Goal: Task Accomplishment & Management: Manage account settings

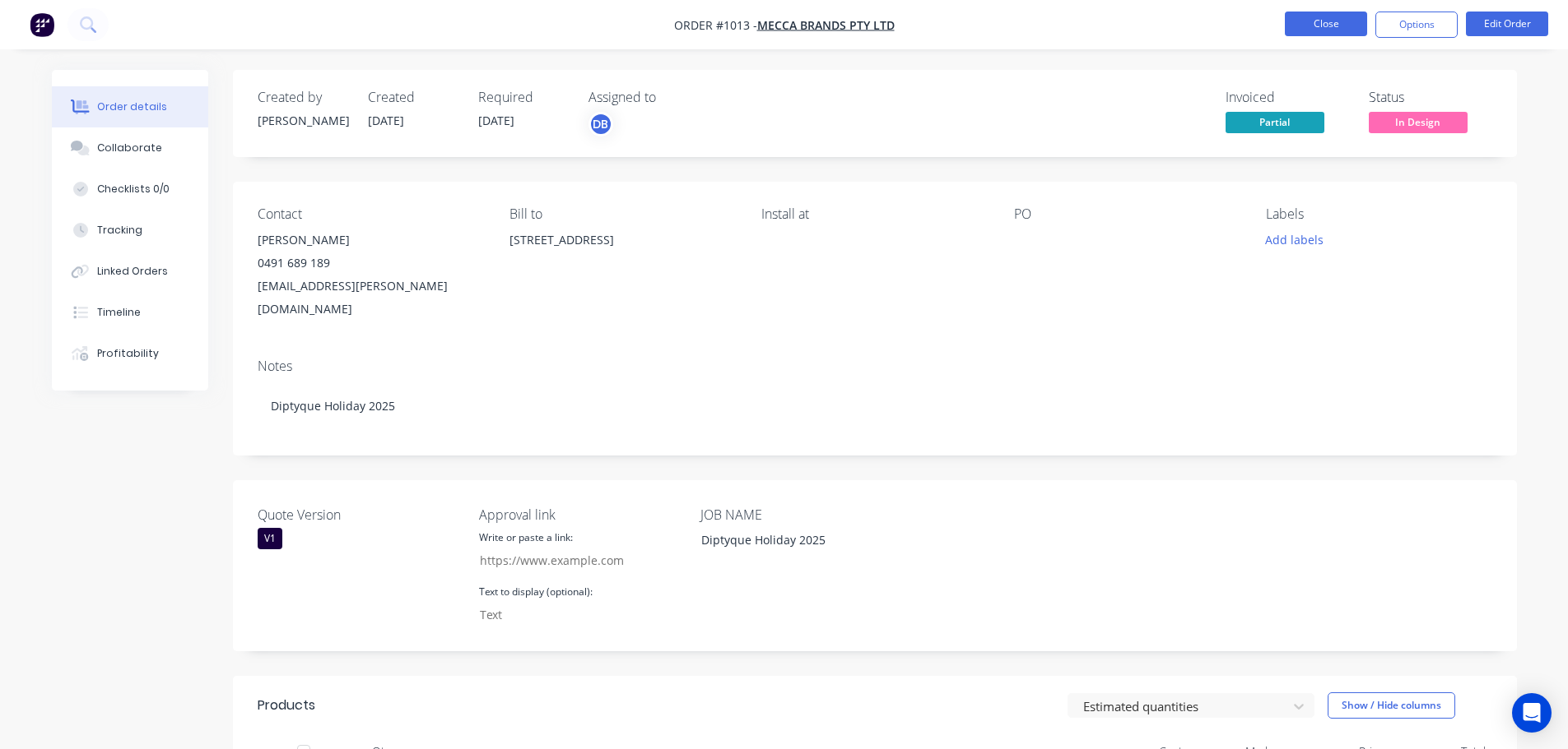
click at [1345, 19] on button "Close" at bounding box center [1326, 23] width 83 height 24
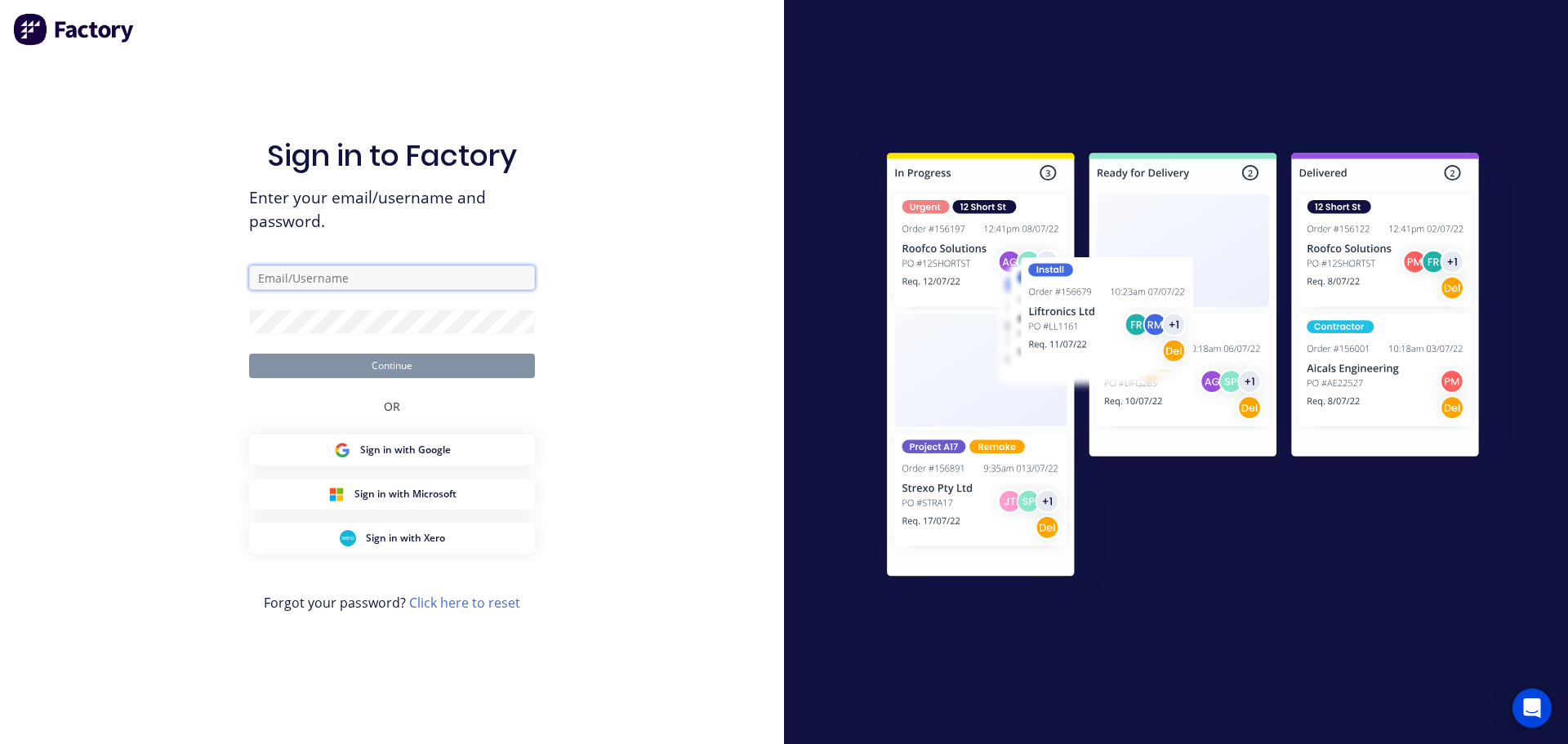
drag, startPoint x: 428, startPoint y: 279, endPoint x: 440, endPoint y: 288, distance: 15.0
click at [428, 279] on input "text" at bounding box center [392, 277] width 286 height 24
type input "[PERSON_NAME][EMAIL_ADDRESS][DOMAIN_NAME]"
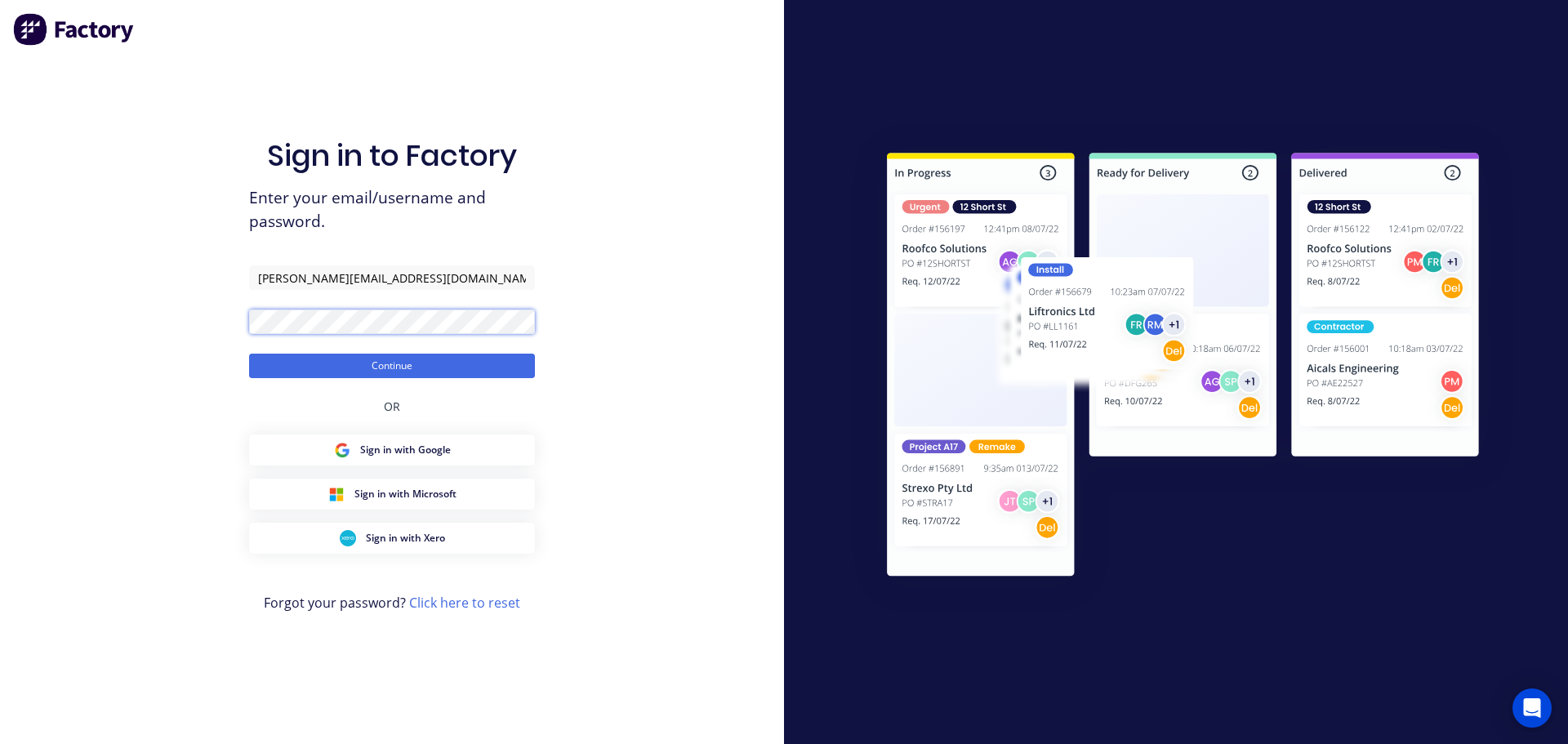
click at [249, 354] on button "Continue" at bounding box center [392, 366] width 286 height 24
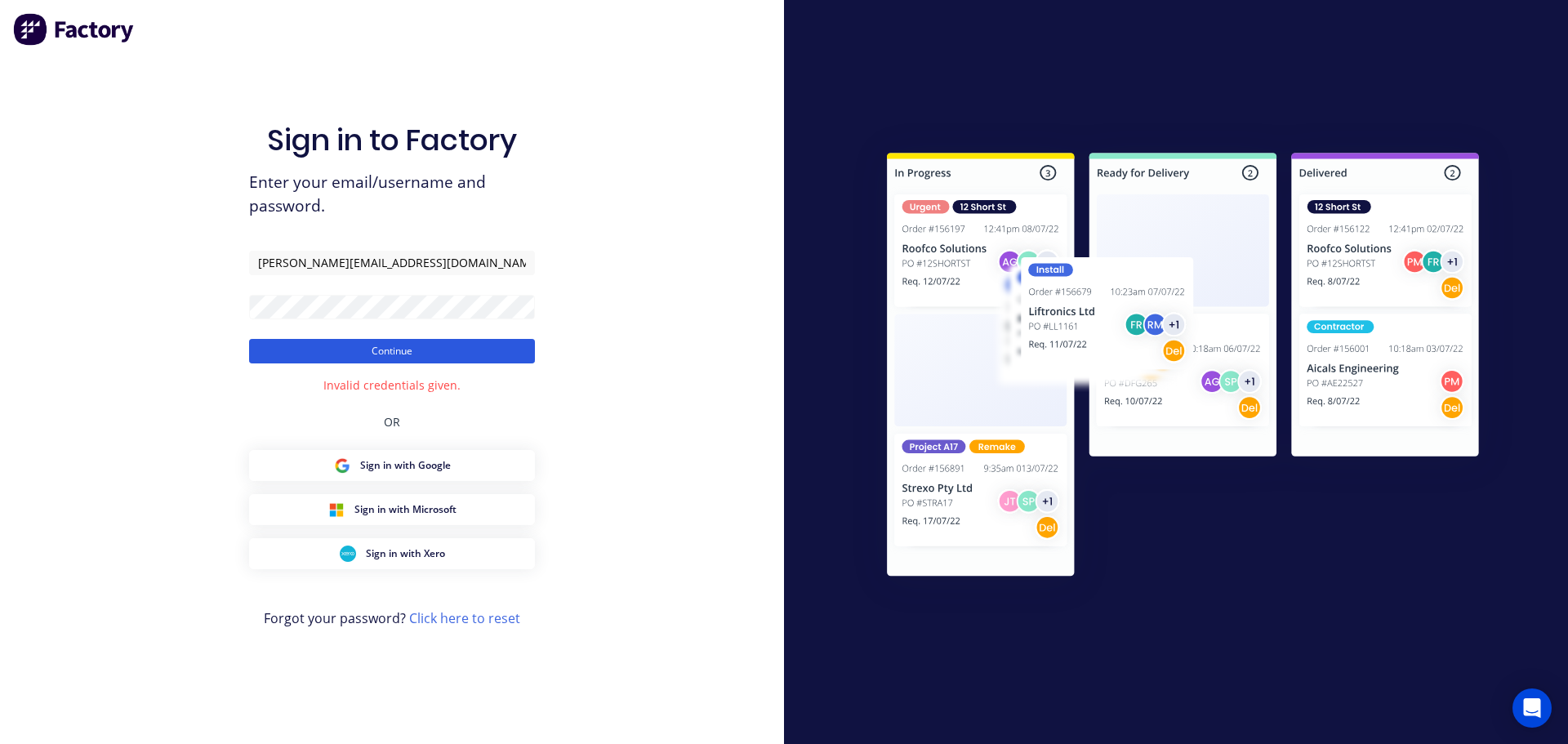
click at [406, 349] on button "Continue" at bounding box center [392, 351] width 286 height 24
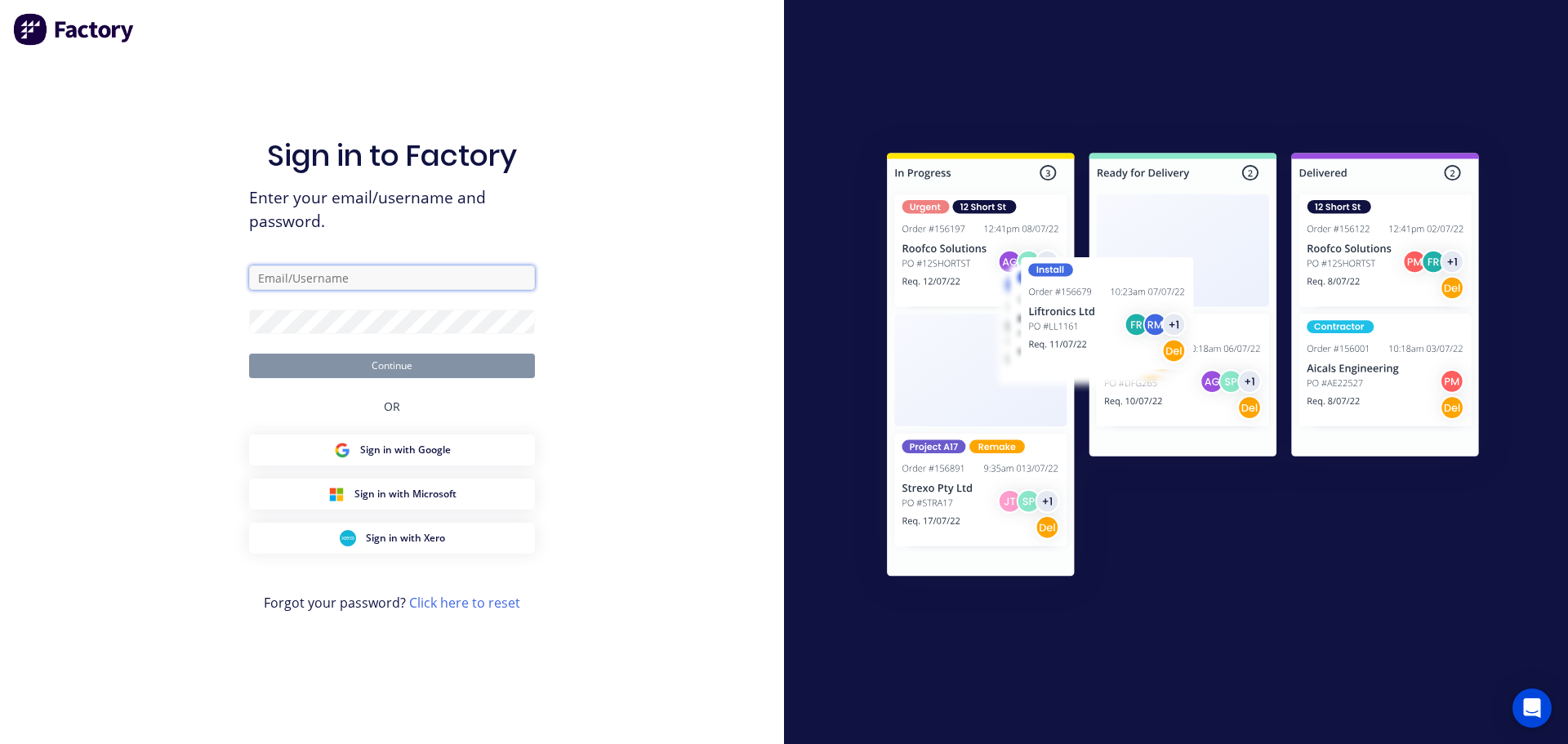
drag, startPoint x: 385, startPoint y: 277, endPoint x: 453, endPoint y: 281, distance: 68.1
click at [385, 277] on input "text" at bounding box center [392, 277] width 286 height 24
type input "[PERSON_NAME][EMAIL_ADDRESS][DOMAIN_NAME]"
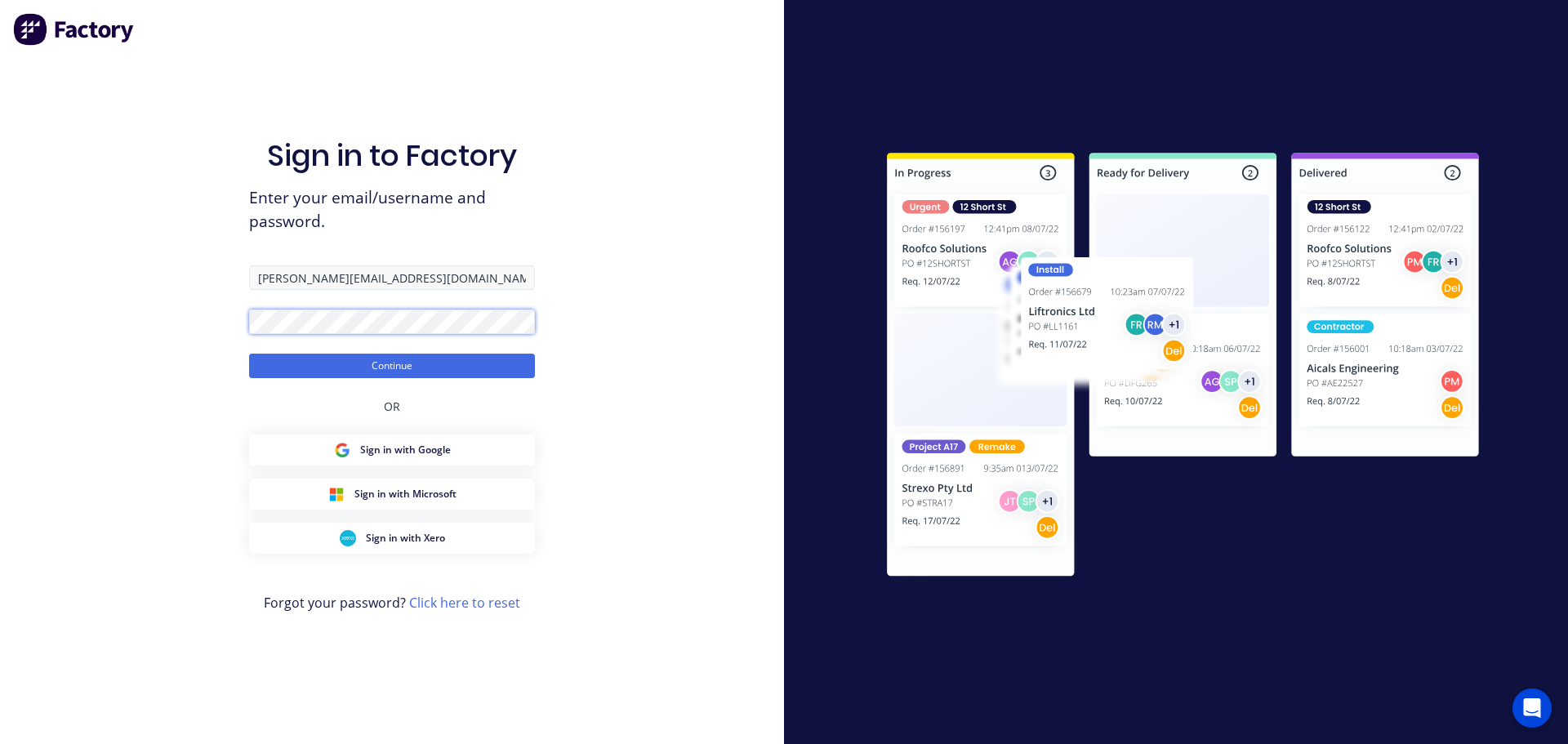
click at [249, 354] on button "Continue" at bounding box center [392, 366] width 286 height 24
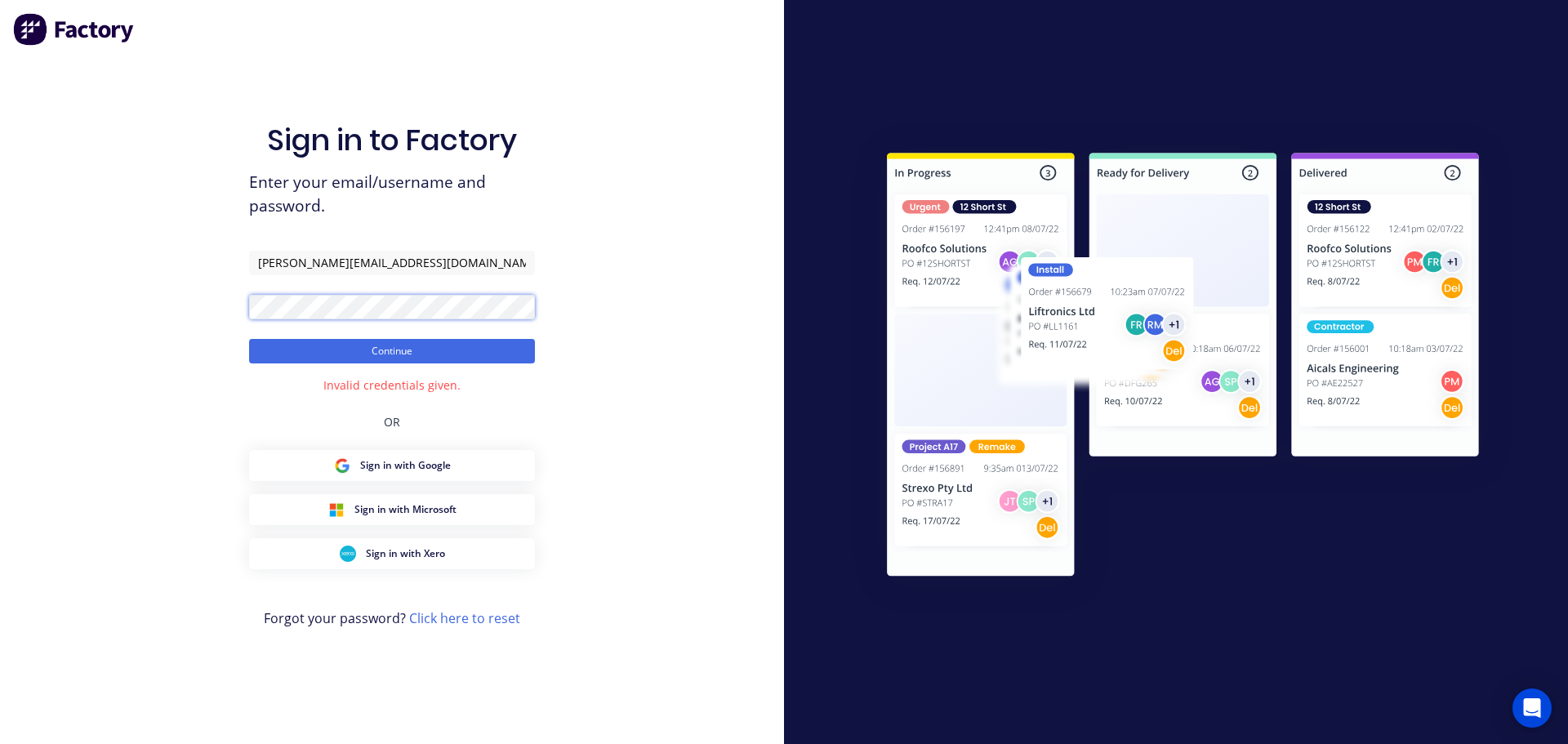
click at [74, 316] on div "Sign in to Factory Enter your email/username and password. [PERSON_NAME][EMAIL_…" at bounding box center [392, 372] width 784 height 744
click at [72, 306] on div "Sign in to Factory Enter your email/username and password. [PERSON_NAME][EMAIL_…" at bounding box center [392, 372] width 784 height 744
click at [686, 410] on div "Sign in to Factory Enter your email/username and password. [PERSON_NAME][EMAIL_…" at bounding box center [392, 372] width 784 height 744
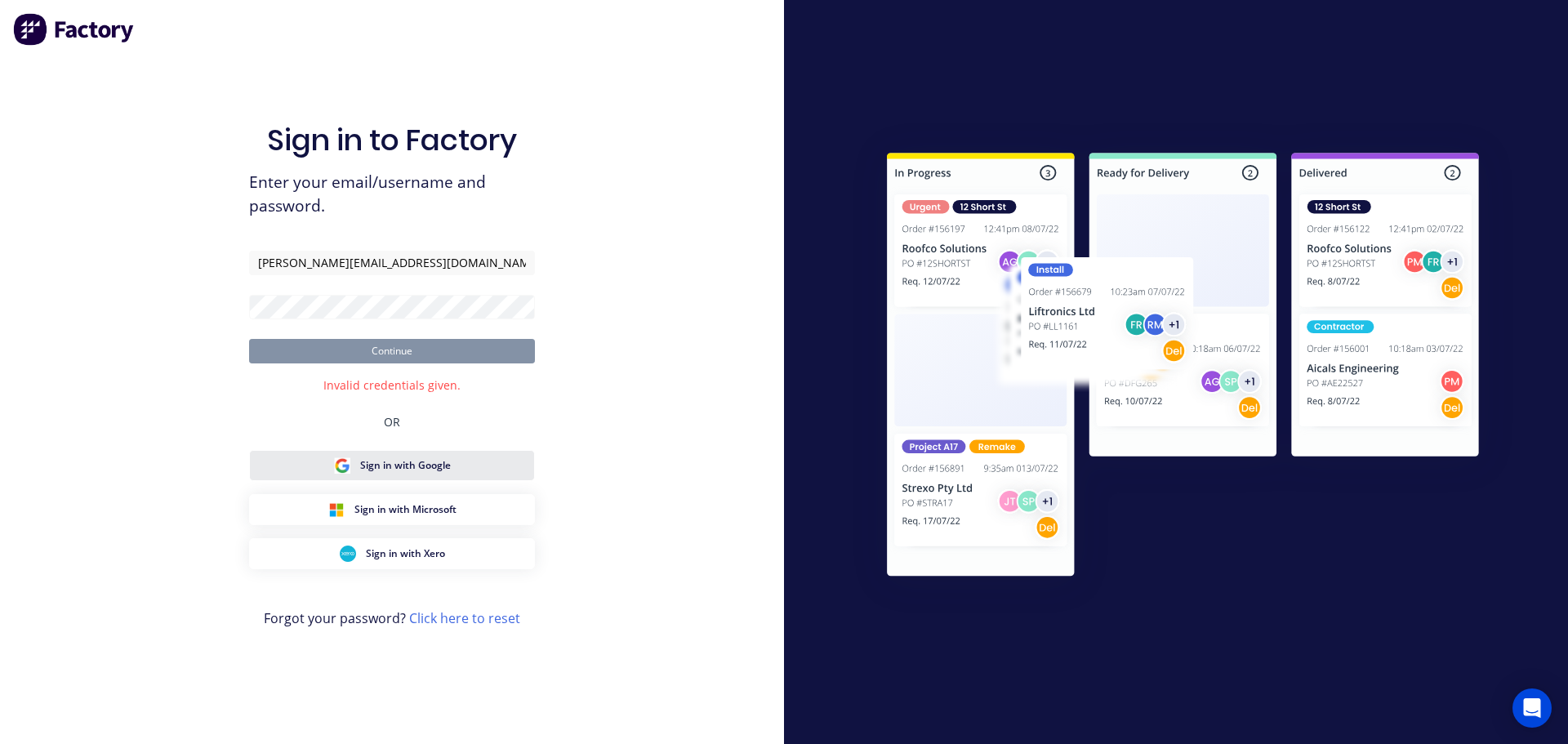
click at [412, 461] on span "Sign in with Google" at bounding box center [405, 466] width 90 height 15
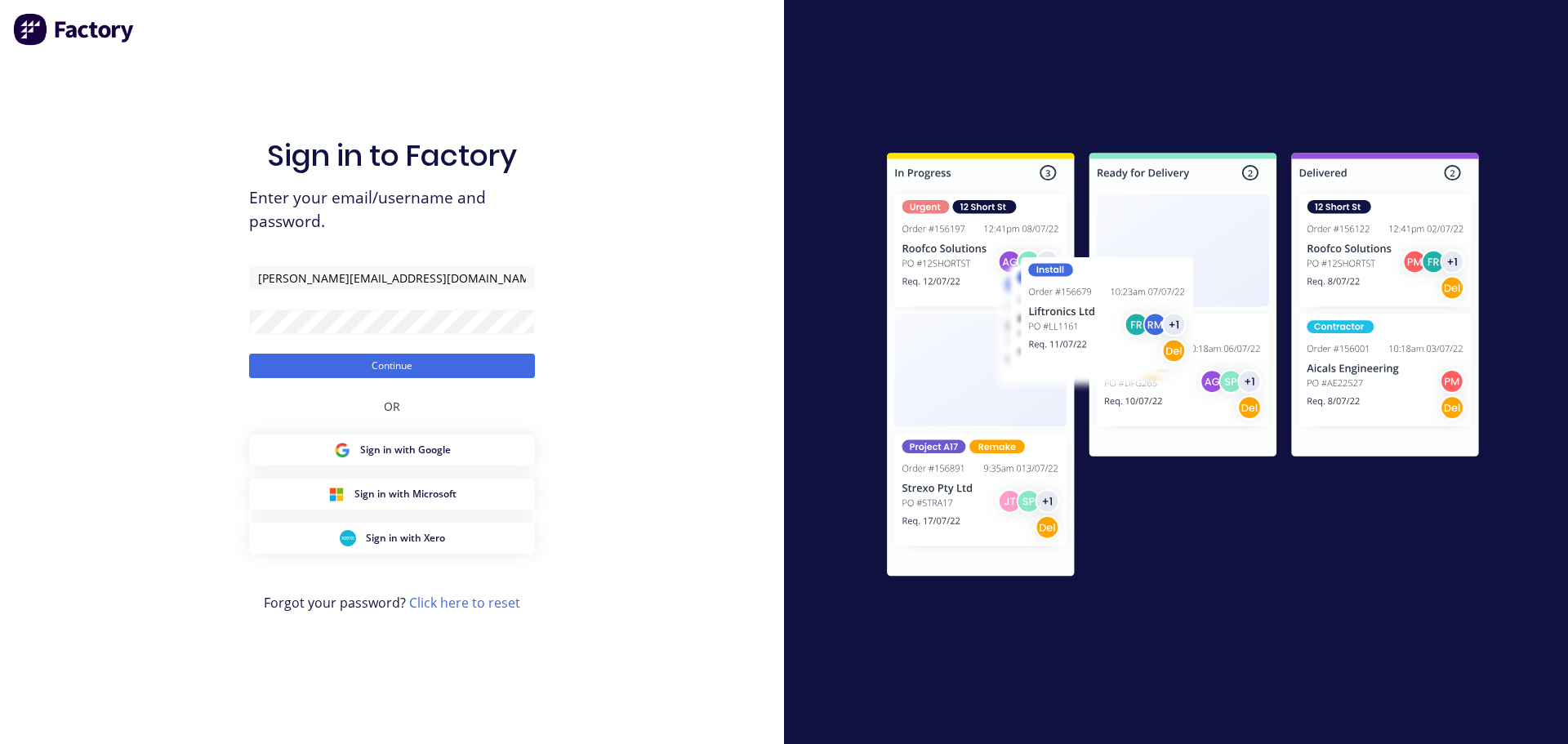
click at [249, 354] on button "Continue" at bounding box center [392, 366] width 286 height 24
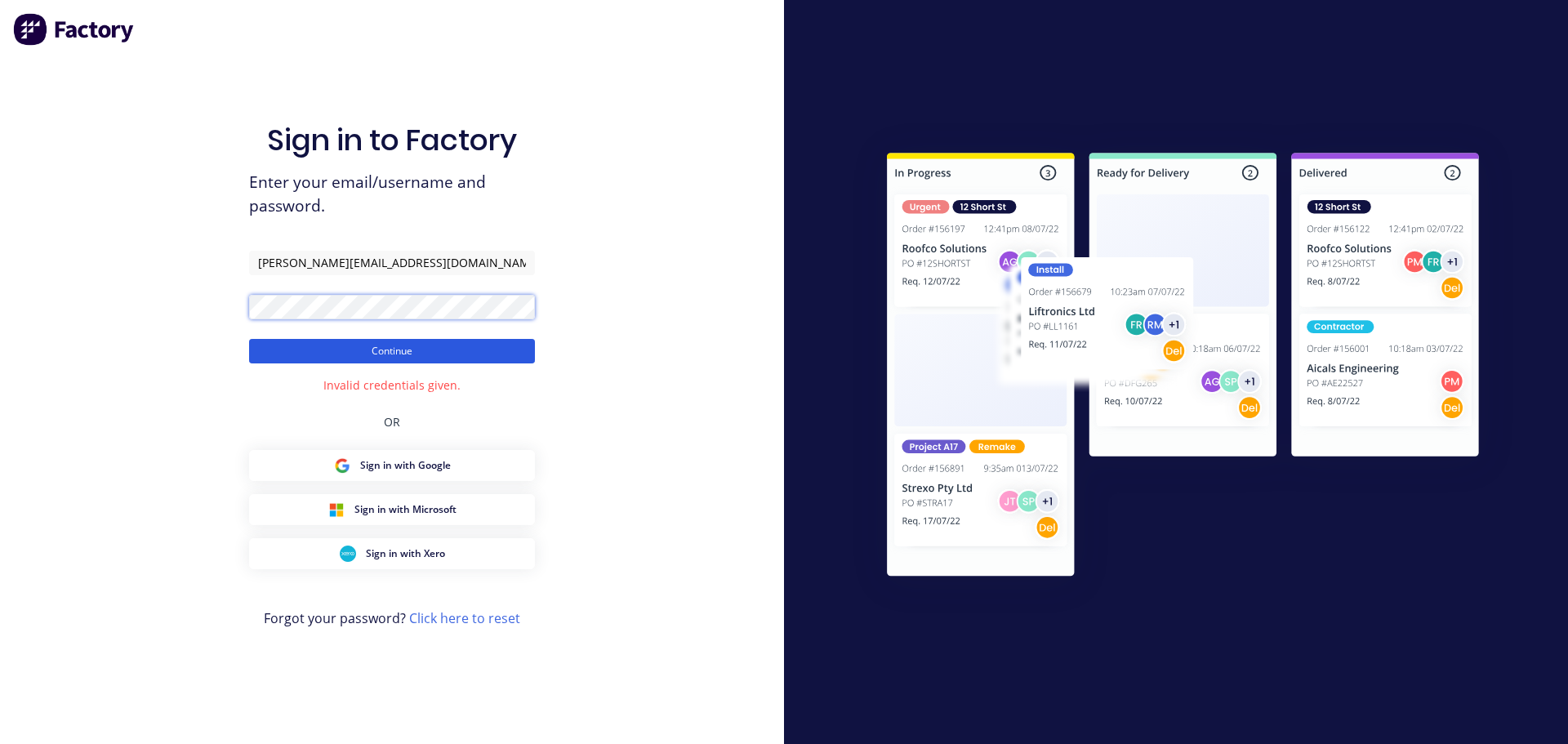
click at [96, 284] on div "Sign in to Factory Enter your email/username and password. [PERSON_NAME][EMAIL_…" at bounding box center [392, 372] width 784 height 744
click at [76, 297] on div "Sign in to Factory Enter your email/username and password. [PERSON_NAME][EMAIL_…" at bounding box center [392, 372] width 784 height 744
click at [249, 339] on button "Continue" at bounding box center [392, 351] width 286 height 24
click at [337, 321] on form "[PERSON_NAME][EMAIL_ADDRESS][DOMAIN_NAME] Continue" at bounding box center [392, 306] width 286 height 113
click at [68, 335] on div "Sign in to Factory Enter your email/username and password. [PERSON_NAME][EMAIL_…" at bounding box center [392, 372] width 784 height 744
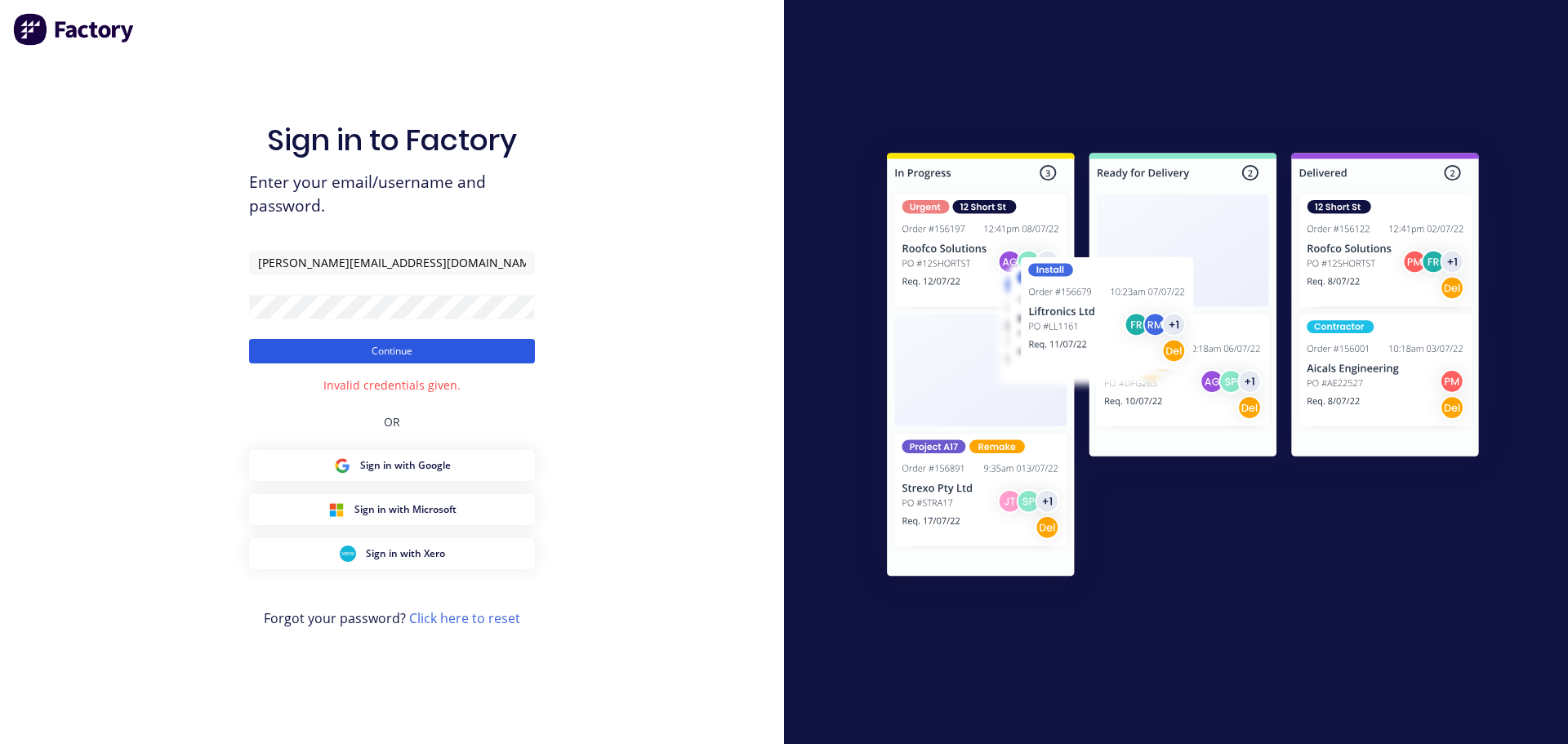
click at [430, 346] on button "Continue" at bounding box center [392, 351] width 286 height 24
click at [474, 256] on input "[PERSON_NAME][EMAIL_ADDRESS][DOMAIN_NAME]" at bounding box center [392, 263] width 286 height 24
click at [106, 310] on div "Sign in to Factory Enter your email/username and password. [PERSON_NAME][EMAIL_…" at bounding box center [392, 372] width 784 height 744
click at [249, 339] on button "Continue" at bounding box center [392, 351] width 286 height 24
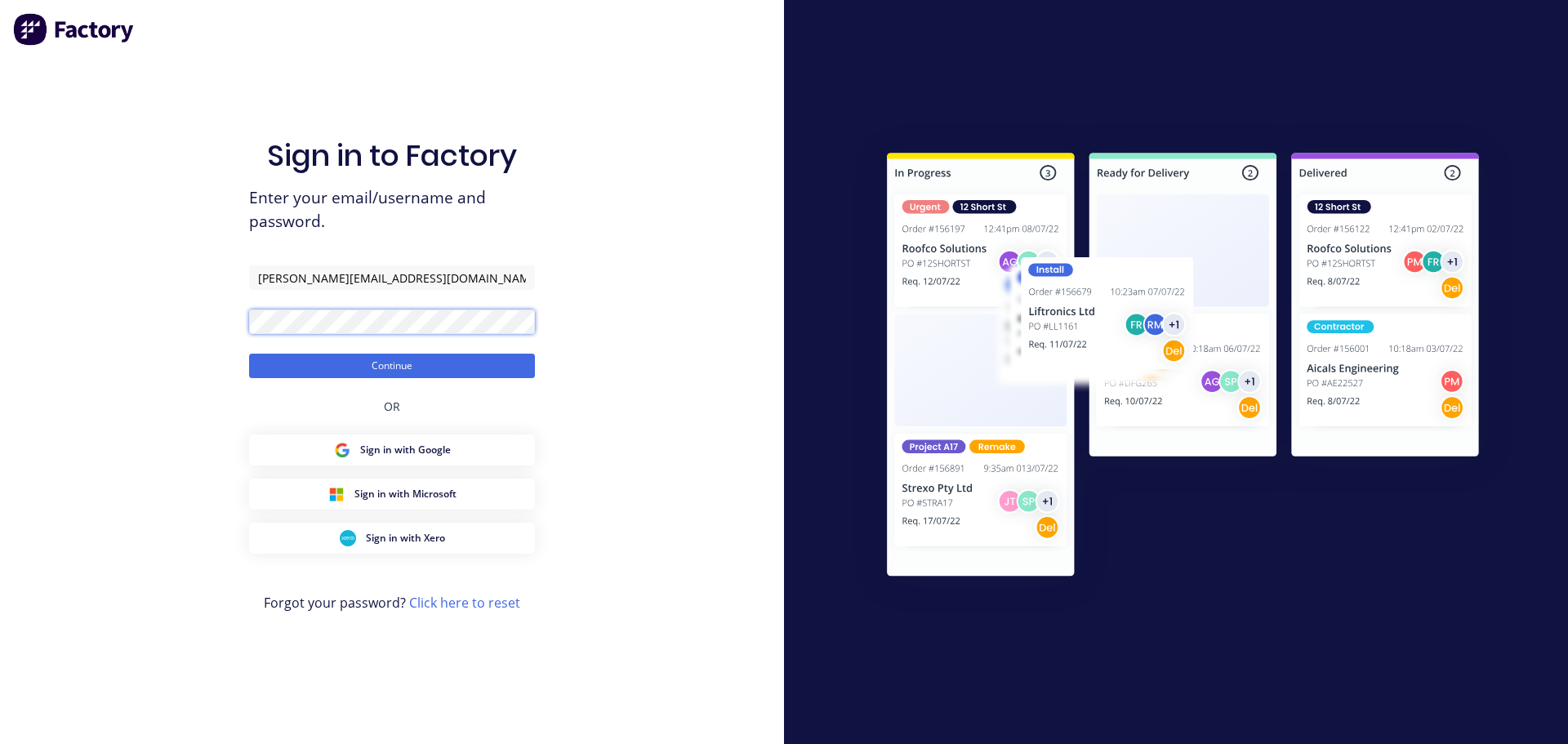
click at [249, 354] on button "Continue" at bounding box center [392, 366] width 286 height 24
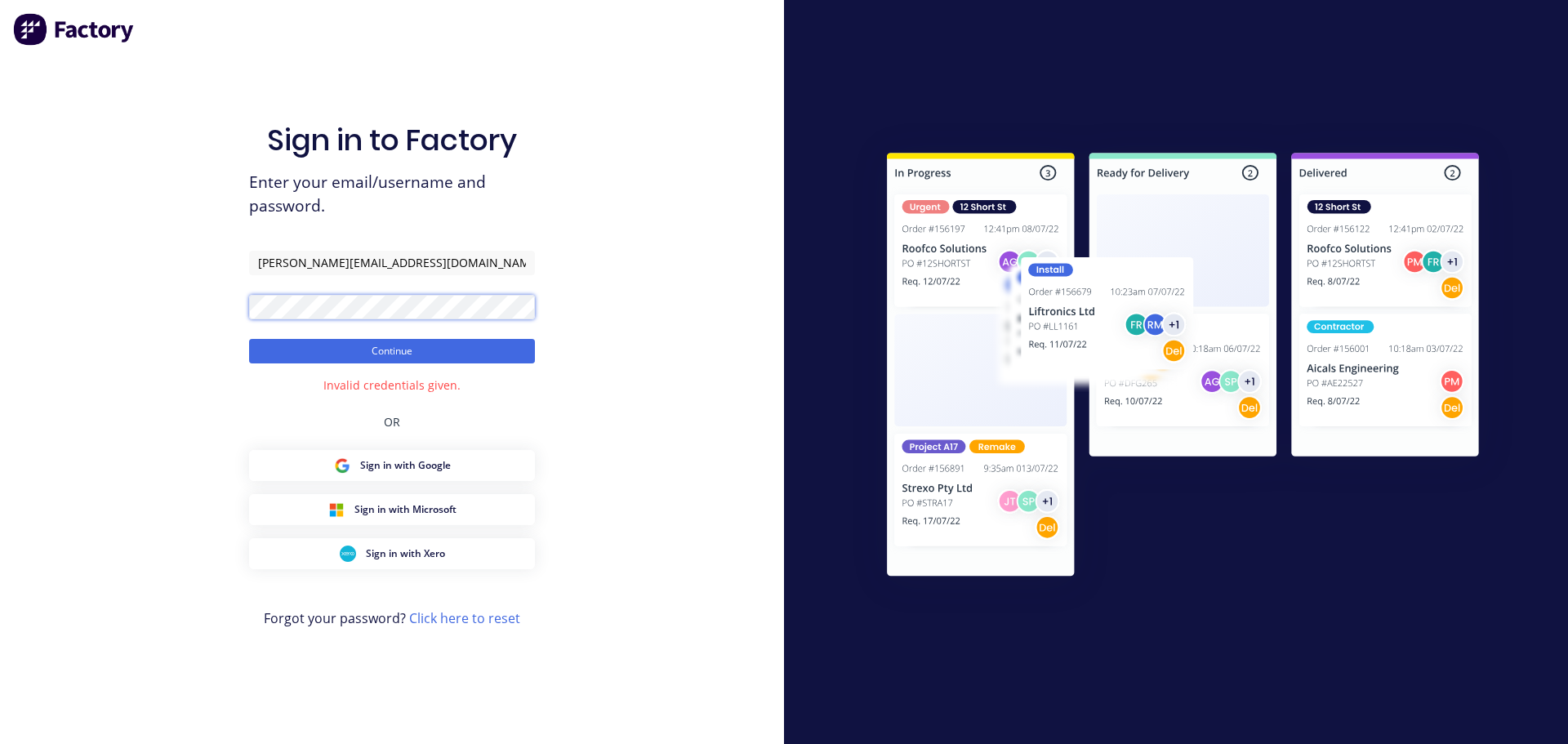
click at [90, 310] on div "Sign in to Factory Enter your email/username and password. [PERSON_NAME][EMAIL_…" at bounding box center [392, 372] width 784 height 744
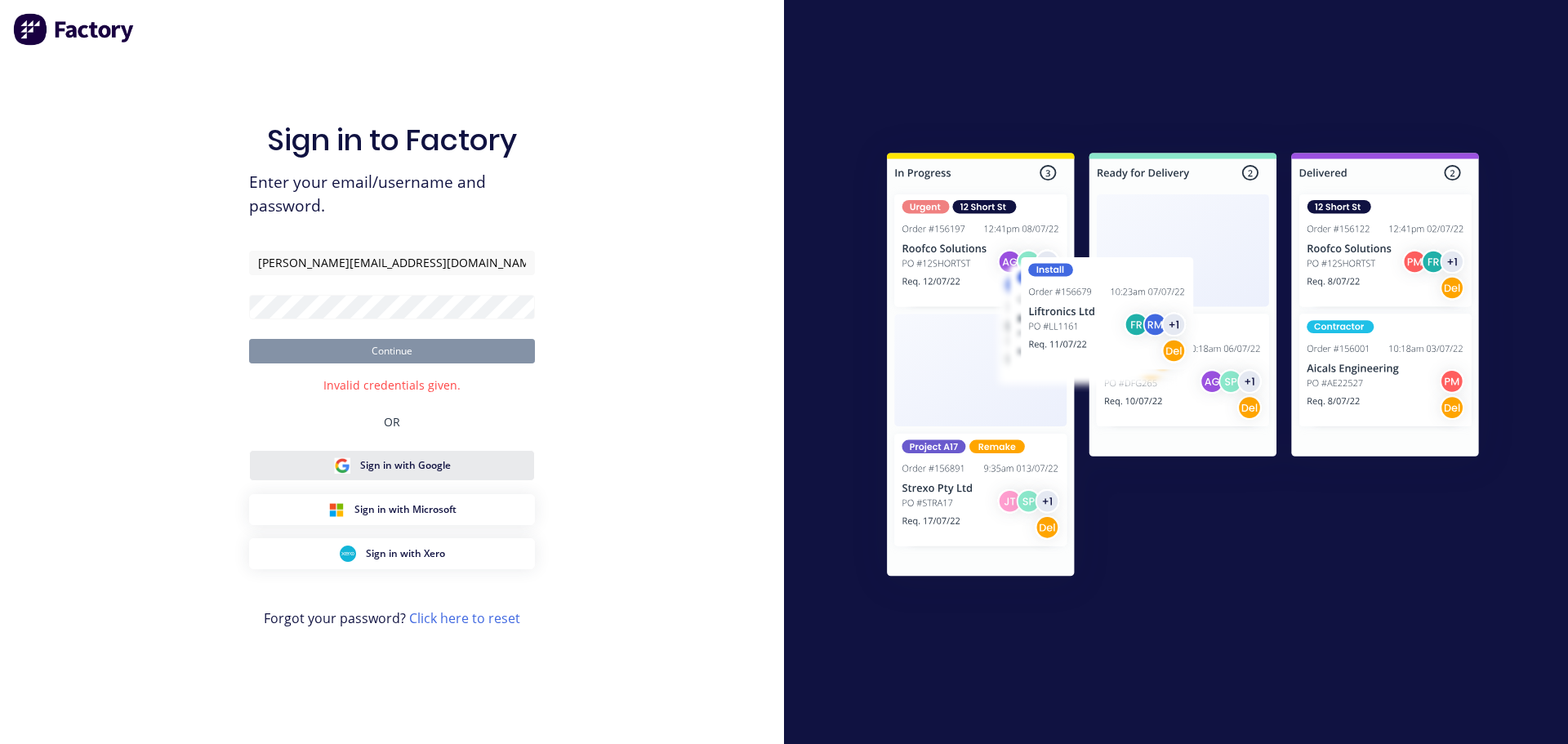
click at [400, 467] on span "Sign in with Google" at bounding box center [405, 466] width 90 height 15
click at [457, 622] on link "Click here to reset" at bounding box center [464, 618] width 111 height 18
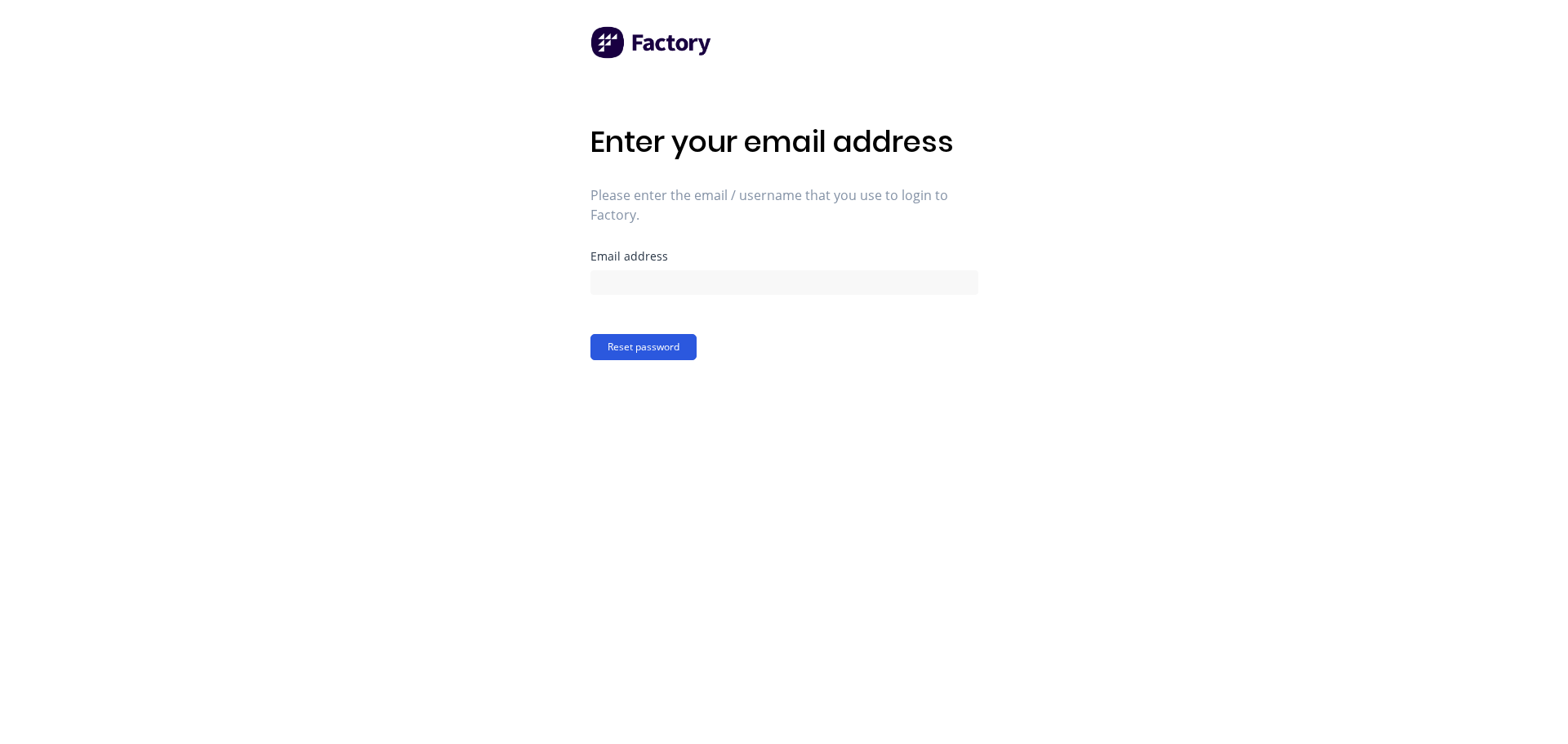
drag, startPoint x: 627, startPoint y: 347, endPoint x: 920, endPoint y: 289, distance: 298.7
click at [629, 346] on button "Reset password" at bounding box center [643, 347] width 106 height 26
click at [610, 283] on input at bounding box center [784, 282] width 388 height 24
type input "[PERSON_NAME][EMAIL_ADDRESS][DOMAIN_NAME]"
click at [669, 358] on button "Reset password" at bounding box center [643, 347] width 106 height 26
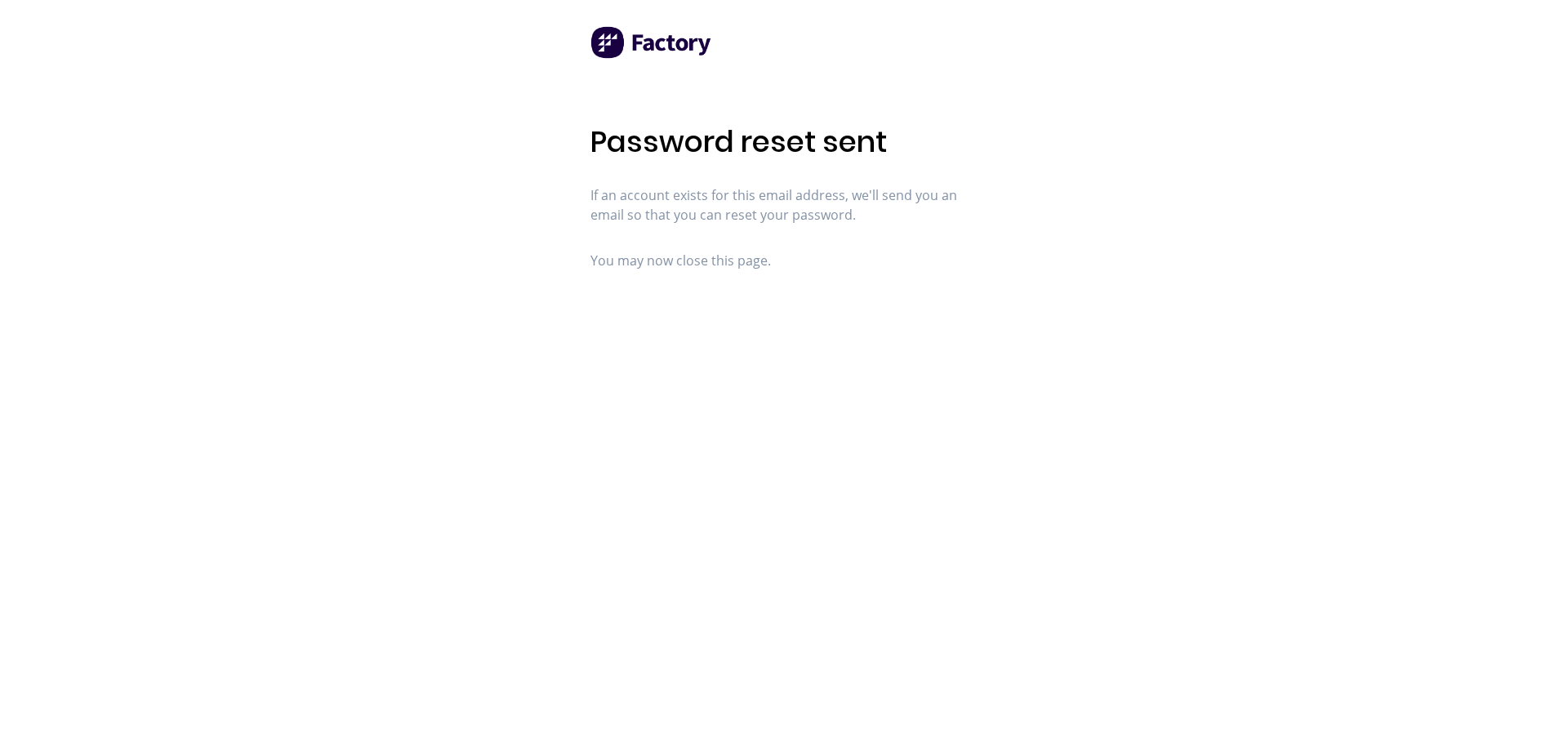
click at [1011, 364] on div "Password reset sent If an account exists for this email address, we'll send you…" at bounding box center [784, 372] width 1568 height 744
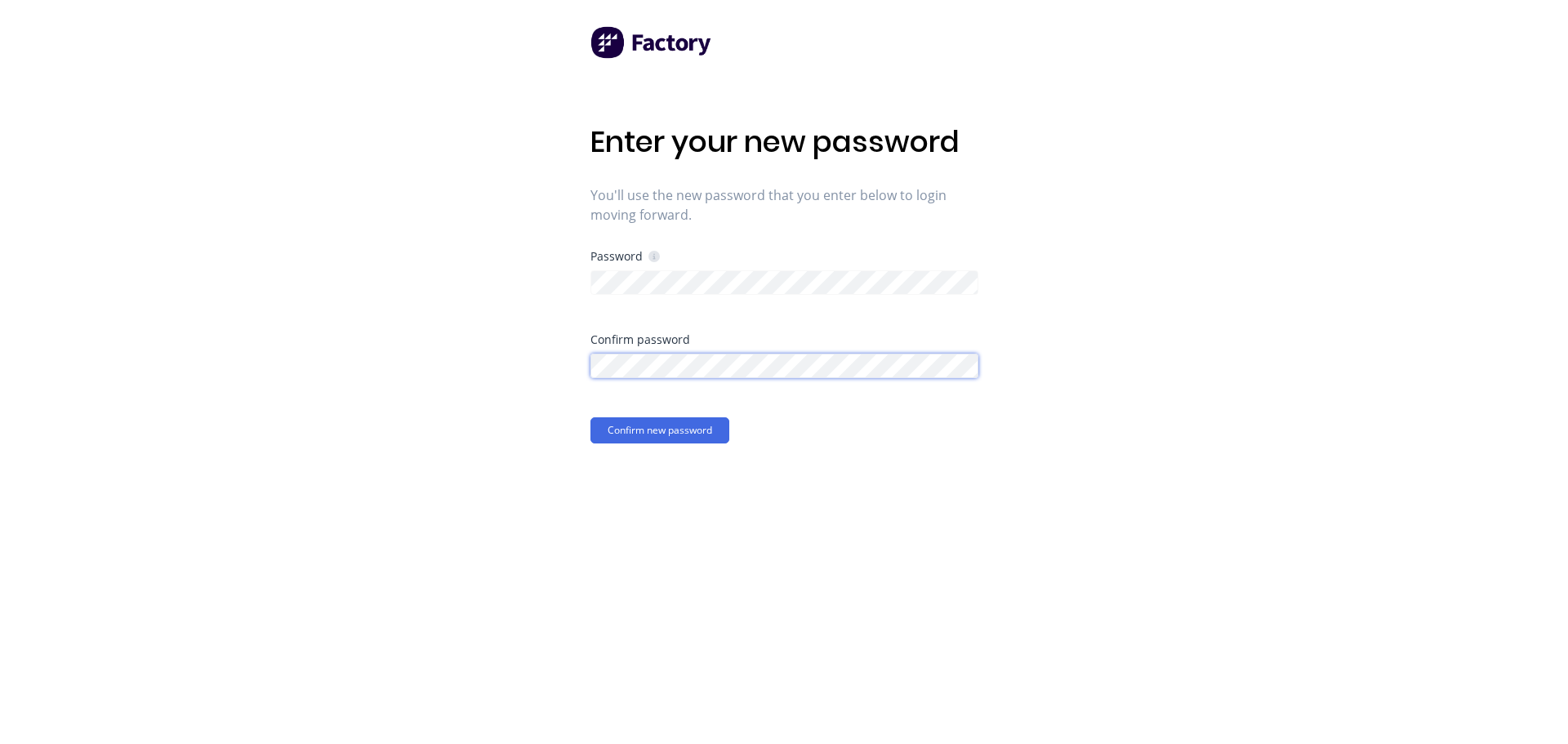
click at [590, 417] on button "Confirm new password" at bounding box center [659, 430] width 139 height 26
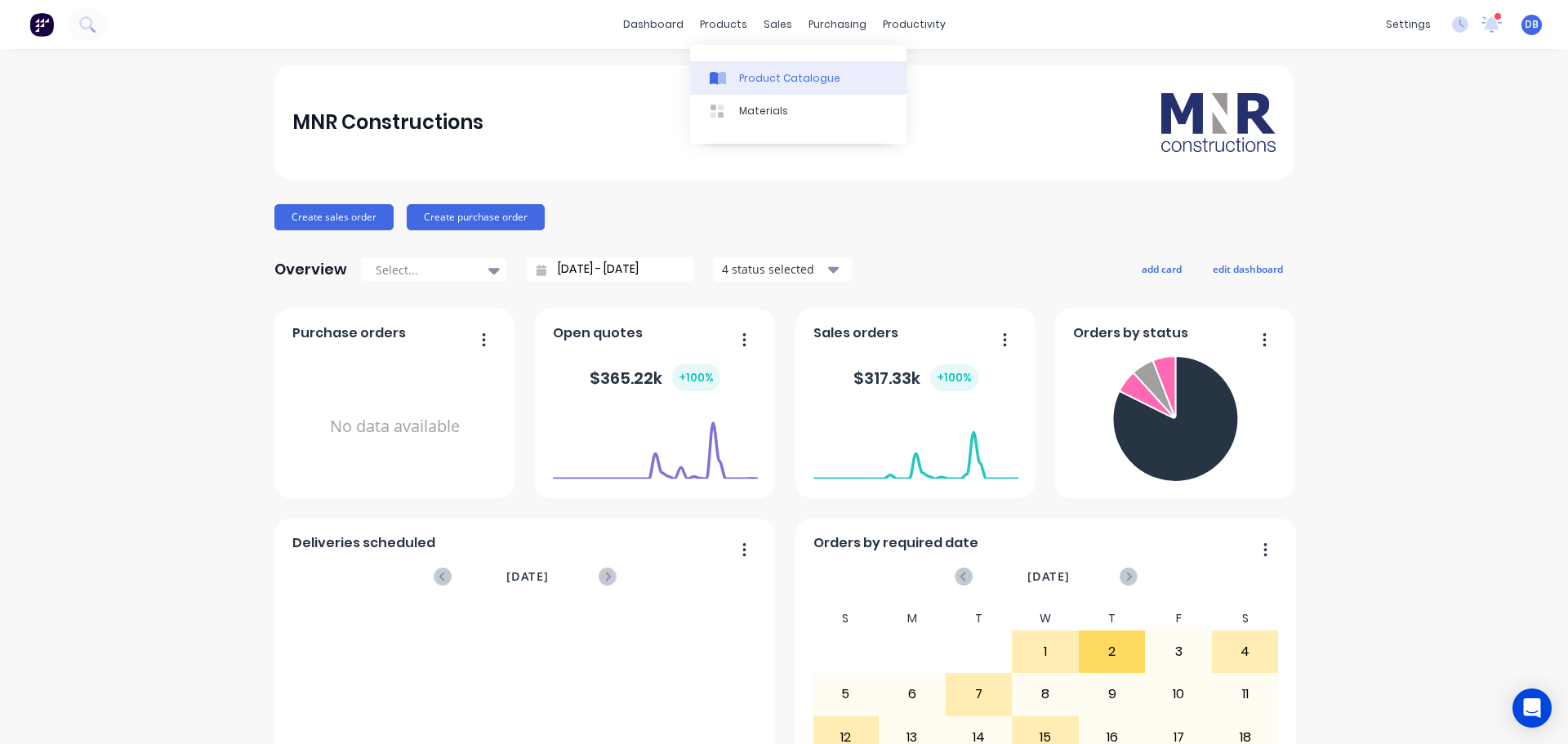
click at [771, 87] on link "Product Catalogue" at bounding box center [798, 77] width 217 height 33
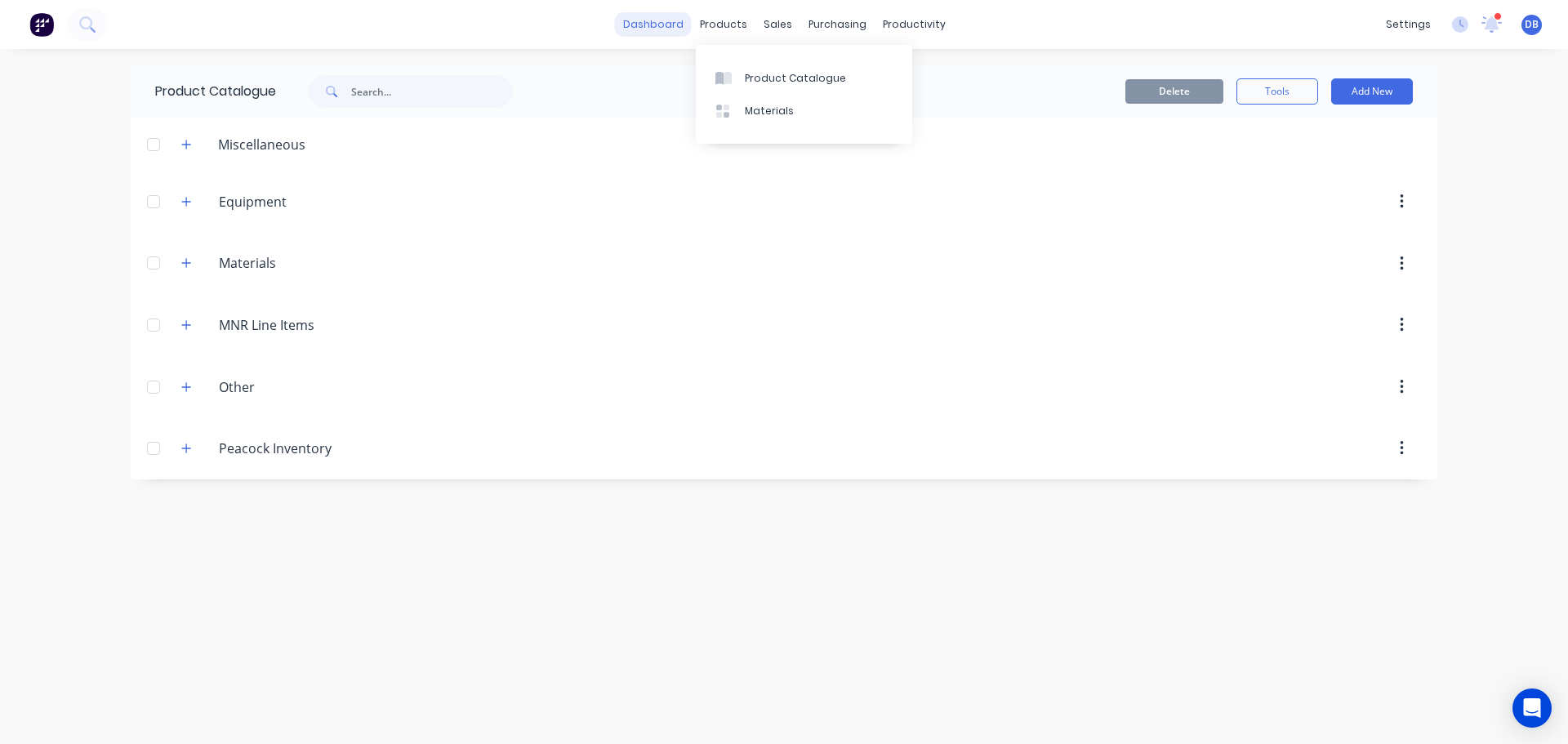
click at [656, 17] on link "dashboard" at bounding box center [653, 24] width 76 height 24
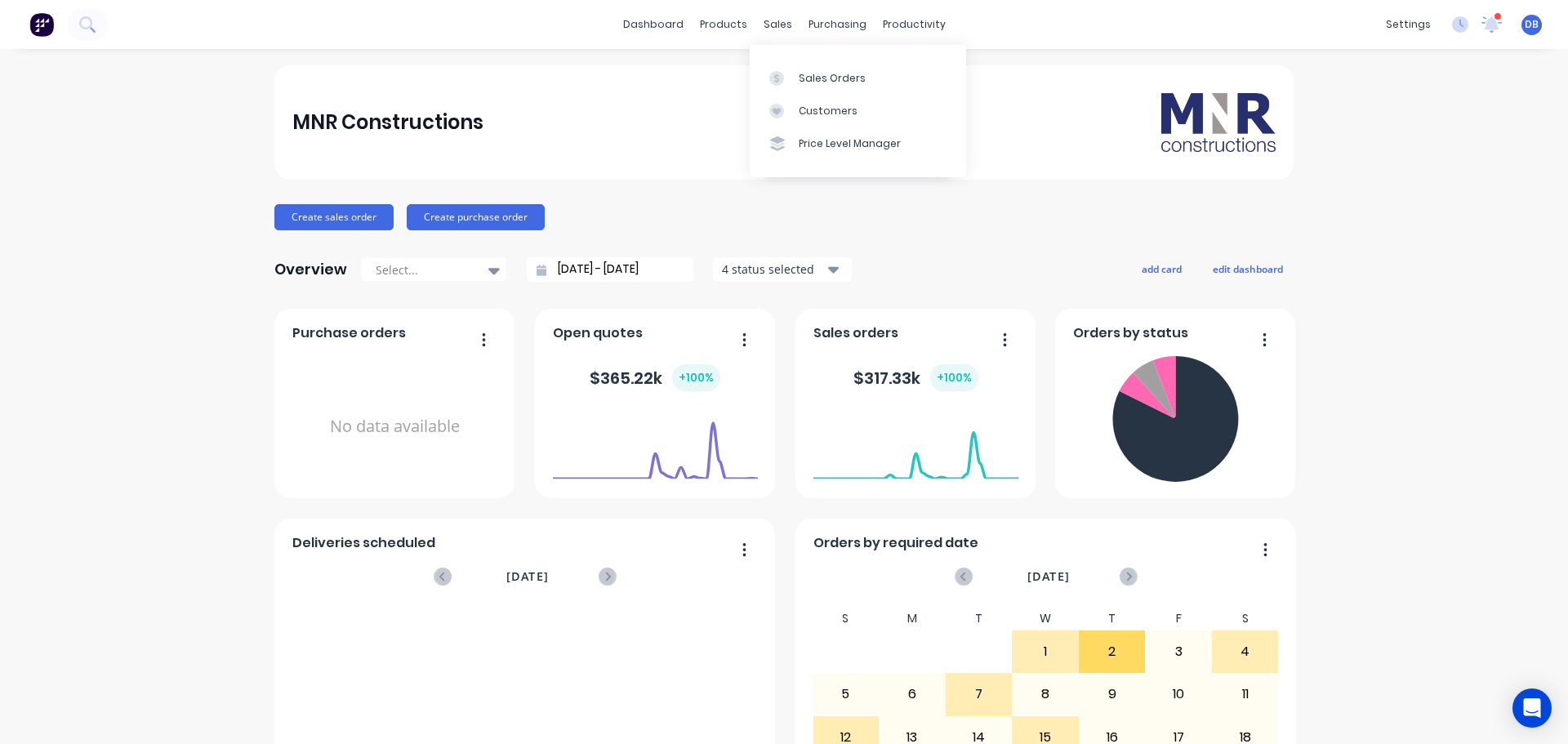
click at [1432, 255] on div "MNR Constructions Create sales order Create purchase order Overview Select... 0…" at bounding box center [784, 492] width 1568 height 853
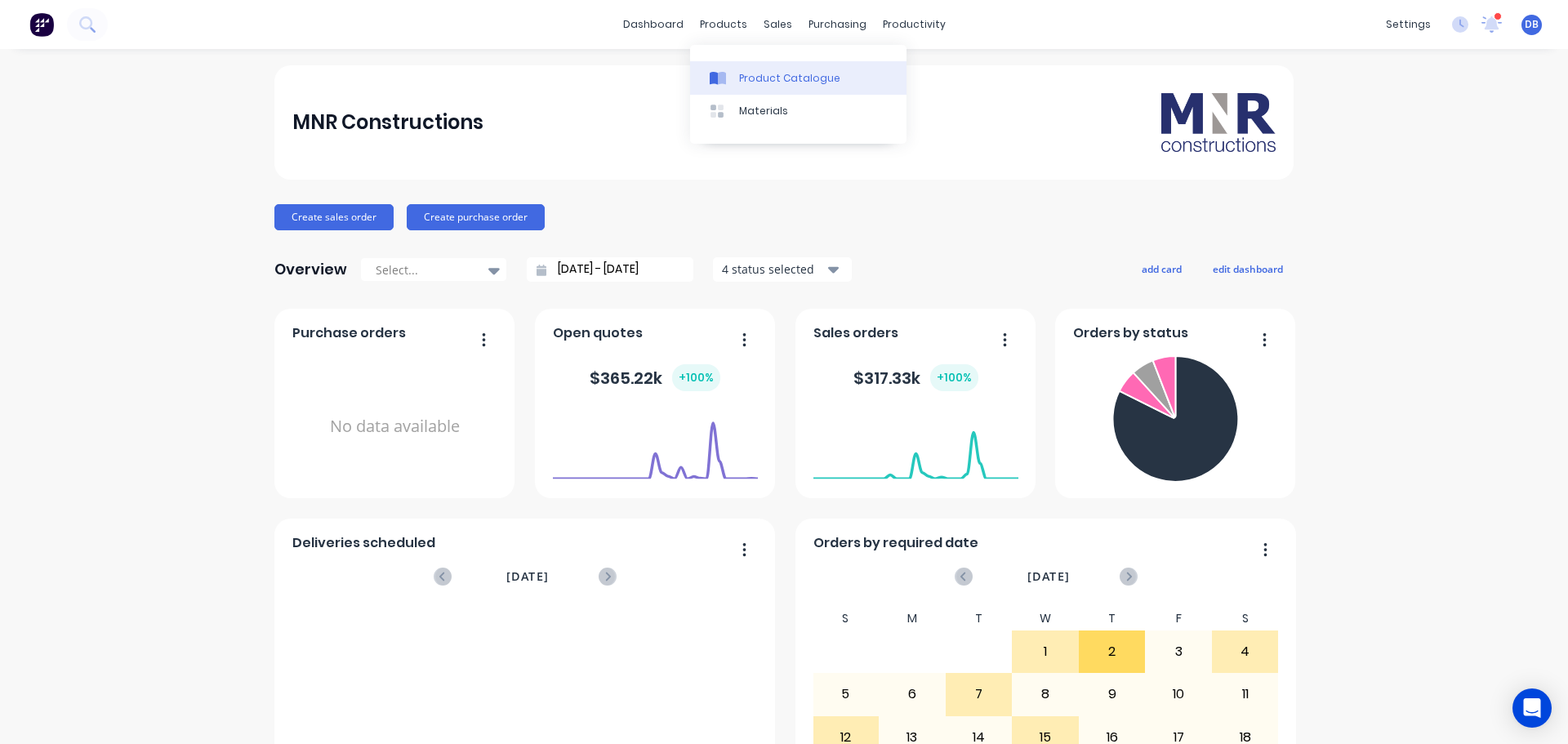
click at [757, 71] on div "Product Catalogue" at bounding box center [789, 78] width 101 height 15
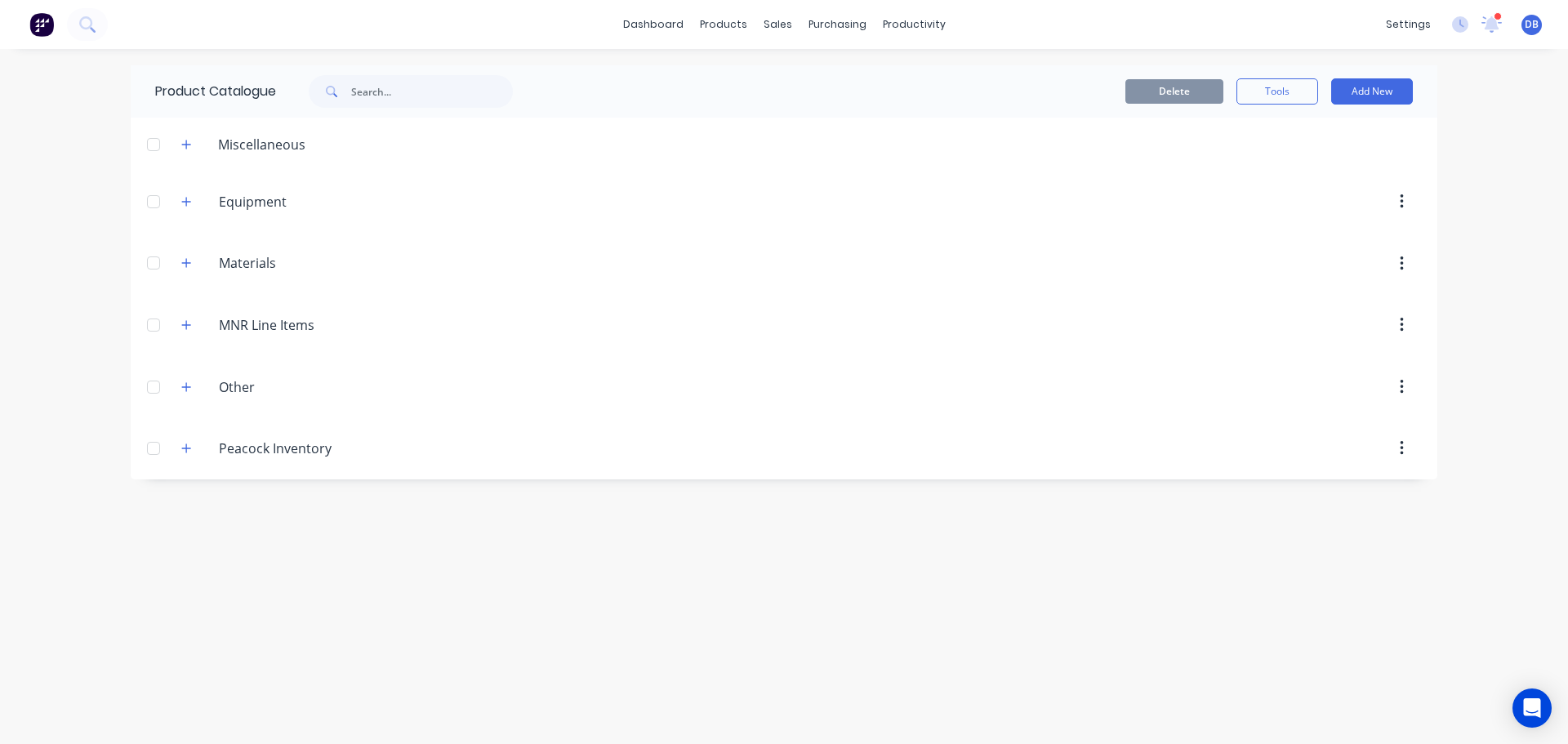
click at [677, 652] on div "Product Catalogue Delete Tools Add New Miscellaneous Equipment Equipment Materi…" at bounding box center [784, 397] width 1307 height 663
click at [717, 23] on div "products" at bounding box center [723, 24] width 63 height 24
click at [781, 75] on div "Product Catalogue" at bounding box center [795, 78] width 101 height 15
click at [186, 265] on icon "button" at bounding box center [187, 264] width 9 height 9
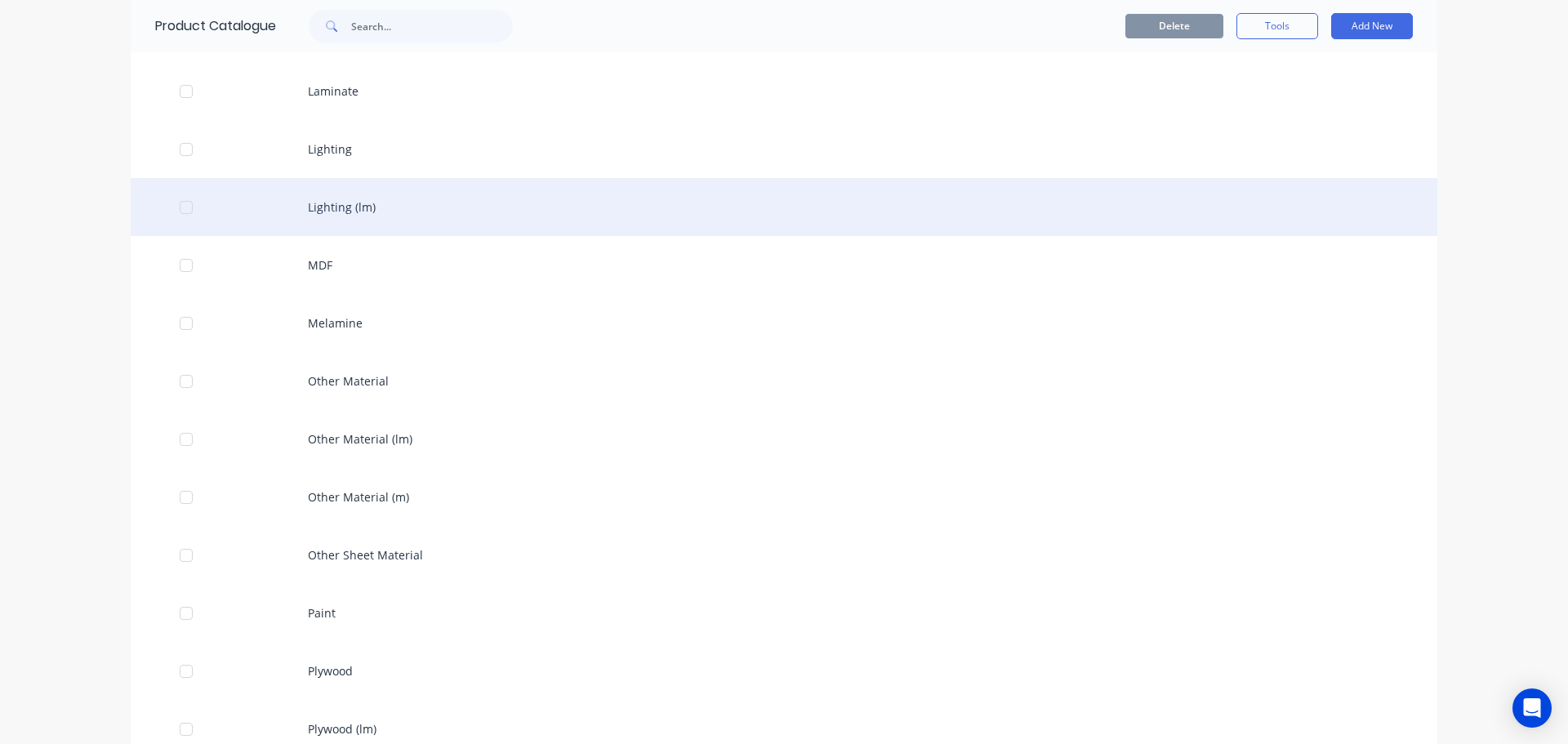
scroll to position [1307, 0]
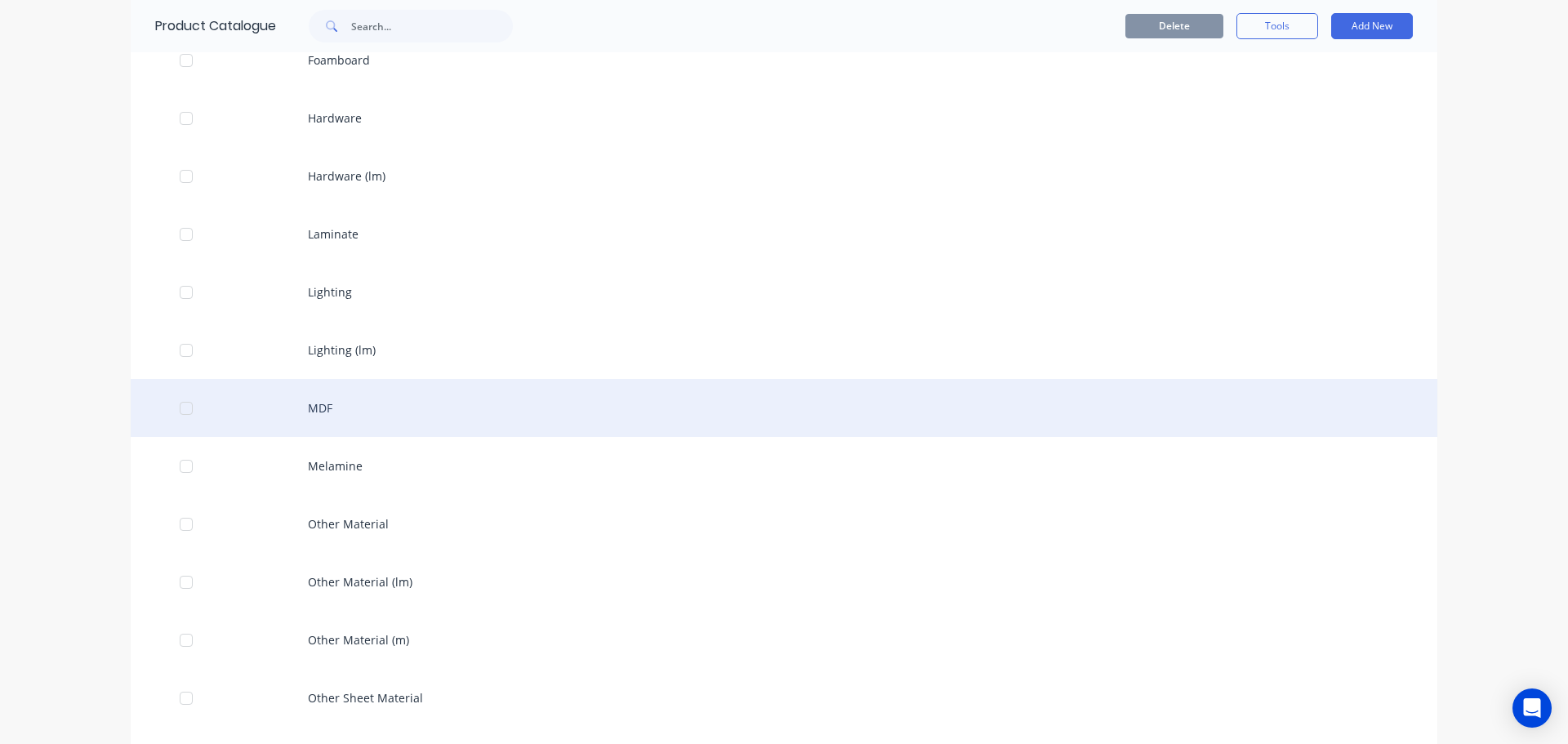
click at [322, 407] on div "MDF" at bounding box center [784, 408] width 1307 height 58
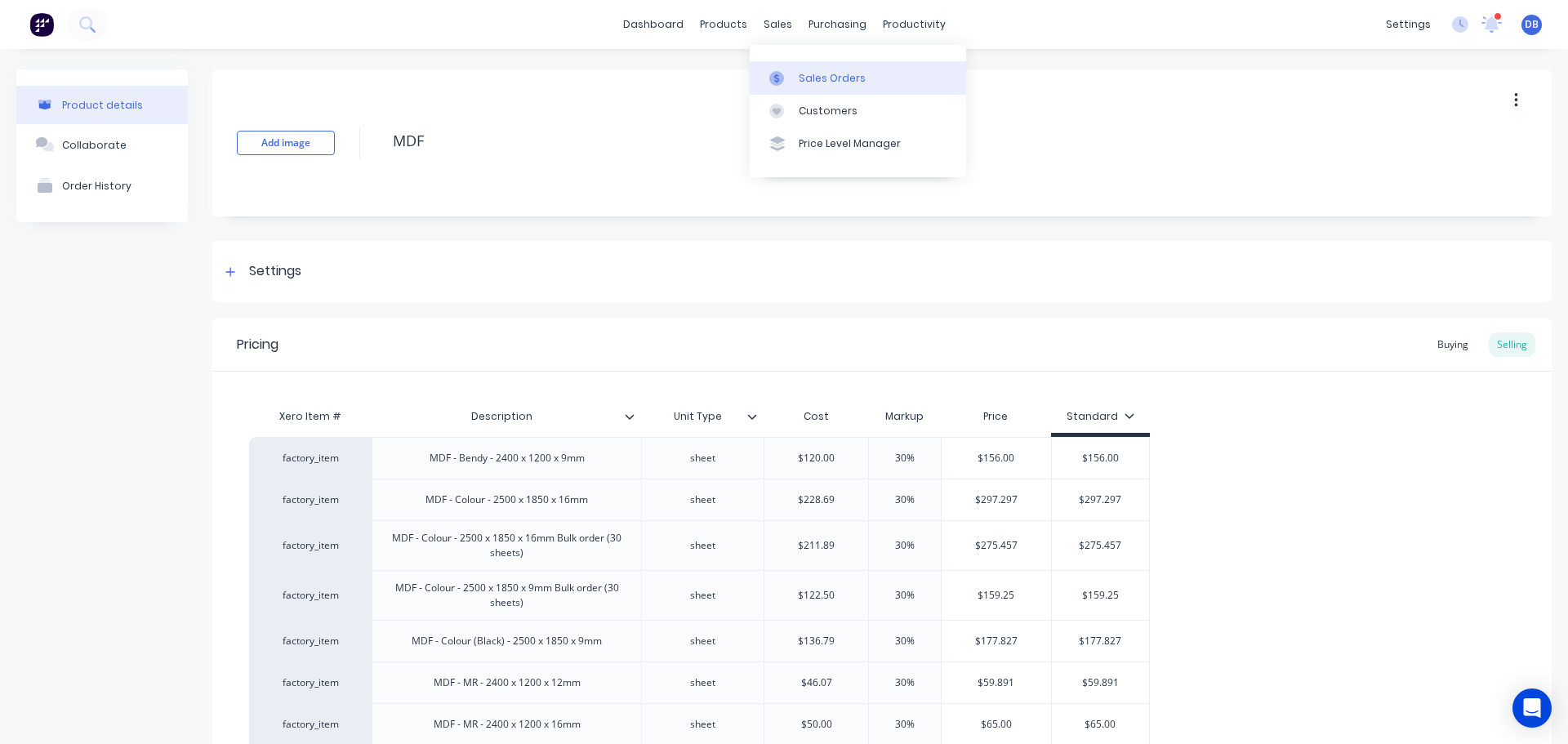
click at [813, 74] on div "Sales Orders" at bounding box center [832, 78] width 67 height 15
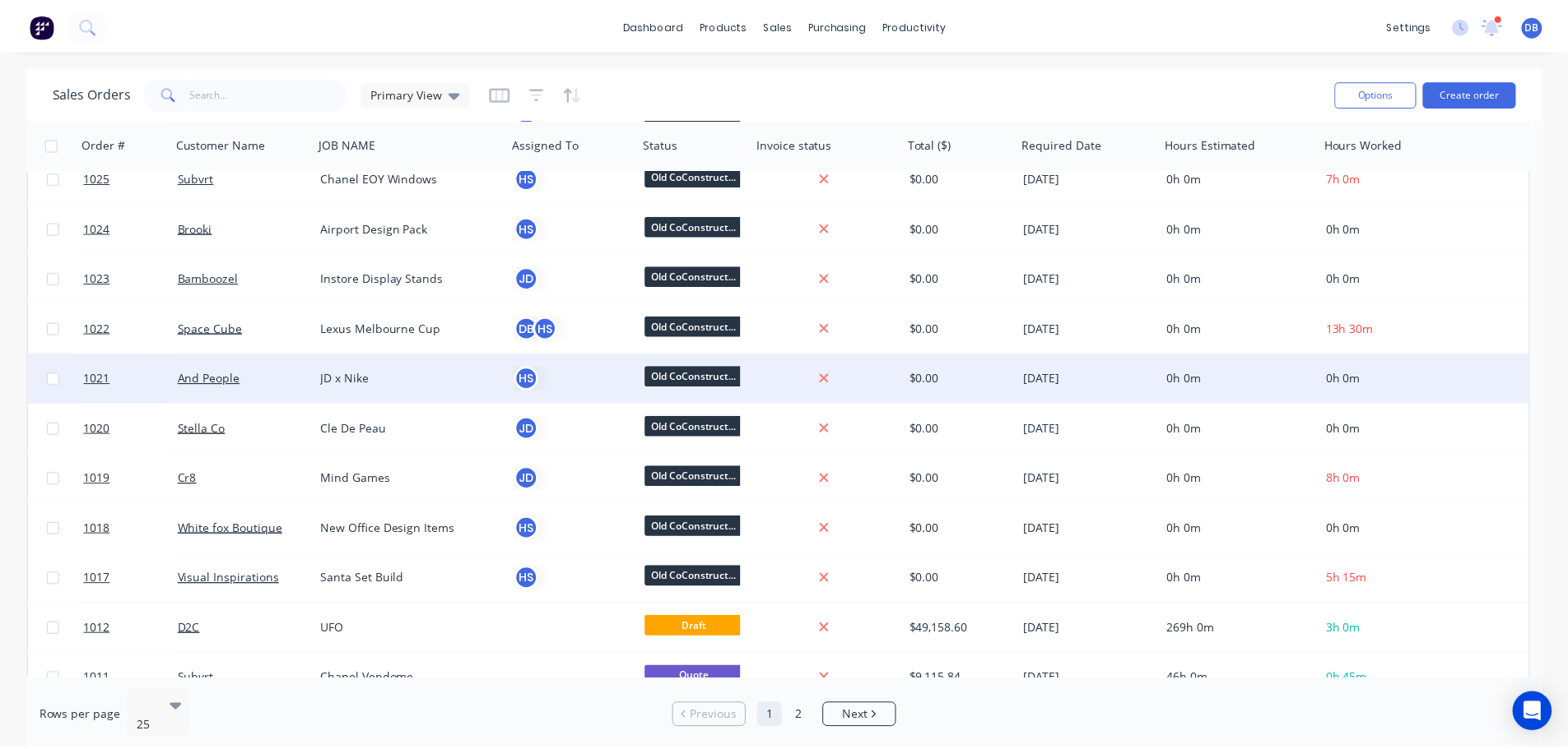
scroll to position [576, 0]
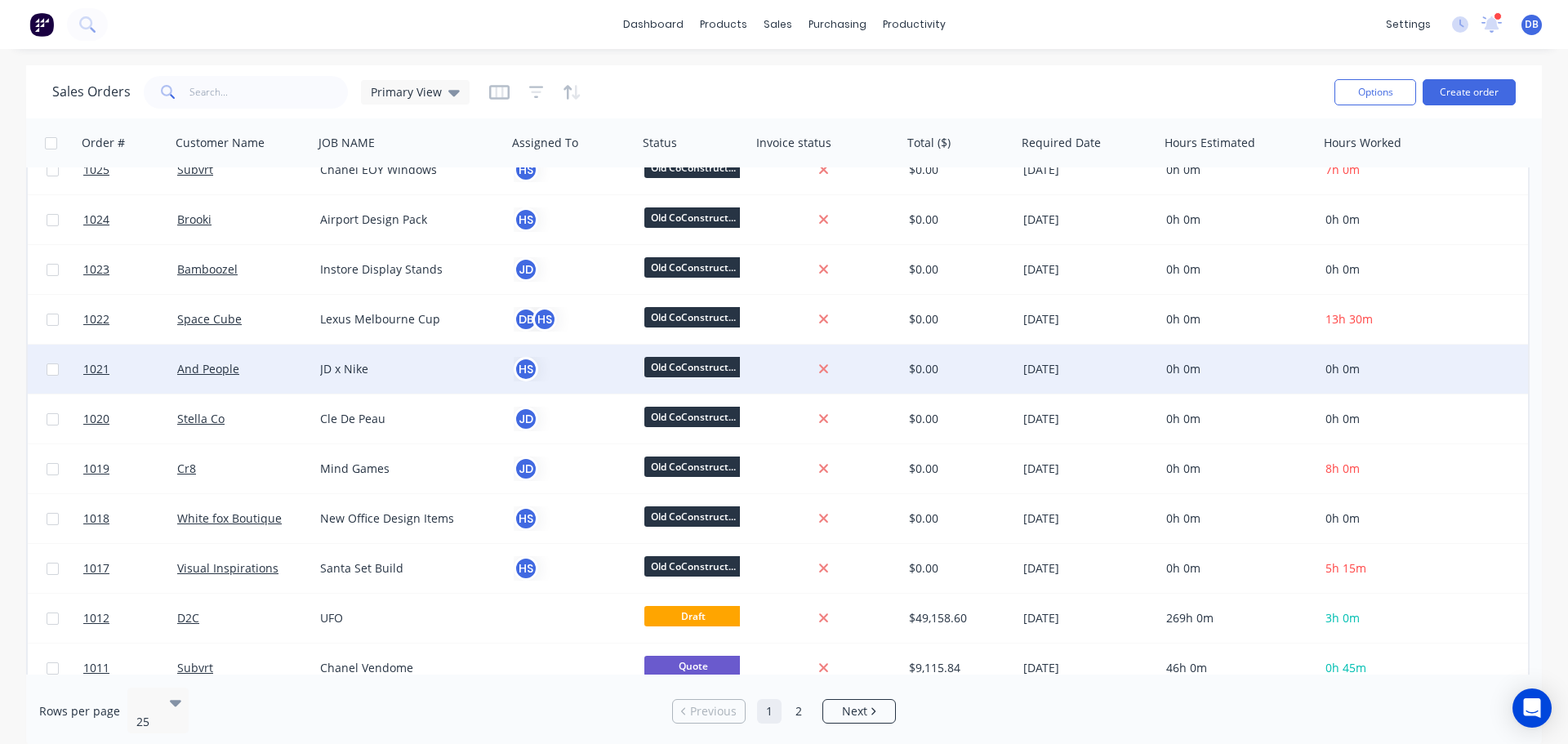
click at [249, 371] on div "And People" at bounding box center [238, 370] width 124 height 17
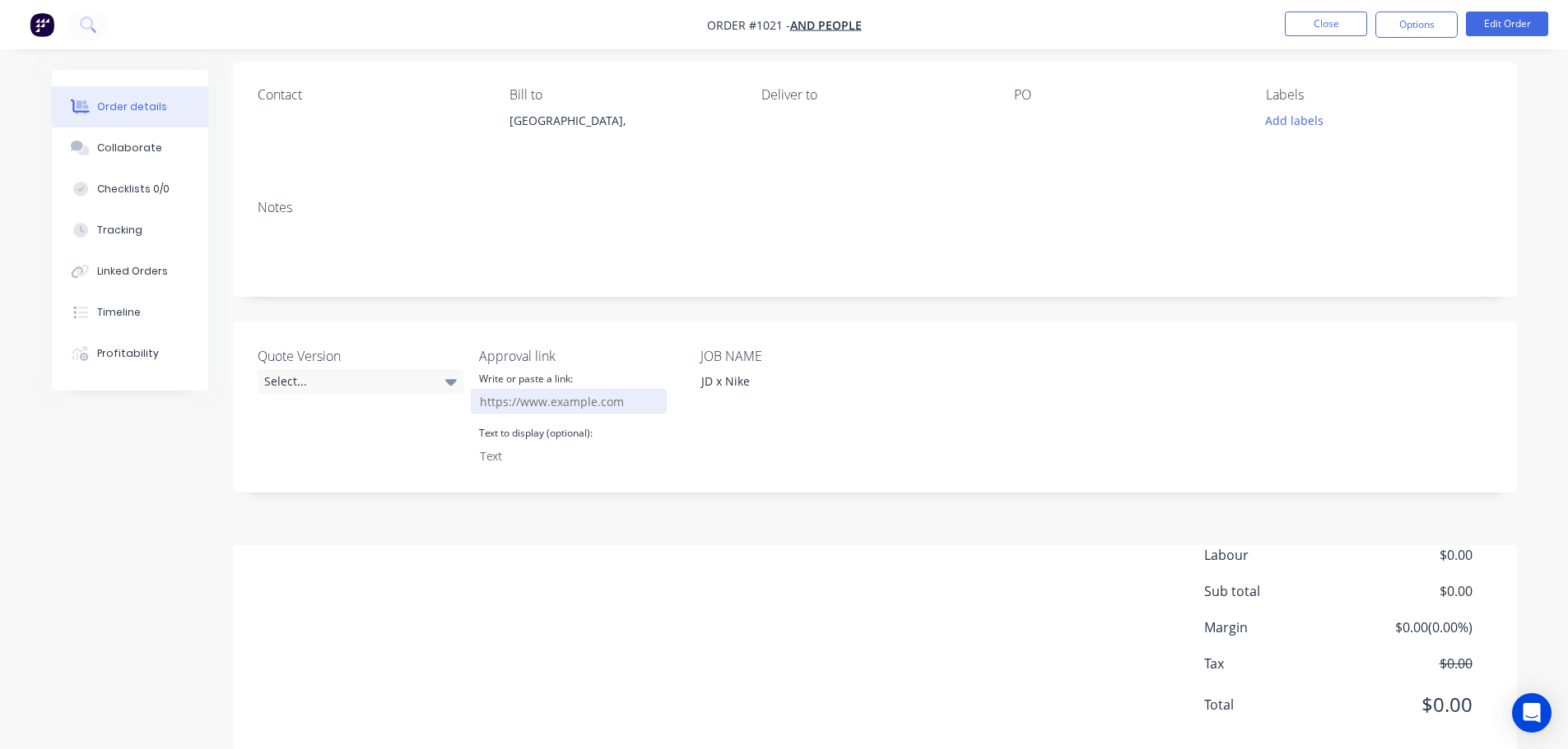
scroll to position [156, 0]
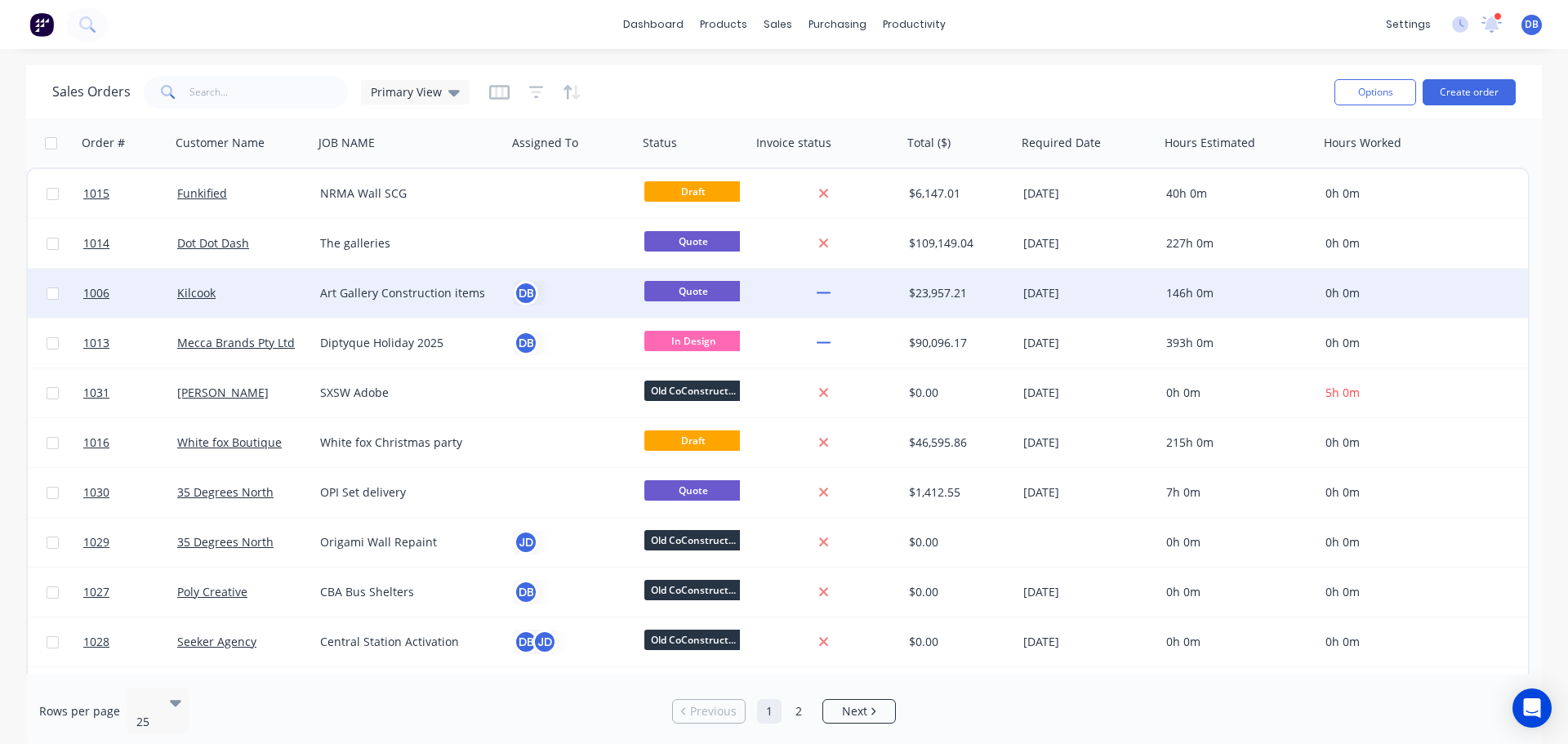
click at [558, 294] on div "DB" at bounding box center [570, 293] width 112 height 24
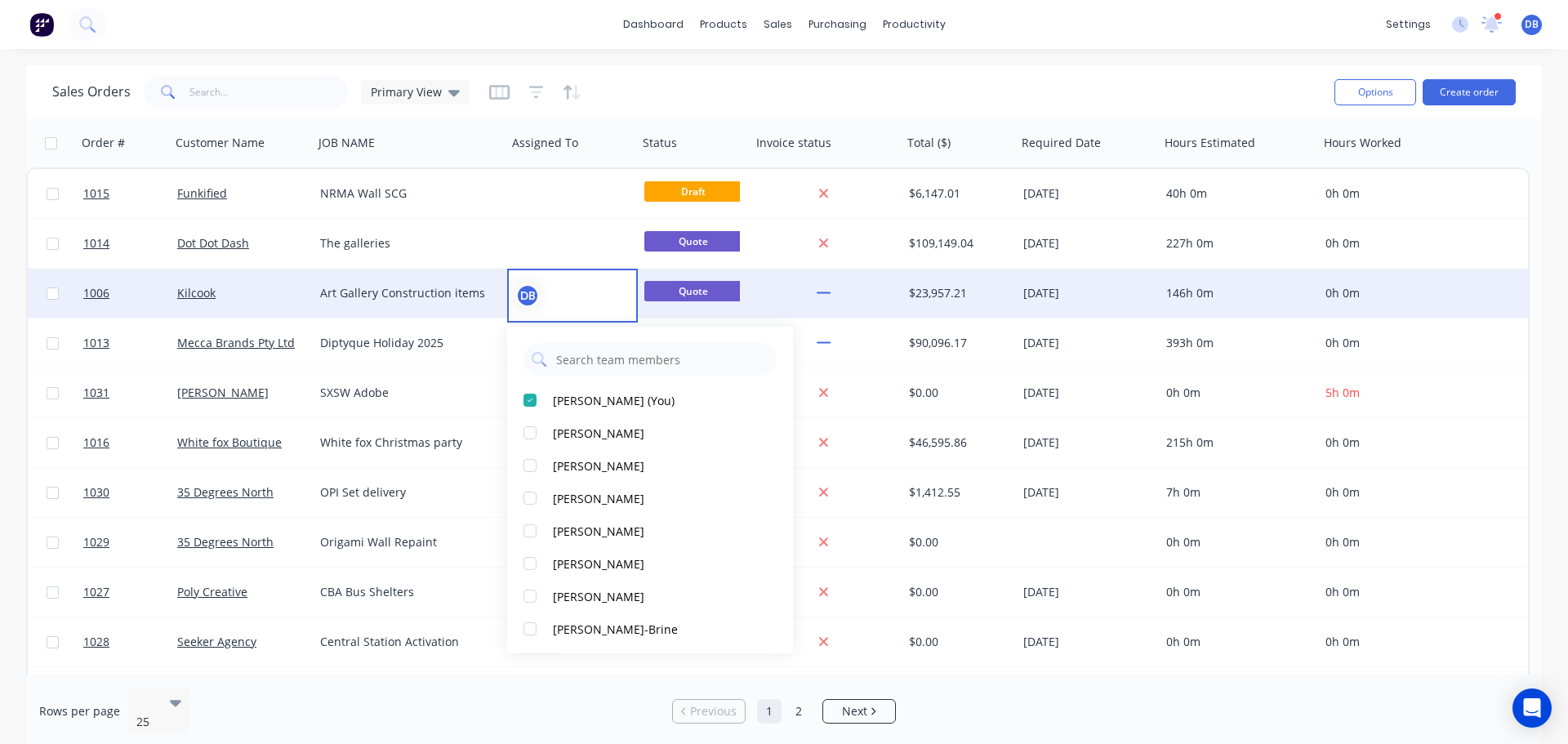
click at [287, 290] on div "Kilcook" at bounding box center [238, 293] width 124 height 17
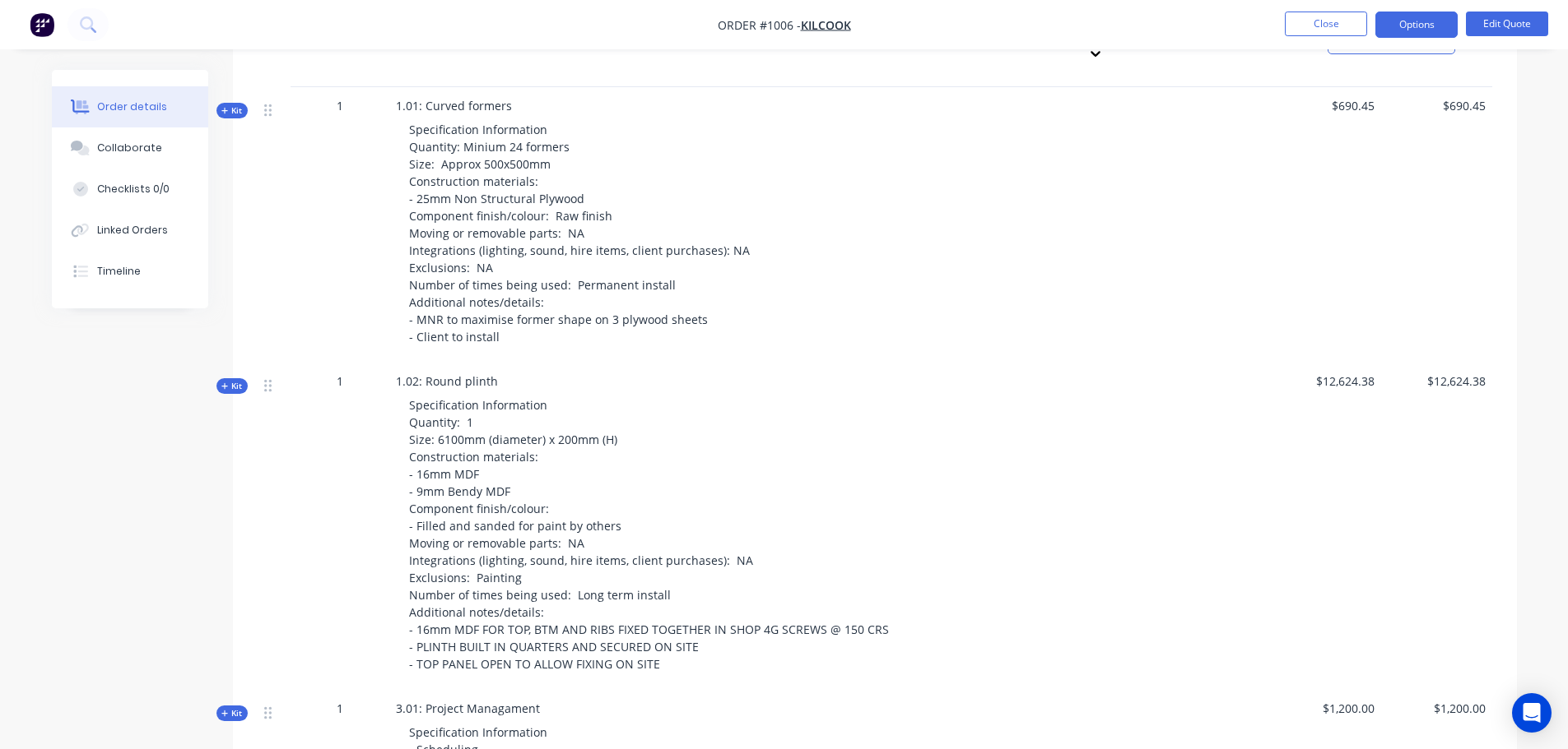
scroll to position [1152, 0]
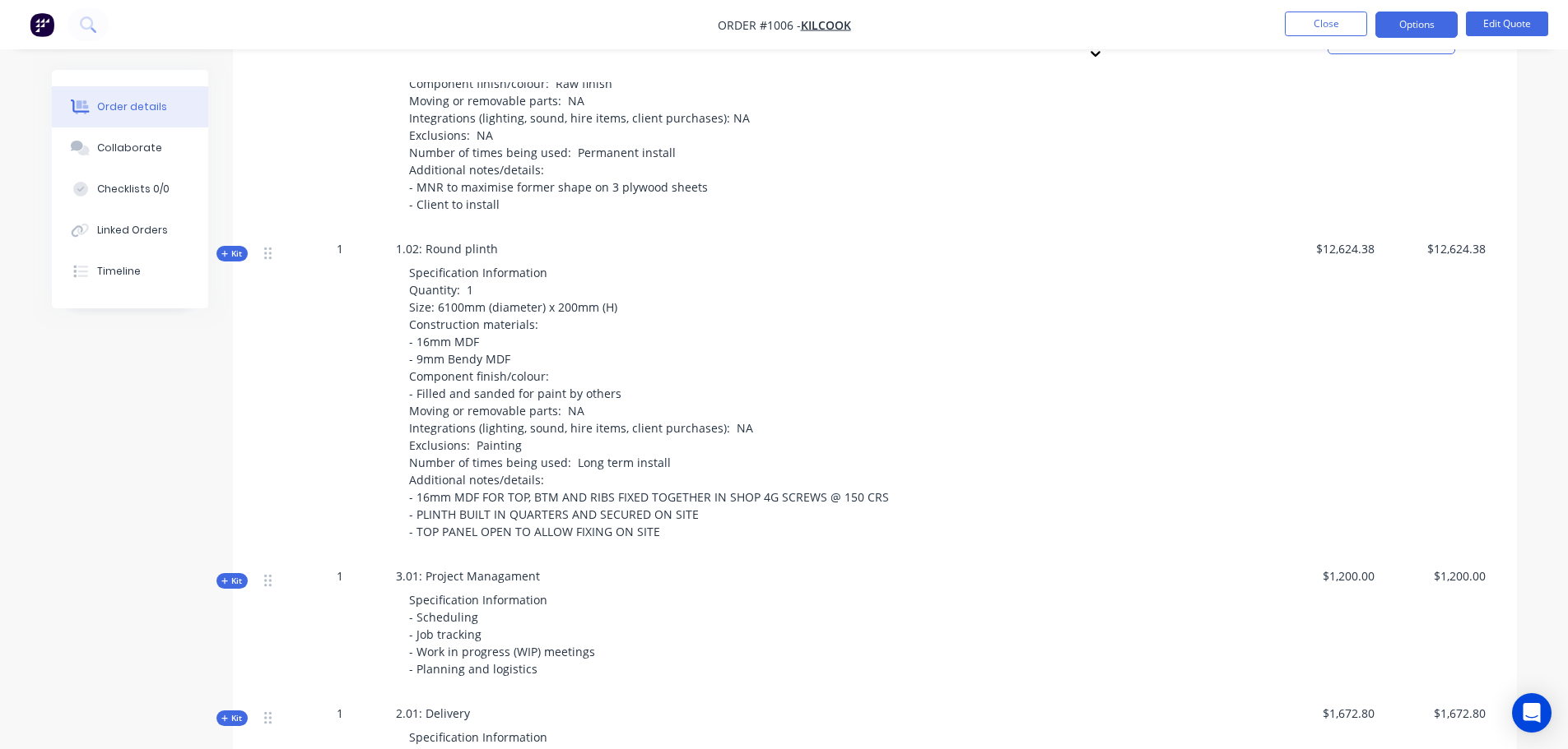
click at [224, 250] on icon "button" at bounding box center [225, 254] width 8 height 8
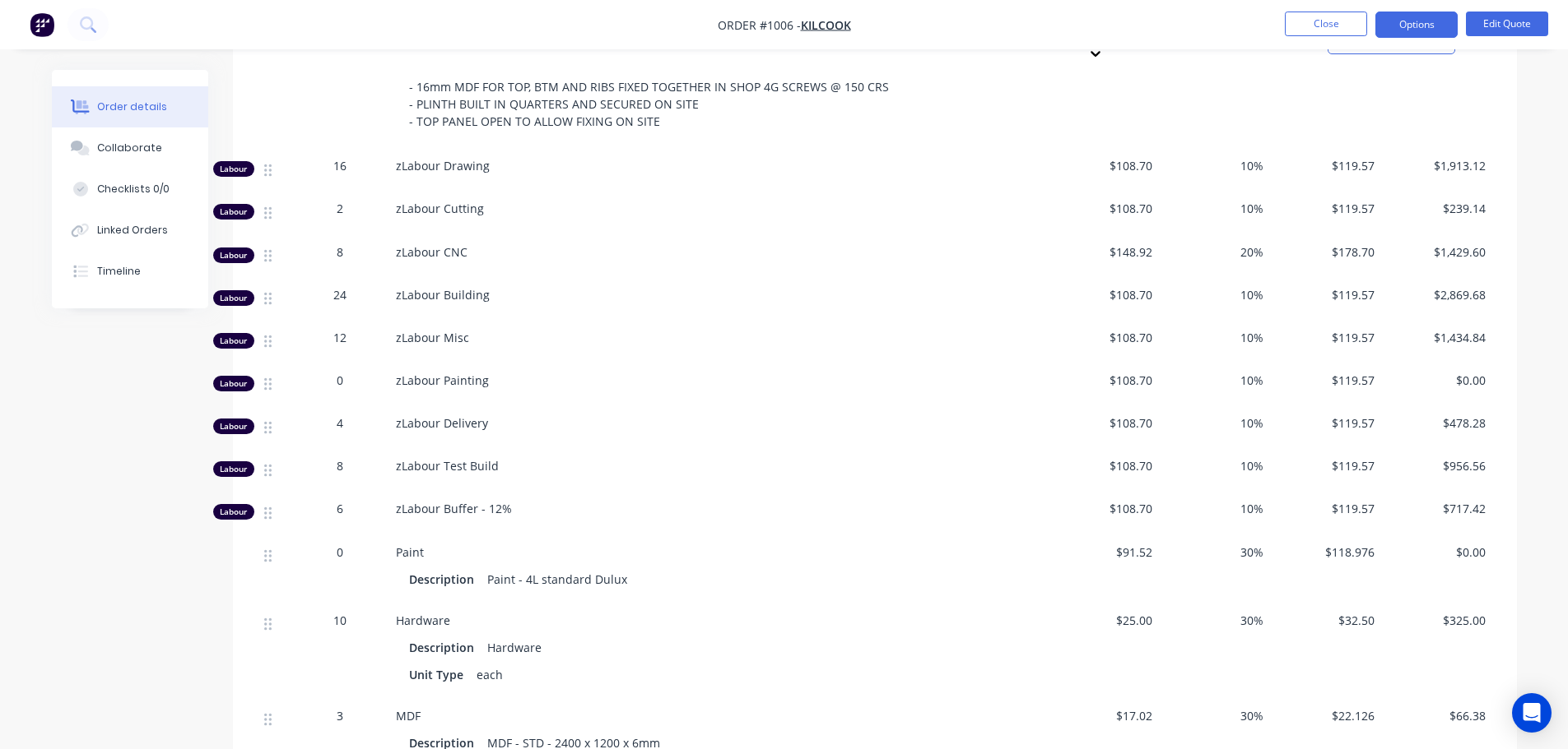
scroll to position [1563, 0]
click at [407, 372] on span "zLabour Painting" at bounding box center [442, 380] width 93 height 16
click at [339, 371] on span "0" at bounding box center [339, 380] width 7 height 17
click at [441, 372] on span "zLabour Painting" at bounding box center [442, 380] width 93 height 16
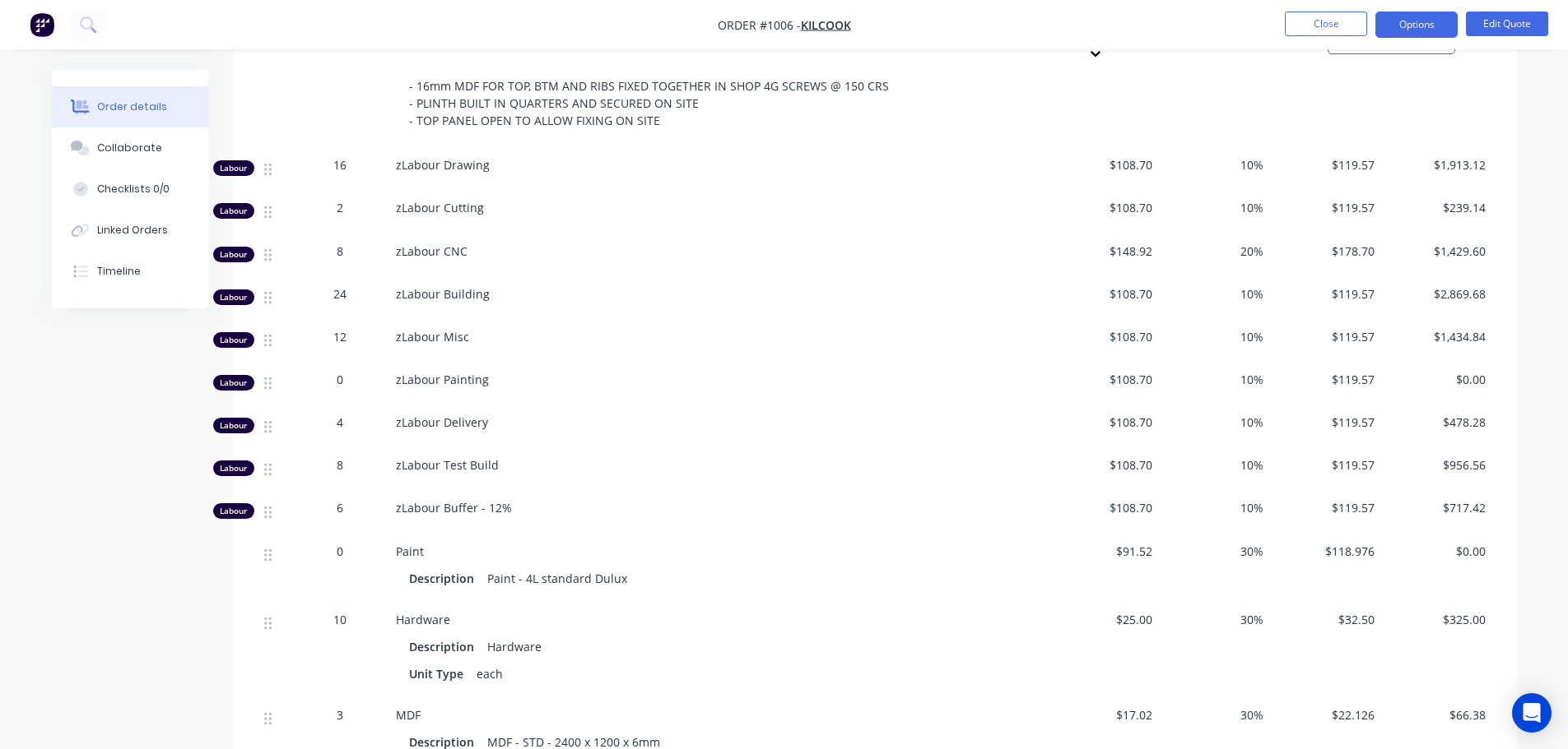
click at [457, 372] on span "zLabour Painting" at bounding box center [442, 380] width 93 height 16
drag, startPoint x: 440, startPoint y: 354, endPoint x: 387, endPoint y: 354, distance: 53.0
click at [387, 361] on div "Labour 0 zLabour Painting $108.70 10% $119.57 $0.00" at bounding box center [875, 382] width 1234 height 43
click at [434, 372] on span "zLabour Painting" at bounding box center [442, 380] width 93 height 16
click at [451, 372] on span "zLabour Painting" at bounding box center [442, 380] width 93 height 16
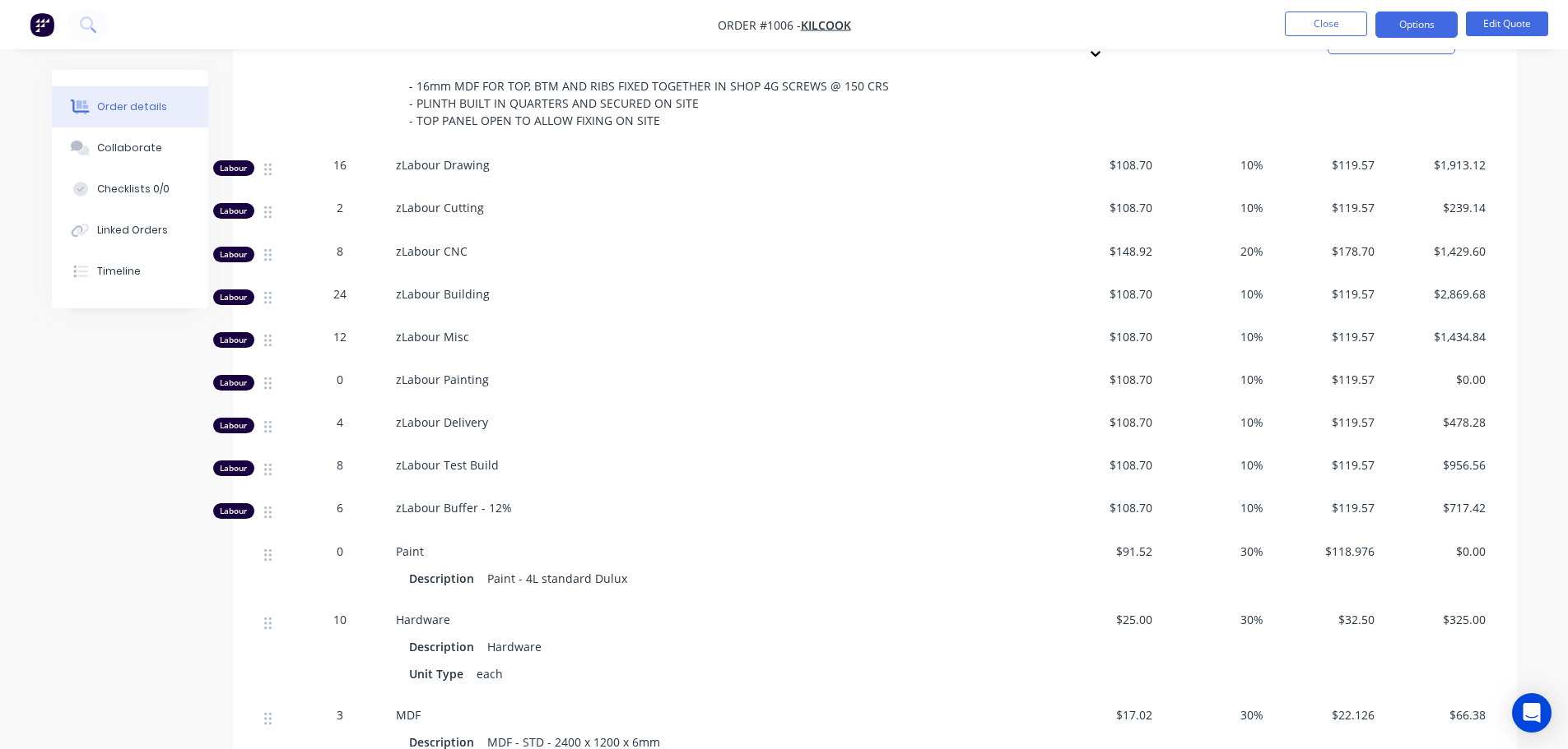
click at [460, 372] on span "zLabour Painting" at bounding box center [442, 380] width 93 height 16
click at [445, 371] on div "zLabour Painting" at bounding box center [718, 380] width 645 height 17
click at [462, 372] on span "zLabour Painting" at bounding box center [442, 380] width 93 height 16
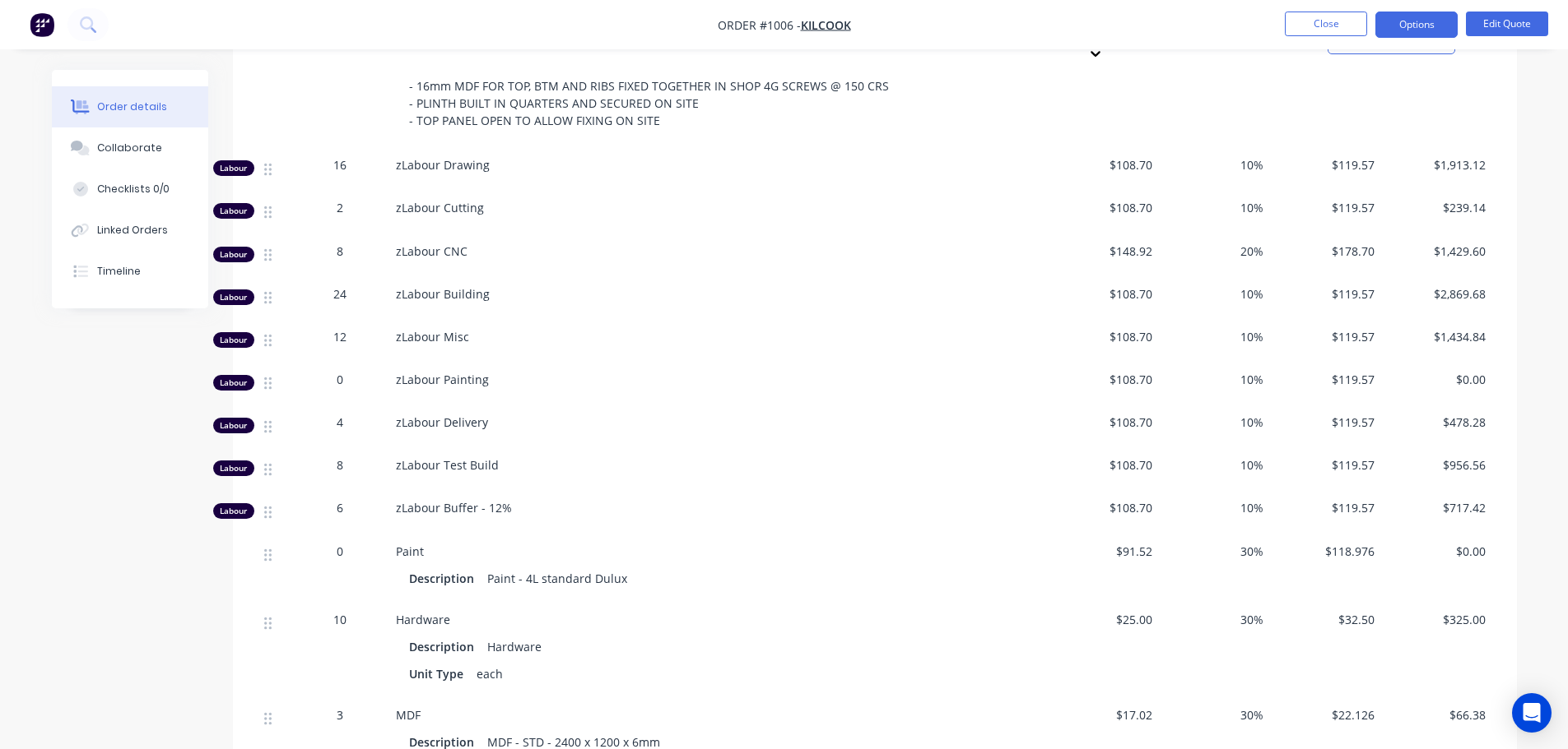
click at [440, 329] on span "zLabour Misc" at bounding box center [432, 337] width 73 height 16
click at [476, 457] on span "zLabour Test Build" at bounding box center [447, 465] width 103 height 16
click at [466, 286] on span "zLabour Building" at bounding box center [443, 293] width 94 height 16
click at [484, 323] on div "zLabour Misc" at bounding box center [718, 340] width 658 height 43
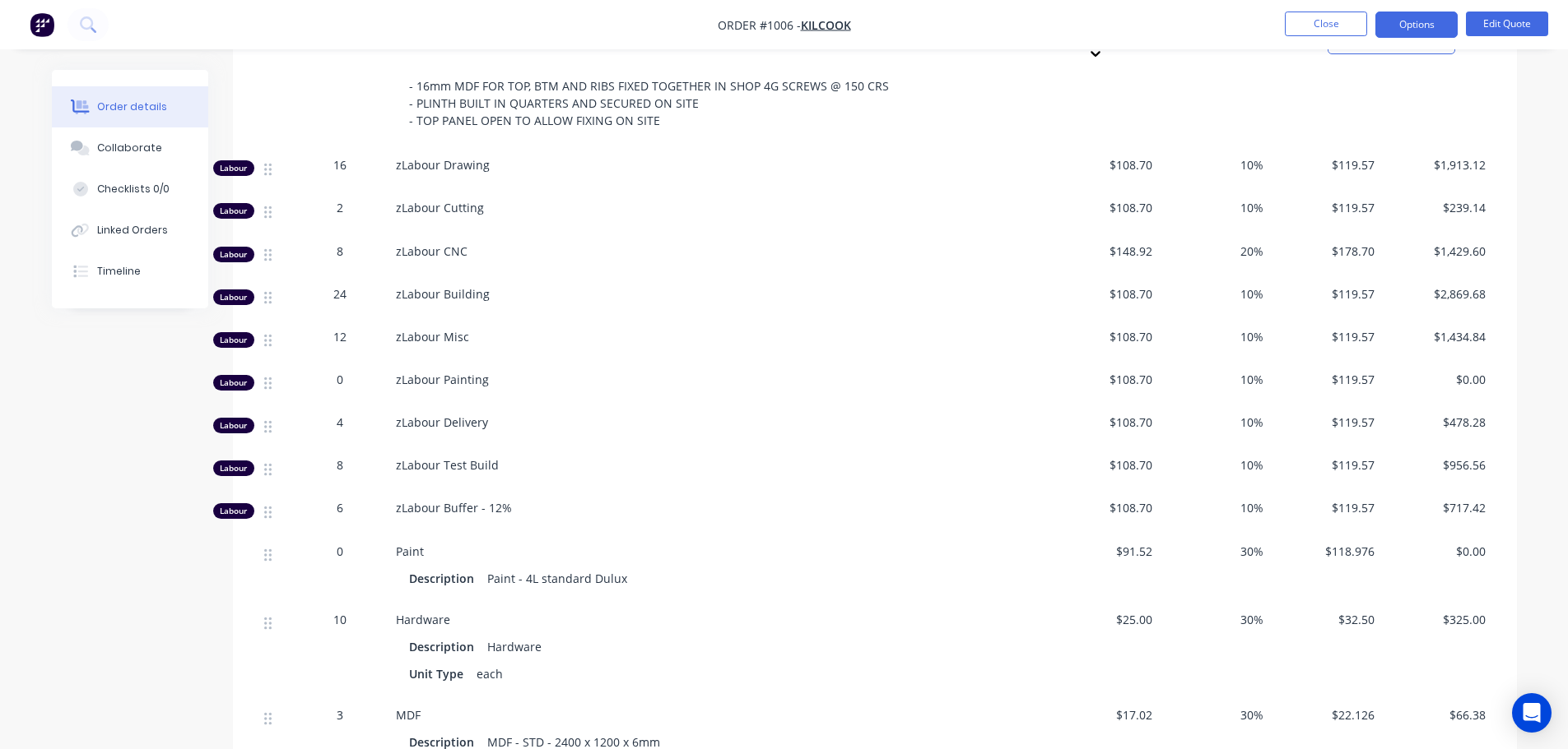
click at [447, 323] on div "zLabour Misc" at bounding box center [718, 340] width 658 height 43
click at [447, 329] on span "zLabour Misc" at bounding box center [432, 337] width 73 height 16
click at [480, 372] on span "zLabour Painting" at bounding box center [442, 380] width 93 height 16
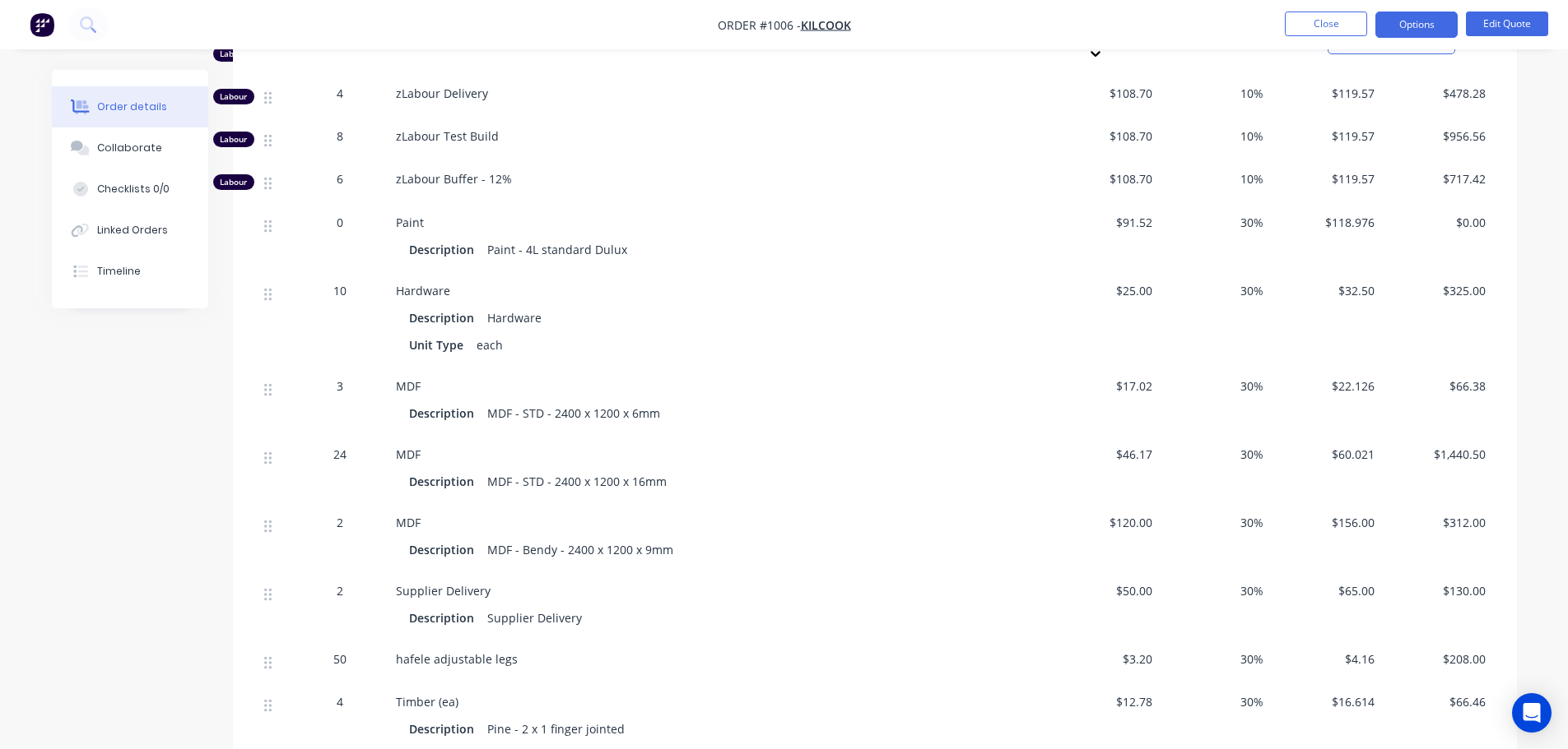
scroll to position [1645, 0]
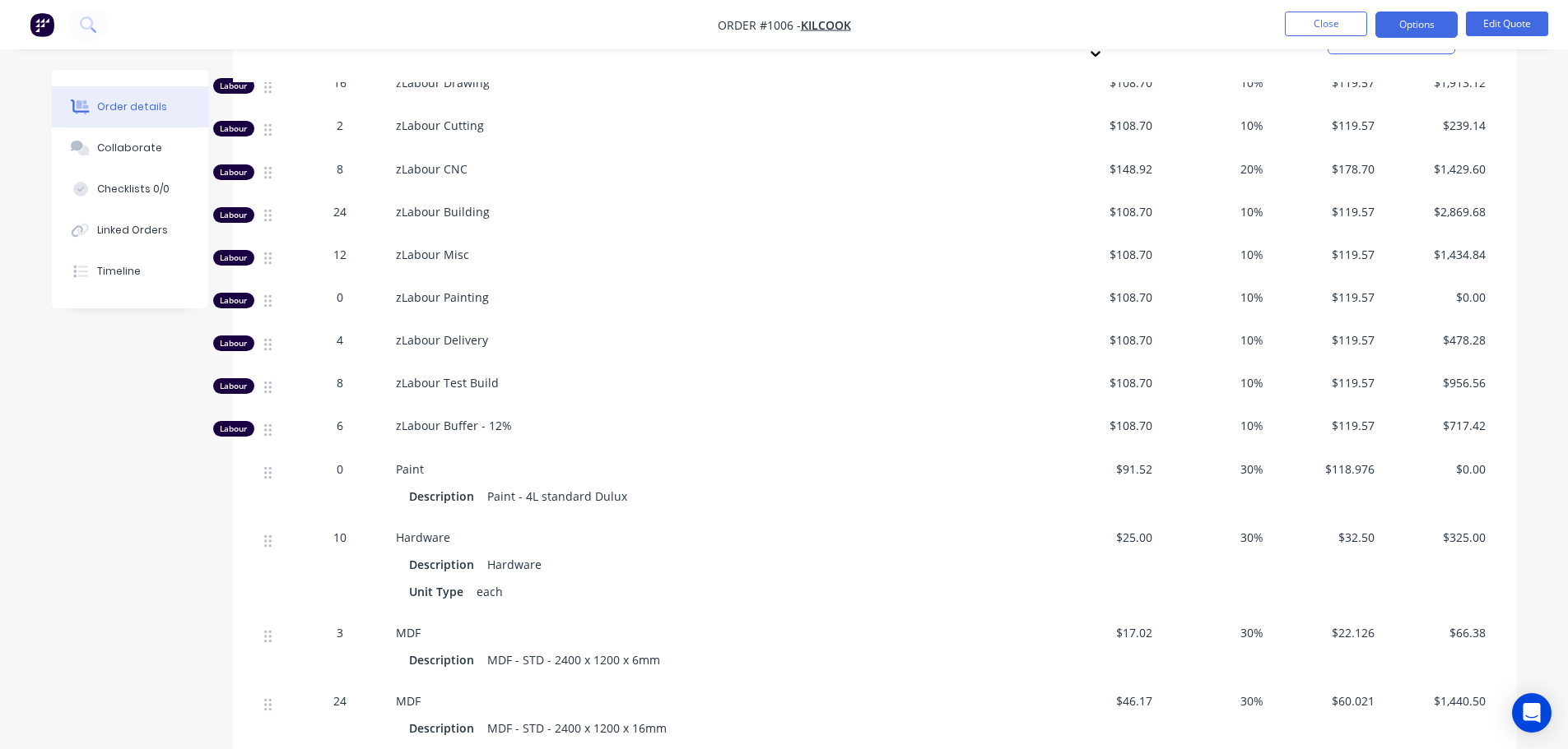
drag, startPoint x: 497, startPoint y: 311, endPoint x: 481, endPoint y: 312, distance: 16.0
click at [496, 332] on div "zLabour Delivery" at bounding box center [718, 340] width 645 height 17
click at [450, 333] on span "zLabour Delivery" at bounding box center [442, 340] width 92 height 16
click at [447, 333] on span "zLabour Delivery" at bounding box center [442, 340] width 92 height 16
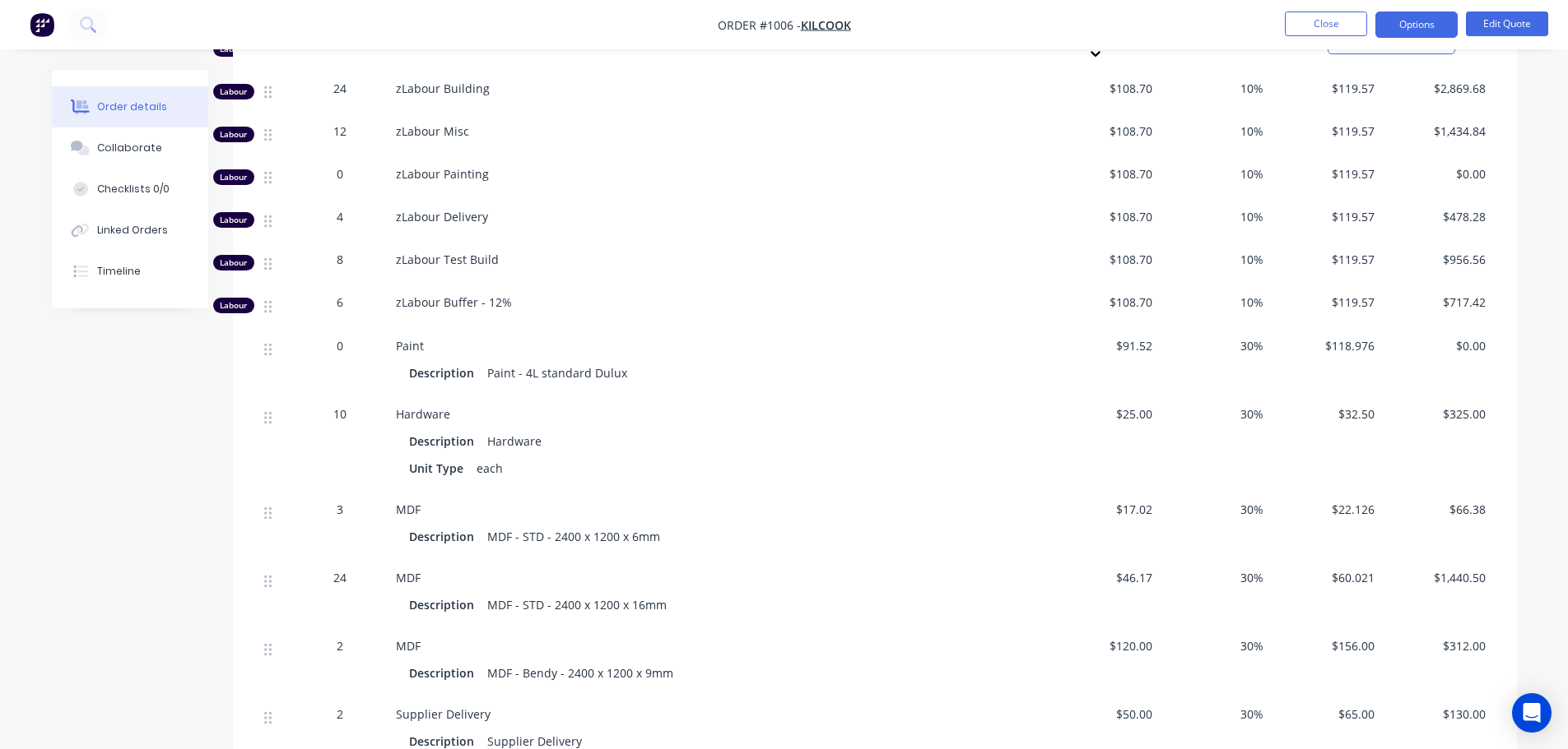
scroll to position [1892, 0]
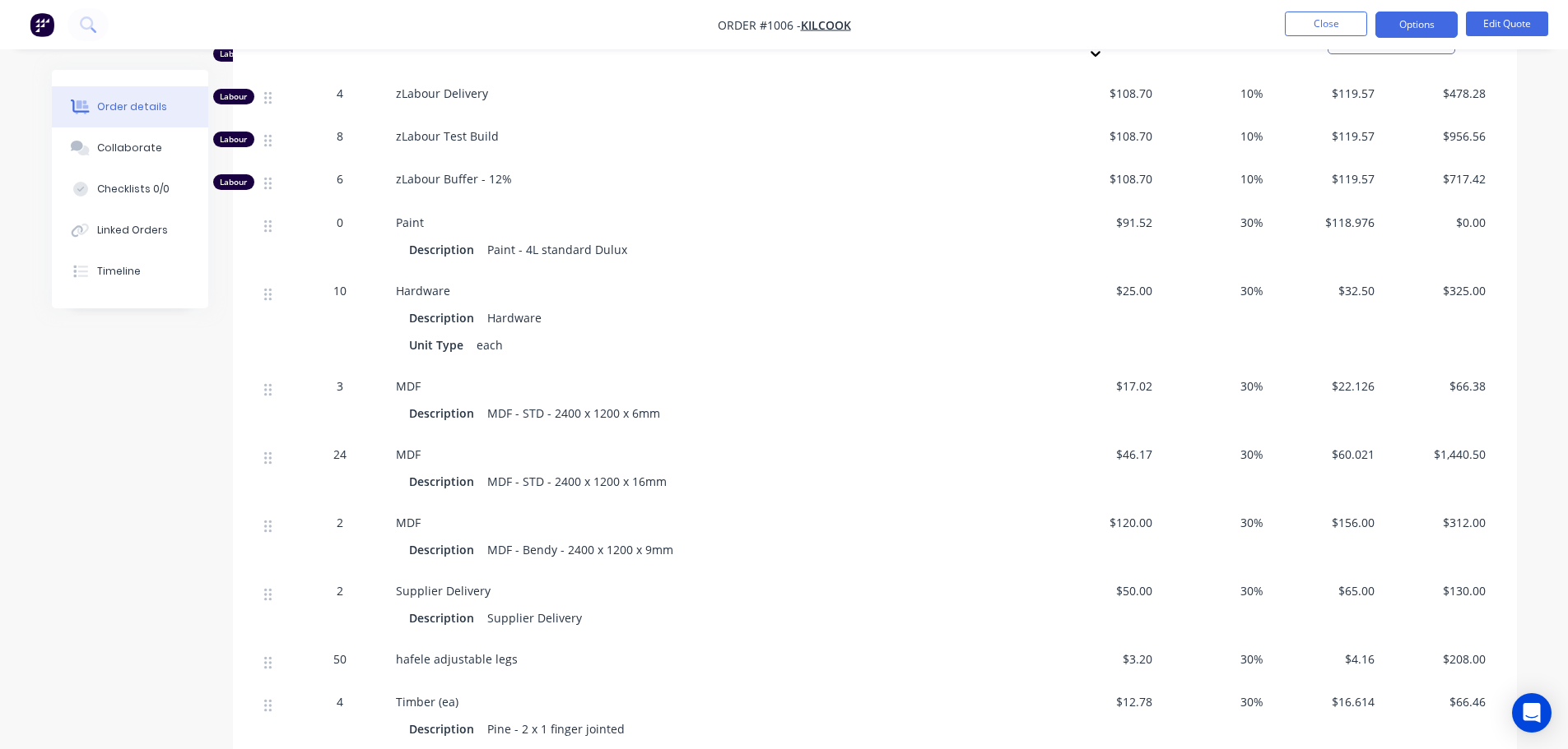
click at [414, 379] on span "MDF" at bounding box center [408, 386] width 24 height 16
click at [476, 401] on div "Description" at bounding box center [445, 412] width 71 height 23
click at [575, 401] on div "MDF - STD - 2400 x 1200 x 6mm" at bounding box center [573, 412] width 186 height 23
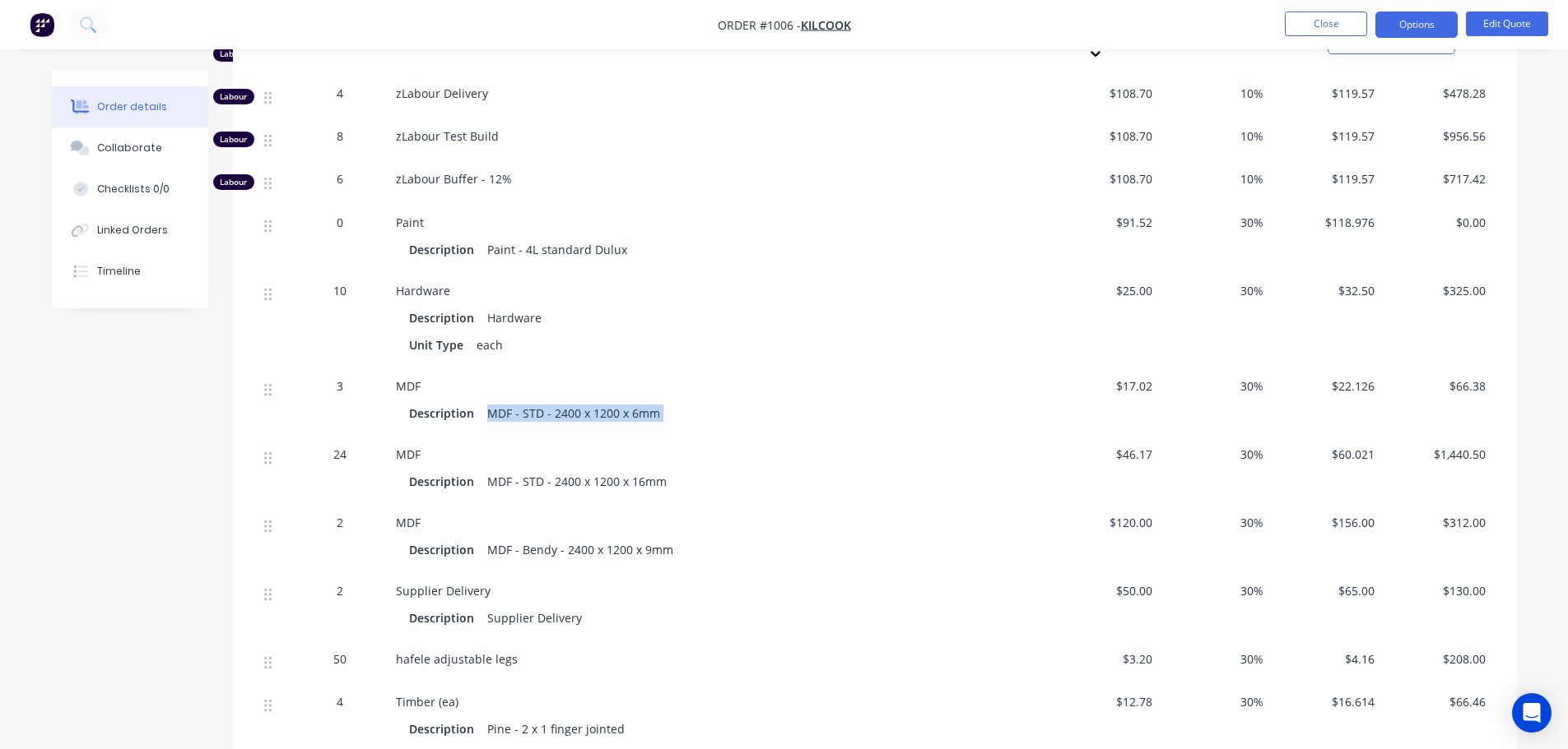
click at [575, 401] on div "MDF - STD - 2400 x 1200 x 6mm" at bounding box center [573, 412] width 186 height 23
click at [1515, 17] on button "Edit Quote" at bounding box center [1507, 23] width 83 height 24
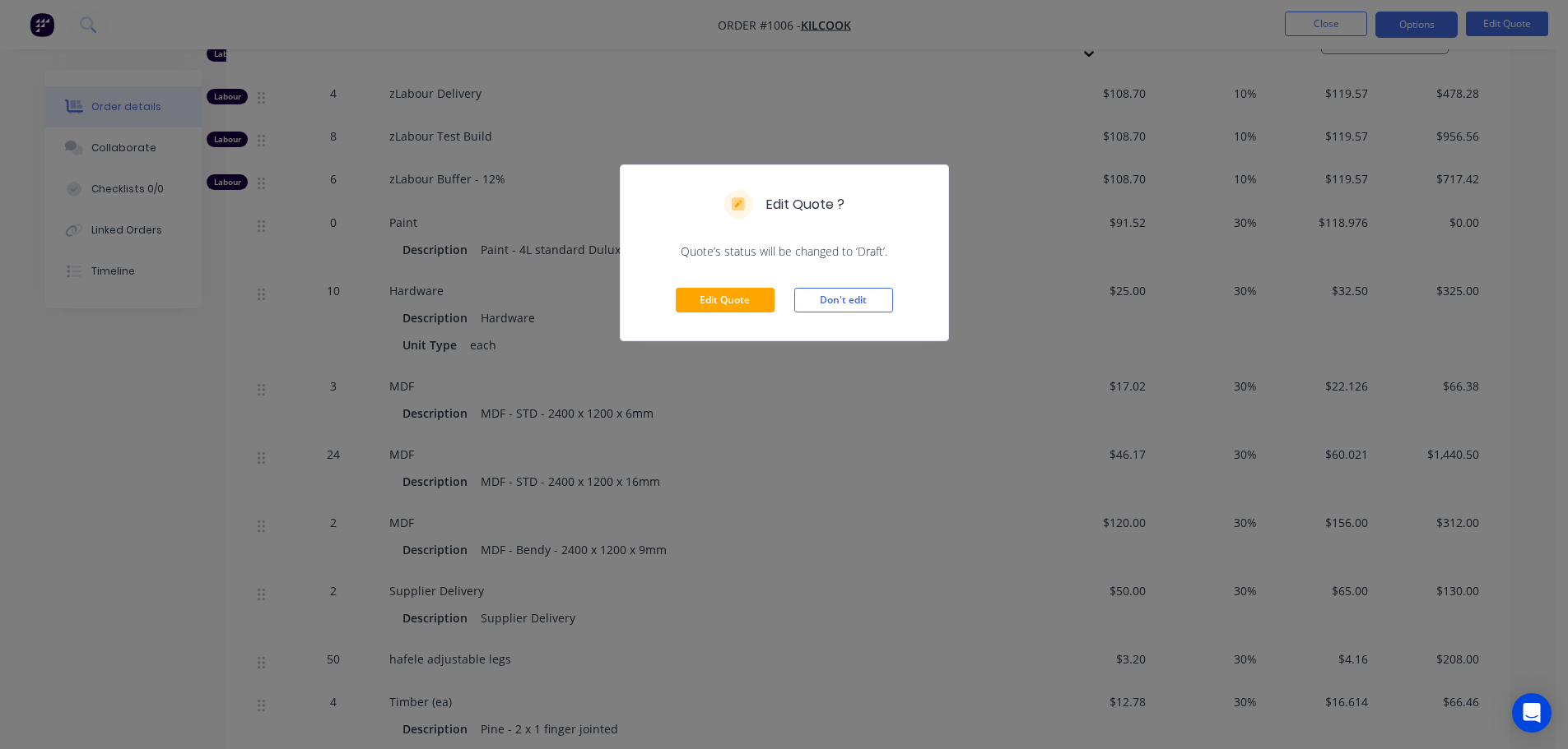
click at [686, 276] on div "Edit Quote Don't edit" at bounding box center [784, 300] width 327 height 81
click at [704, 294] on button "Edit Quote" at bounding box center [724, 300] width 98 height 24
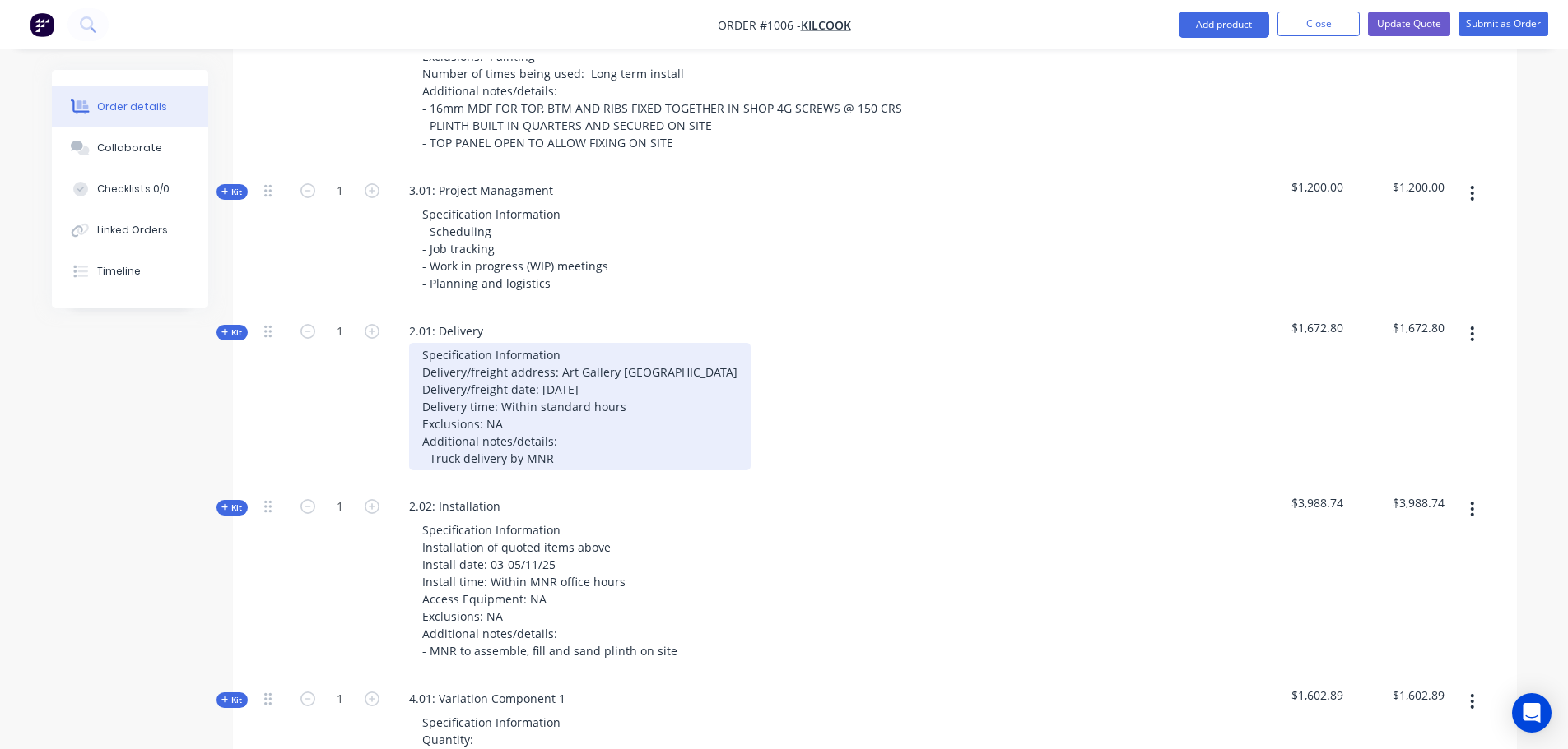
scroll to position [1645, 0]
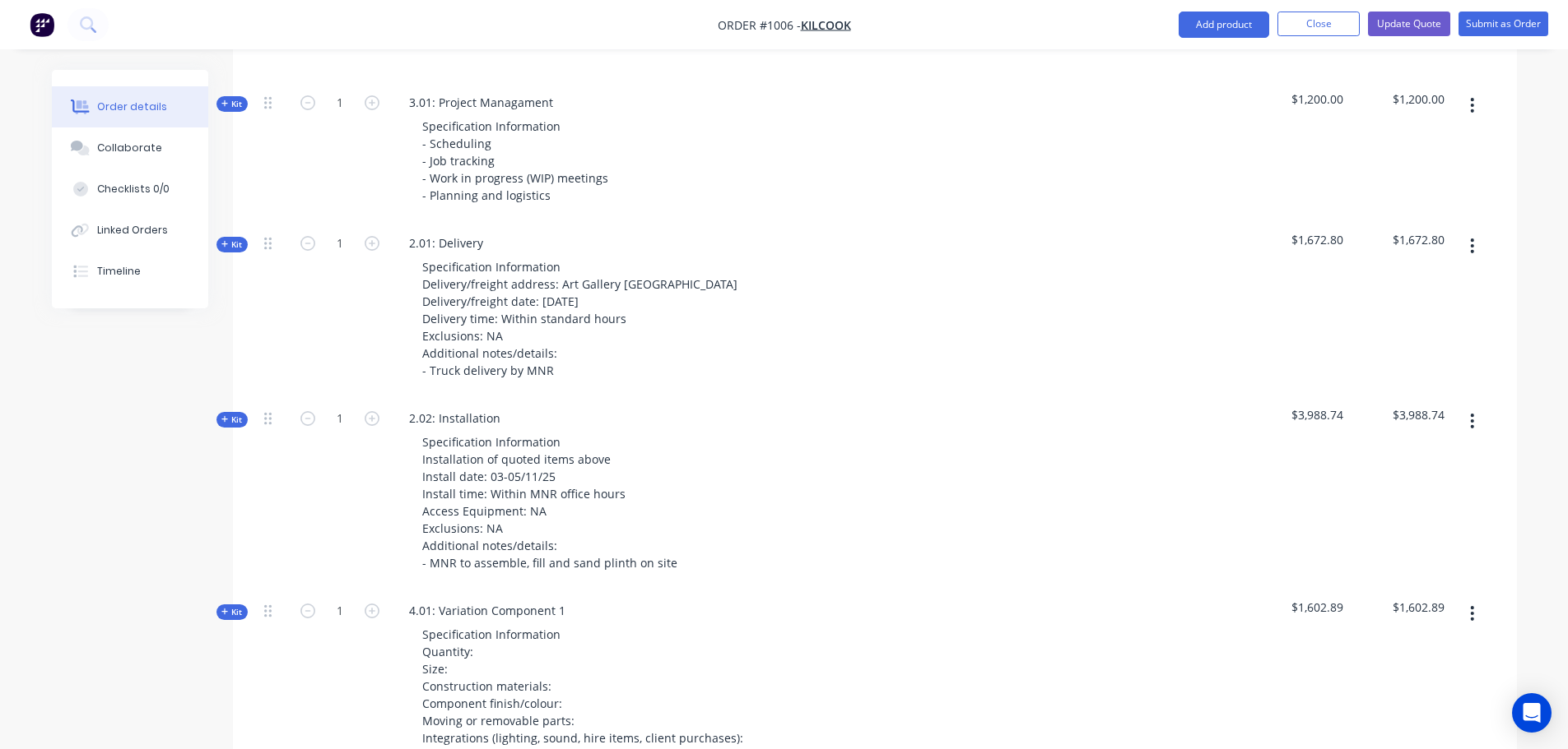
click at [237, 237] on button "Kit" at bounding box center [232, 245] width 31 height 16
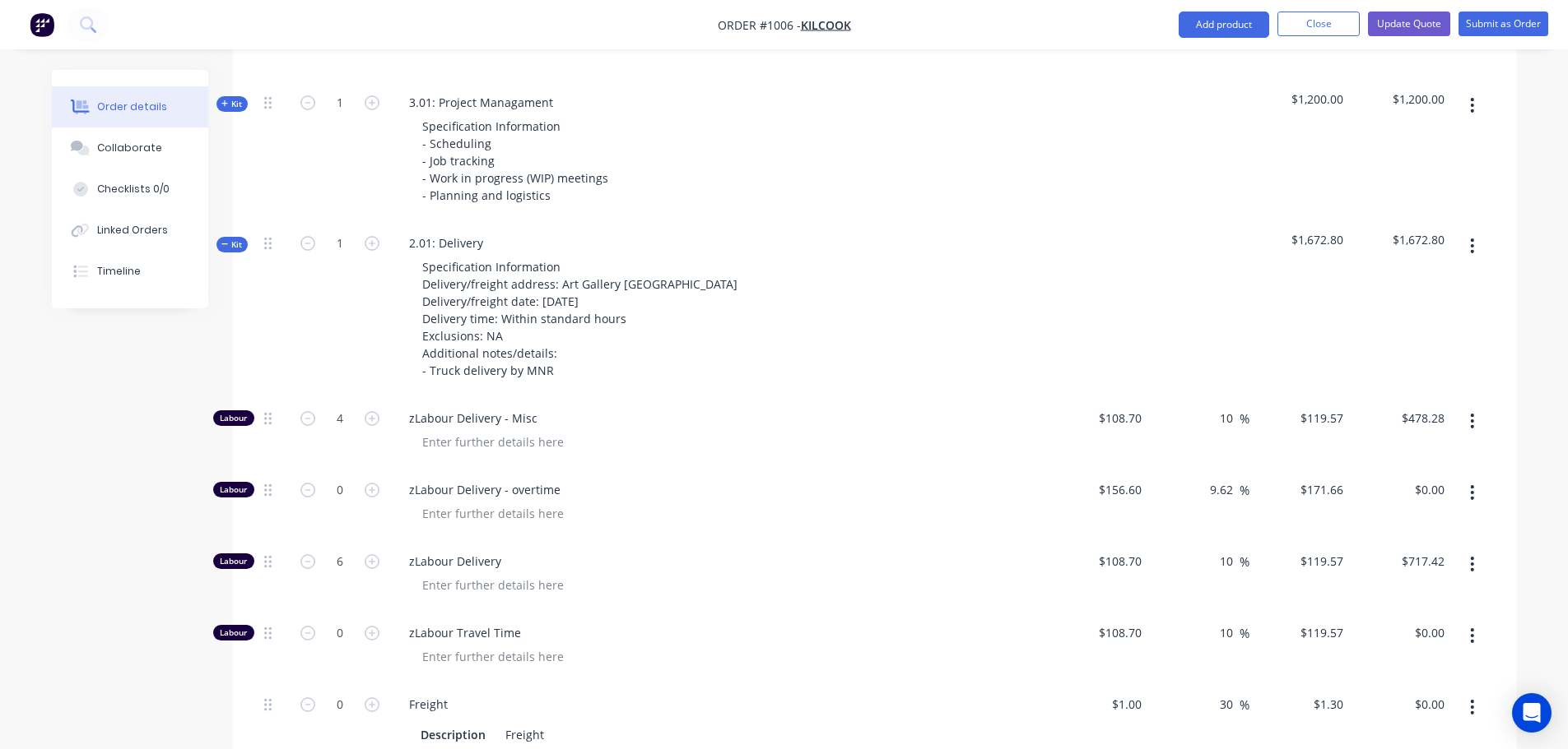
click at [240, 238] on span "Kit" at bounding box center [232, 244] width 22 height 12
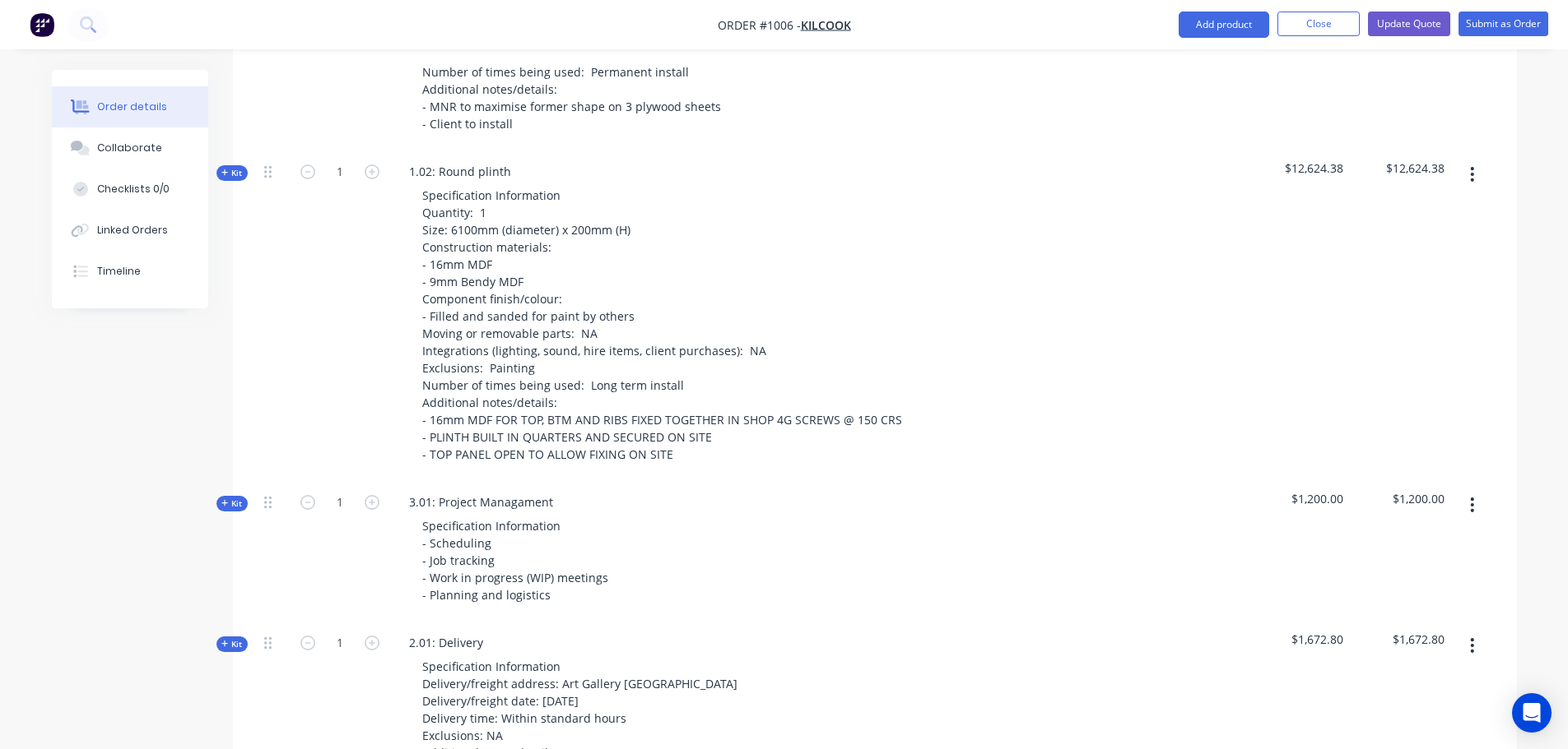
scroll to position [1152, 0]
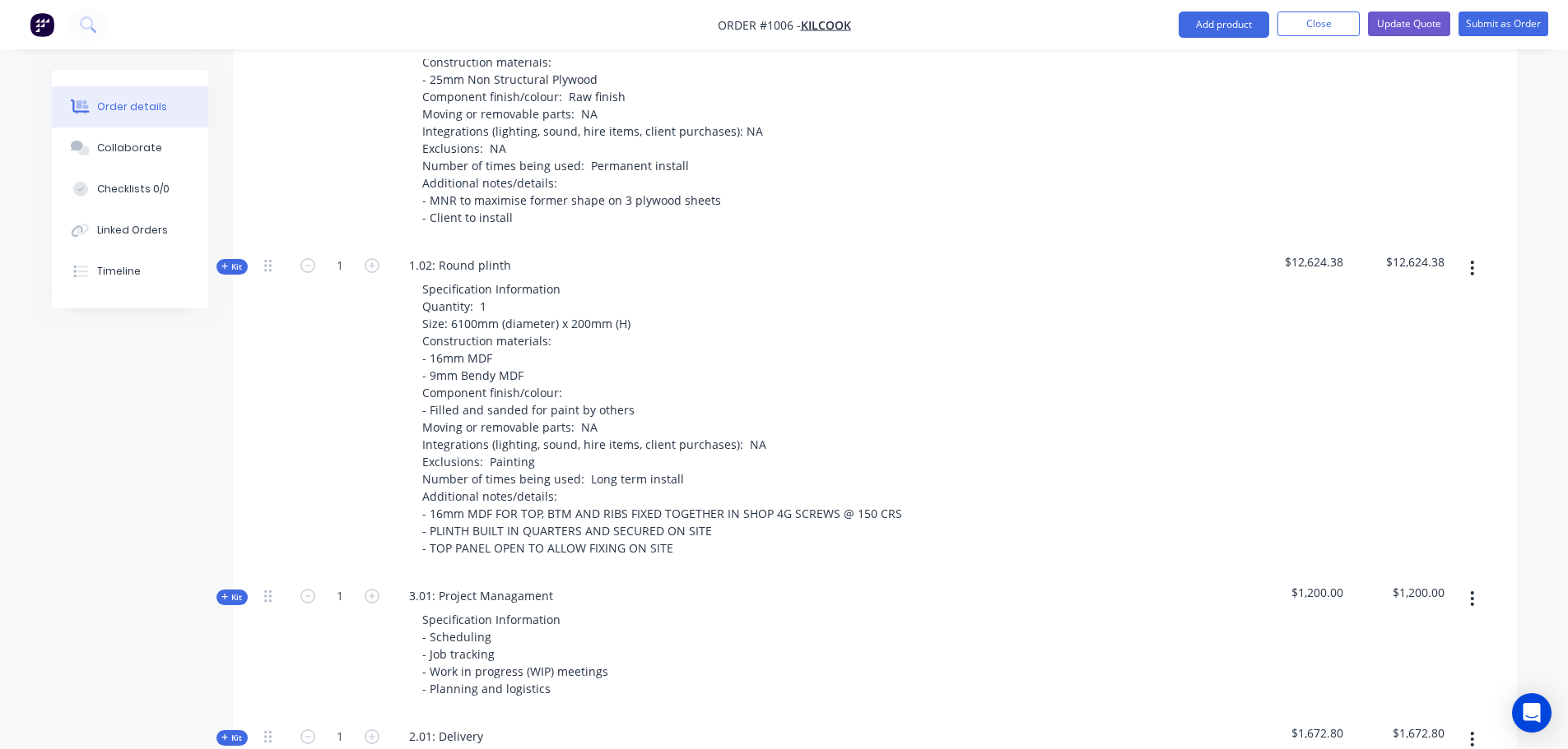
click at [237, 261] on span "Kit" at bounding box center [232, 266] width 22 height 12
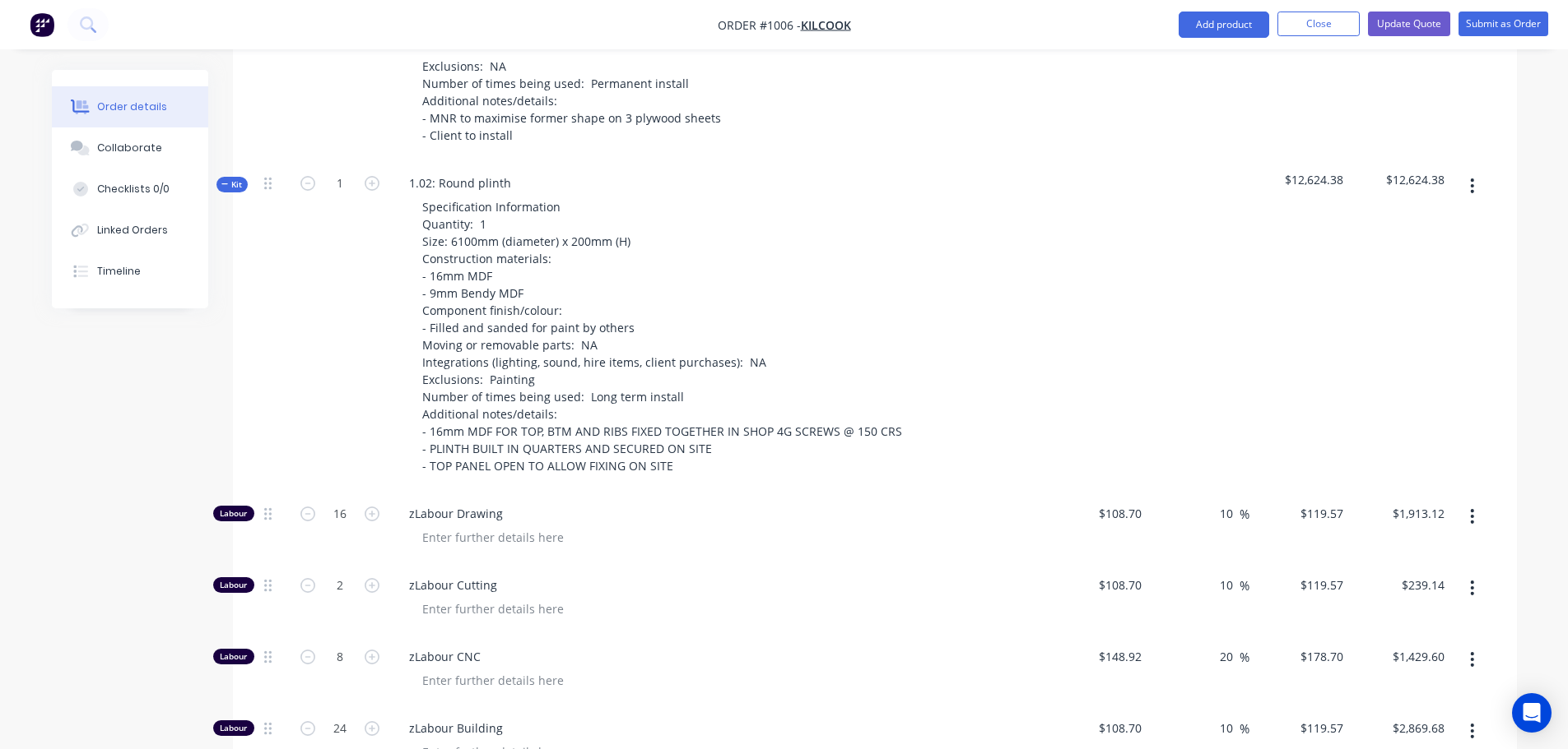
scroll to position [1481, 0]
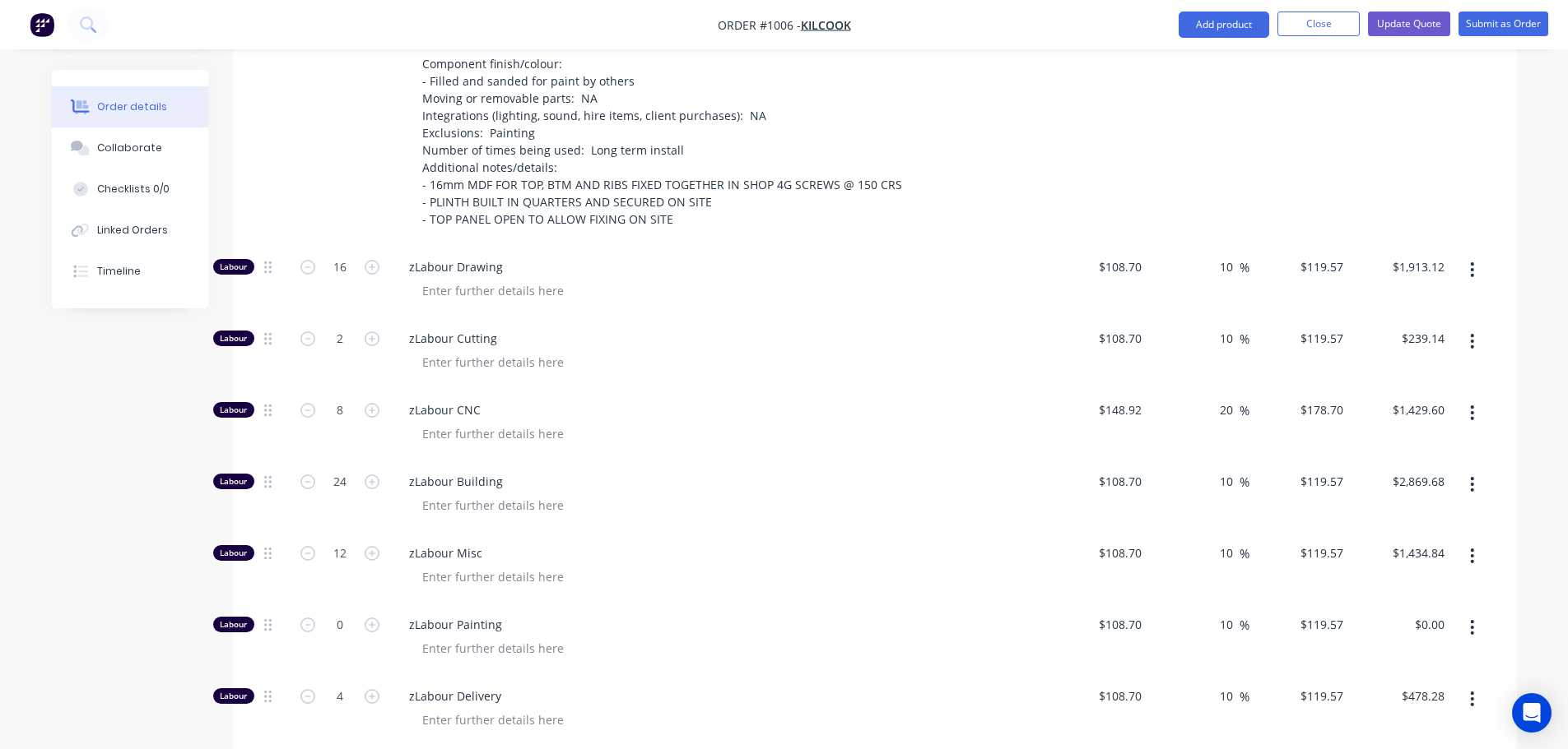
click at [450, 401] on span "zLabour CNC" at bounding box center [725, 410] width 632 height 17
click at [430, 401] on span "zLabour CNC" at bounding box center [725, 410] width 632 height 17
click at [400, 401] on div "zLabour CNC" at bounding box center [718, 410] width 645 height 17
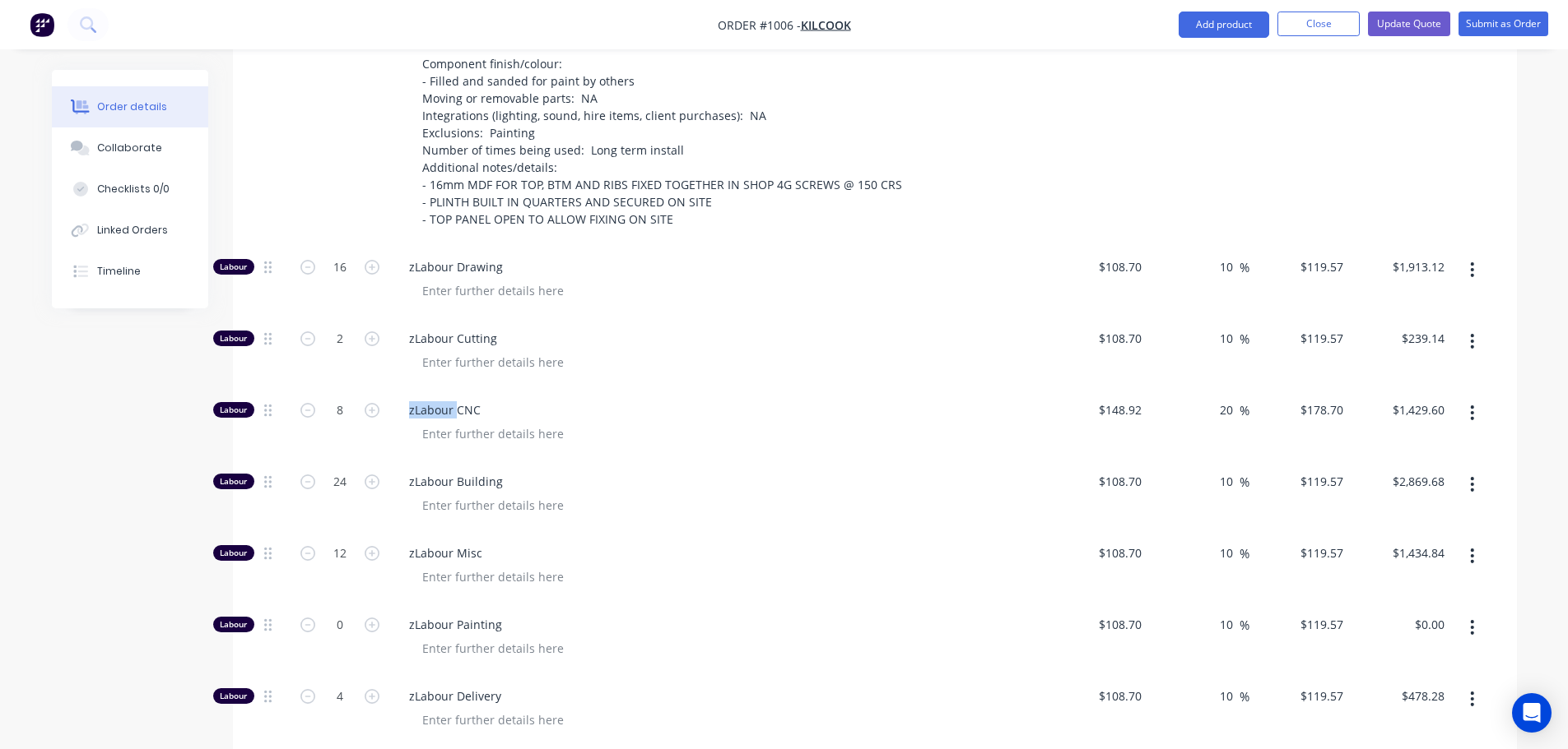
click at [447, 401] on span "zLabour CNC" at bounding box center [725, 410] width 632 height 17
click at [1473, 406] on icon "button" at bounding box center [1472, 413] width 4 height 15
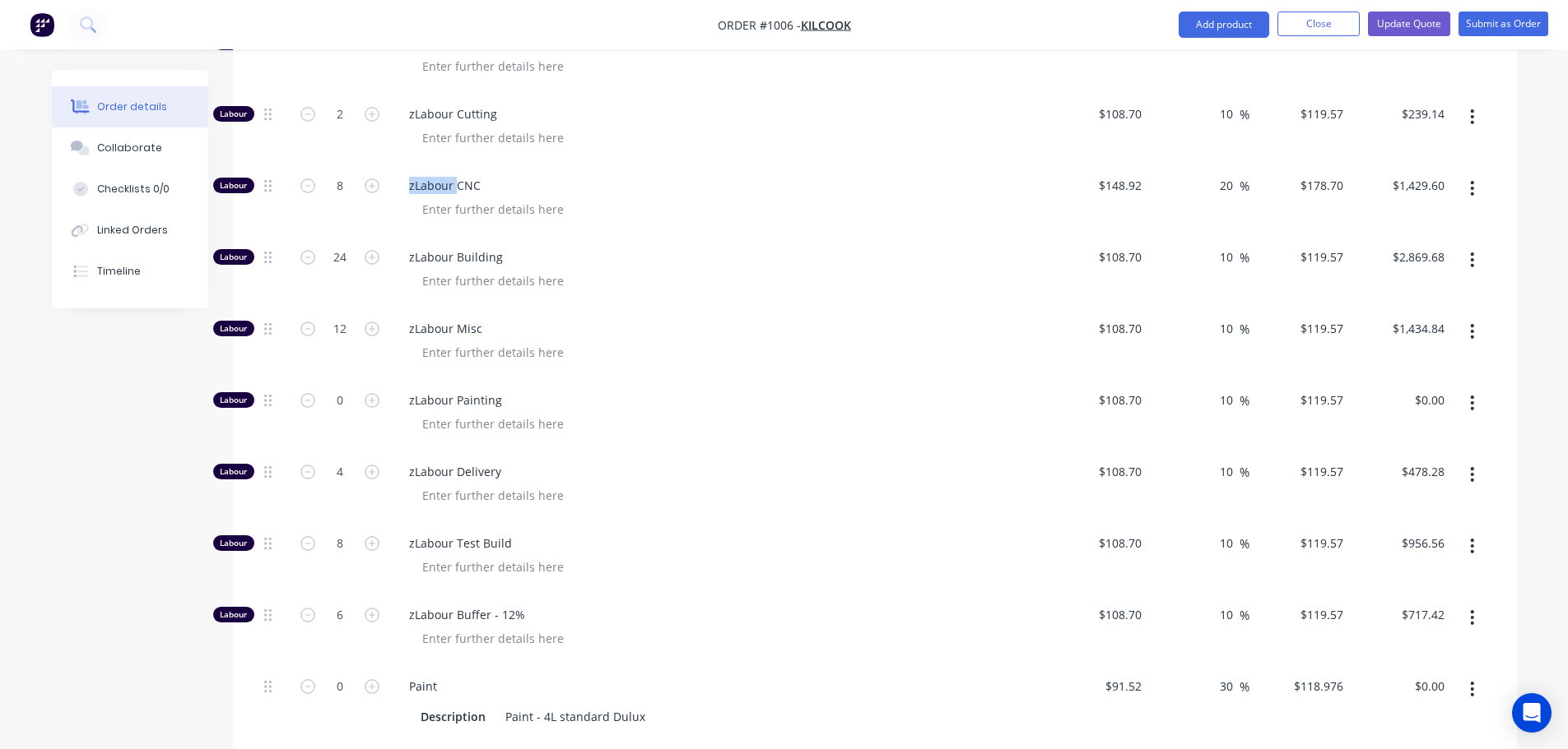
scroll to position [1728, 0]
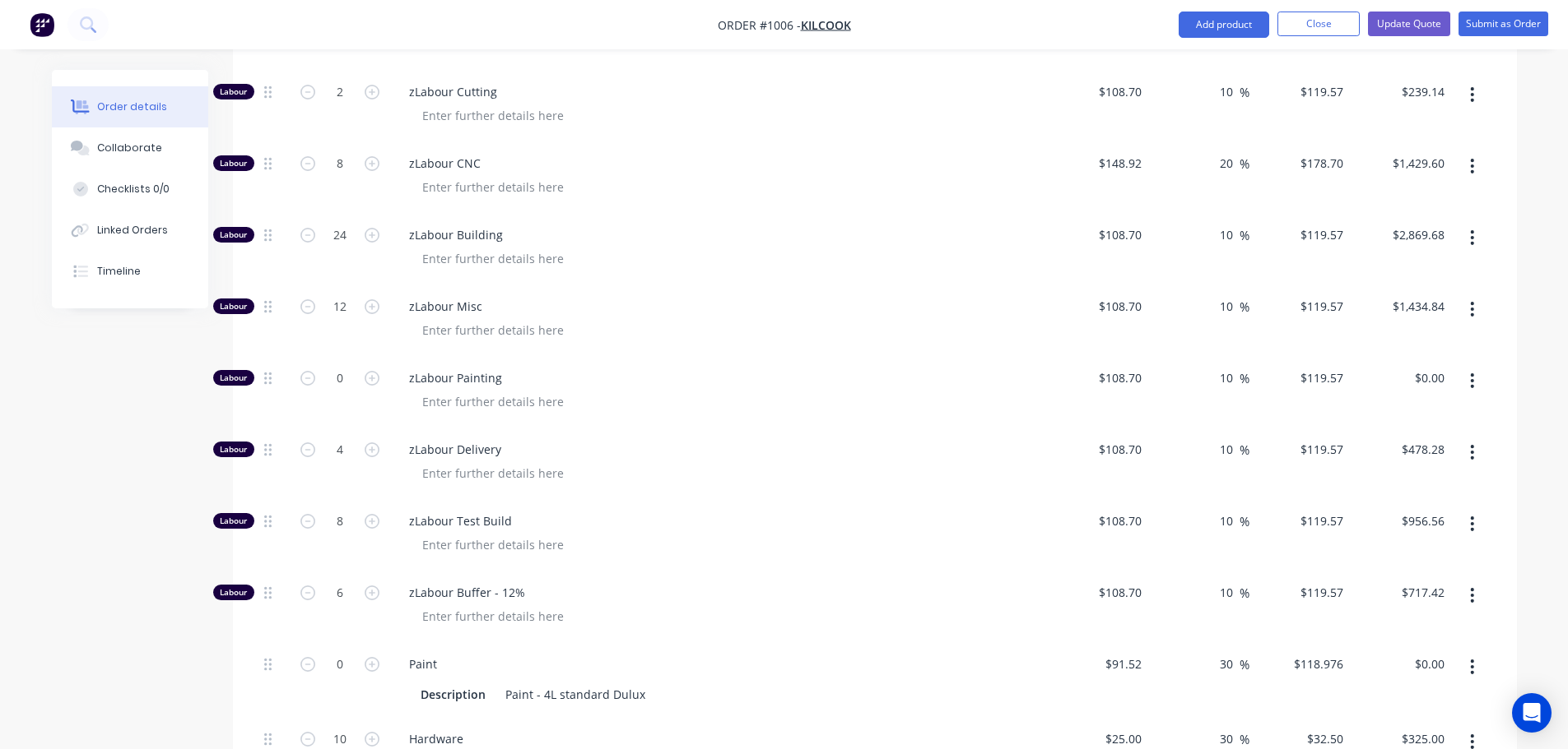
click at [429, 441] on span "zLabour Delivery" at bounding box center [725, 449] width 632 height 17
click at [421, 441] on span "zLabour Delivery" at bounding box center [725, 449] width 632 height 17
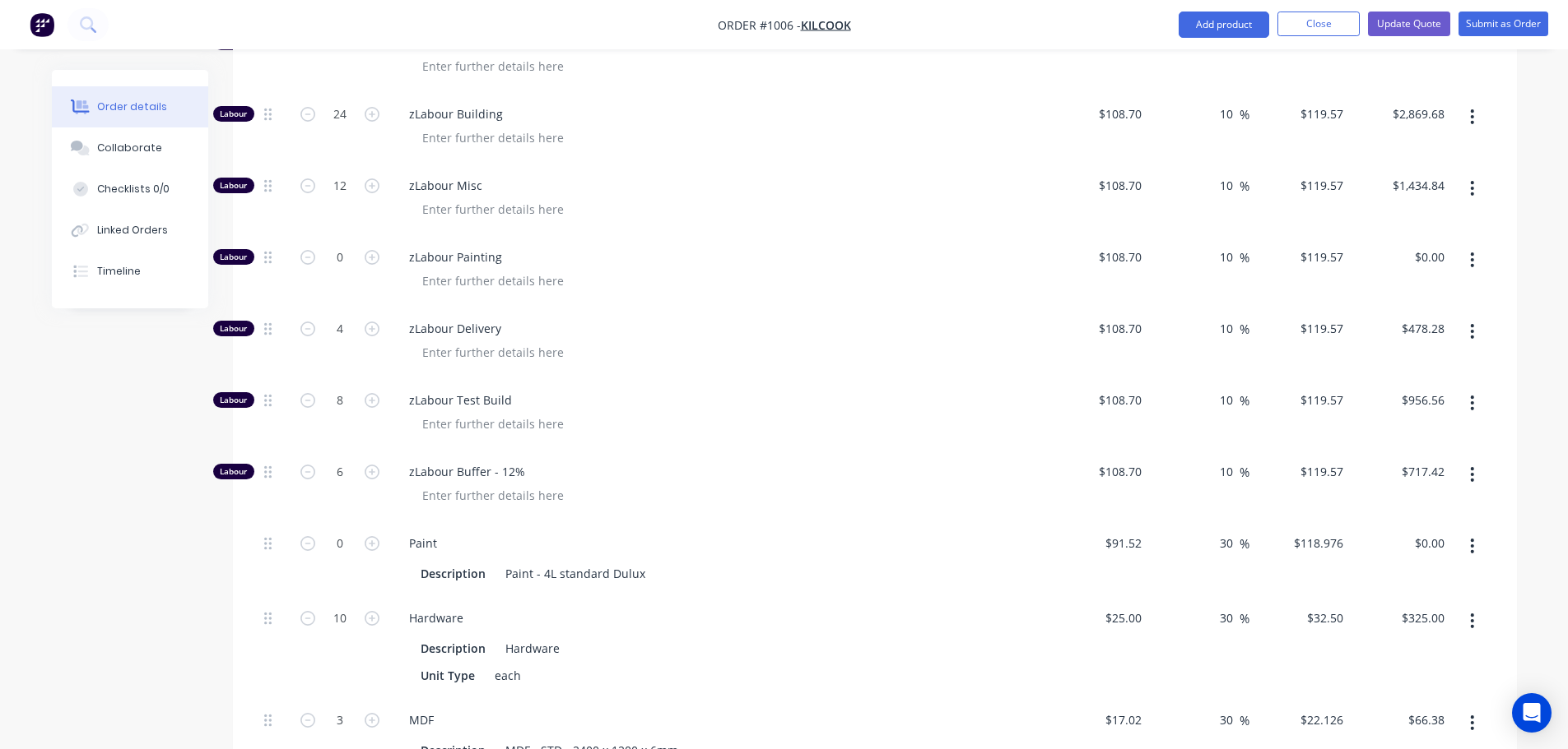
scroll to position [1974, 0]
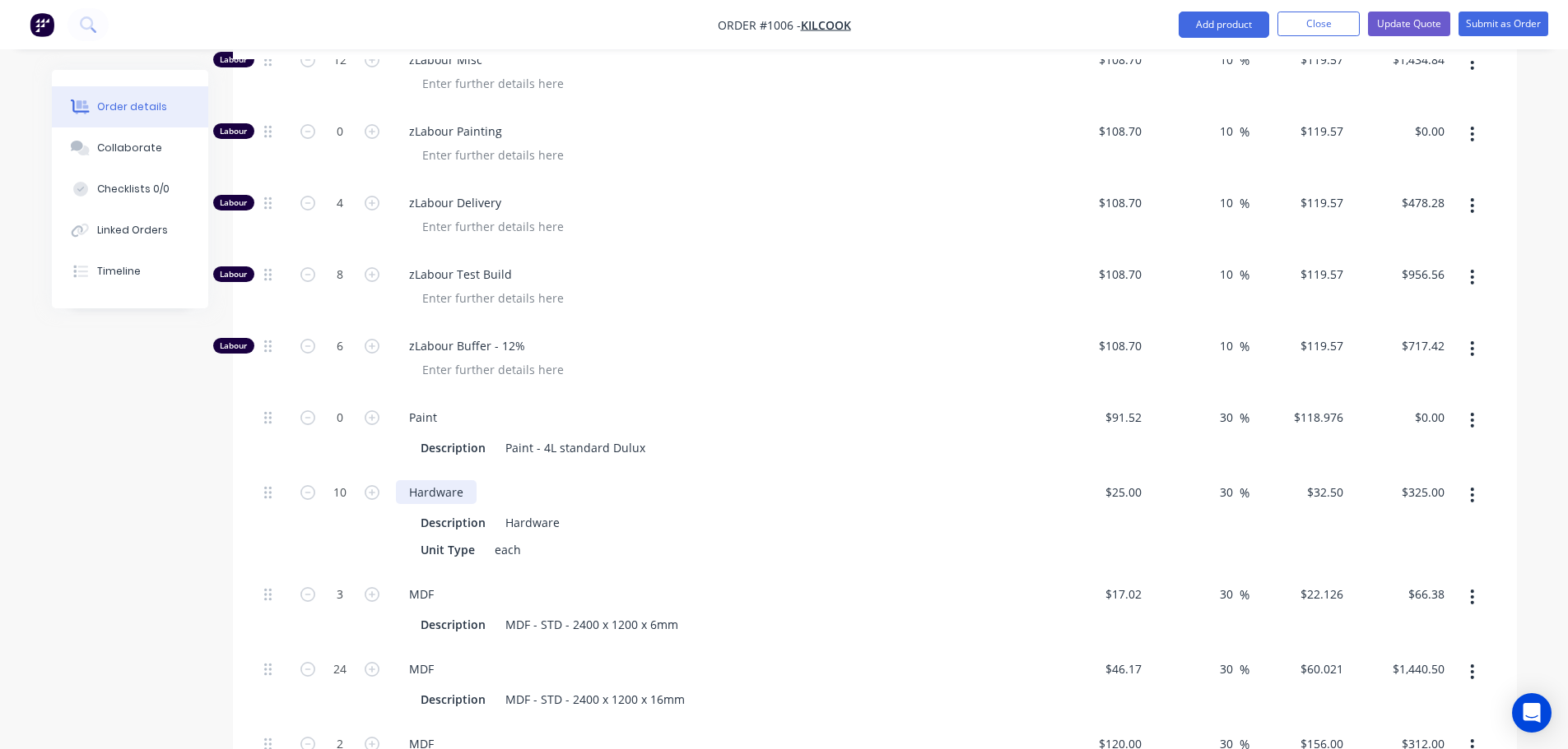
click at [420, 480] on div "Hardware" at bounding box center [436, 491] width 81 height 23
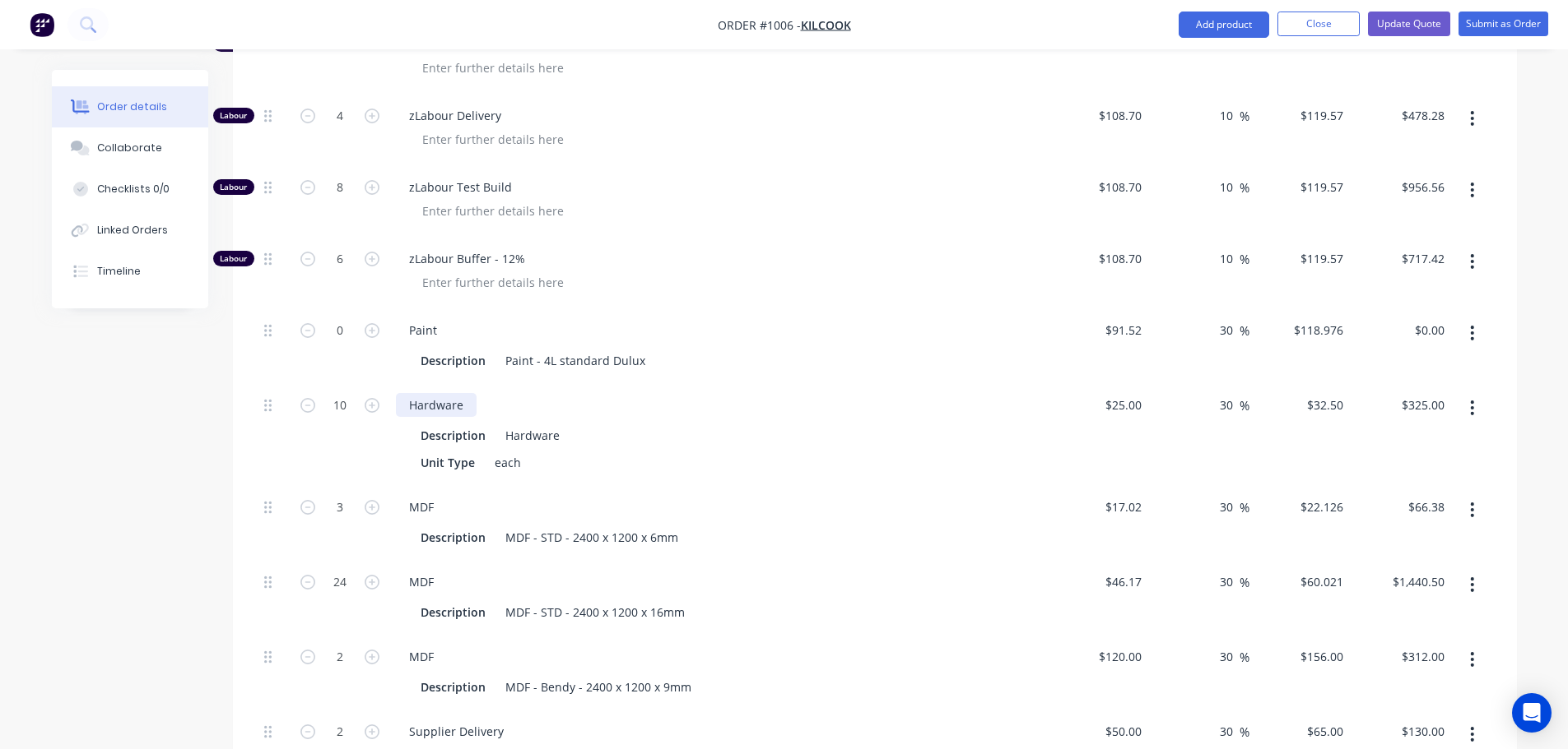
scroll to position [2221, 0]
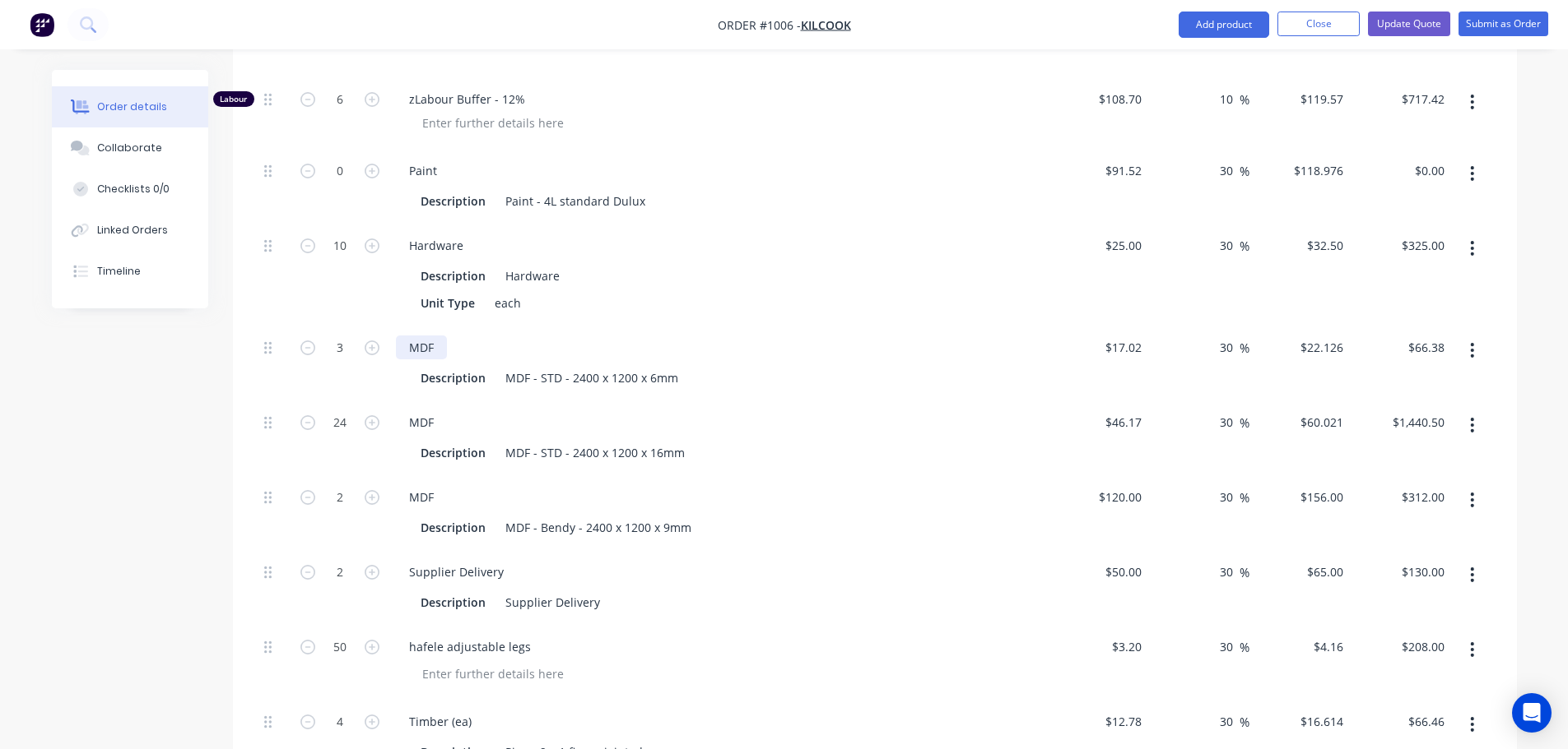
click at [419, 336] on div "MDF" at bounding box center [421, 347] width 51 height 23
click at [483, 367] on div "Description" at bounding box center [452, 378] width 78 height 23
click at [579, 367] on div "MDF - STD - 2400 x 1200 x 6mm" at bounding box center [592, 378] width 186 height 23
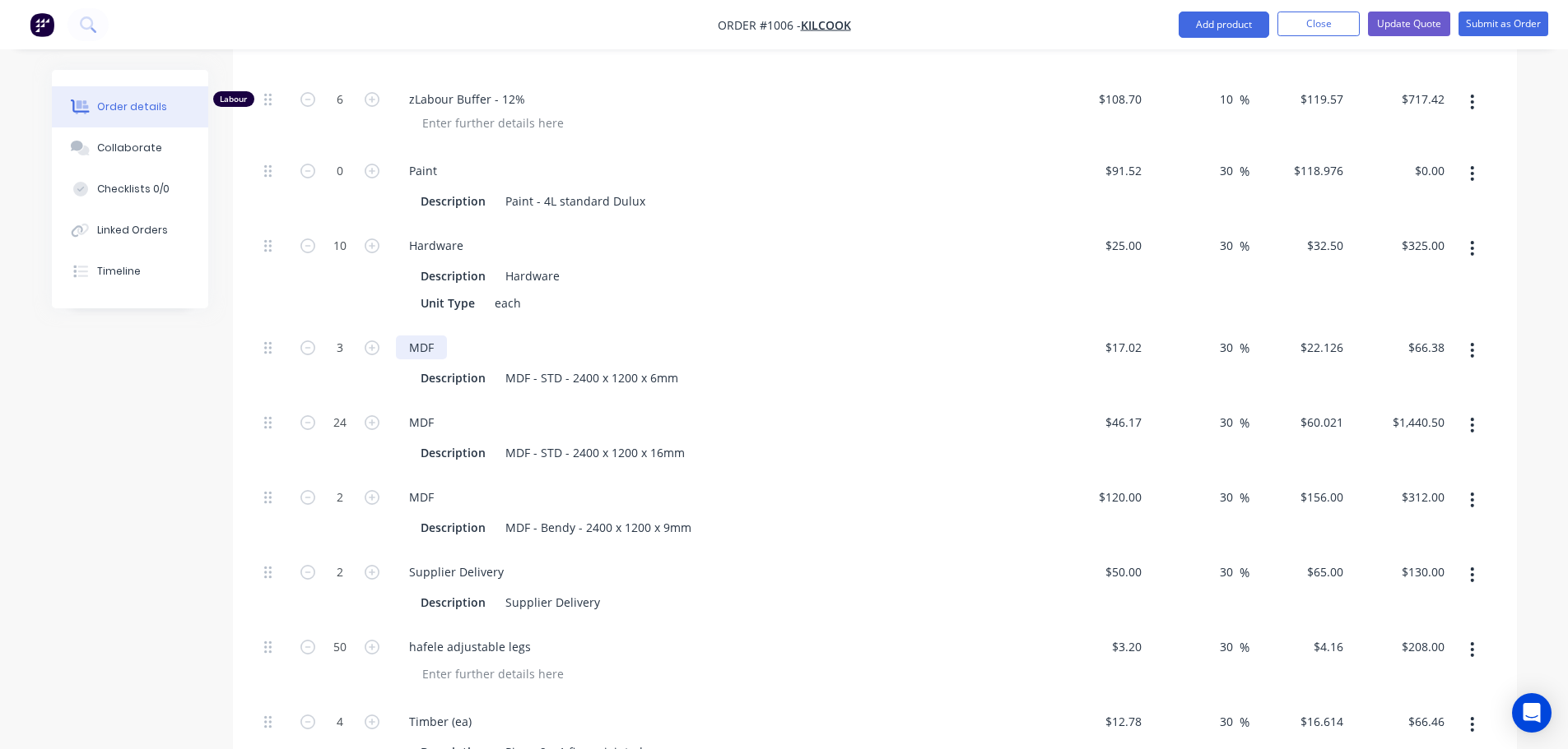
click at [417, 336] on div "MDF" at bounding box center [421, 347] width 51 height 23
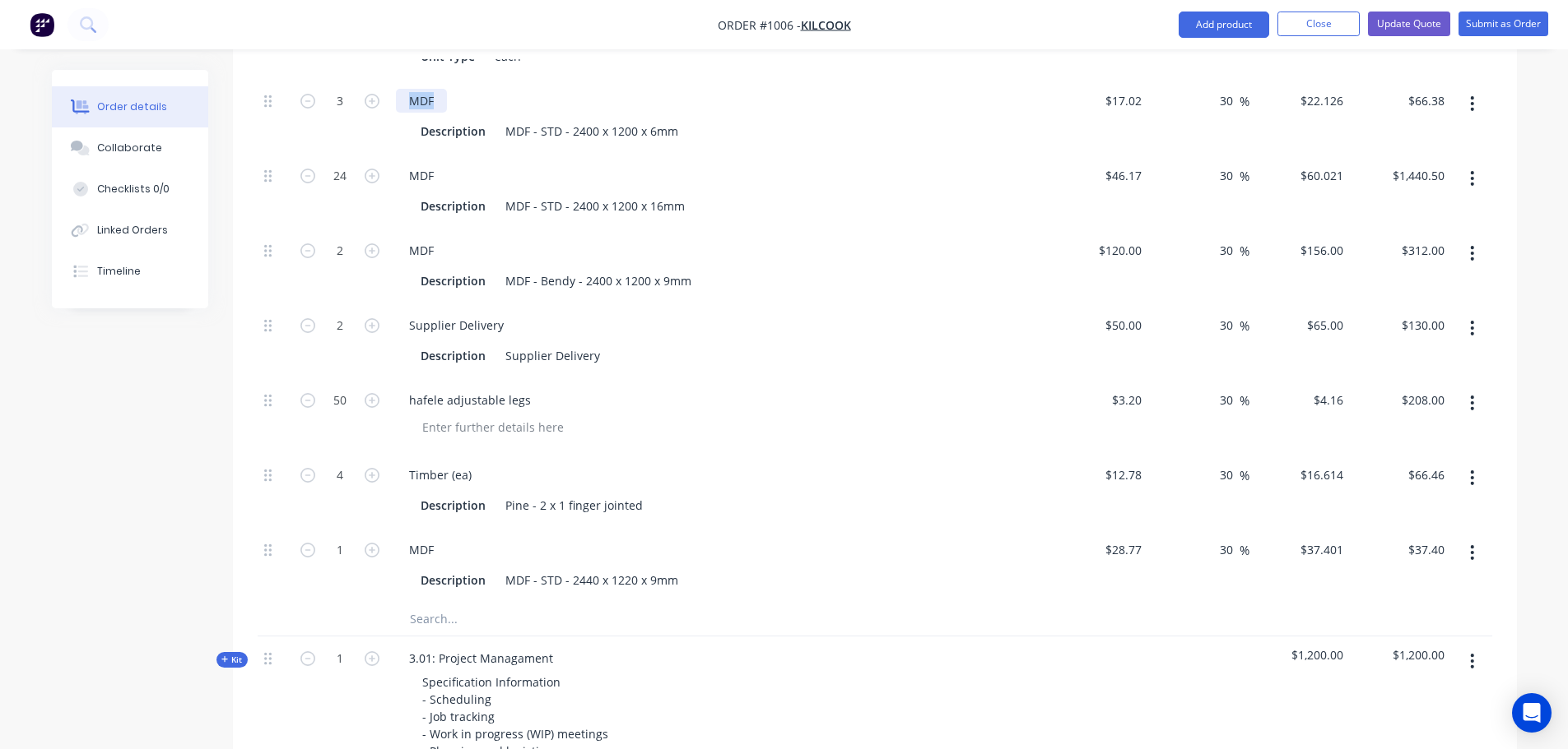
scroll to position [2386, 0]
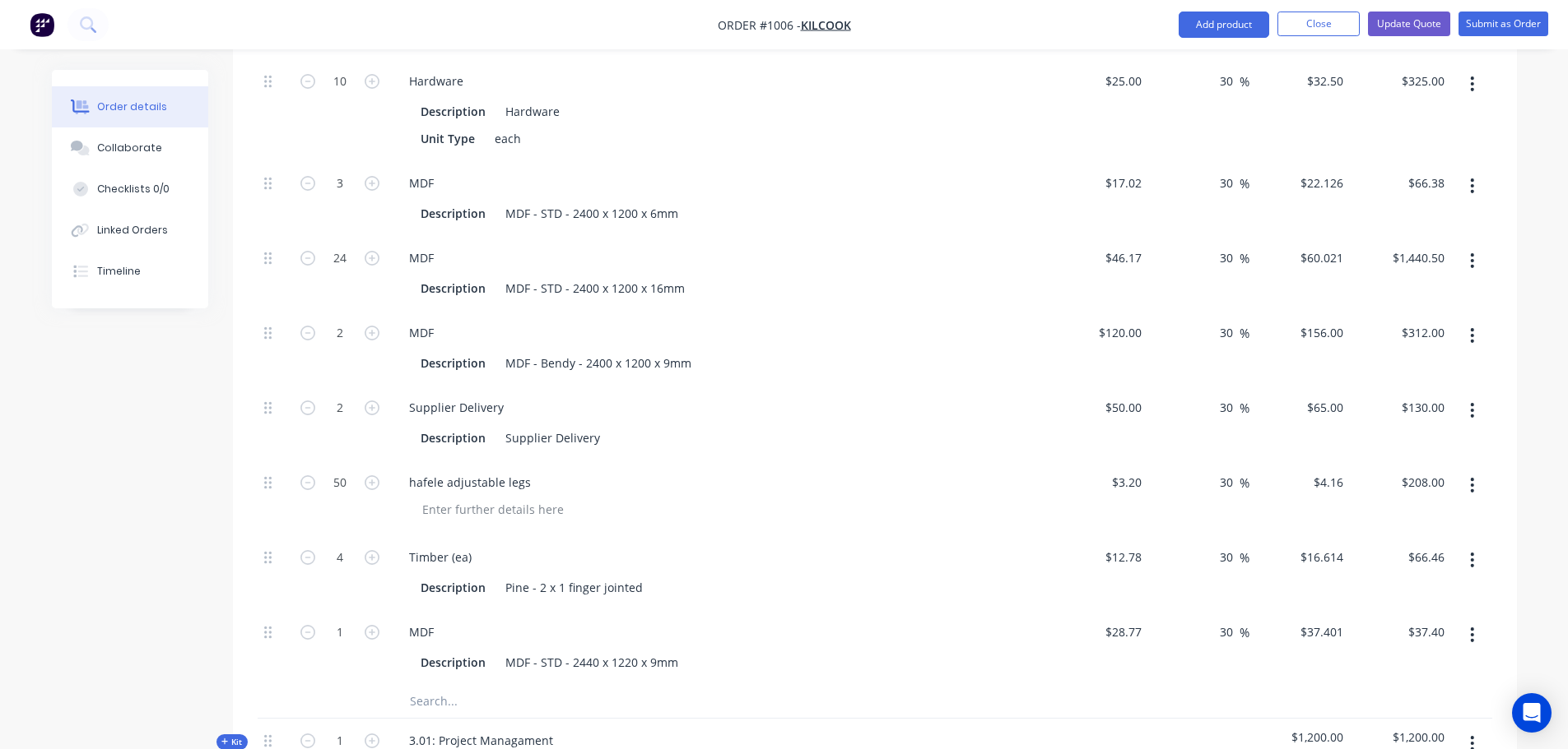
click at [950, 621] on div "MDF" at bounding box center [718, 632] width 645 height 23
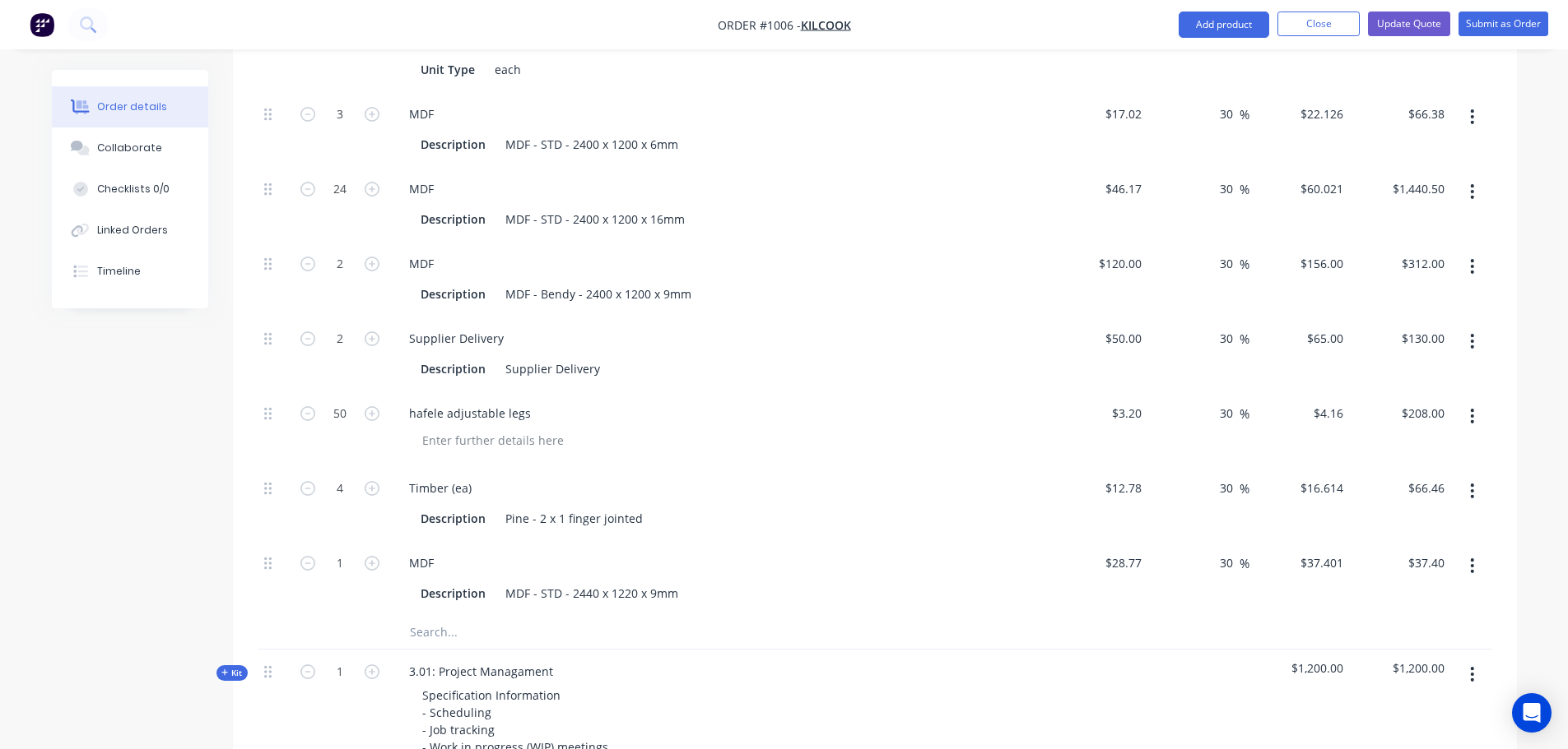
scroll to position [2550, 0]
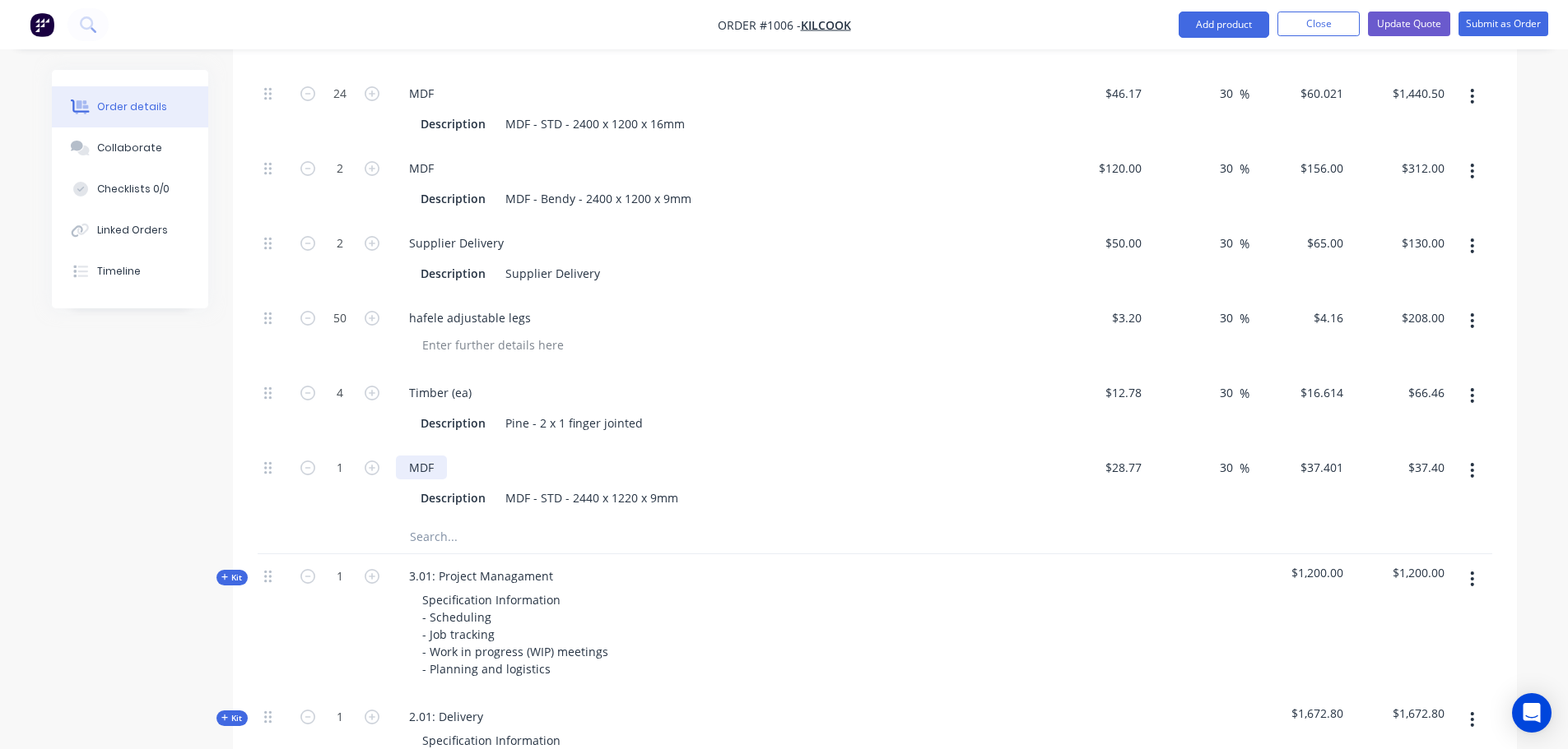
click at [430, 456] on div "MDF" at bounding box center [421, 467] width 51 height 23
click at [583, 489] on div "MDF Description MDF - STD - 2440 x 1220 x 9mm" at bounding box center [718, 484] width 658 height 75
click at [458, 487] on div "Description" at bounding box center [452, 498] width 78 height 23
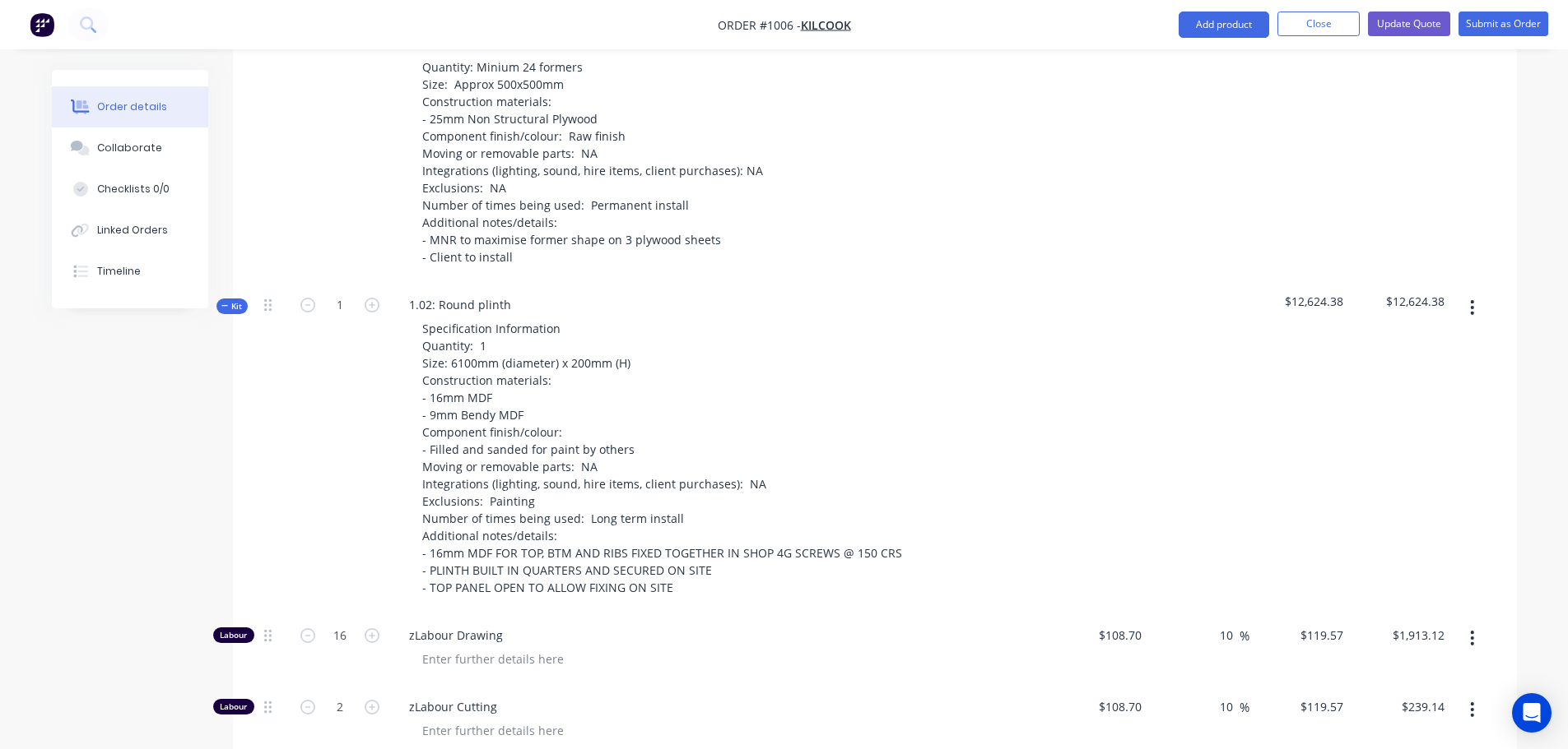
scroll to position [1234, 0]
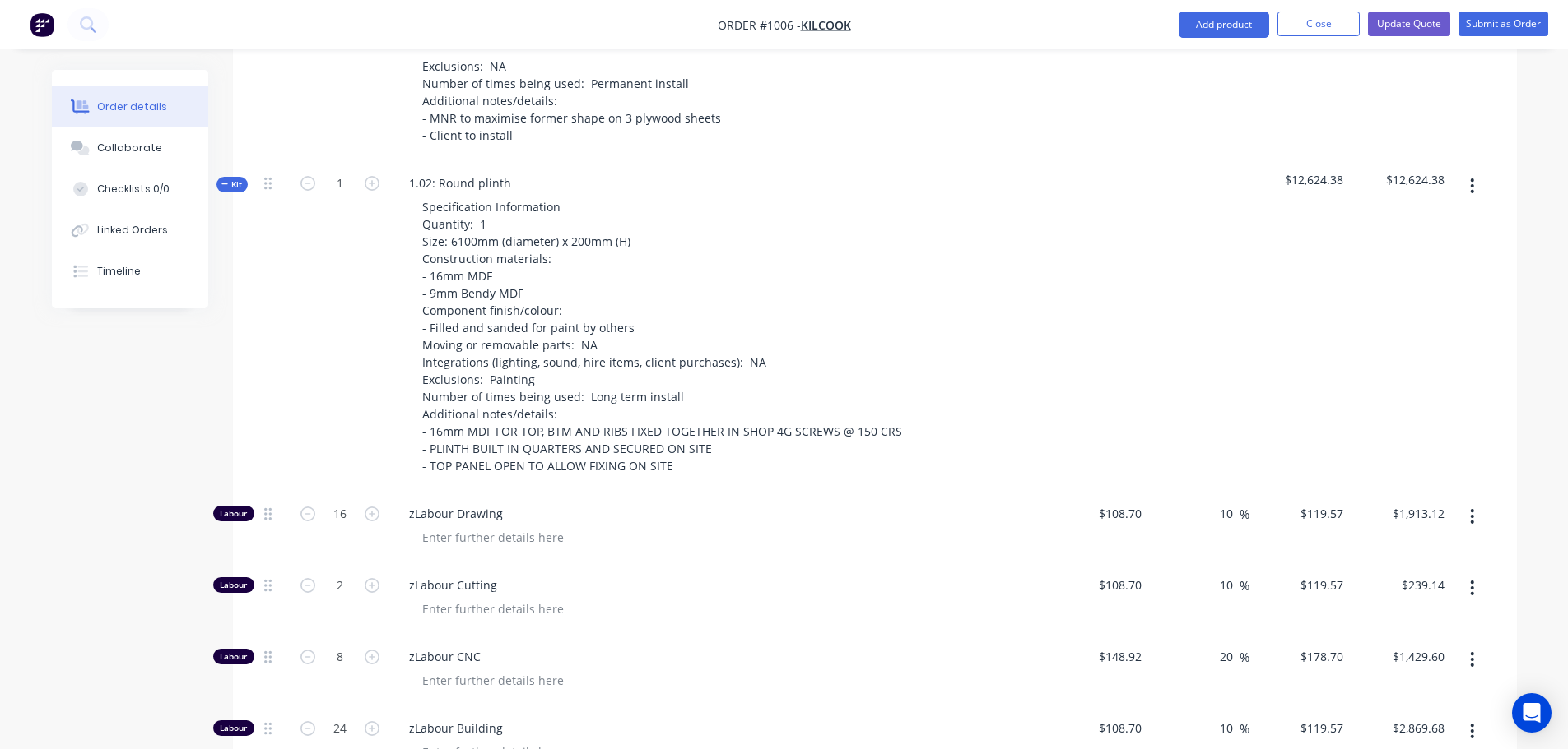
click at [225, 180] on icon "button" at bounding box center [225, 184] width 8 height 8
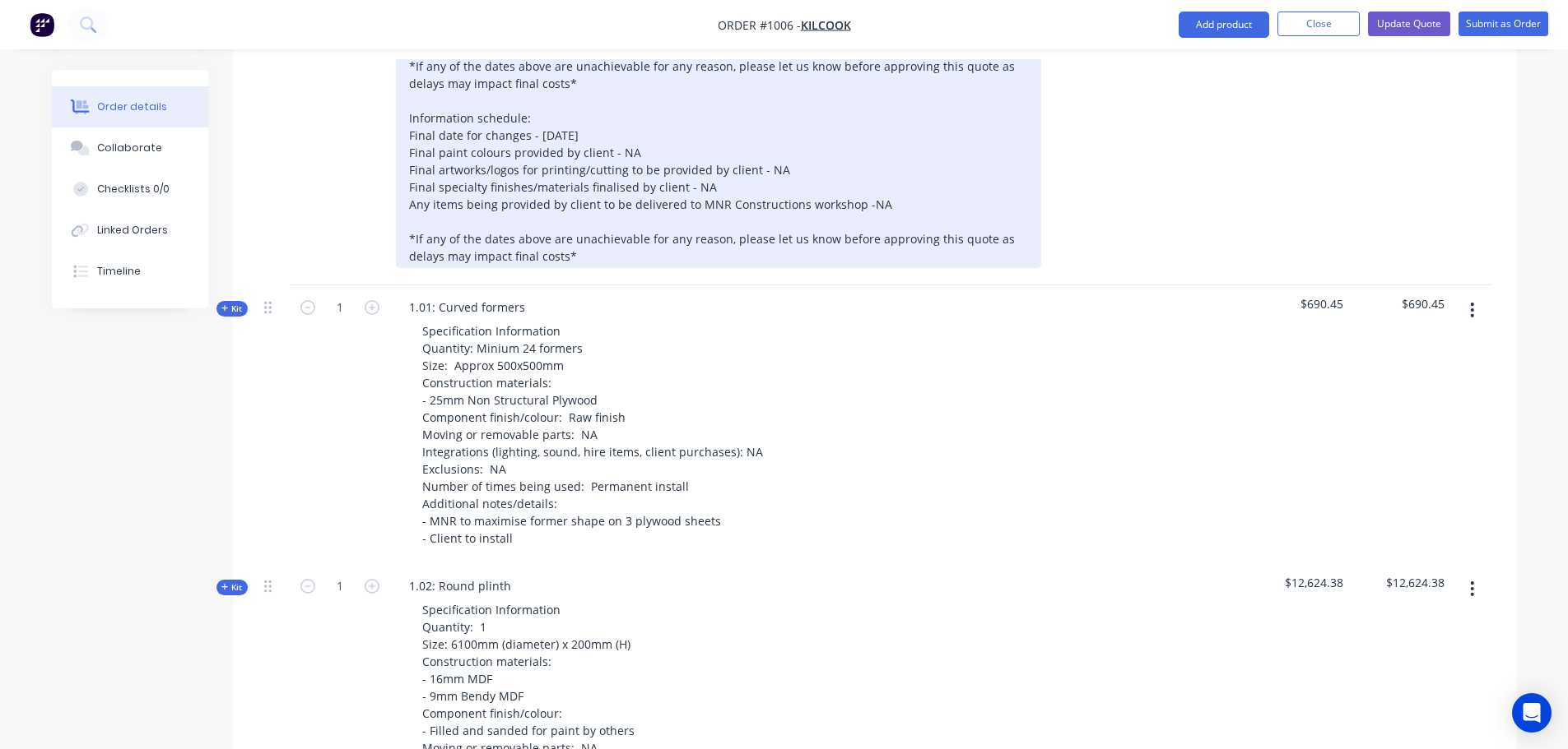
scroll to position [576, 0]
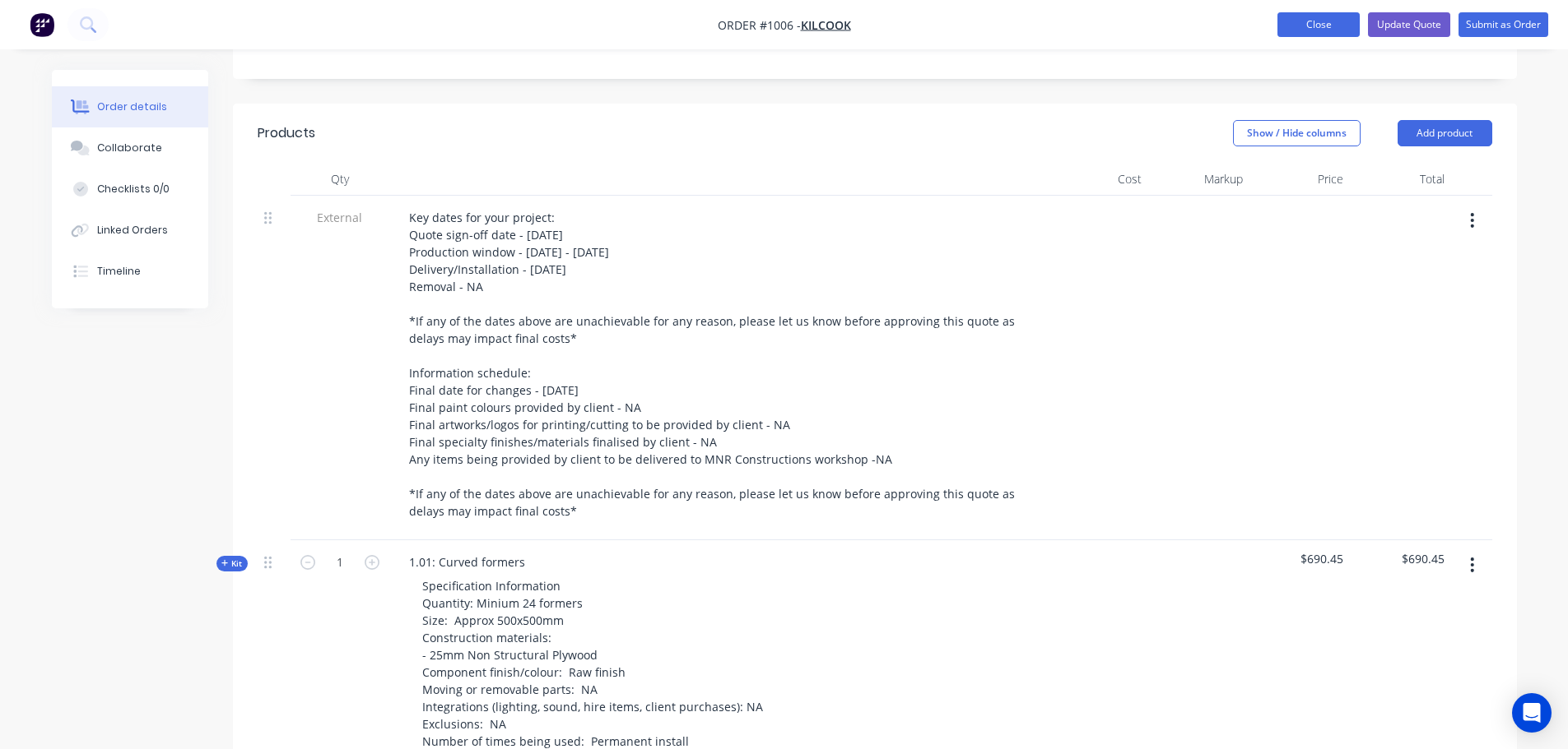
click at [1344, 29] on button "Close" at bounding box center [1319, 24] width 83 height 24
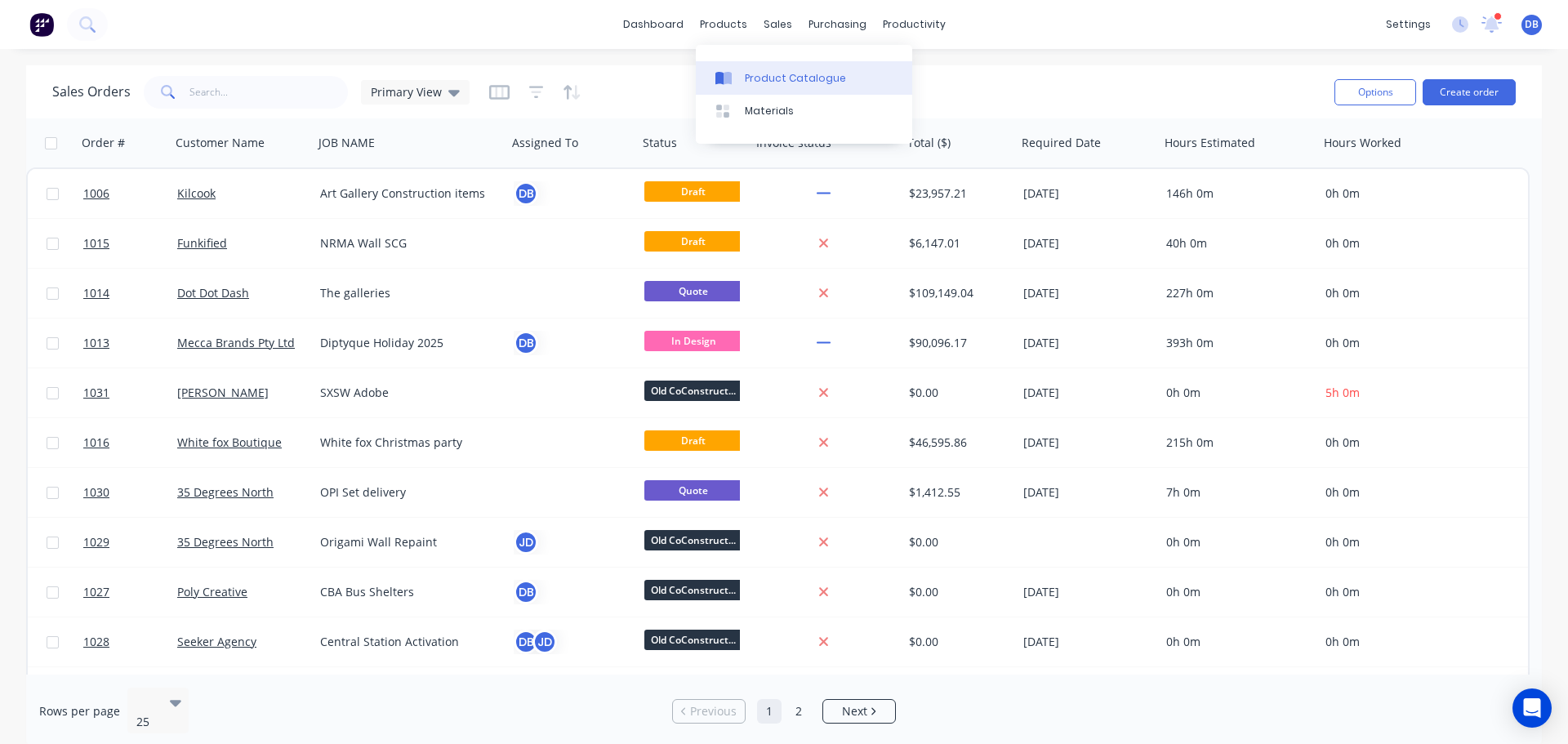
click at [759, 67] on link "Product Catalogue" at bounding box center [804, 77] width 217 height 33
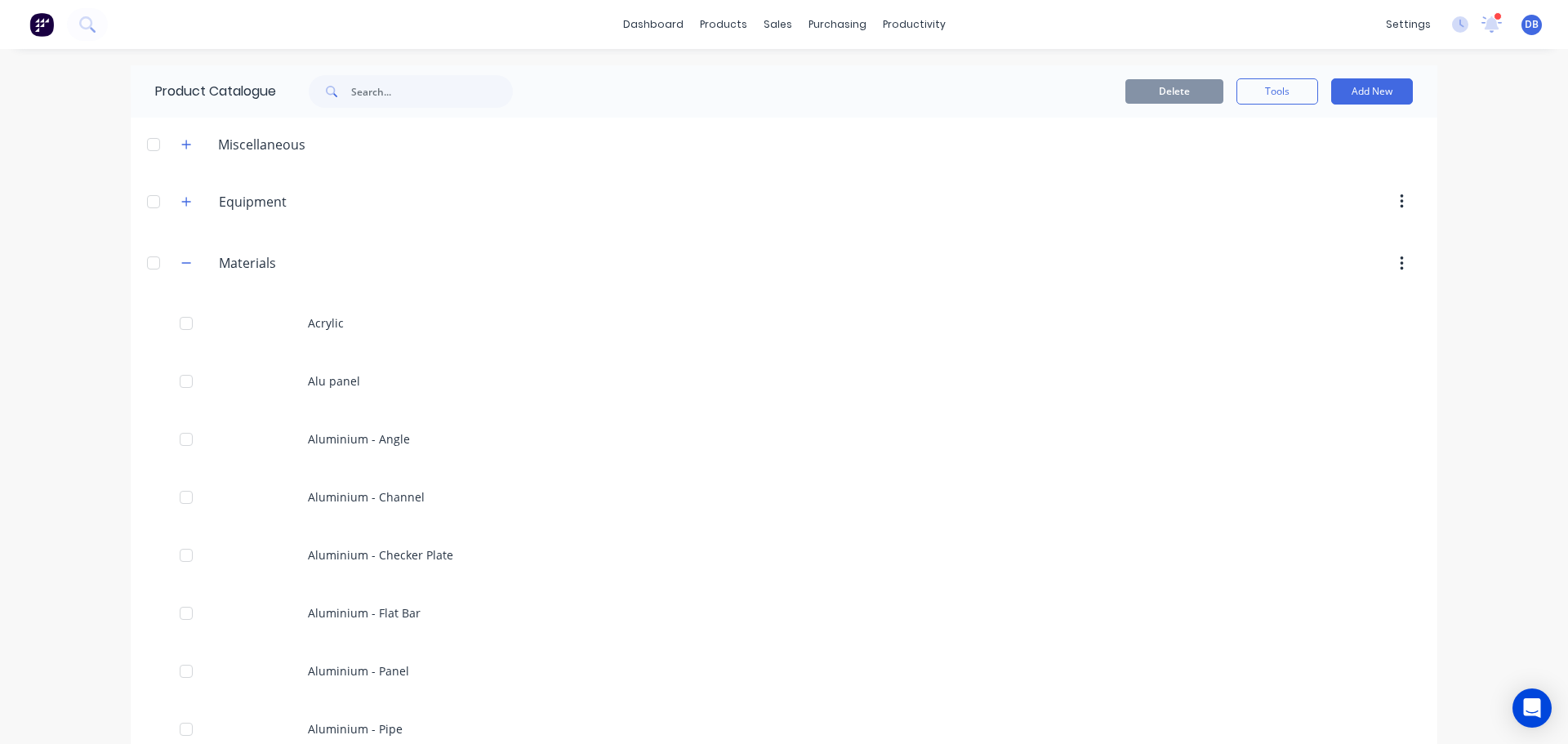
click at [195, 263] on div "Materials Materials" at bounding box center [297, 264] width 257 height 30
click at [182, 262] on icon "button" at bounding box center [186, 263] width 10 height 11
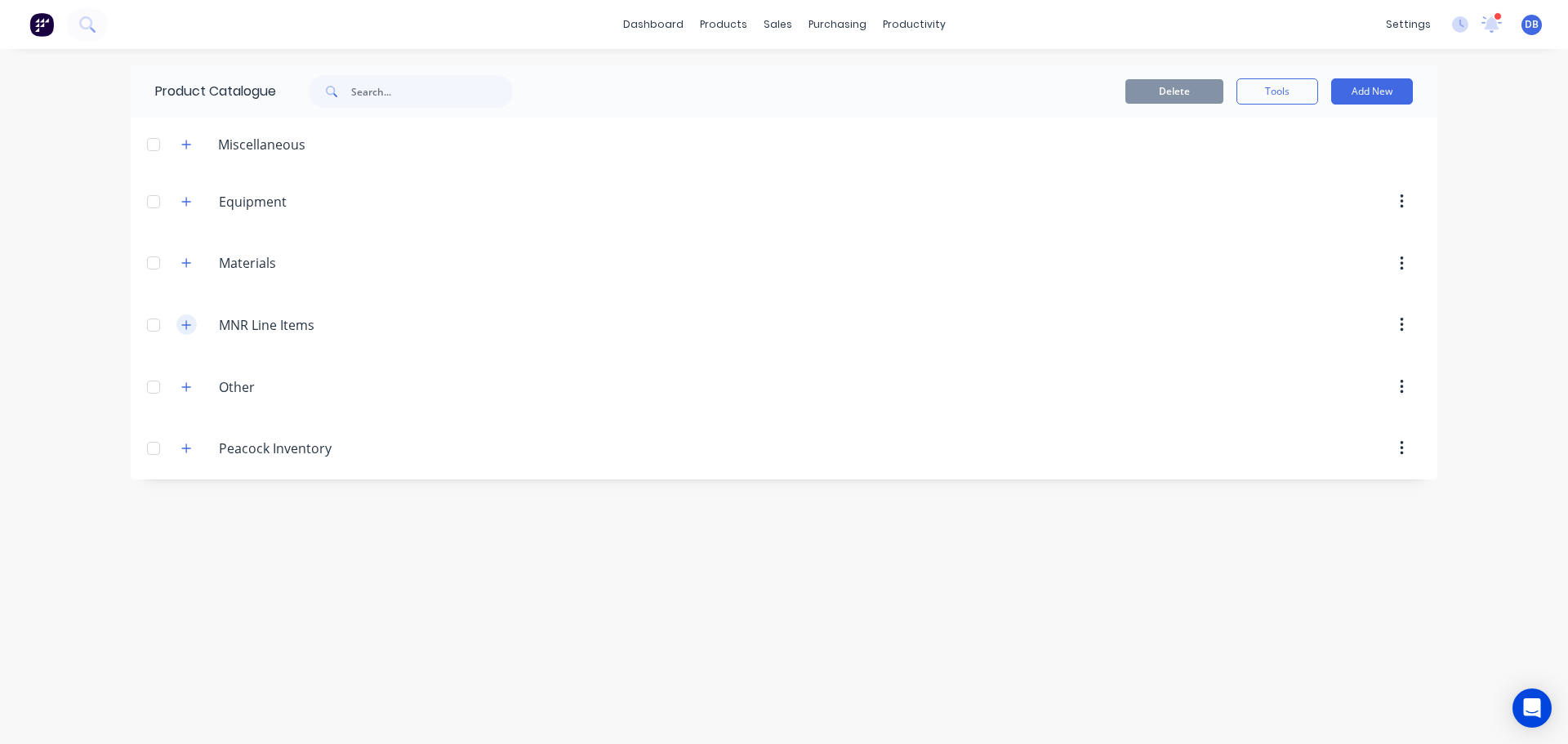
click at [177, 324] on button "button" at bounding box center [187, 325] width 20 height 20
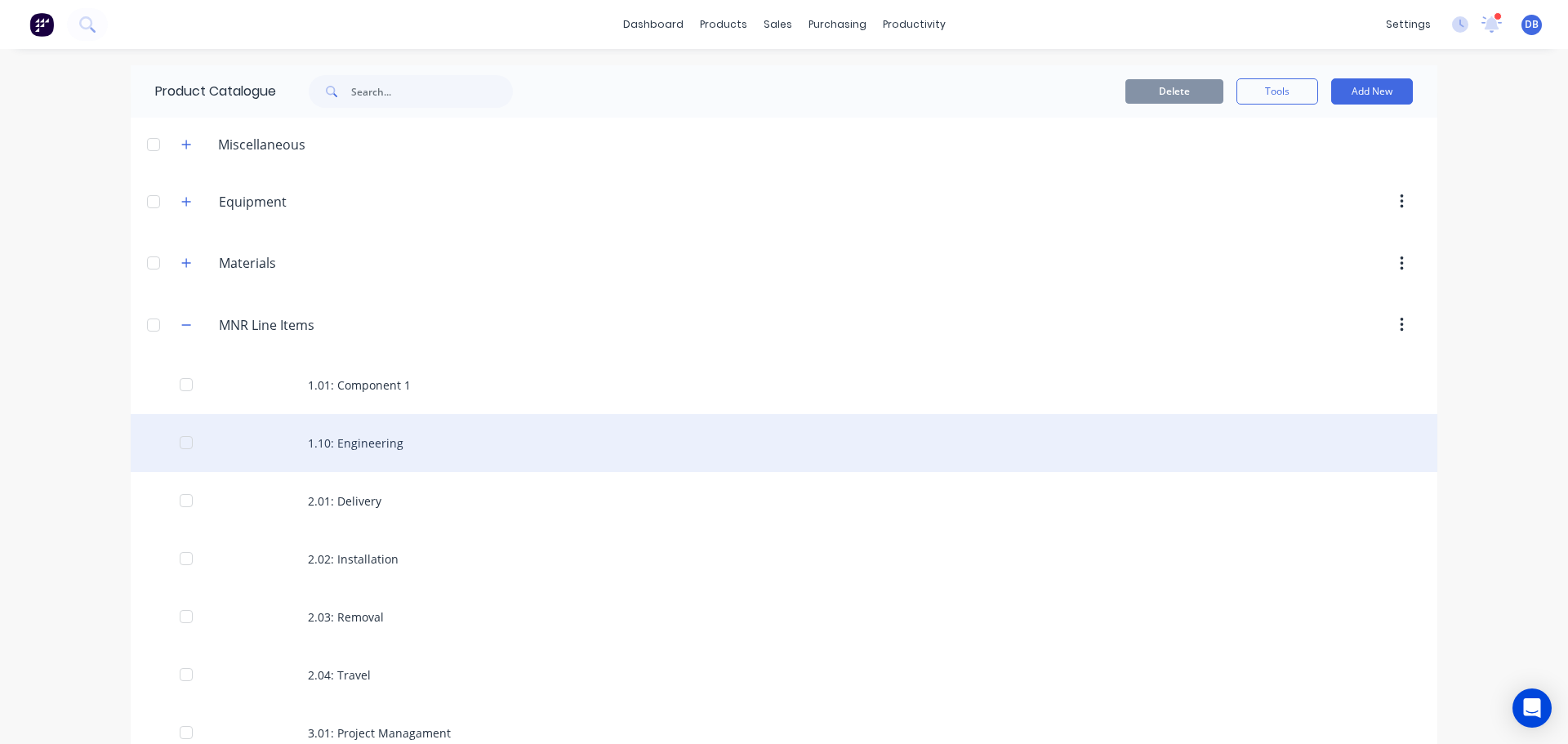
scroll to position [82, 0]
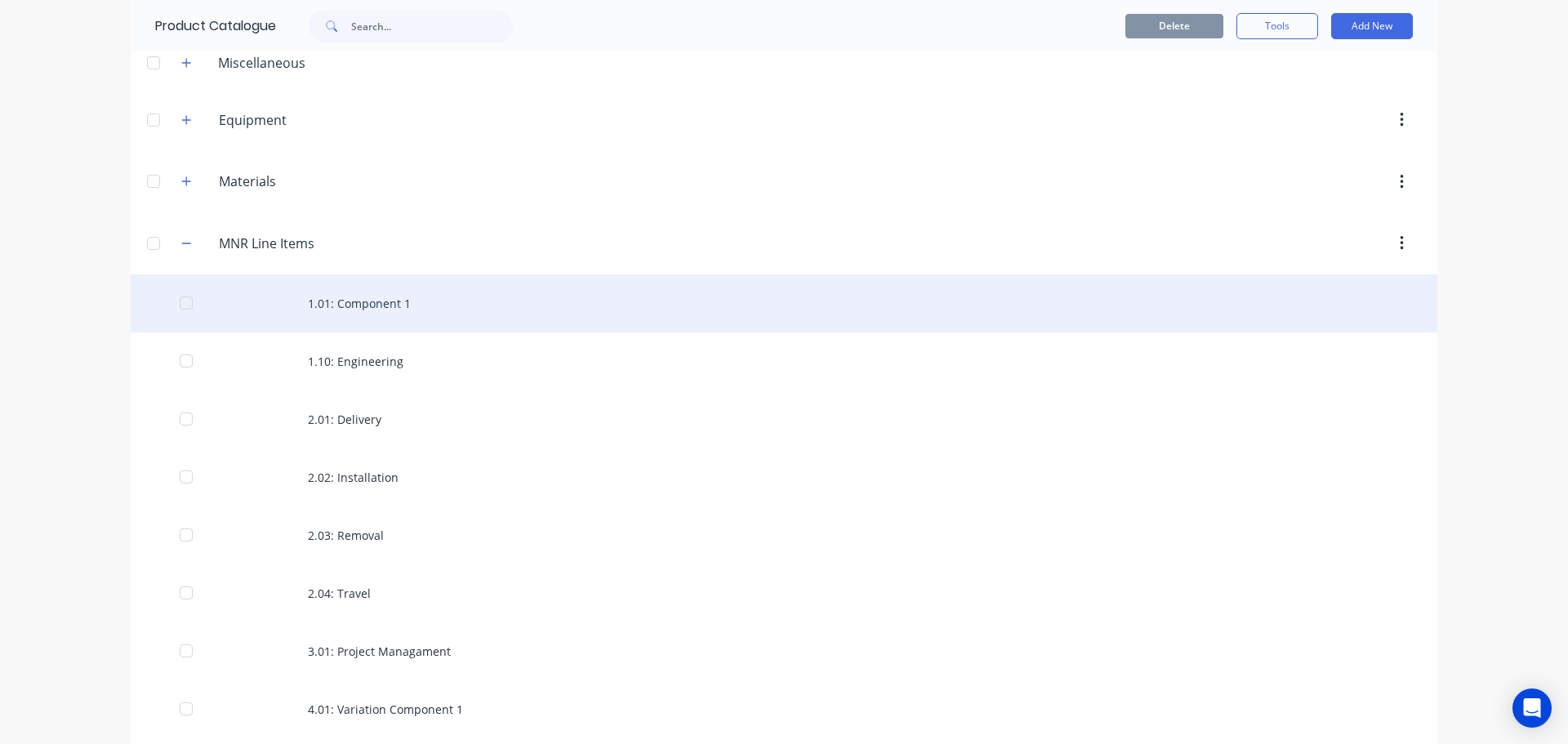
click at [403, 308] on div "1.01: Component 1" at bounding box center [784, 304] width 1307 height 58
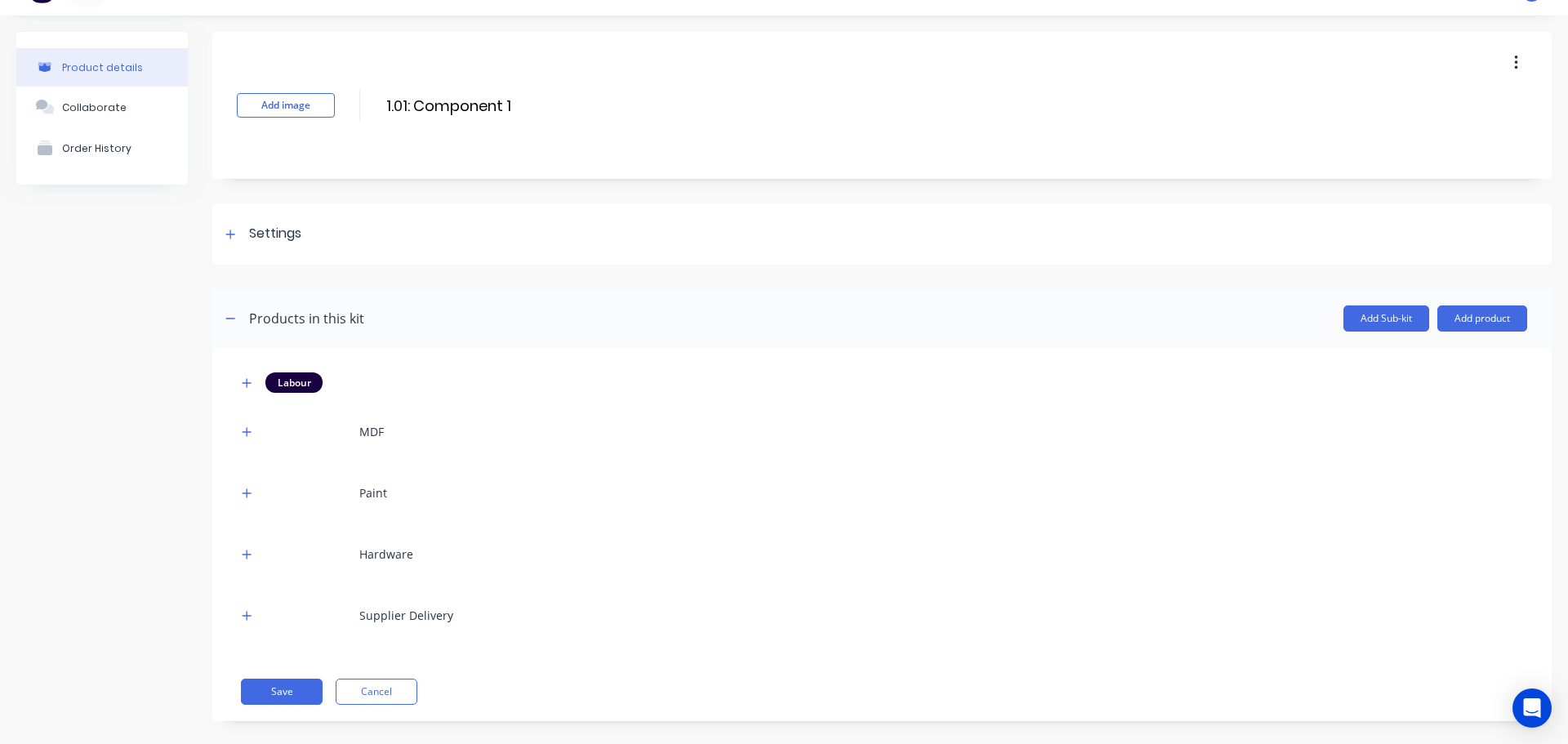
scroll to position [51, 0]
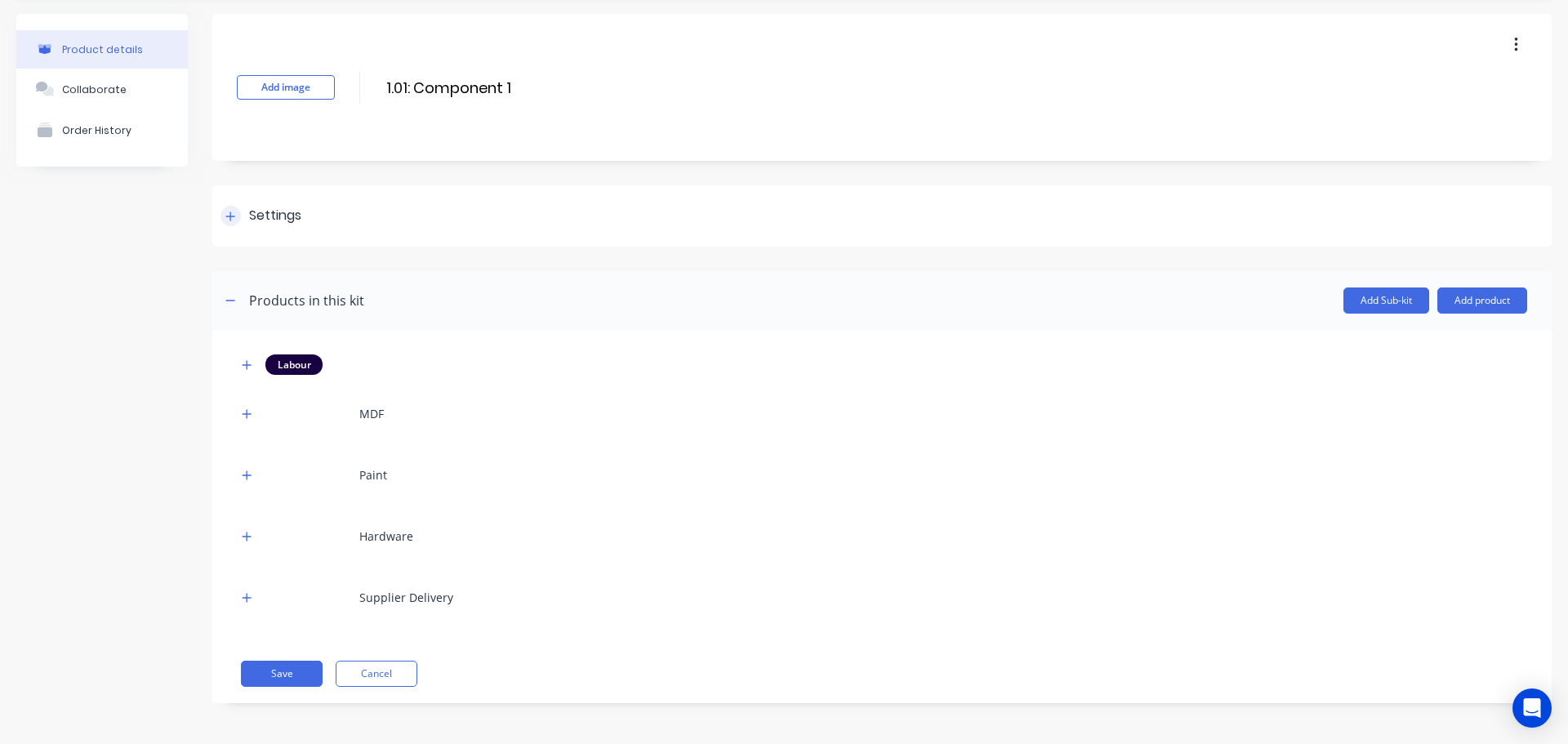
click at [236, 208] on div at bounding box center [231, 216] width 20 height 20
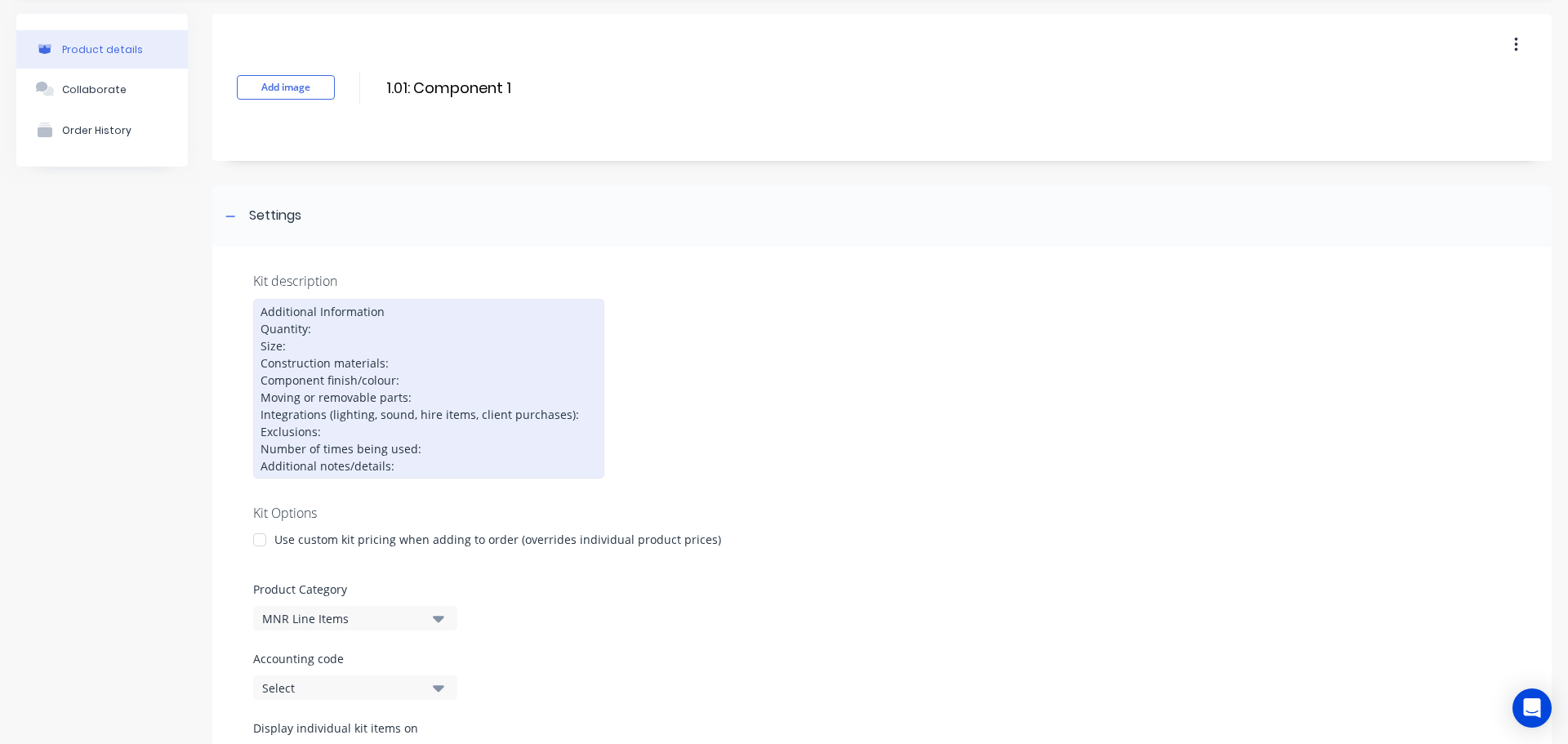
drag, startPoint x: 336, startPoint y: 318, endPoint x: 380, endPoint y: 318, distance: 44.0
click at [376, 318] on div "Additional Information Quantity: Size: Construction materials: Component finish…" at bounding box center [428, 388] width 351 height 180
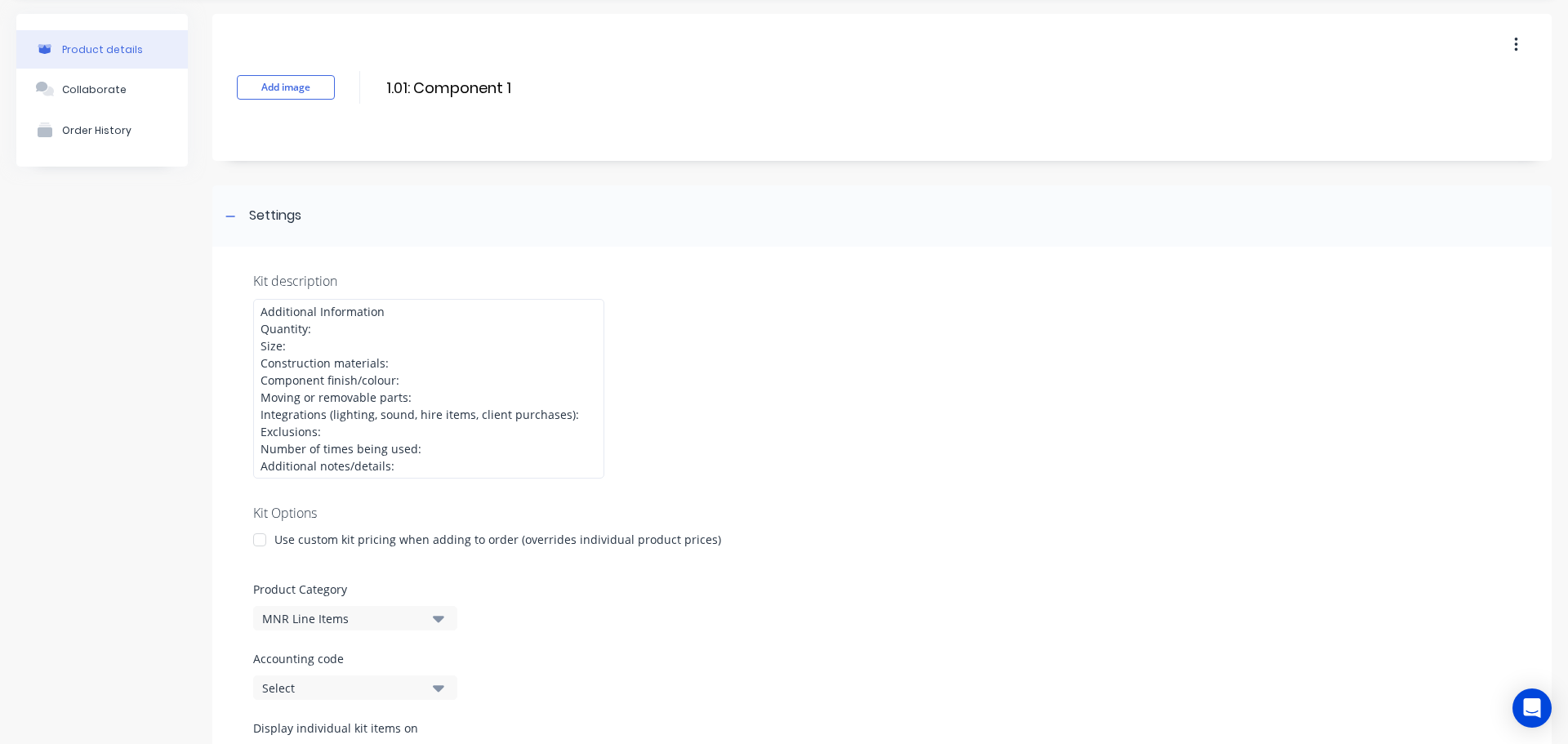
click at [839, 442] on div "Kit description Additional Information Quantity: Size: Construction materials: …" at bounding box center [881, 565] width 1339 height 637
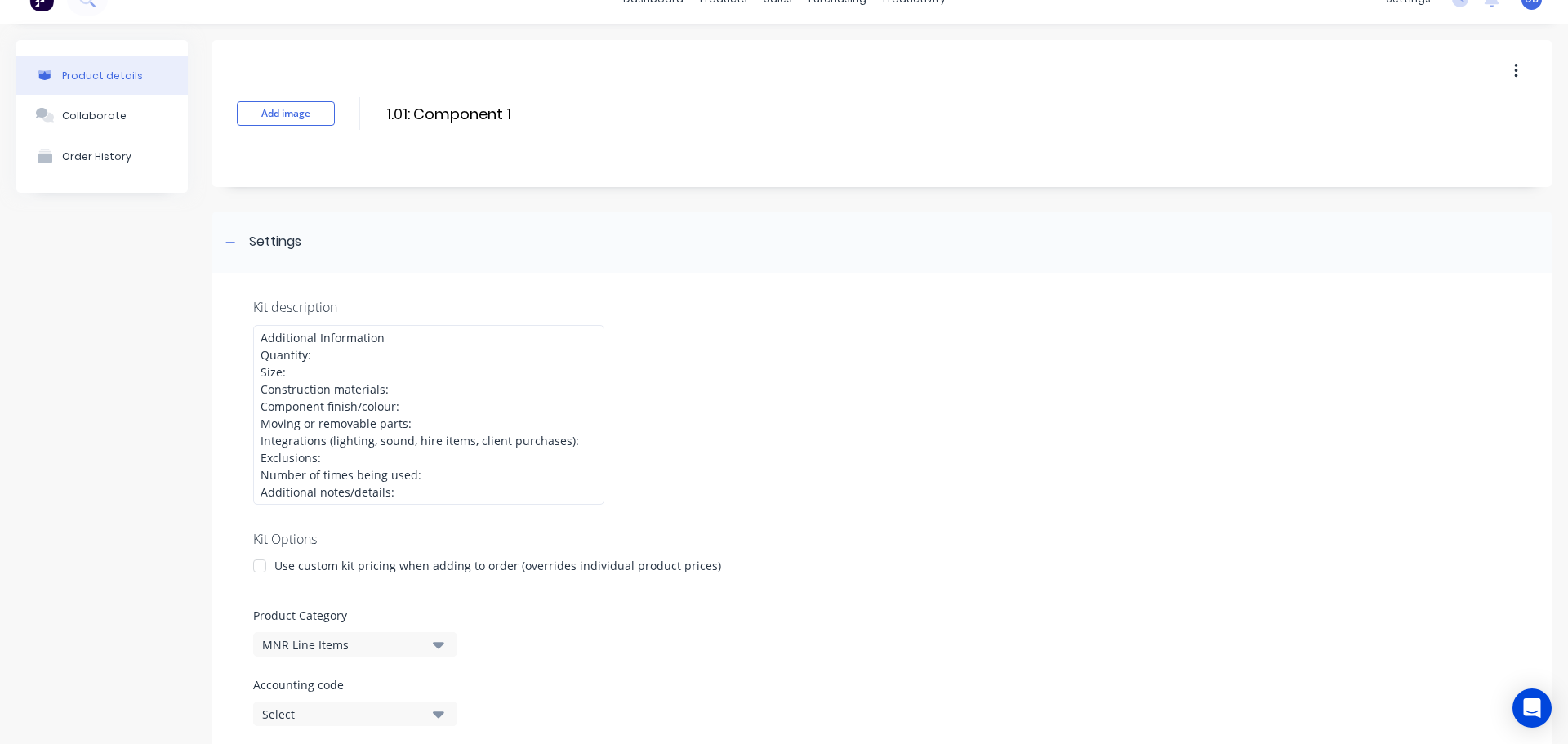
scroll to position [0, 0]
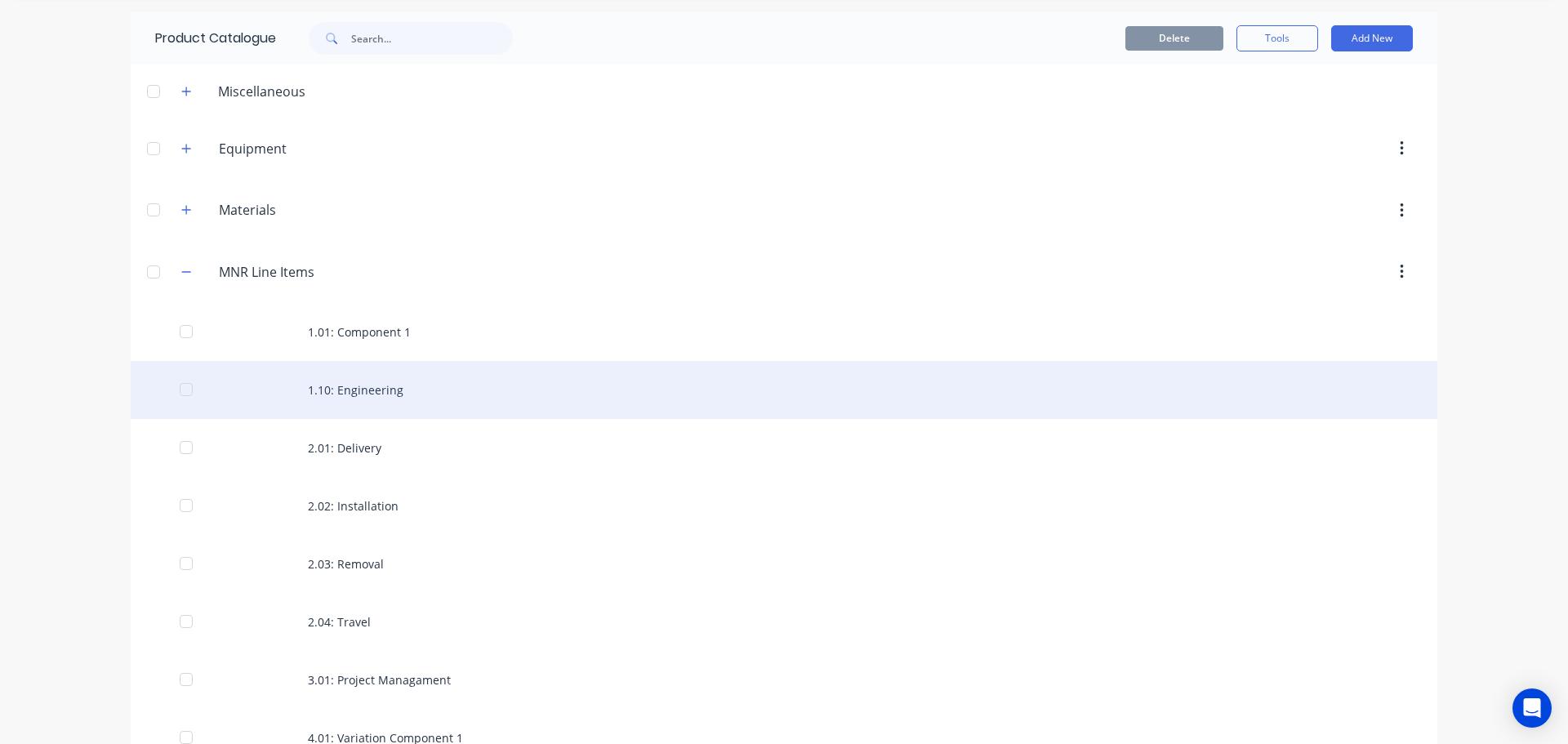
scroll to position [82, 0]
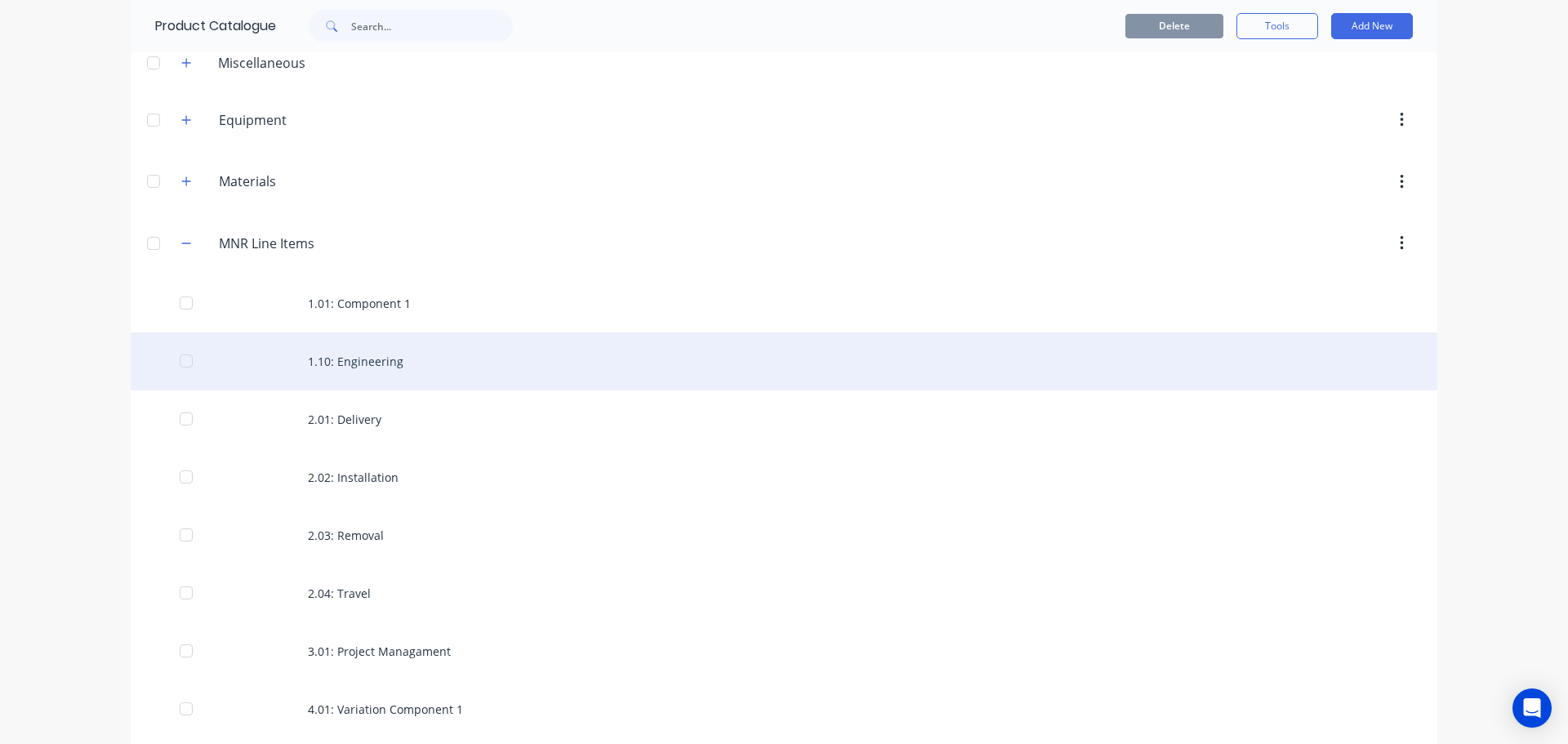
click at [349, 357] on div "1.10: Engineering" at bounding box center [784, 361] width 1307 height 58
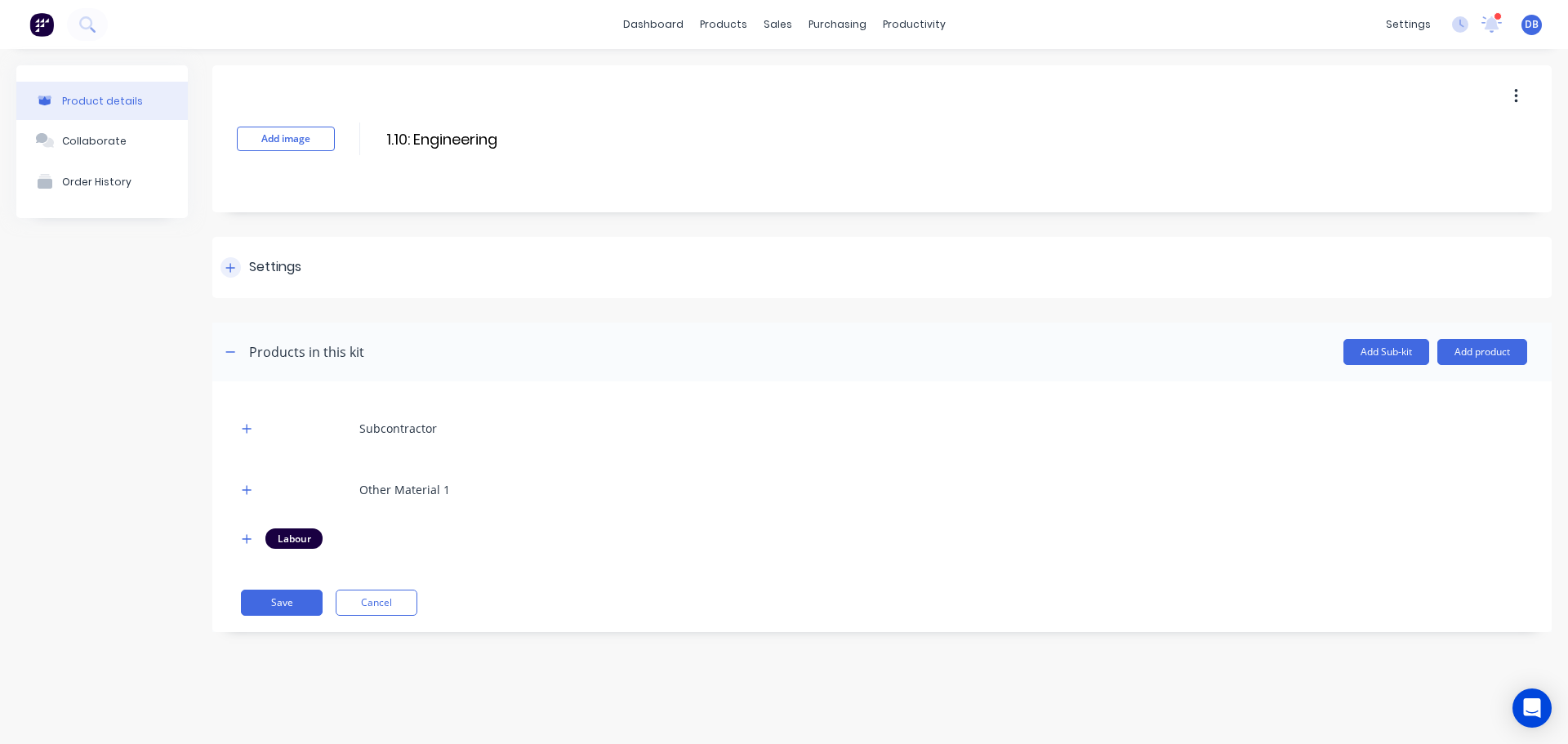
click at [262, 271] on div "Settings" at bounding box center [275, 267] width 52 height 20
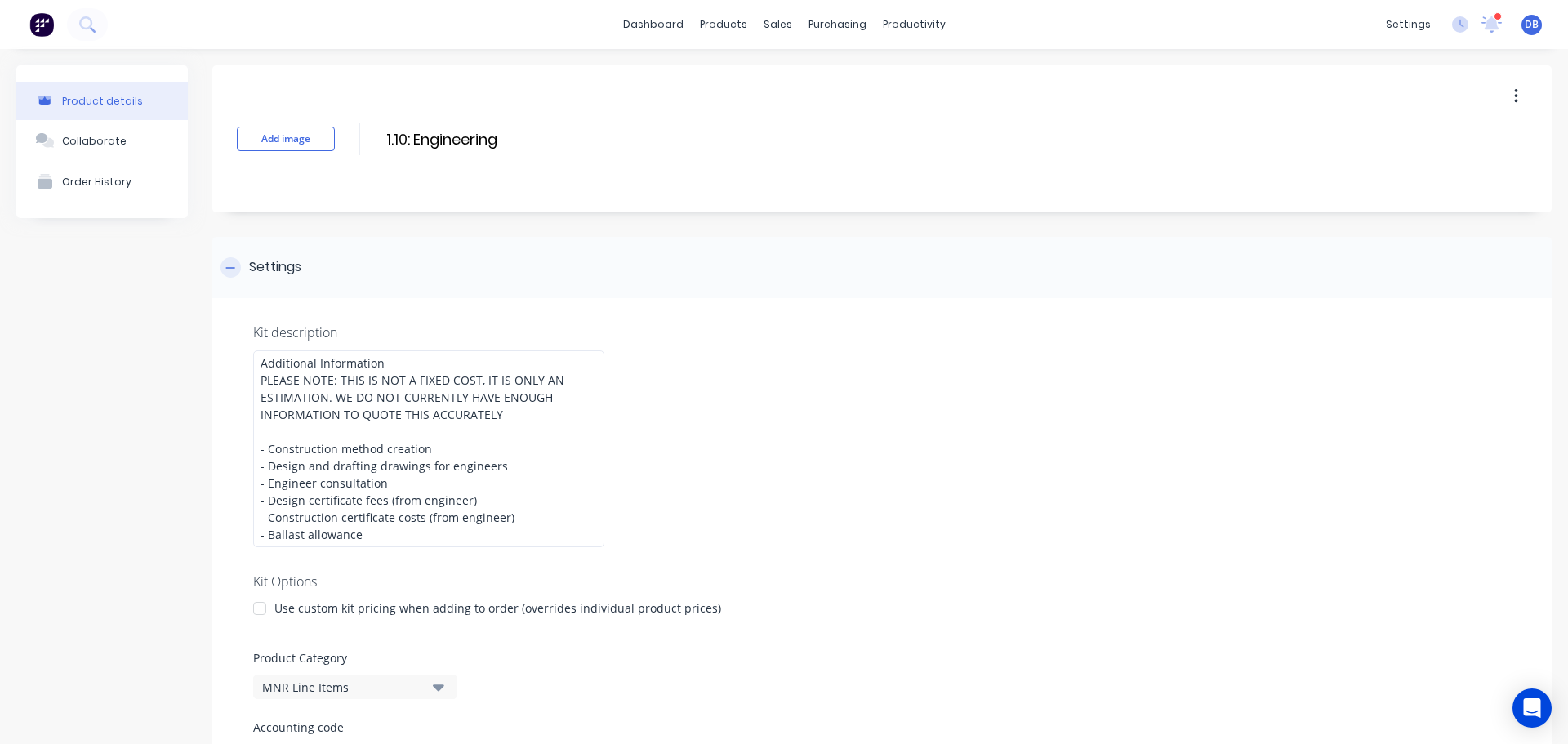
click at [263, 270] on div "Settings" at bounding box center [275, 267] width 52 height 20
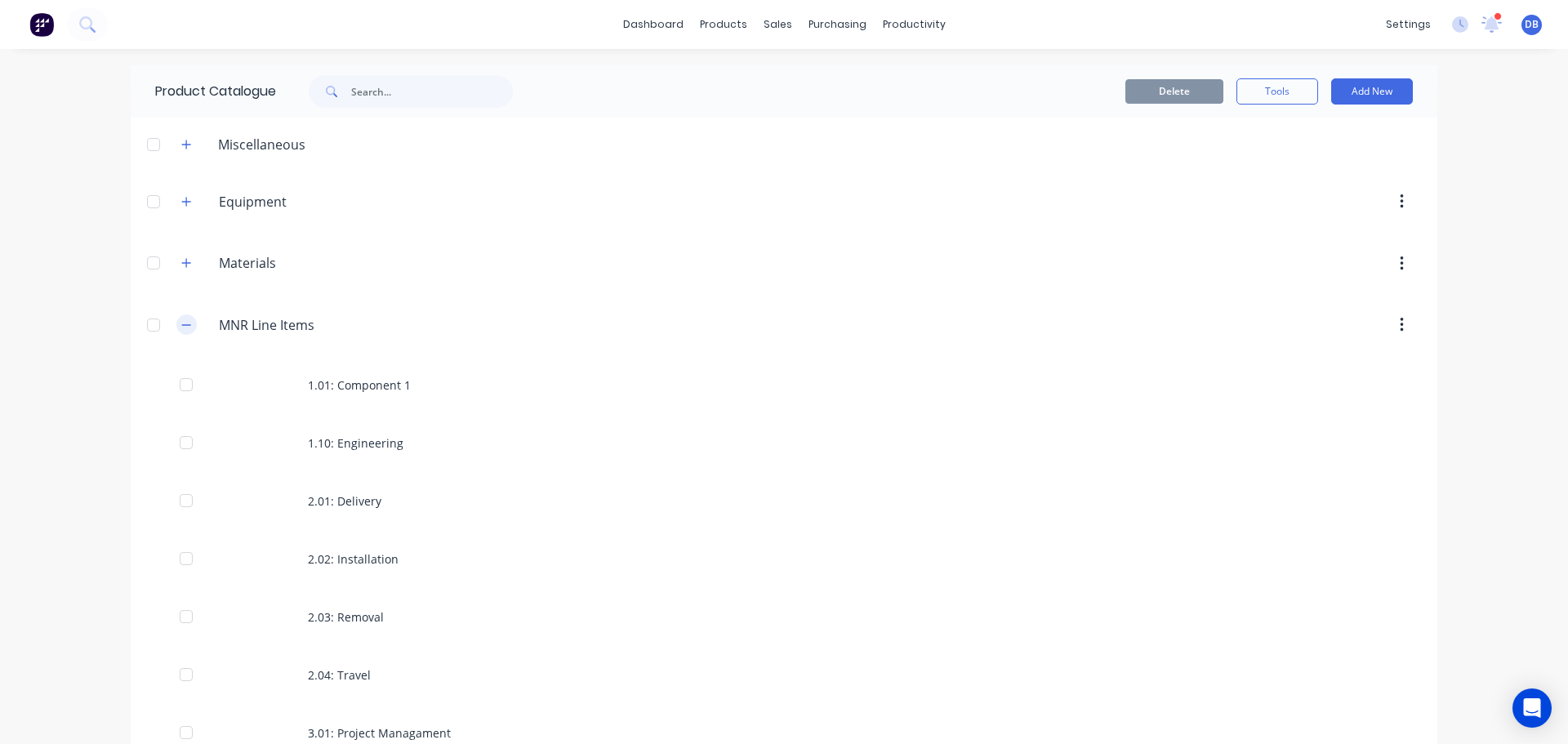
click at [182, 325] on icon "button" at bounding box center [187, 324] width 9 height 1
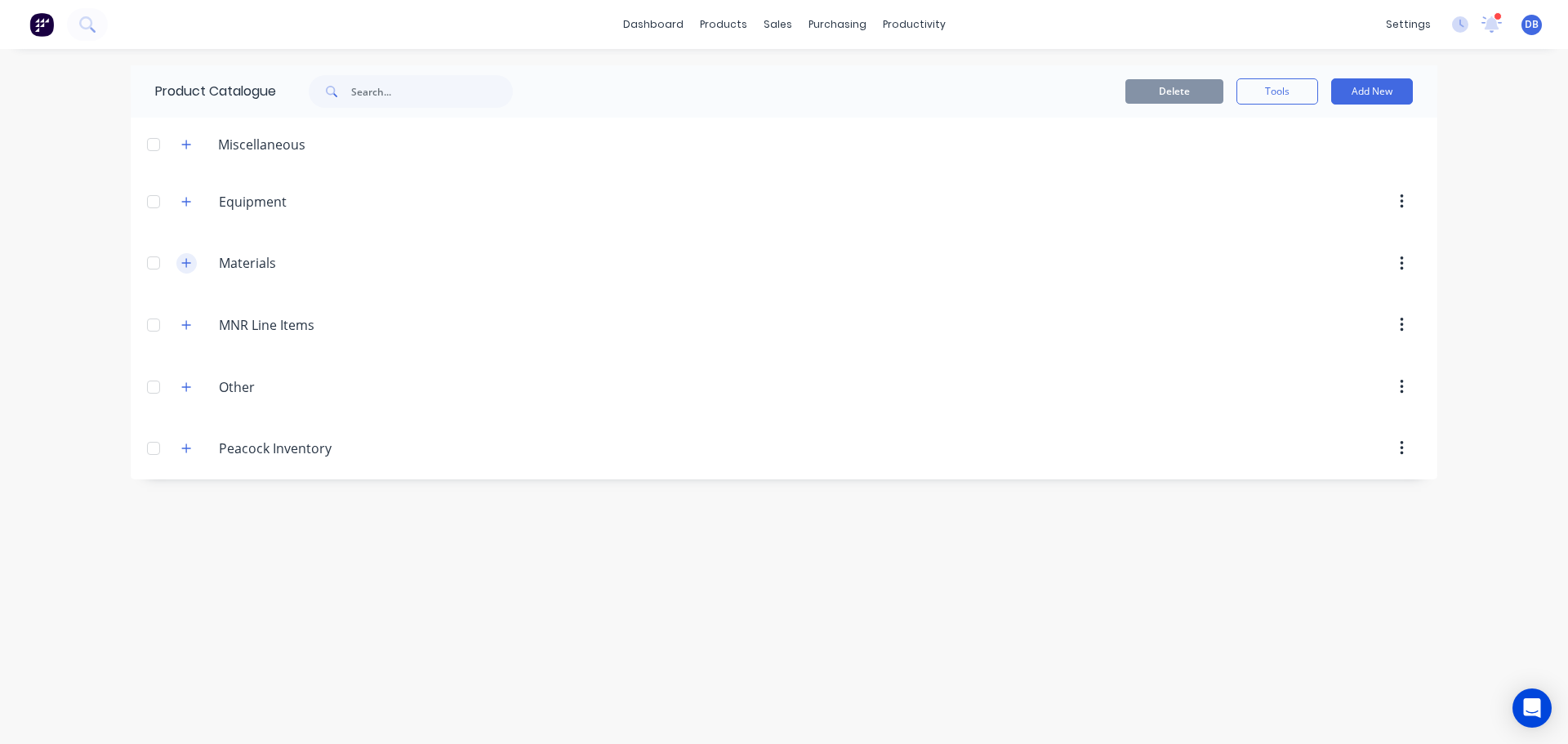
click at [186, 269] on icon "button" at bounding box center [186, 263] width 10 height 11
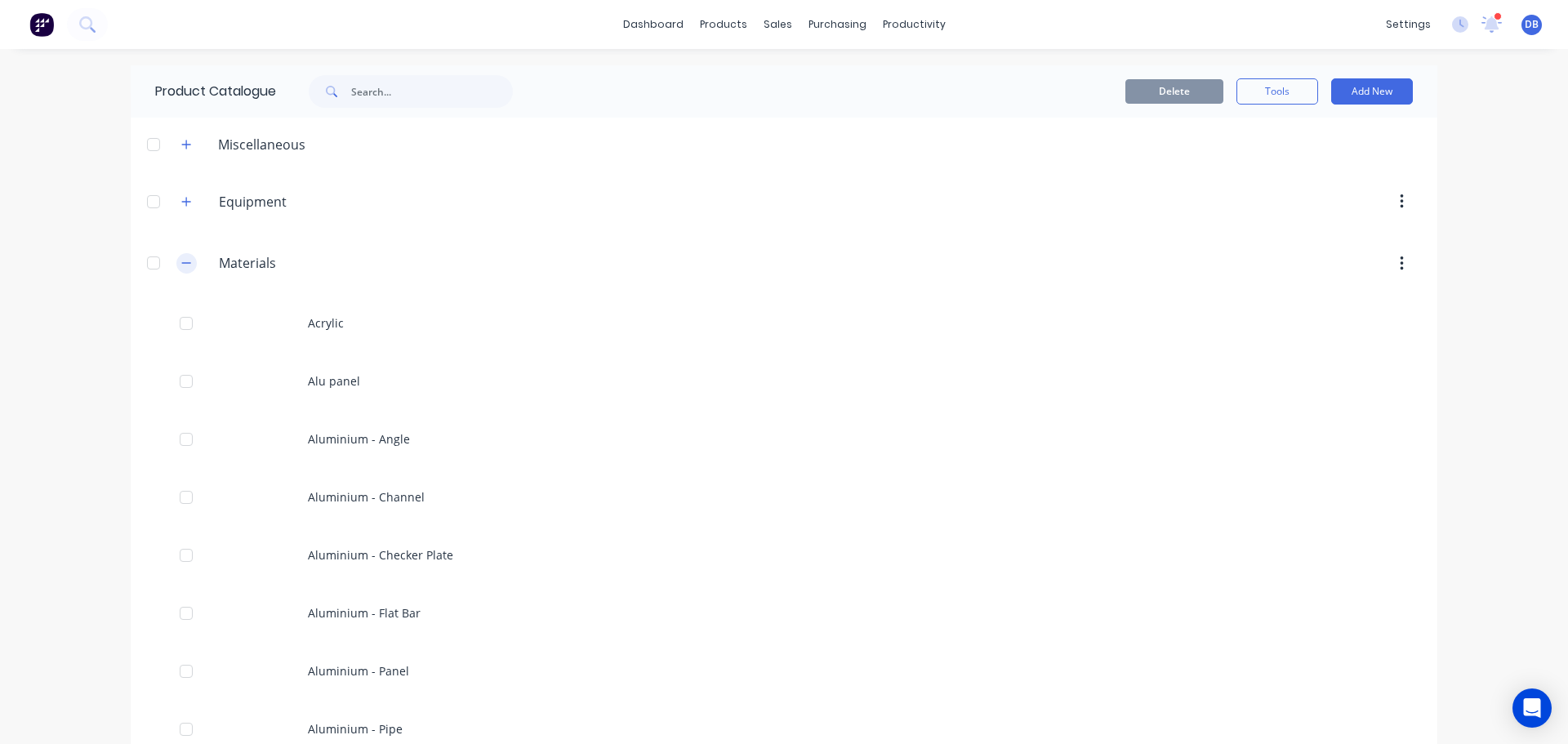
click at [186, 265] on button "button" at bounding box center [187, 264] width 20 height 20
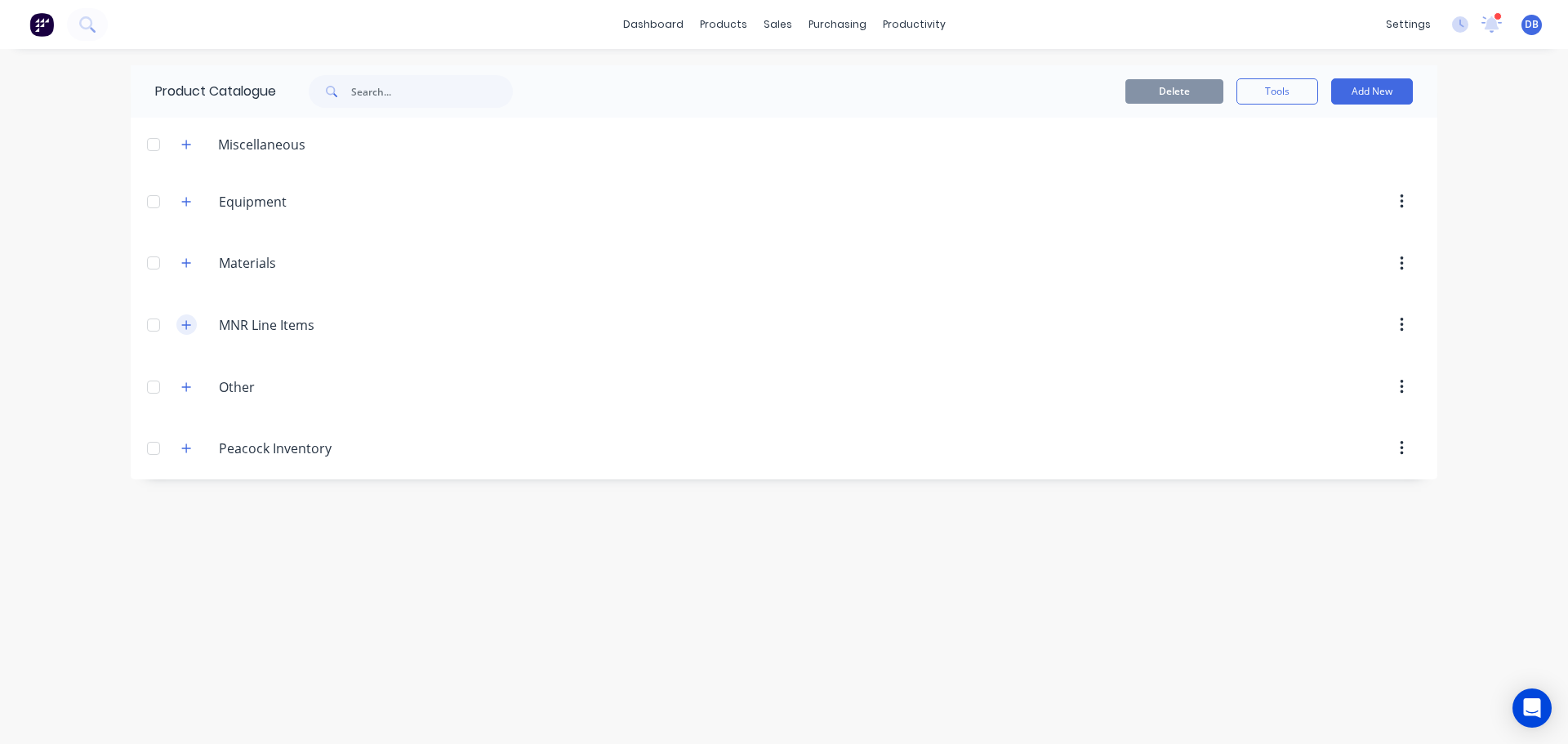
click at [182, 319] on icon "button" at bounding box center [186, 325] width 10 height 11
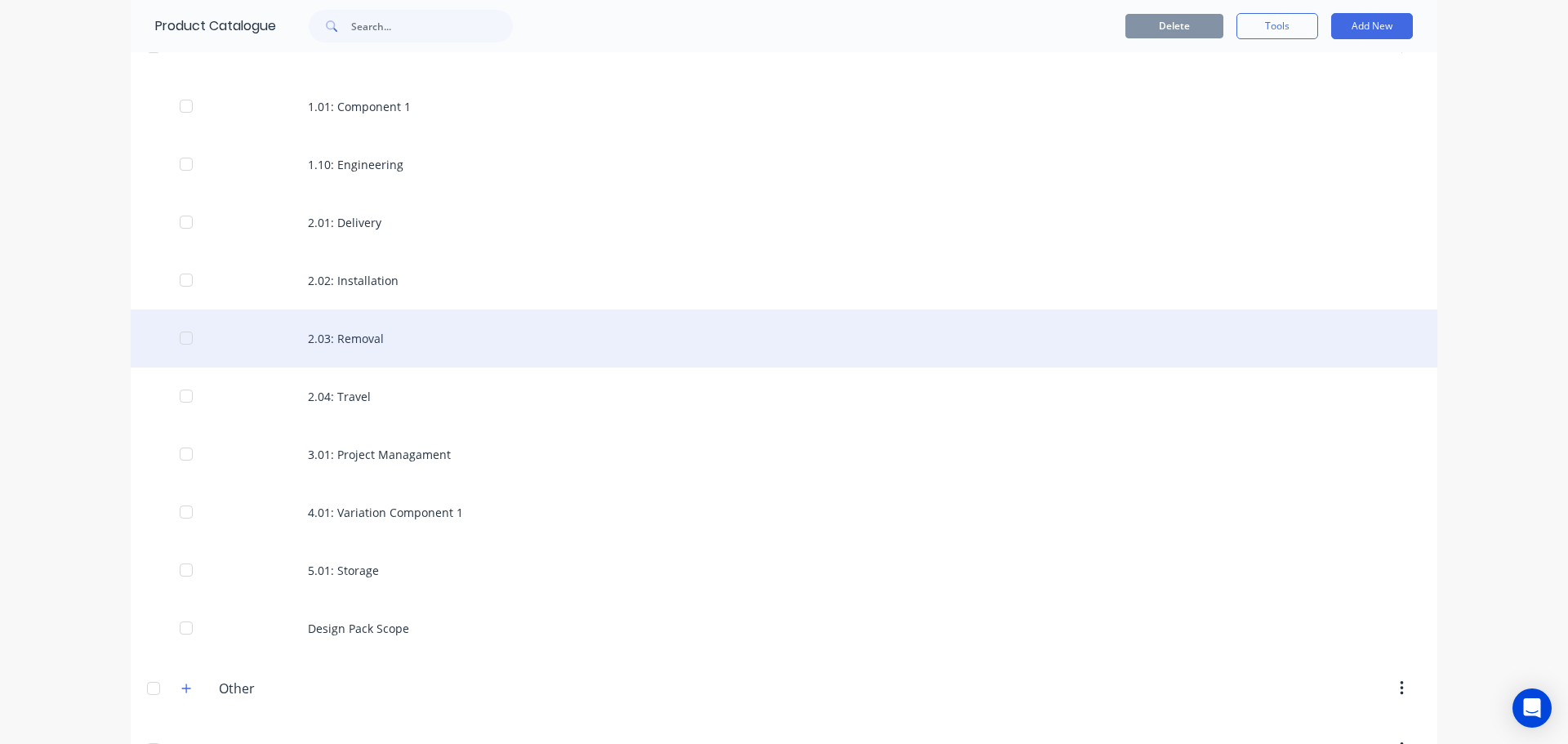
scroll to position [250, 0]
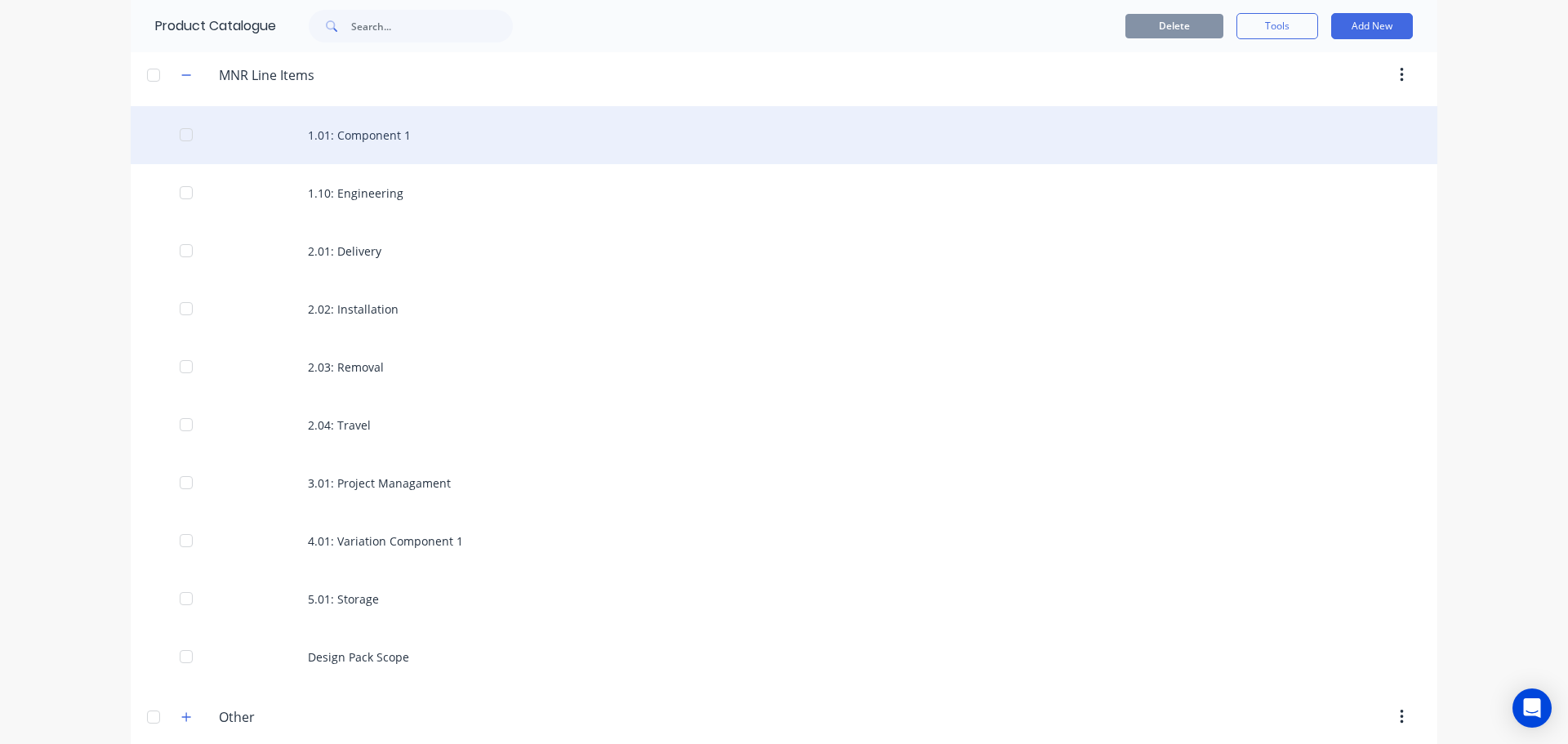
click at [400, 133] on div "1.01: Component 1" at bounding box center [784, 135] width 1307 height 58
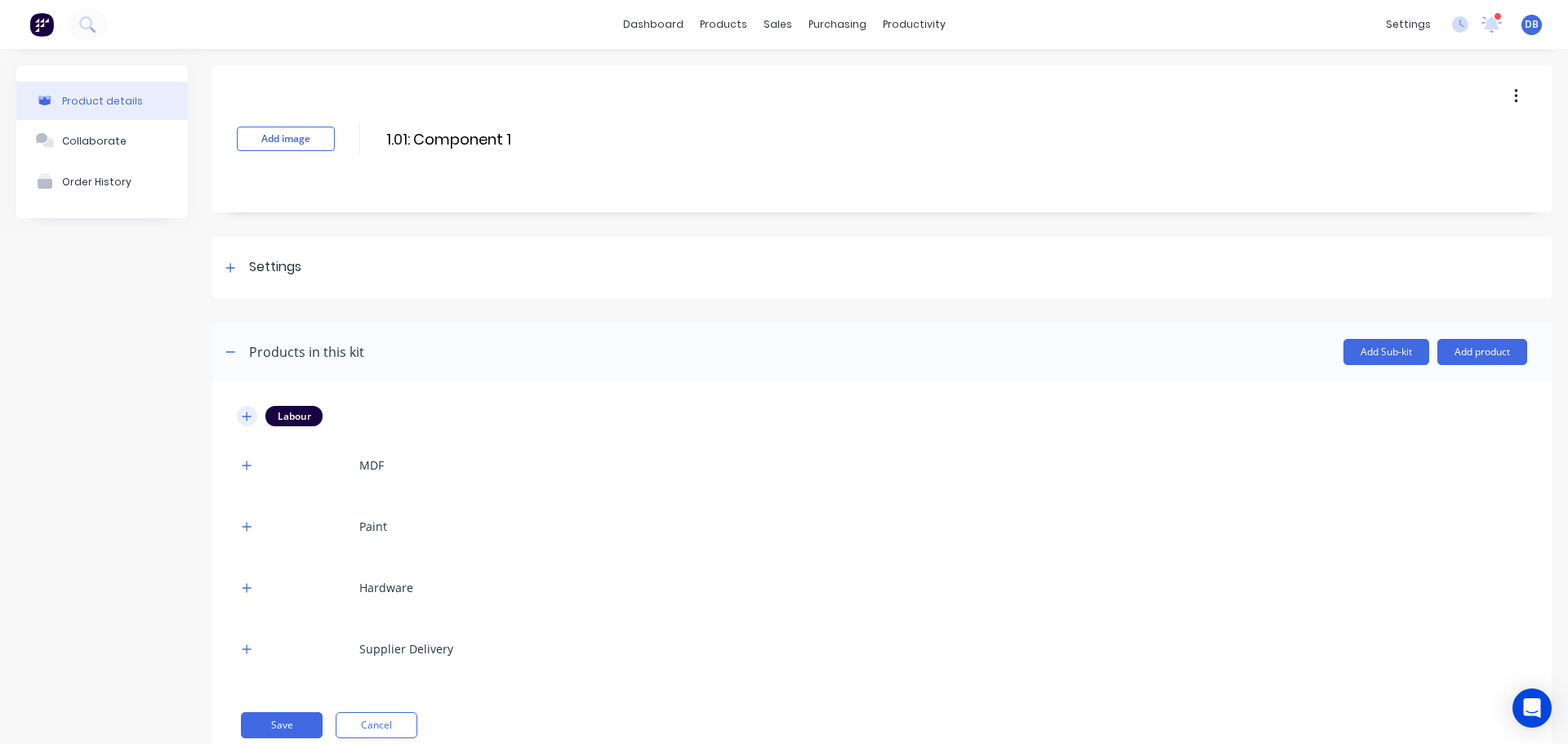
click at [249, 414] on icon "button" at bounding box center [247, 416] width 10 height 11
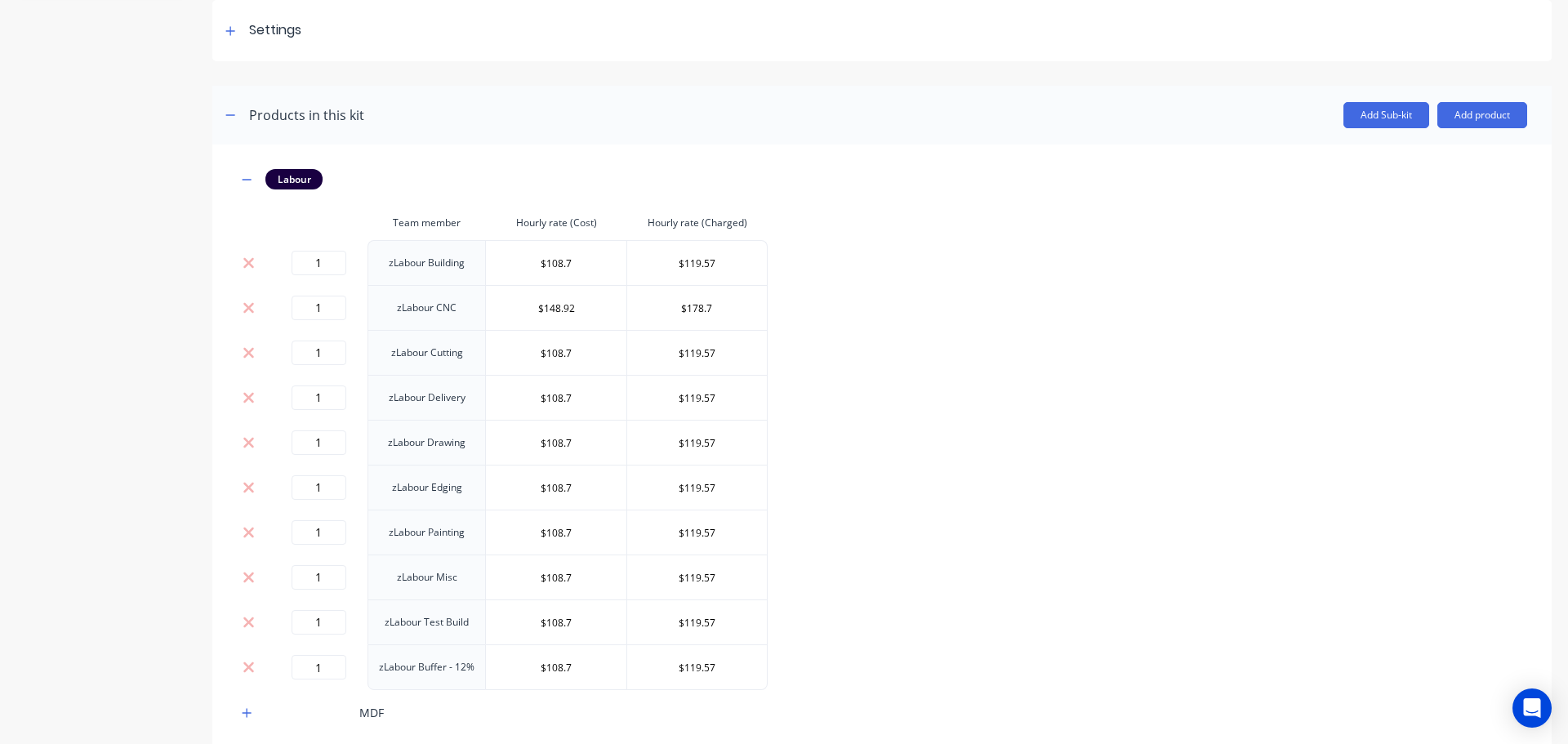
scroll to position [245, 0]
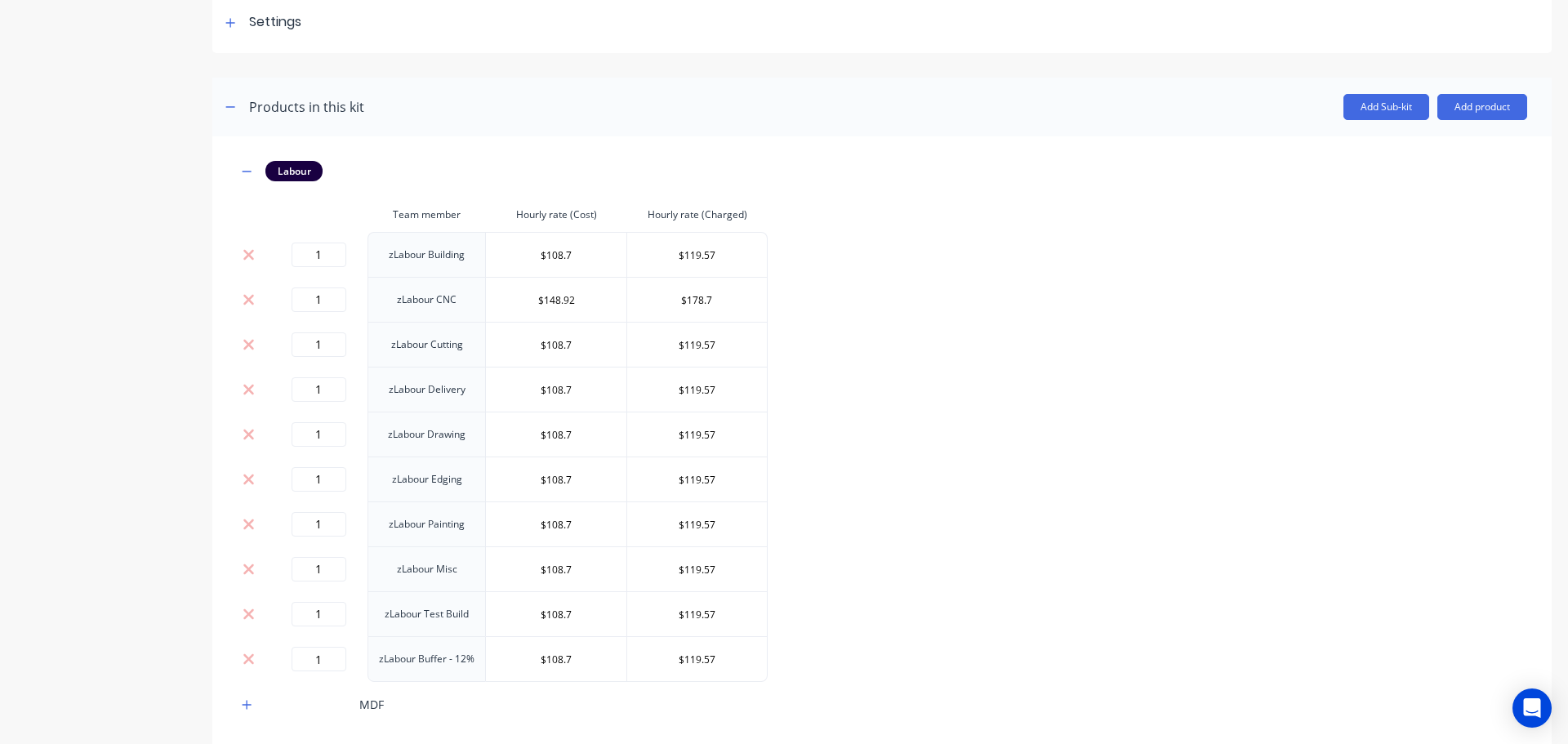
click at [452, 250] on td "zLabour Building" at bounding box center [426, 254] width 118 height 45
click at [452, 250] on td "zLabour Building" at bounding box center [426, 254] width 118 height 45
click at [455, 291] on td "zLabour CNC" at bounding box center [426, 299] width 118 height 45
click at [455, 295] on td "zLabour CNC" at bounding box center [426, 299] width 118 height 45
click at [449, 303] on td "zLabour CNC" at bounding box center [426, 299] width 118 height 45
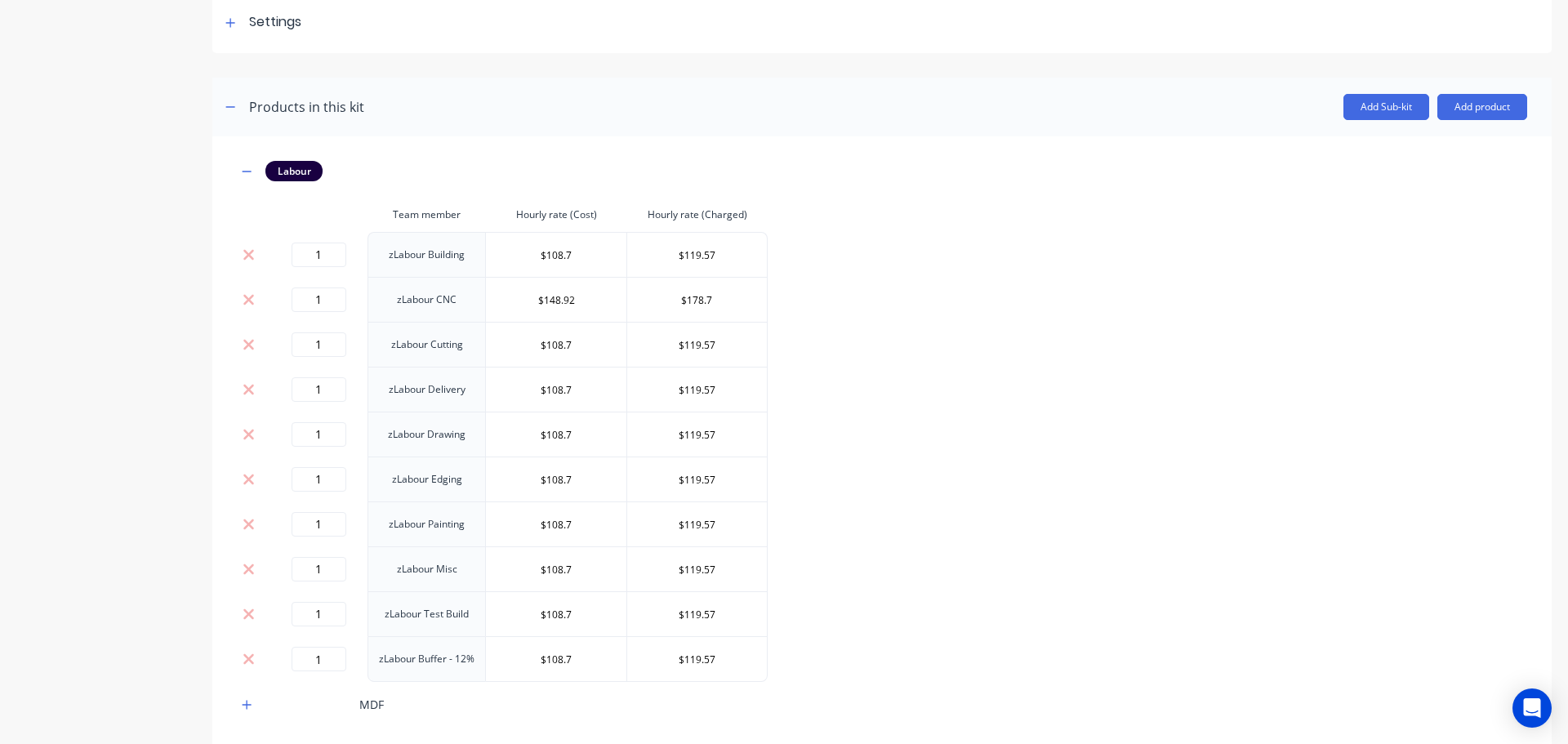
click at [446, 301] on td "zLabour CNC" at bounding box center [426, 299] width 118 height 45
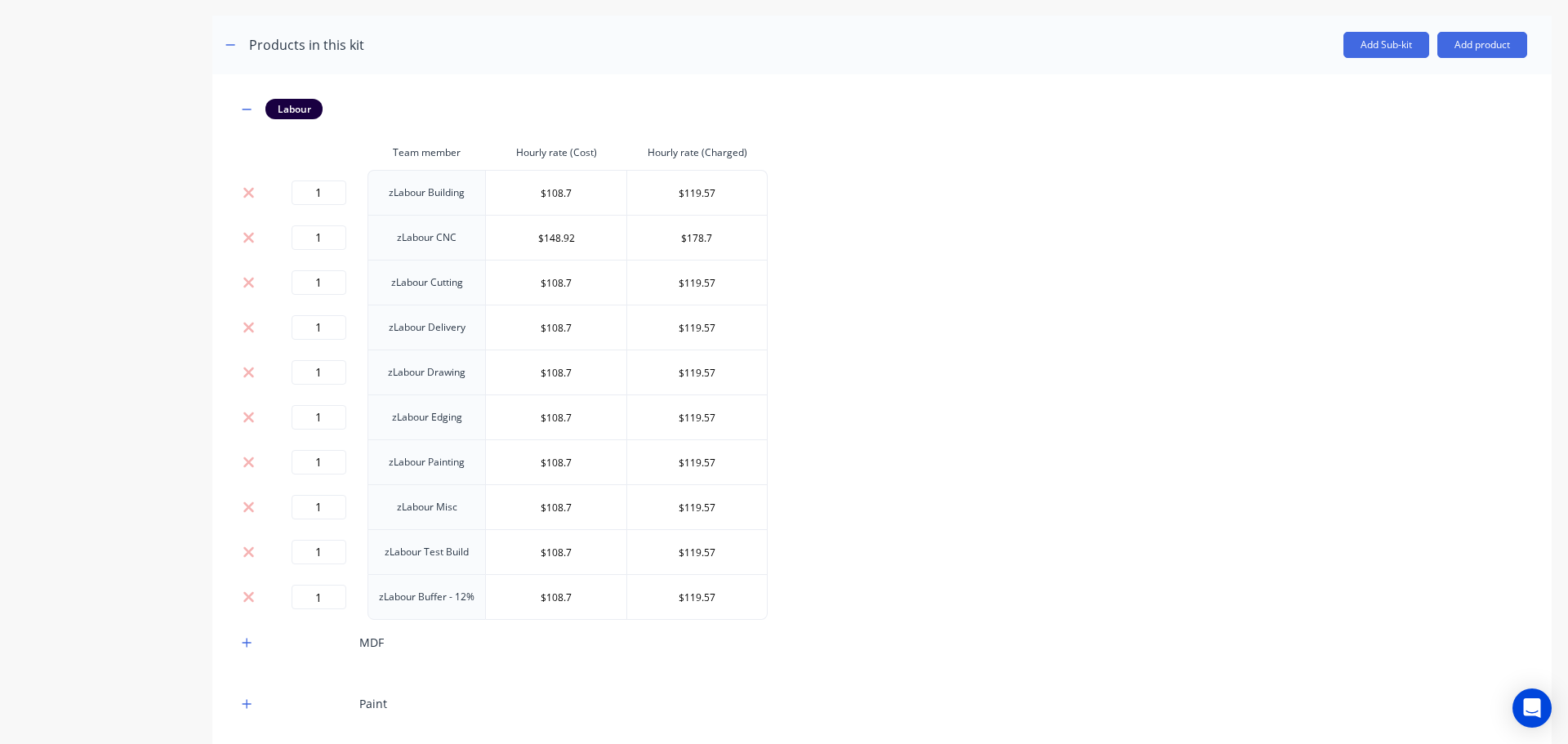
scroll to position [291, 0]
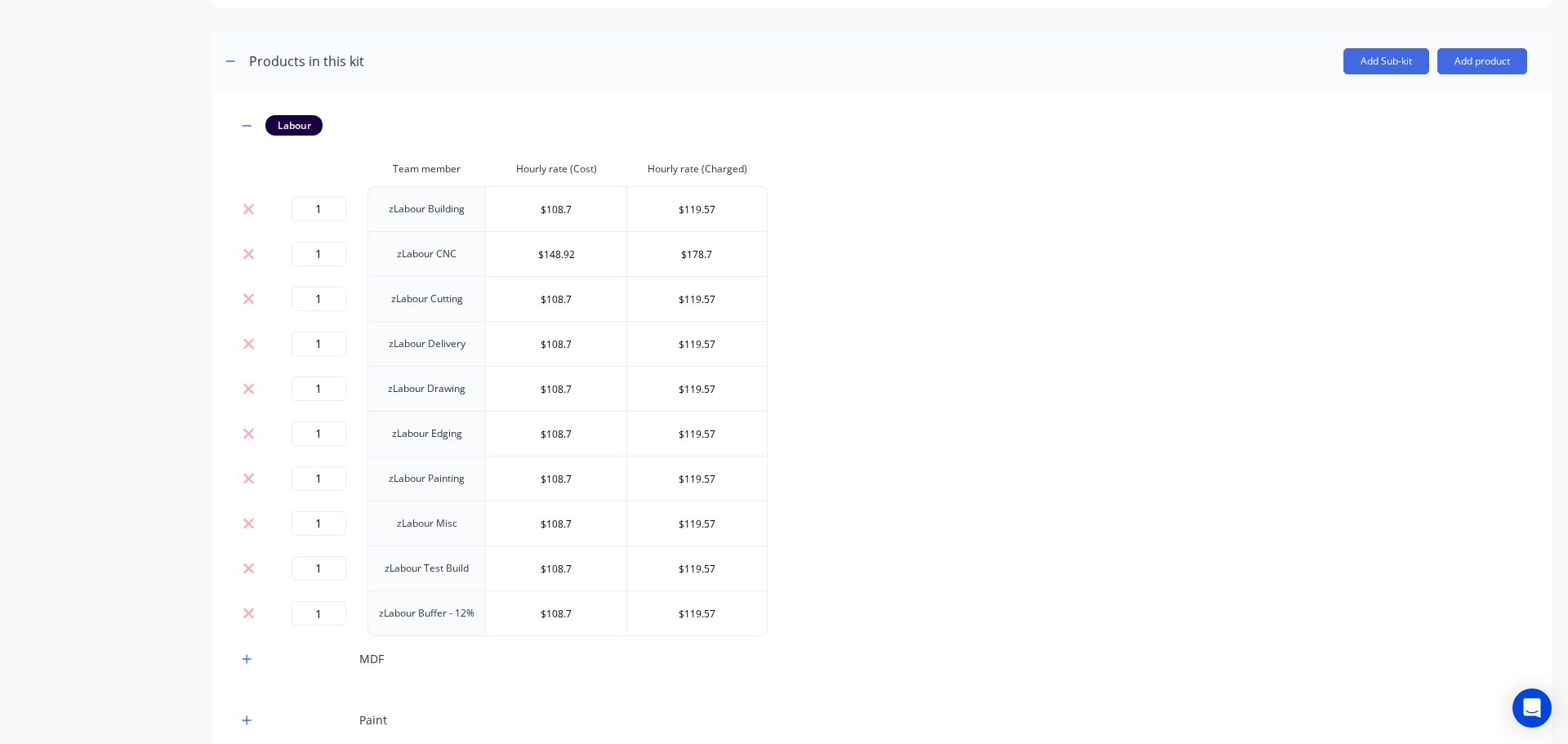
click at [434, 252] on td "zLabour CNC" at bounding box center [426, 253] width 118 height 45
drag, startPoint x: 434, startPoint y: 252, endPoint x: 382, endPoint y: 256, distance: 52.2
click at [383, 260] on td "zLabour CNC" at bounding box center [426, 253] width 118 height 45
click at [411, 257] on td "zLabour CNC" at bounding box center [426, 253] width 118 height 45
drag, startPoint x: 433, startPoint y: 252, endPoint x: 388, endPoint y: 250, distance: 45.0
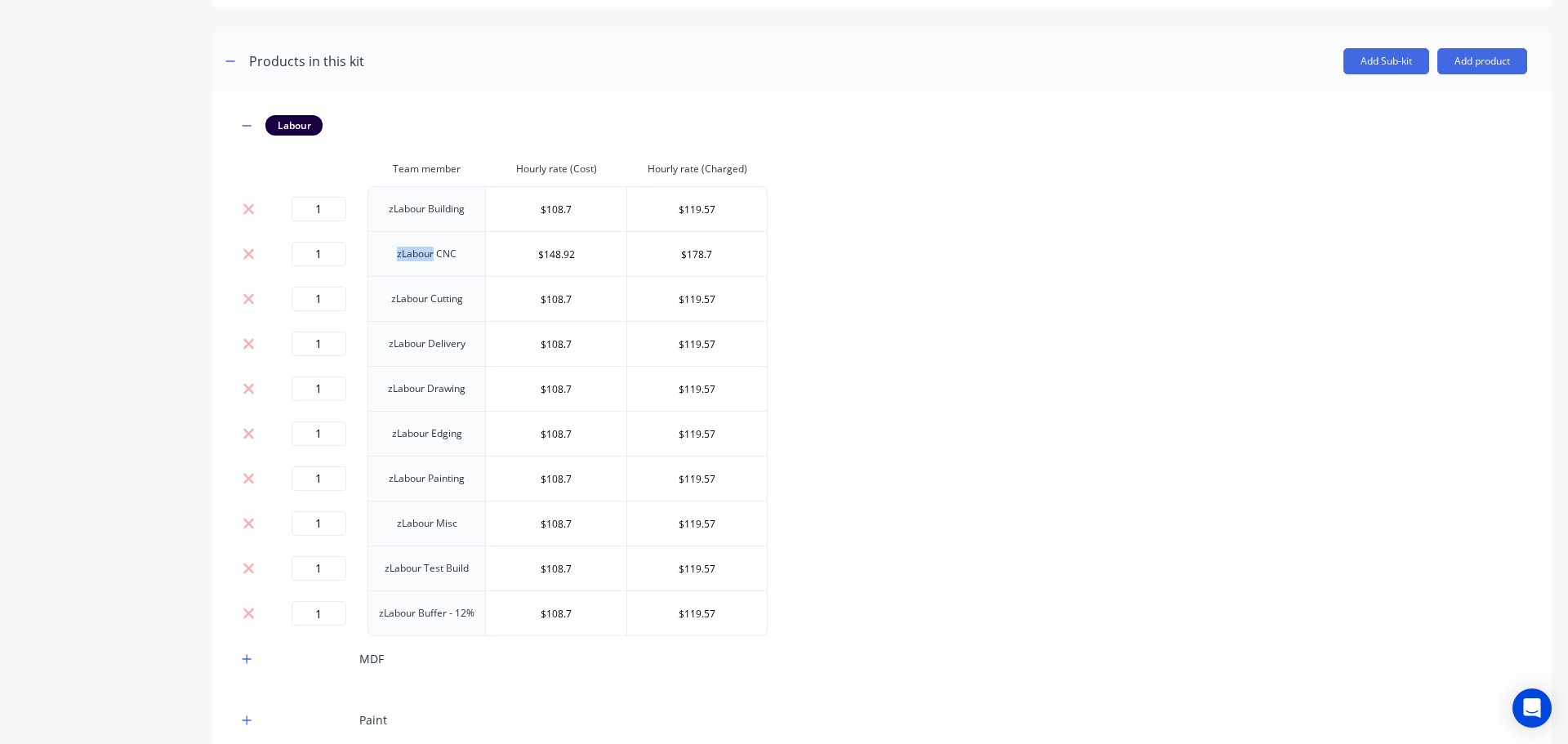
click at [388, 250] on td "zLabour CNC" at bounding box center [426, 253] width 118 height 45
click at [402, 250] on td "zLabour CNC" at bounding box center [426, 253] width 118 height 45
click at [405, 256] on td "zLabour CNC" at bounding box center [426, 253] width 118 height 45
click at [430, 256] on td "zLabour CNC" at bounding box center [426, 253] width 118 height 45
drag, startPoint x: 436, startPoint y: 257, endPoint x: 394, endPoint y: 255, distance: 42.0
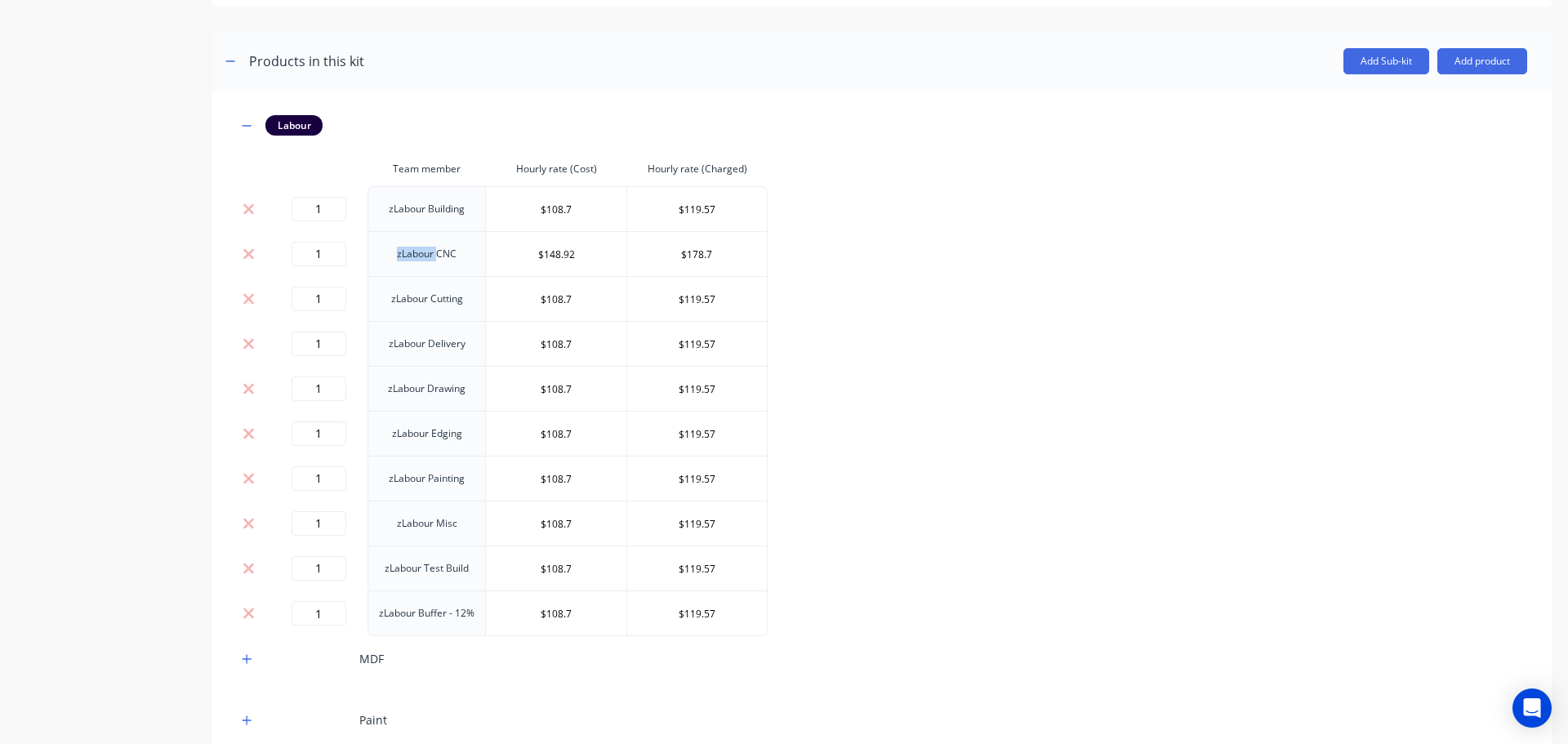
click at [394, 255] on td "zLabour CNC" at bounding box center [426, 253] width 118 height 45
click at [417, 256] on td "zLabour CNC" at bounding box center [426, 253] width 118 height 45
drag, startPoint x: 433, startPoint y: 256, endPoint x: 409, endPoint y: 255, distance: 24.0
click at [409, 255] on td "zLabour CNC" at bounding box center [426, 253] width 118 height 45
click at [406, 255] on td "zLabour CNC" at bounding box center [426, 253] width 118 height 45
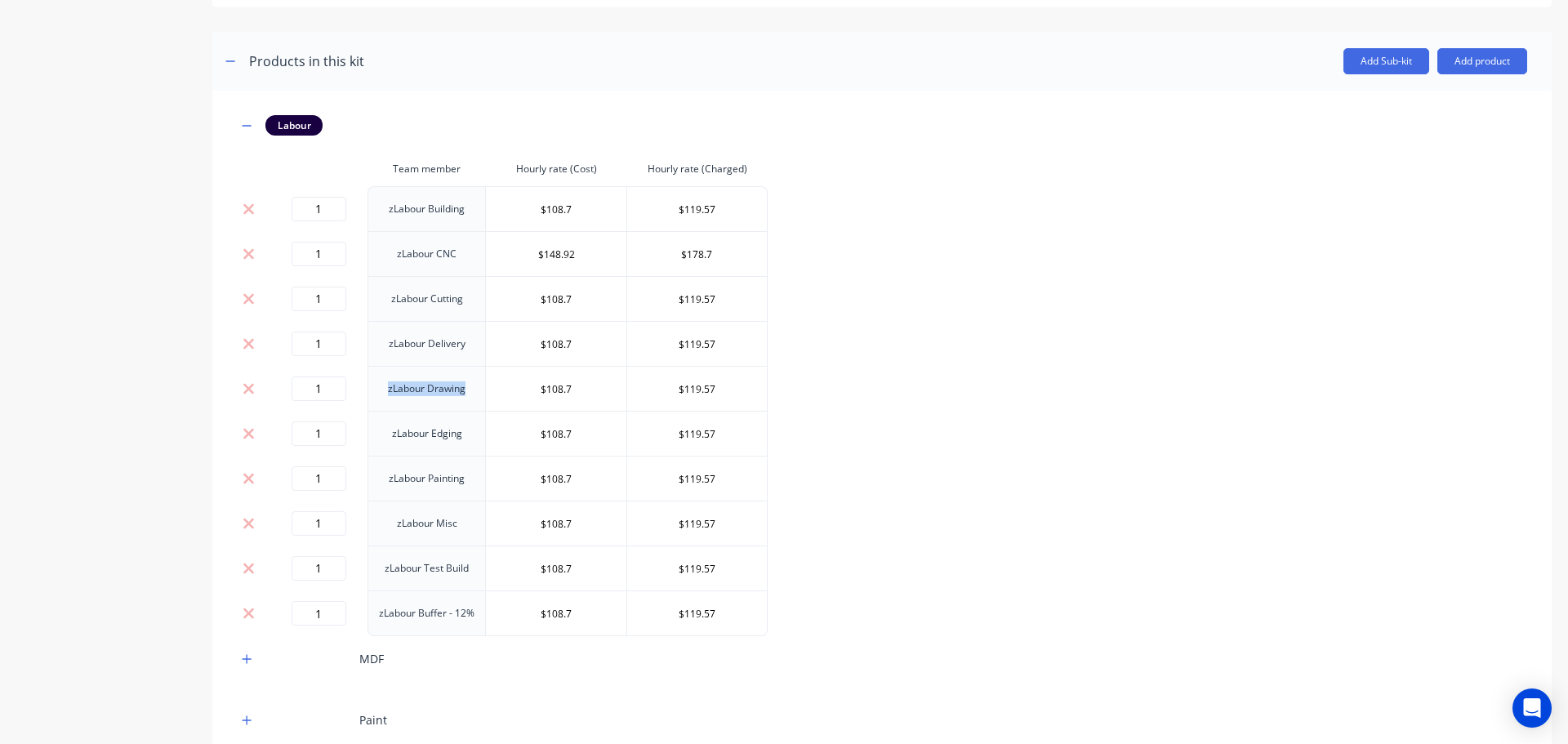
drag, startPoint x: 391, startPoint y: 383, endPoint x: 470, endPoint y: 385, distance: 79.0
click at [470, 385] on td "zLabour Drawing" at bounding box center [426, 388] width 118 height 45
click at [445, 396] on td "zLabour Drawing" at bounding box center [426, 388] width 118 height 45
drag, startPoint x: 383, startPoint y: 384, endPoint x: 448, endPoint y: 380, distance: 65.1
click at [448, 380] on td "zLabour Drawing" at bounding box center [426, 388] width 118 height 45
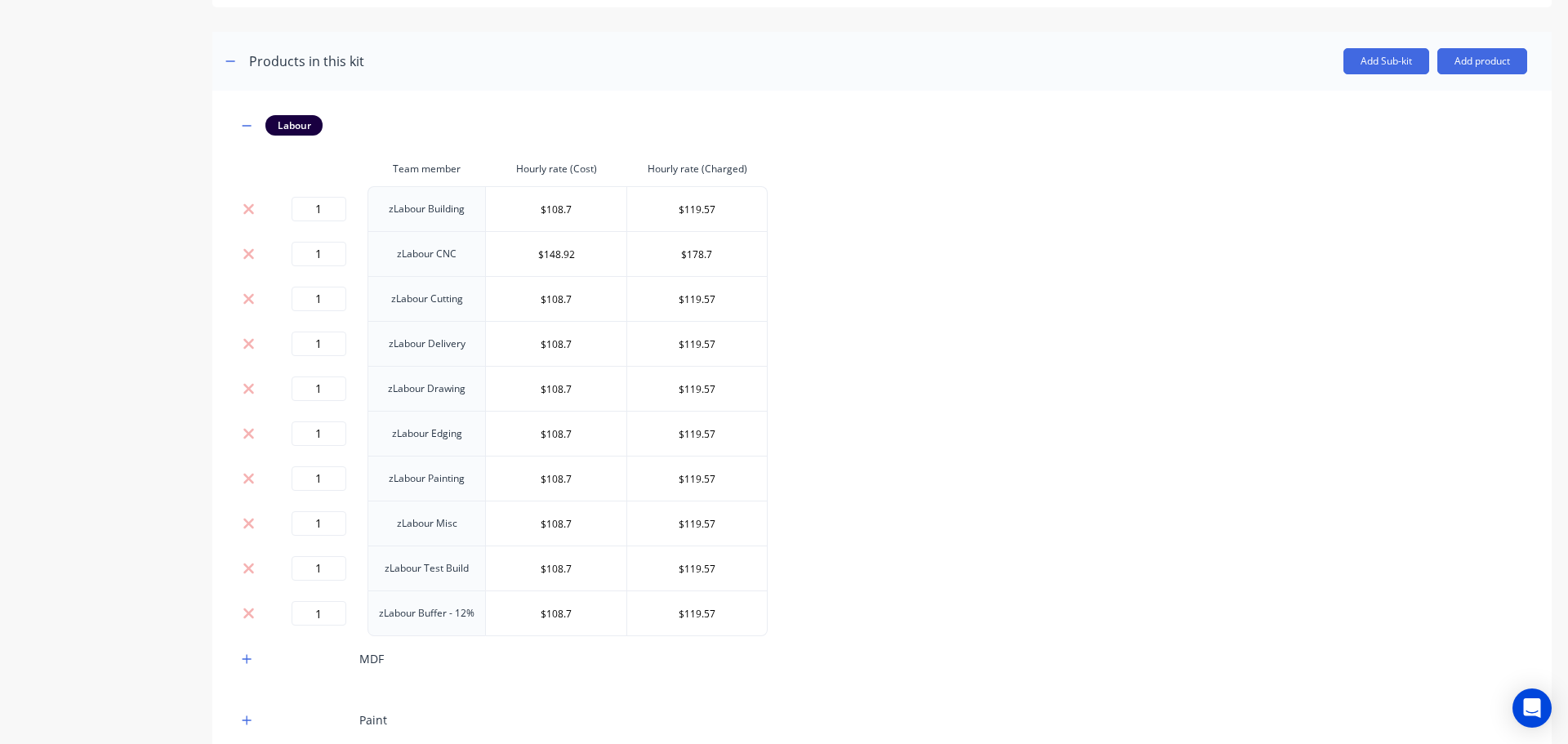
click at [449, 402] on td "zLabour Drawing" at bounding box center [426, 388] width 118 height 45
drag, startPoint x: 332, startPoint y: 364, endPoint x: 362, endPoint y: 372, distance: 31.0
click at [328, 364] on tbody "1 zLabour Building $108.7 $119.57 1 zLabour CNC $148.92 $178.7 1 zLabour Cuttin…" at bounding box center [502, 412] width 530 height 451
click at [424, 390] on td "zLabour Drawing" at bounding box center [426, 388] width 118 height 45
drag, startPoint x: 423, startPoint y: 389, endPoint x: 396, endPoint y: 389, distance: 27.0
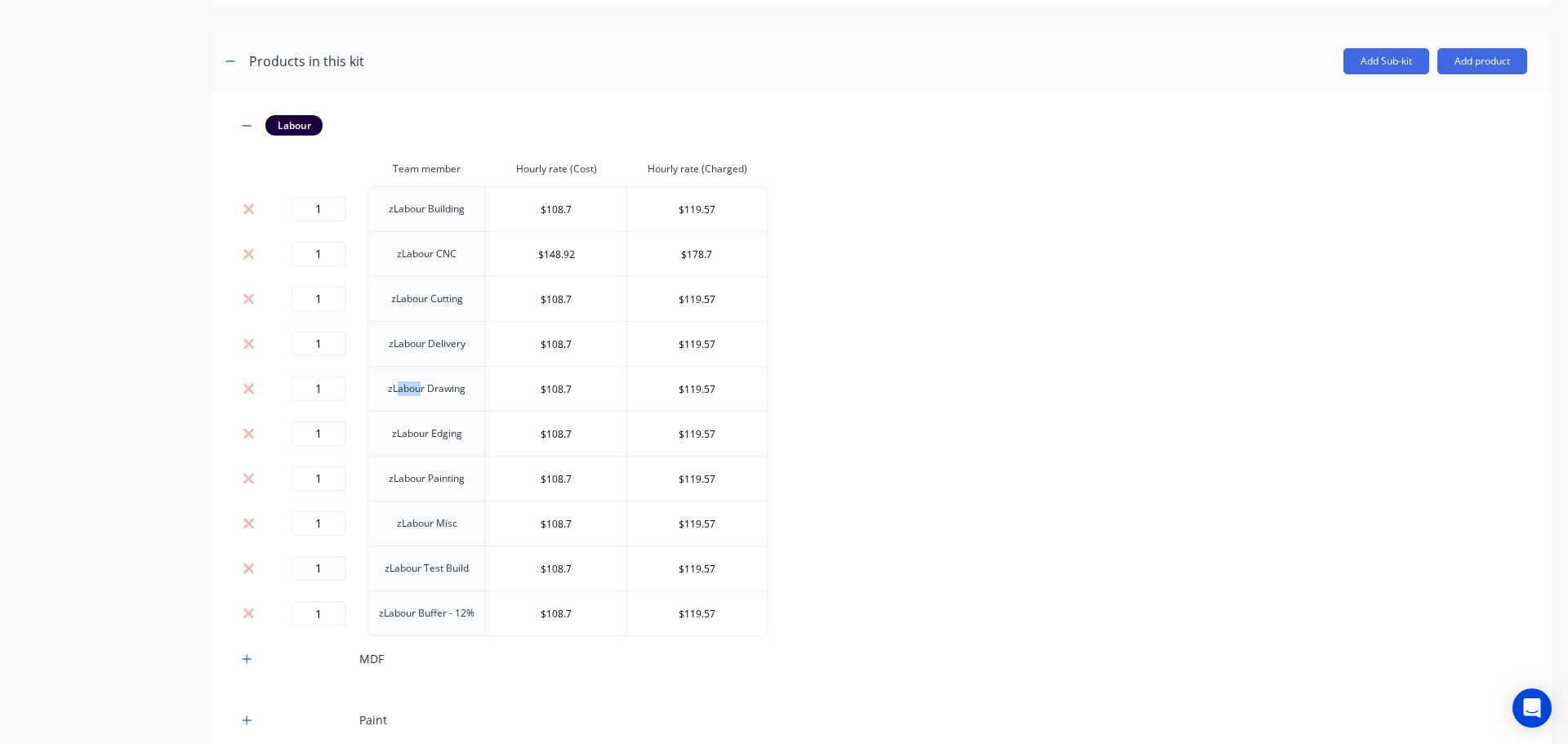
click at [396, 389] on td "zLabour Drawing" at bounding box center [426, 388] width 118 height 45
click at [426, 388] on td "zLabour Drawing" at bounding box center [426, 388] width 118 height 45
drag, startPoint x: 426, startPoint y: 388, endPoint x: 409, endPoint y: 388, distance: 17.0
click at [409, 388] on td "zLabour Drawing" at bounding box center [426, 388] width 118 height 45
click at [411, 396] on td "zLabour Drawing" at bounding box center [426, 388] width 118 height 45
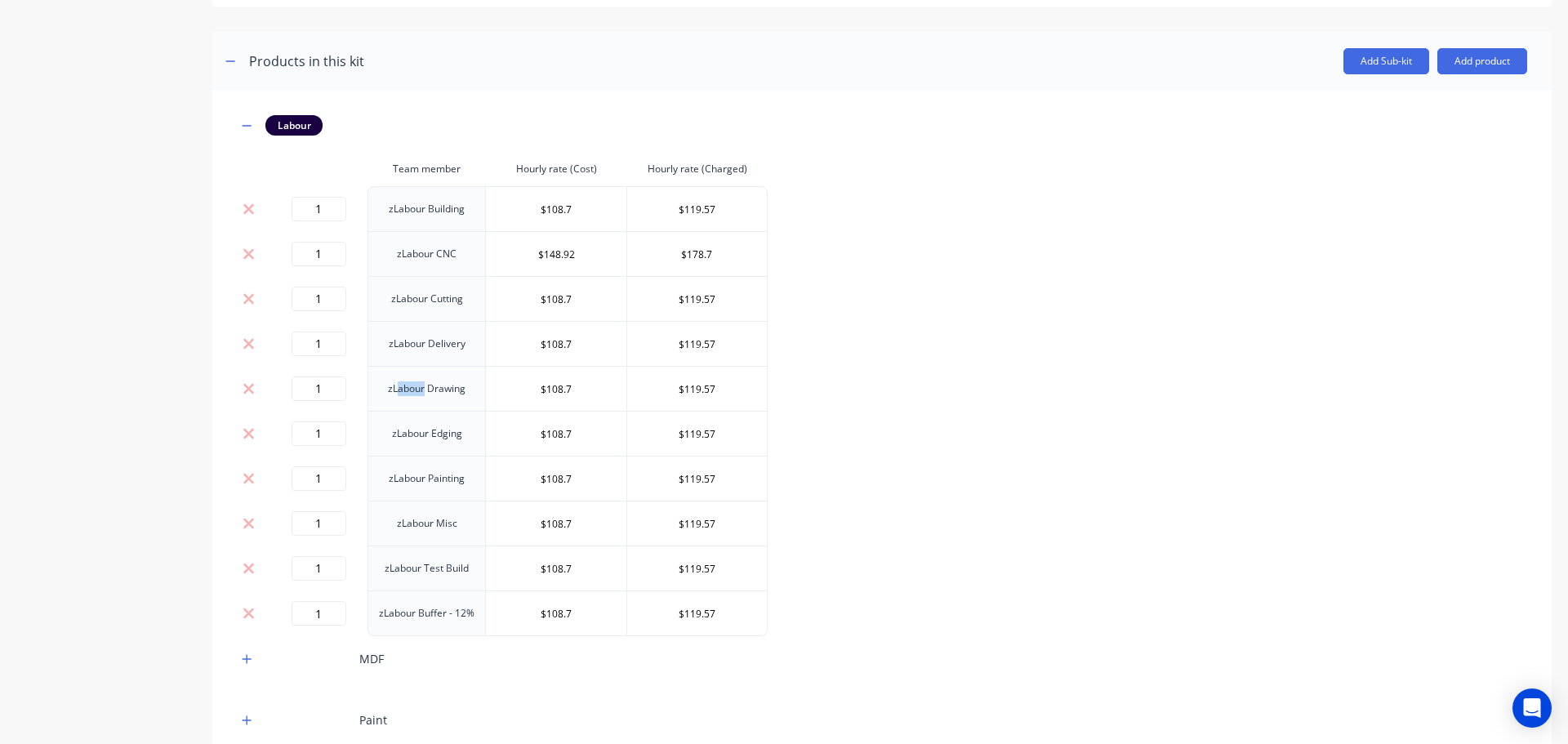
drag, startPoint x: 426, startPoint y: 387, endPoint x: 398, endPoint y: 388, distance: 28.0
click at [398, 388] on td "zLabour Drawing" at bounding box center [426, 388] width 118 height 45
drag, startPoint x: 390, startPoint y: 390, endPoint x: 402, endPoint y: 390, distance: 12.0
click at [398, 390] on td "zLabour Drawing" at bounding box center [426, 388] width 118 height 45
drag, startPoint x: 463, startPoint y: 383, endPoint x: 382, endPoint y: 379, distance: 81.1
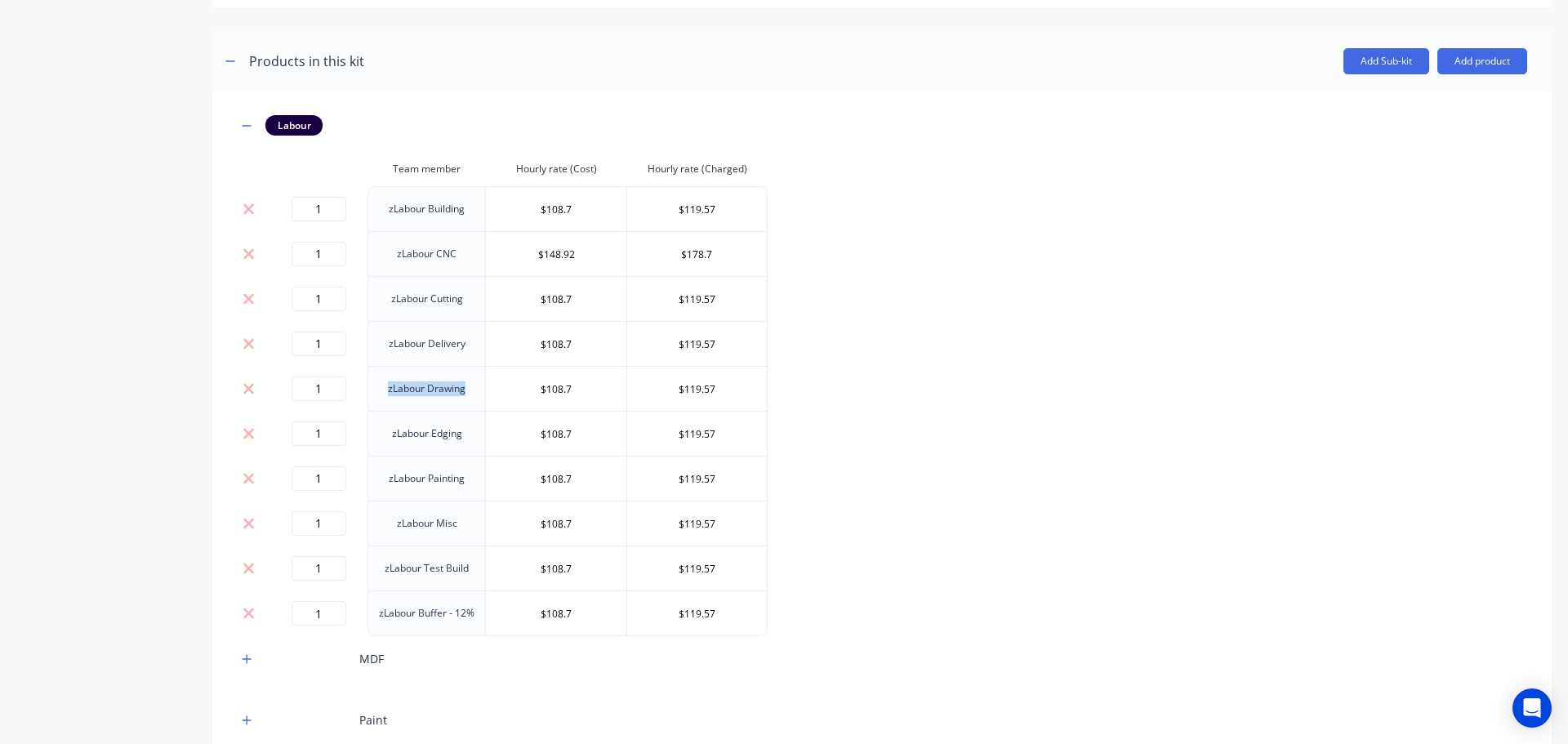
click at [382, 382] on td "zLabour Drawing" at bounding box center [426, 388] width 118 height 45
drag, startPoint x: 476, startPoint y: 340, endPoint x: 369, endPoint y: 342, distance: 107.0
click at [370, 340] on td "zLabour Delivery" at bounding box center [426, 344] width 118 height 45
drag, startPoint x: 466, startPoint y: 395, endPoint x: 394, endPoint y: 399, distance: 72.1
click at [394, 399] on td "zLabour Drawing" at bounding box center [426, 388] width 118 height 45
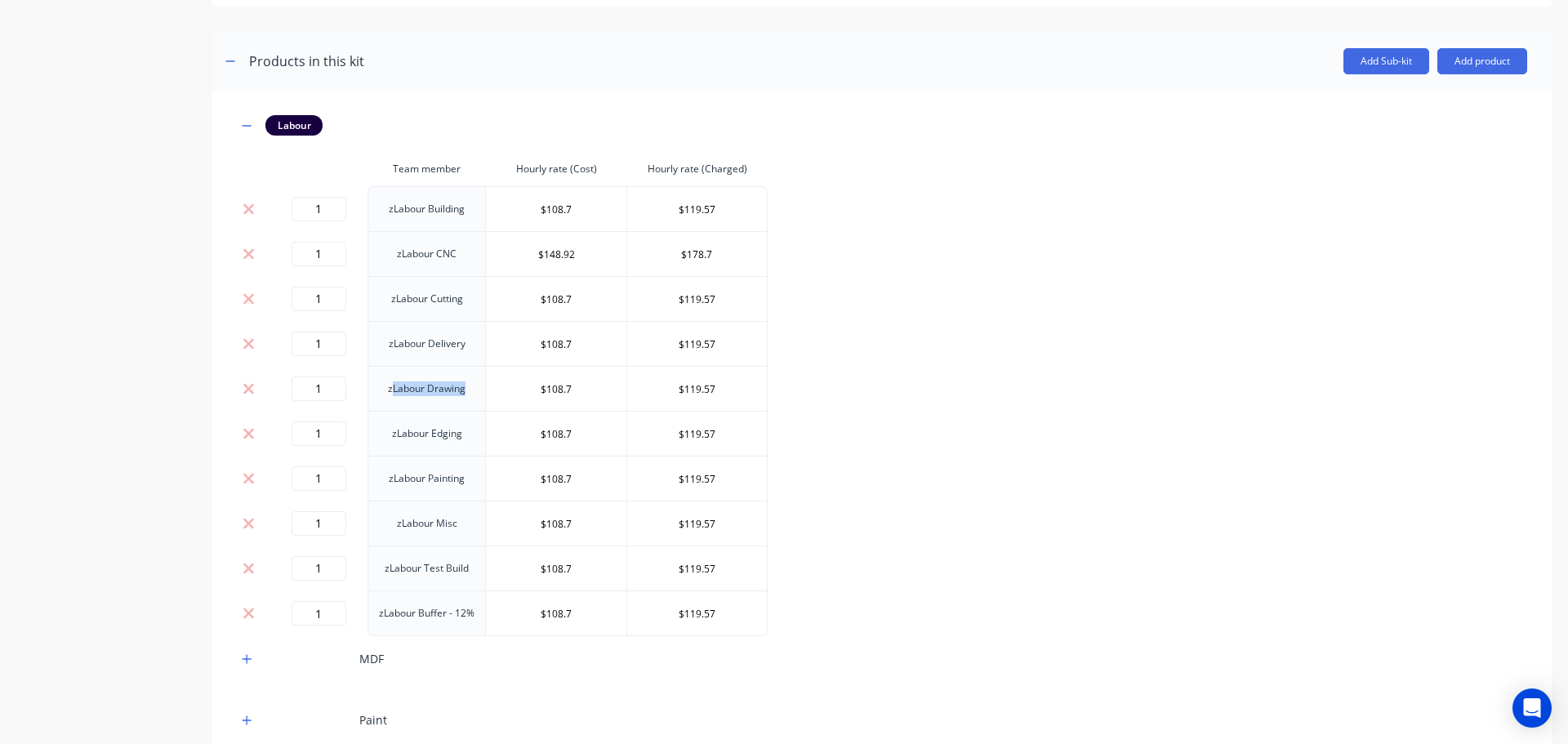
click at [392, 393] on td "zLabour Drawing" at bounding box center [426, 388] width 118 height 45
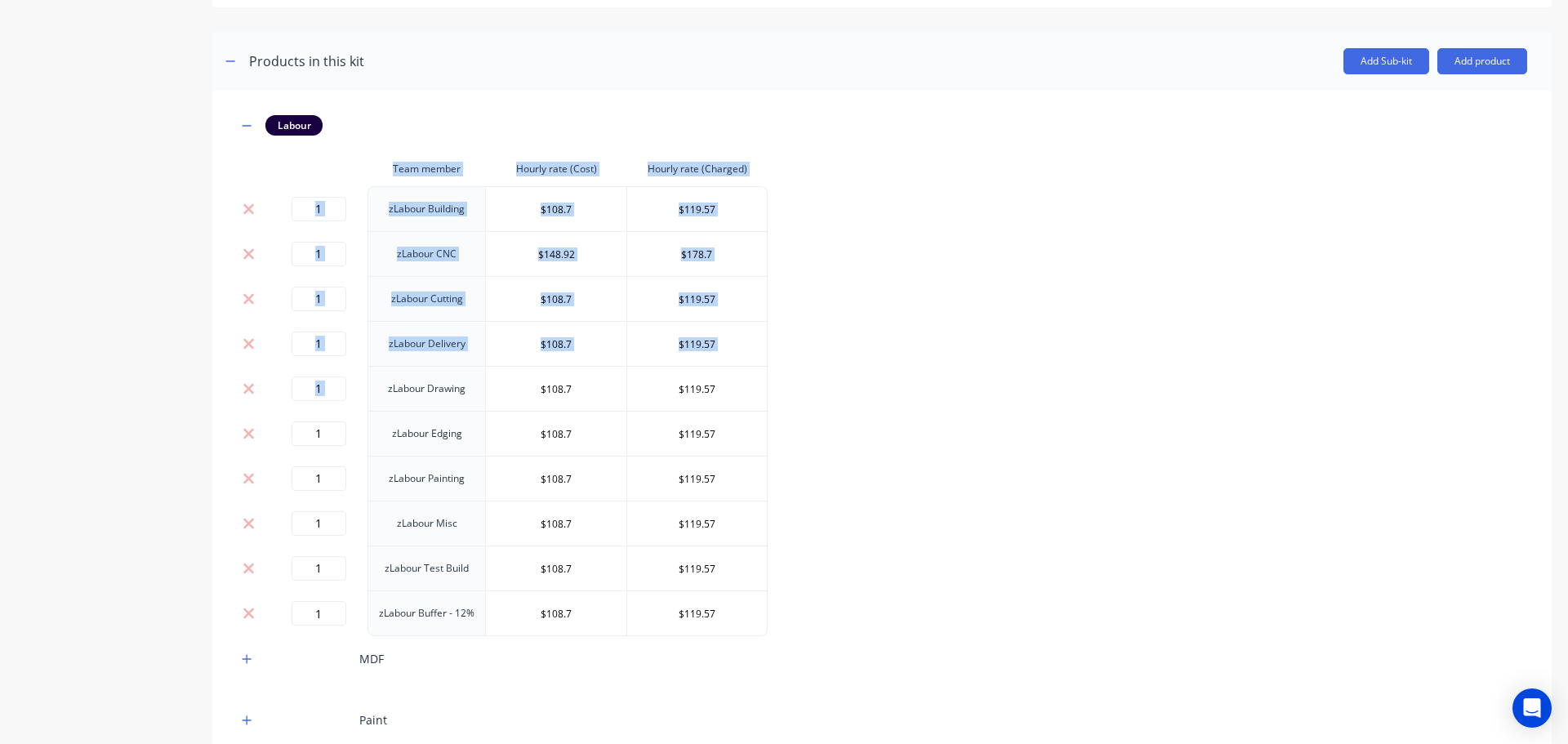
drag, startPoint x: 377, startPoint y: 395, endPoint x: 1087, endPoint y: 402, distance: 710.0
click at [1075, 401] on div "Labour Team member Hourly rate (Cost) Hourly rate (Charged) 1 zLabour Building …" at bounding box center [881, 491] width 1291 height 751
click at [1108, 399] on div "Labour Team member Hourly rate (Cost) Hourly rate (Charged) 1 zLabour Building …" at bounding box center [881, 491] width 1291 height 751
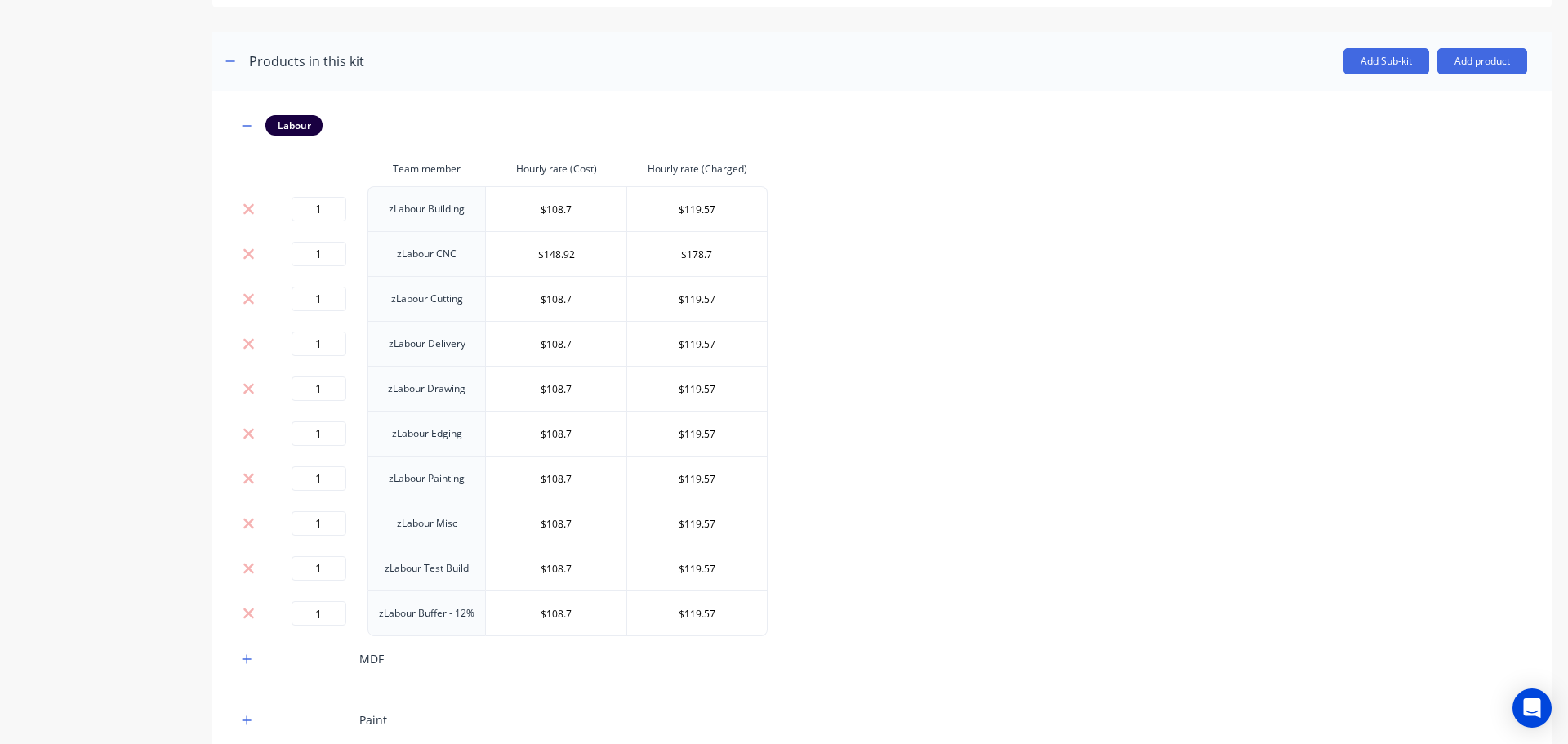
click at [1038, 412] on div "Labour Team member Hourly rate (Cost) Hourly rate (Charged) 1 zLabour Building …" at bounding box center [881, 491] width 1291 height 751
click at [235, 65] on icon "button" at bounding box center [230, 61] width 10 height 11
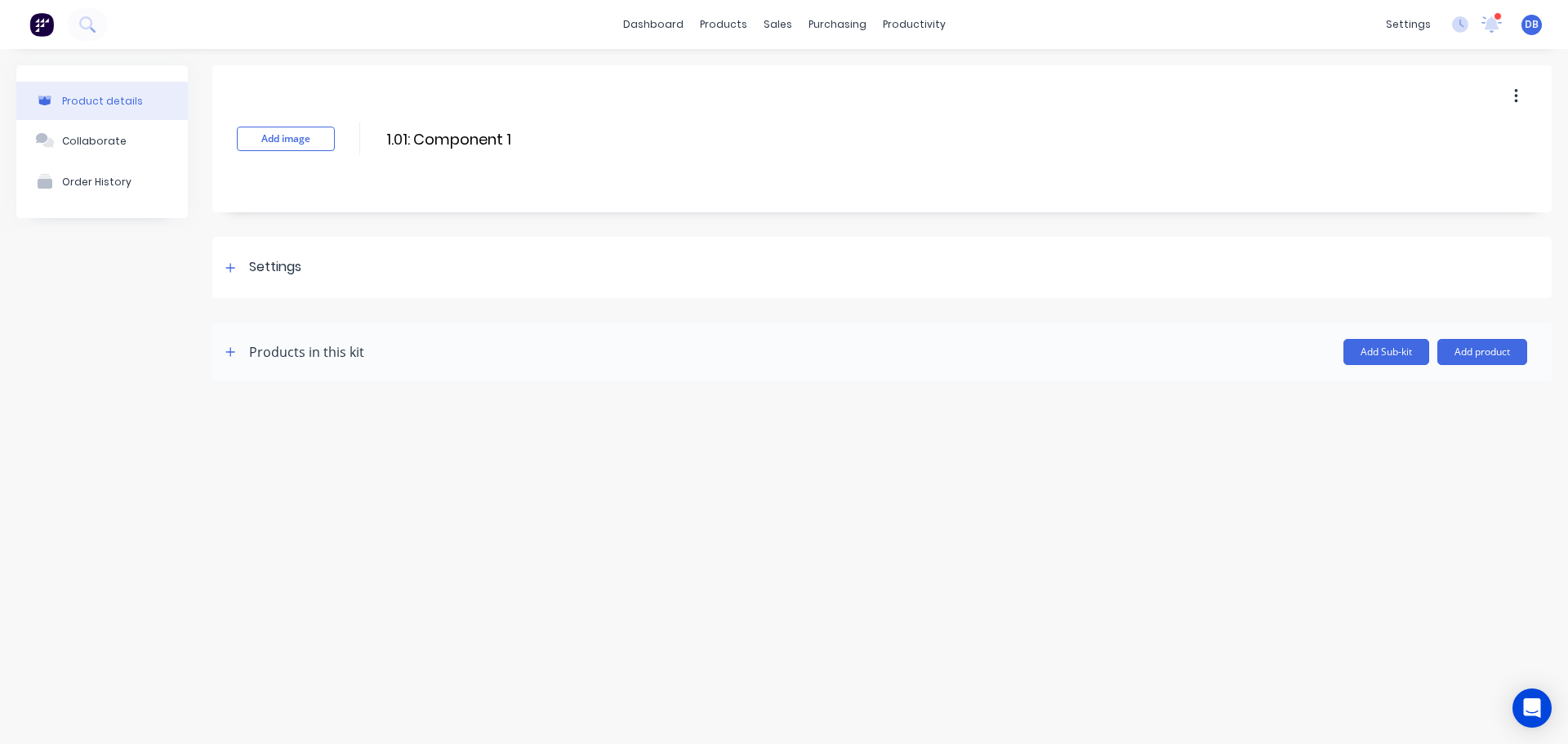
scroll to position [0, 0]
click at [776, 74] on div "Product Catalogue" at bounding box center [795, 78] width 101 height 15
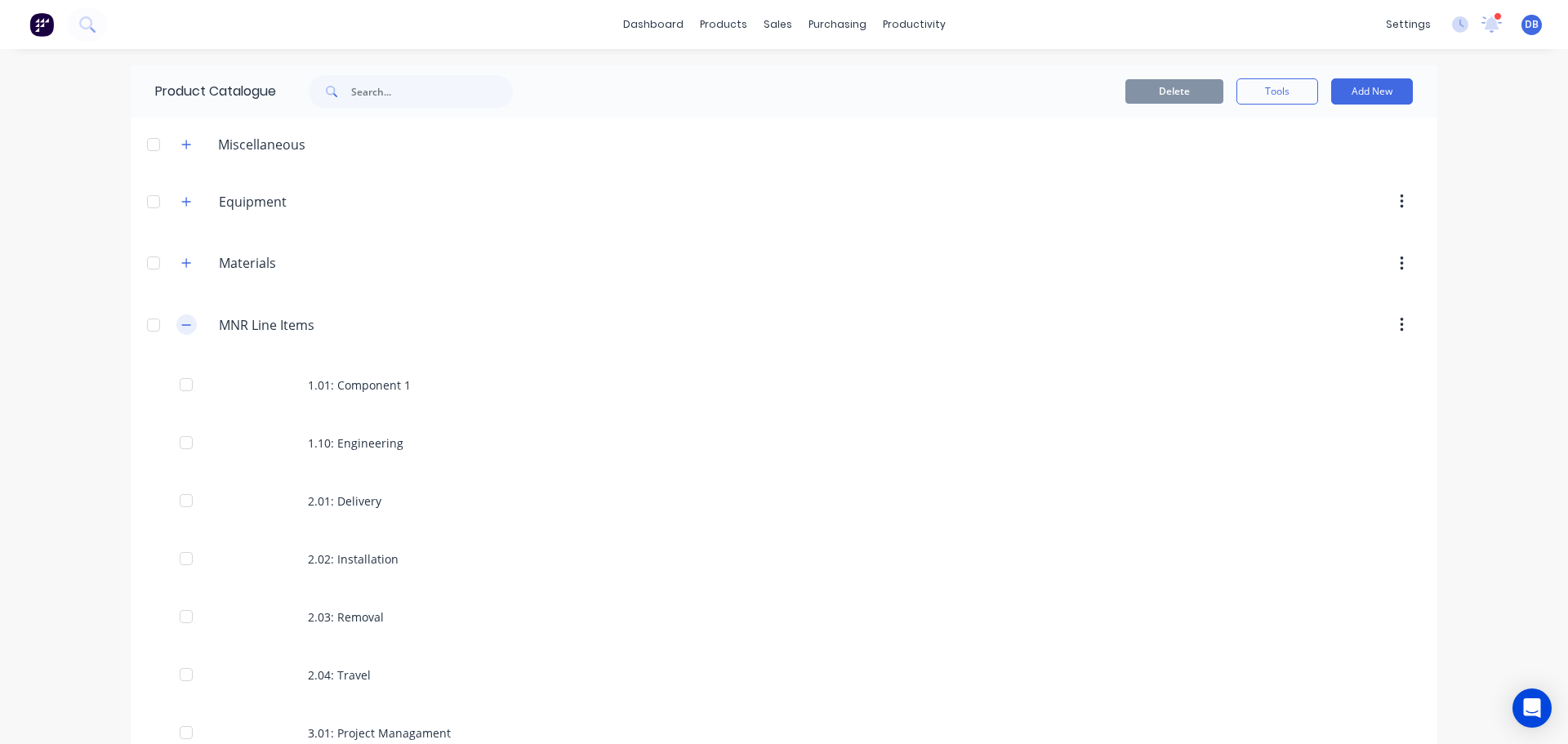
click at [177, 323] on button "button" at bounding box center [187, 325] width 20 height 20
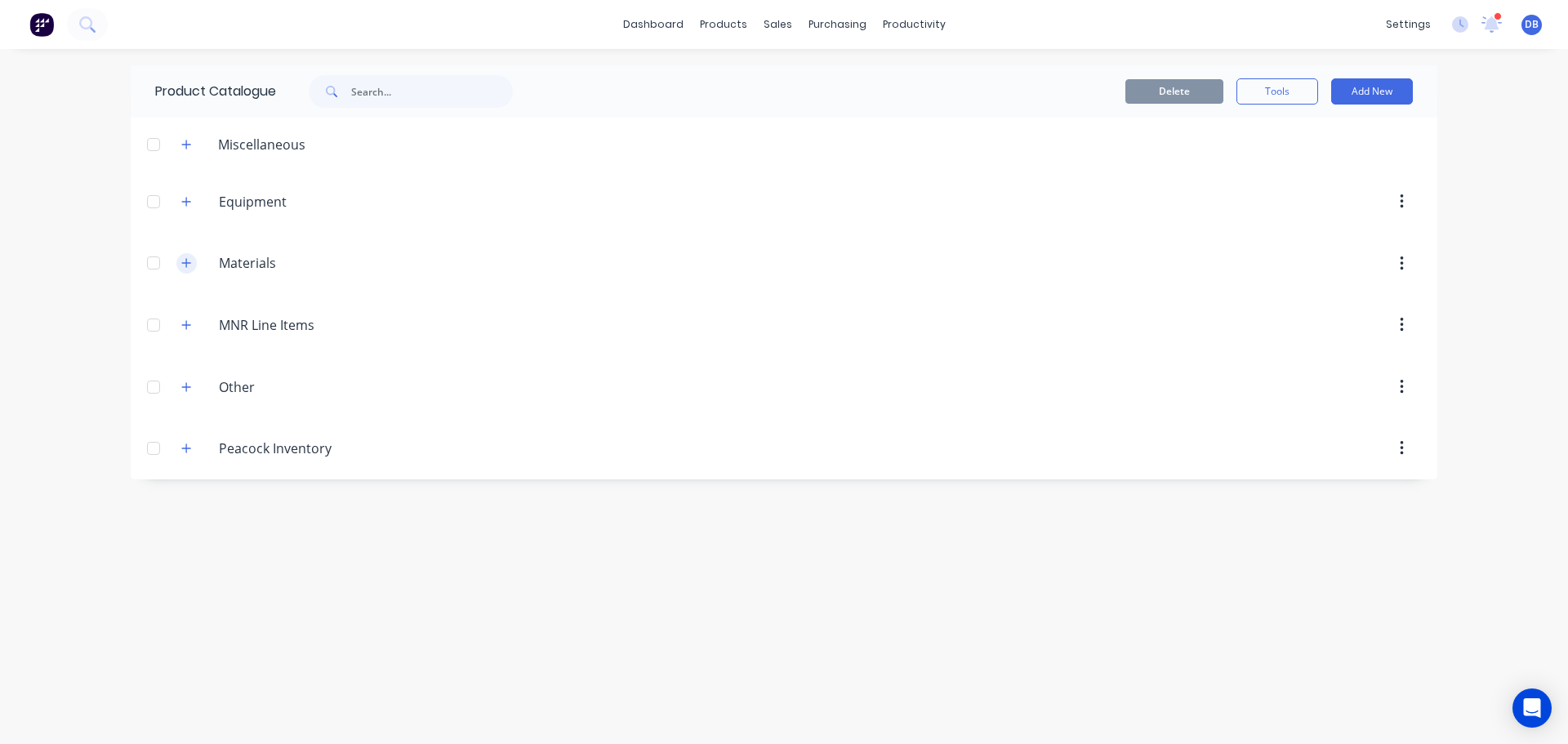
click at [195, 262] on button "button" at bounding box center [187, 264] width 20 height 20
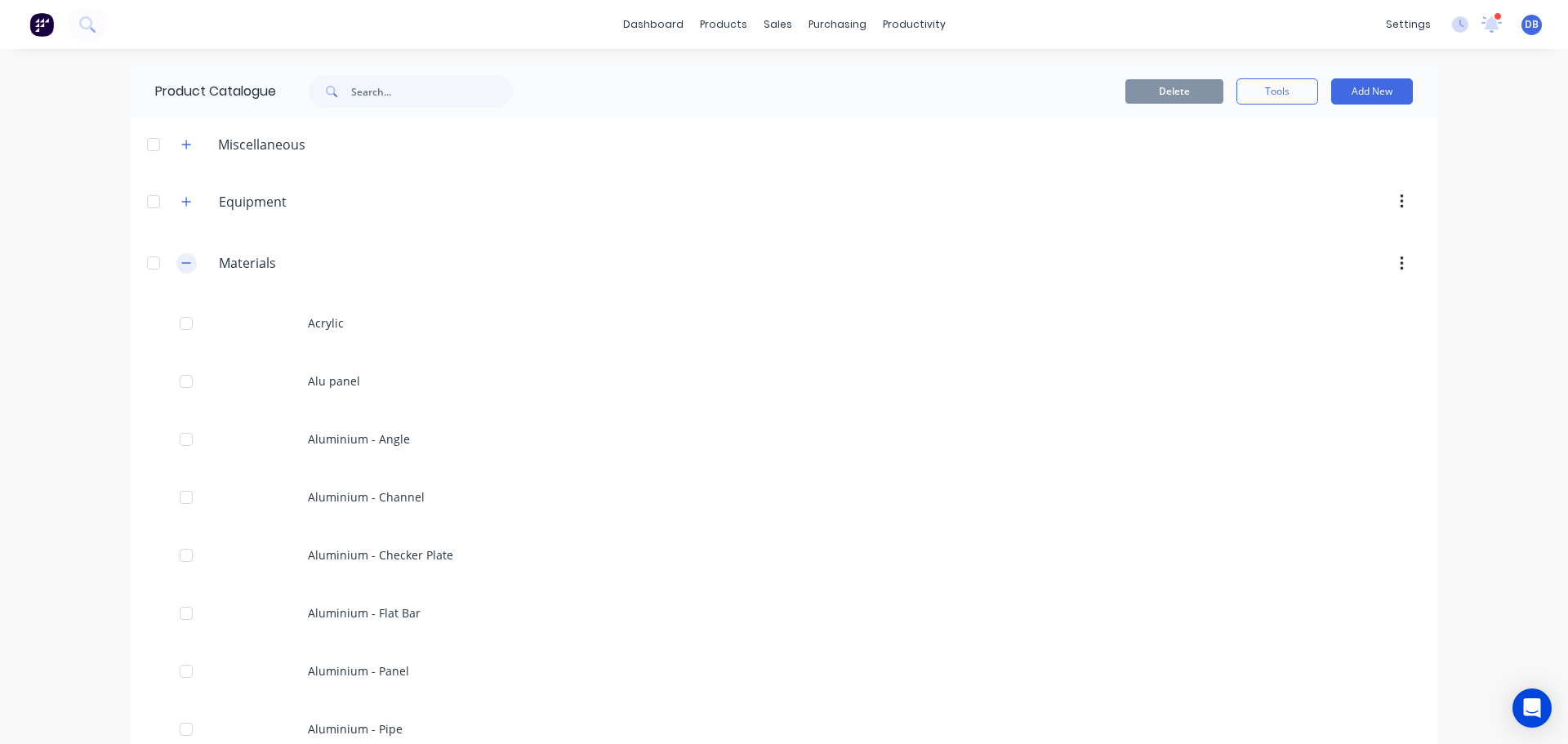
click at [186, 264] on button "button" at bounding box center [187, 264] width 20 height 20
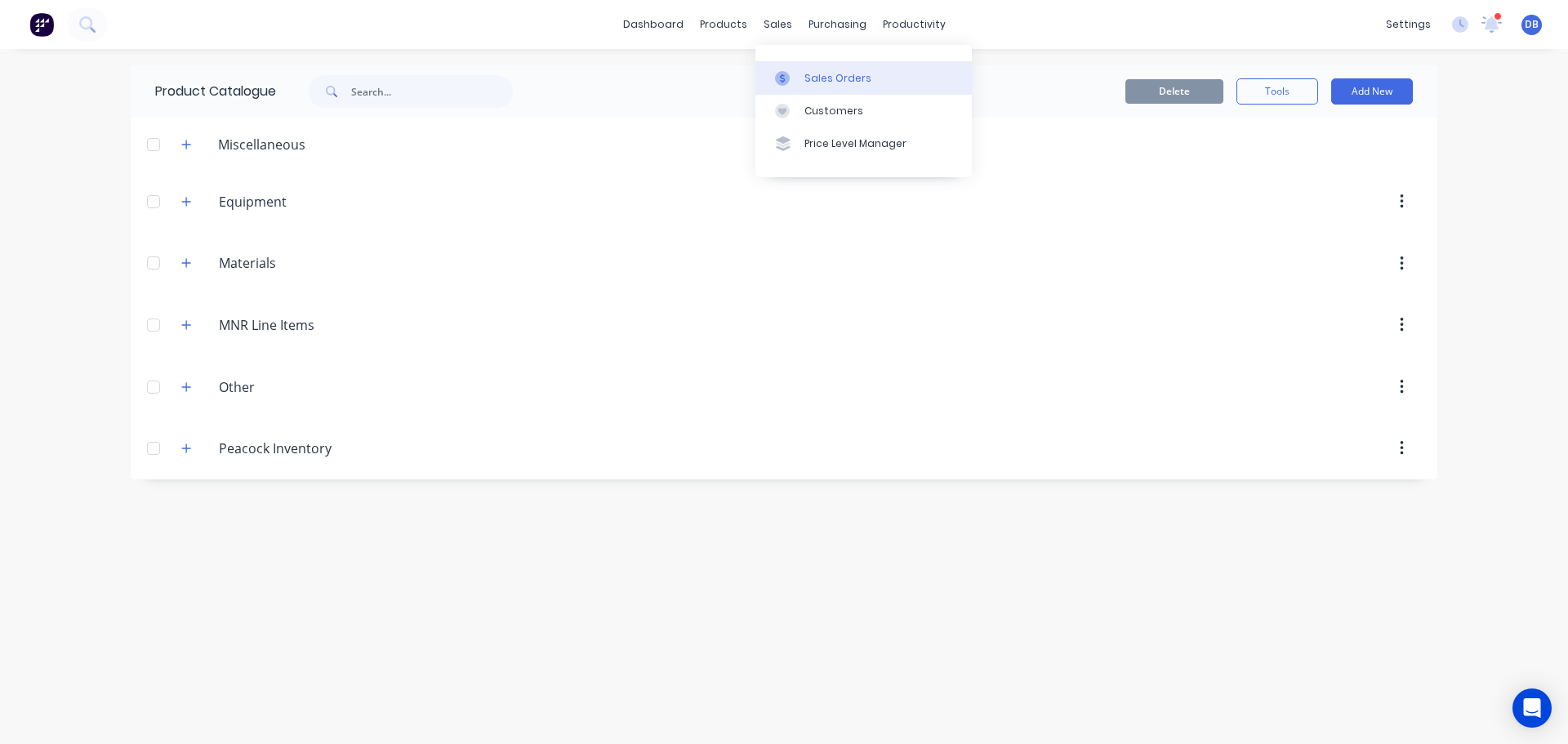
click at [802, 76] on link "Sales Orders" at bounding box center [864, 77] width 217 height 33
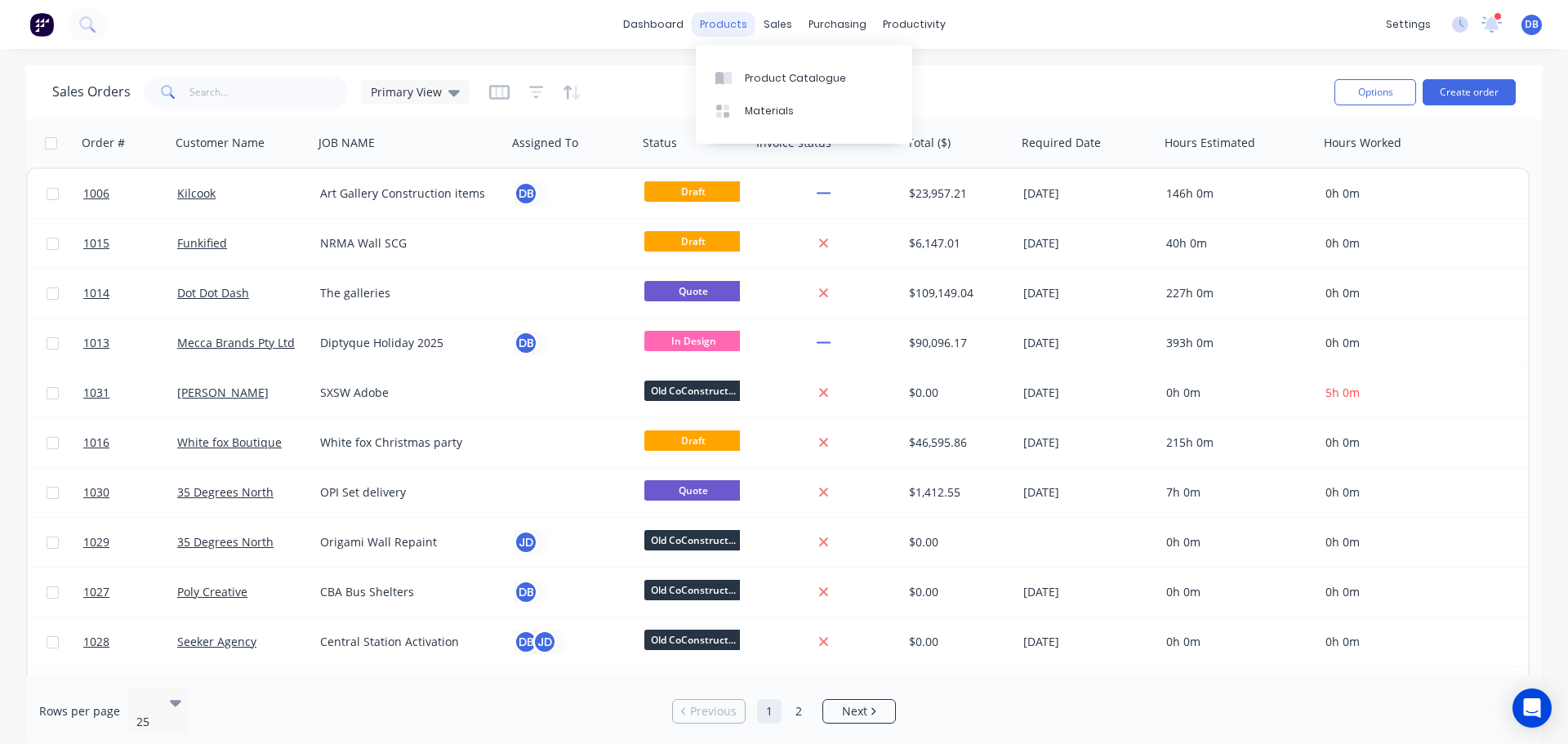
click at [737, 28] on div "products" at bounding box center [723, 24] width 63 height 24
click at [803, 83] on div "Product Catalogue" at bounding box center [795, 78] width 101 height 15
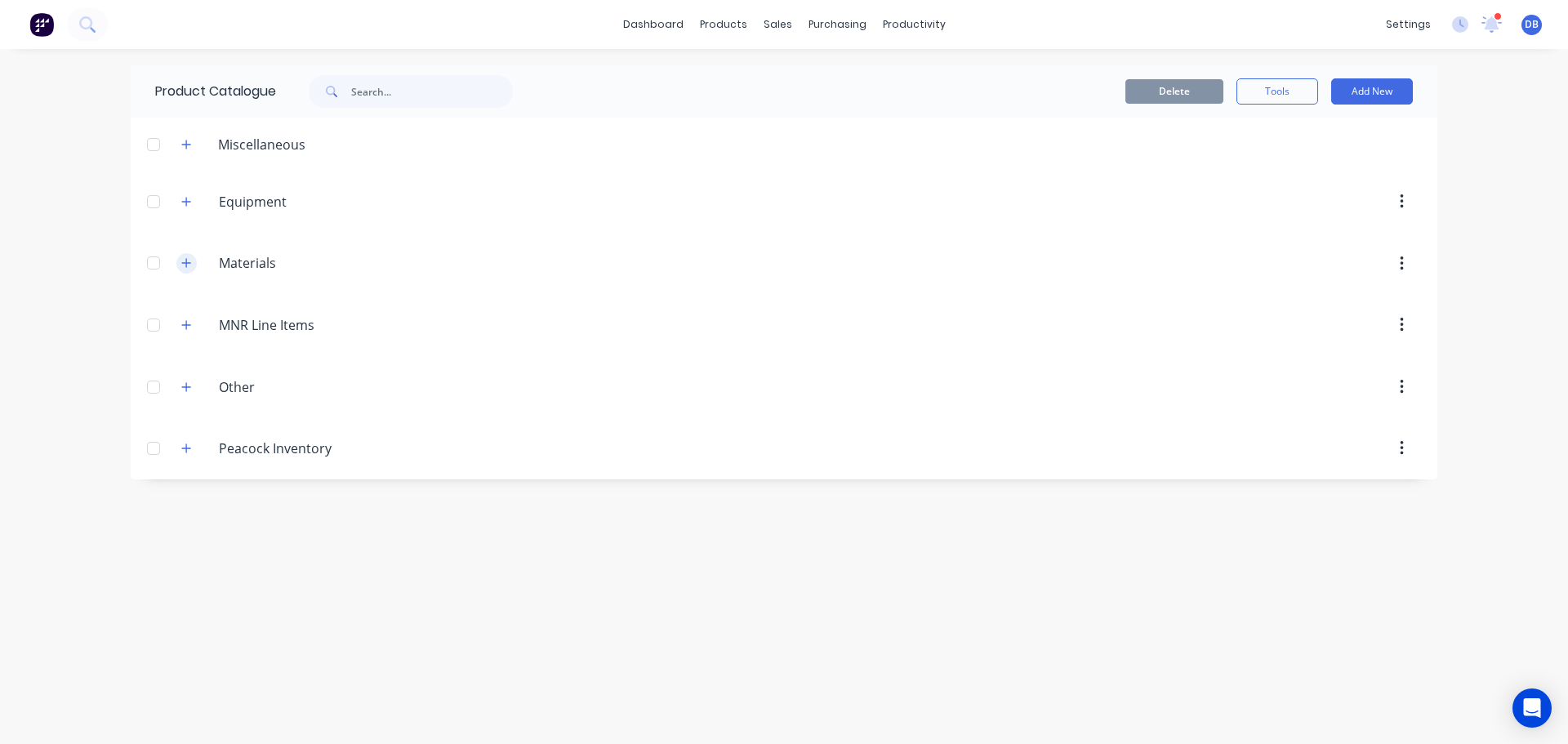
click at [185, 265] on icon "button" at bounding box center [186, 263] width 10 height 11
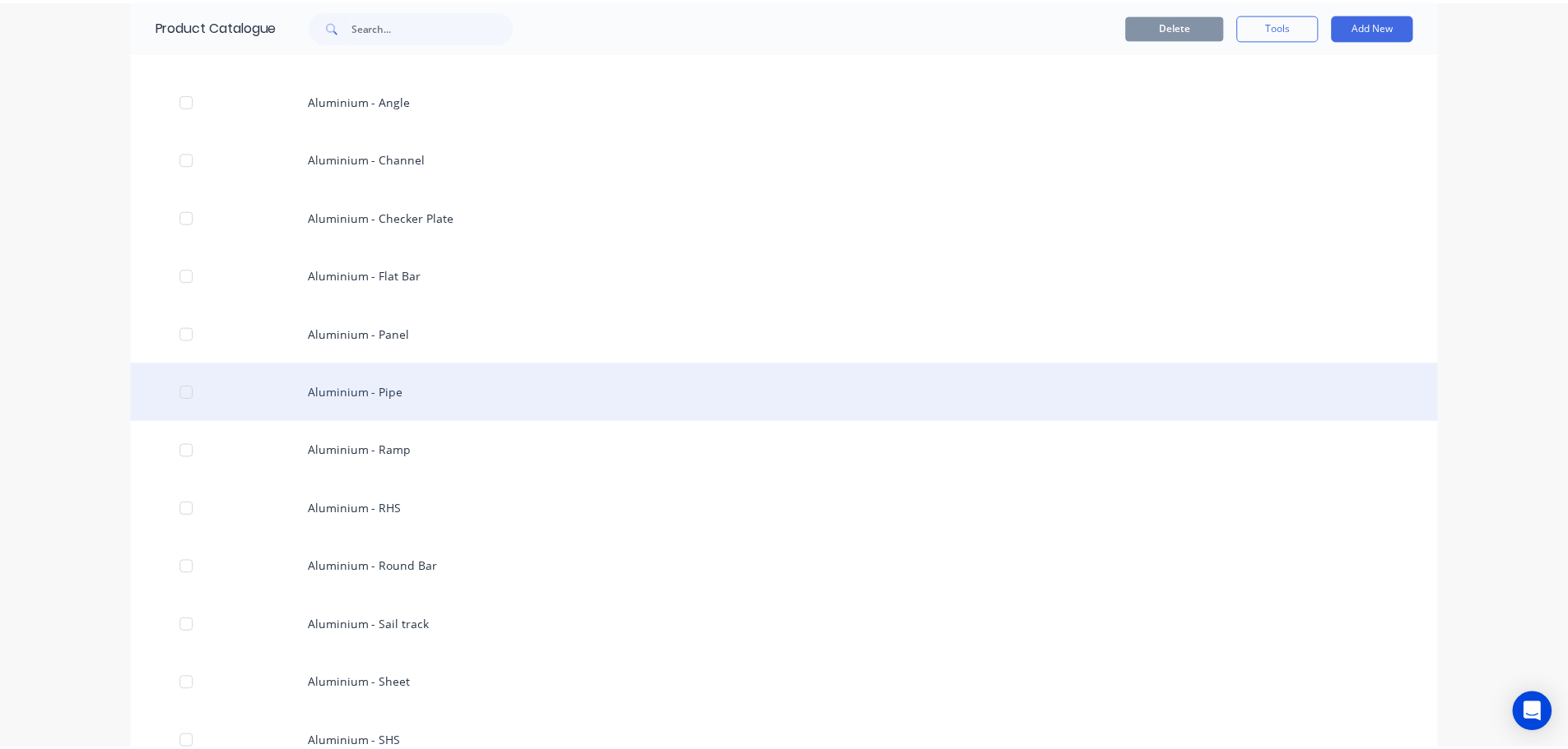
scroll to position [494, 0]
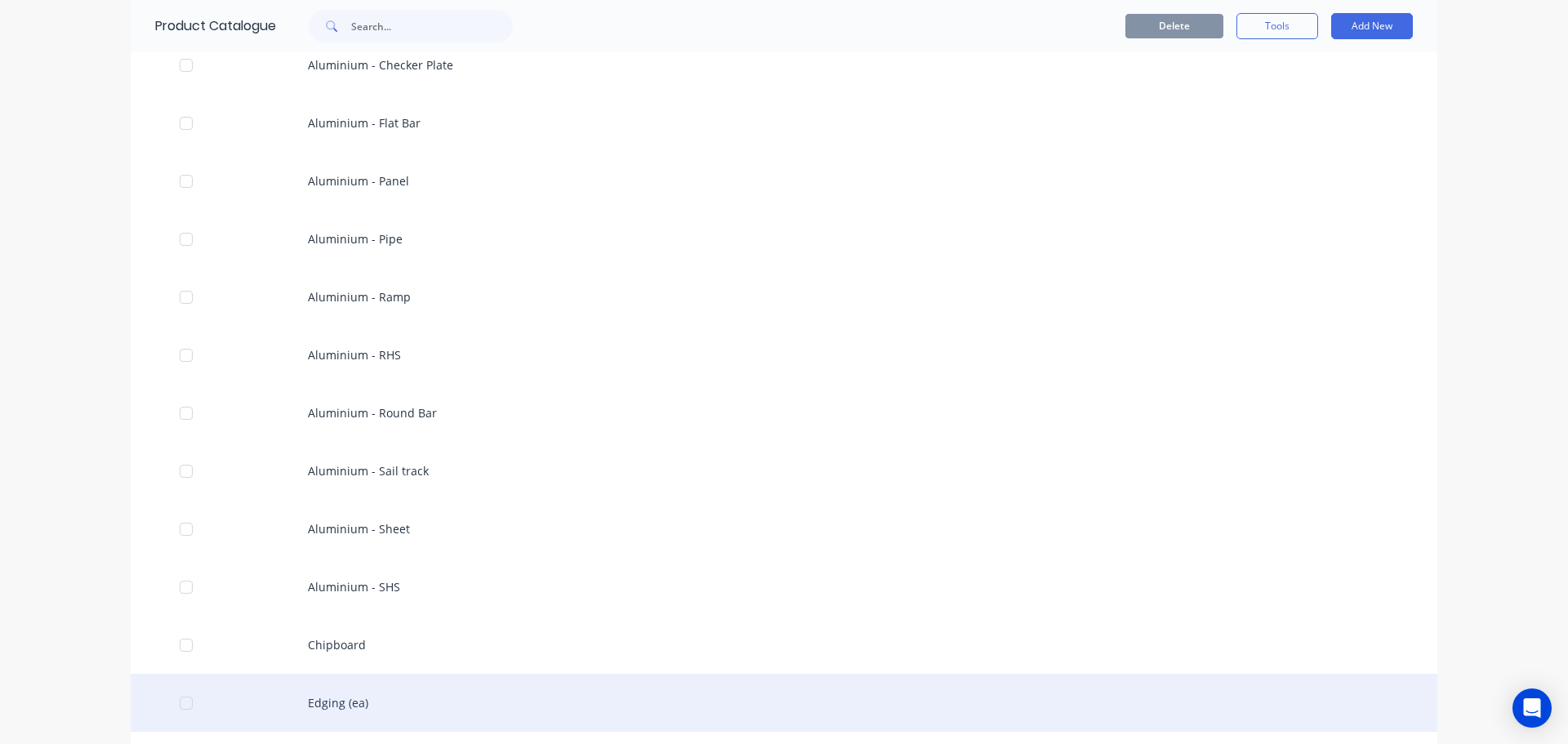
drag, startPoint x: 370, startPoint y: 497, endPoint x: 459, endPoint y: 675, distance: 199.0
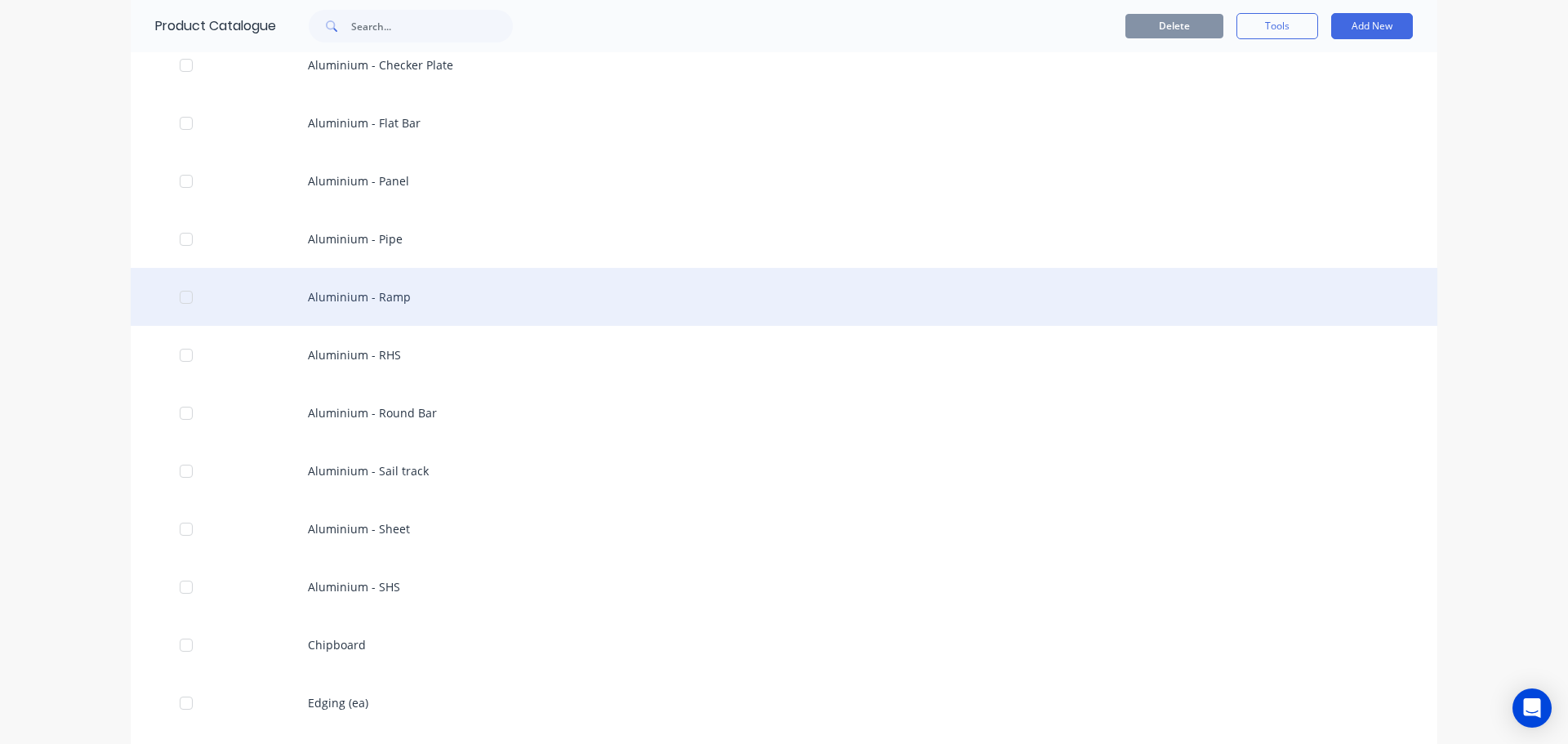
drag, startPoint x: 459, startPoint y: 675, endPoint x: 824, endPoint y: 321, distance: 508.5
click at [824, 321] on div "Aluminium - Ramp" at bounding box center [784, 297] width 1307 height 58
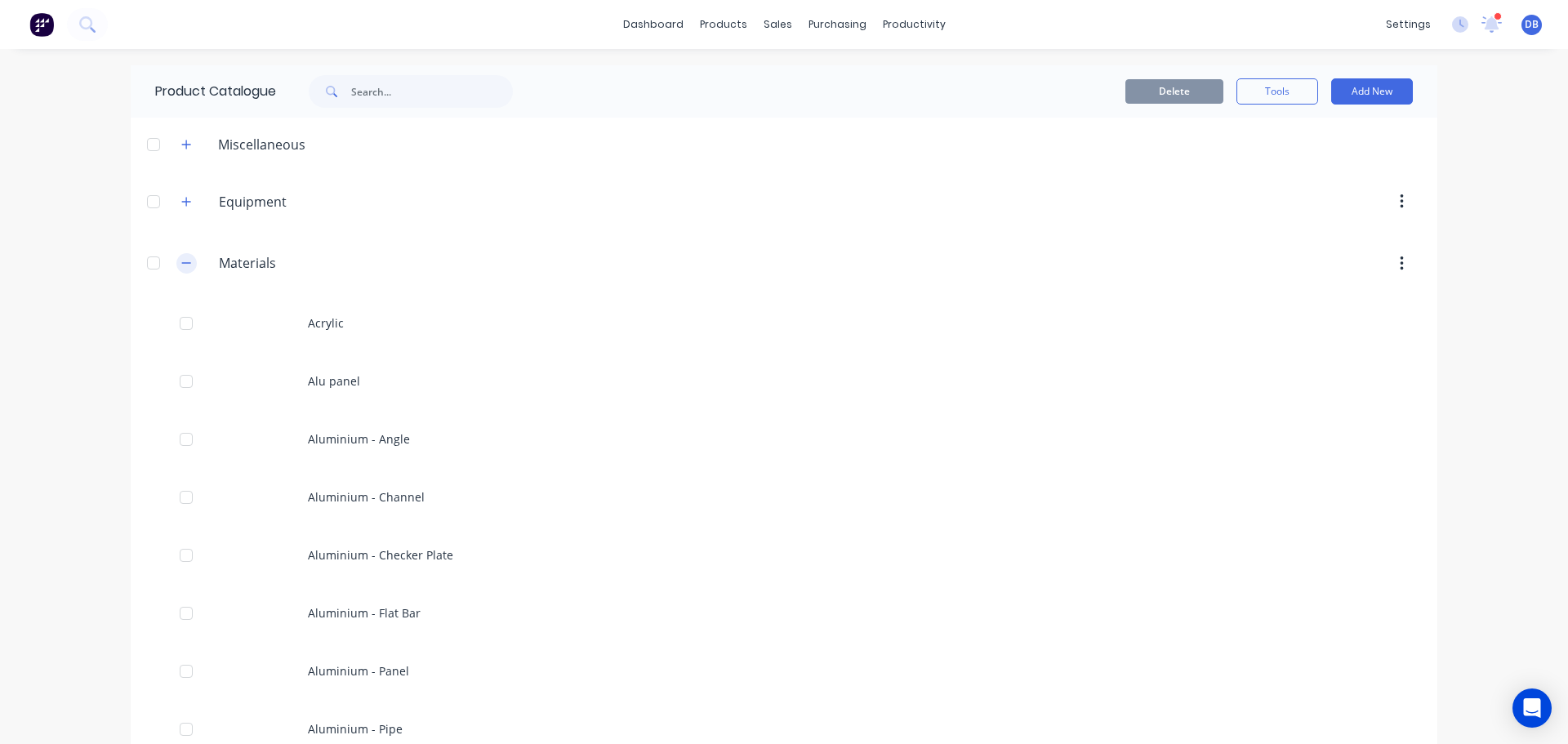
click at [181, 258] on icon "button" at bounding box center [186, 263] width 10 height 11
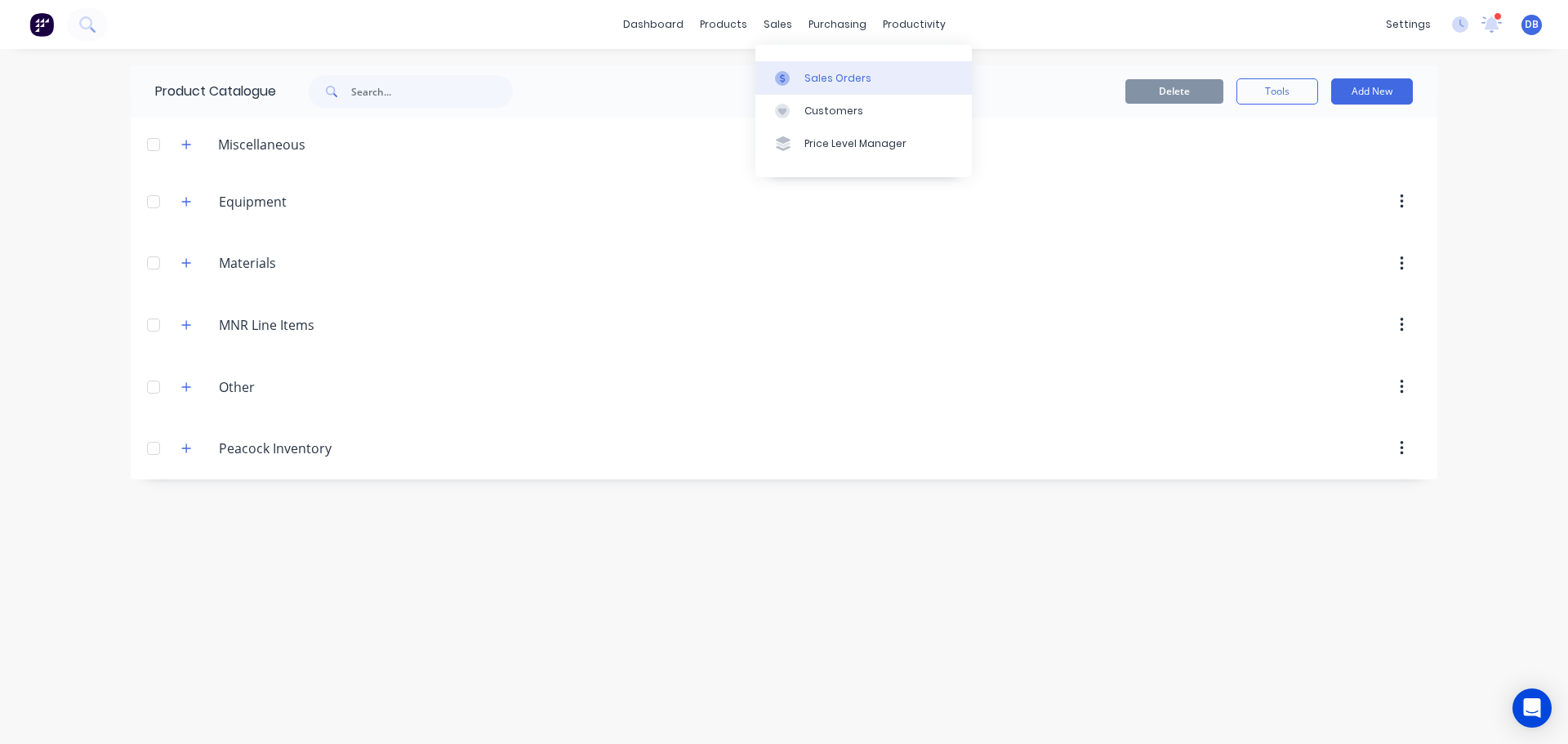
click at [817, 87] on link "Sales Orders" at bounding box center [864, 77] width 217 height 33
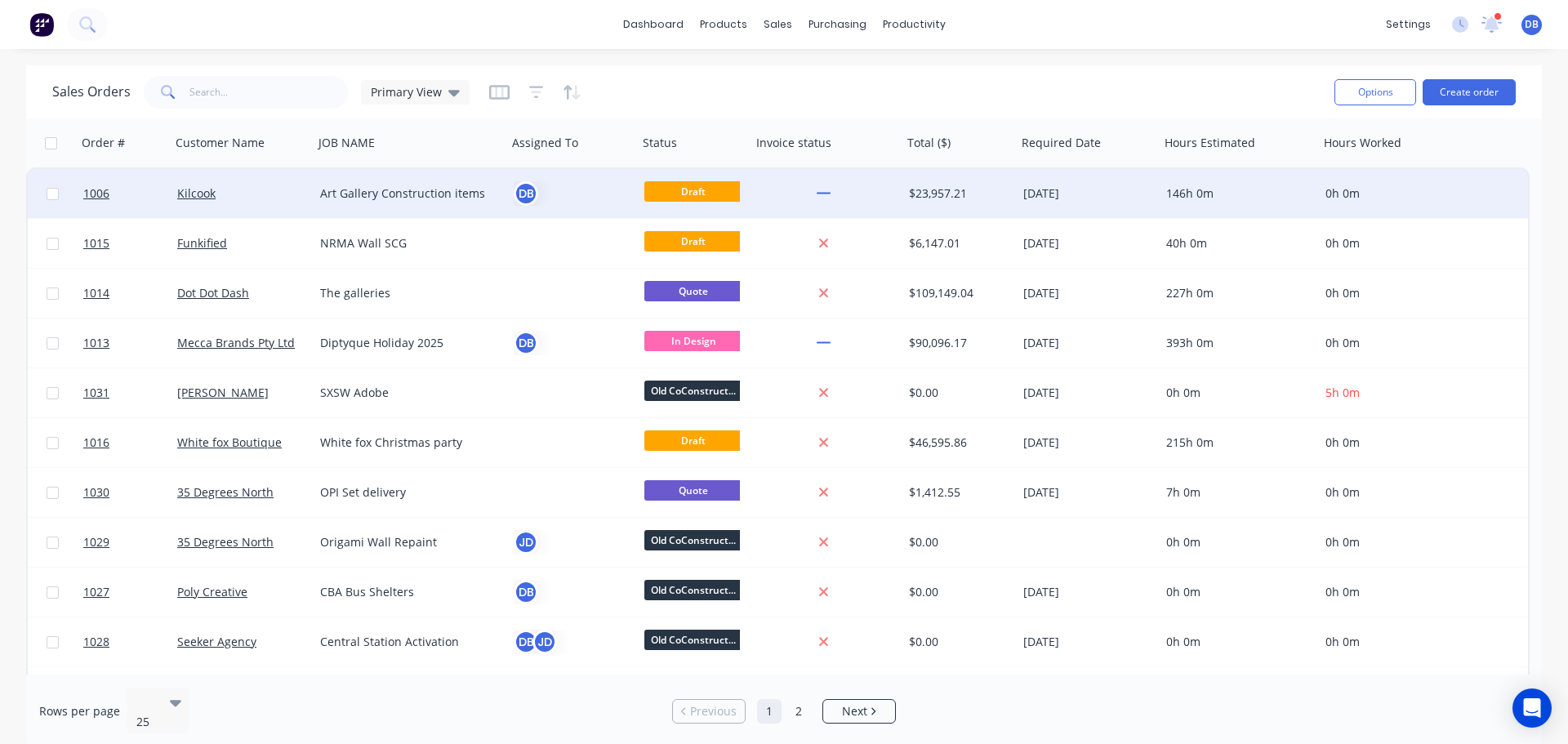
click at [565, 204] on div "DB" at bounding box center [570, 194] width 112 height 24
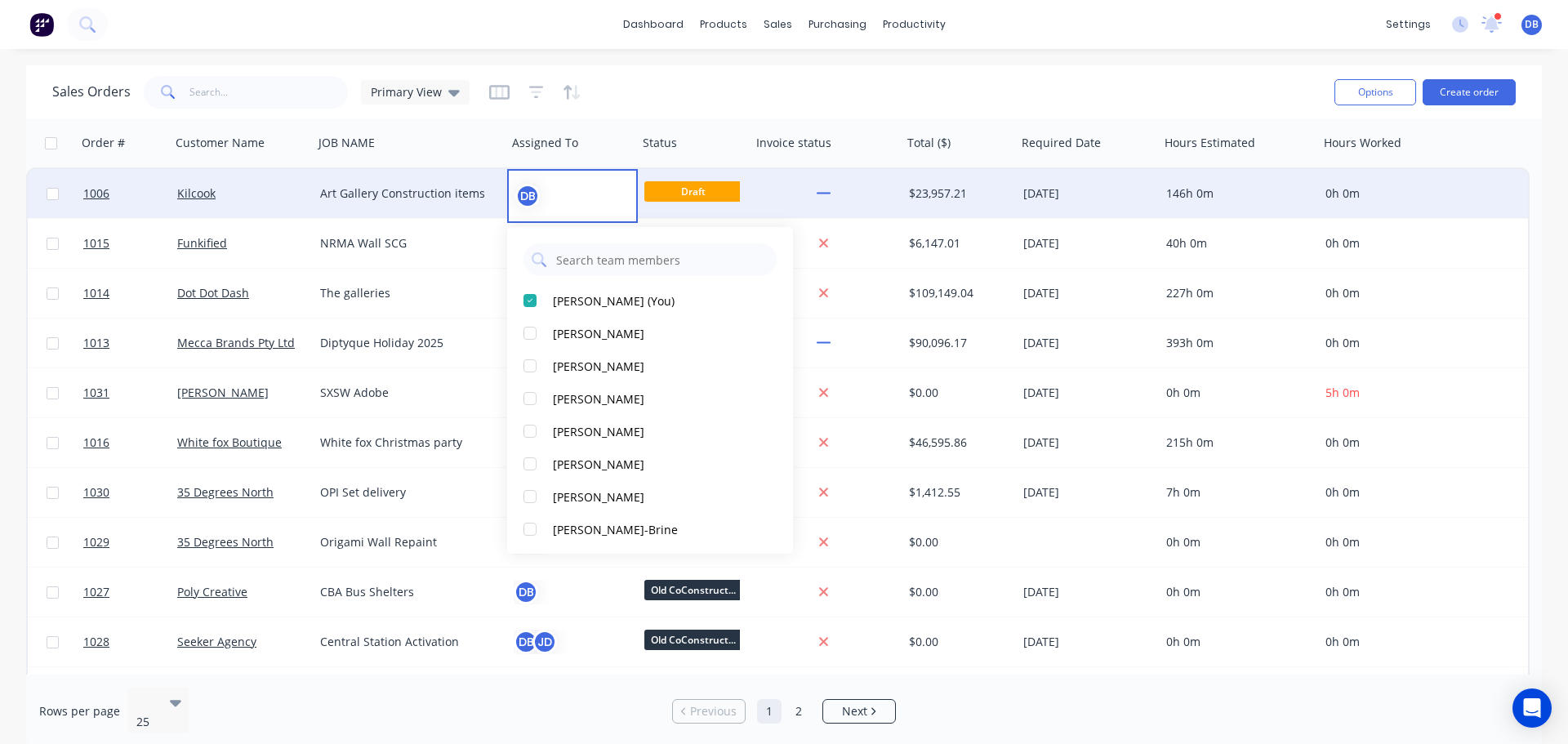
click at [740, 196] on div "Draft" at bounding box center [694, 194] width 101 height 24
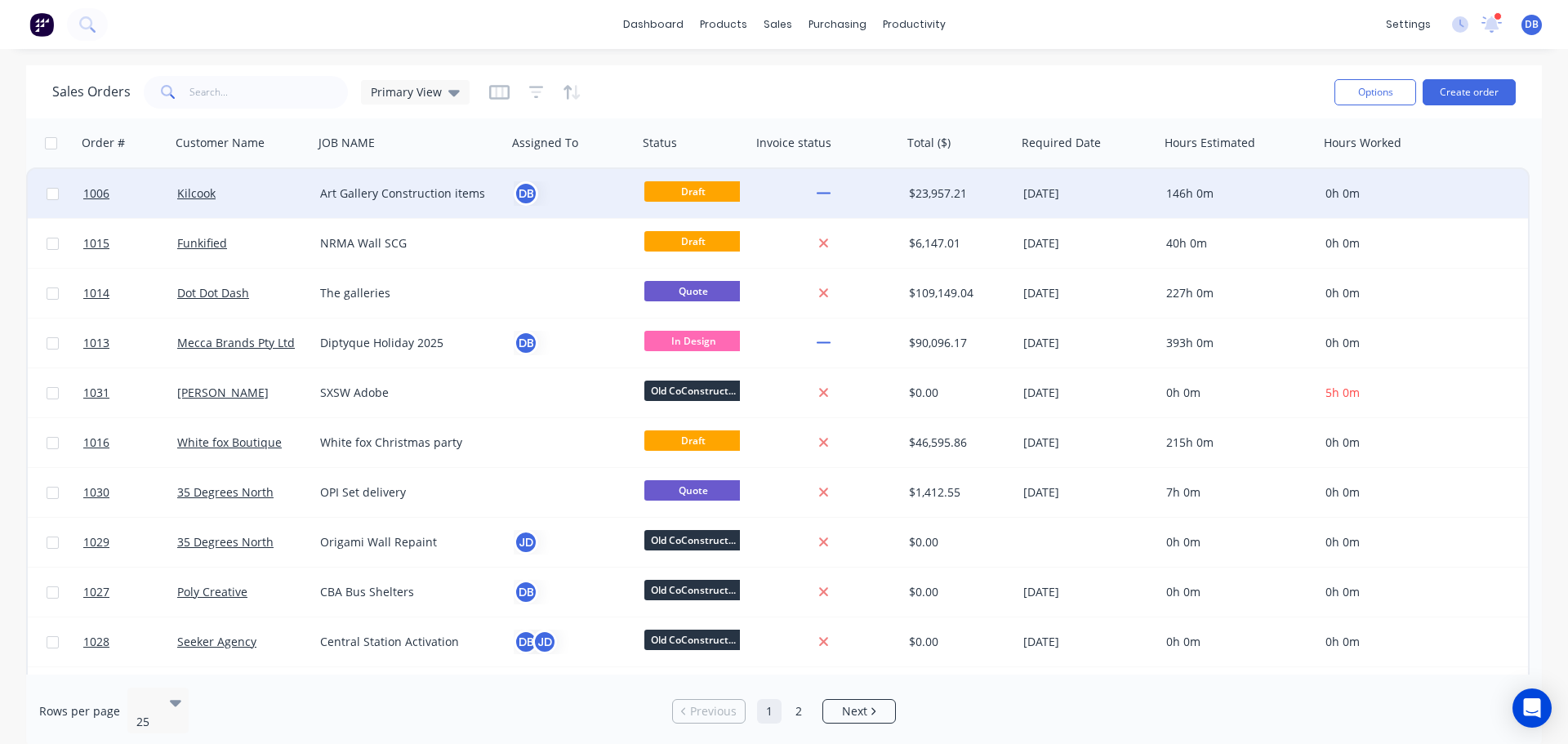
click at [763, 192] on div at bounding box center [823, 194] width 131 height 15
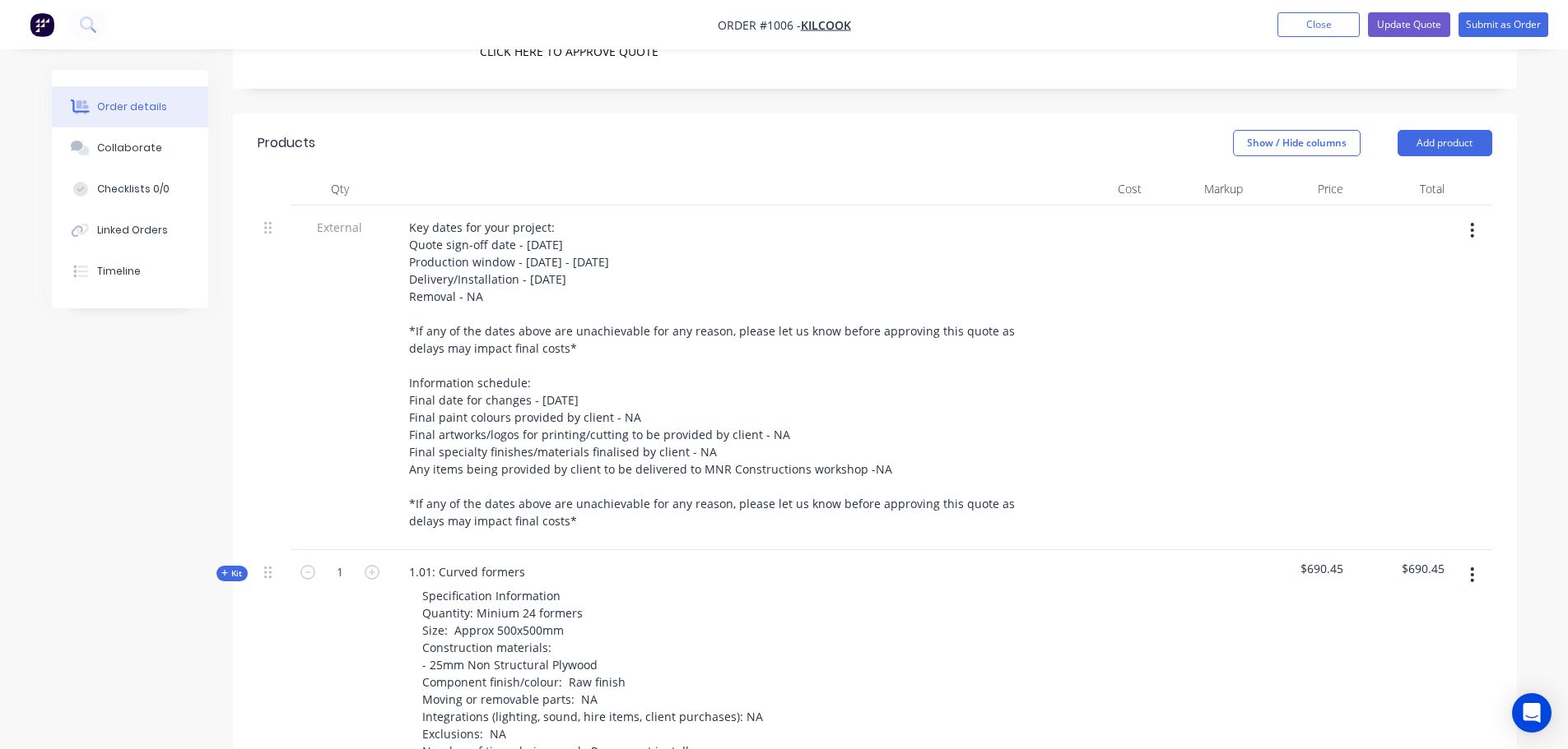
scroll to position [494, 0]
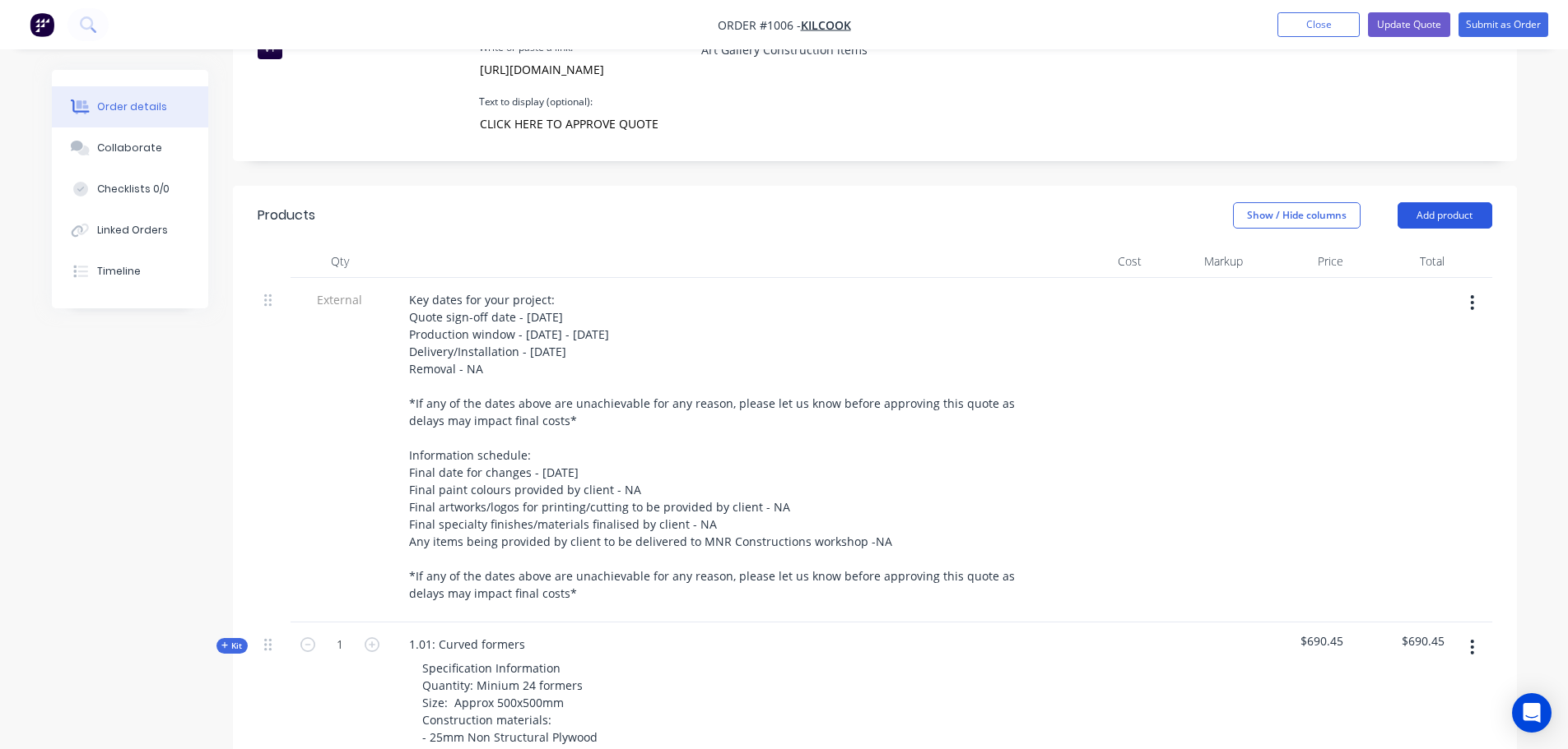
click at [1452, 202] on button "Add product" at bounding box center [1444, 216] width 95 height 26
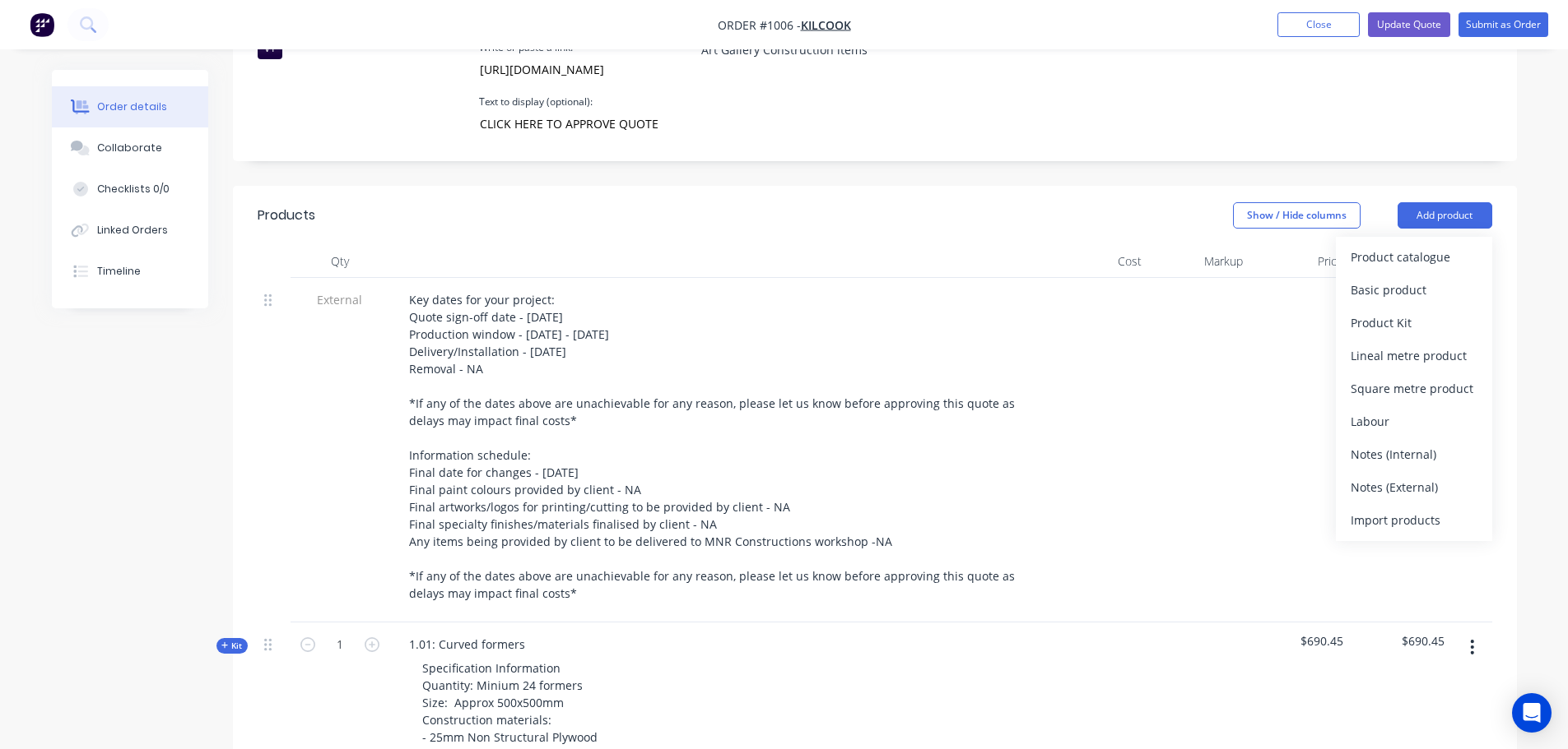
click at [888, 202] on div "Show / Hide columns Add product Product catalogue Basic product Product Kit Lin…" at bounding box center [1005, 216] width 972 height 26
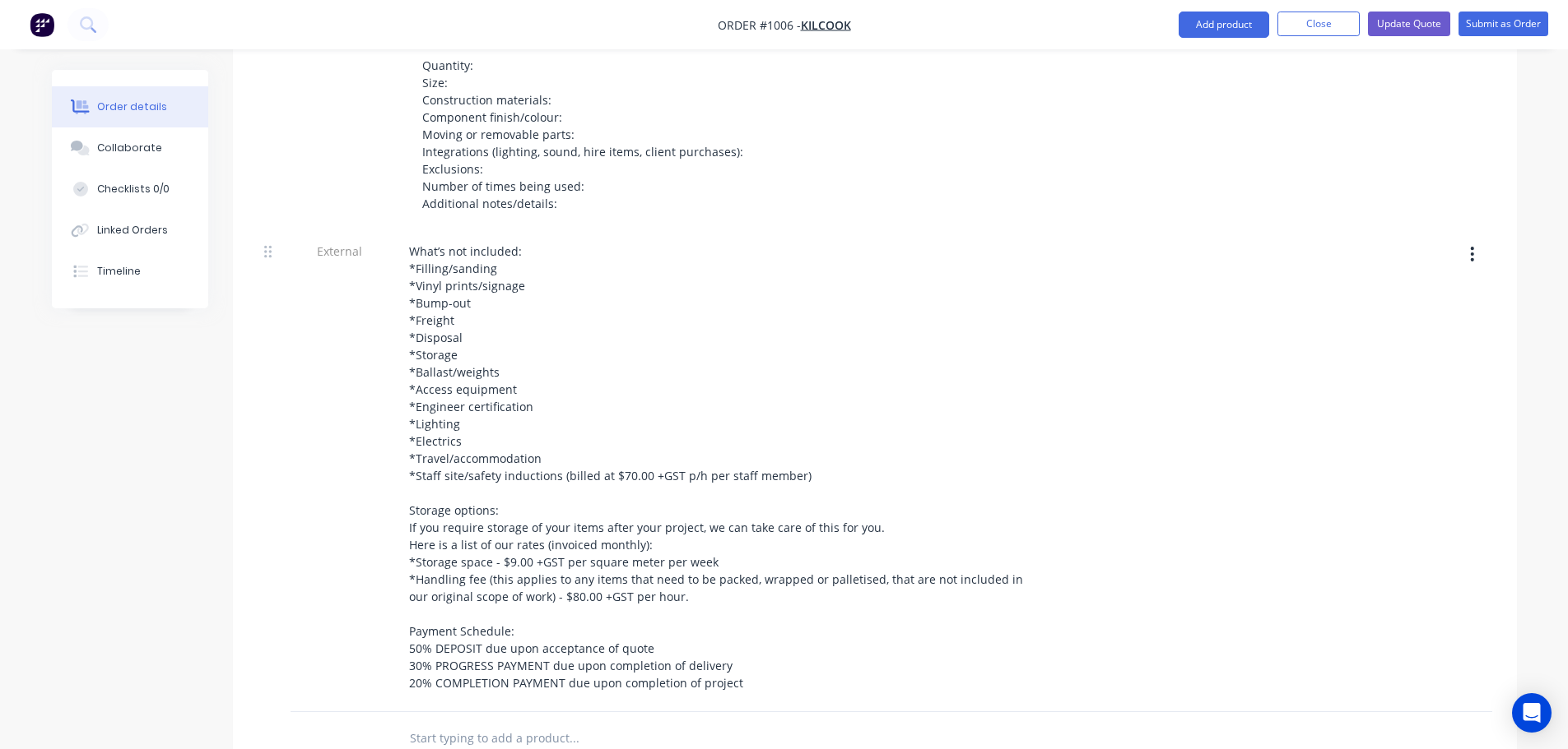
scroll to position [2632, 0]
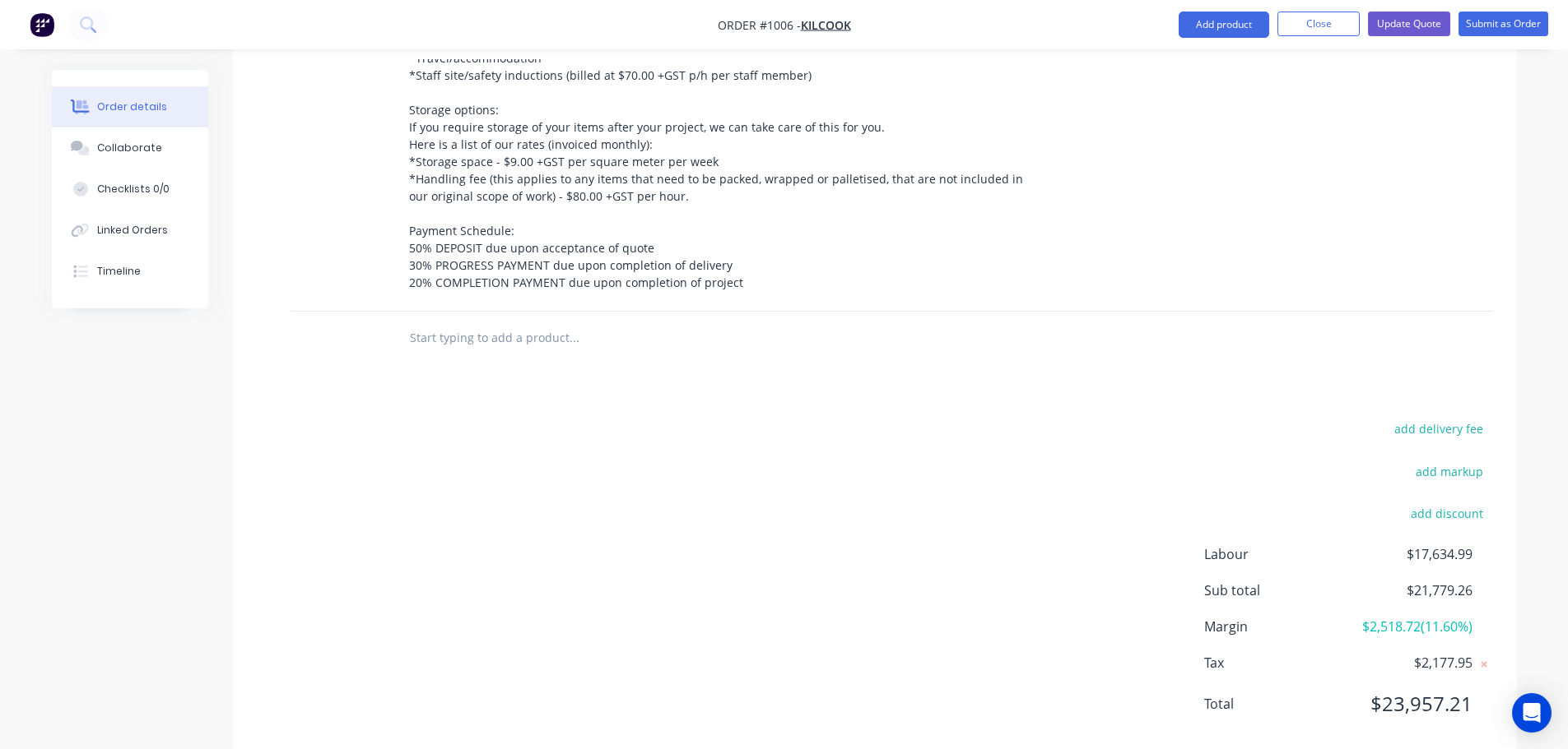
click at [451, 324] on input "text" at bounding box center [573, 337] width 329 height 33
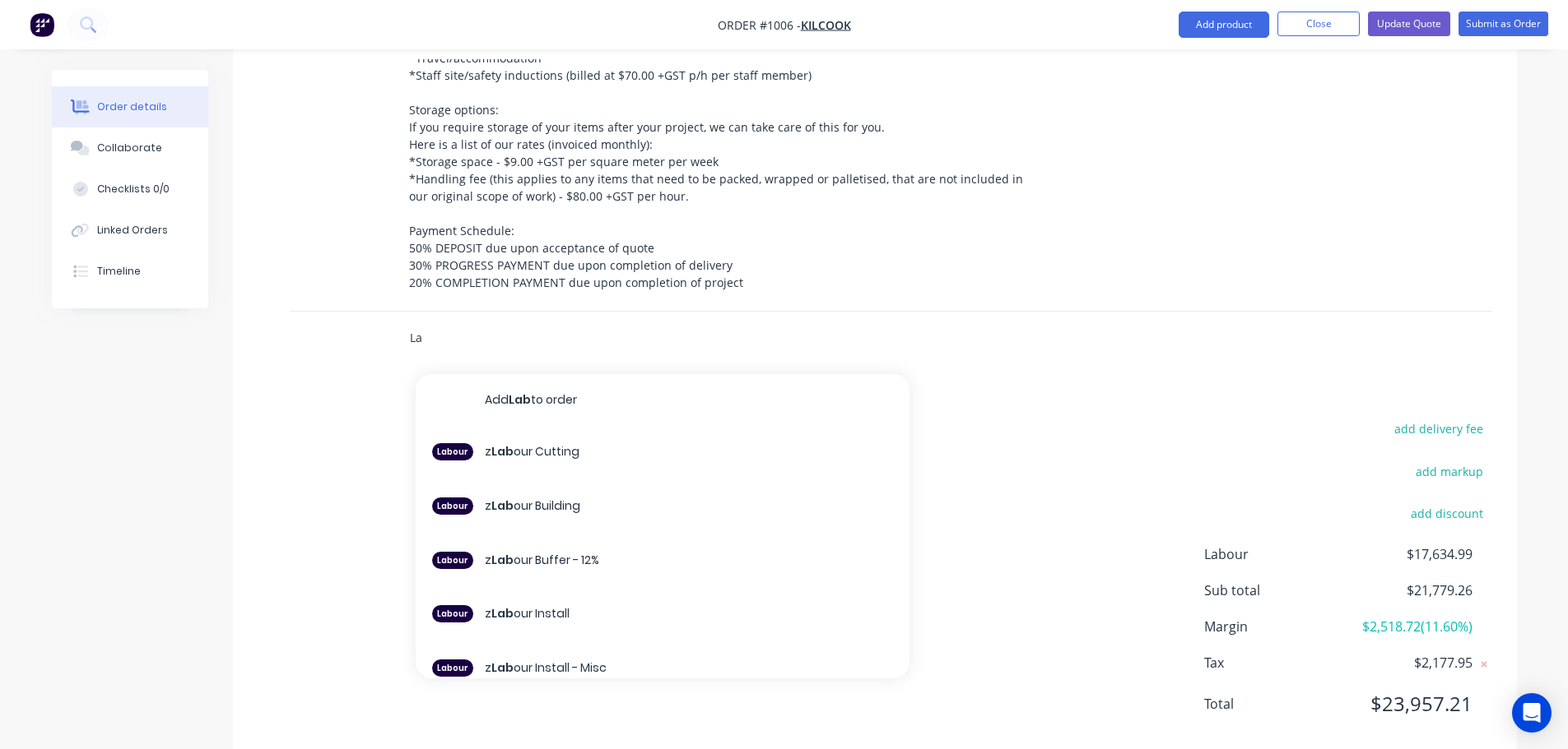
type input "L"
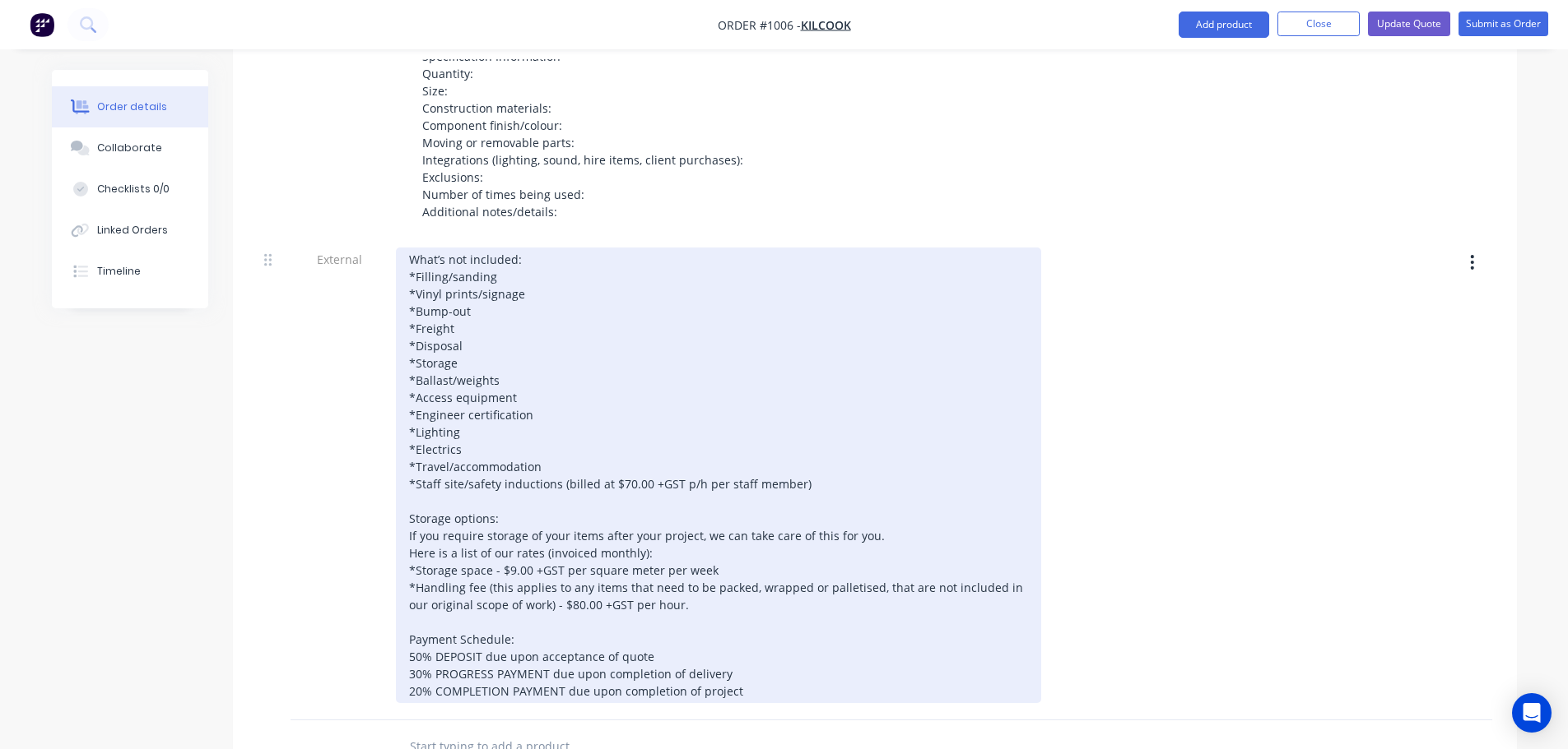
scroll to position [1974, 0]
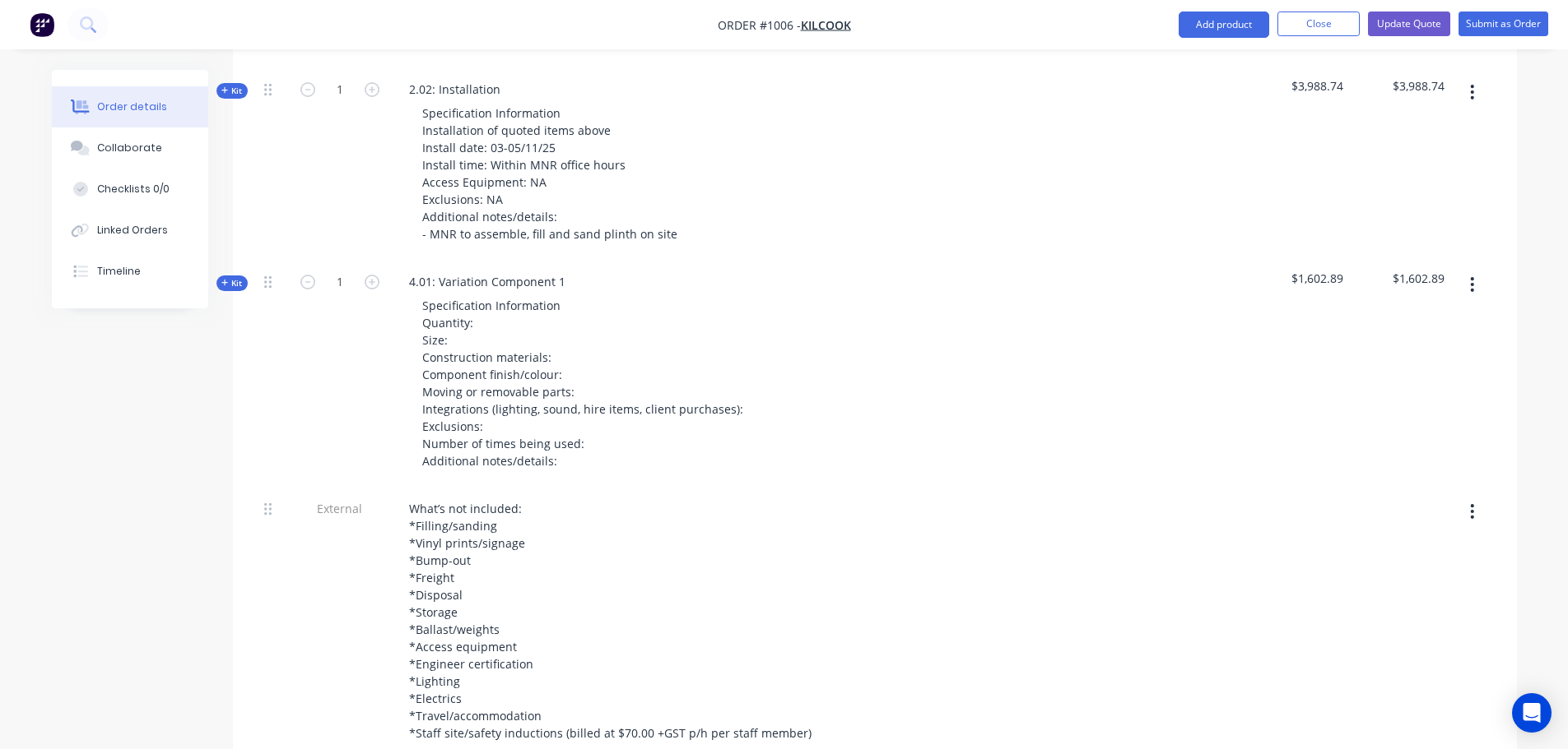
click at [226, 279] on icon "button" at bounding box center [224, 282] width 7 height 7
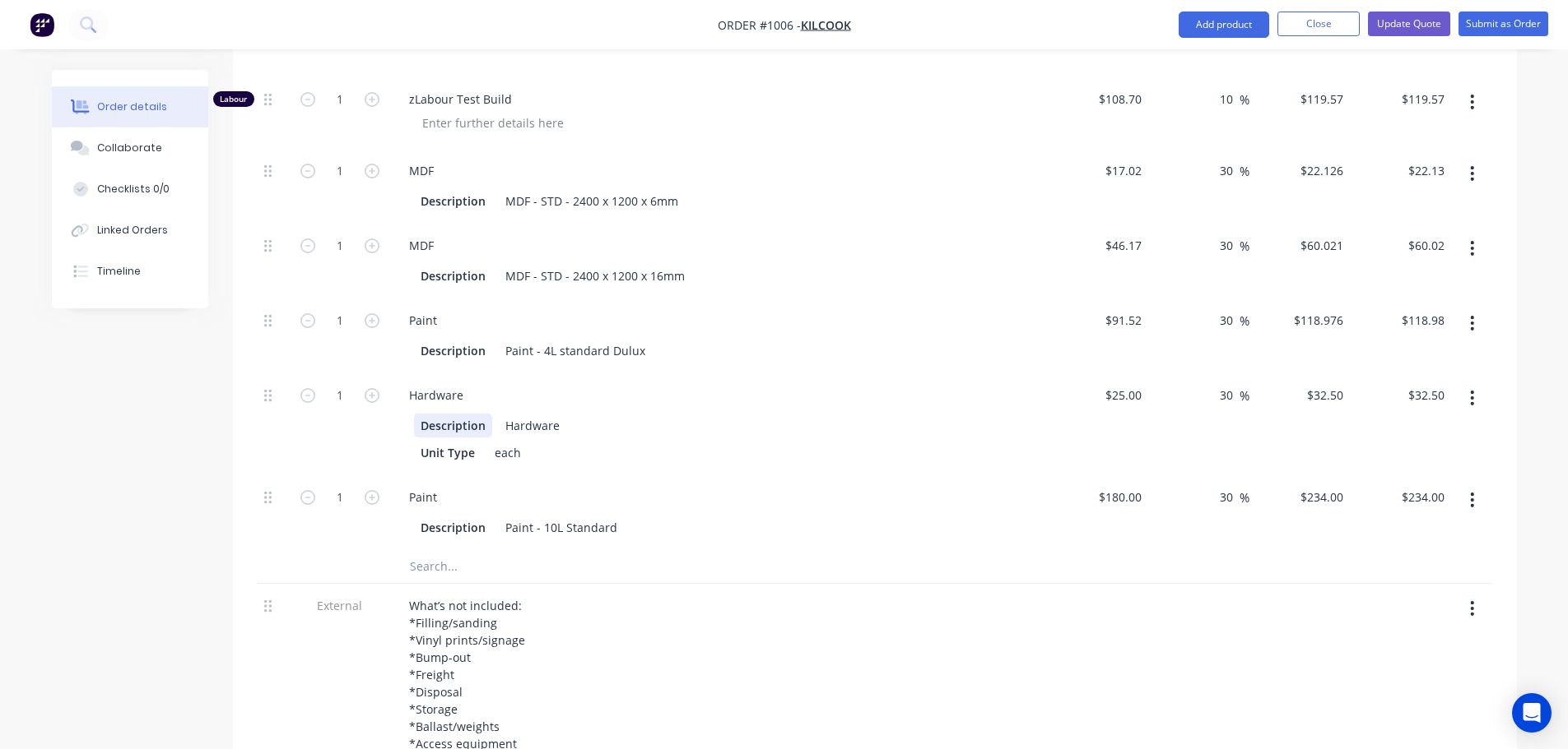
scroll to position [3290, 0]
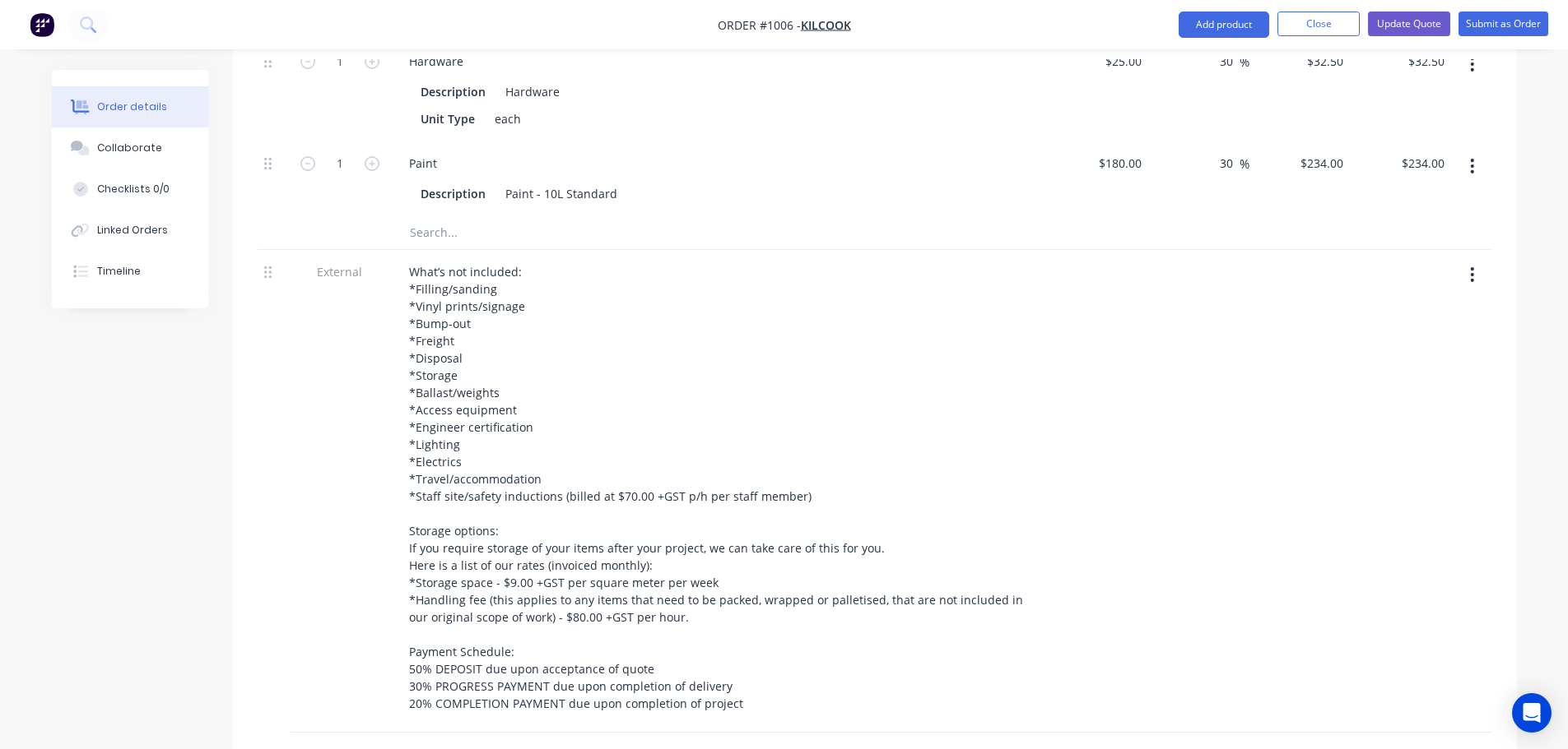
click at [413, 217] on input "text" at bounding box center [573, 232] width 329 height 33
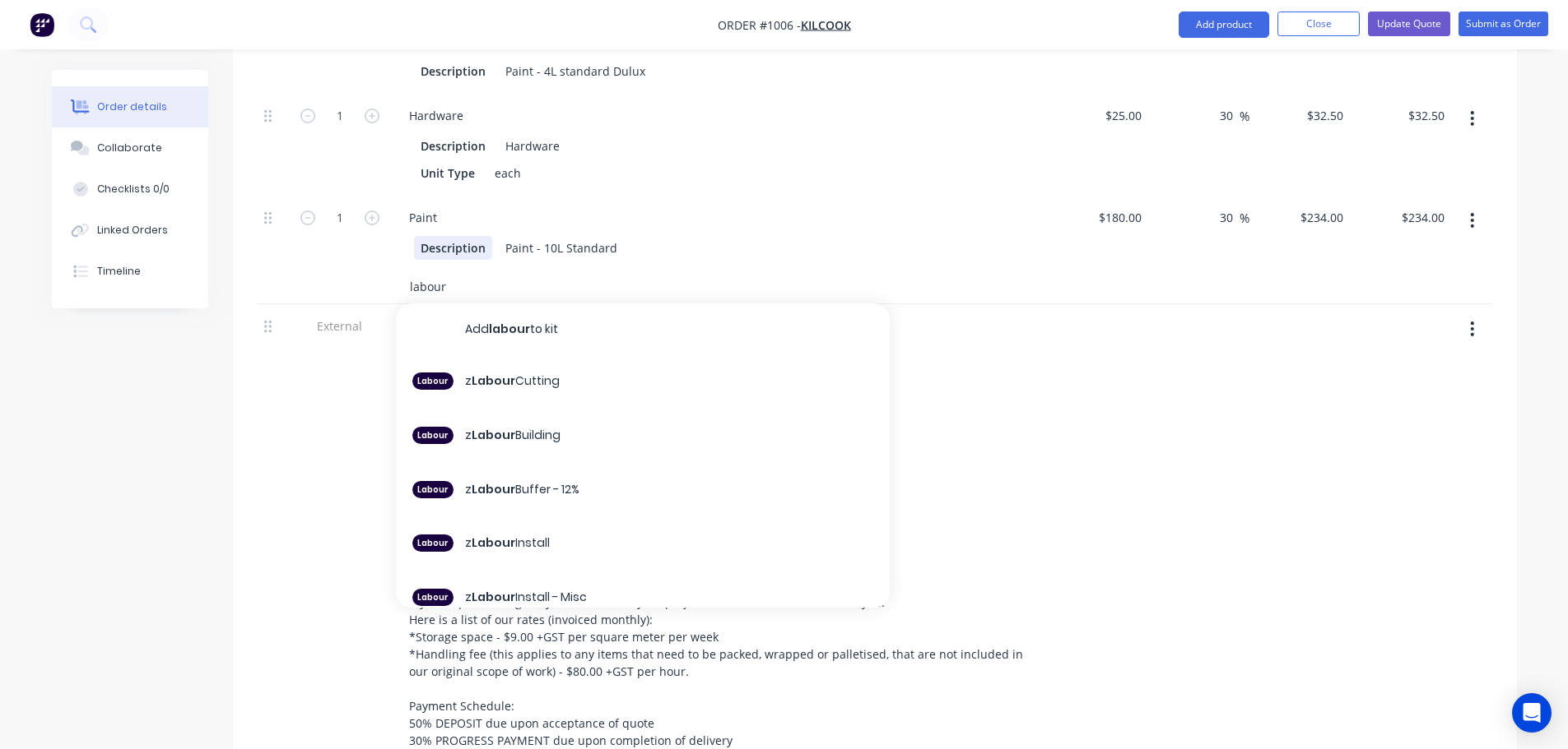
scroll to position [3208, 0]
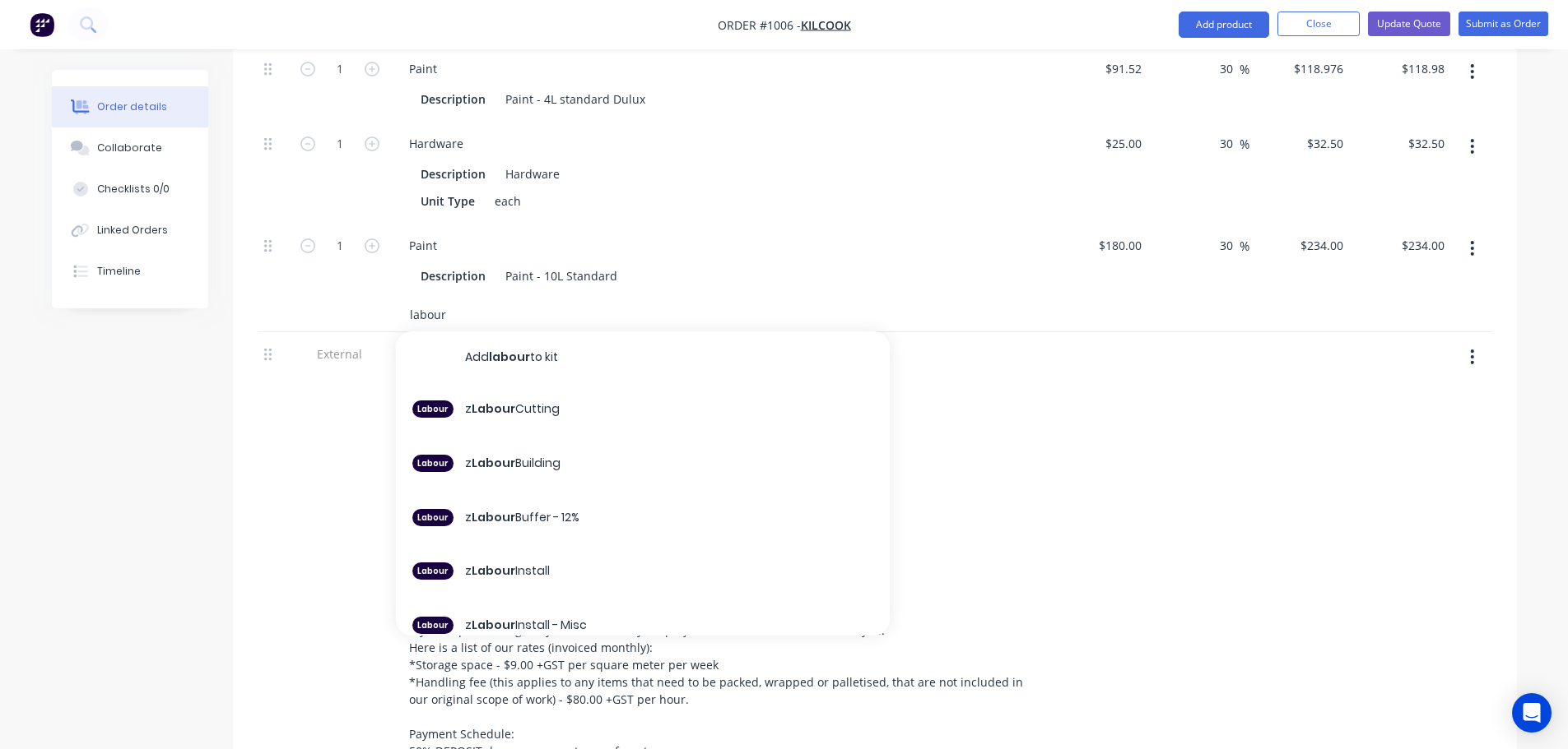
click at [462, 300] on input "labour" at bounding box center [573, 315] width 329 height 33
drag, startPoint x: 425, startPoint y: 296, endPoint x: 365, endPoint y: 299, distance: 60.1
click at [359, 299] on div "labour Add labour to kit Labour z Labour Cutting Labour z Labour Building Labou…" at bounding box center [875, 316] width 1234 height 34
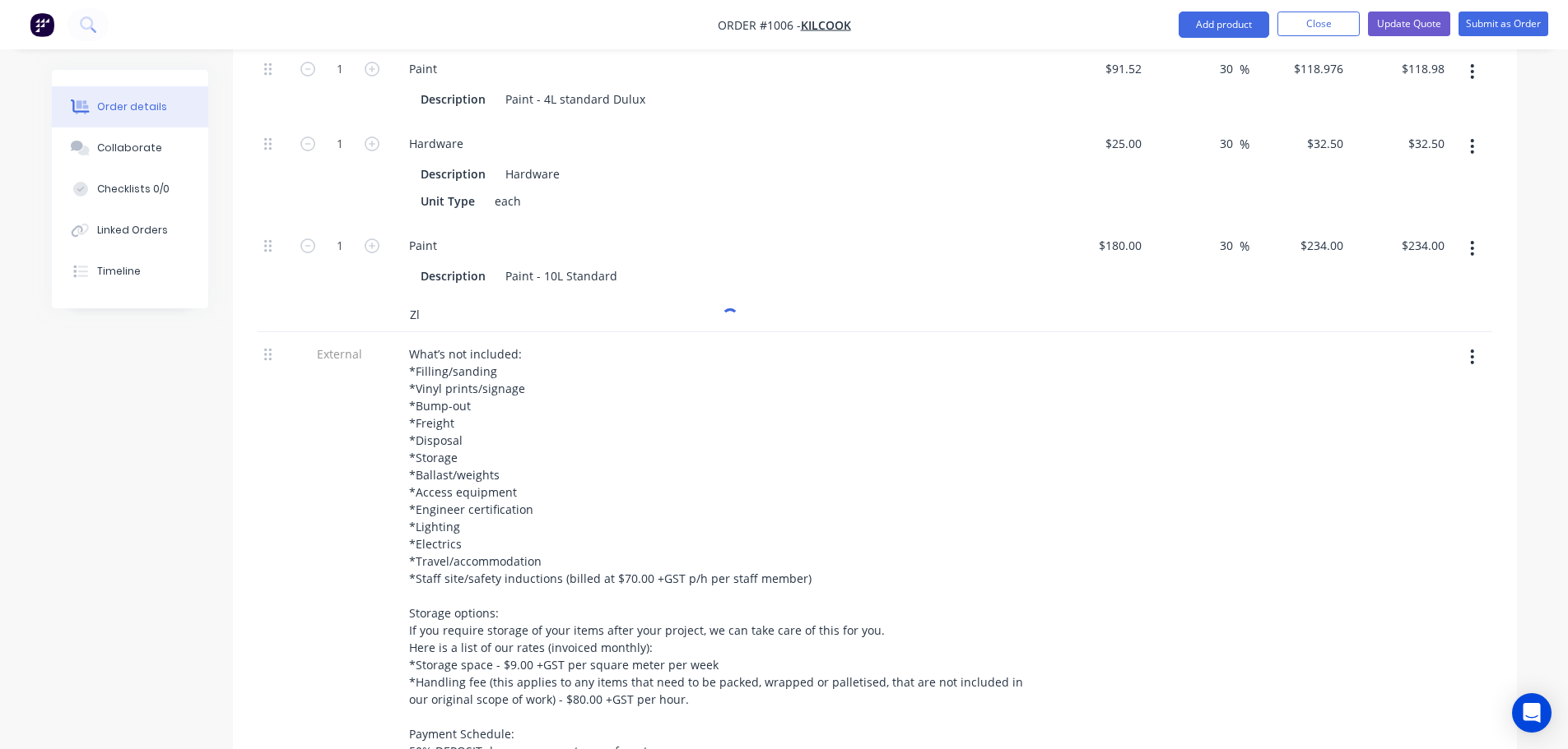
type input "Z"
type input "X"
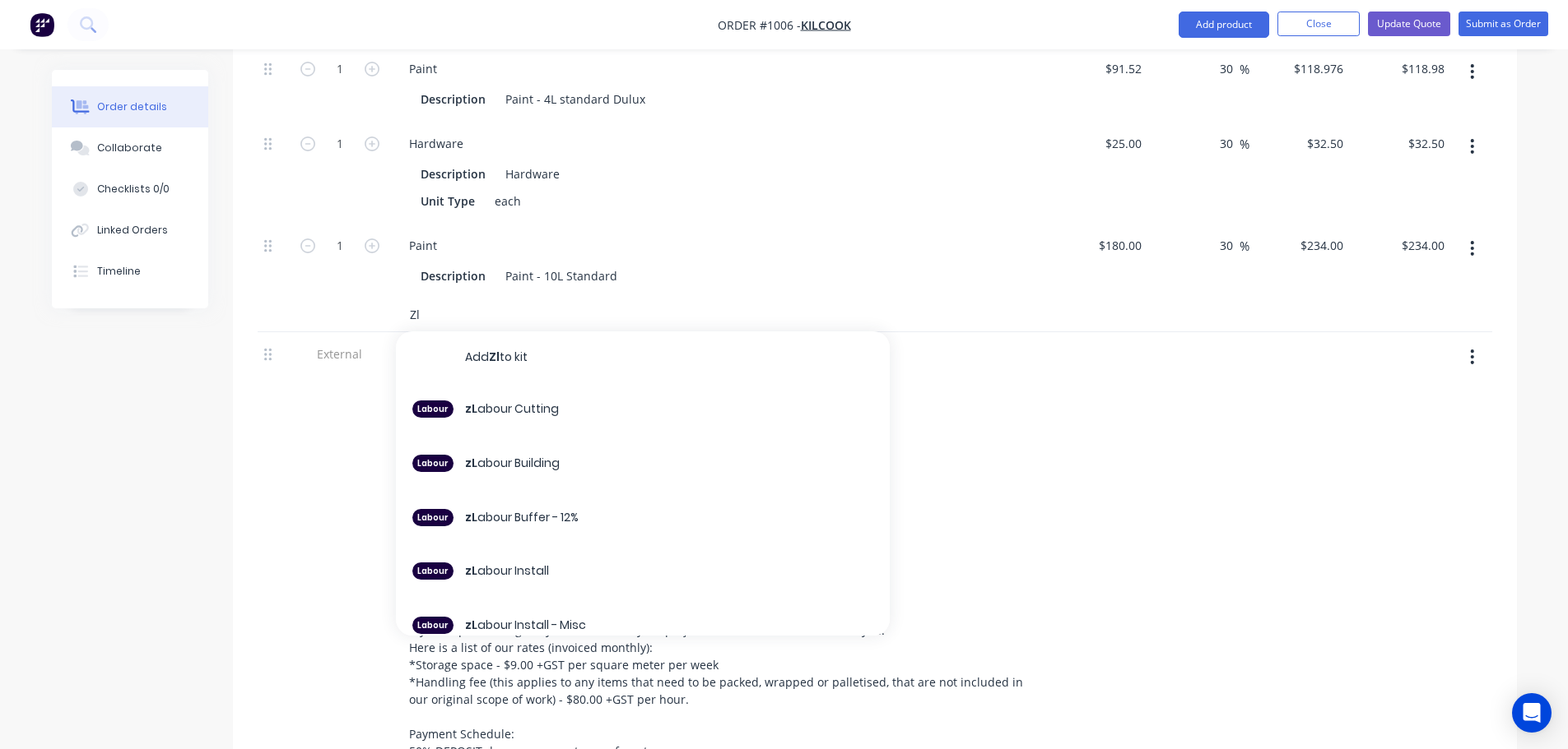
type input "Z"
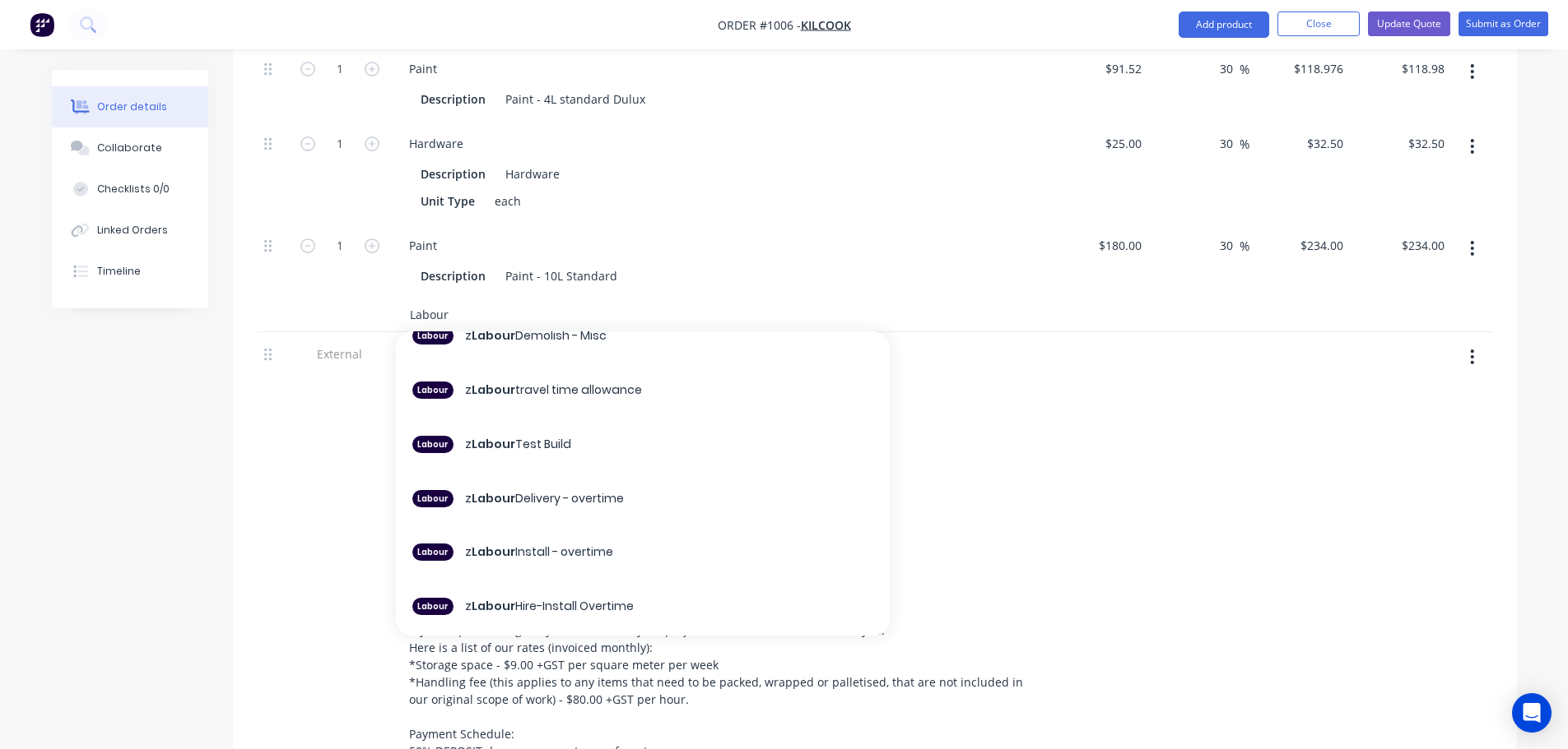
type input "Labour"
drag, startPoint x: 1405, startPoint y: 476, endPoint x: 1387, endPoint y: 475, distance: 18.0
click at [1403, 476] on div at bounding box center [1400, 574] width 101 height 483
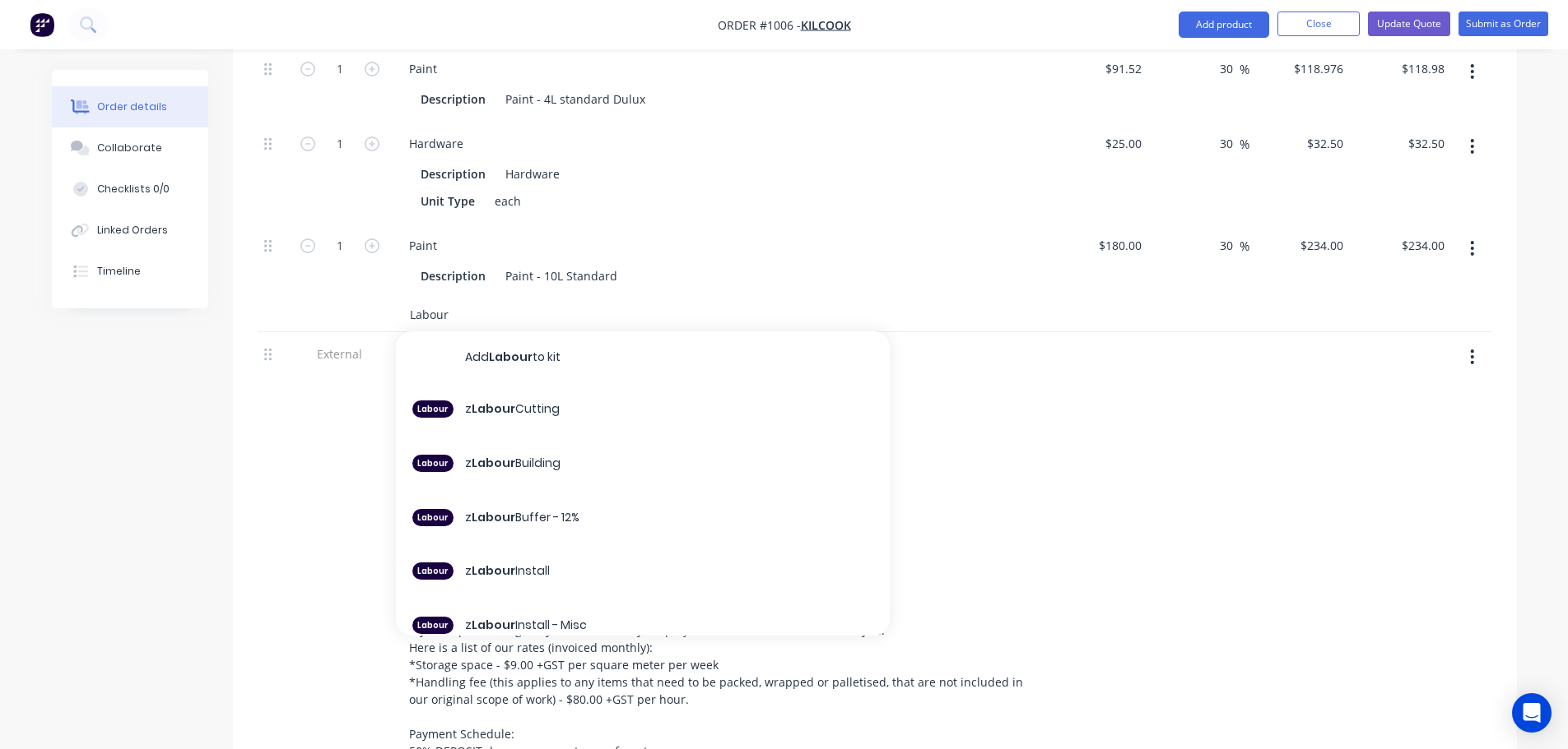
click at [541, 299] on input "Labour" at bounding box center [573, 315] width 329 height 33
drag, startPoint x: 518, startPoint y: 295, endPoint x: 265, endPoint y: 298, distance: 253.0
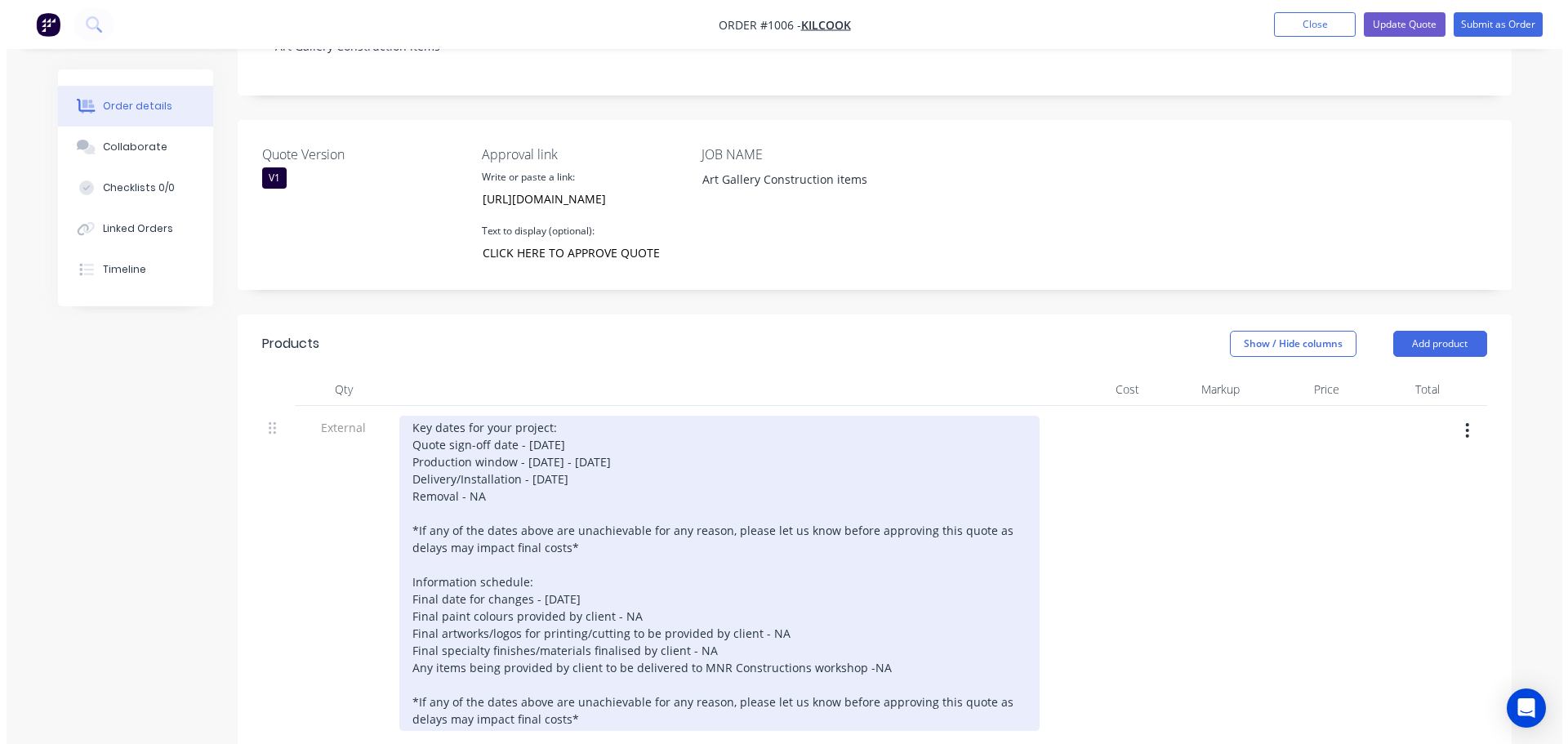
scroll to position [0, 0]
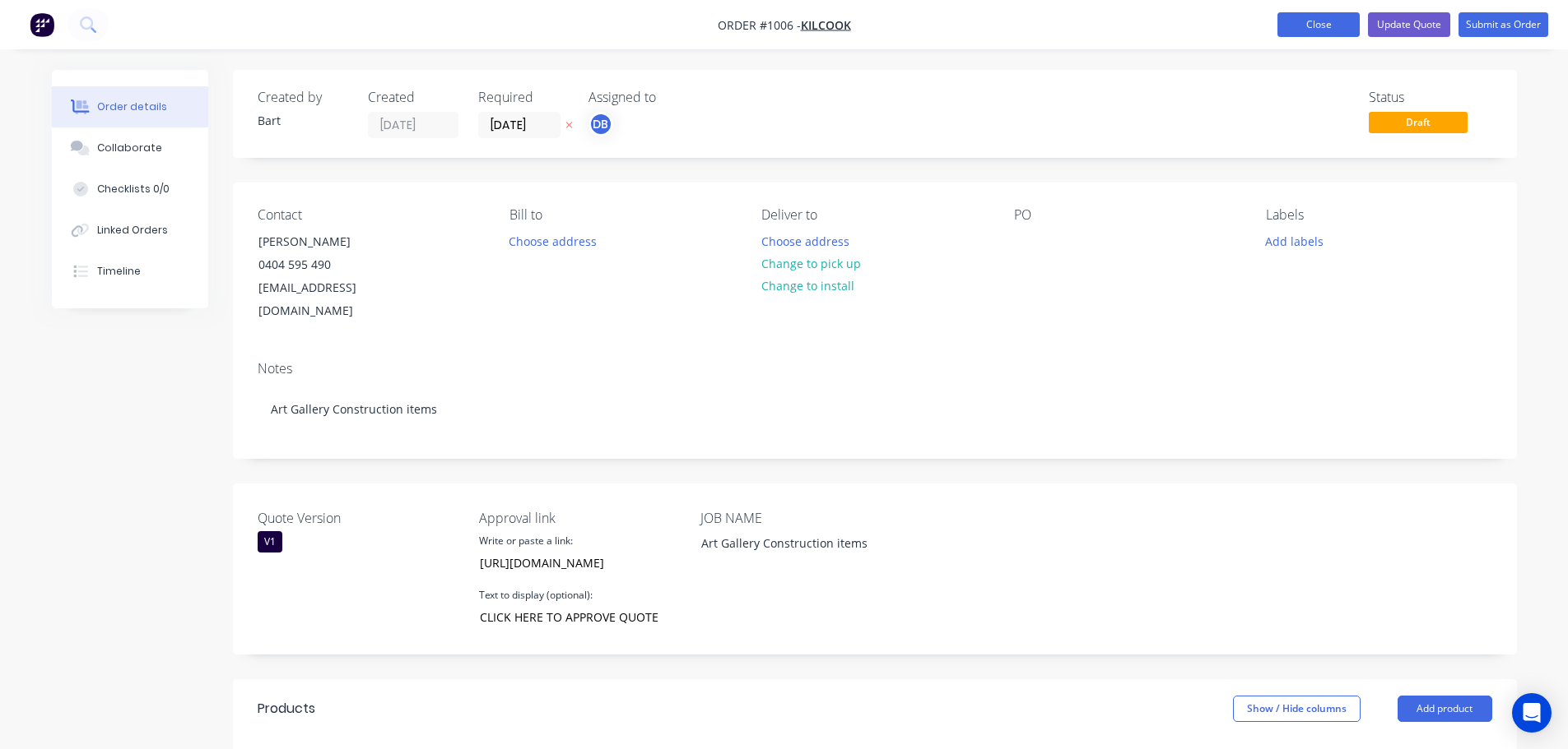
click at [1308, 23] on button "Close" at bounding box center [1319, 24] width 83 height 24
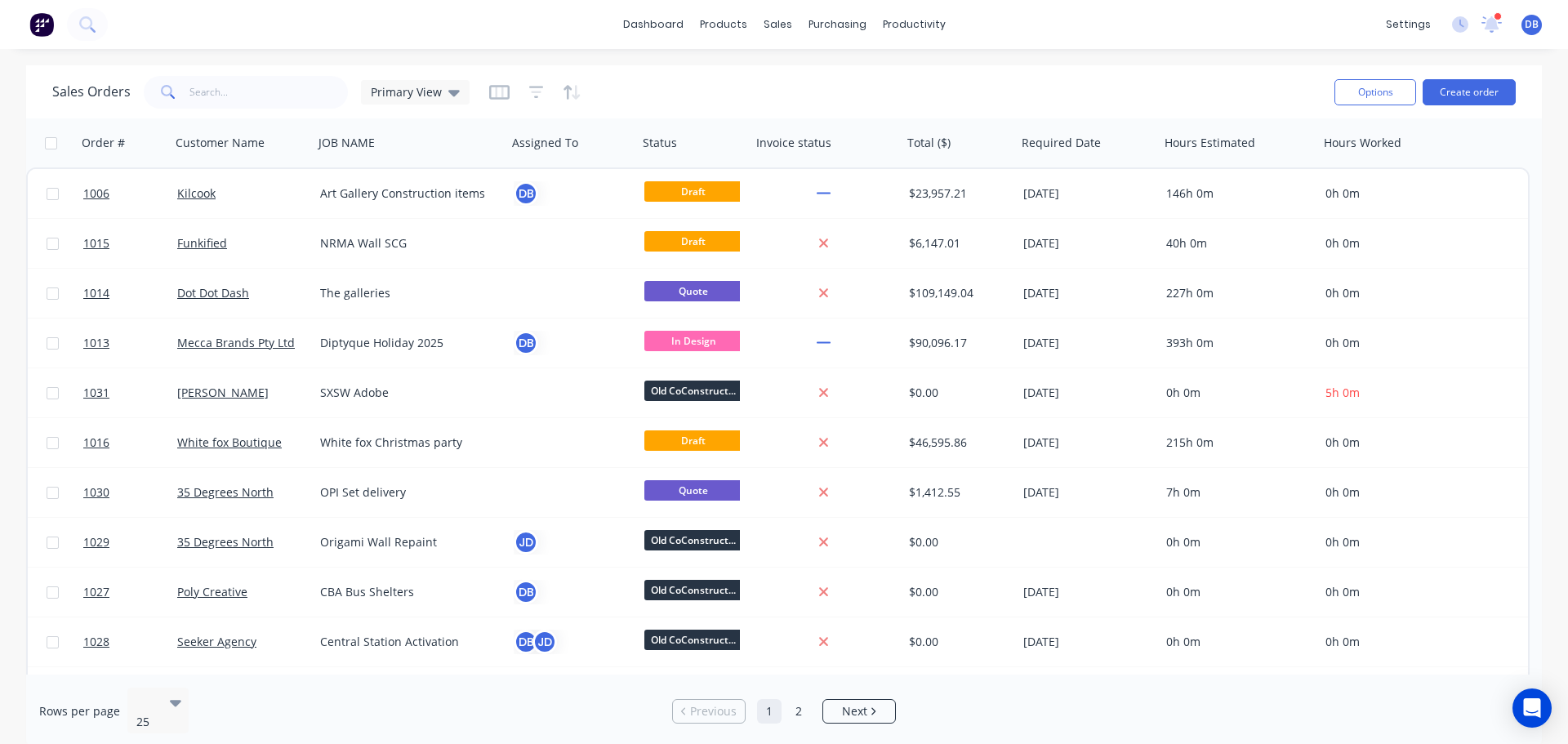
click at [629, 95] on div "Sales Orders Primary View" at bounding box center [687, 91] width 1269 height 40
click at [771, 80] on div "Product Catalogue" at bounding box center [795, 78] width 101 height 15
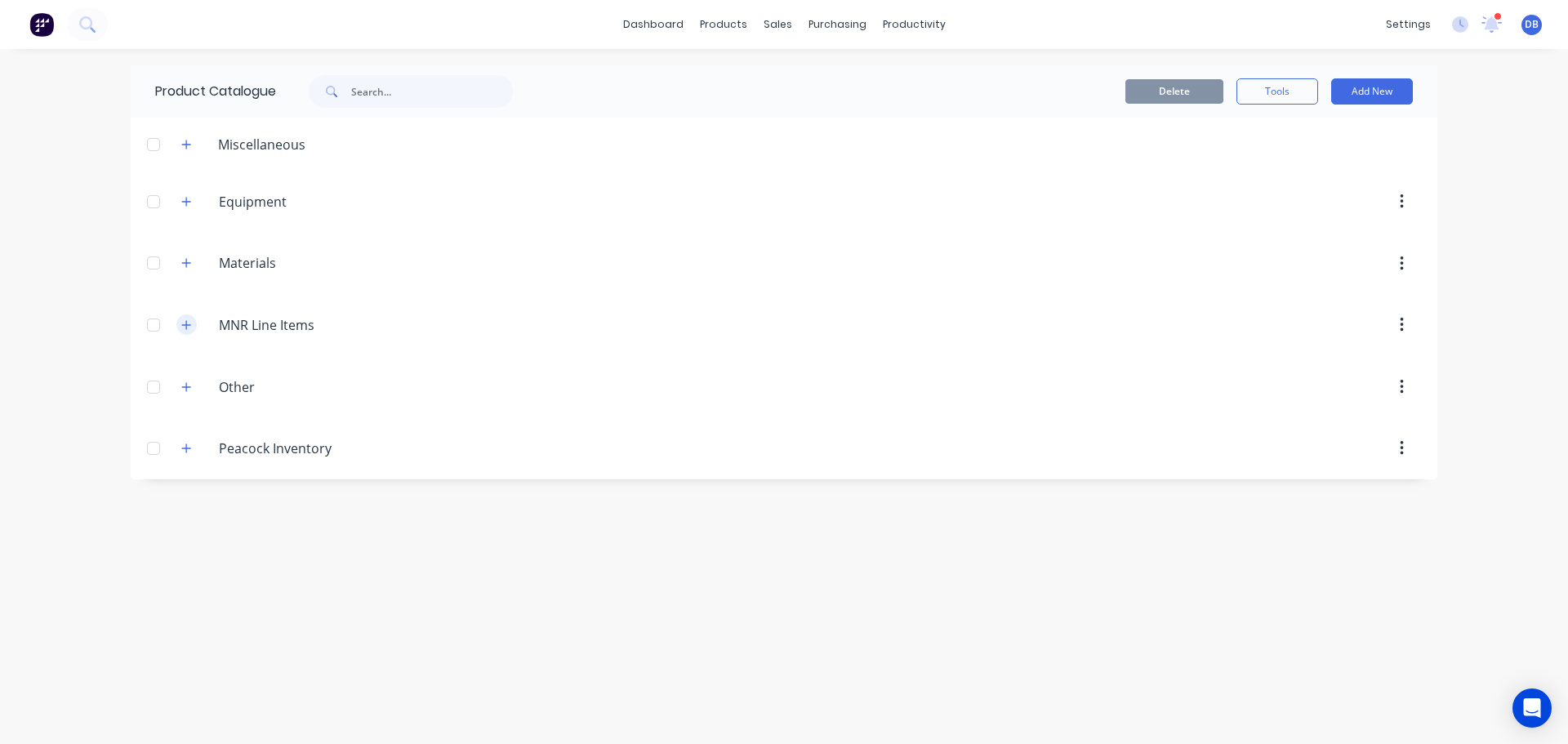
click at [194, 330] on button "button" at bounding box center [187, 325] width 20 height 20
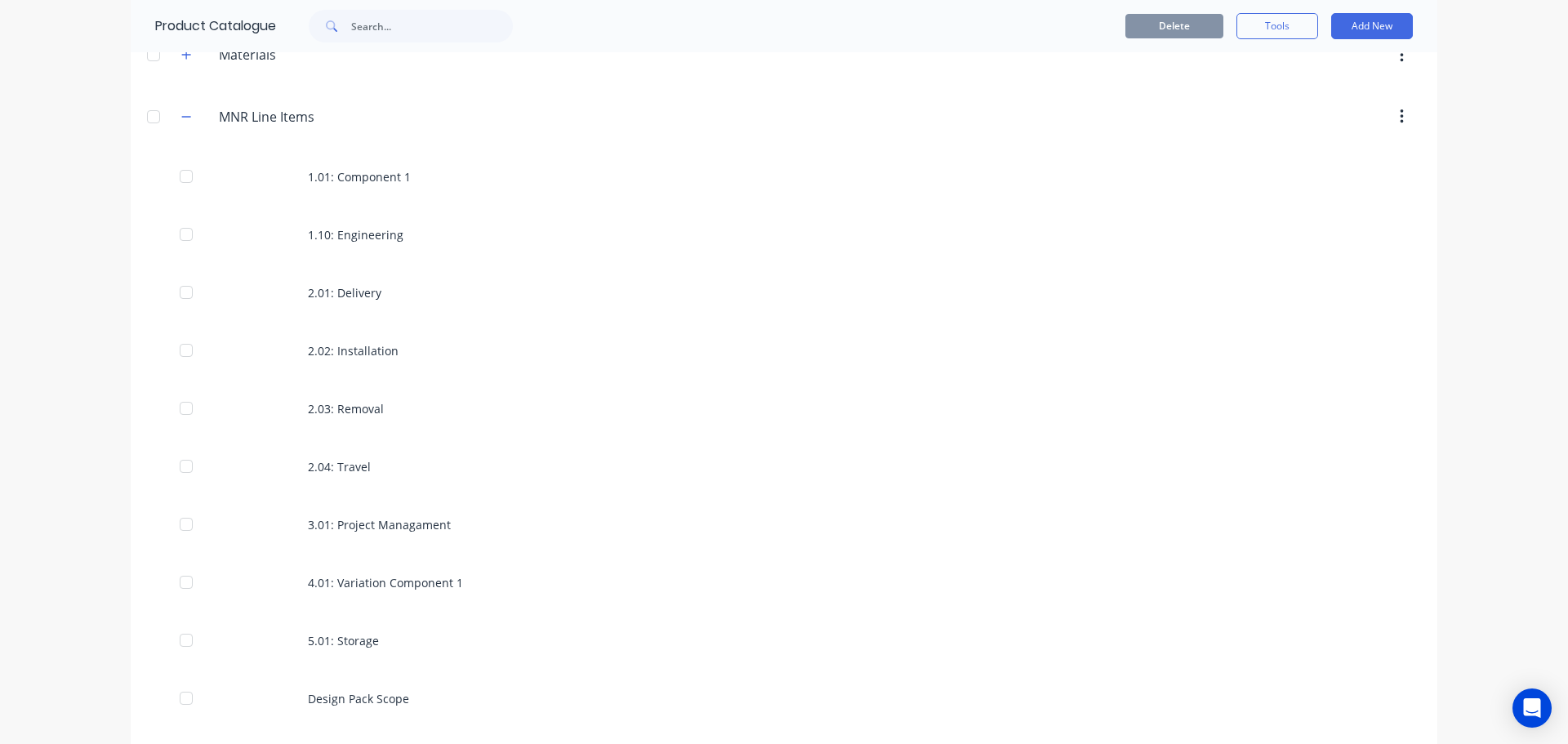
scroll to position [87, 0]
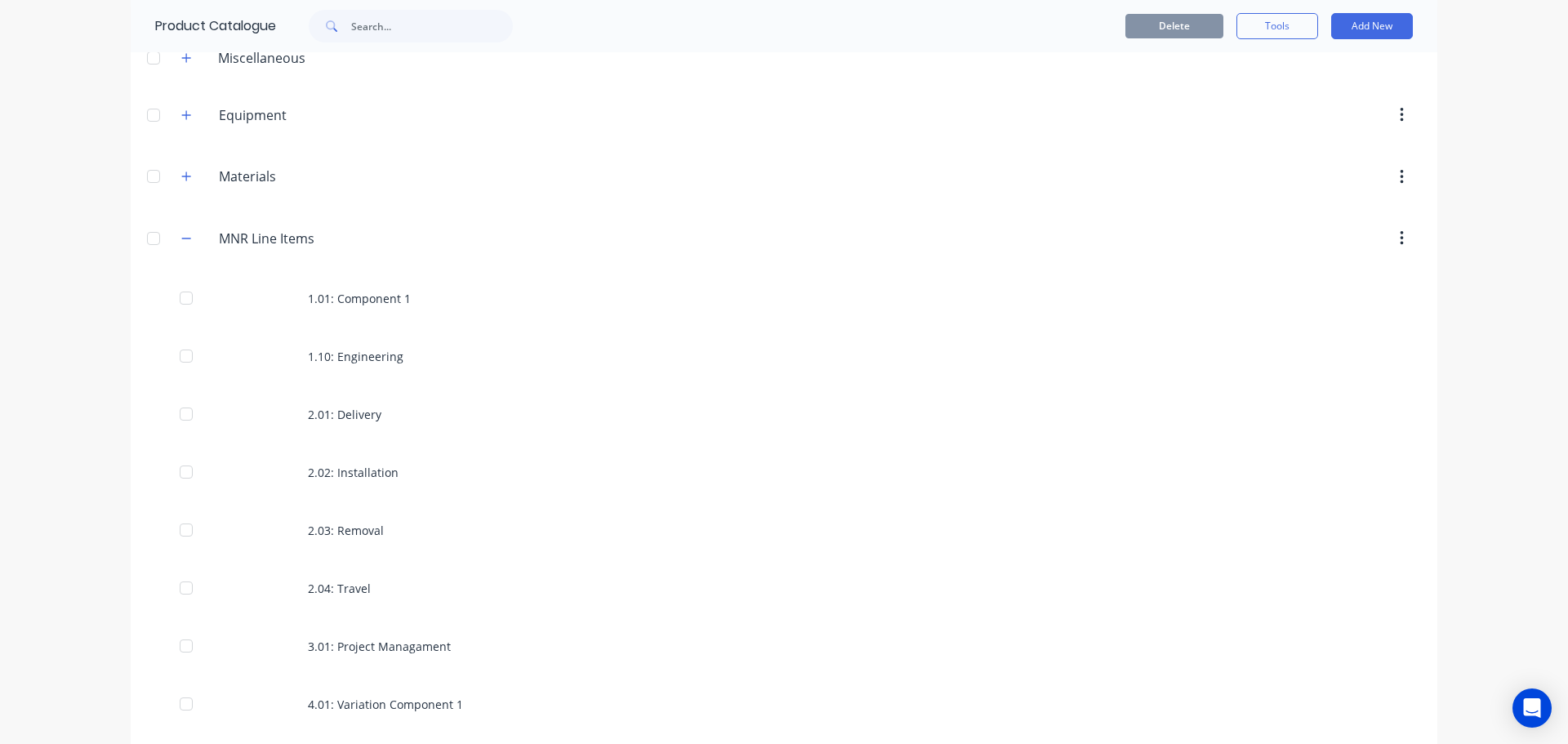
click at [191, 242] on div "MNR.Line.Items MNR Line Items" at bounding box center [297, 238] width 257 height 30
click at [183, 242] on icon "button" at bounding box center [186, 238] width 10 height 11
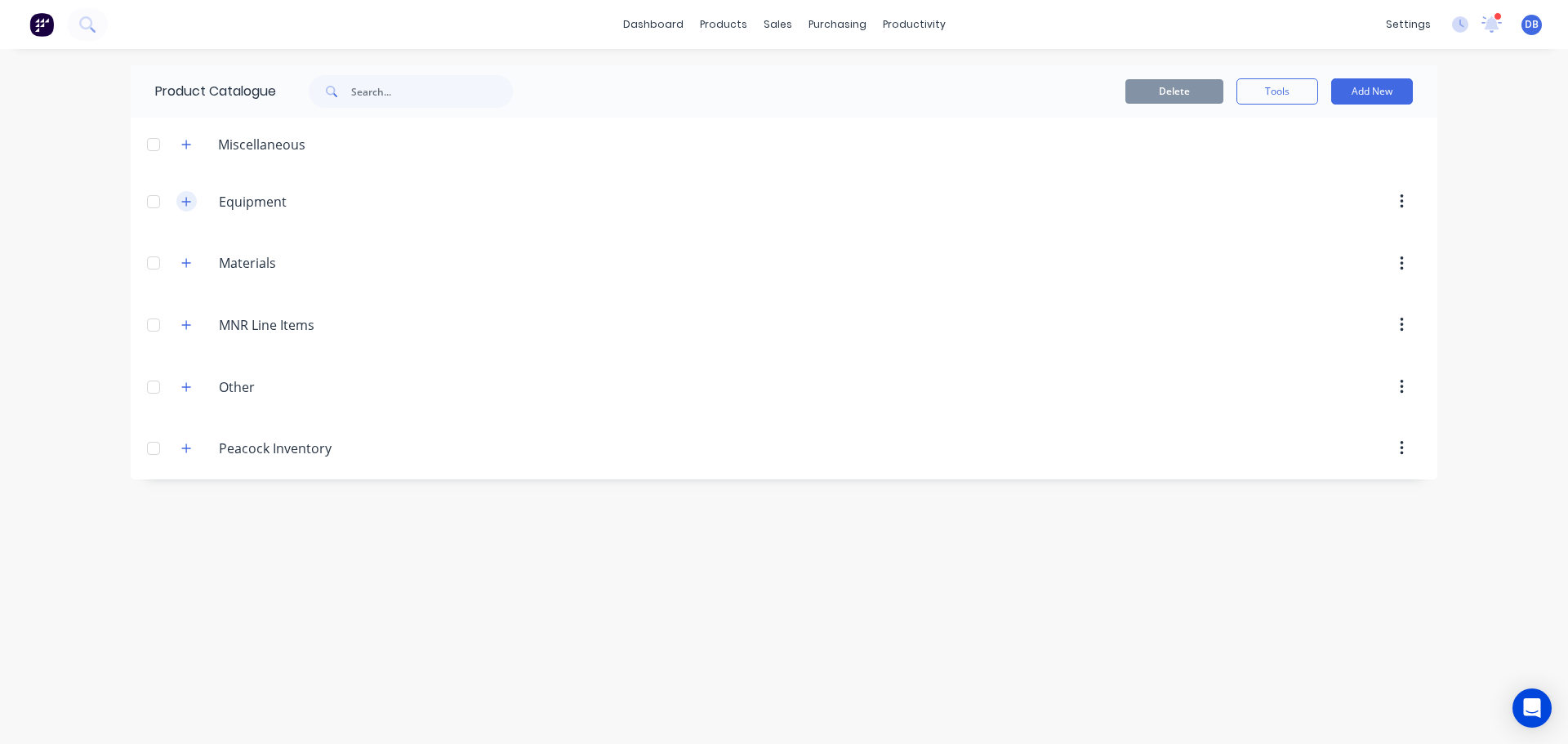
scroll to position [0, 0]
click at [183, 186] on header "Equipment Equipment" at bounding box center [784, 201] width 1307 height 62
click at [190, 262] on icon "button" at bounding box center [186, 263] width 10 height 11
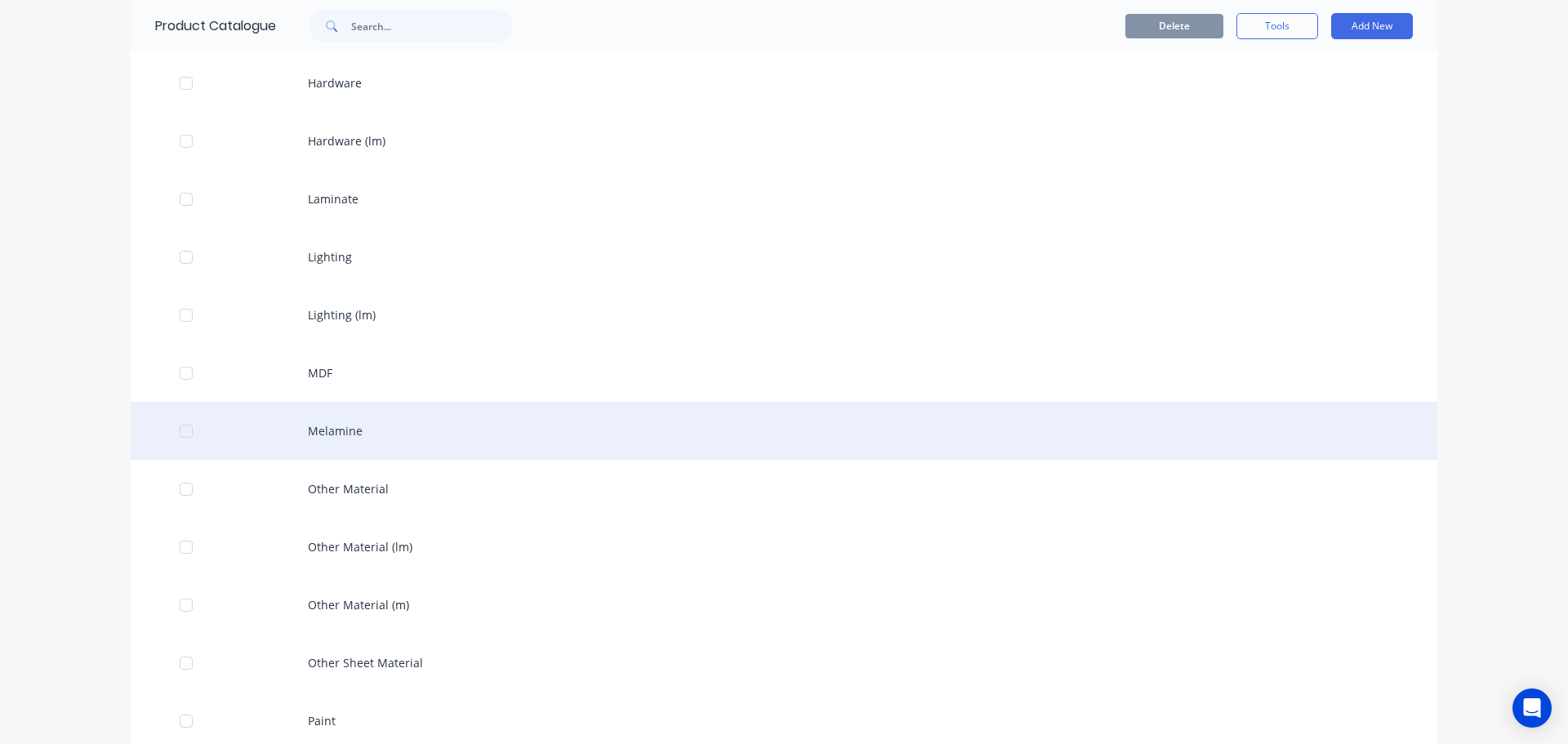
scroll to position [1471, 0]
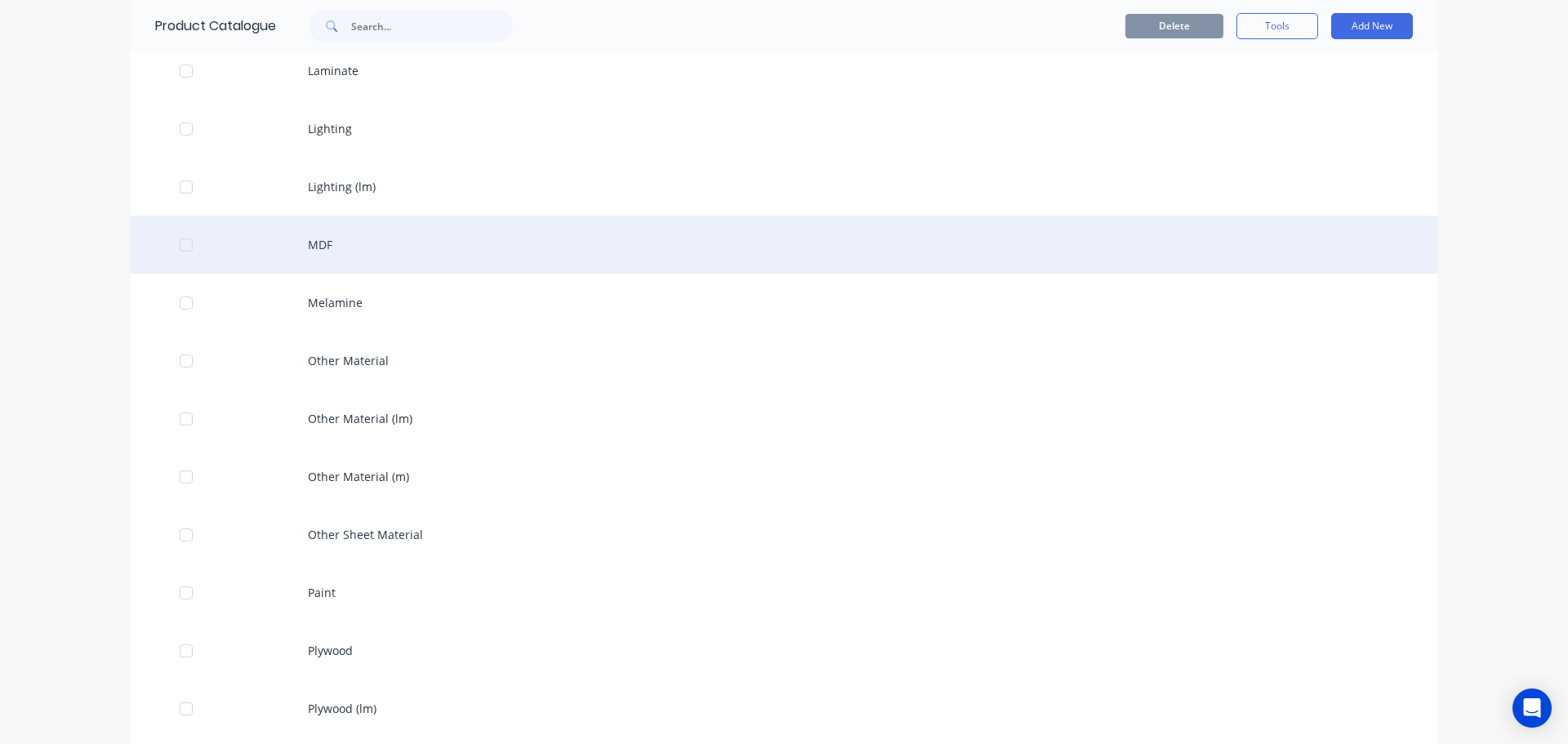
click at [368, 243] on div "MDF" at bounding box center [784, 245] width 1307 height 58
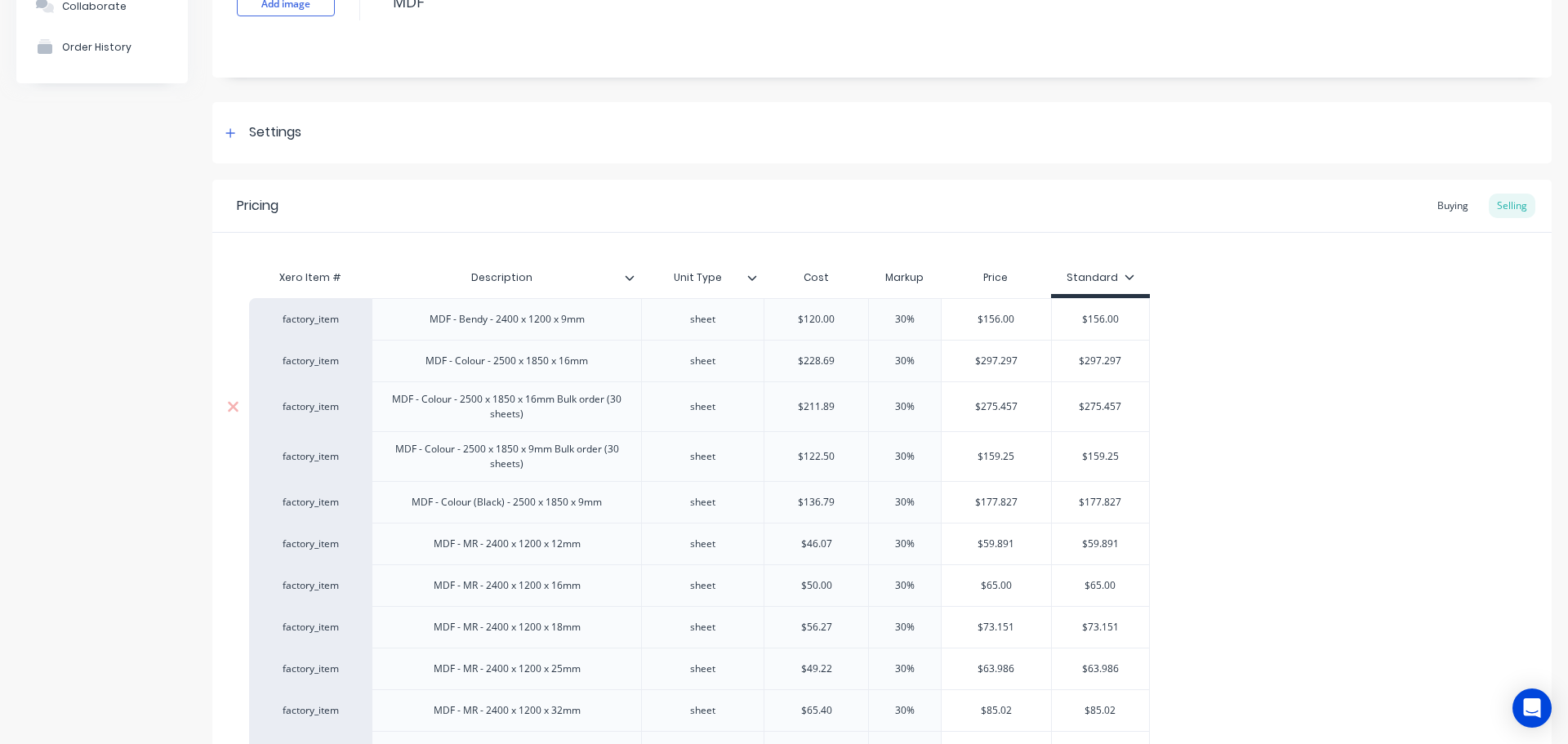
scroll to position [110, 0]
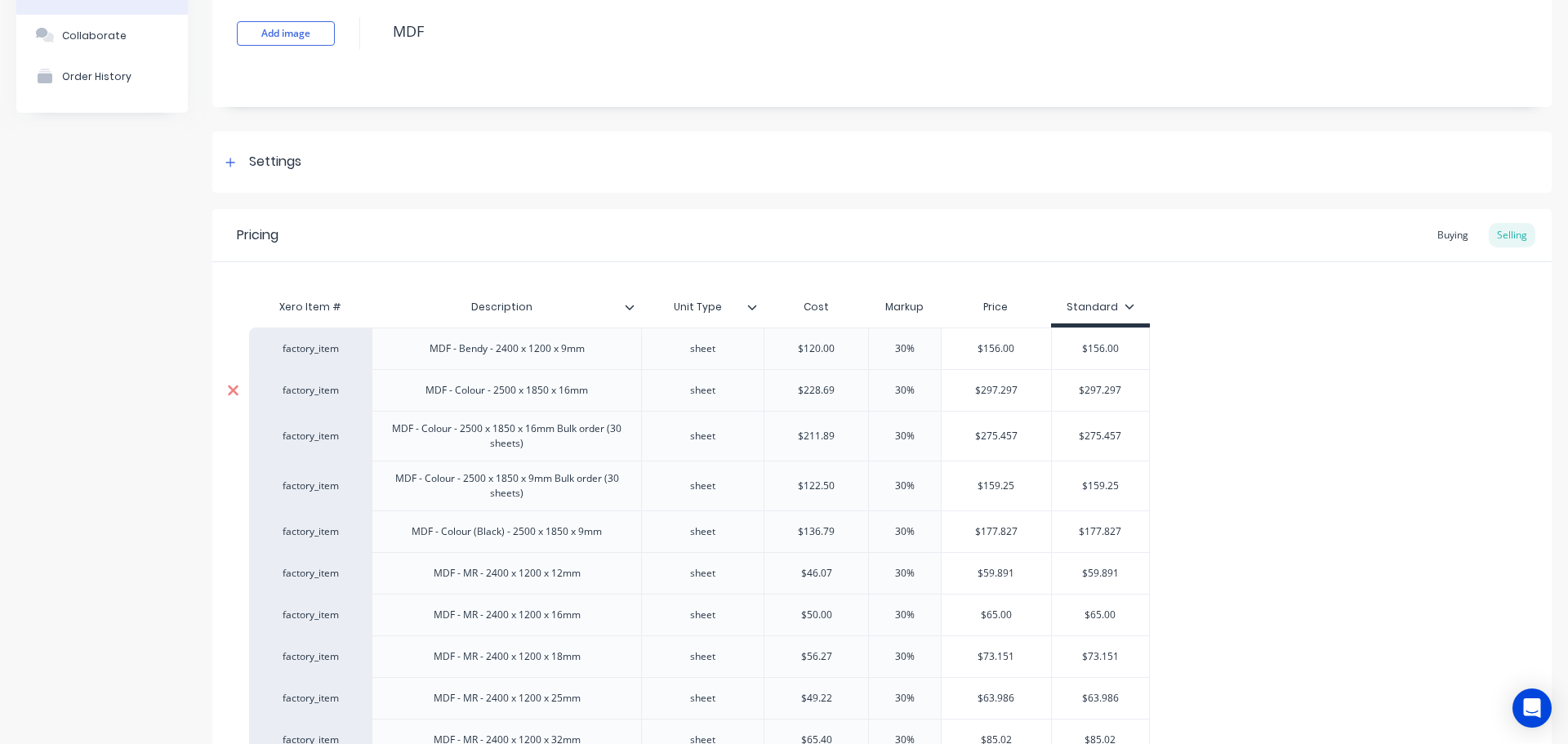
click at [235, 389] on icon at bounding box center [233, 389] width 10 height 10
click at [234, 388] on icon at bounding box center [233, 395] width 12 height 17
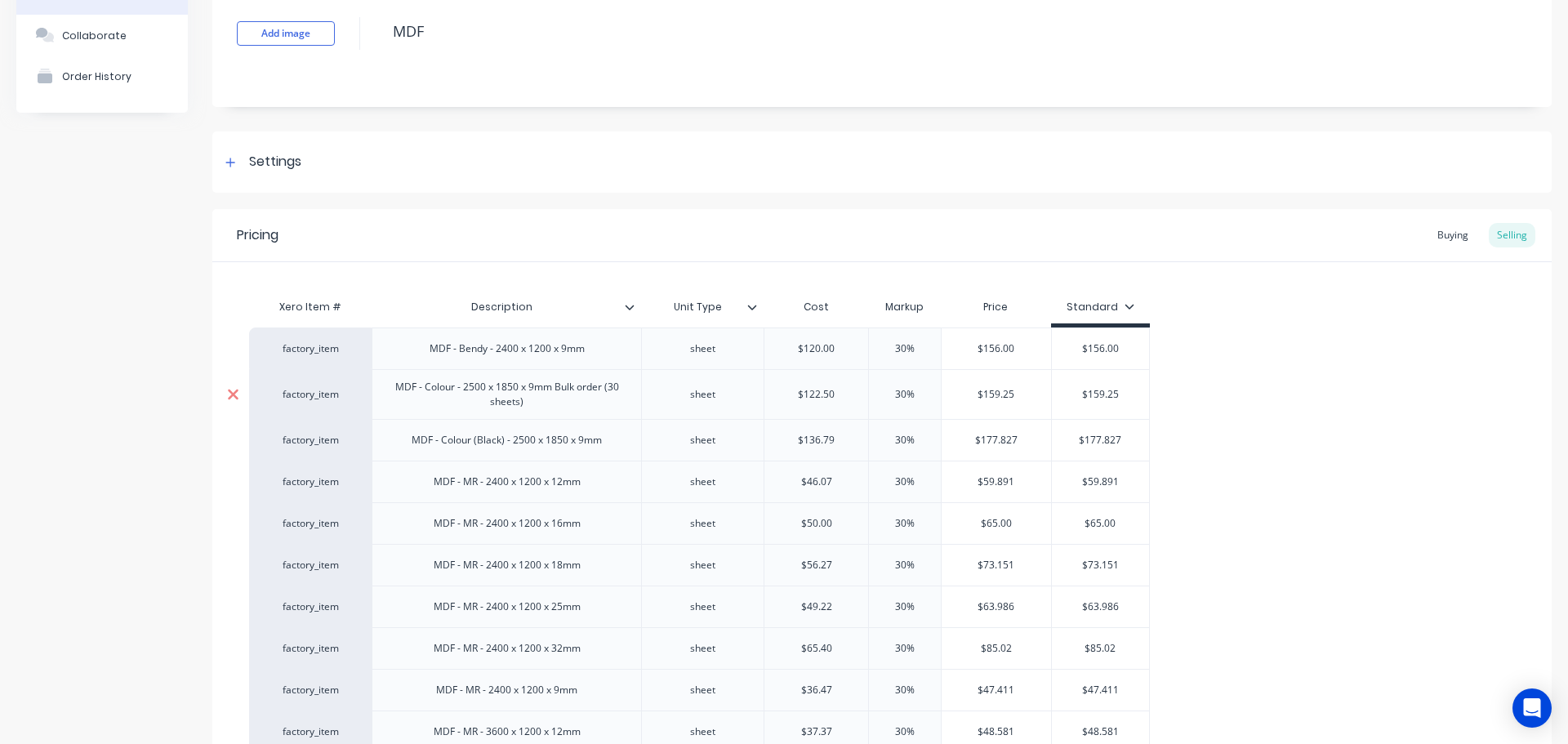
click at [235, 391] on icon at bounding box center [233, 394] width 10 height 10
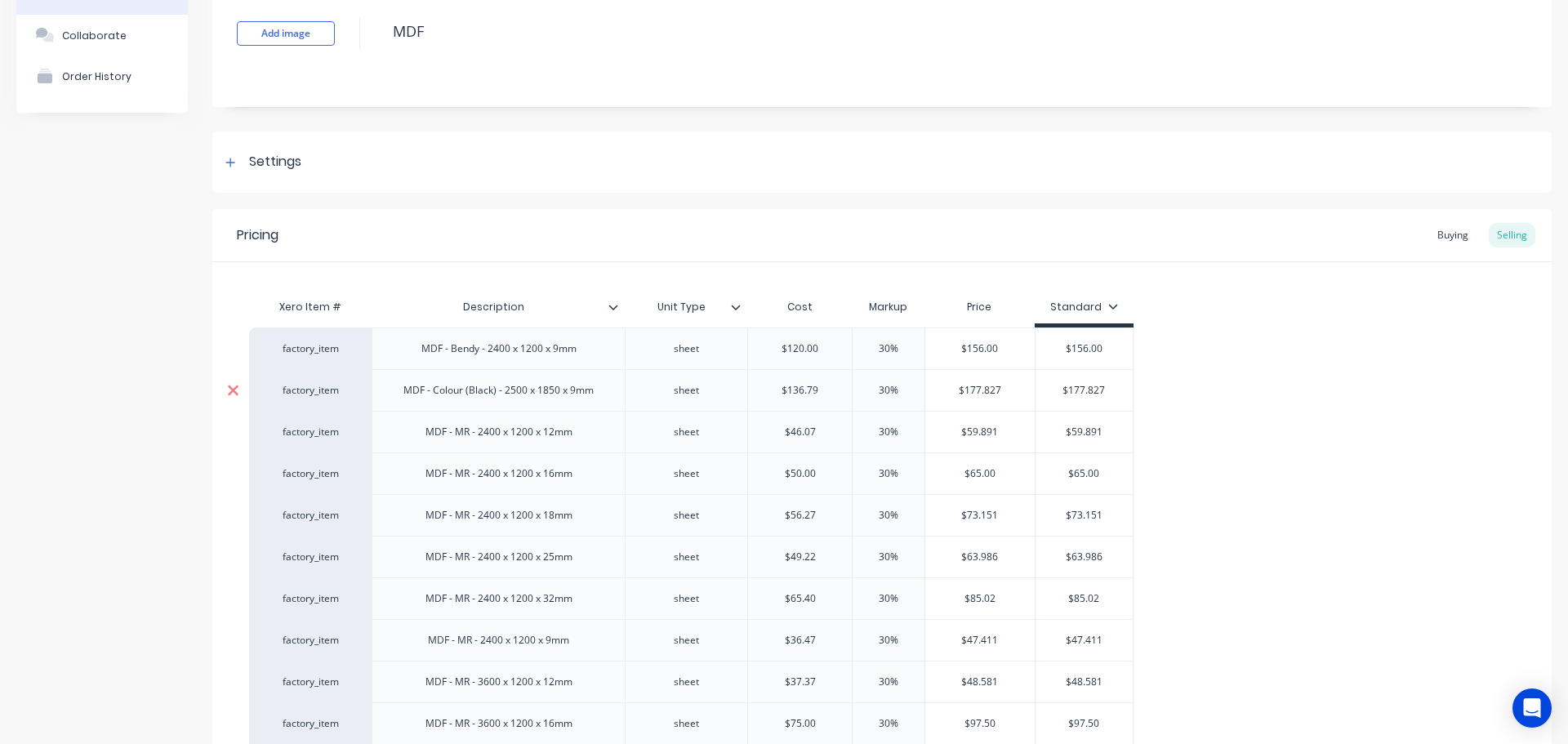
click at [235, 391] on icon at bounding box center [233, 389] width 10 height 10
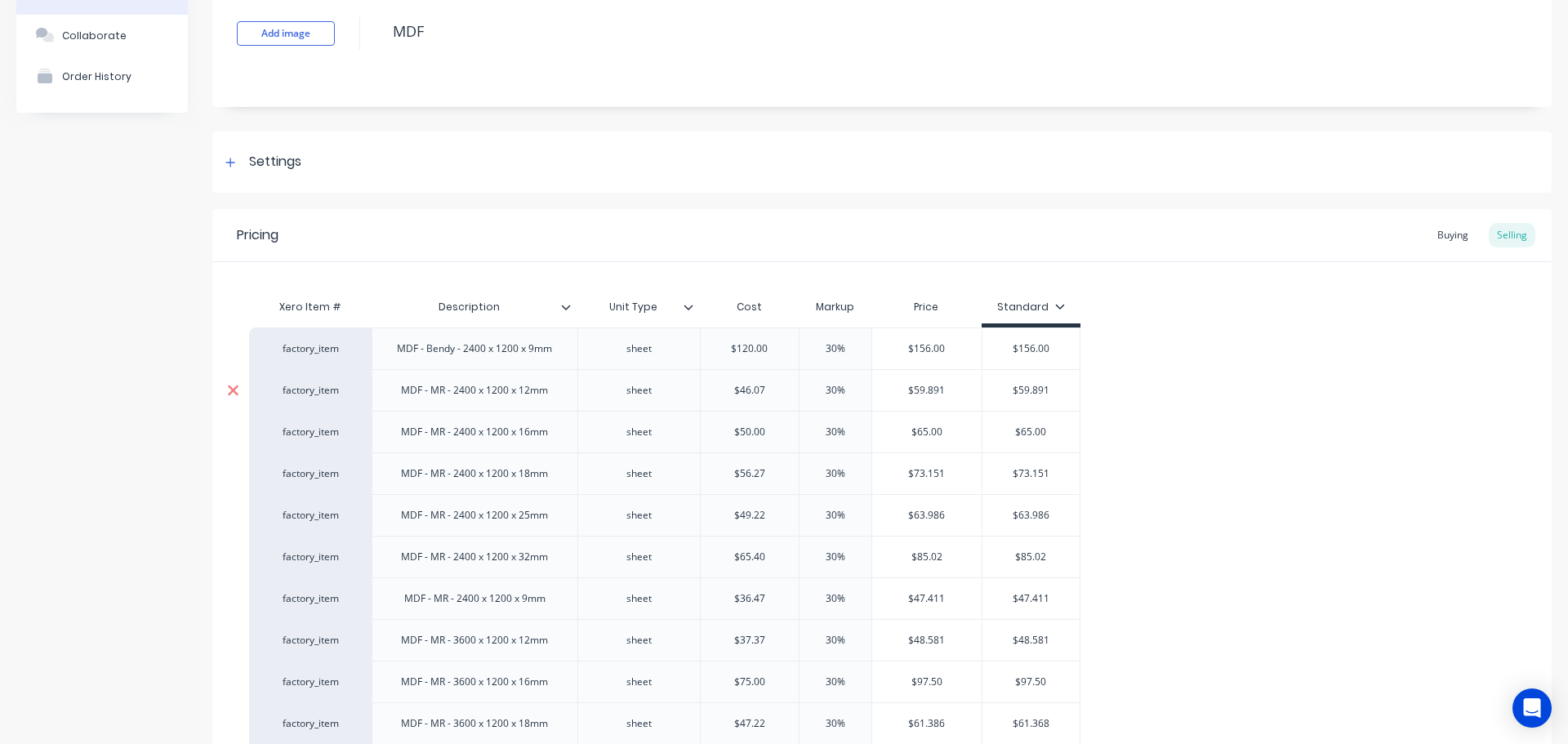
click at [230, 387] on icon at bounding box center [233, 389] width 10 height 10
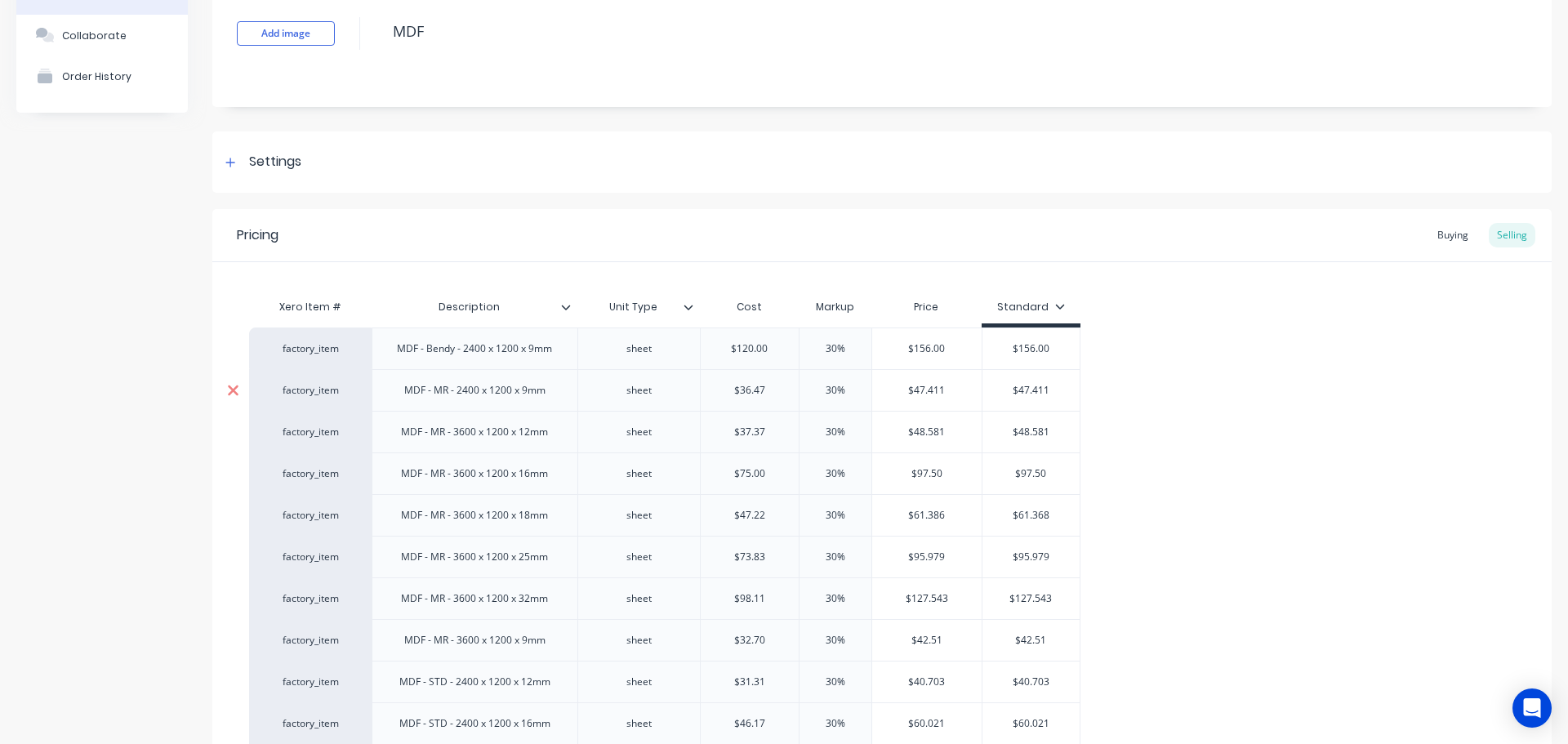
click at [230, 387] on icon at bounding box center [233, 389] width 10 height 10
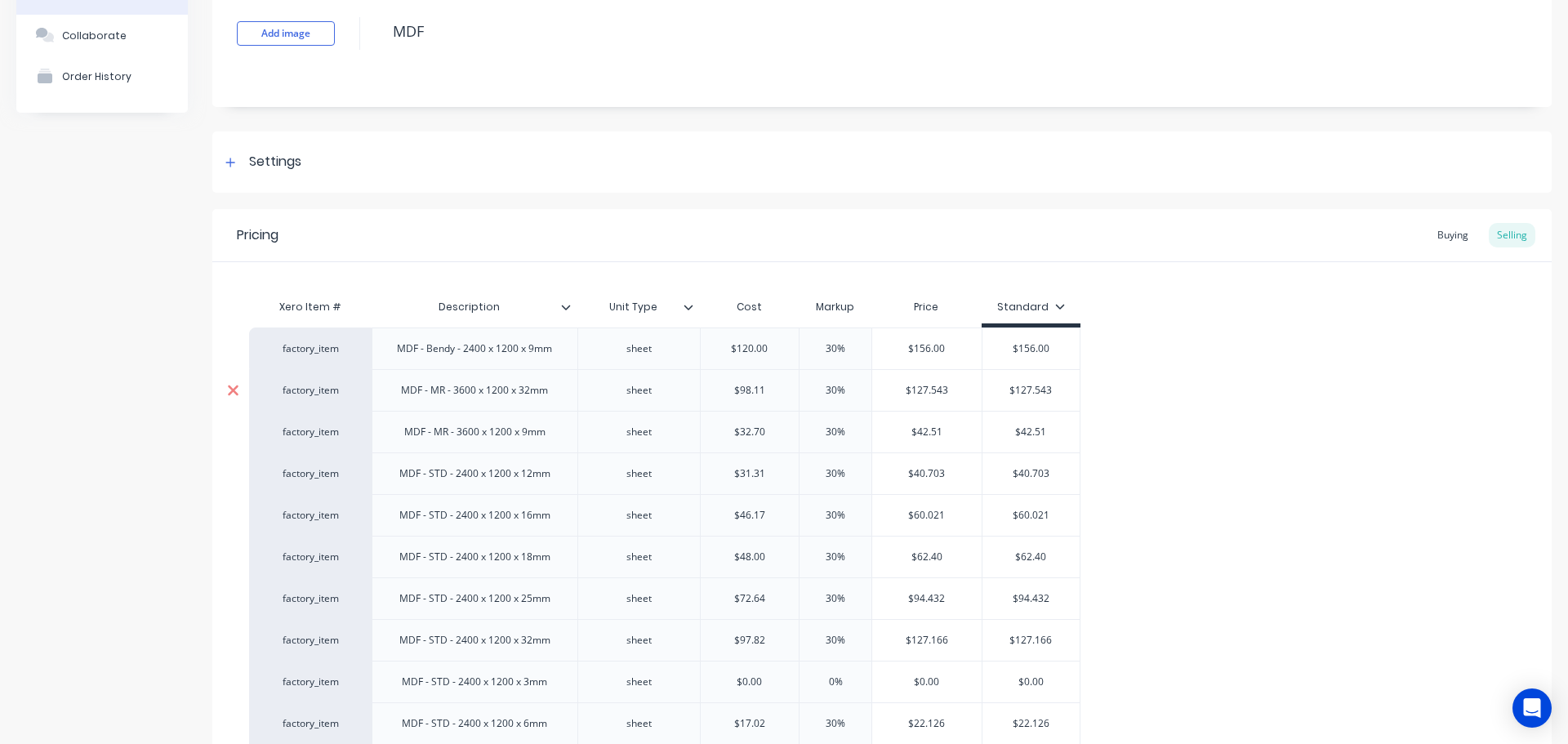
click at [230, 387] on icon at bounding box center [233, 389] width 10 height 10
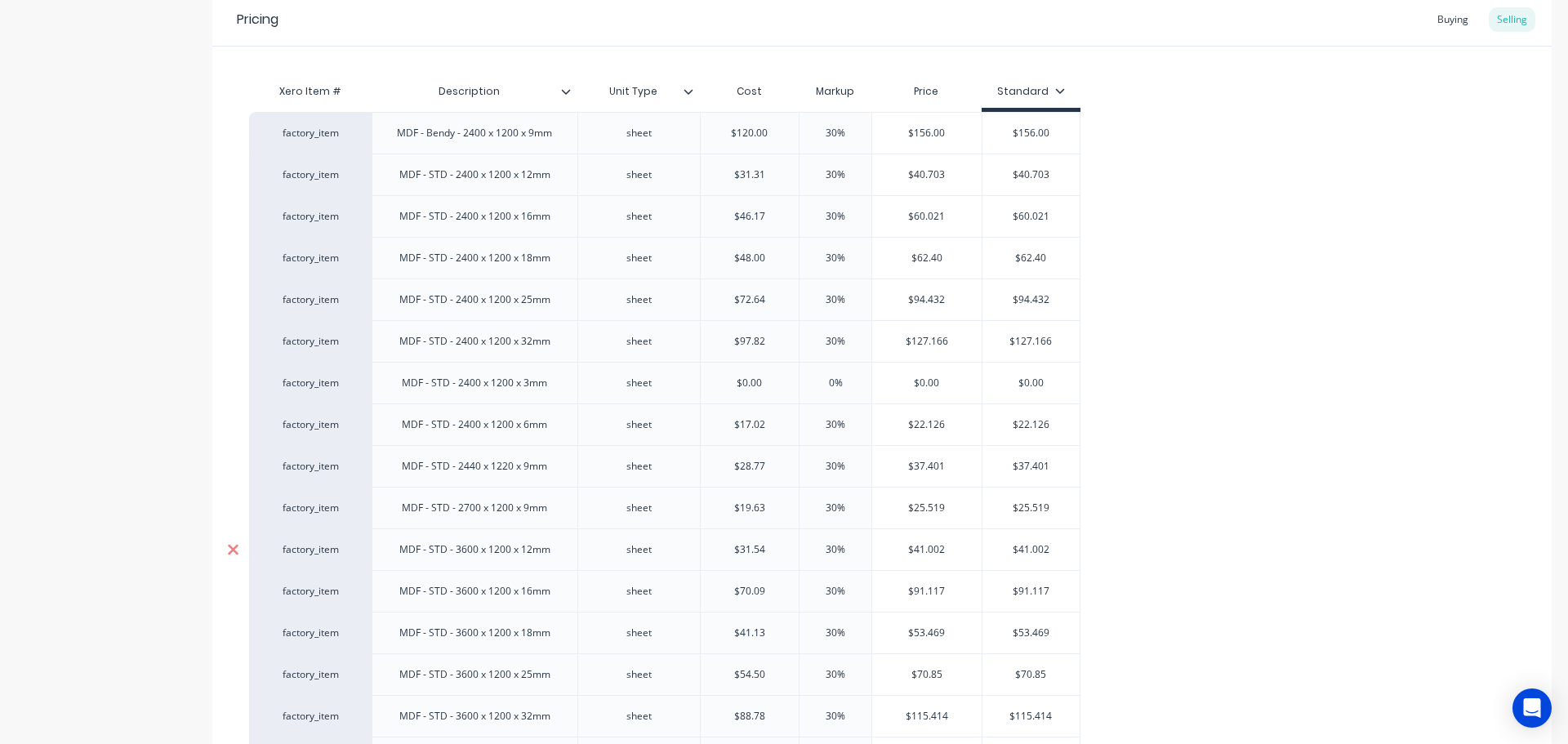
scroll to position [355, 0]
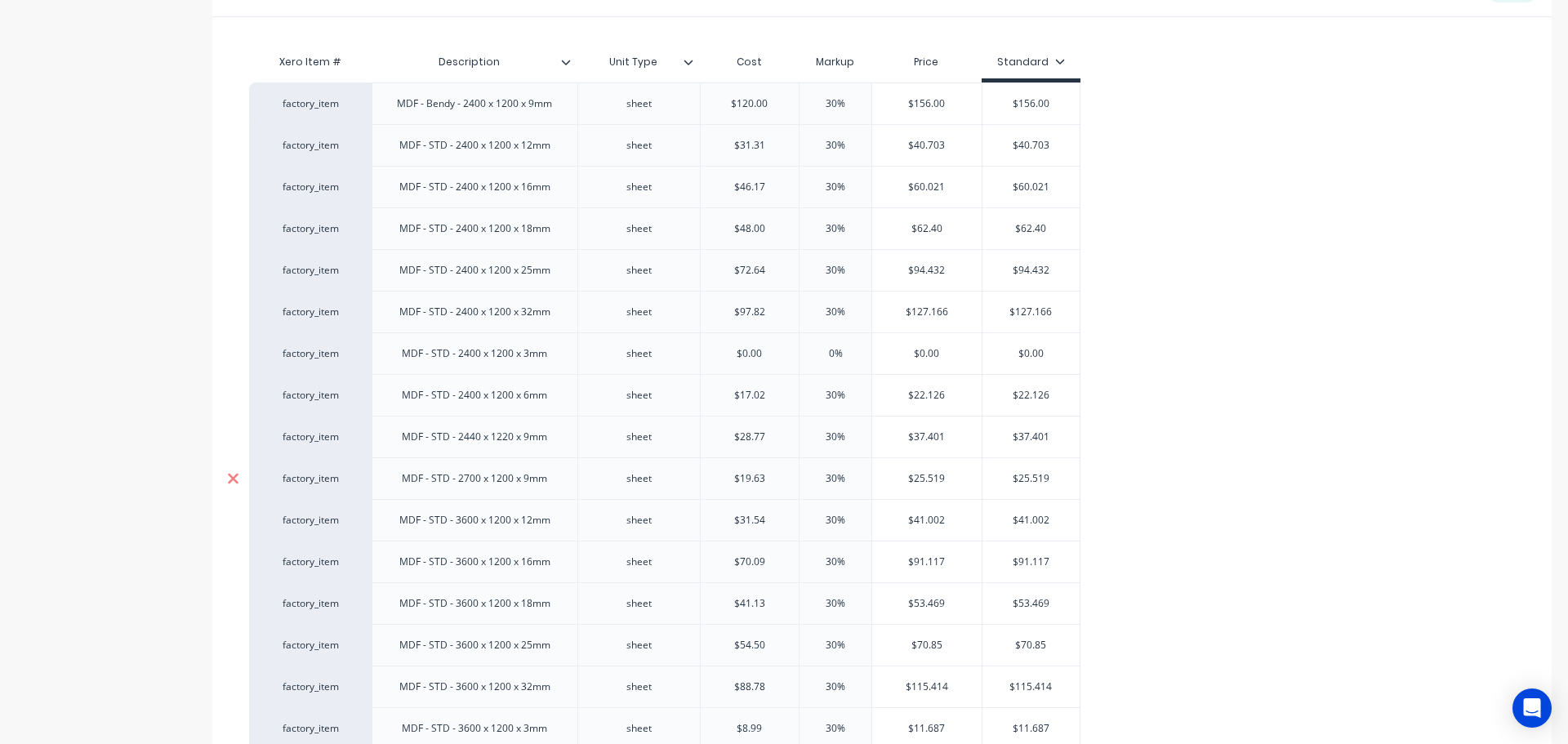
click at [235, 477] on icon at bounding box center [233, 478] width 10 height 10
click at [238, 481] on icon at bounding box center [233, 479] width 12 height 17
click at [240, 519] on div at bounding box center [233, 521] width 41 height 41
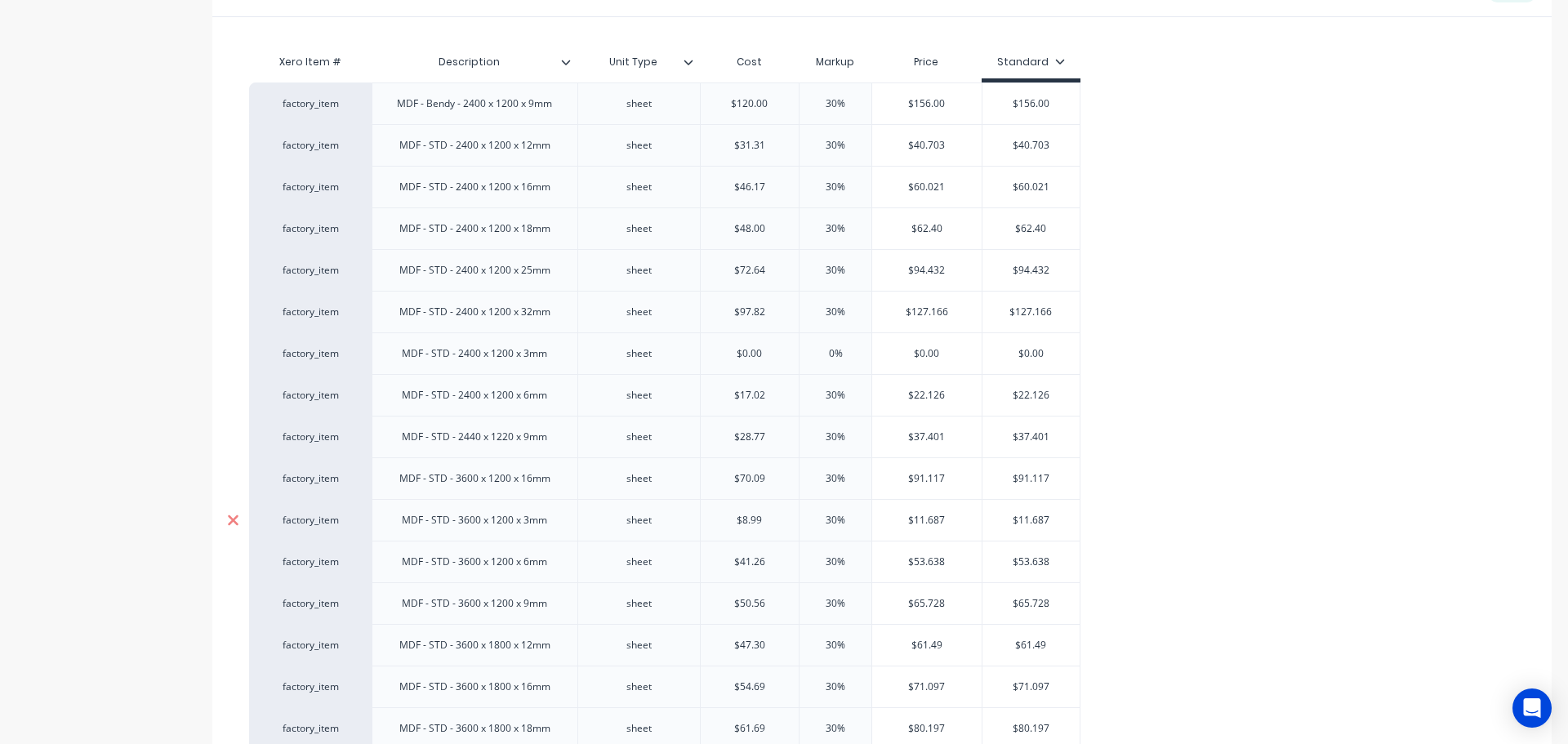
click at [240, 519] on div at bounding box center [233, 521] width 41 height 41
click at [239, 600] on div at bounding box center [233, 604] width 41 height 41
click at [236, 604] on icon at bounding box center [233, 604] width 12 height 17
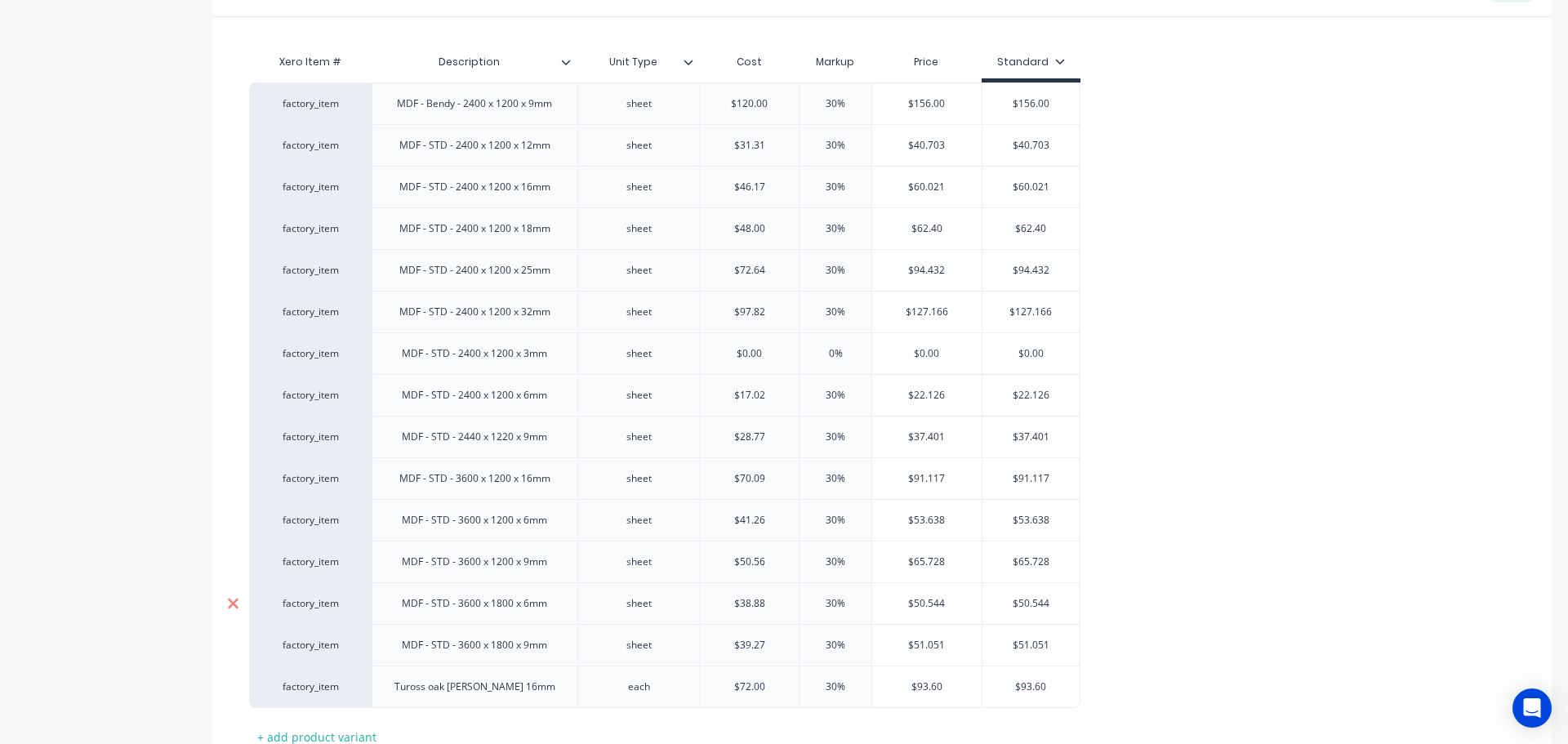
click at [236, 604] on icon at bounding box center [233, 604] width 12 height 17
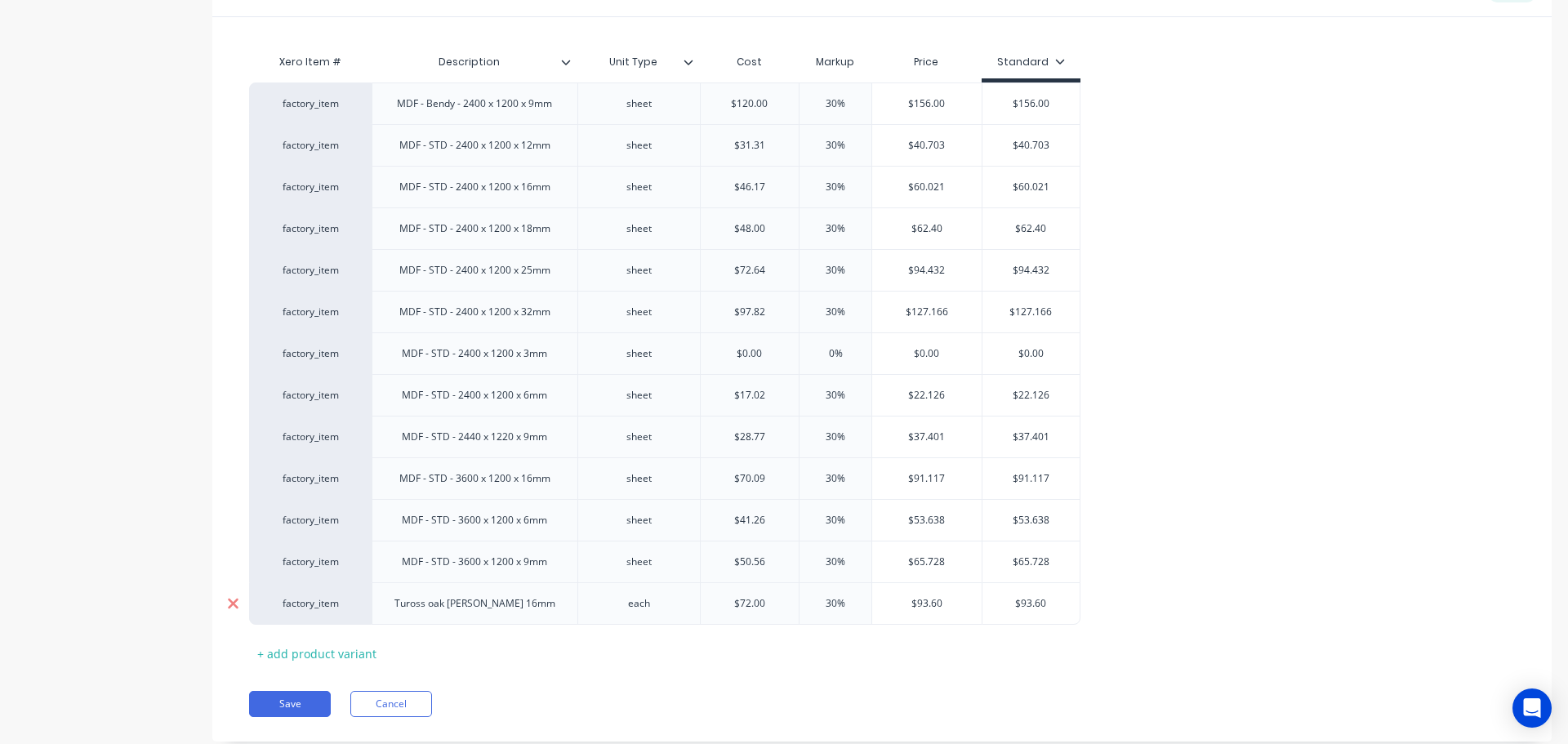
click at [236, 604] on icon at bounding box center [233, 604] width 12 height 17
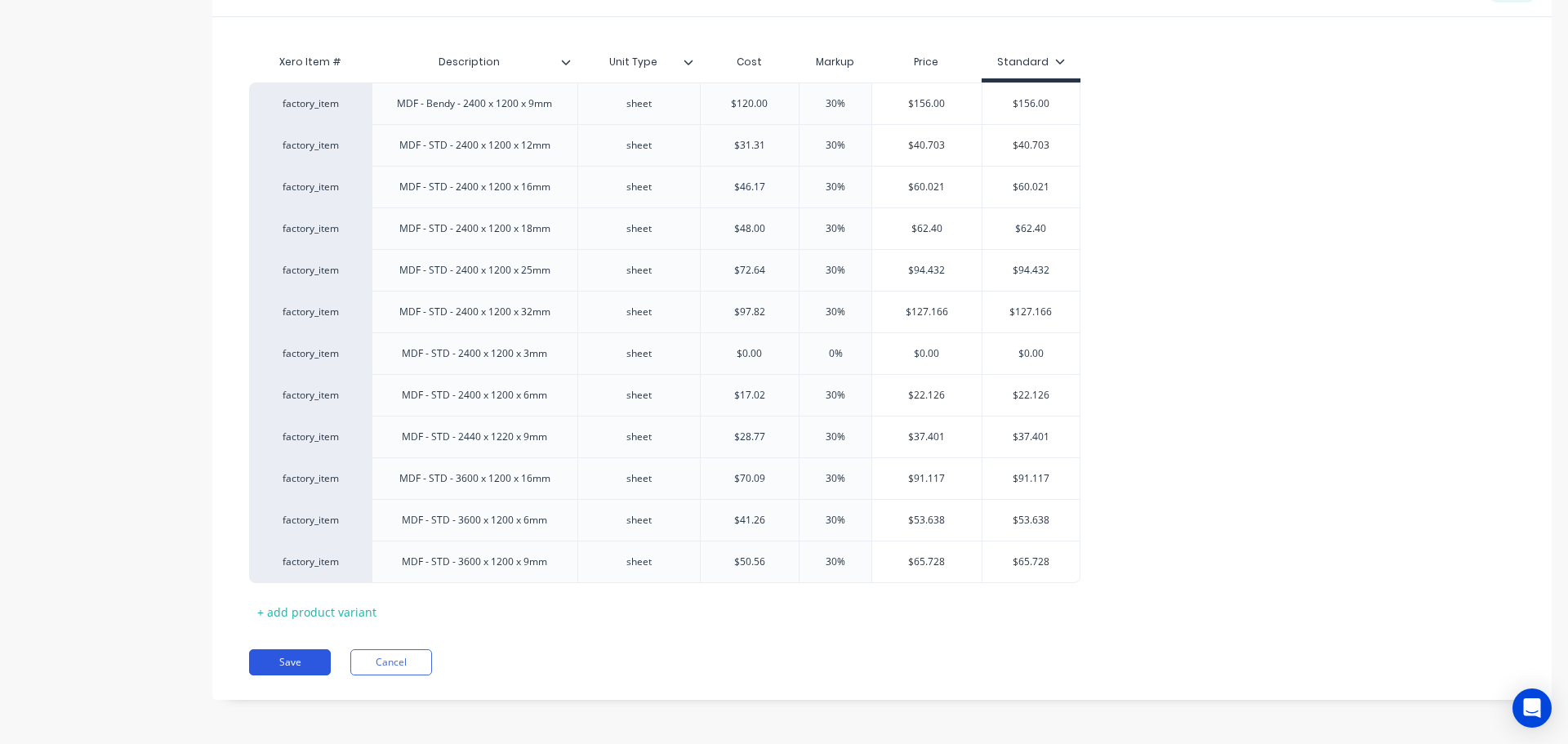
click at [295, 657] on button "Save" at bounding box center [290, 663] width 82 height 26
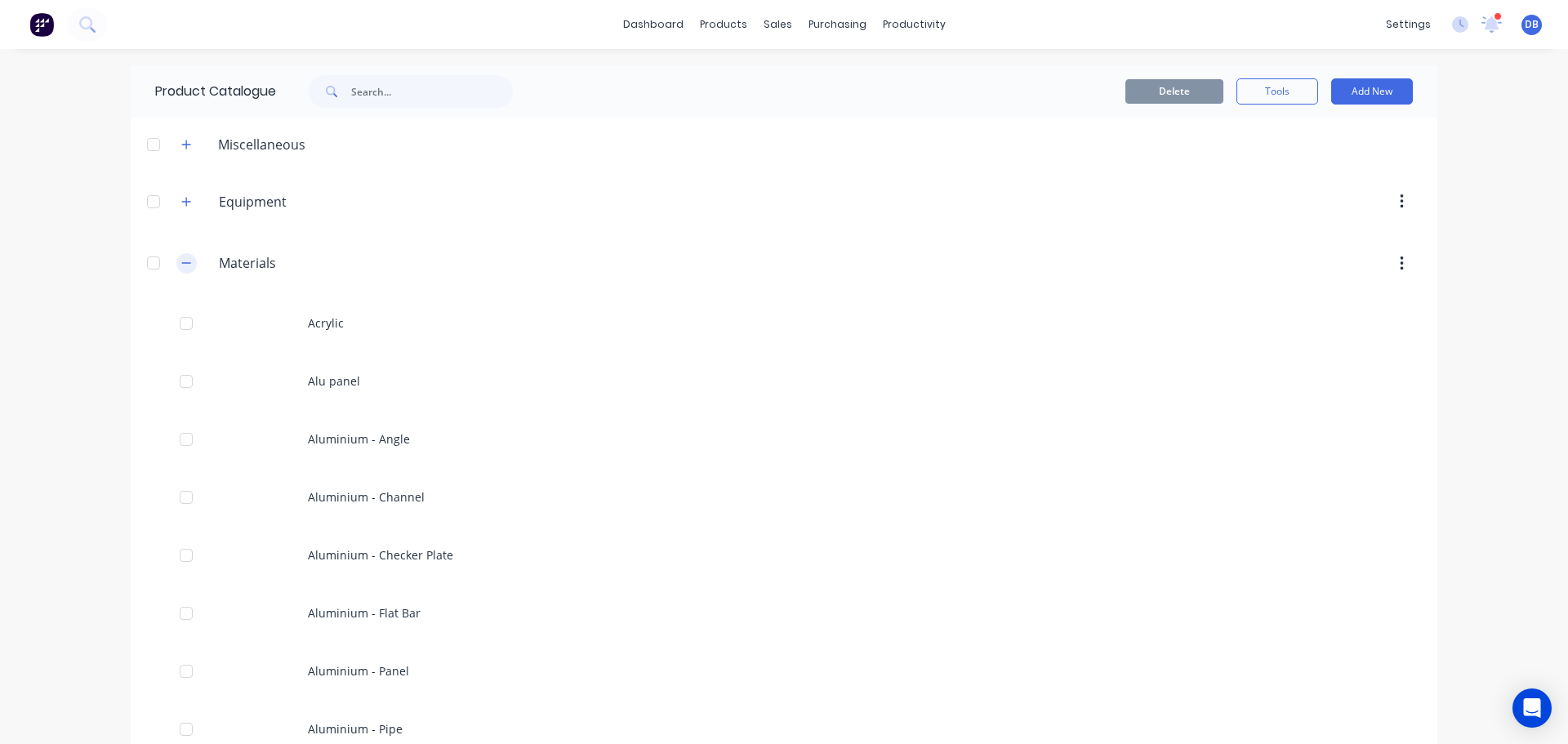
click at [188, 270] on button "button" at bounding box center [187, 264] width 20 height 20
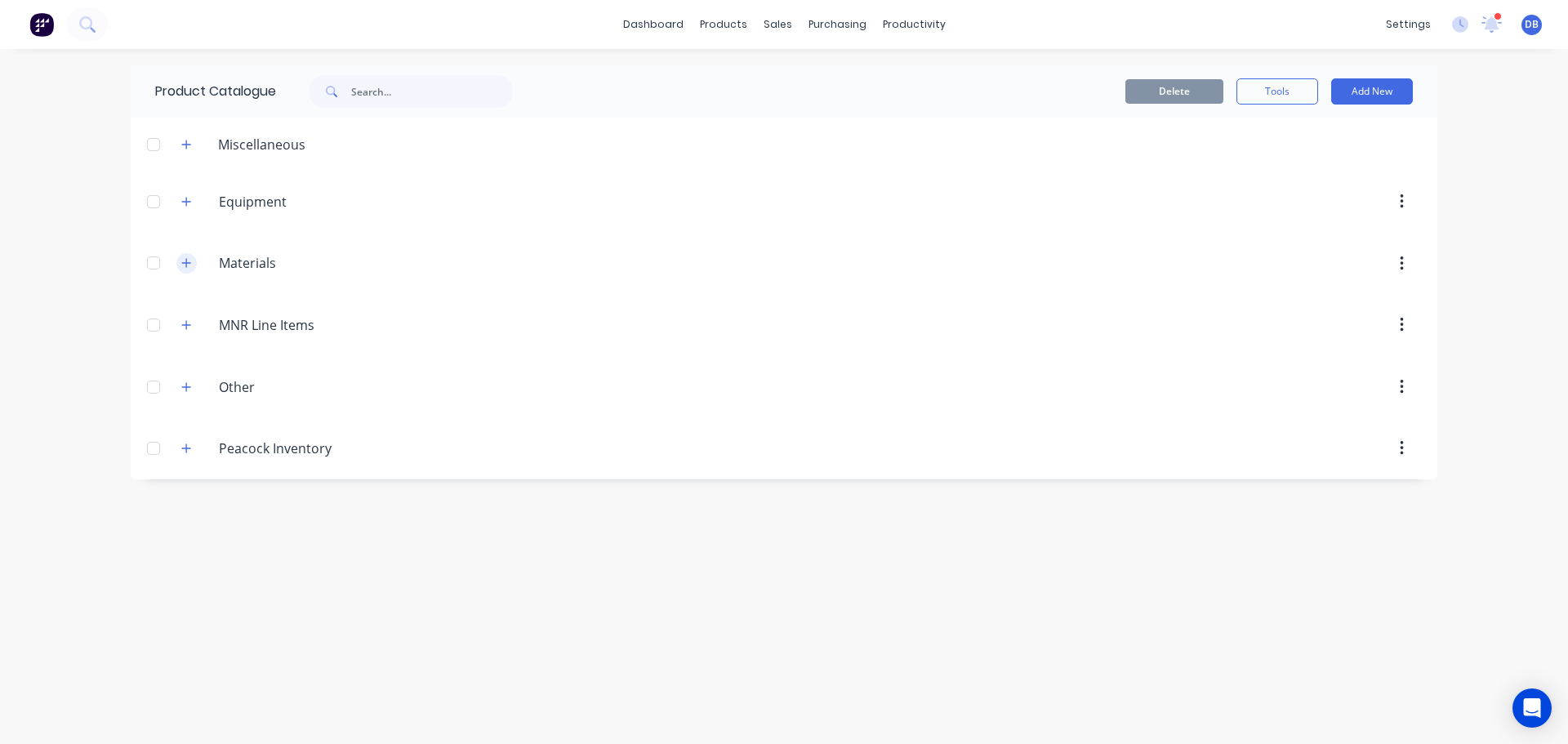
click at [177, 265] on button "button" at bounding box center [187, 264] width 20 height 20
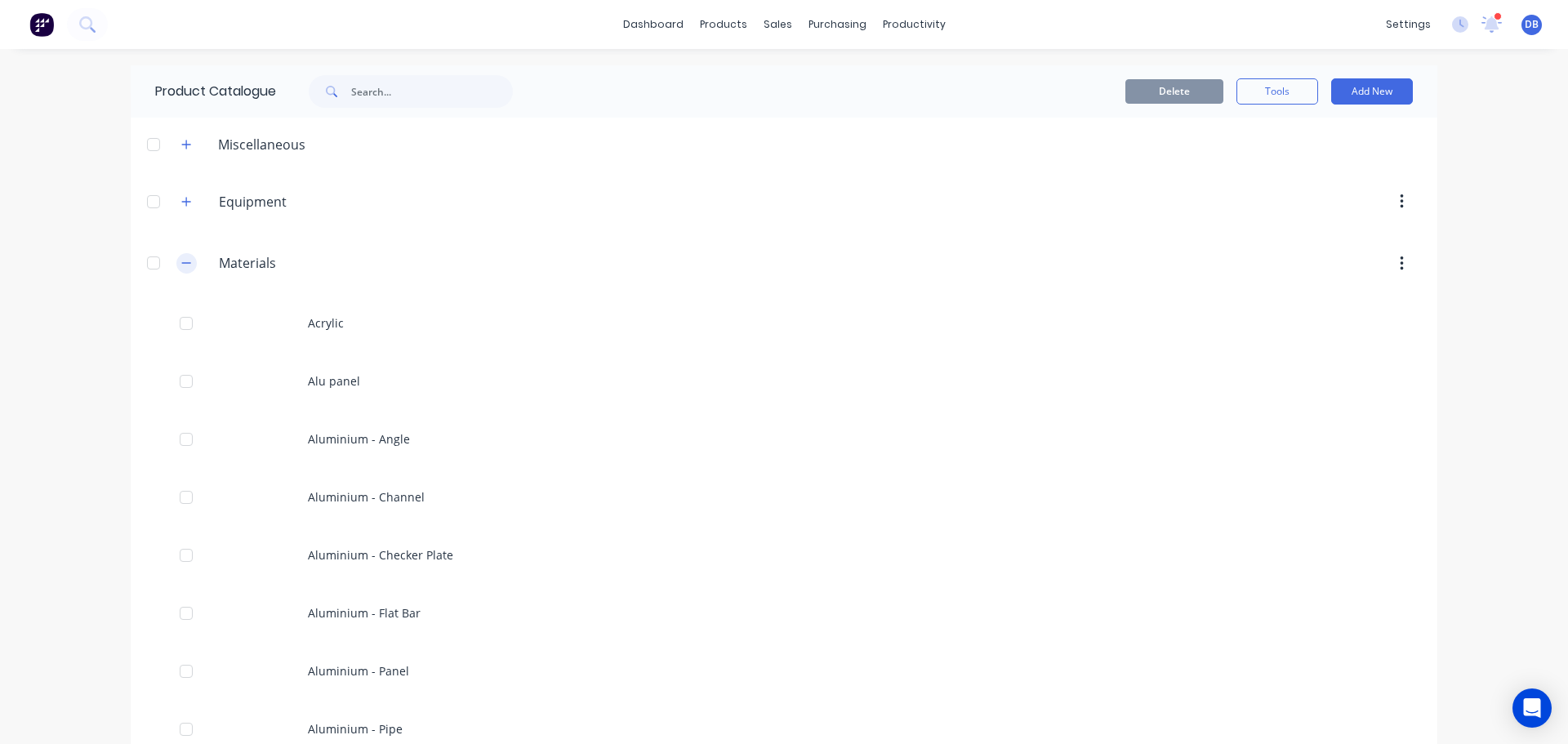
click at [187, 264] on button "button" at bounding box center [187, 264] width 20 height 20
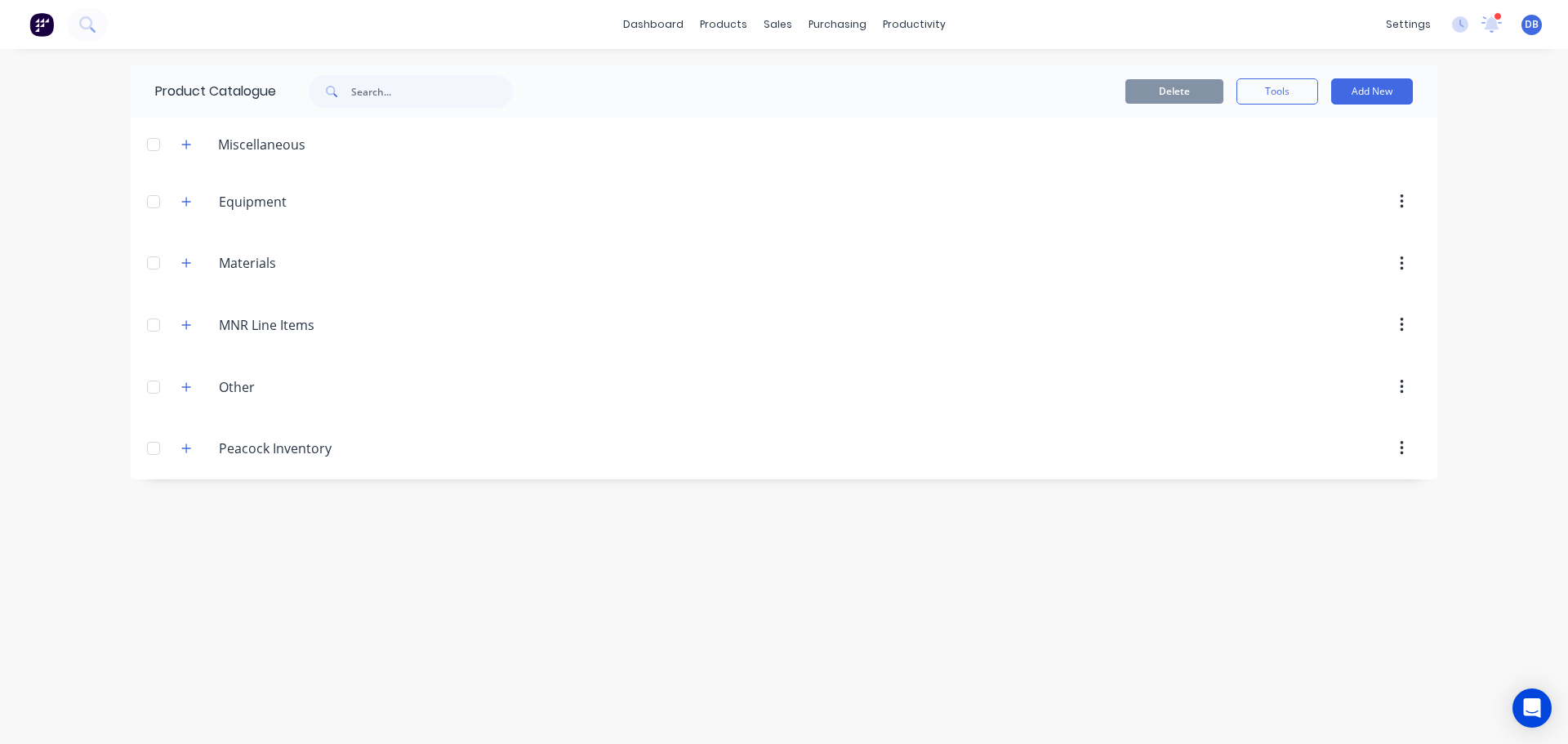
click at [1387, 72] on div "Delete Tools Add New" at bounding box center [996, 91] width 884 height 52
click at [1389, 84] on button "Add New" at bounding box center [1372, 91] width 82 height 26
click at [1344, 137] on div "Category" at bounding box center [1334, 133] width 126 height 23
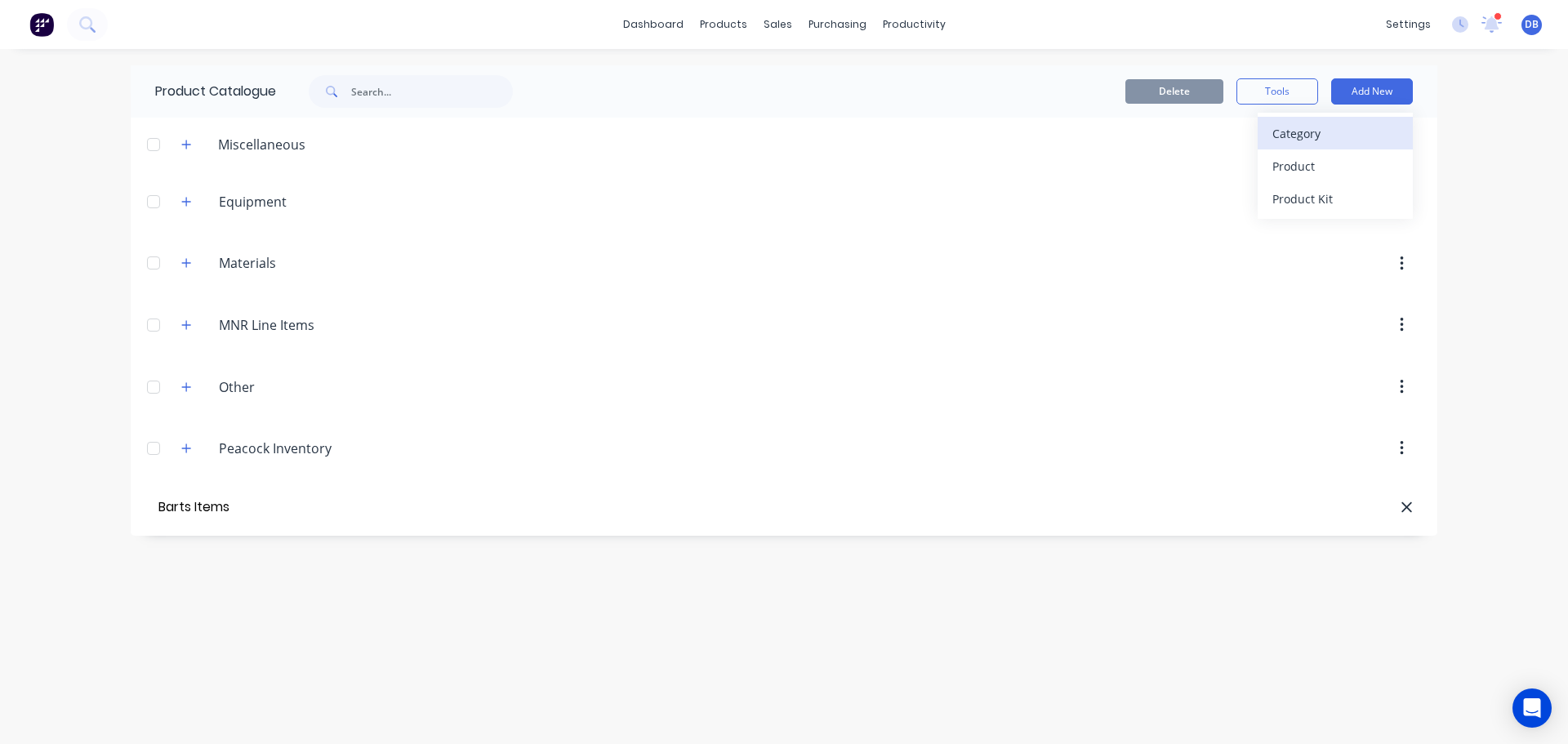
type input "Barts Items"
click at [741, 583] on div "Product Catalogue Delete Tools Add New Miscellaneous Equipment Equipment Materi…" at bounding box center [784, 397] width 1307 height 663
click at [198, 509] on div "Barts.Items Barts Items" at bounding box center [297, 511] width 257 height 30
click at [177, 508] on button "button" at bounding box center [187, 510] width 20 height 20
click at [549, 563] on div "Product Catalogue Delete Tools Add New Miscellaneous Equipment Equipment Materi…" at bounding box center [784, 397] width 1307 height 663
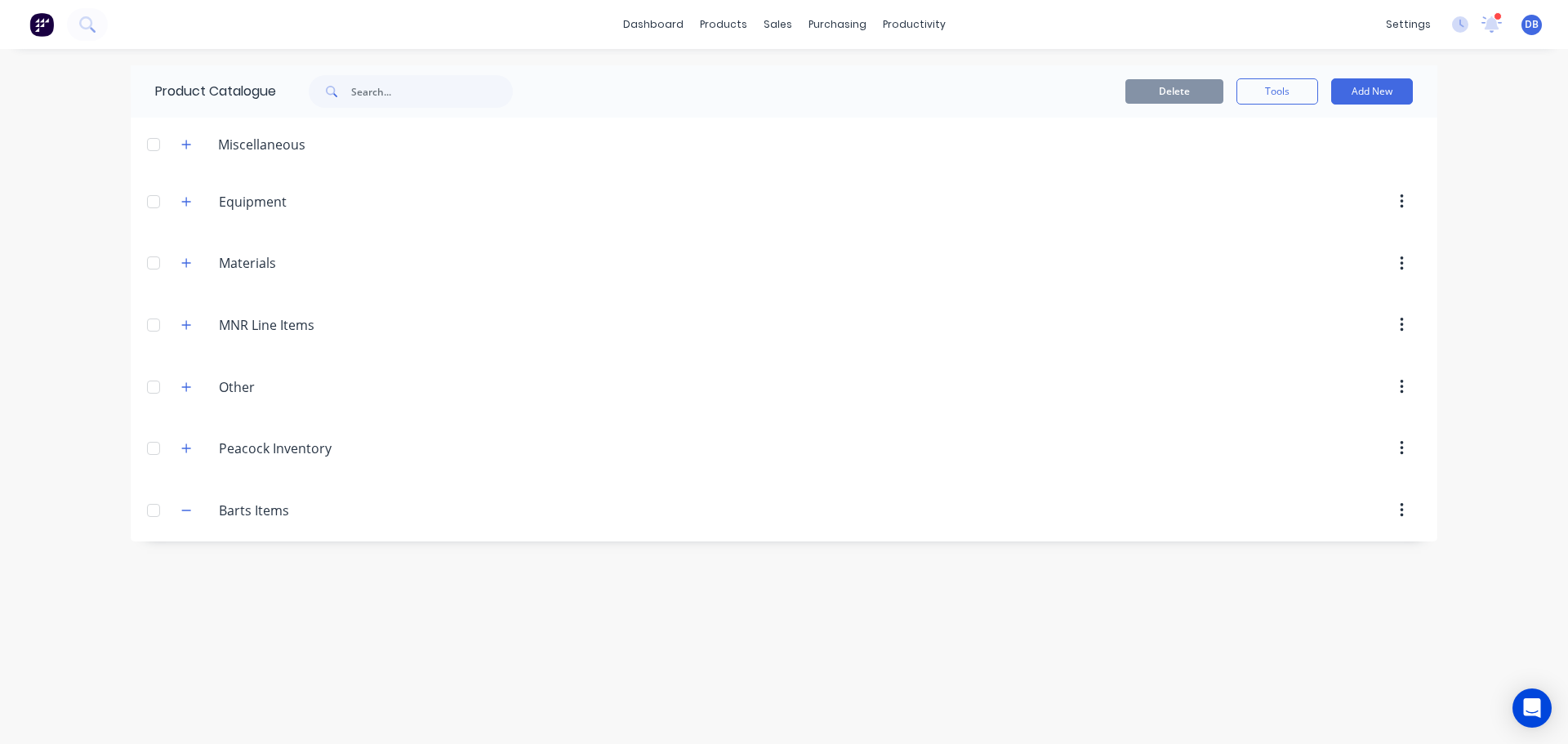
click at [735, 627] on div "Product Catalogue Delete Tools Add New Miscellaneous Equipment Equipment Materi…" at bounding box center [784, 397] width 1307 height 663
click at [1403, 84] on button "Add New" at bounding box center [1372, 91] width 82 height 26
click at [1358, 164] on div "Product" at bounding box center [1334, 166] width 126 height 23
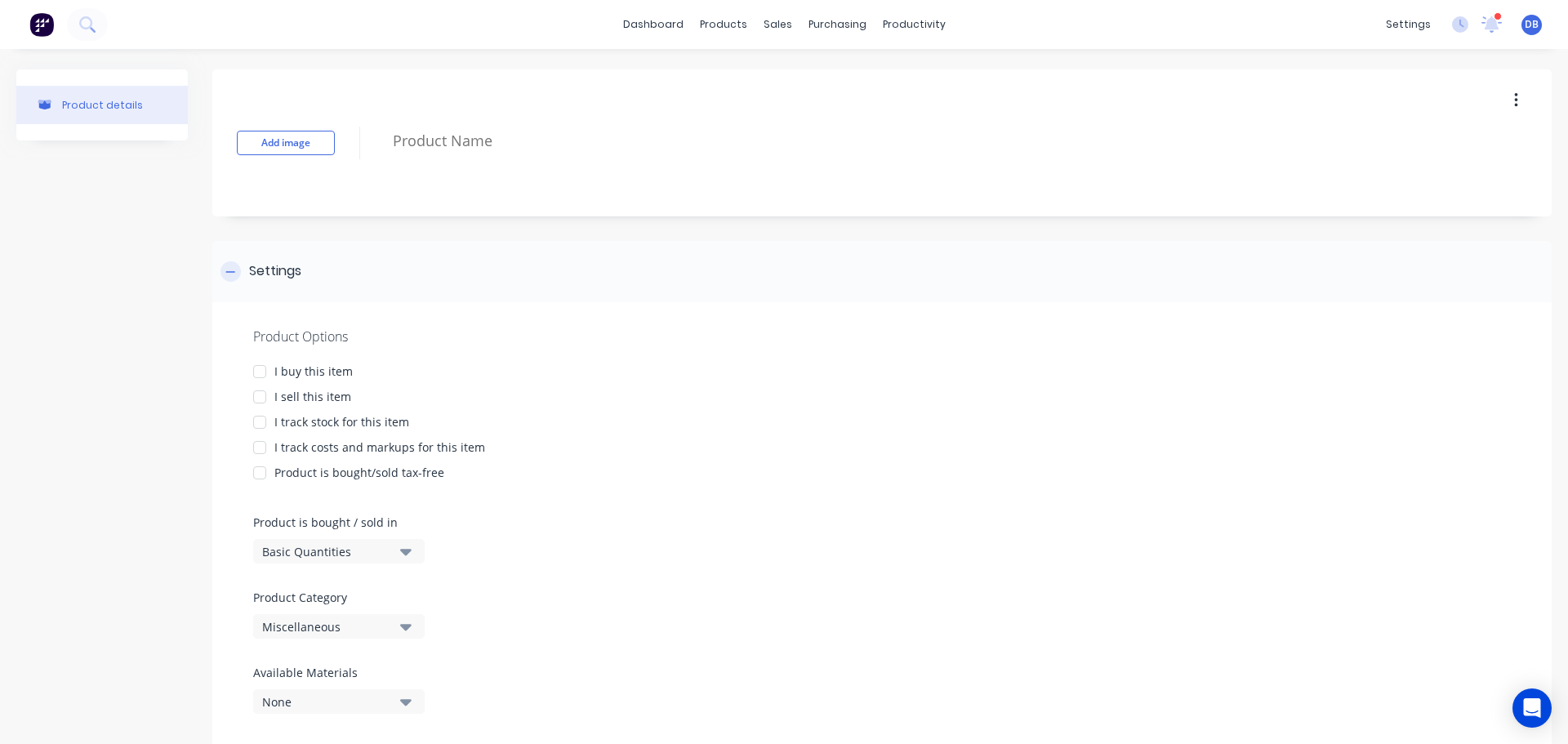
scroll to position [44, 0]
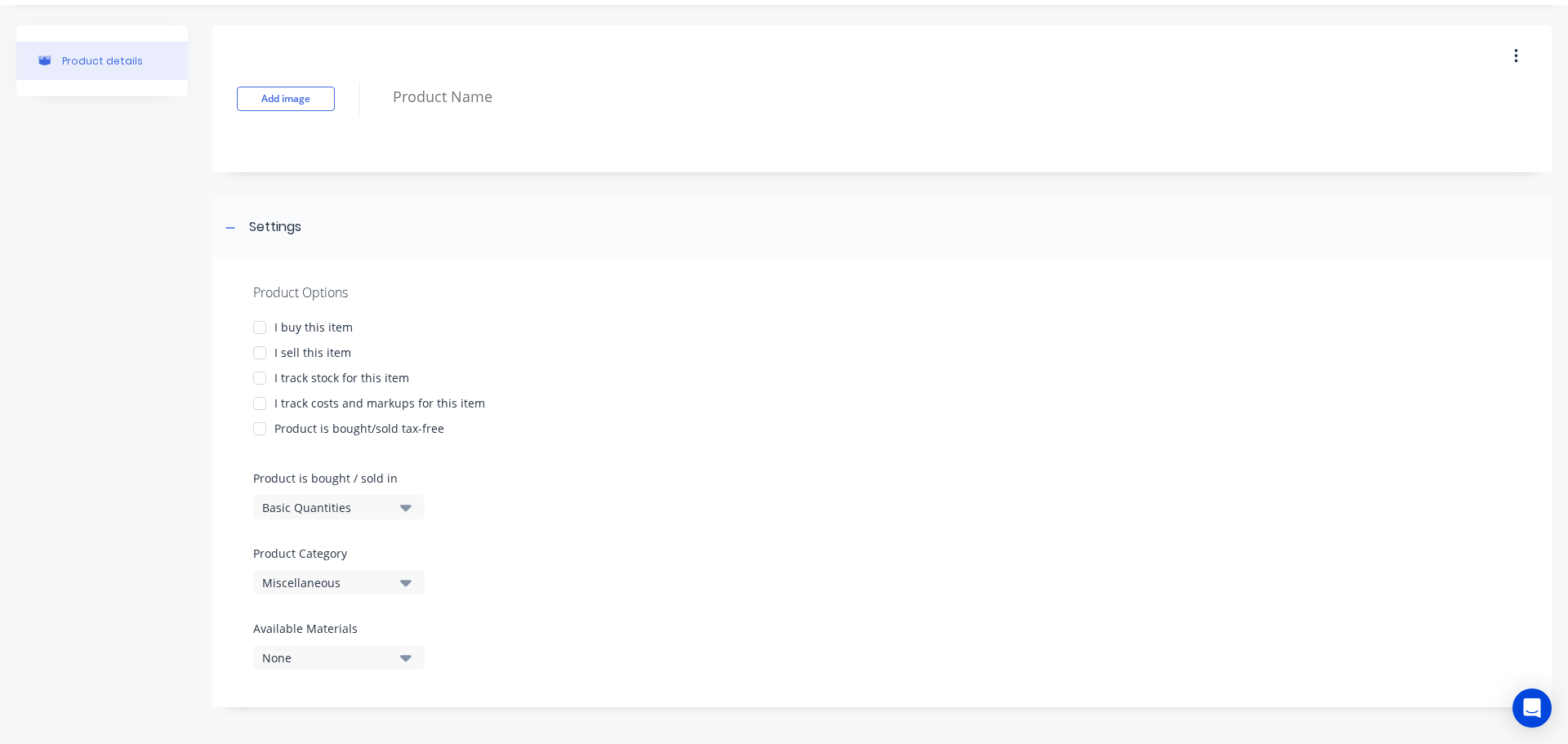
click at [399, 584] on button "Miscellaneous" at bounding box center [339, 583] width 171 height 24
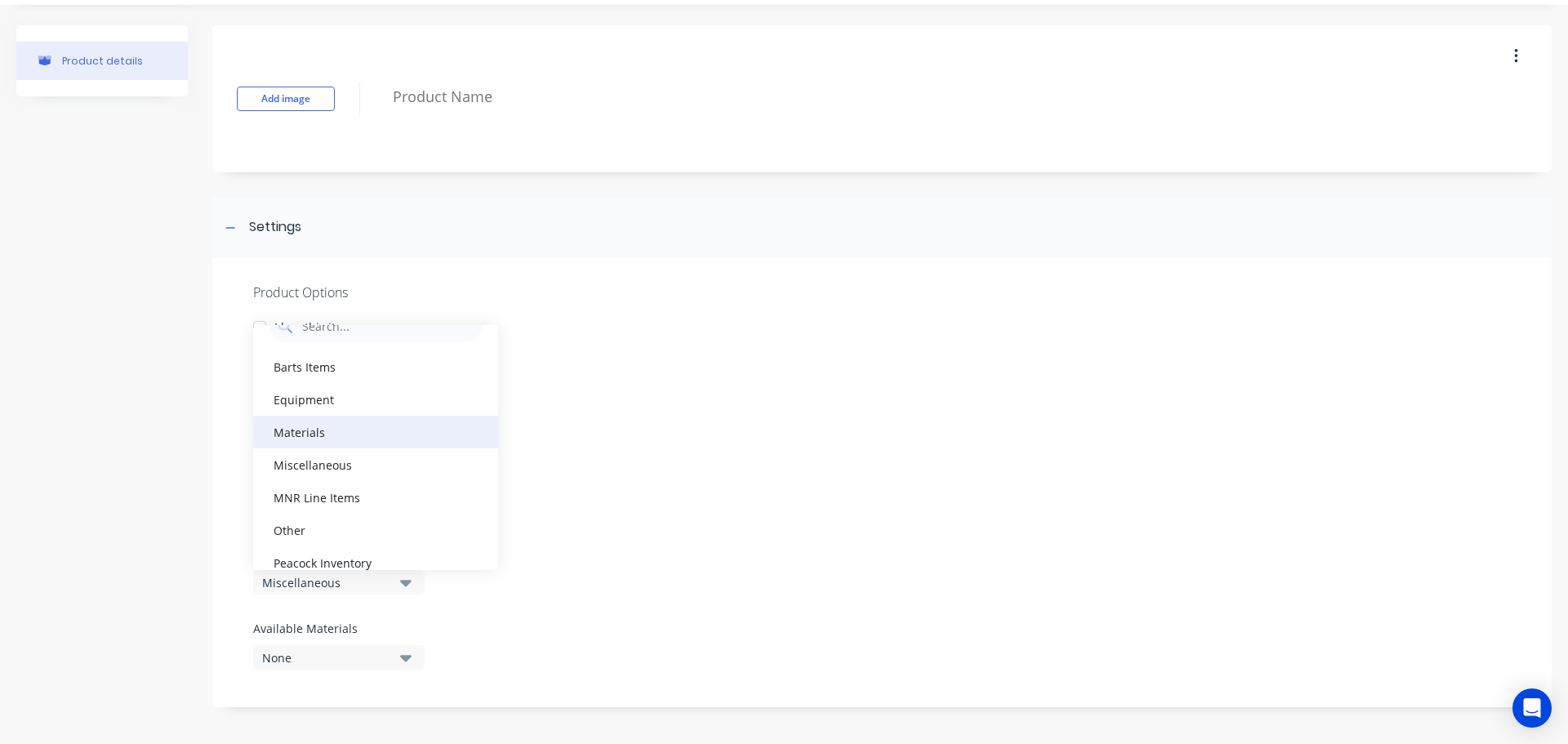
scroll to position [49, 0]
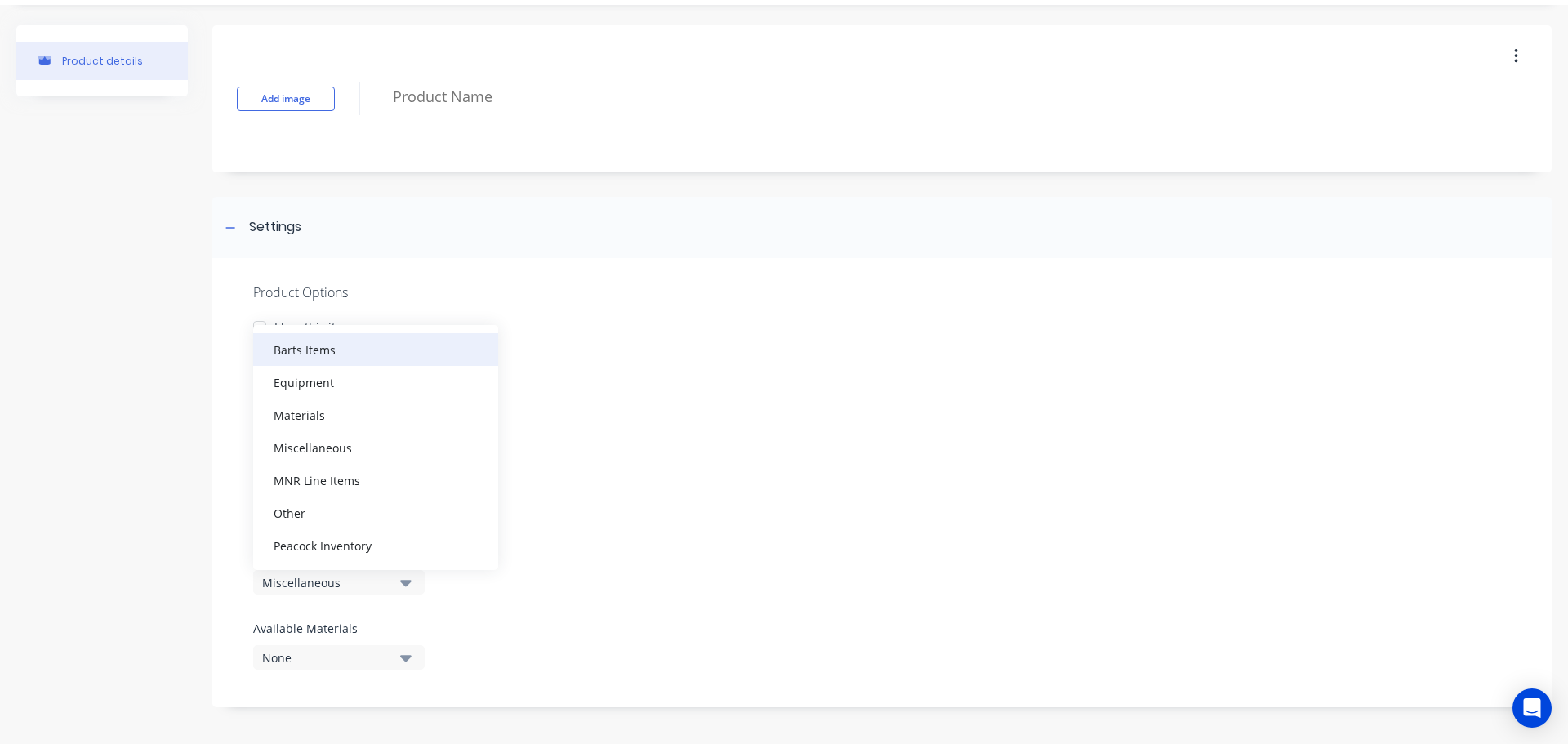
drag, startPoint x: 394, startPoint y: 352, endPoint x: 1317, endPoint y: 357, distance: 923.0
click at [394, 351] on div "Barts Items" at bounding box center [375, 349] width 245 height 33
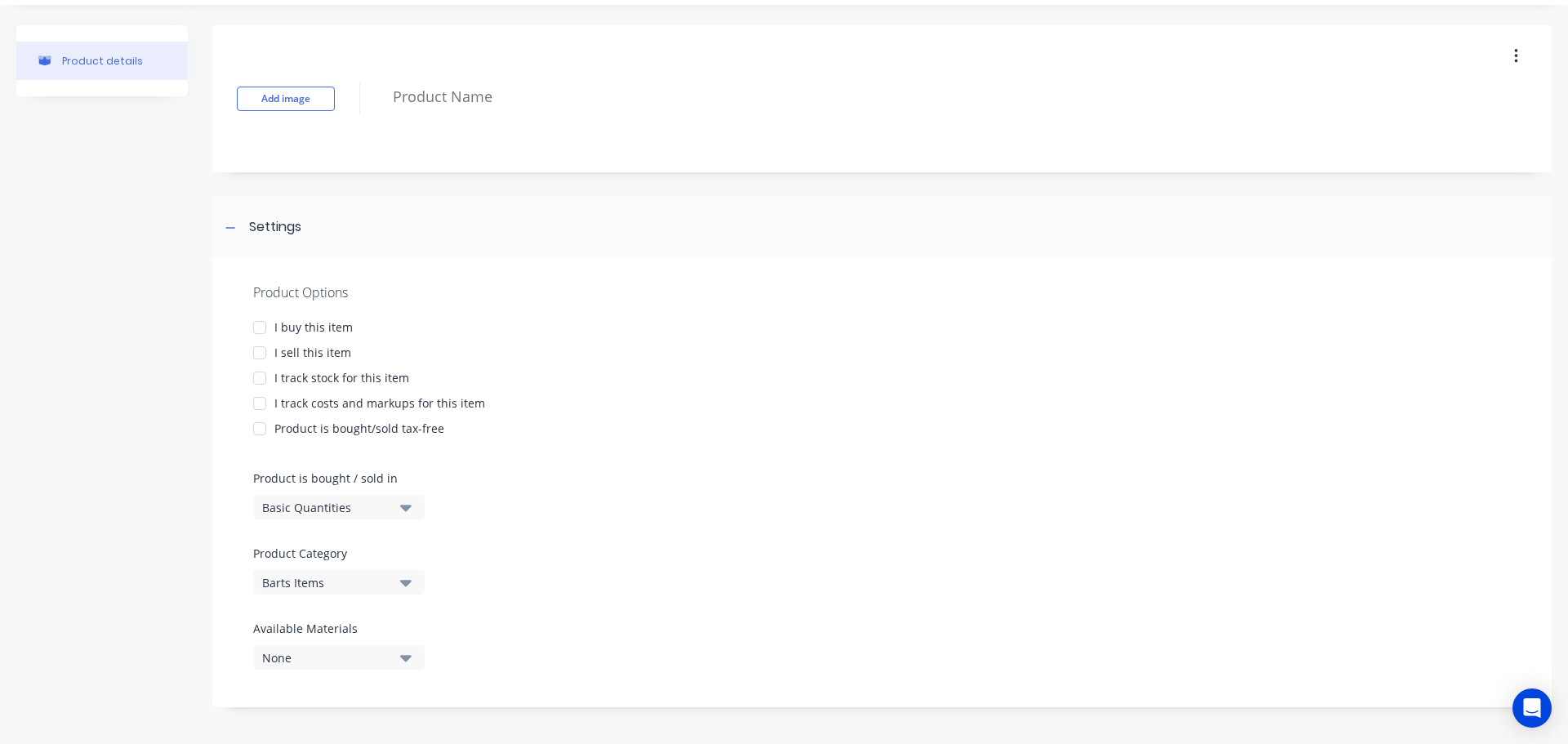
click at [998, 458] on div at bounding box center [881, 457] width 1257 height 24
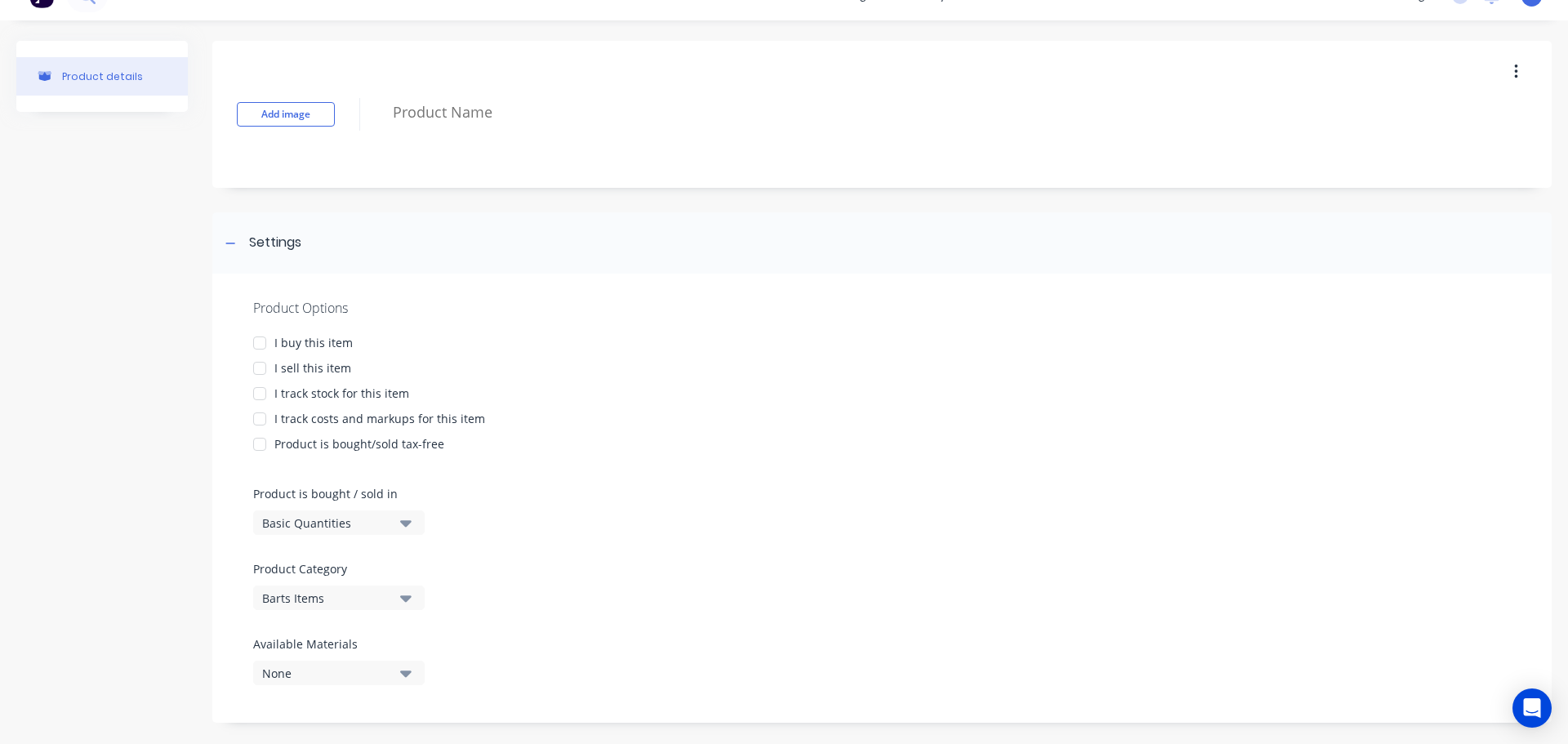
scroll to position [44, 0]
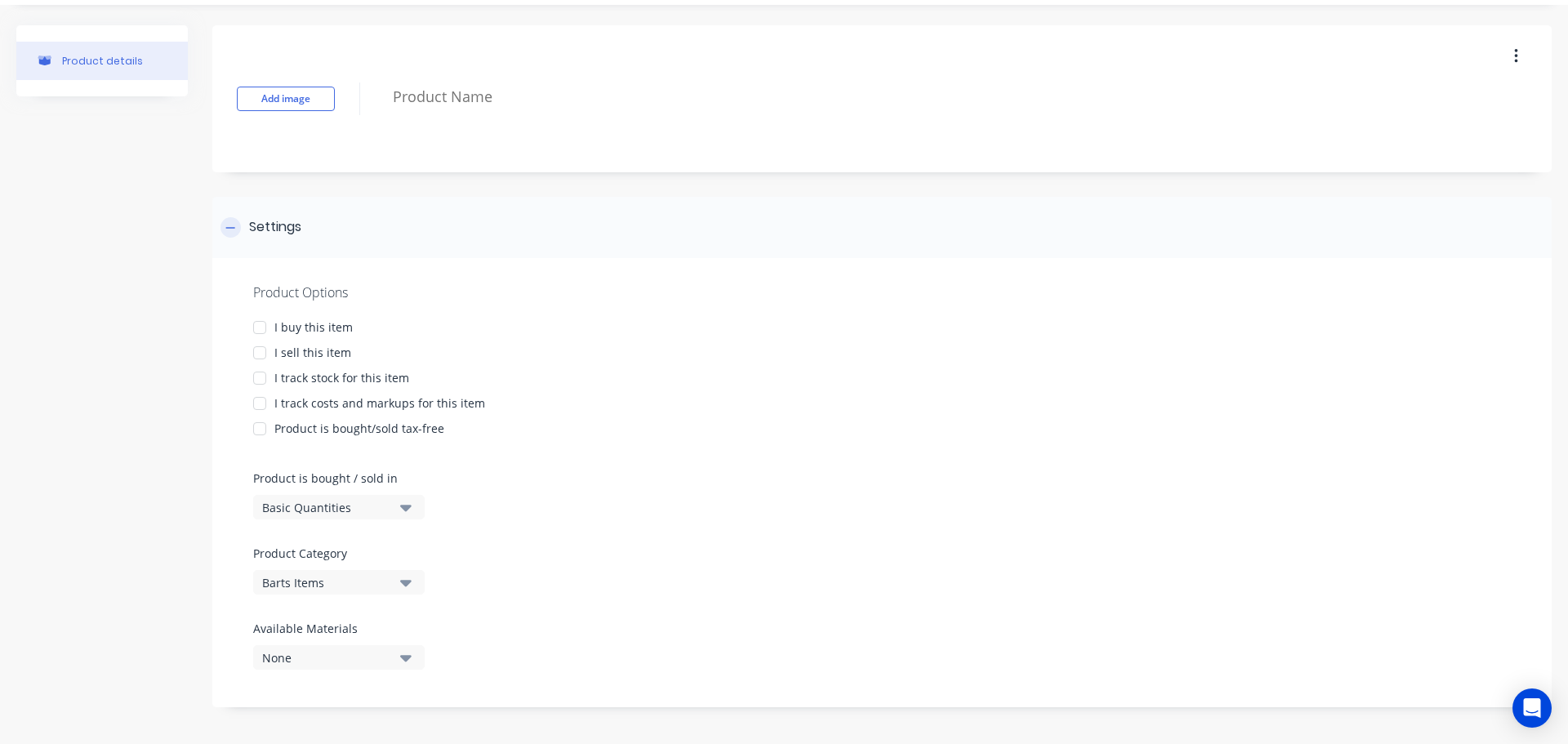
click at [227, 230] on icon at bounding box center [230, 228] width 10 height 11
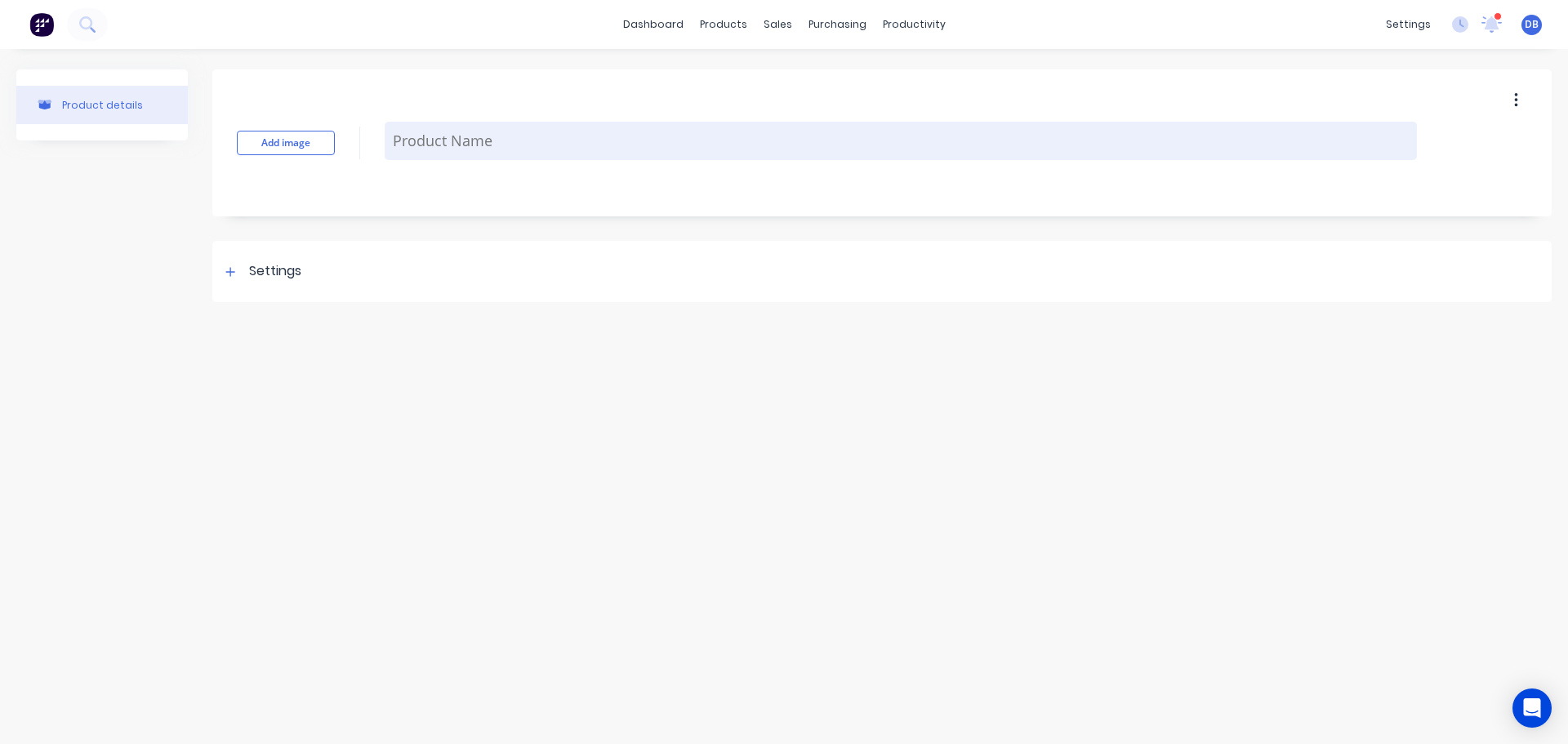
scroll to position [0, 0]
click at [568, 150] on textarea at bounding box center [900, 141] width 1032 height 38
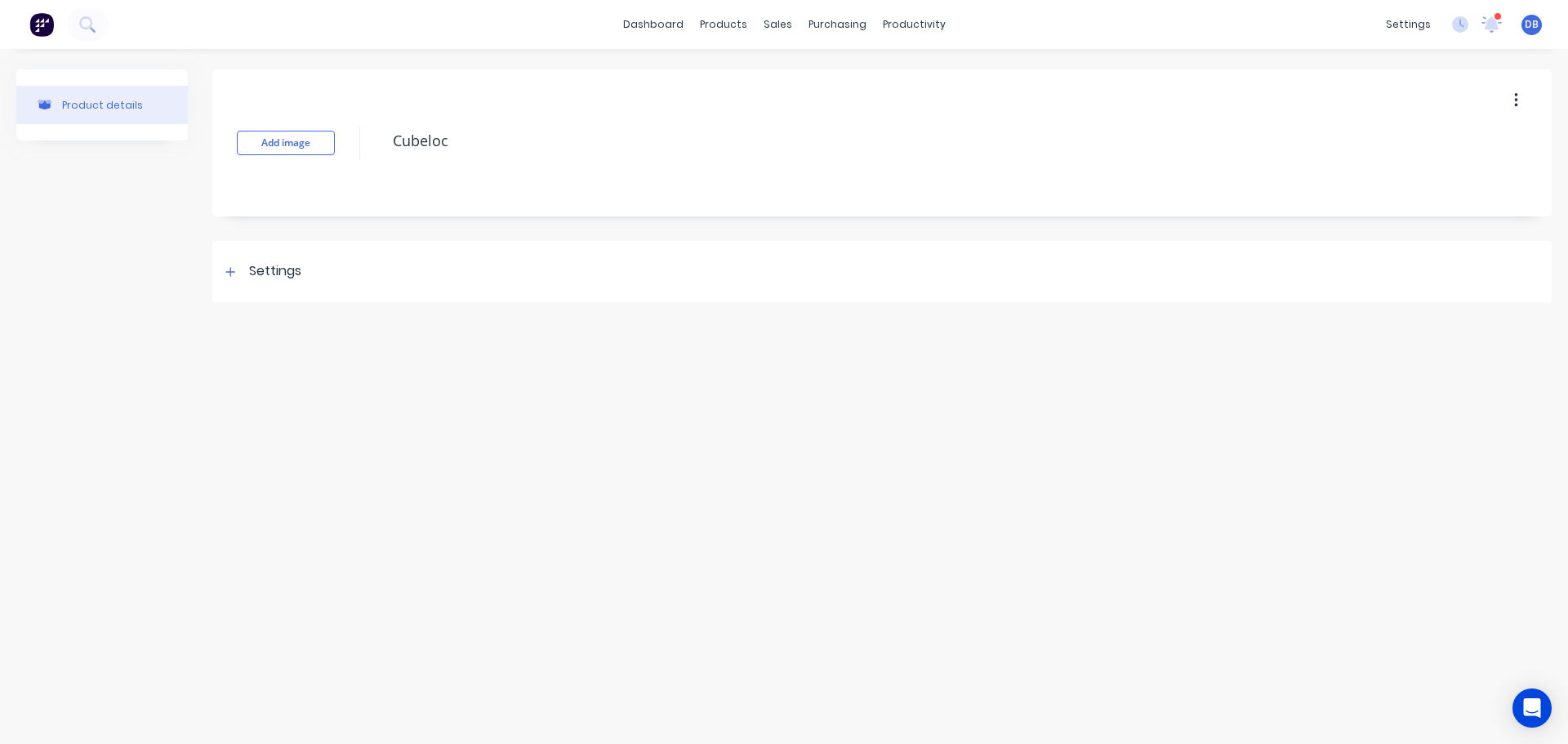
type textarea "Cubeloc"
drag, startPoint x: 765, startPoint y: 331, endPoint x: 764, endPoint y: 318, distance: 13.0
click at [764, 319] on div "Product details Add image Cubeloc Settings Product Options I buy this item I se…" at bounding box center [784, 381] width 1568 height 663
click at [302, 268] on div "Settings" at bounding box center [275, 272] width 52 height 20
click at [829, 444] on div "I track costs and markups for this item" at bounding box center [881, 447] width 1257 height 17
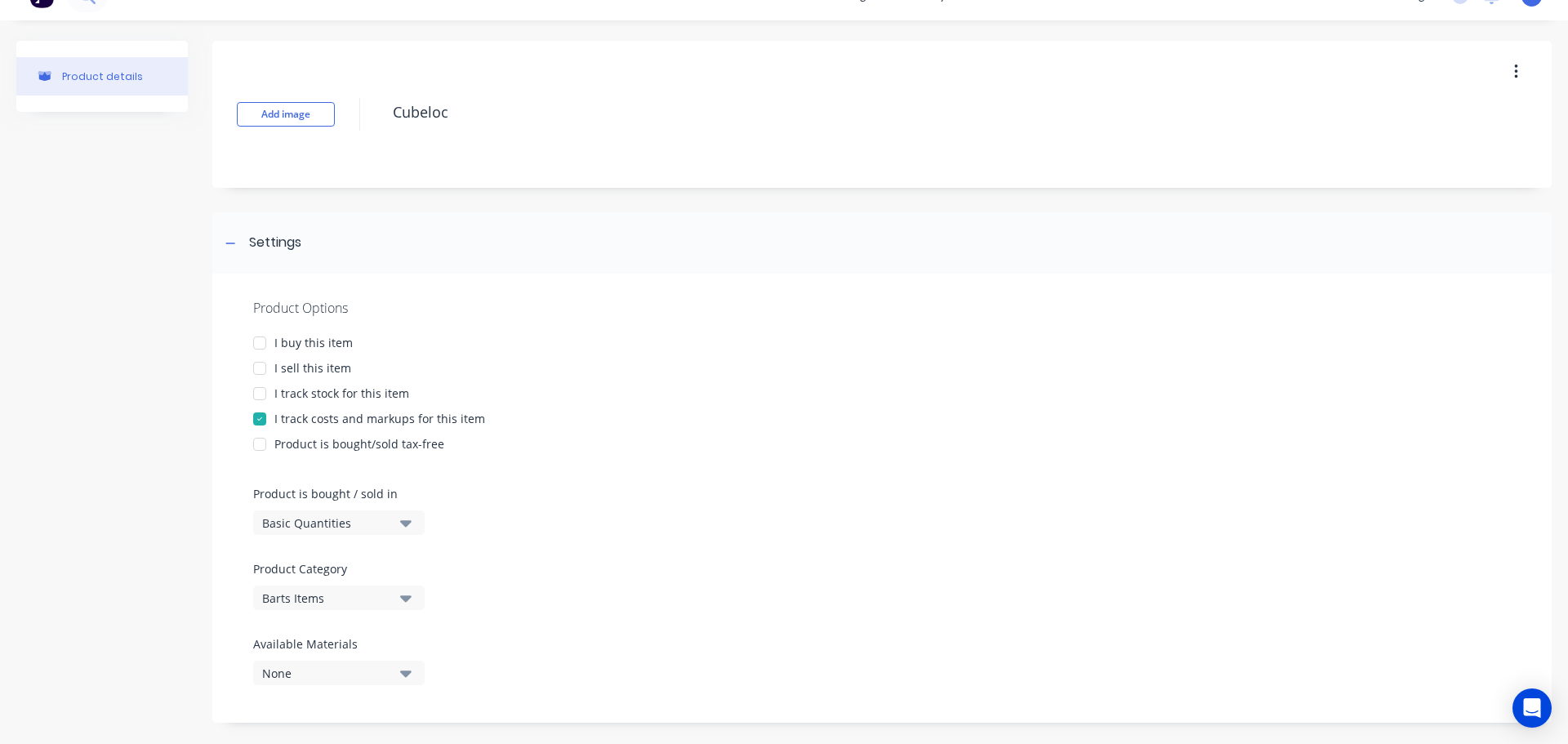
scroll to position [44, 0]
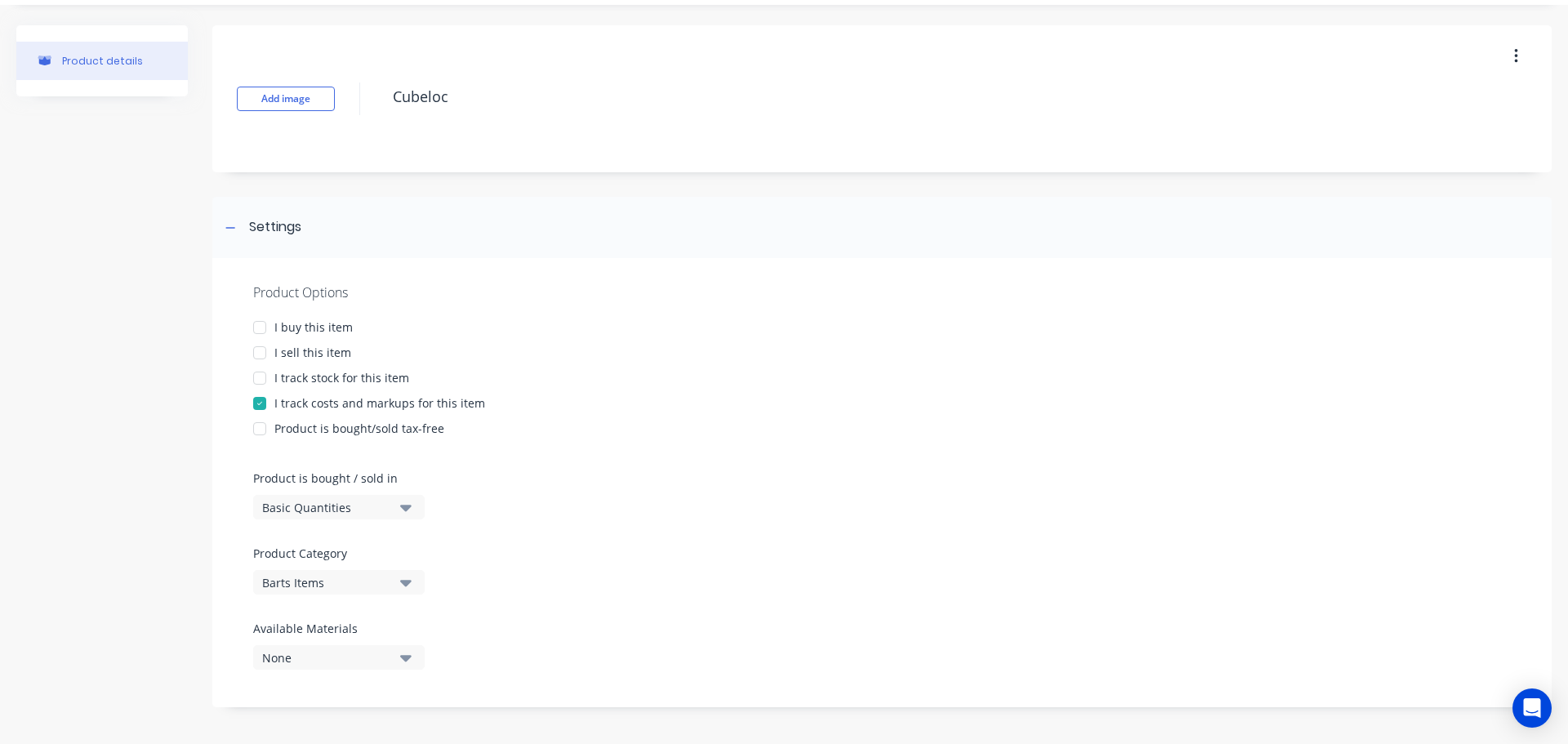
click at [260, 399] on div at bounding box center [260, 403] width 33 height 33
click at [258, 353] on div at bounding box center [260, 353] width 33 height 33
click at [738, 366] on div "Product Options I buy this item I sell this item I track stock for this item I …" at bounding box center [881, 482] width 1339 height 450
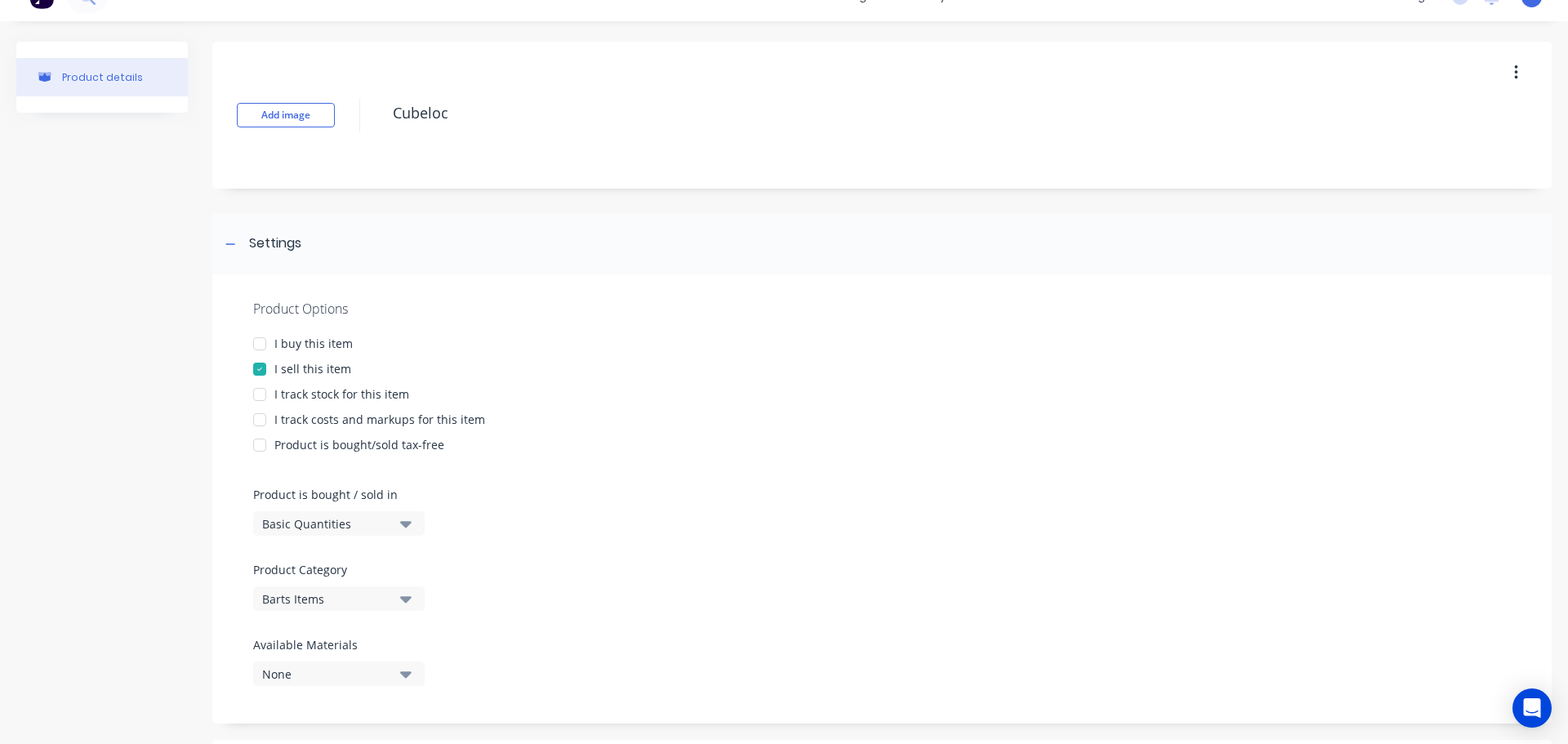
scroll to position [0, 0]
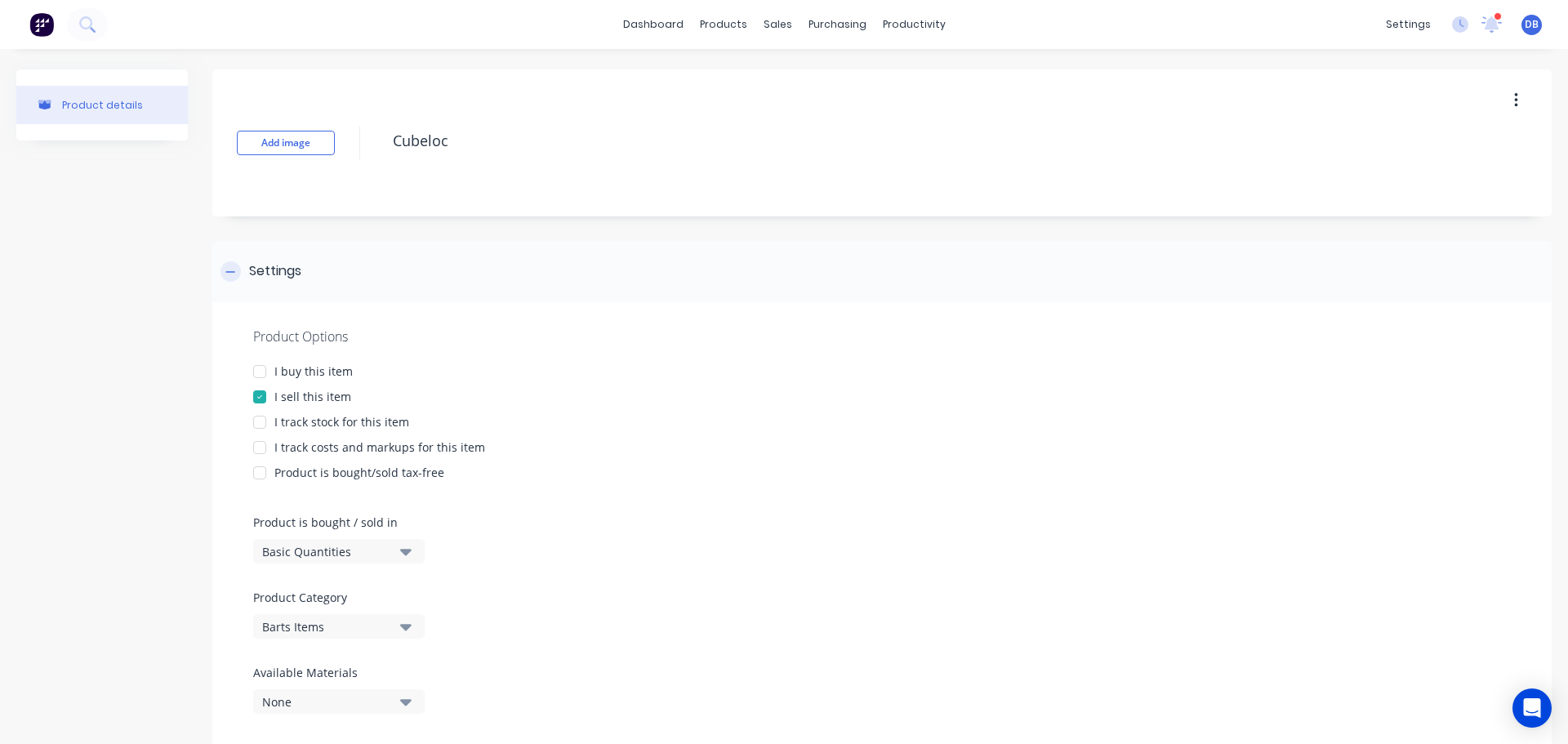
click at [810, 281] on div "Settings" at bounding box center [881, 272] width 1339 height 61
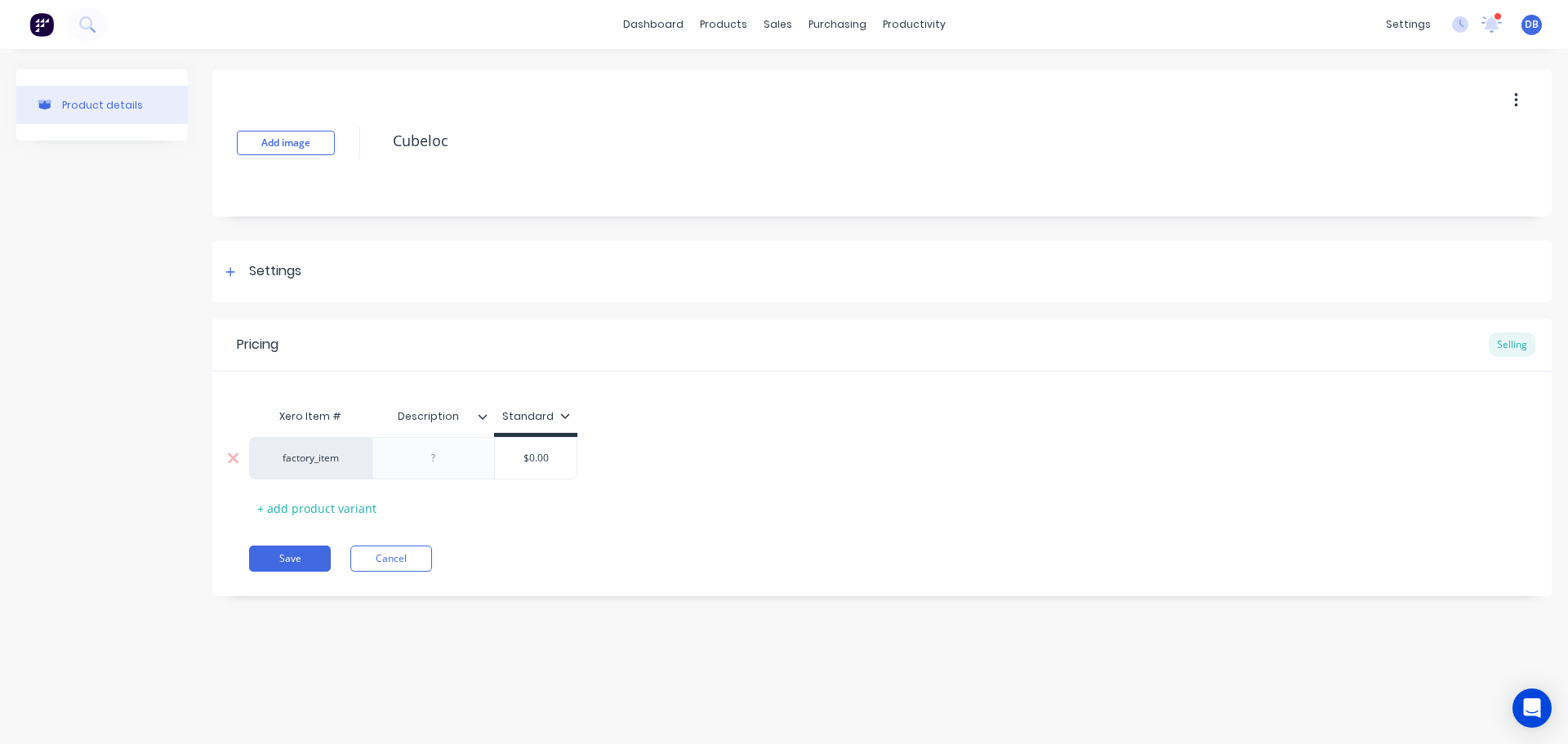
type input "$0.00"
click at [545, 459] on input "$0.00" at bounding box center [536, 458] width 82 height 15
click at [230, 277] on icon at bounding box center [230, 272] width 10 height 11
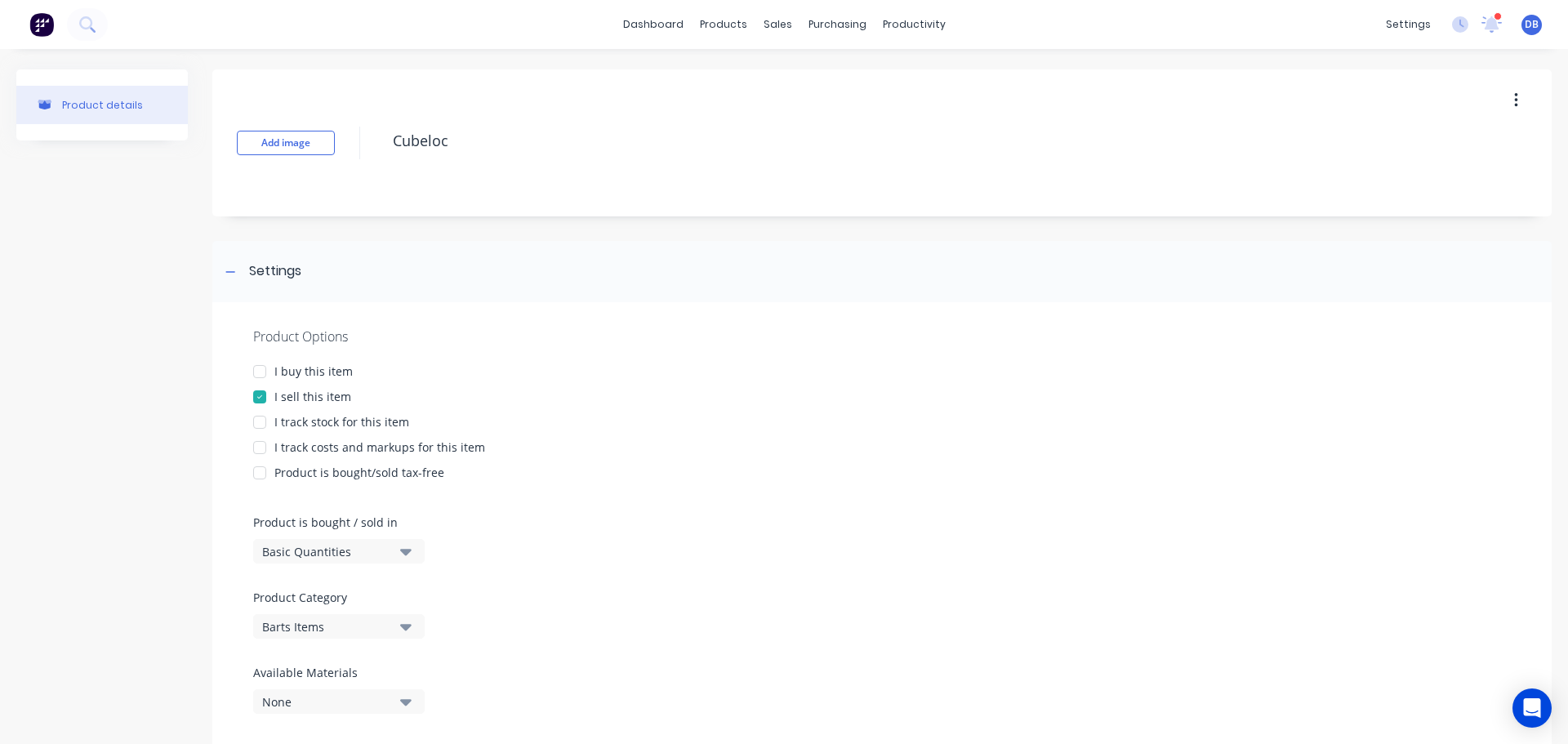
click at [259, 446] on div at bounding box center [260, 447] width 33 height 33
click at [650, 434] on div "Product Options I buy this item I sell this item I track stock for this item I …" at bounding box center [881, 527] width 1339 height 450
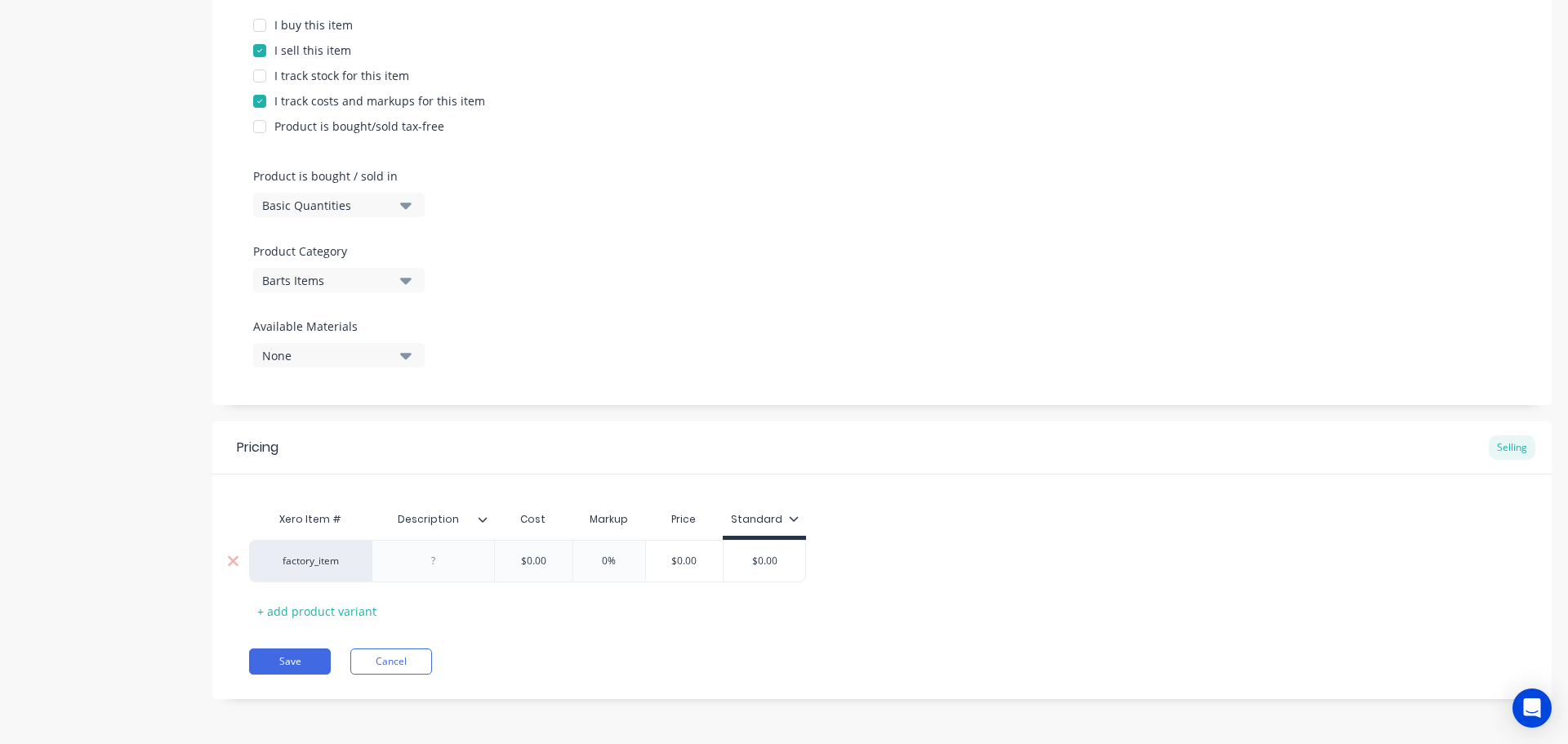
click at [448, 565] on div at bounding box center [434, 561] width 82 height 21
click at [538, 556] on input "$0.00" at bounding box center [533, 561] width 82 height 15
click at [543, 558] on input "$0.00" at bounding box center [533, 561] width 82 height 15
drag, startPoint x: 543, startPoint y: 561, endPoint x: 523, endPoint y: 562, distance: 20.0
click at [523, 562] on input "$0.00" at bounding box center [533, 561] width 82 height 15
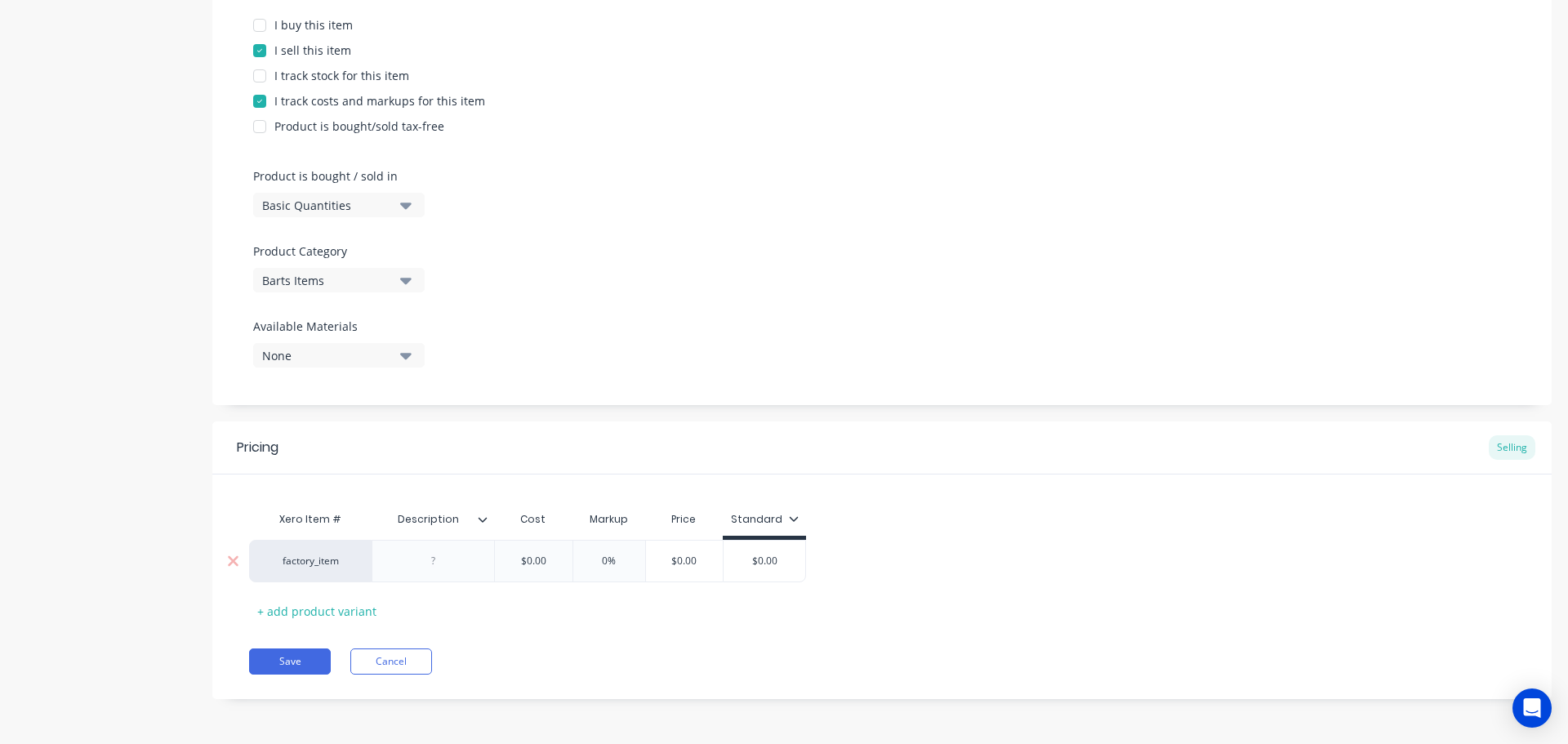
click at [554, 562] on input "$0.00" at bounding box center [533, 561] width 82 height 15
type input "$100"
click at [944, 615] on div "Xero Item # Description Cost Markup Price Standard factory_item $100.00 $100 0%…" at bounding box center [882, 564] width 1266 height 121
click at [803, 570] on div "$0.00" at bounding box center [785, 561] width 82 height 41
click at [886, 572] on div "factory_item $100.00 $100 0% $100.00 $0.00 $0.00" at bounding box center [882, 561] width 1266 height 43
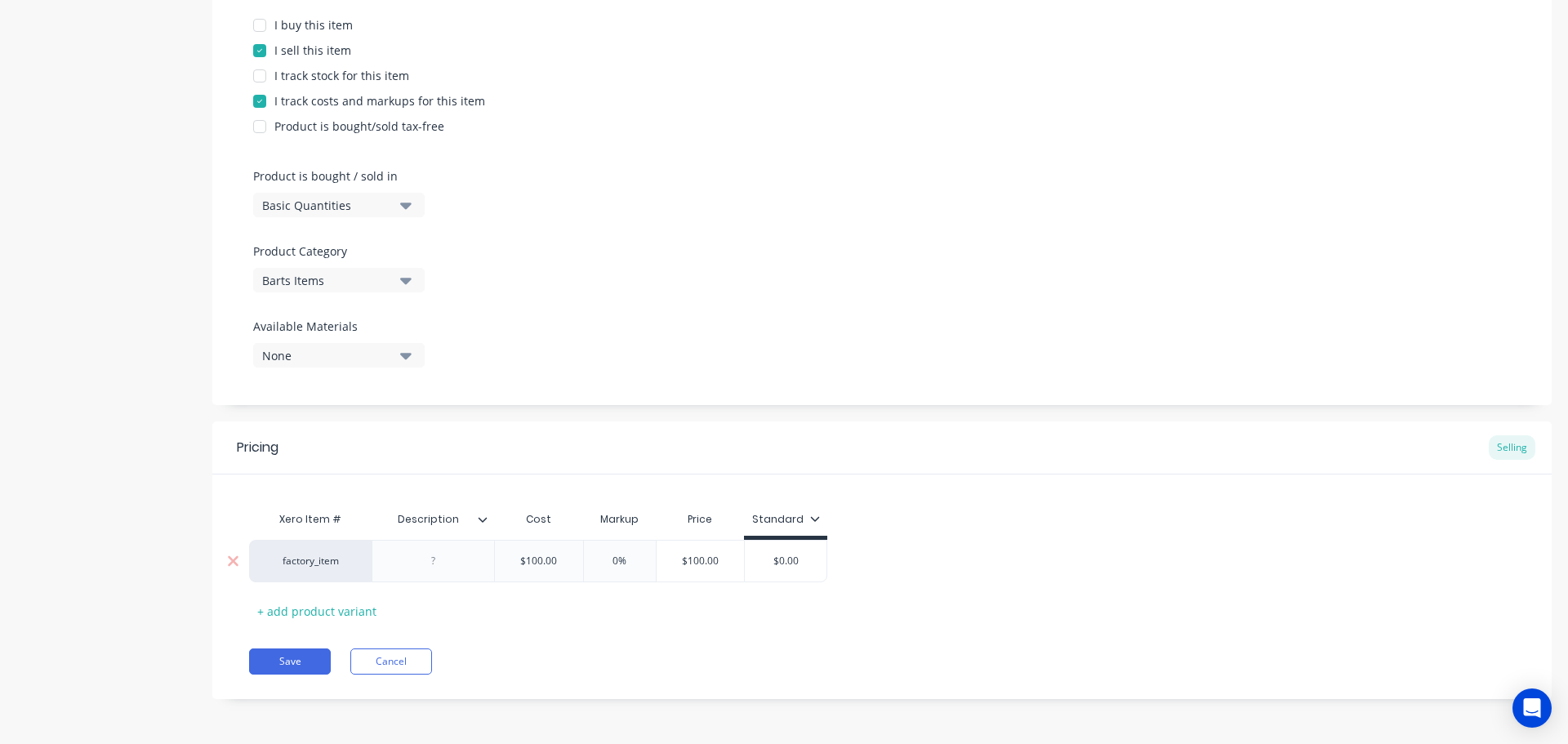
click at [786, 560] on input "$0.00" at bounding box center [785, 561] width 82 height 15
drag, startPoint x: 811, startPoint y: 564, endPoint x: 787, endPoint y: 564, distance: 24.0
click at [790, 564] on input "$0.00" at bounding box center [785, 561] width 82 height 15
click at [772, 563] on input "$0.00" at bounding box center [785, 561] width 82 height 15
click at [608, 563] on input "0%" at bounding box center [620, 561] width 82 height 15
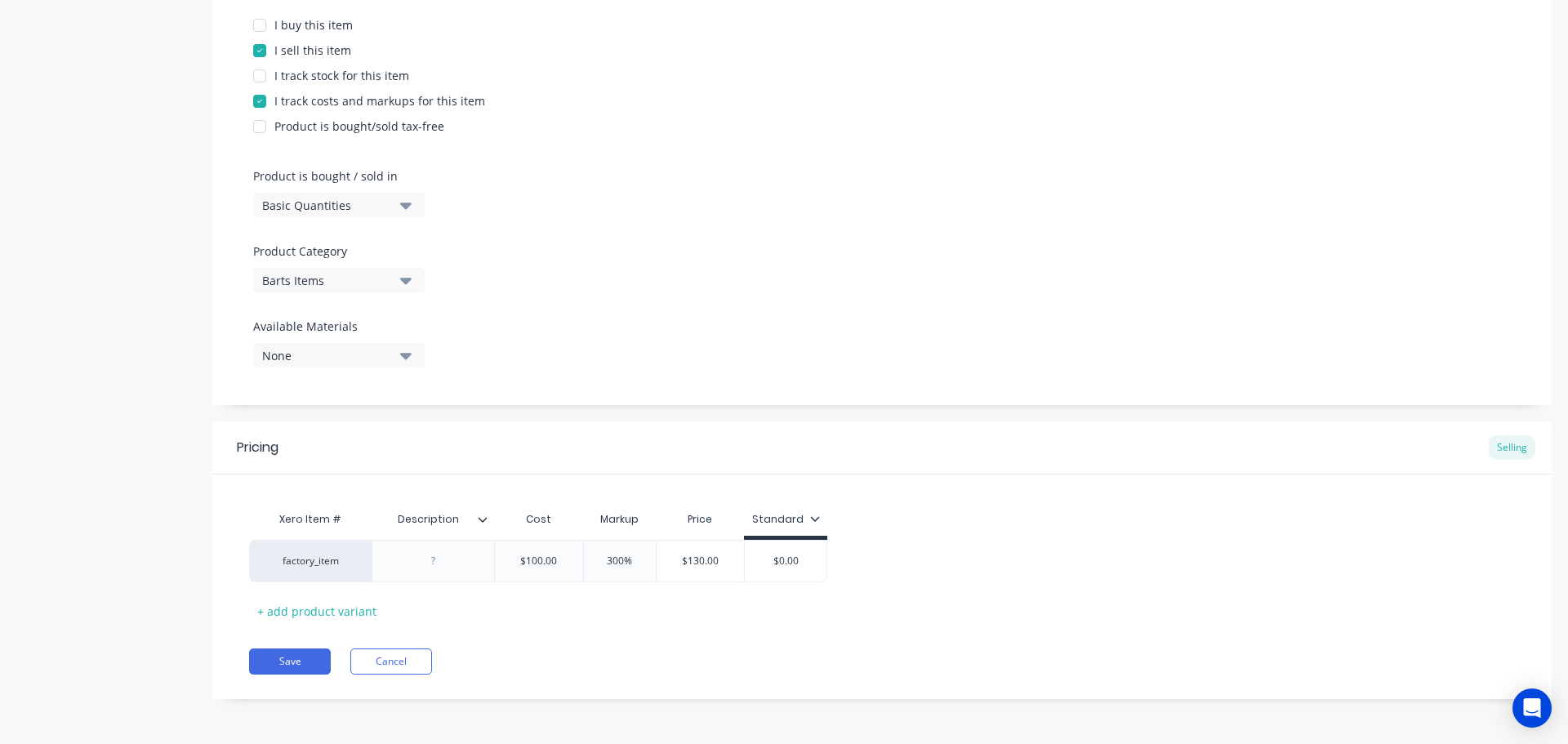
type input "300%"
type input "$400.00"
click at [620, 555] on input "300%" at bounding box center [620, 561] width 82 height 15
type input "30%"
type input "$130.00"
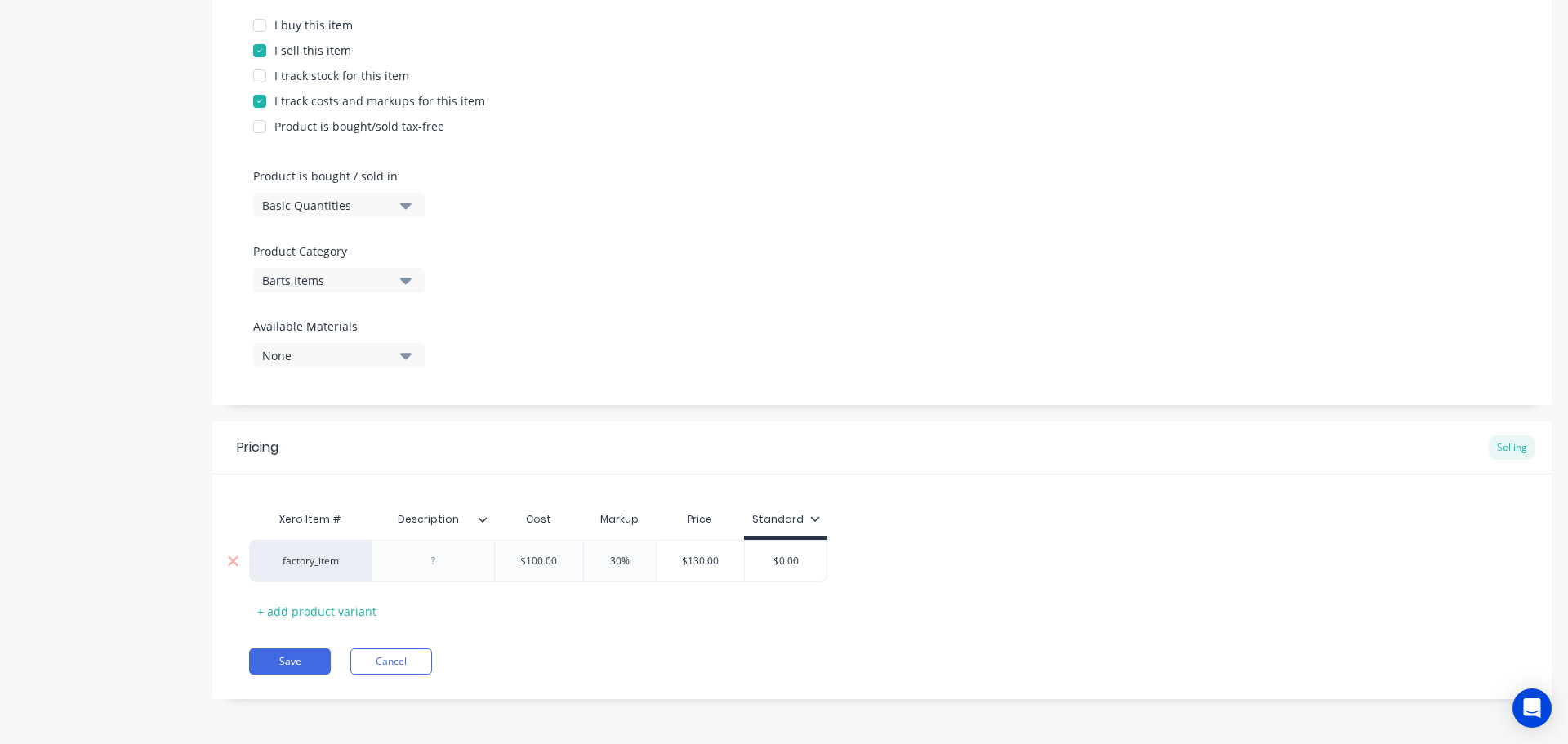
drag, startPoint x: 805, startPoint y: 559, endPoint x: 813, endPoint y: 558, distance: 8.1
click at [806, 559] on input "$0.00" at bounding box center [785, 561] width 82 height 15
drag, startPoint x: 813, startPoint y: 558, endPoint x: 772, endPoint y: 557, distance: 41.0
click at [772, 557] on input "$0.00" at bounding box center [785, 561] width 82 height 15
type input "130"
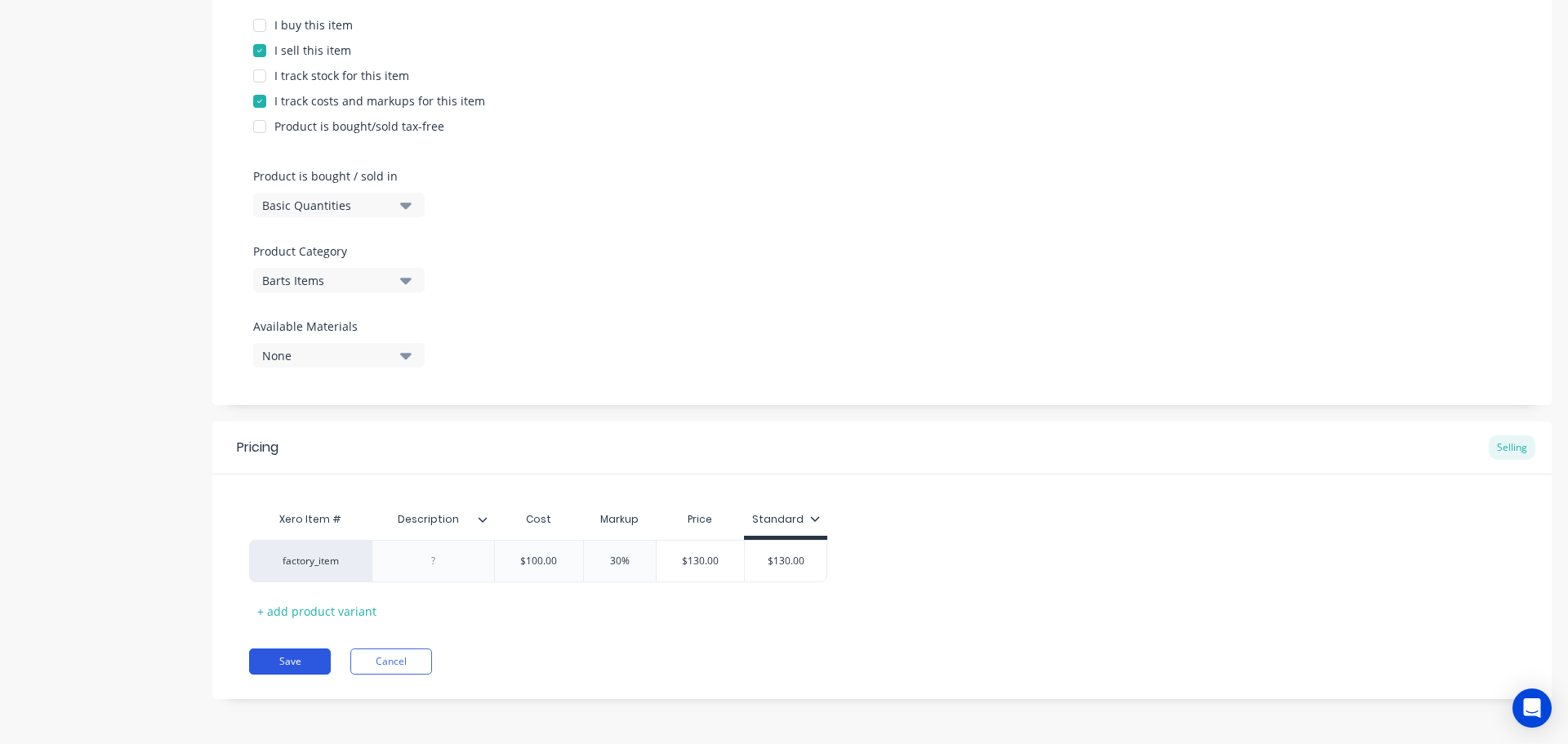
click at [295, 670] on button "Save" at bounding box center [290, 662] width 82 height 26
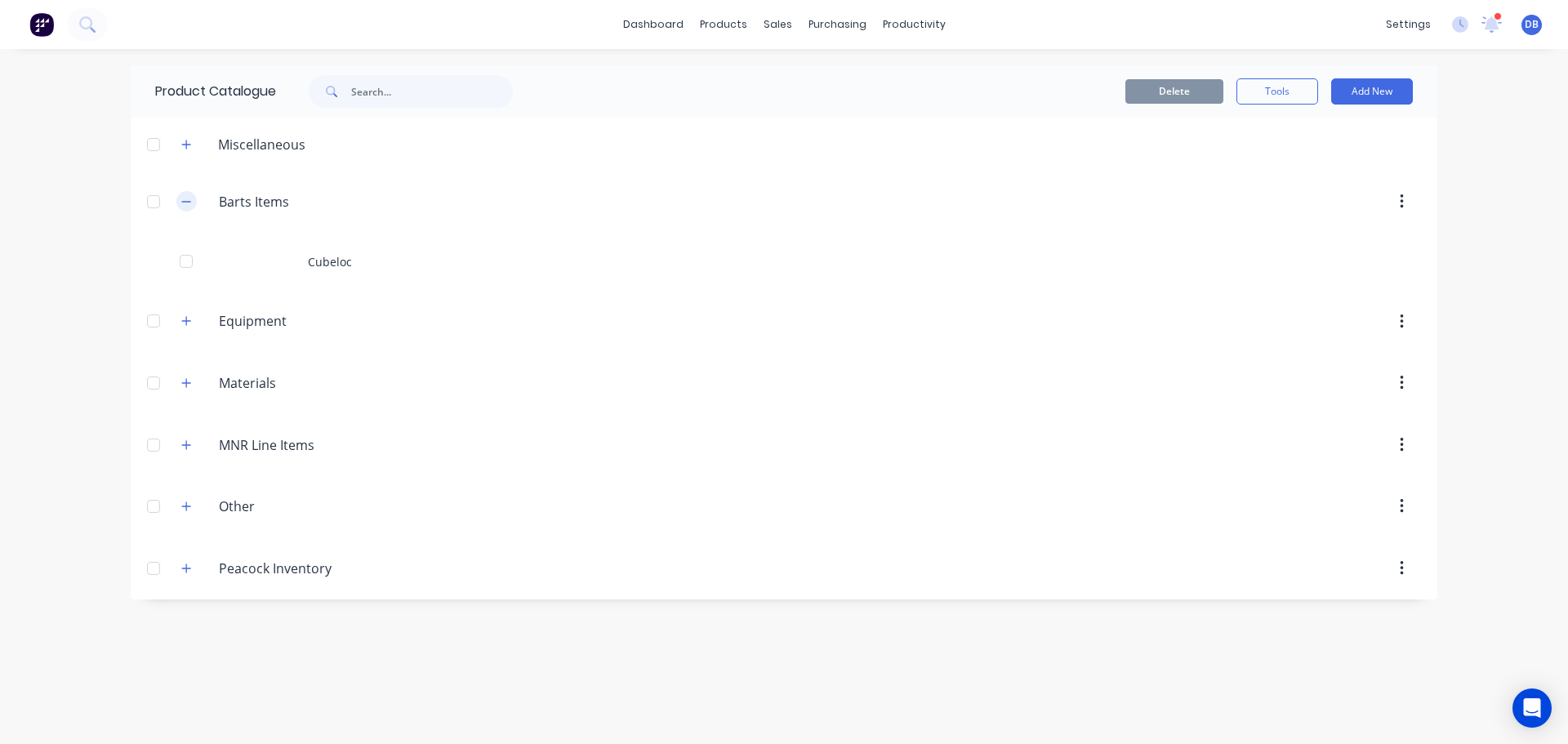
click at [191, 200] on icon "button" at bounding box center [186, 202] width 10 height 11
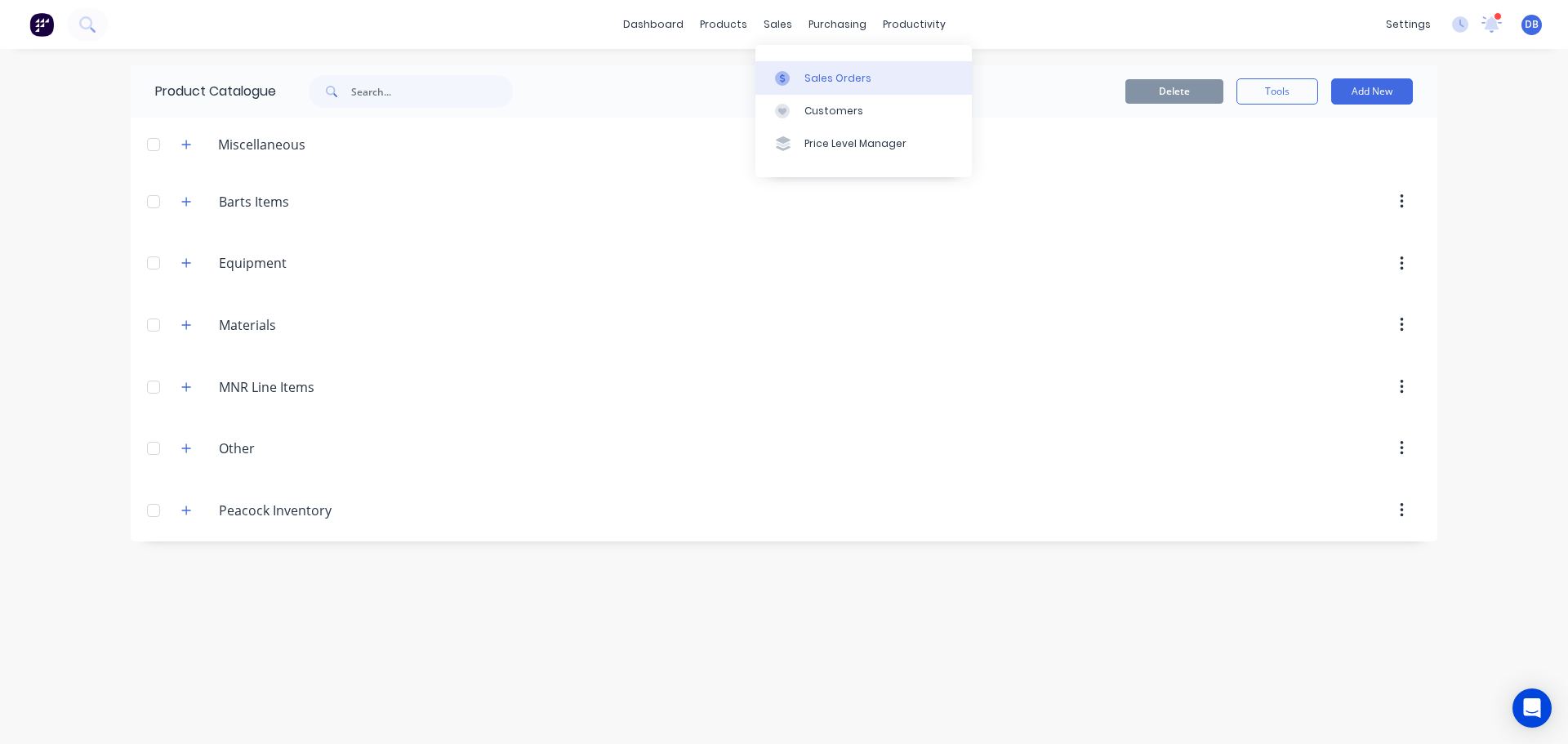
click at [804, 72] on link "Sales Orders" at bounding box center [864, 77] width 217 height 33
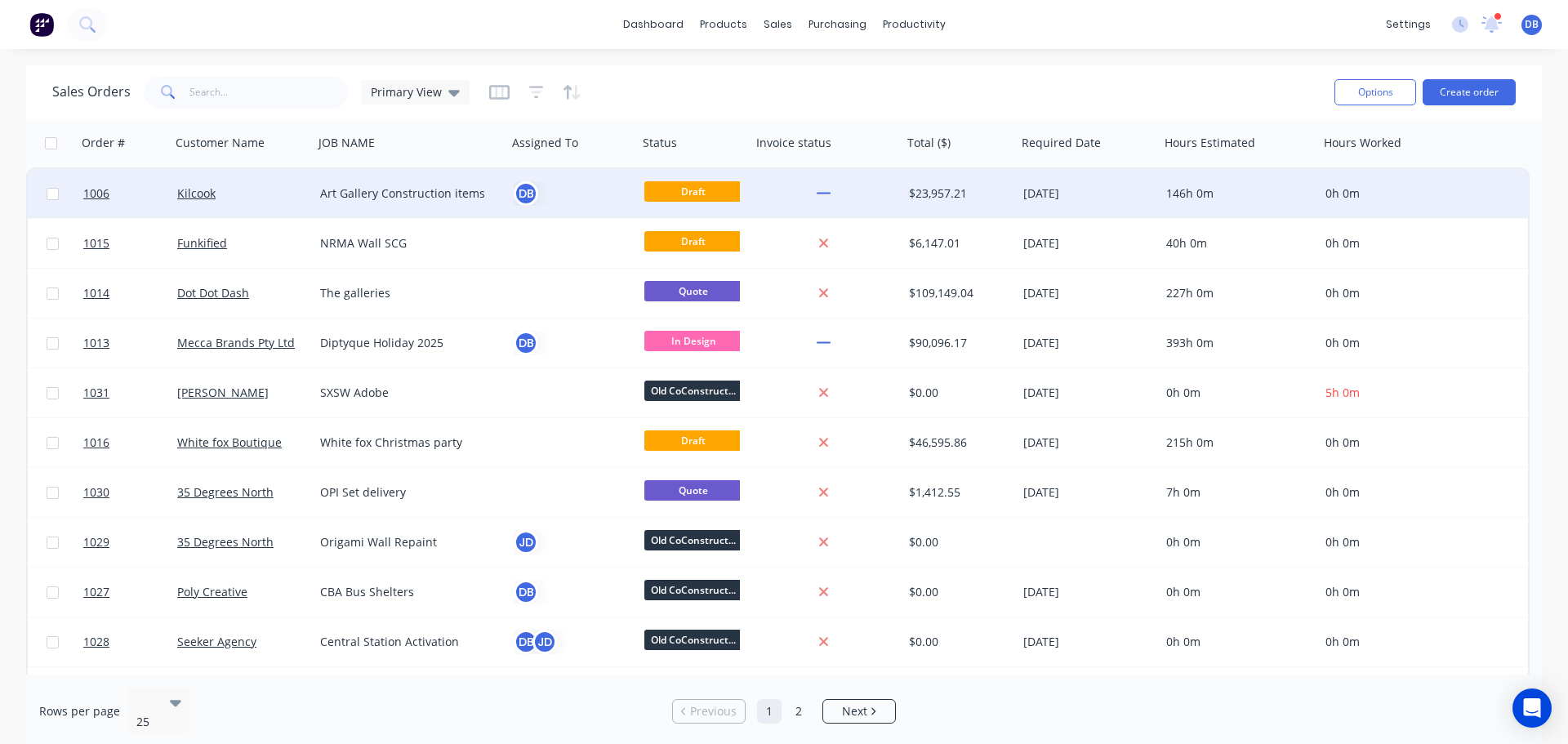
click at [559, 201] on div "DB" at bounding box center [570, 194] width 112 height 24
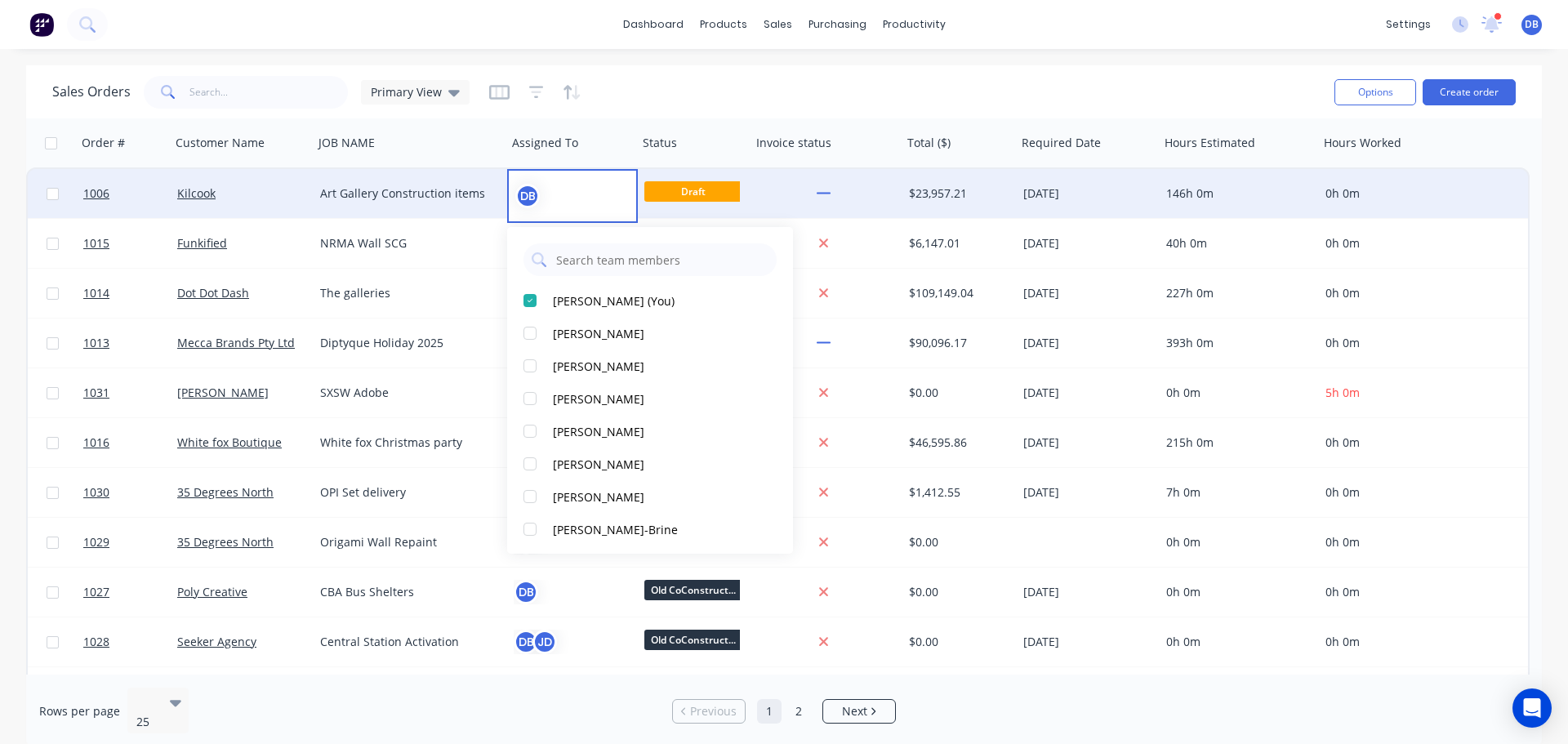
click at [460, 171] on div "Art Gallery Construction items" at bounding box center [410, 194] width 194 height 49
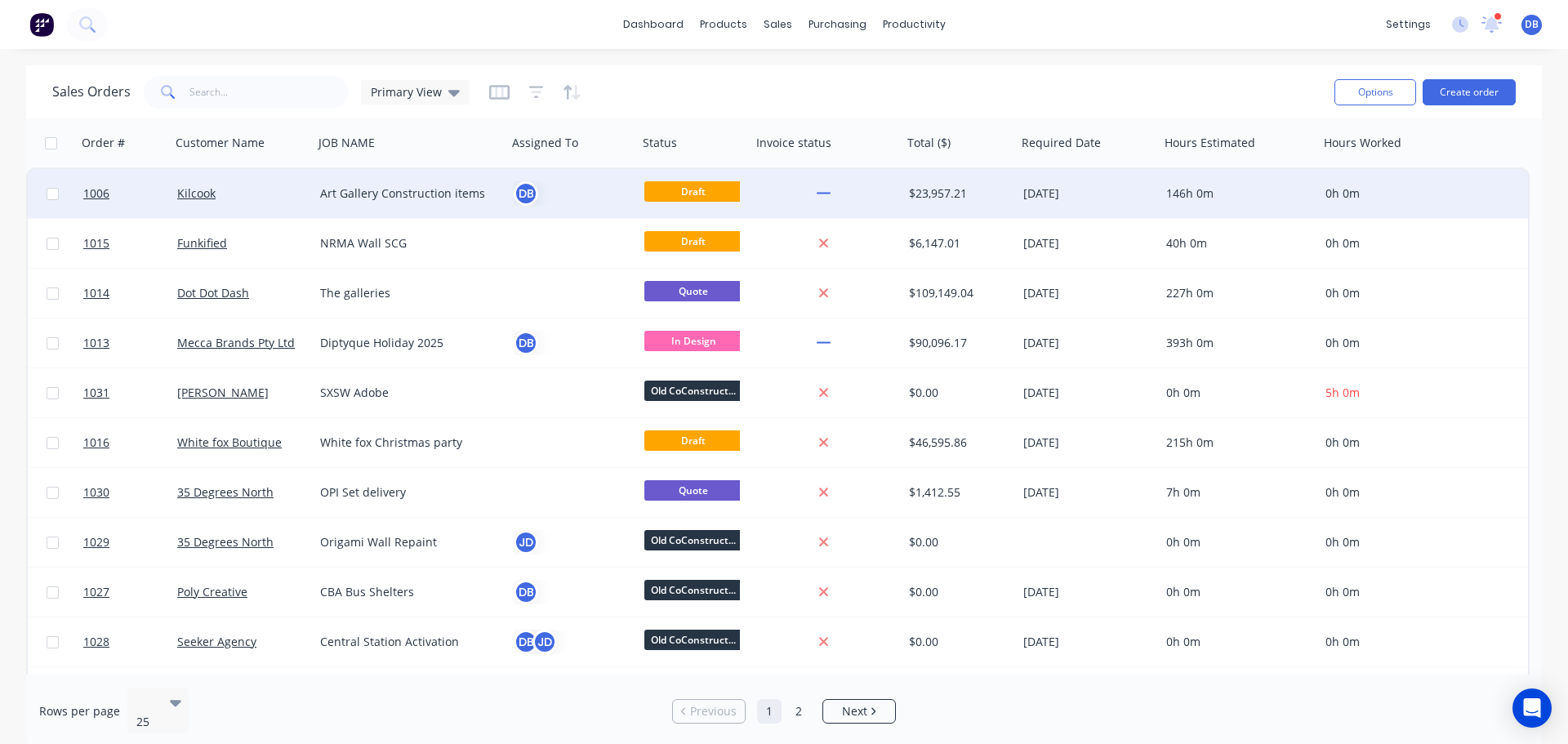
click at [265, 188] on div "Kilcook" at bounding box center [238, 194] width 124 height 17
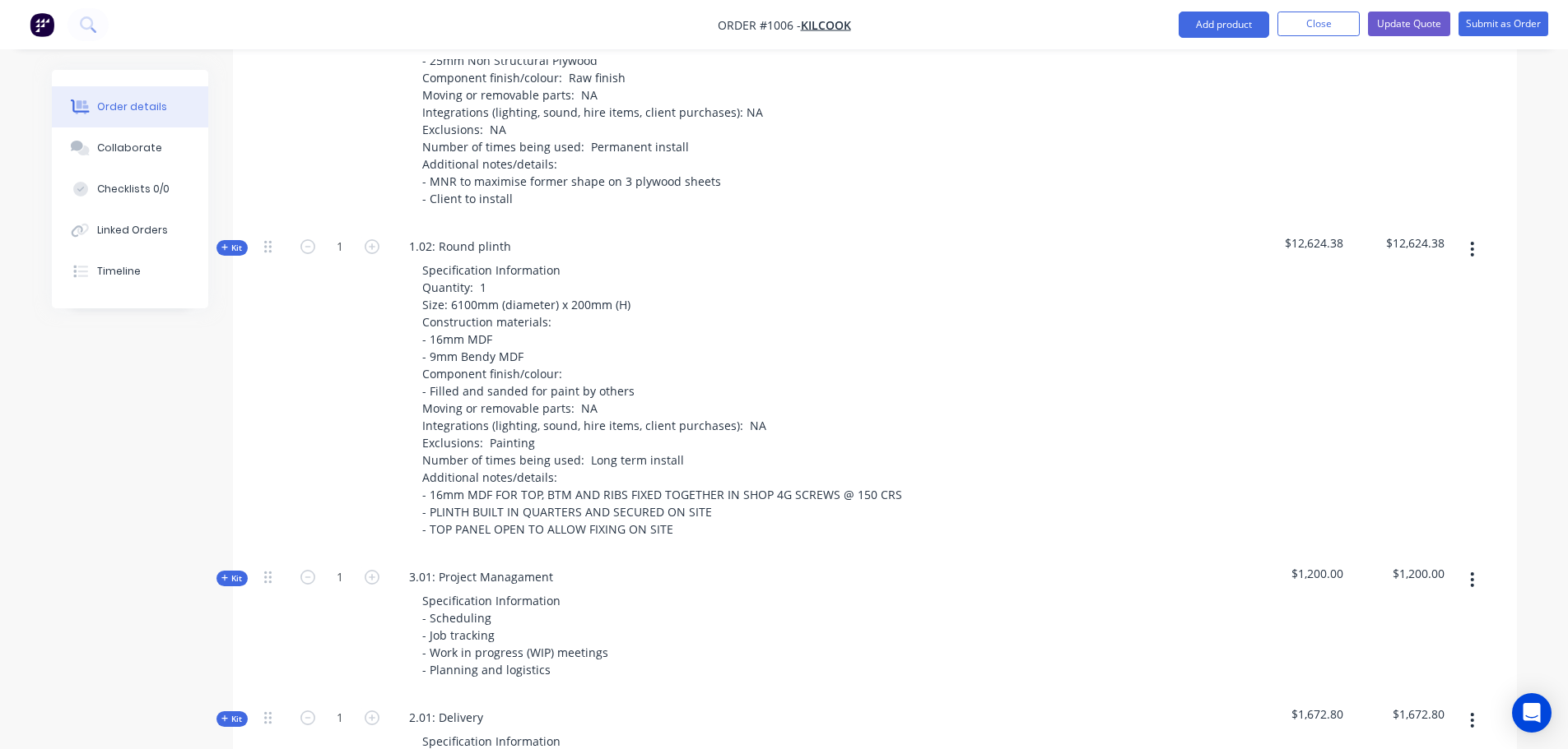
scroll to position [1316, 0]
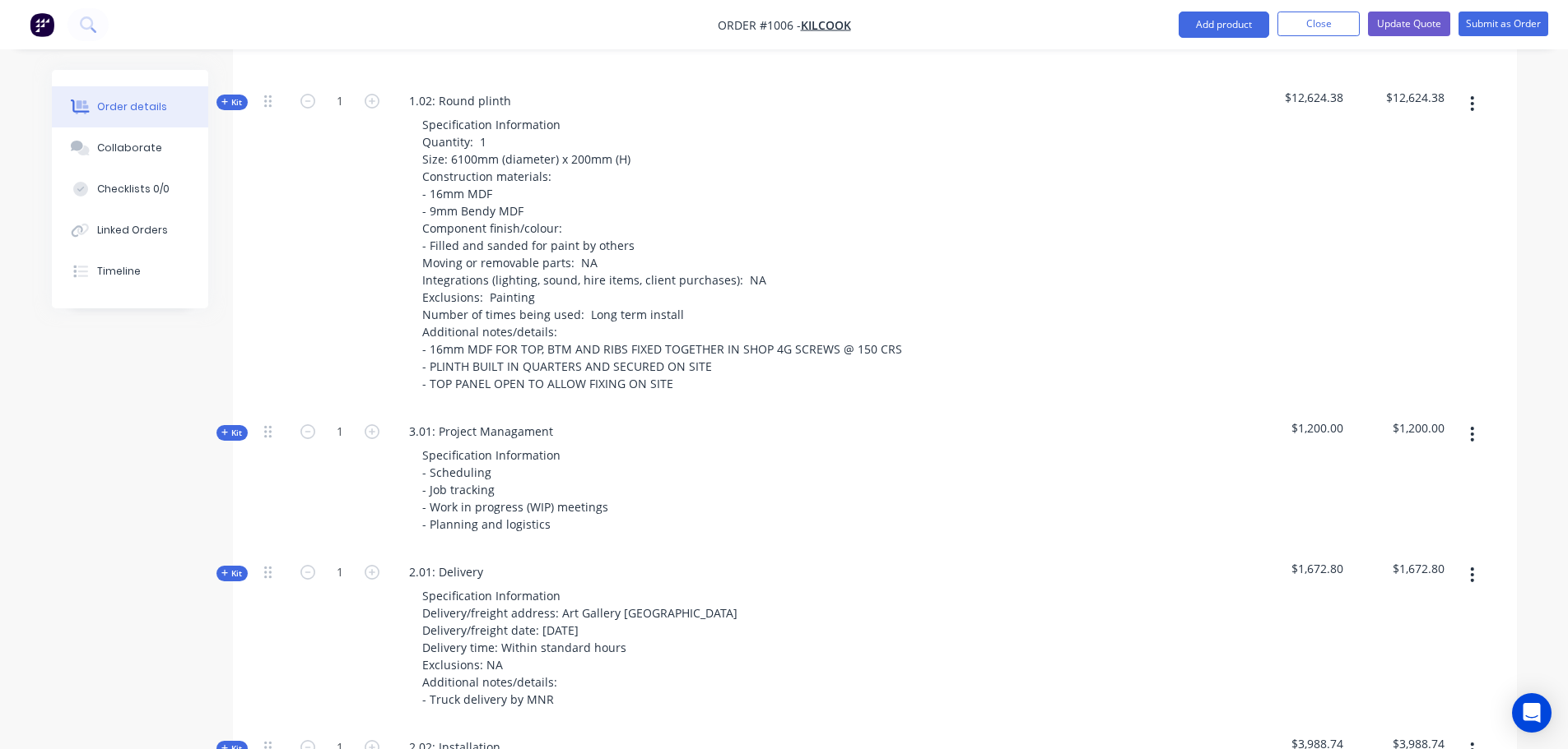
click at [234, 64] on div "Qty Cost Markup Price Total External Key dates for your project: Quote sign-off…" at bounding box center [874, 552] width 1284 height 2259
click at [233, 97] on span "Kit" at bounding box center [232, 102] width 22 height 12
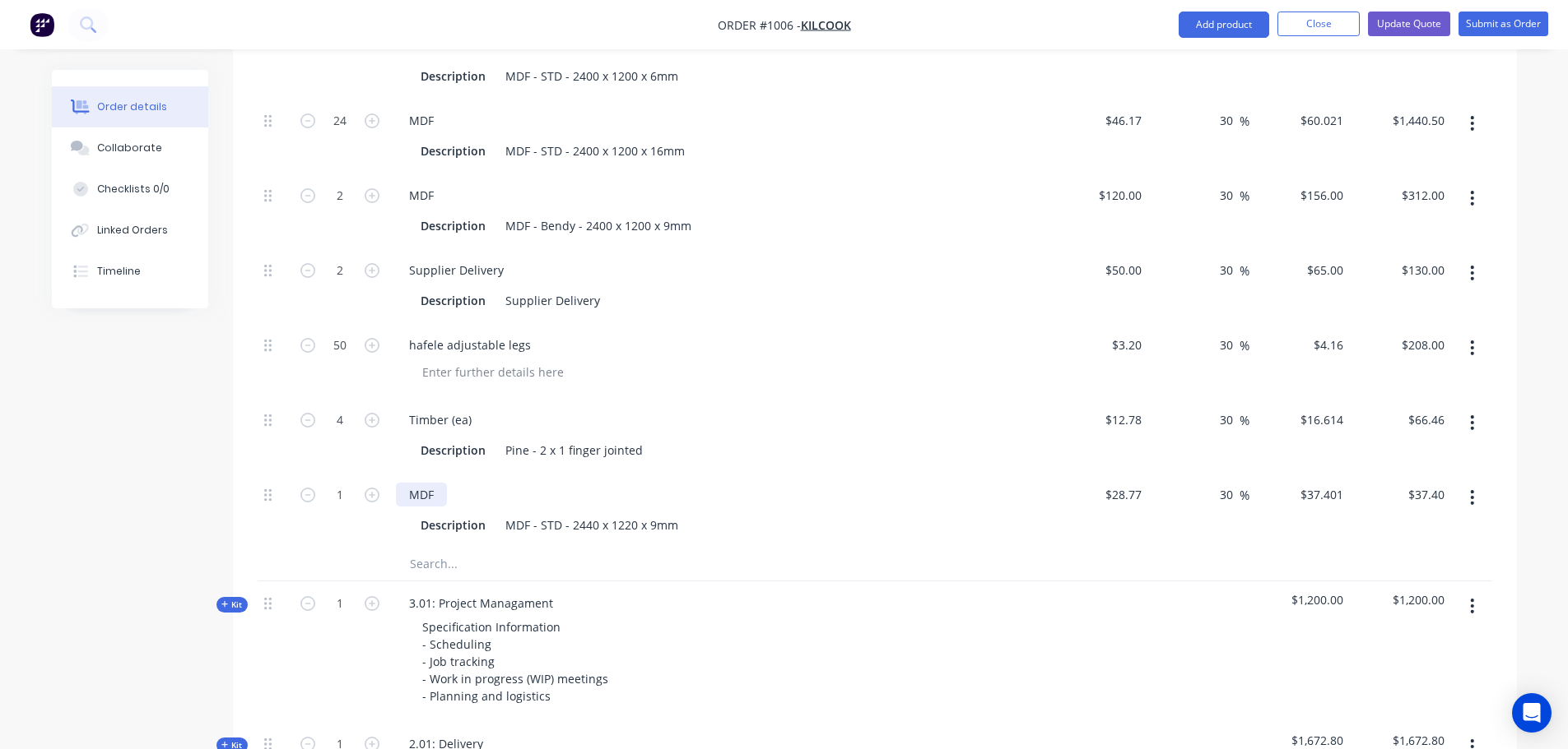
scroll to position [2632, 0]
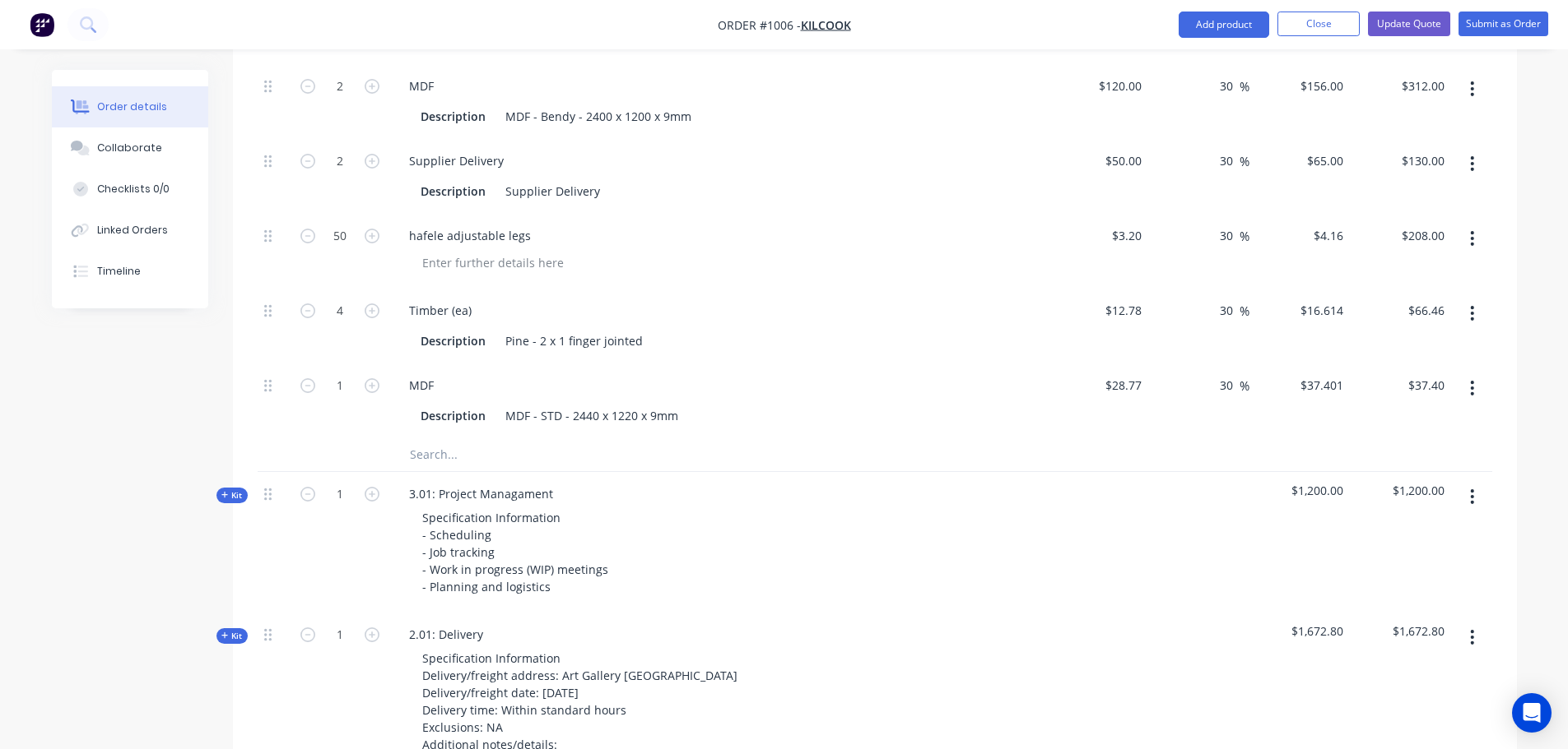
click at [430, 439] on input "text" at bounding box center [573, 455] width 329 height 33
type input "Bart"
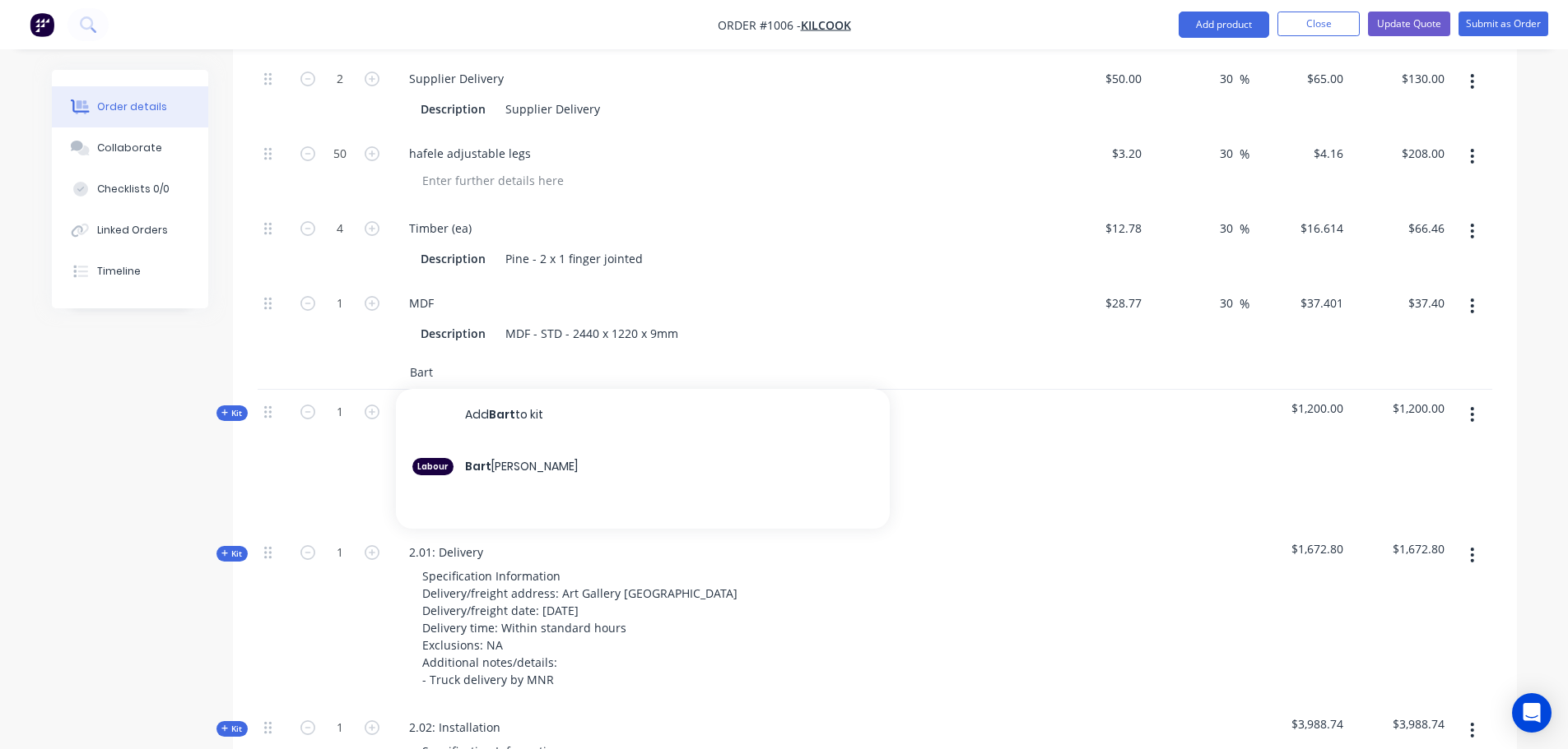
drag, startPoint x: 445, startPoint y: 346, endPoint x: 409, endPoint y: 342, distance: 36.2
click at [409, 356] on input "Bart" at bounding box center [573, 372] width 329 height 33
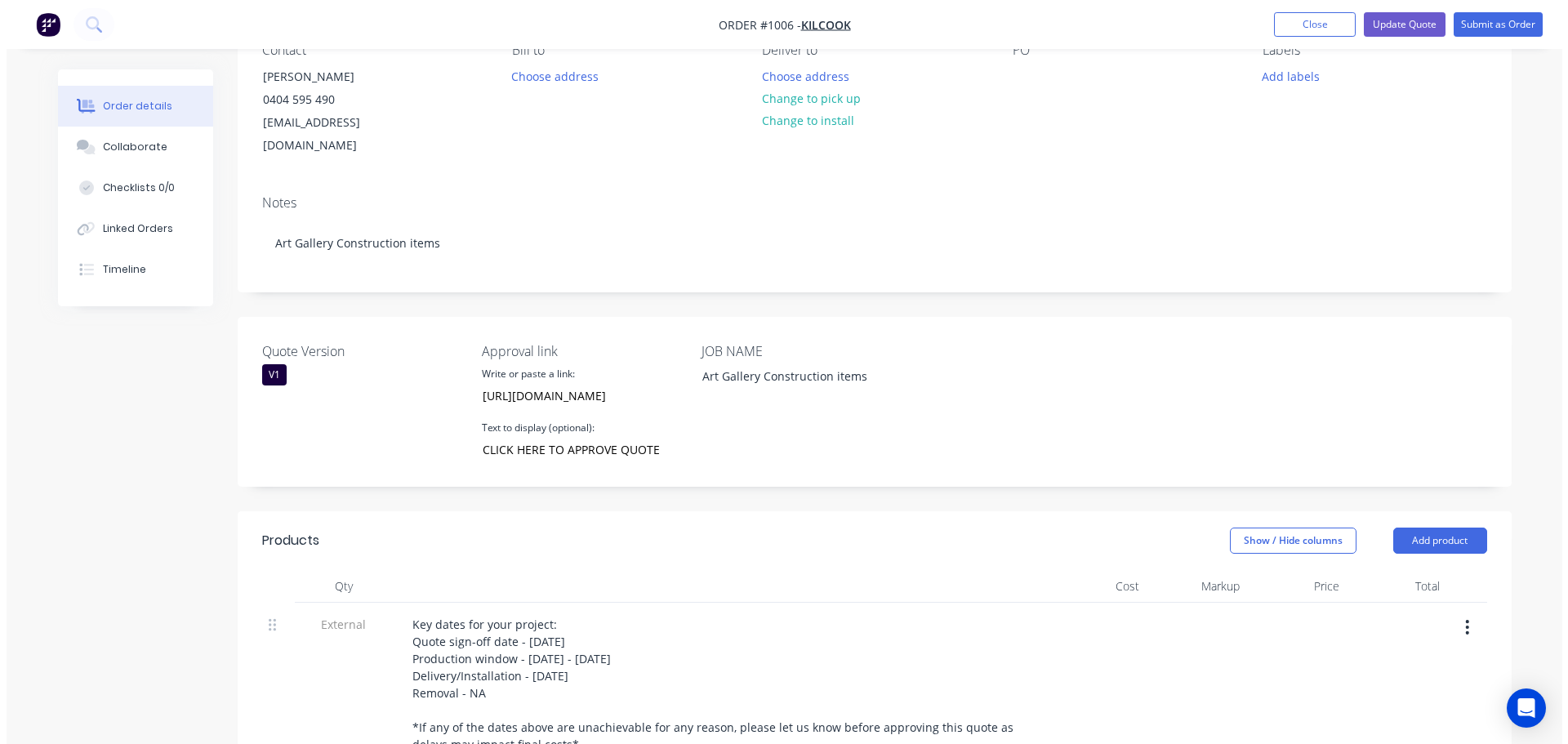
scroll to position [0, 0]
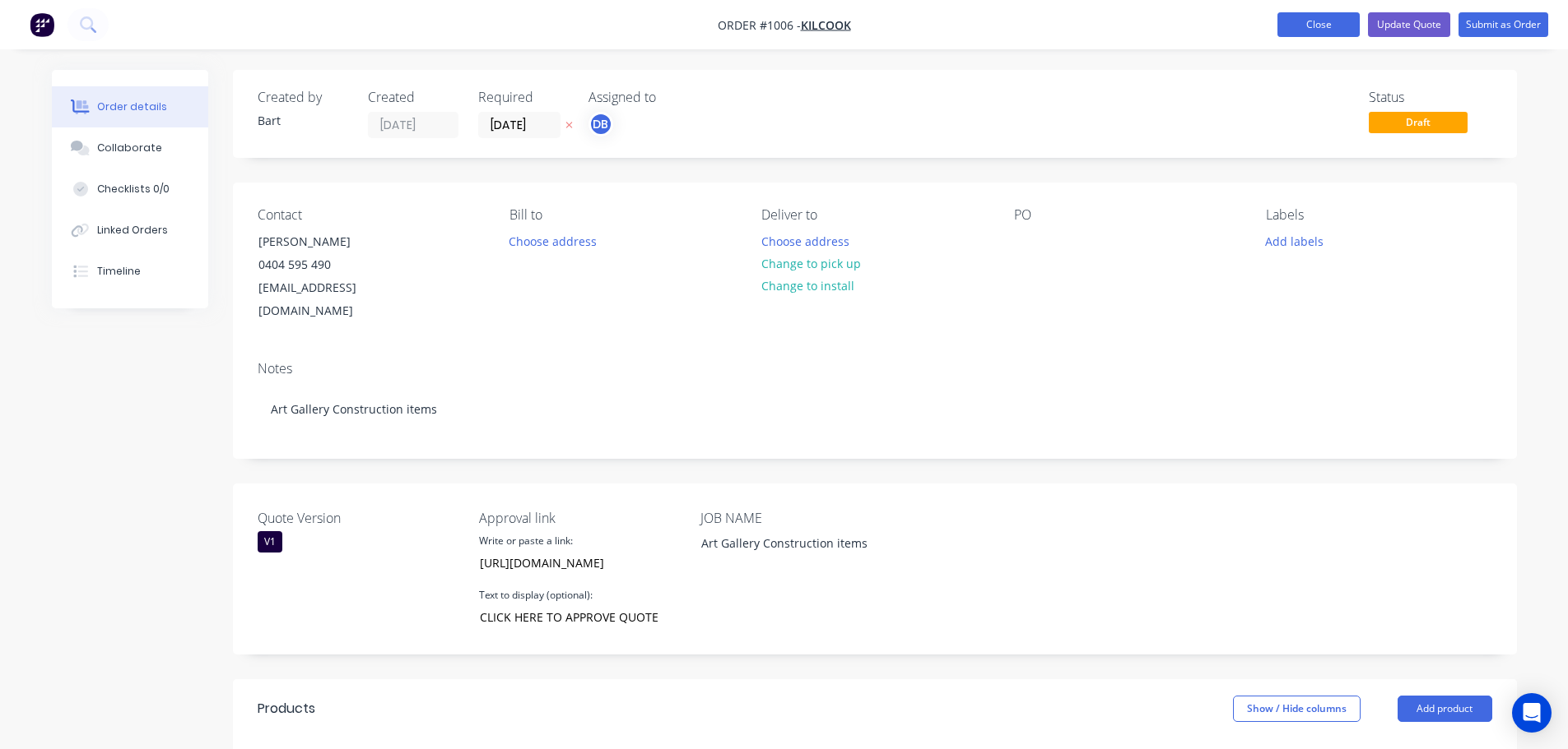
click at [1319, 13] on button "Close" at bounding box center [1319, 24] width 83 height 24
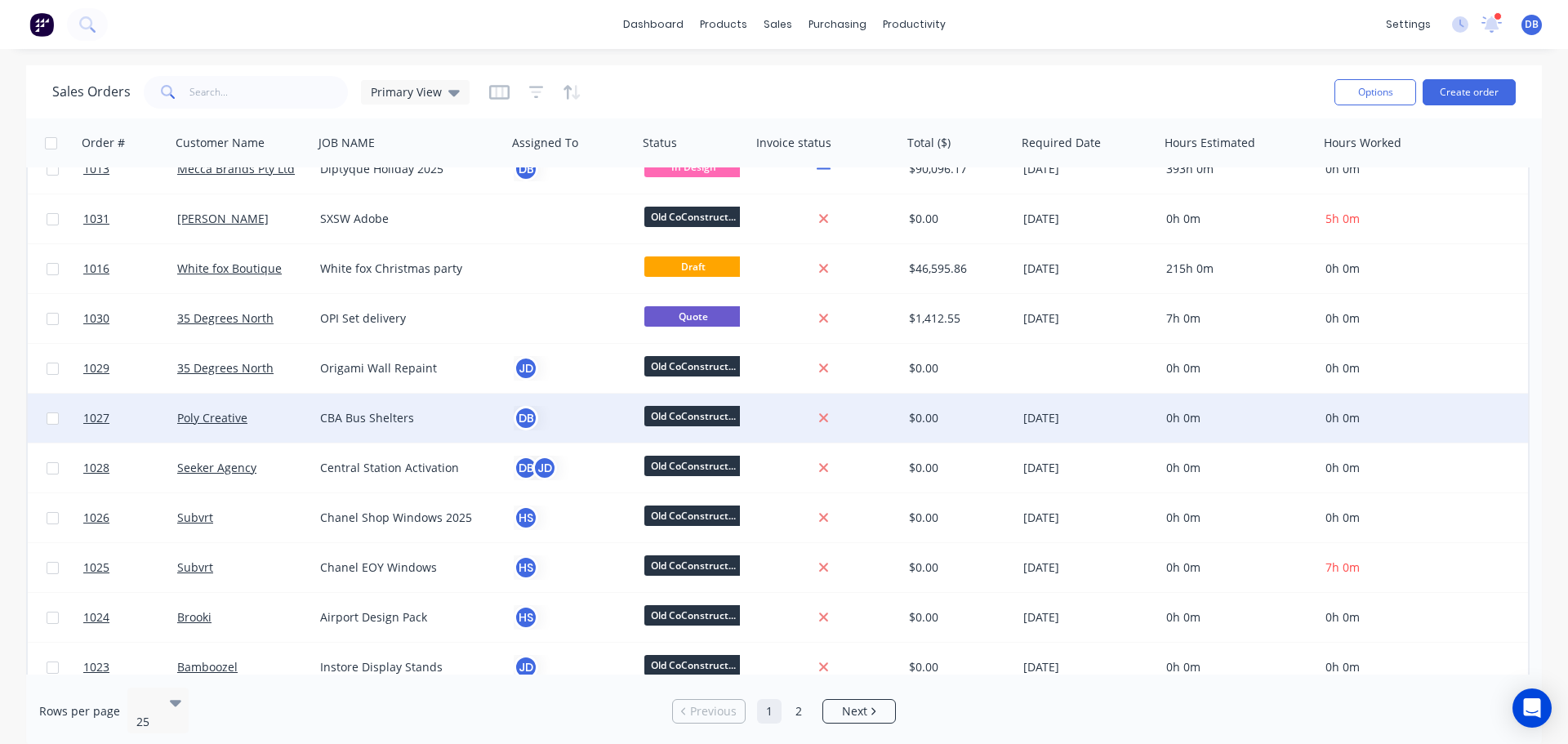
scroll to position [327, 0]
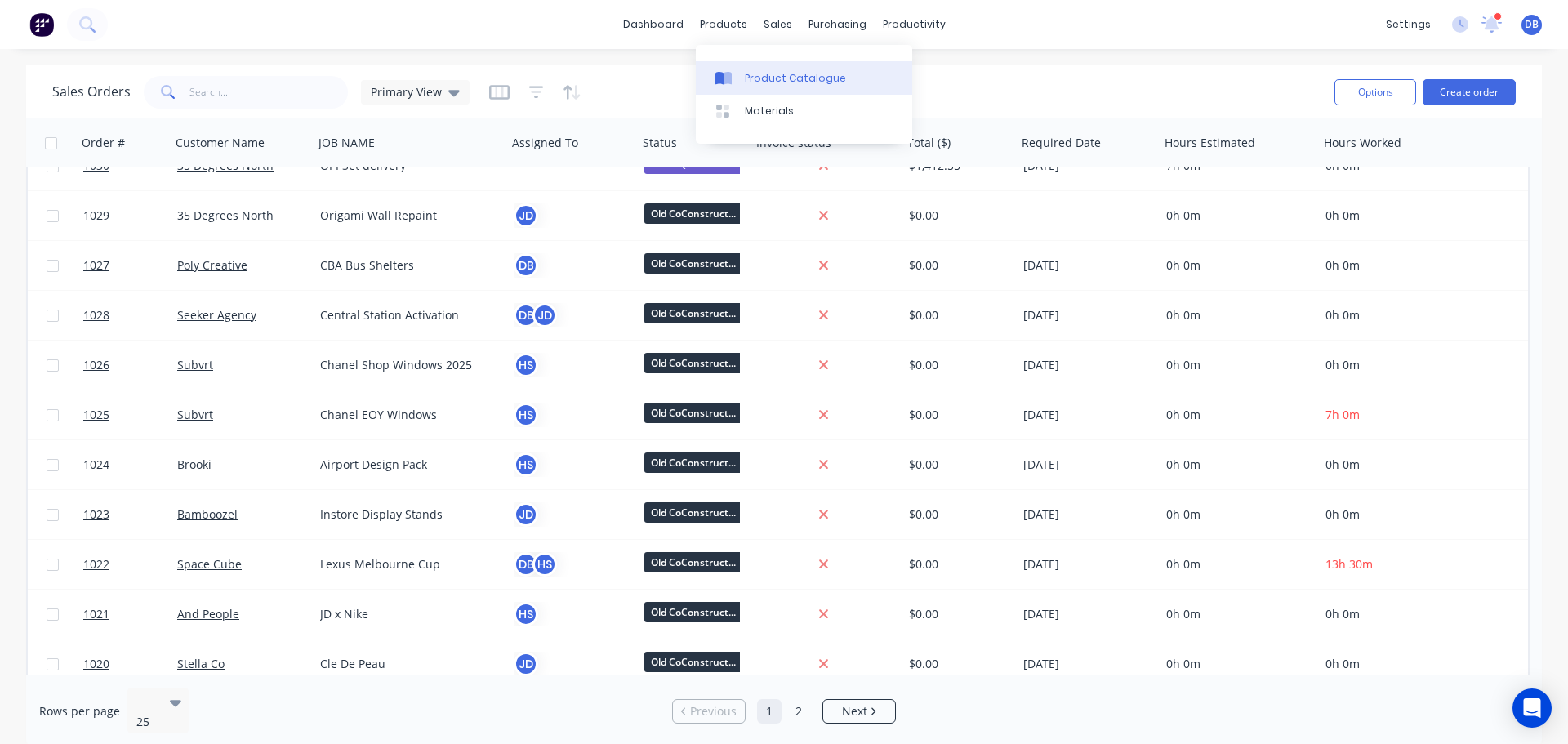
click at [763, 75] on div "Product Catalogue" at bounding box center [795, 78] width 101 height 15
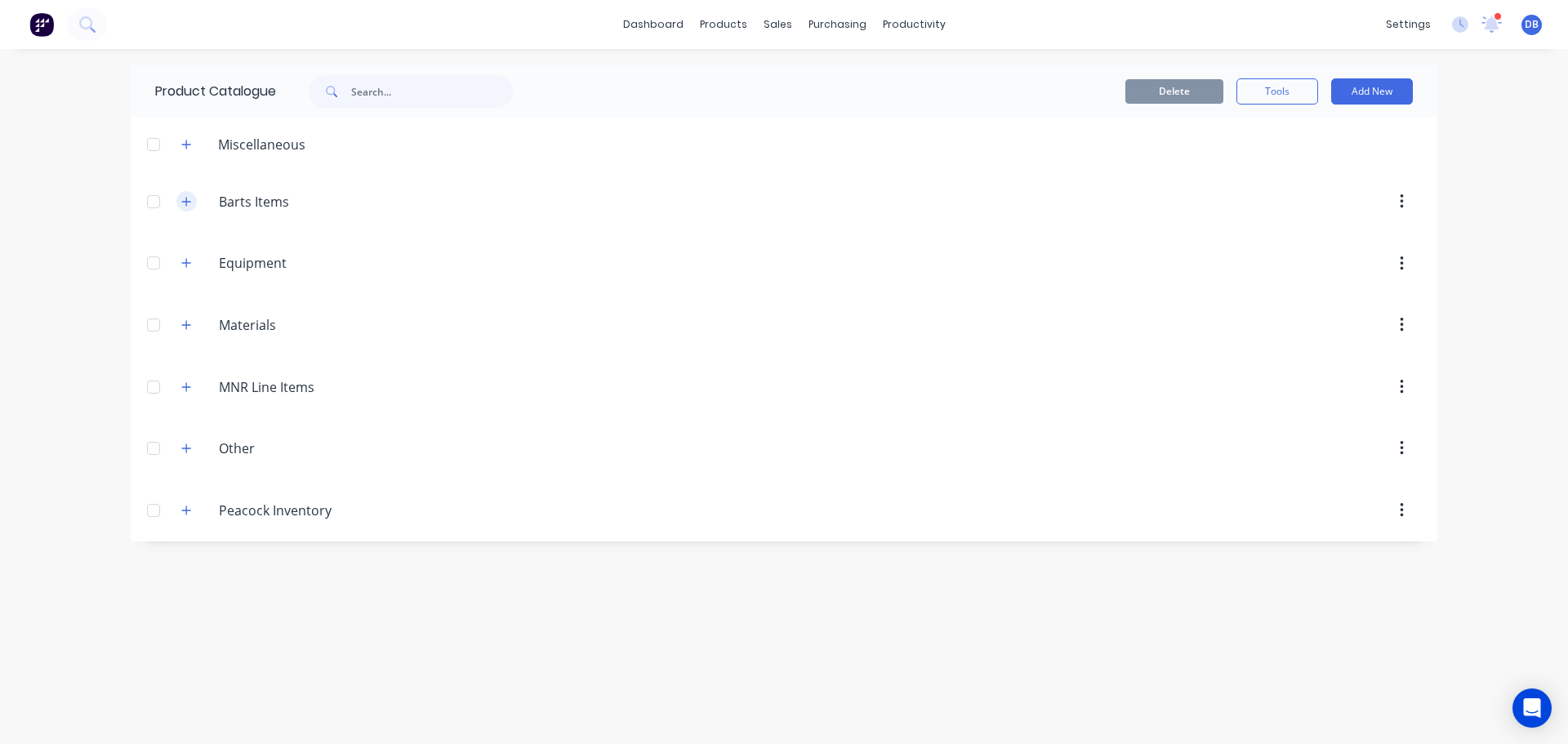
click at [188, 208] on button "button" at bounding box center [187, 201] width 20 height 20
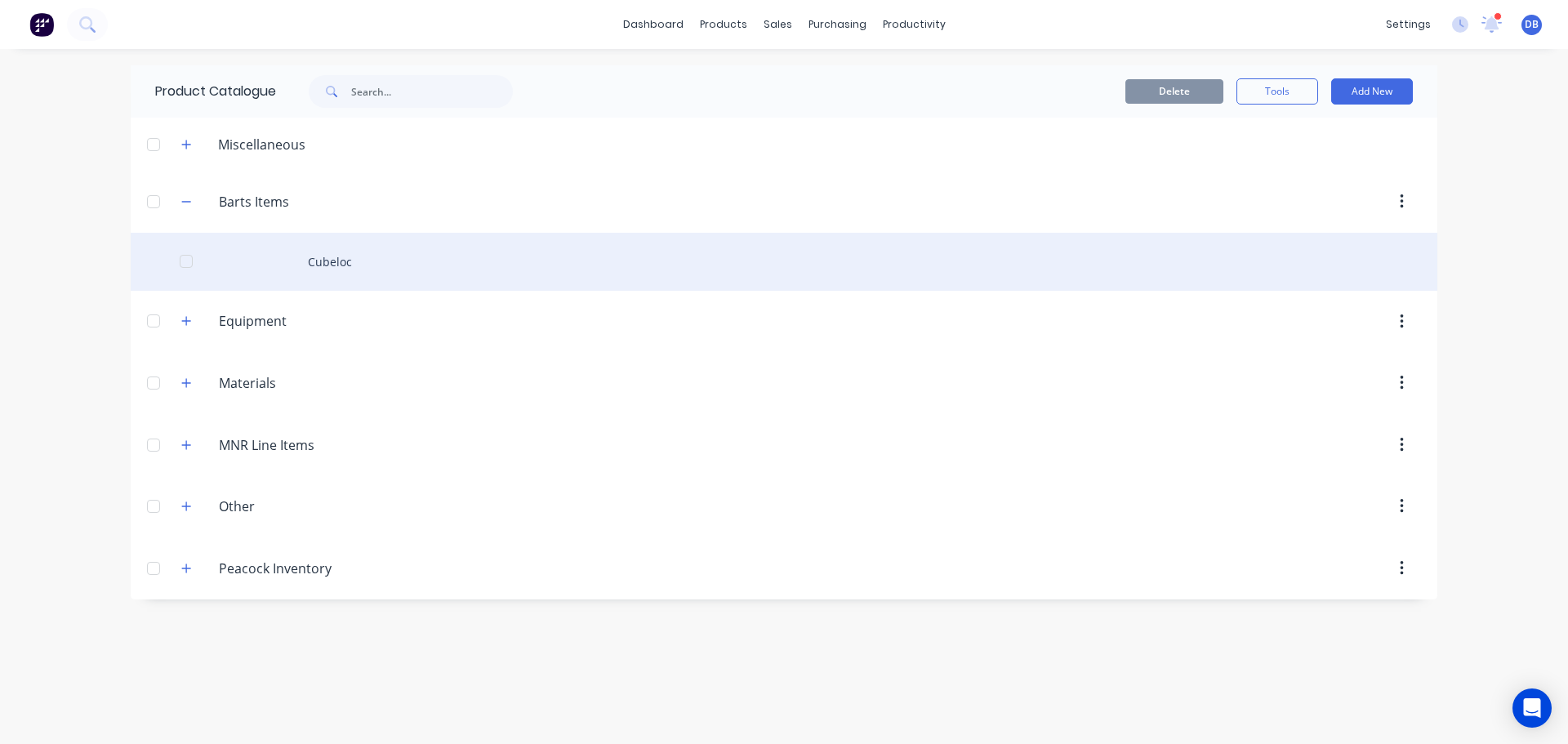
click at [350, 259] on div "Cubeloc" at bounding box center [784, 262] width 1307 height 58
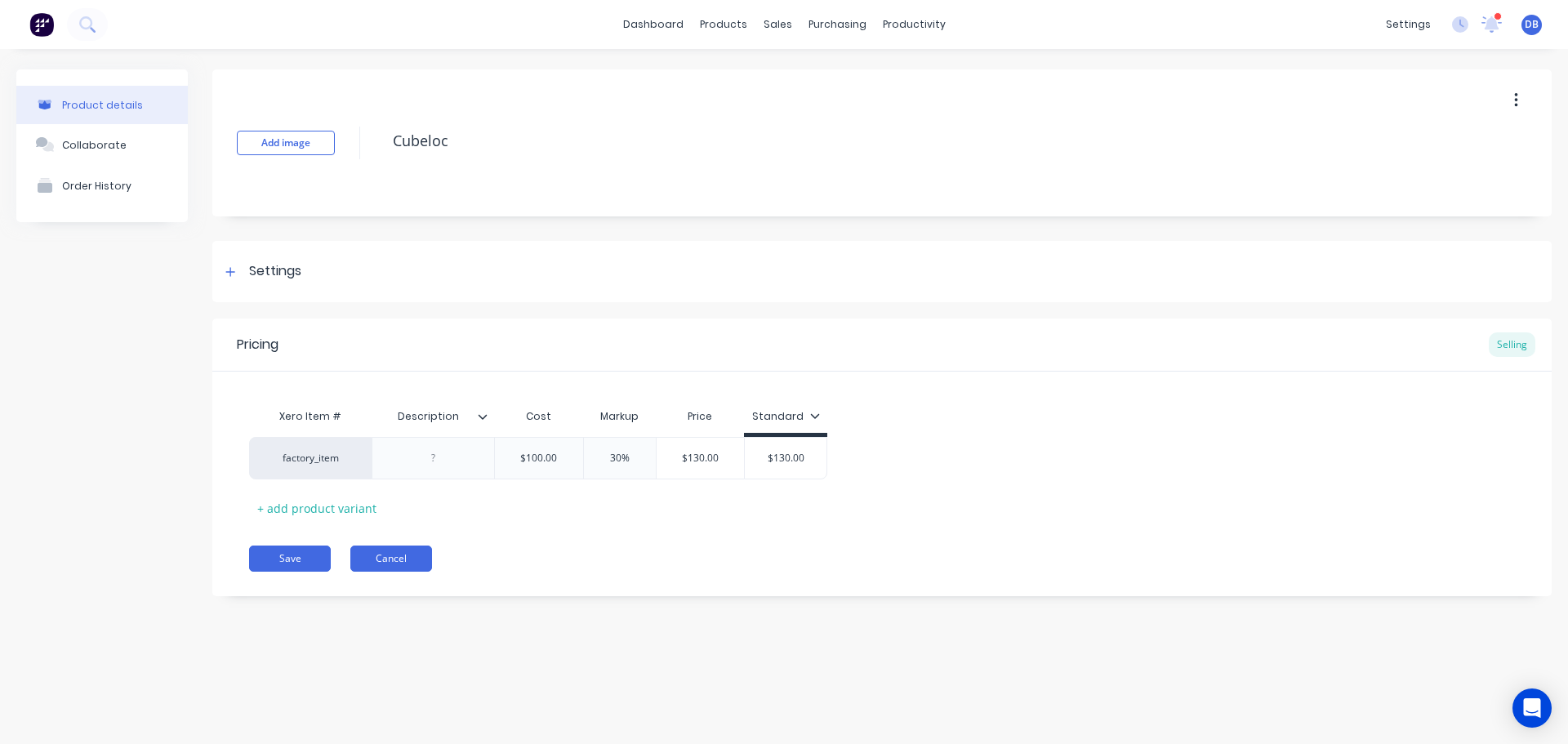
click at [386, 562] on button "Cancel" at bounding box center [391, 559] width 82 height 26
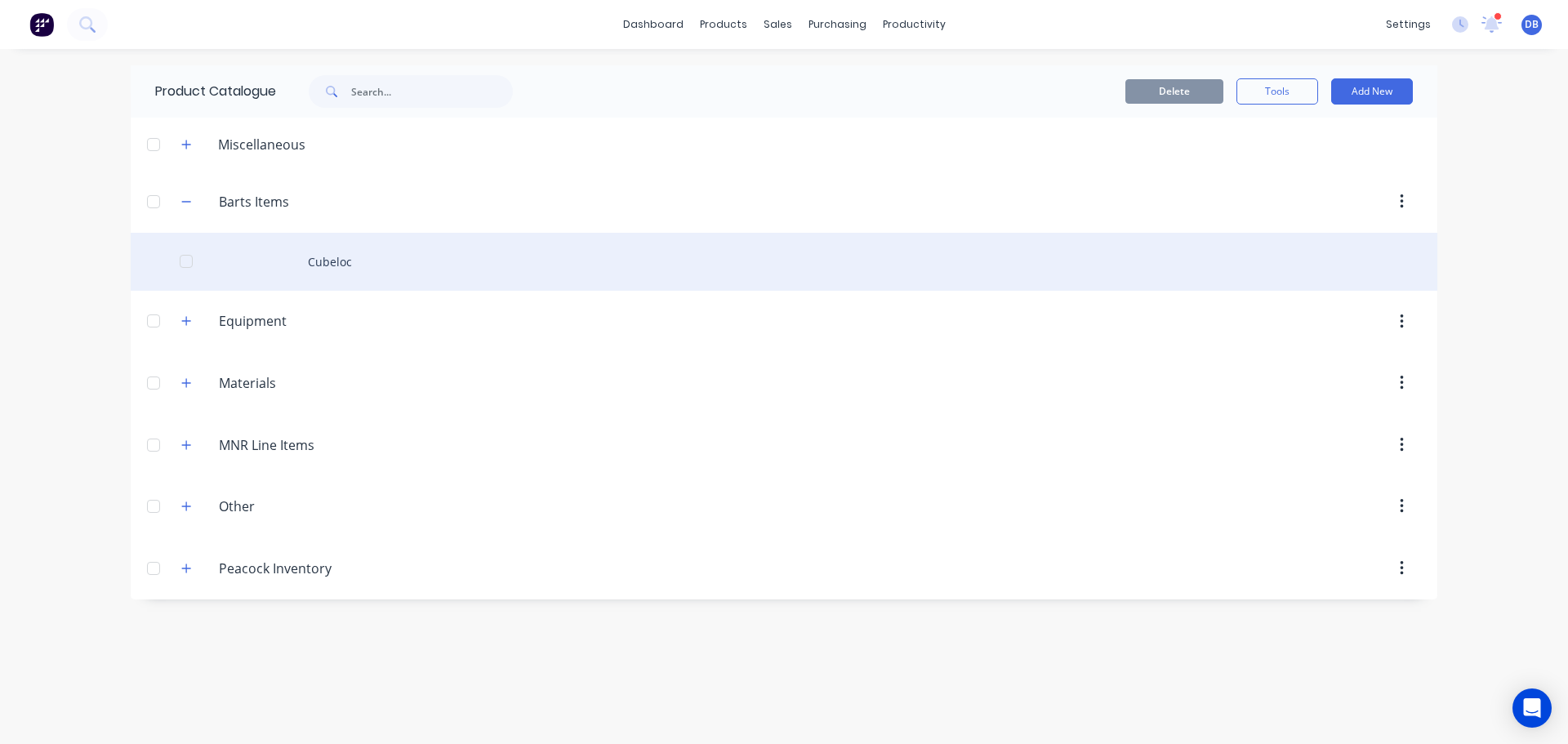
click at [343, 257] on div "Cubeloc" at bounding box center [784, 262] width 1307 height 58
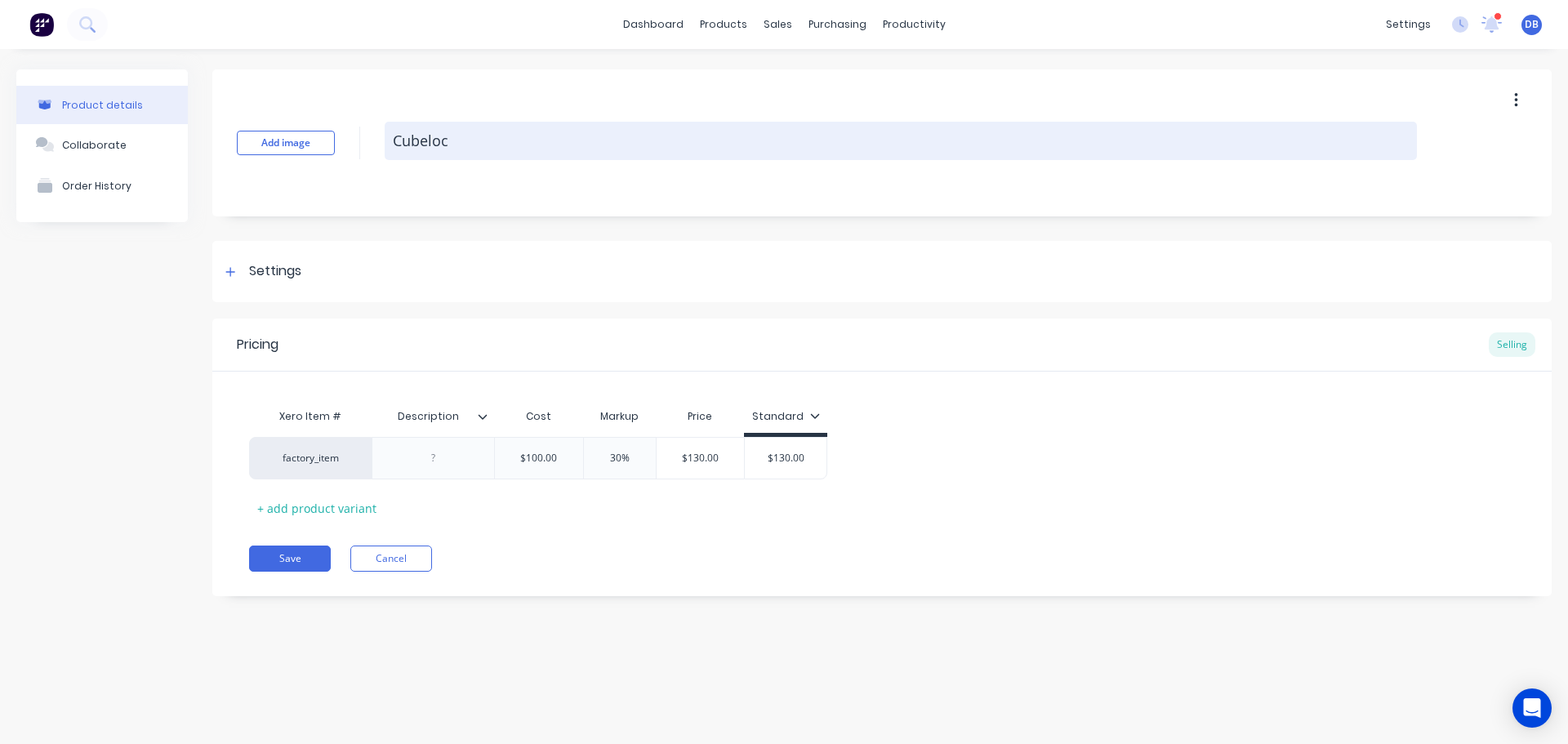
click at [534, 142] on textarea "Cubeloc" at bounding box center [900, 141] width 1032 height 38
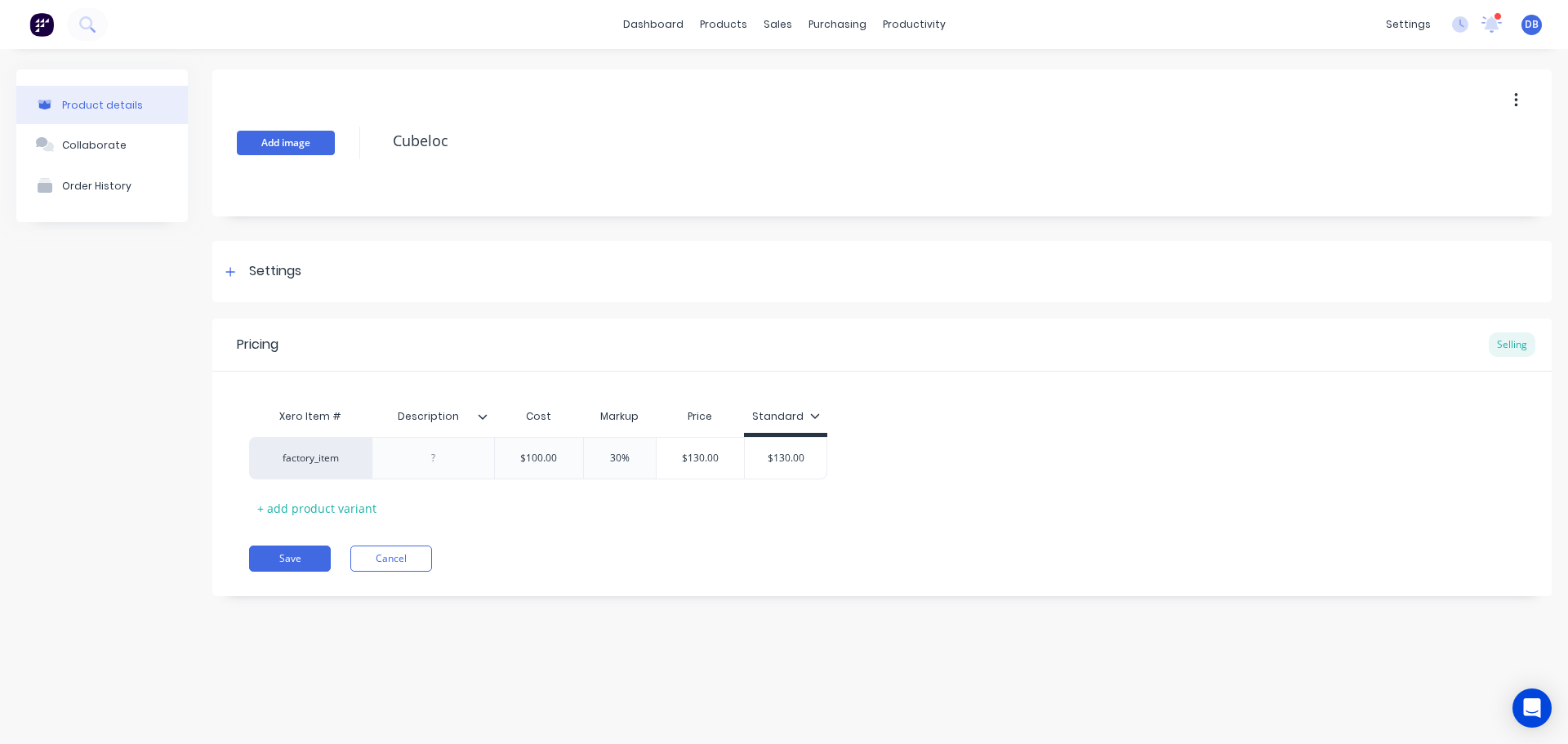
drag, startPoint x: 346, startPoint y: 150, endPoint x: 247, endPoint y: 147, distance: 99.0
click at [247, 147] on div "Add image Cubeloc" at bounding box center [881, 143] width 1339 height 147
type textarea "Bart"
click at [302, 561] on button "Save" at bounding box center [290, 559] width 82 height 26
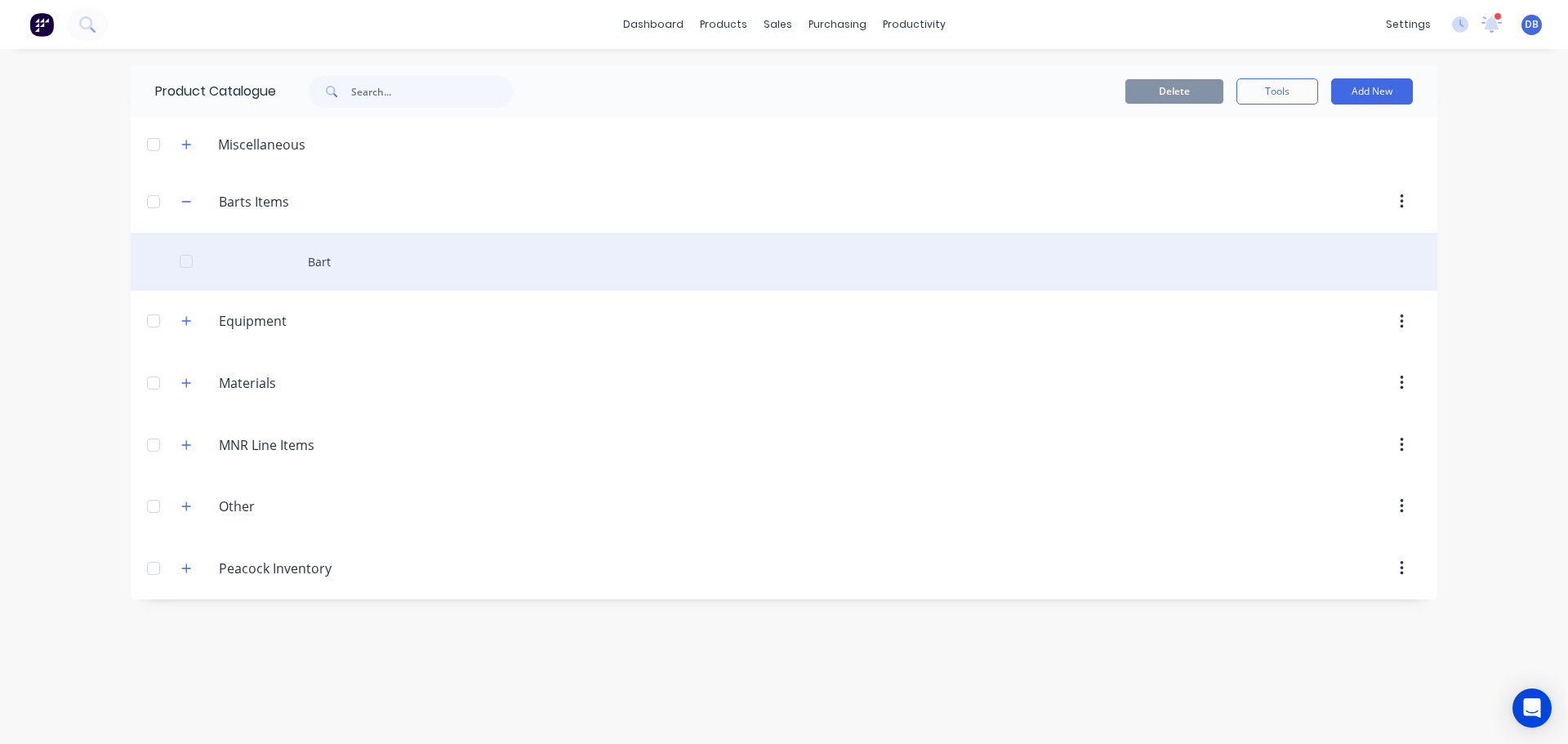
click at [328, 265] on div "Bart" at bounding box center [784, 262] width 1307 height 58
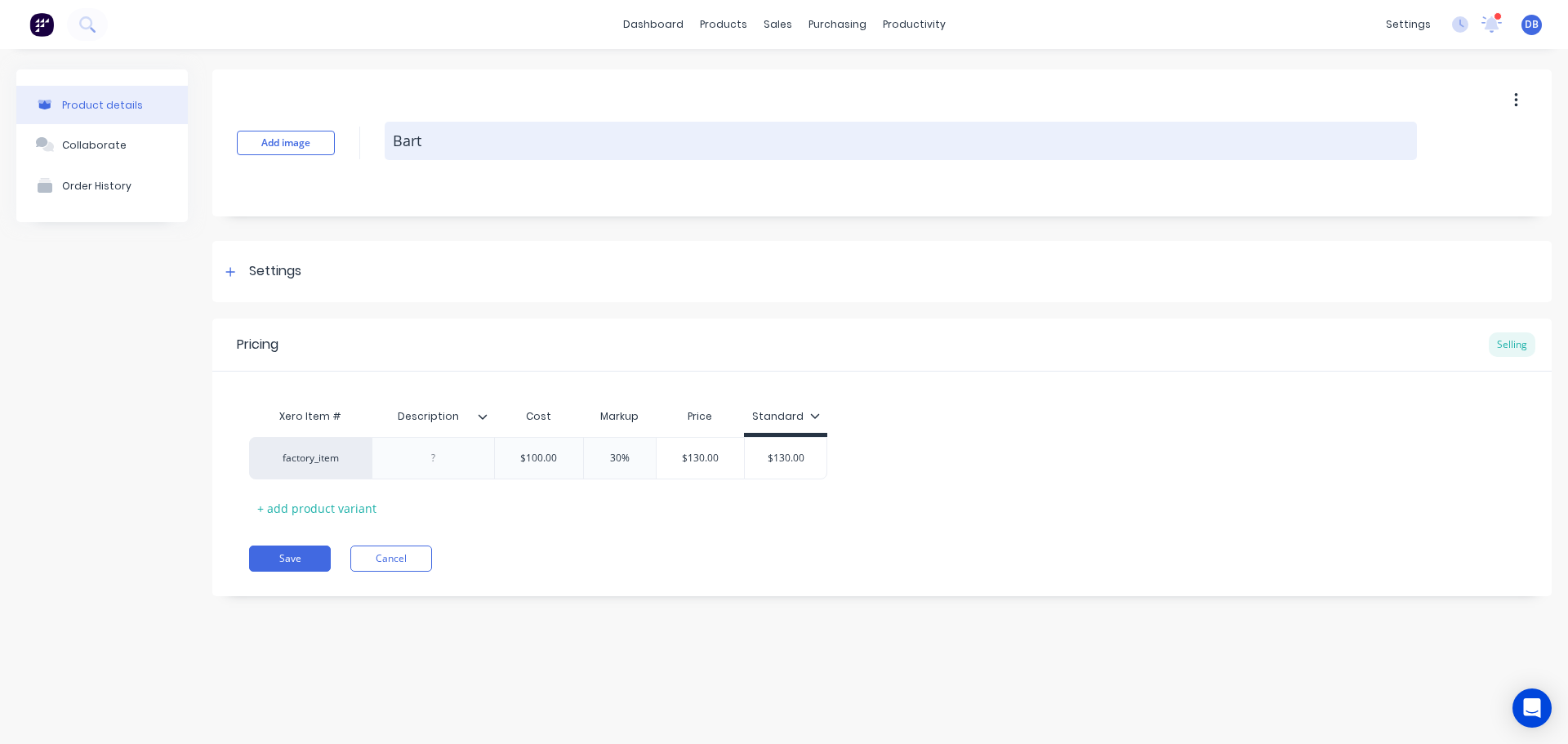
click at [427, 146] on textarea "Bart" at bounding box center [900, 141] width 1032 height 38
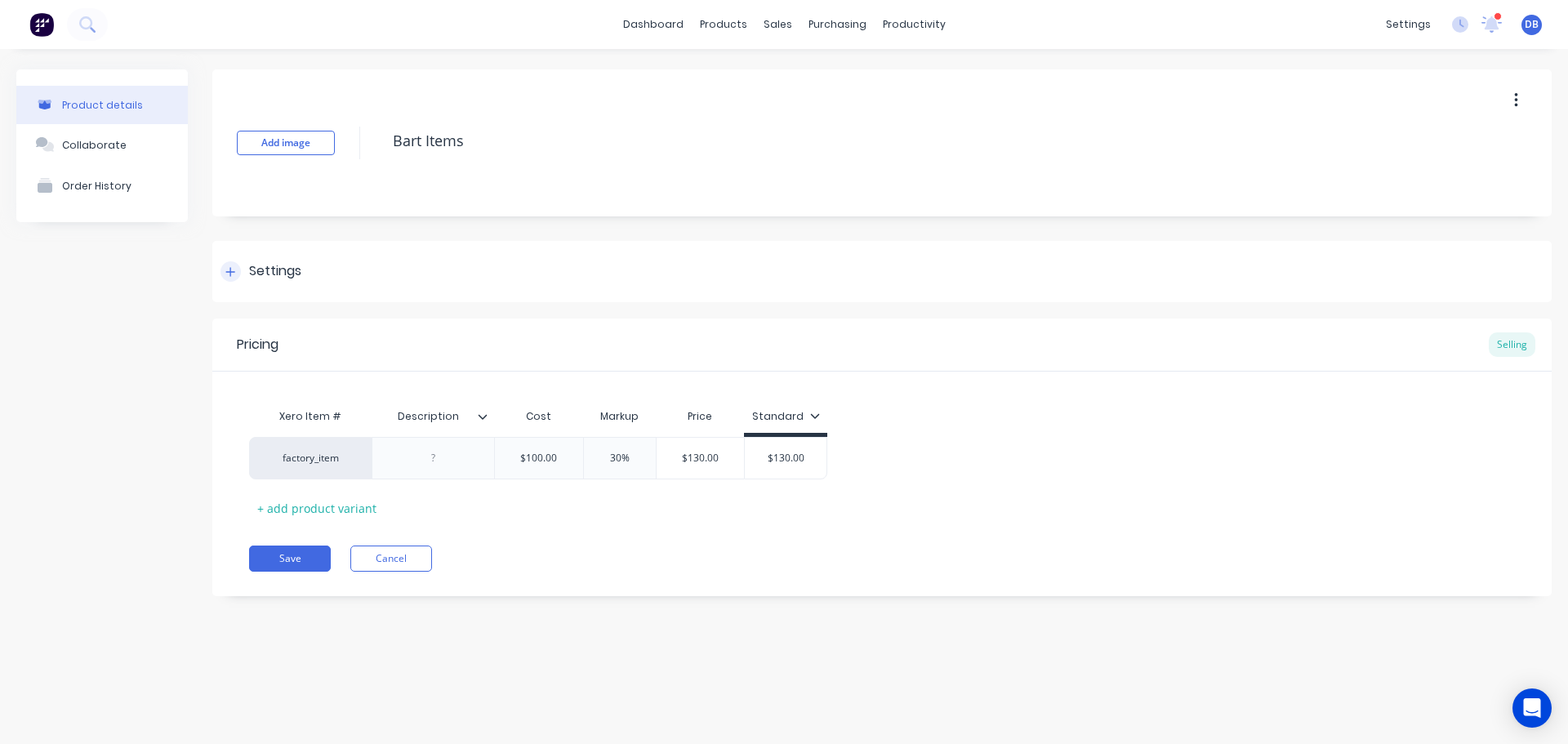
type textarea "Bart Items"
click at [972, 244] on div "Settings" at bounding box center [881, 272] width 1339 height 61
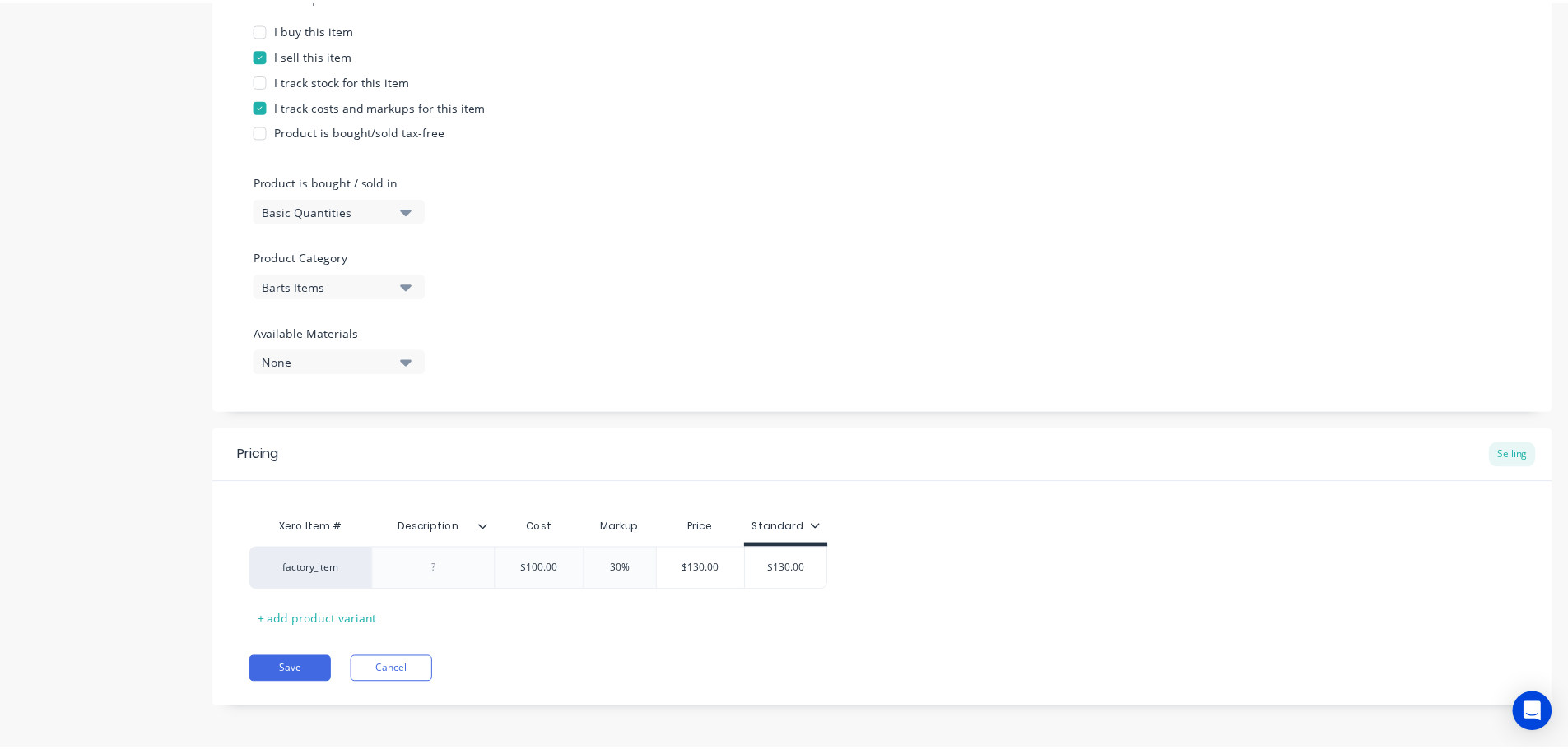
scroll to position [349, 0]
click at [415, 564] on div at bounding box center [437, 564] width 83 height 22
click at [447, 570] on div at bounding box center [437, 564] width 83 height 22
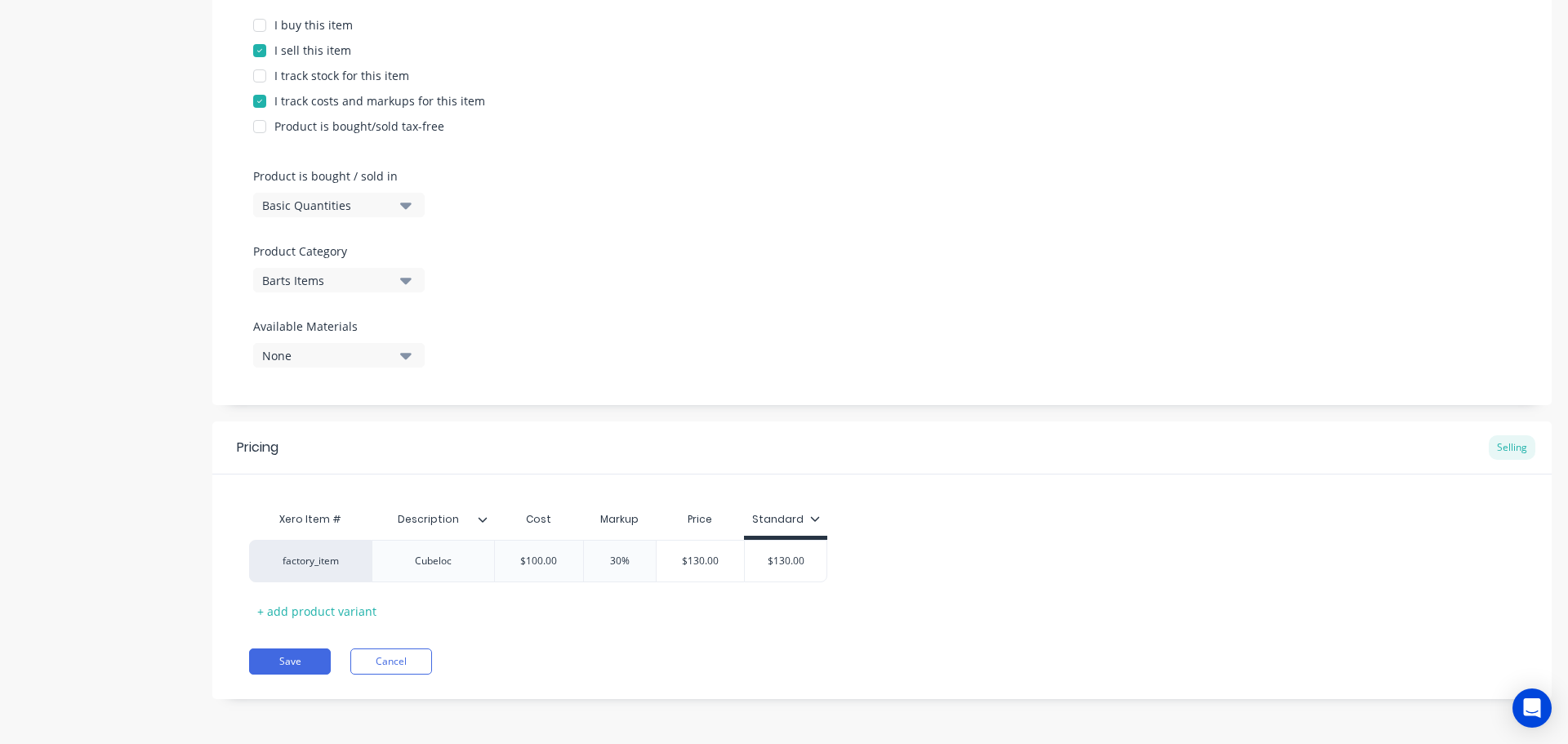
click at [737, 624] on div "Pricing Selling Xero Item # Description Cost Markup Price Standard factory_item…" at bounding box center [881, 561] width 1339 height 277
click at [288, 662] on button "Save" at bounding box center [290, 662] width 82 height 26
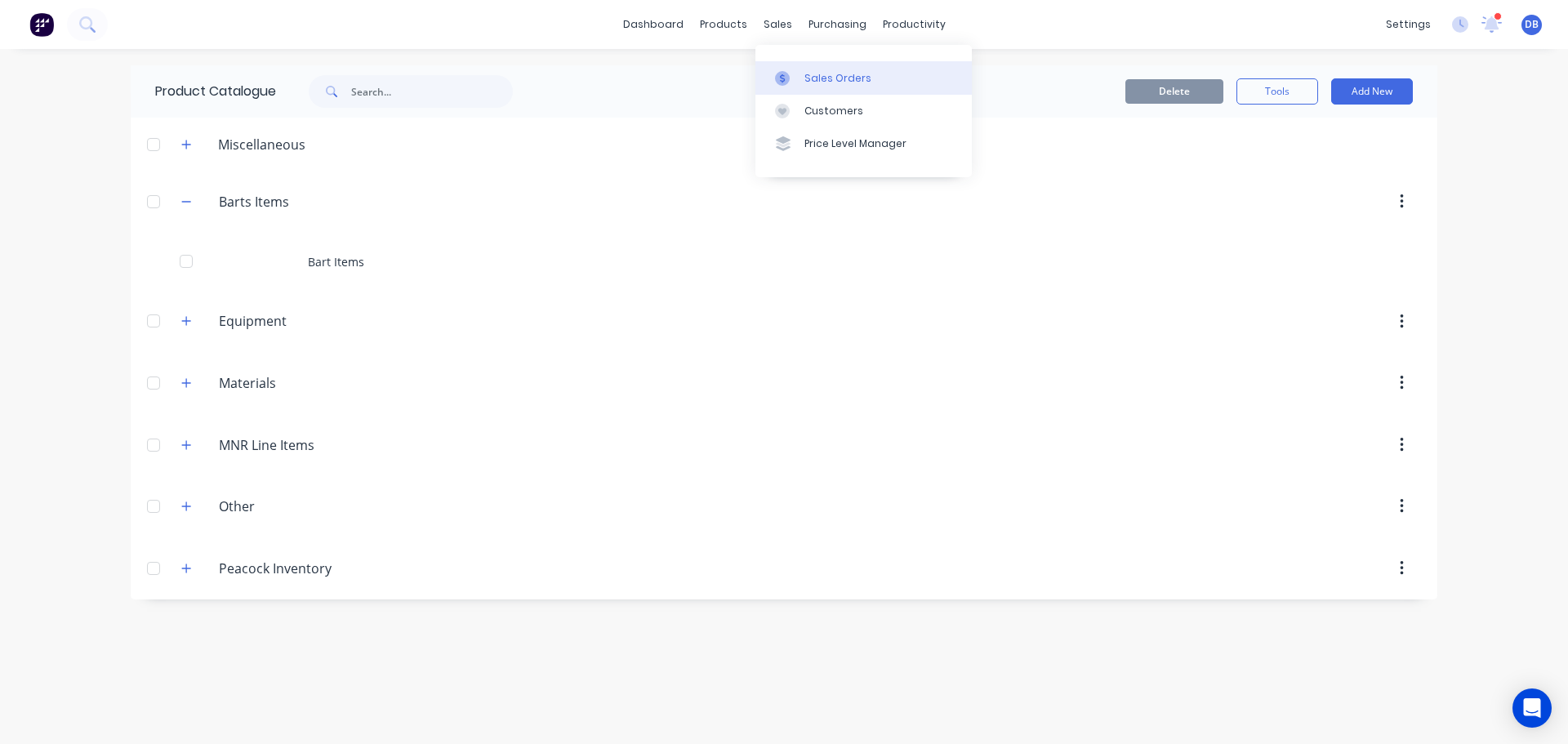
click at [814, 77] on div "Sales Orders" at bounding box center [838, 78] width 67 height 15
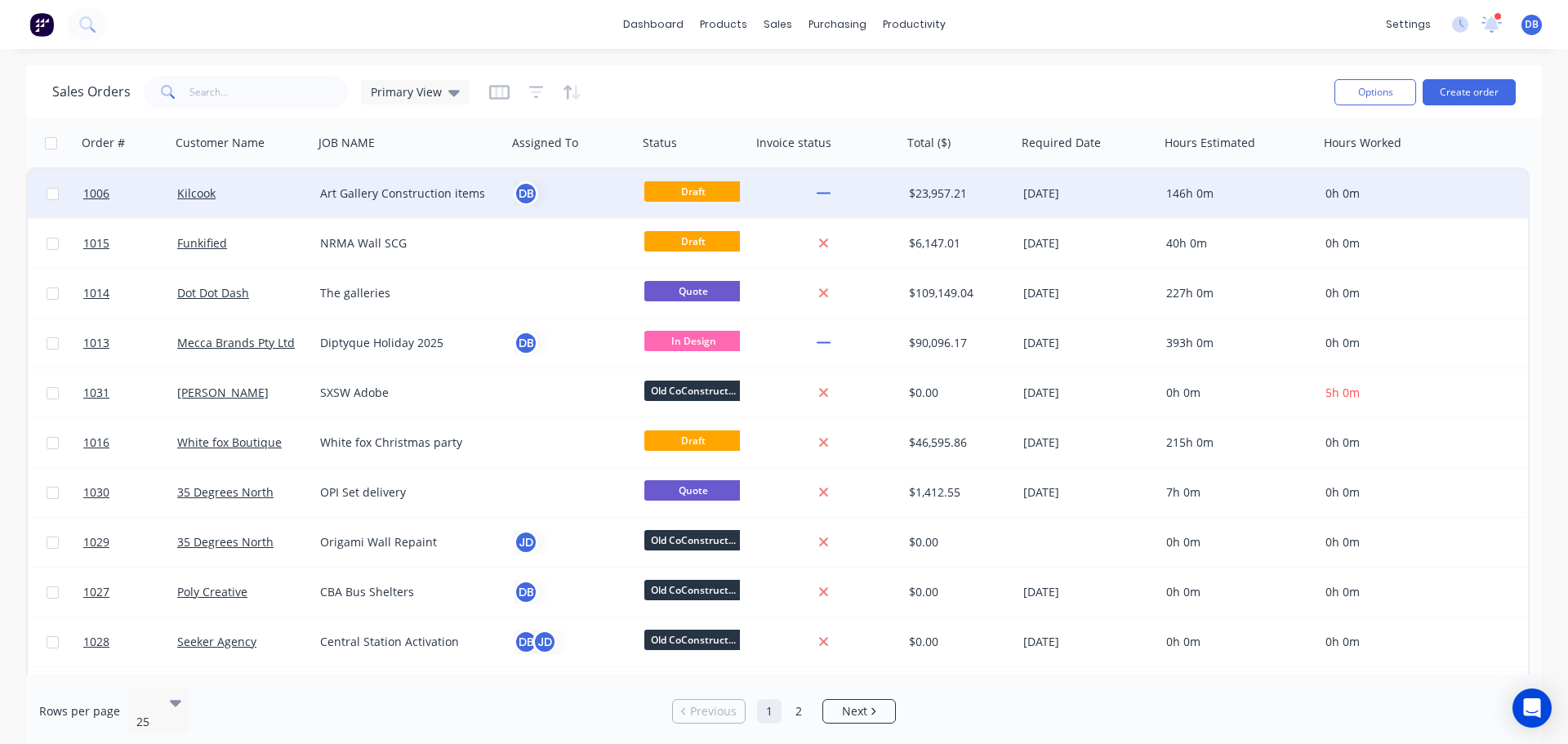
click at [585, 199] on div "DB" at bounding box center [570, 194] width 112 height 24
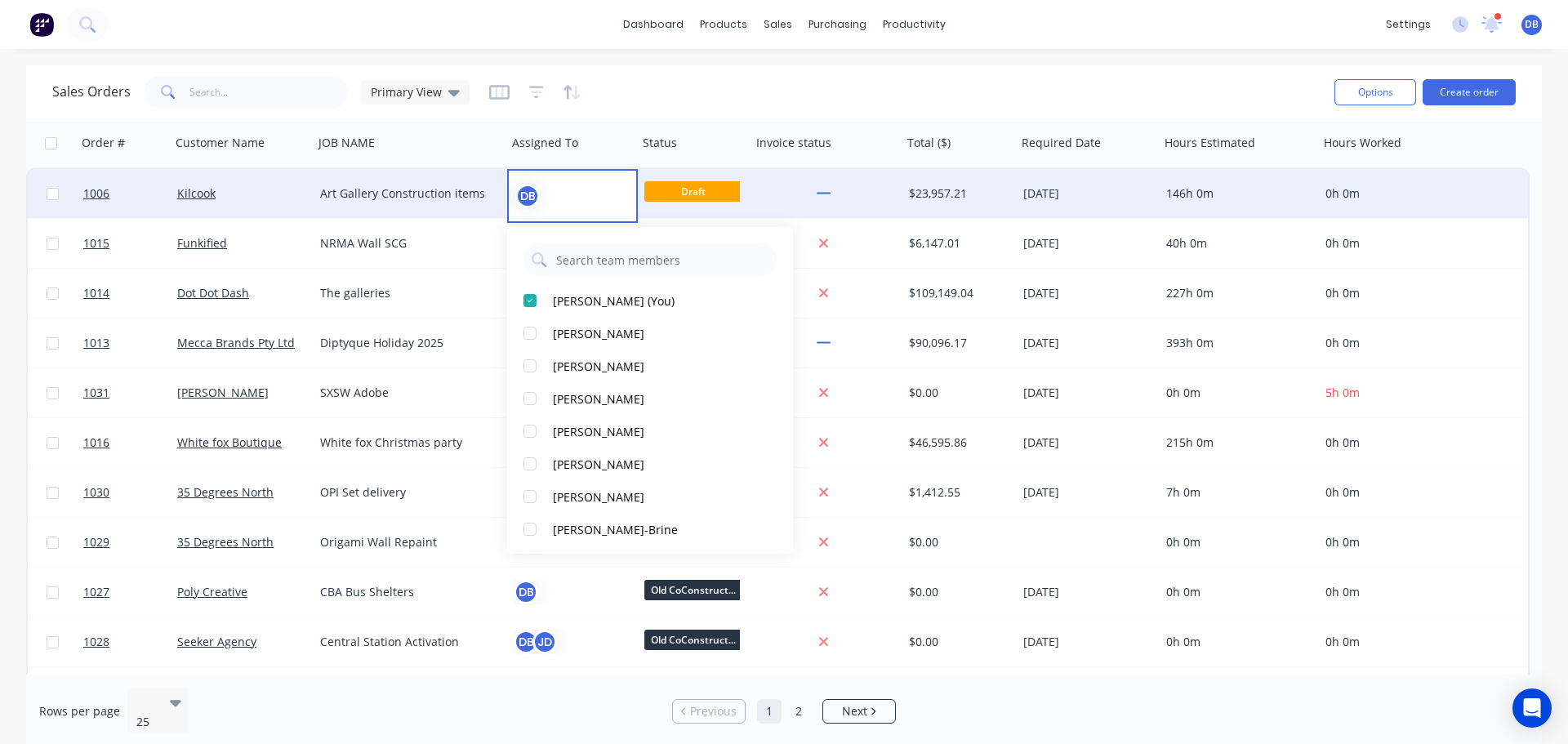
click at [370, 180] on div "Art Gallery Construction items" at bounding box center [410, 194] width 194 height 49
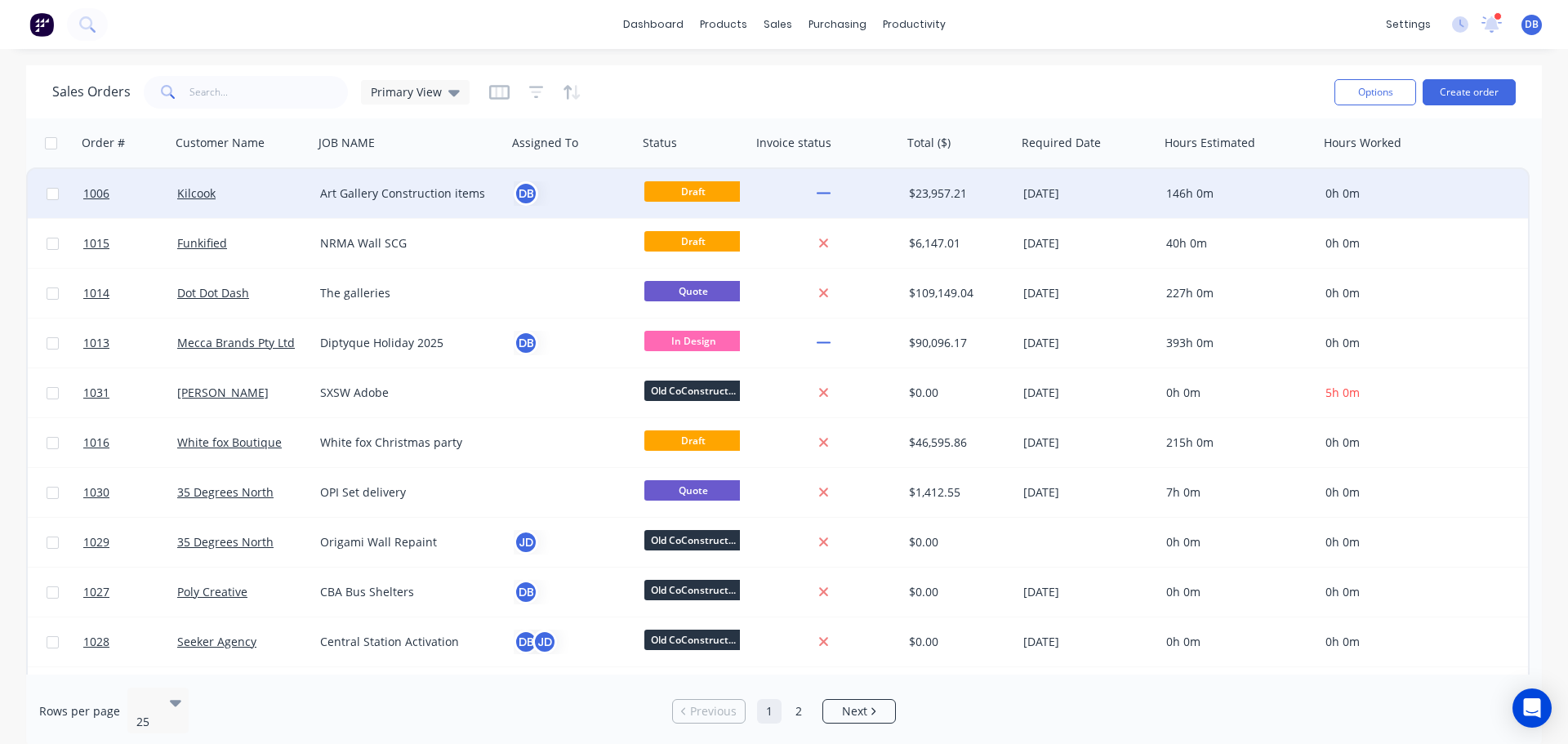
click at [235, 190] on div "Kilcook" at bounding box center [238, 194] width 124 height 17
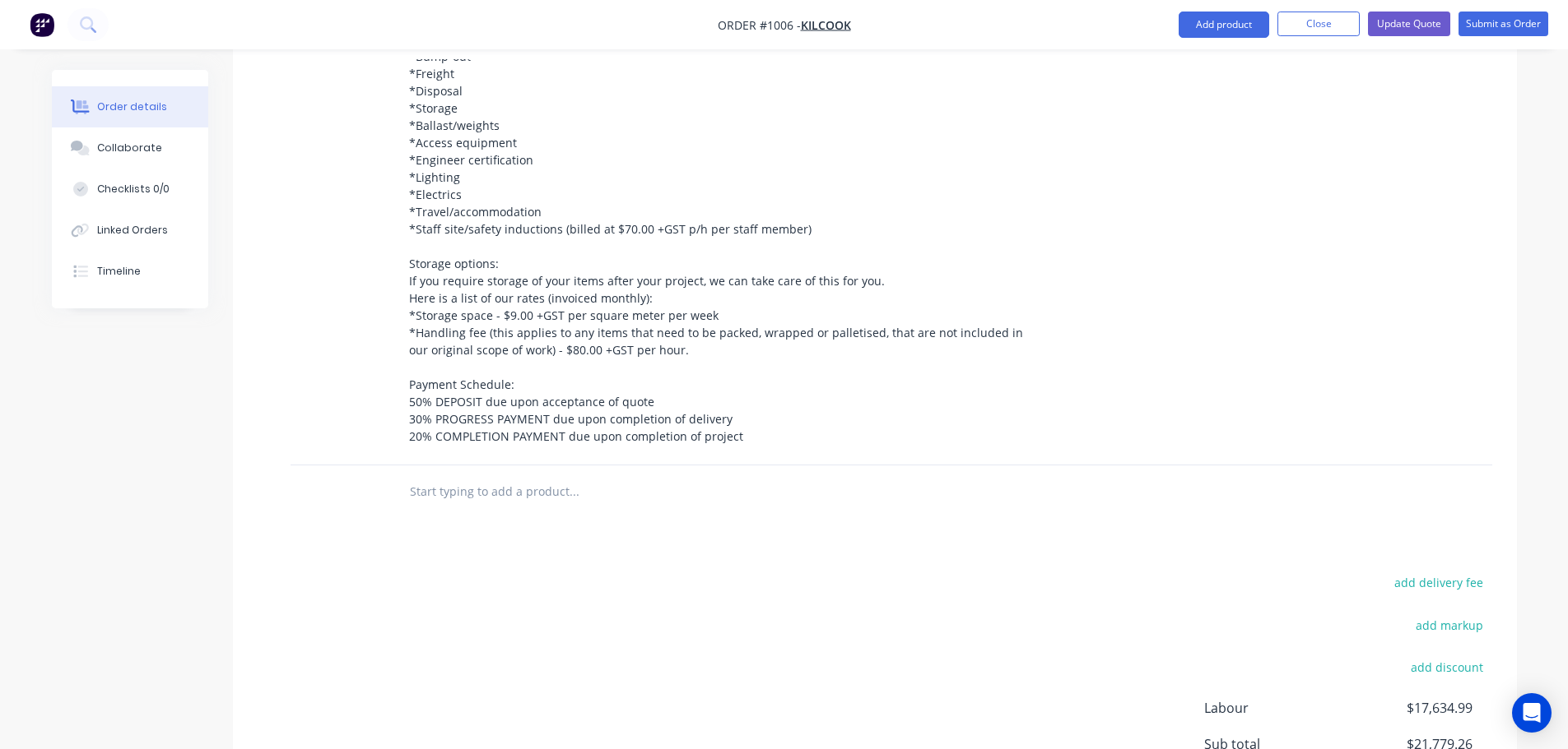
scroll to position [2644, 0]
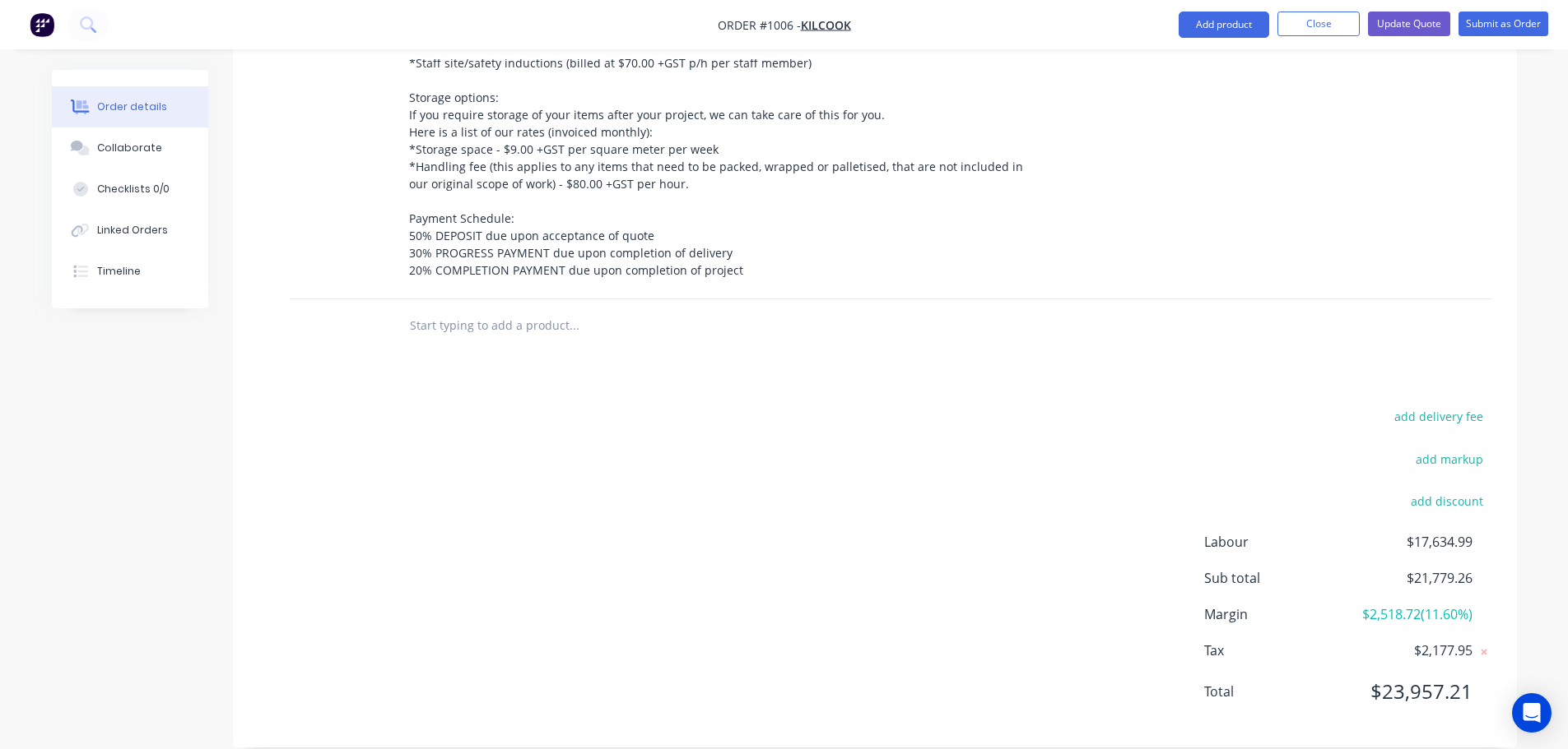
click at [475, 309] on input "text" at bounding box center [573, 325] width 329 height 33
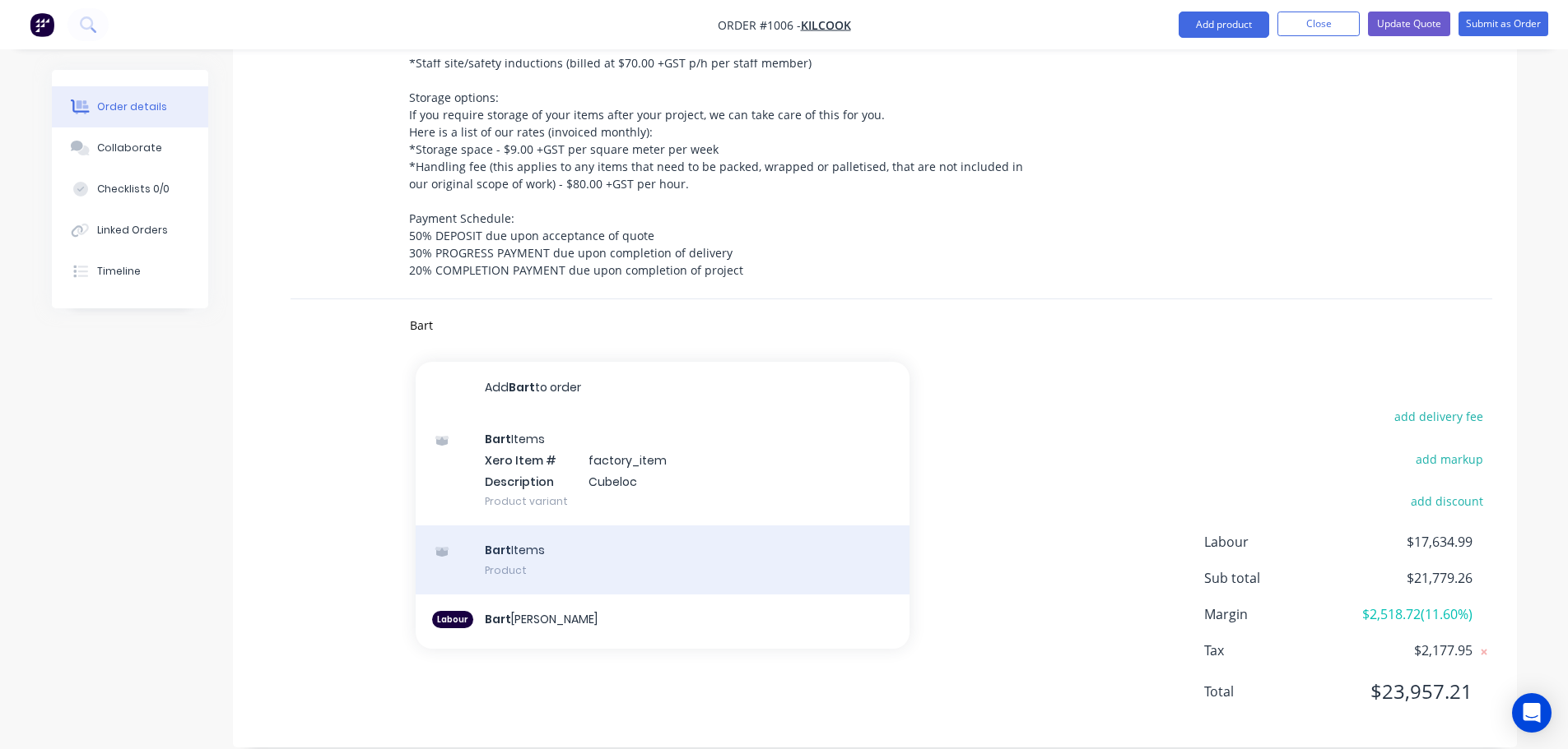
click at [516, 547] on div "Bart Items Product" at bounding box center [662, 561] width 494 height 69
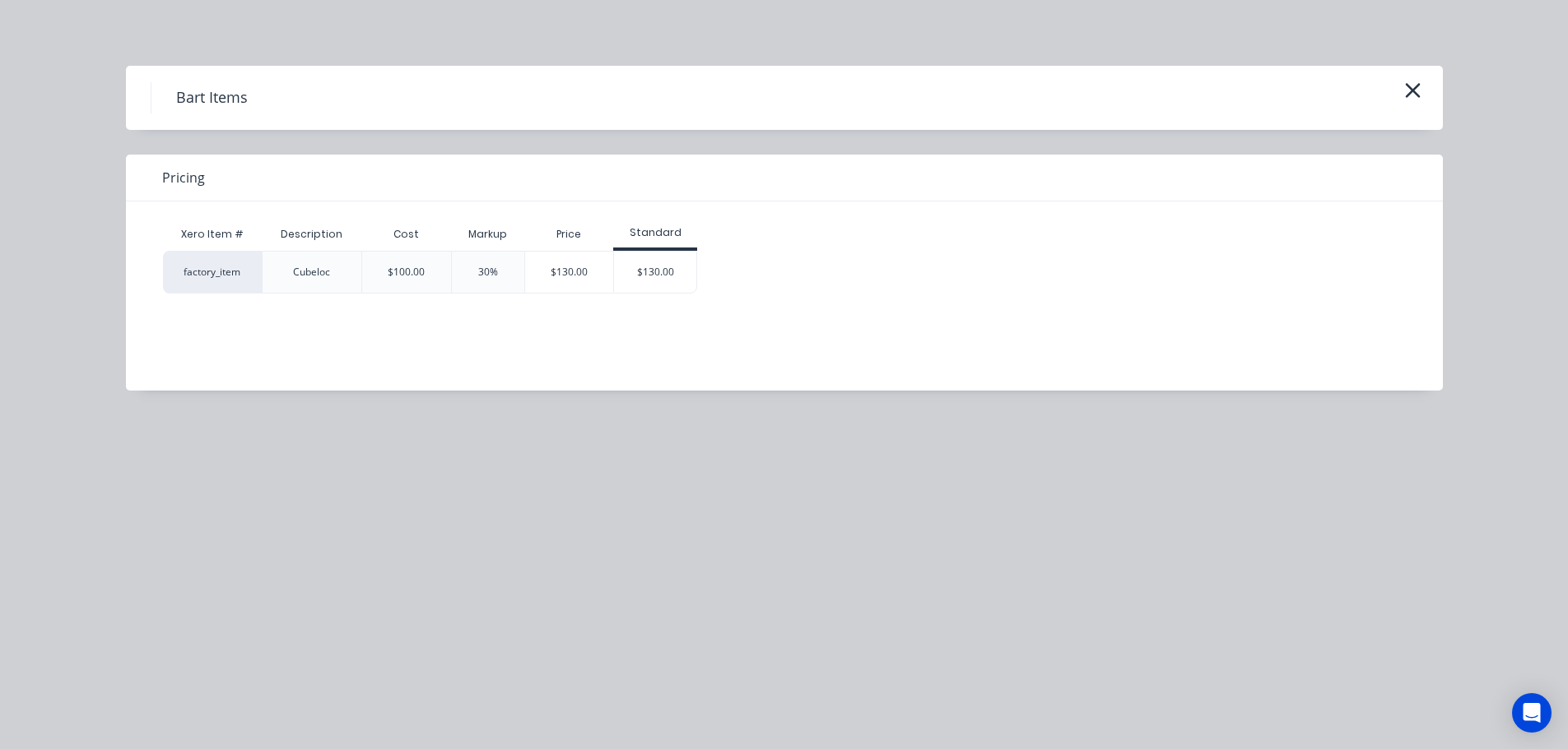
click at [1429, 85] on div "Bart Items" at bounding box center [784, 97] width 1317 height 64
click at [1415, 95] on icon "button" at bounding box center [1412, 91] width 15 height 15
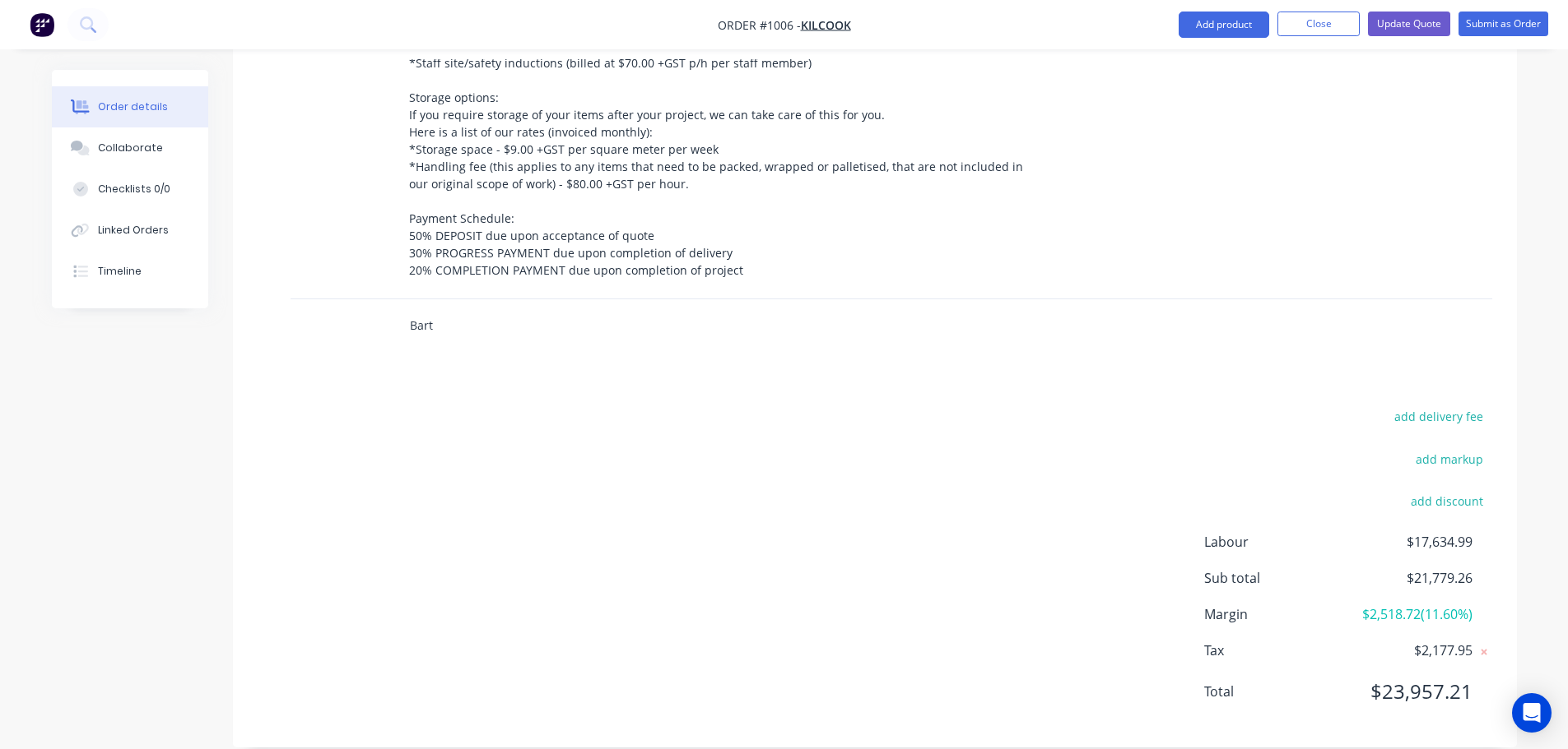
click at [486, 309] on input "Bart" at bounding box center [573, 325] width 329 height 33
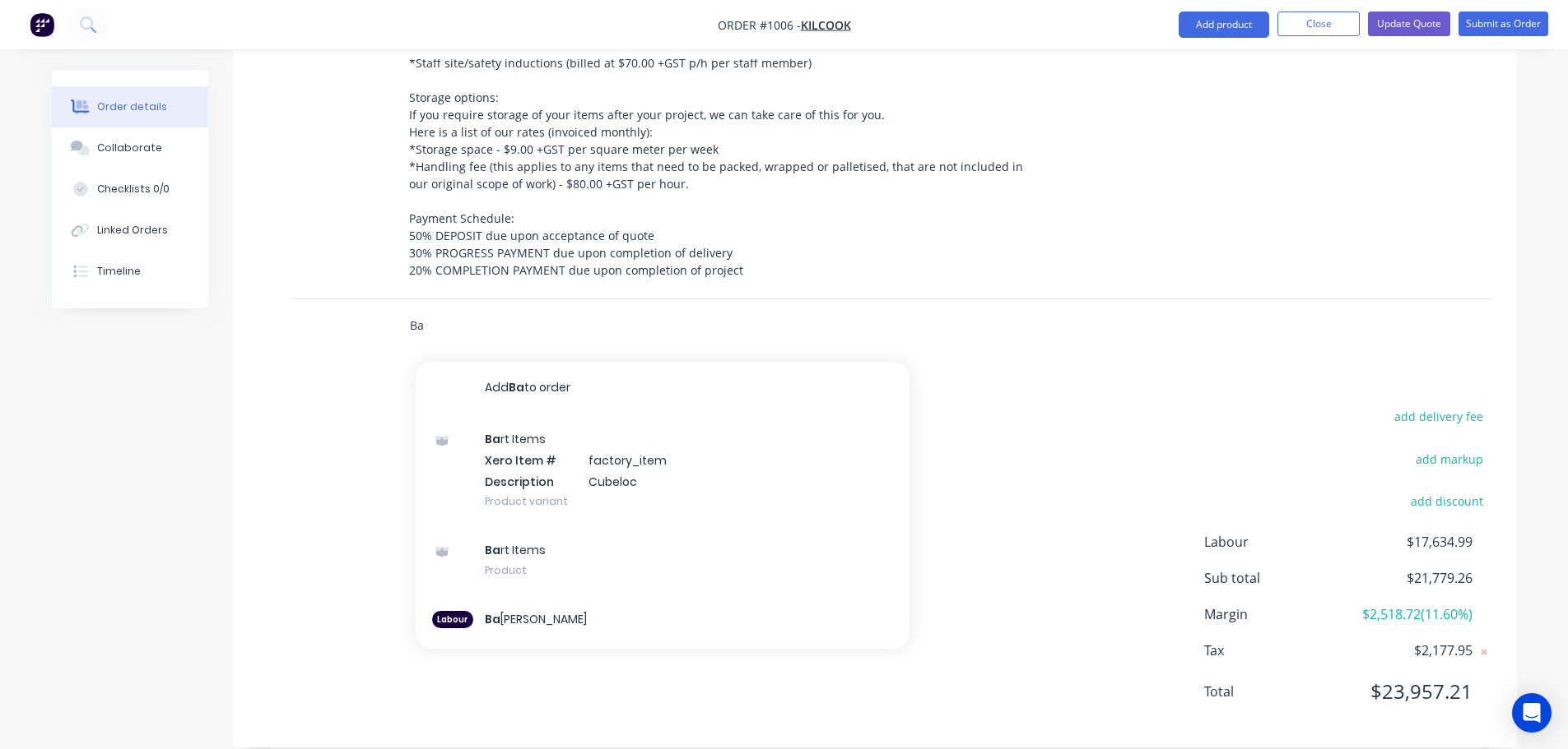
type input "B"
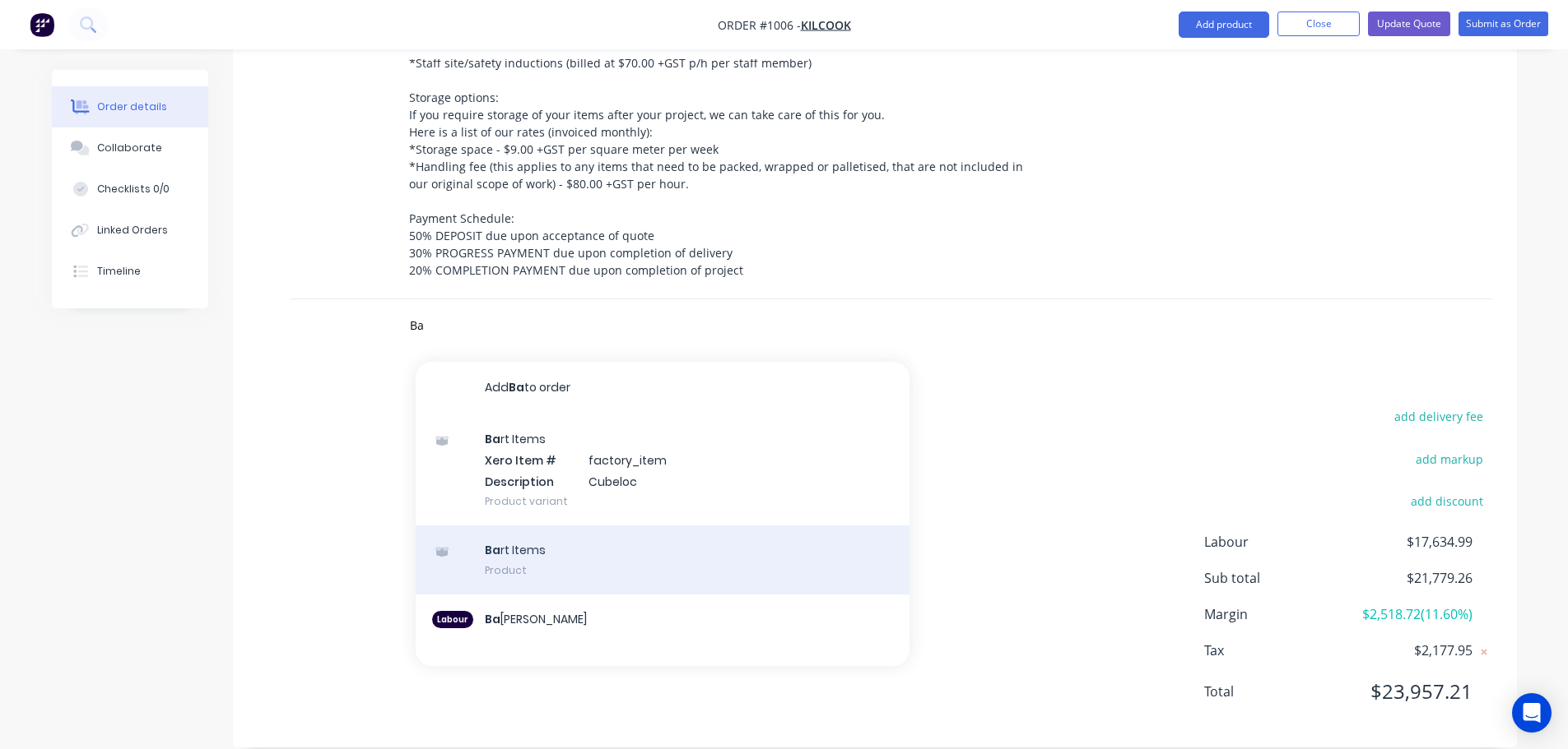
click at [535, 528] on div "Ba rt Items Product" at bounding box center [662, 561] width 494 height 69
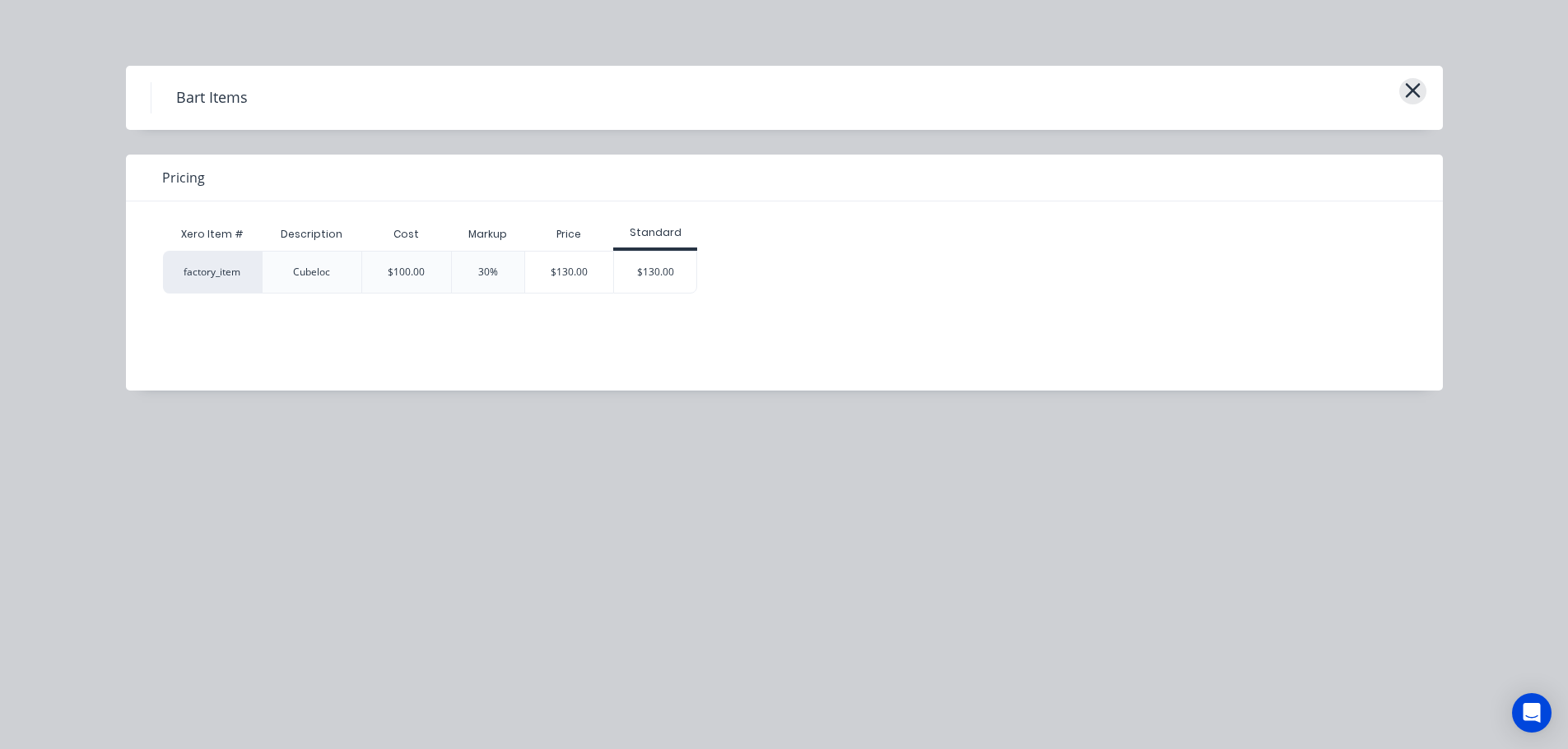
click at [1421, 86] on icon "button" at bounding box center [1412, 90] width 17 height 23
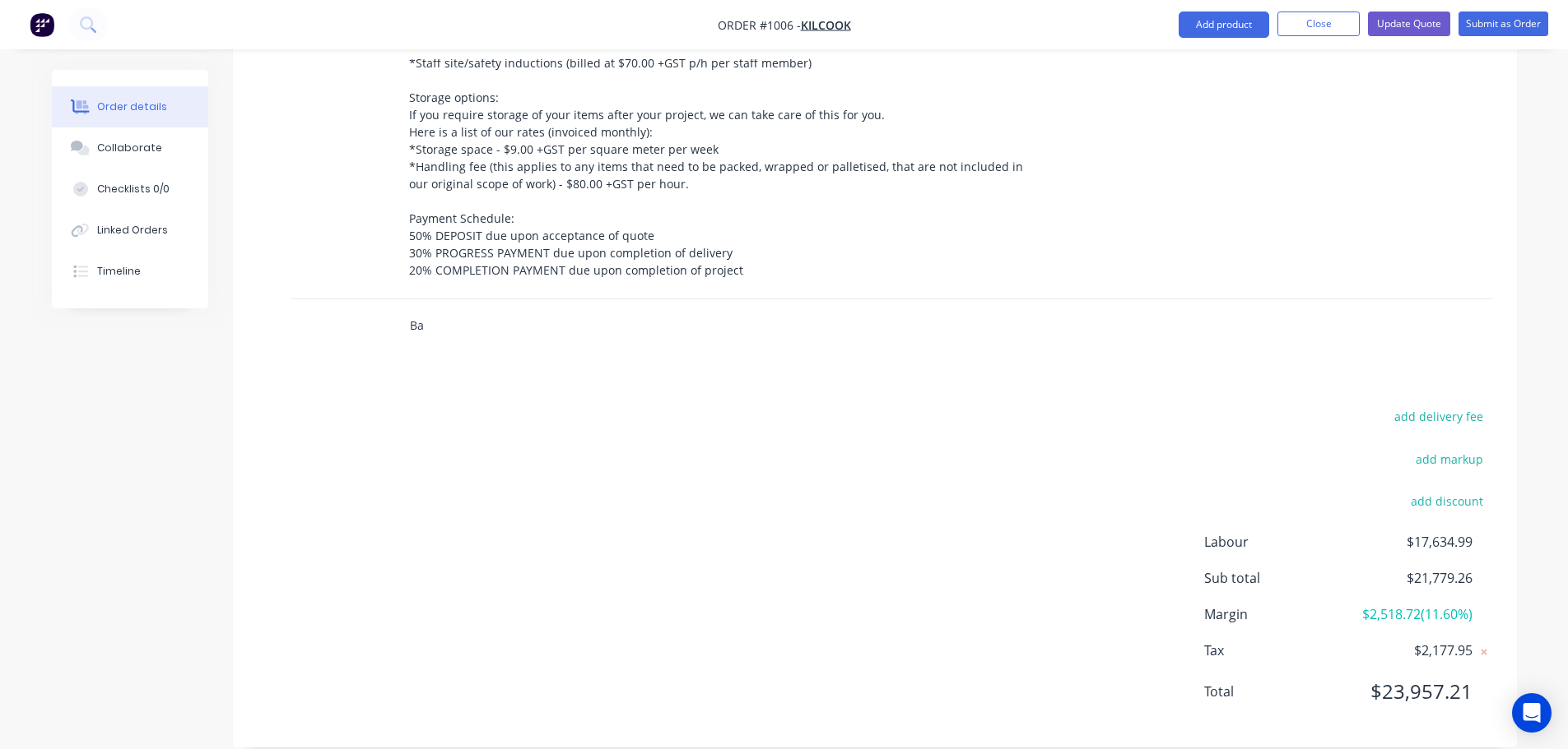
click at [463, 309] on input "Ba" at bounding box center [573, 325] width 329 height 33
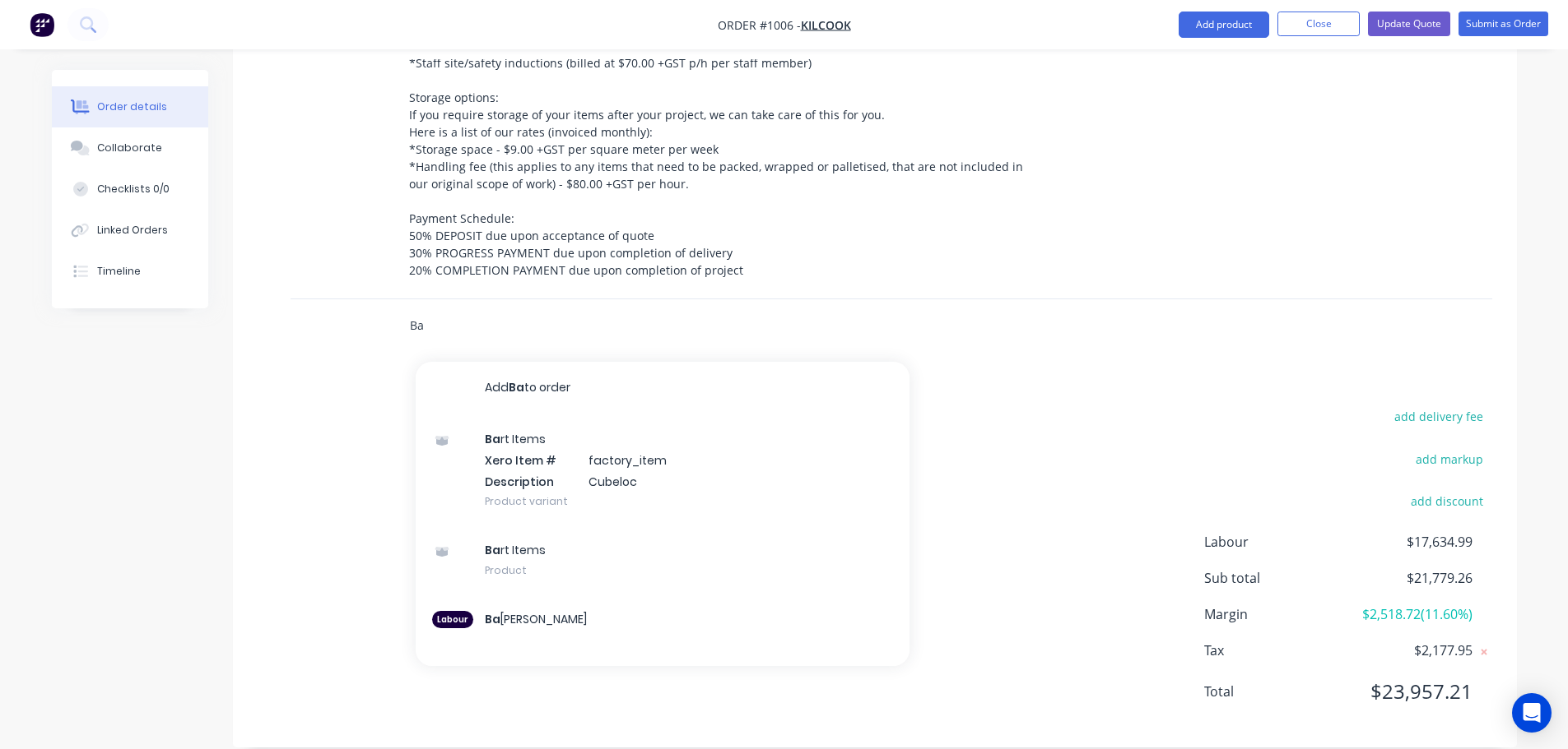
type input "B"
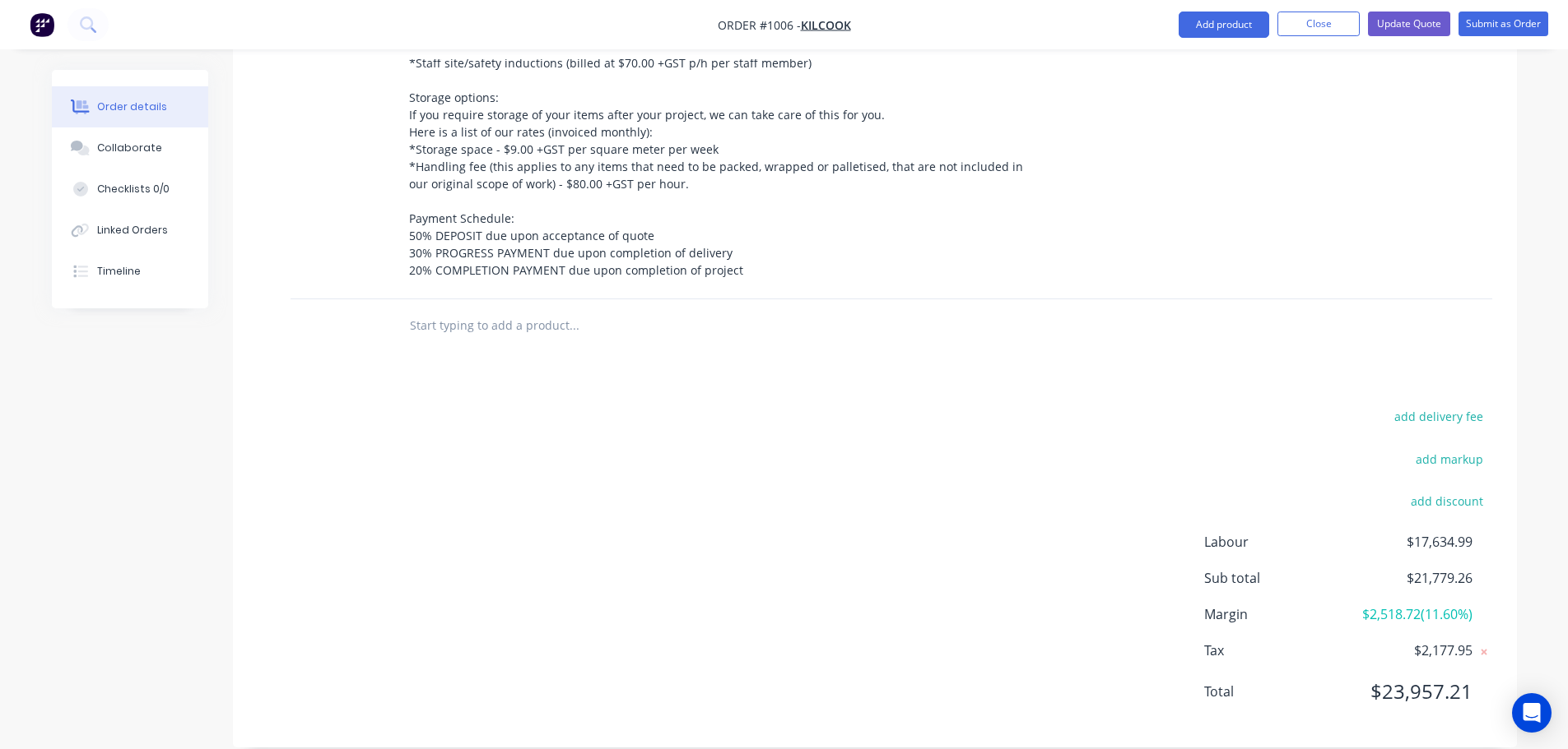
click at [283, 540] on div "add delivery fee add markup add discount Labour $17,634.99 Sub total $21,779.26…" at bounding box center [875, 564] width 1234 height 318
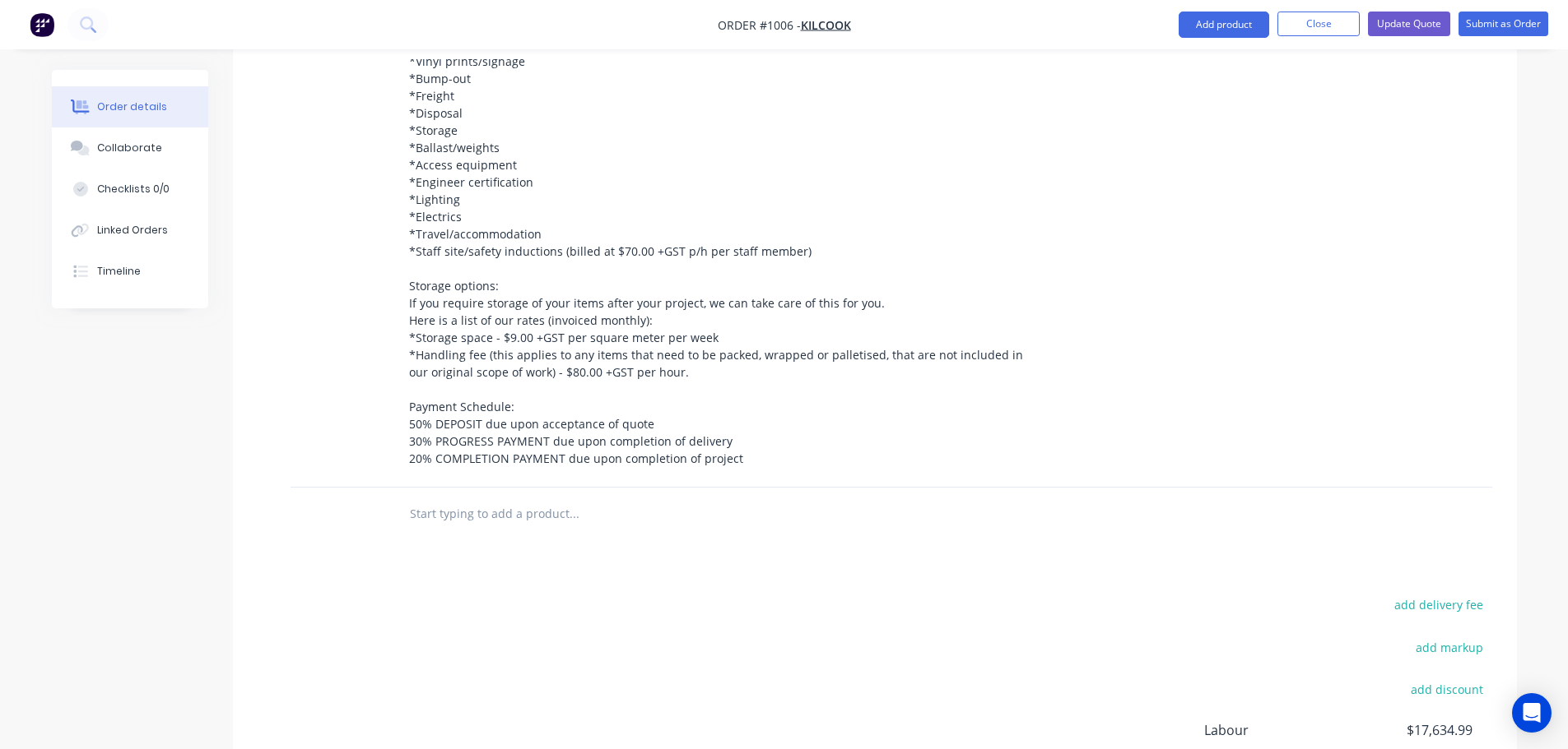
scroll to position [2151, 0]
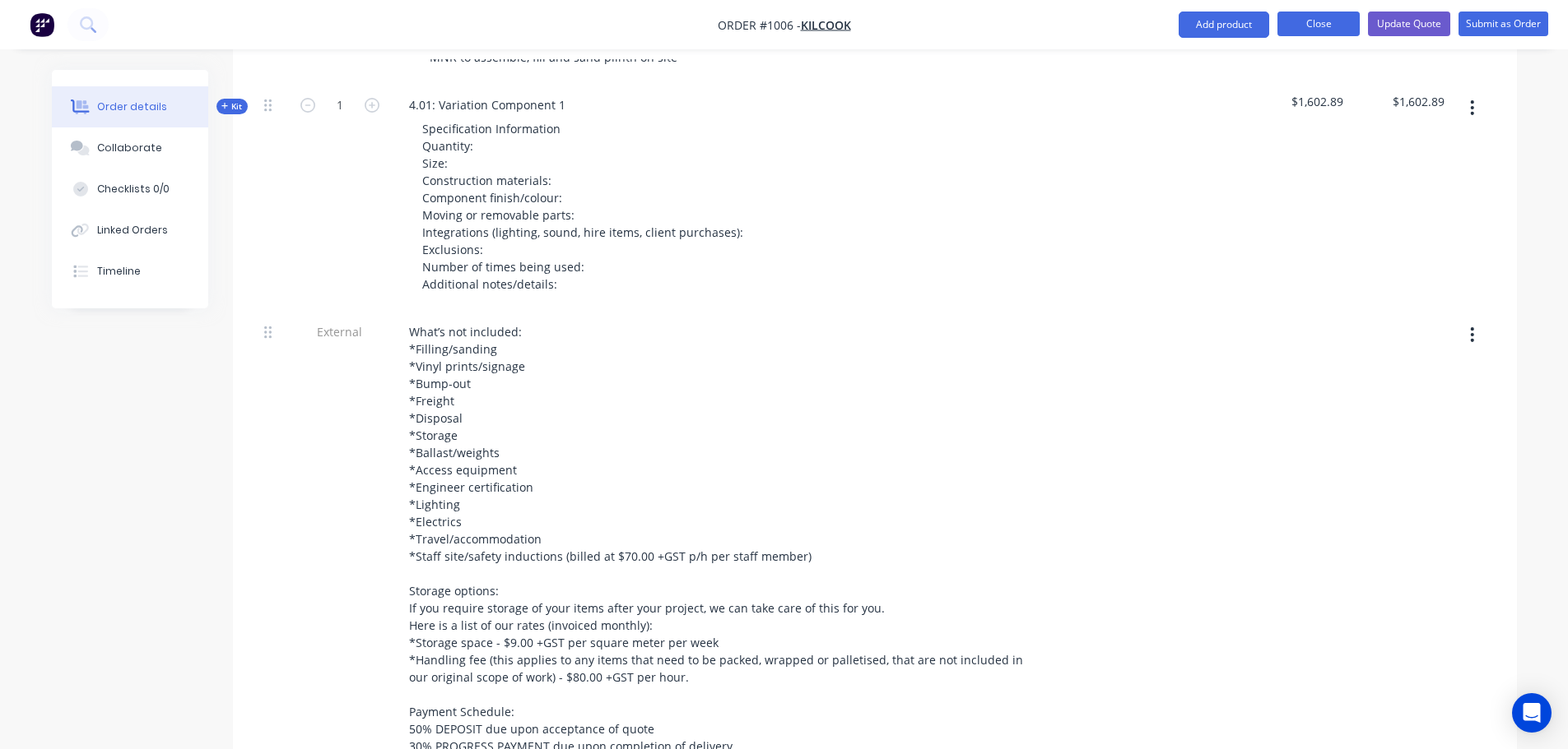
click at [1349, 19] on button "Close" at bounding box center [1319, 23] width 83 height 24
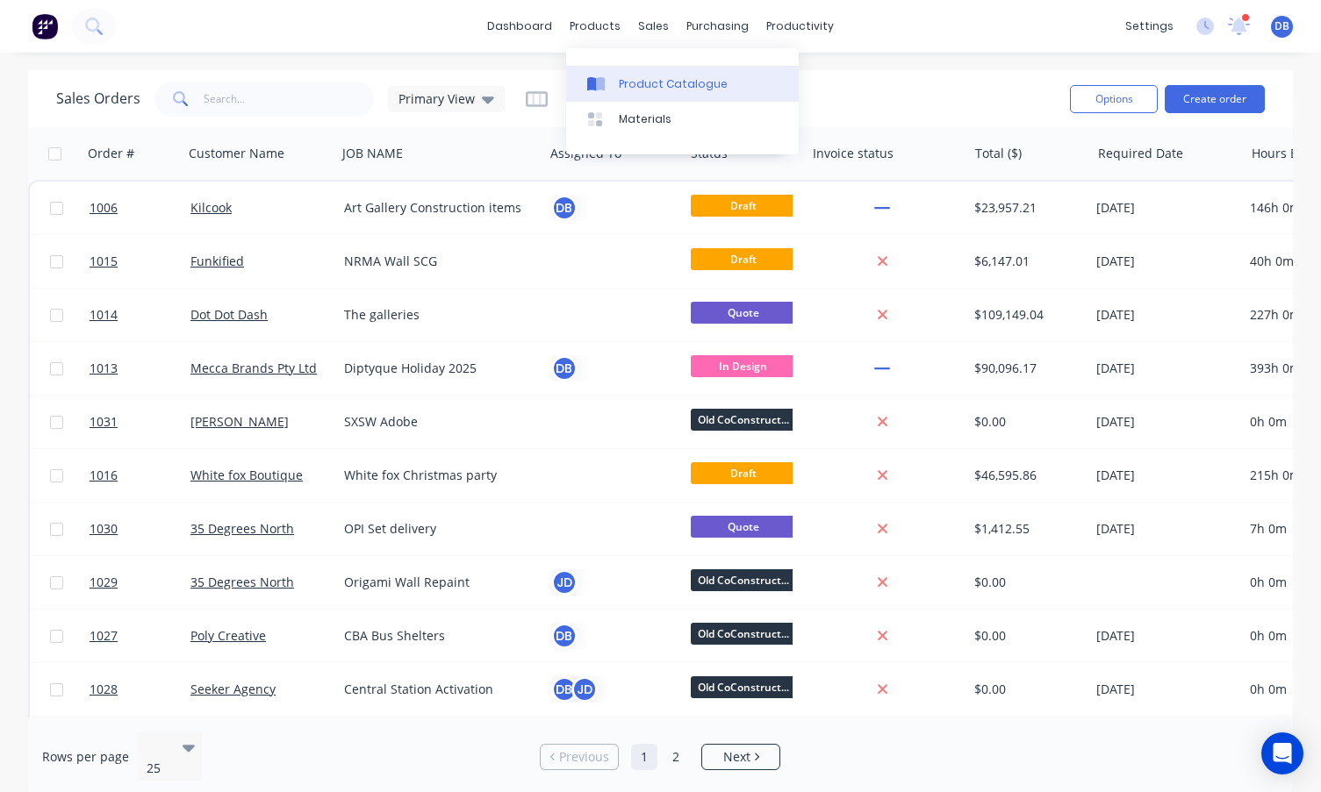
click at [647, 82] on div "Product Catalogue" at bounding box center [673, 84] width 109 height 16
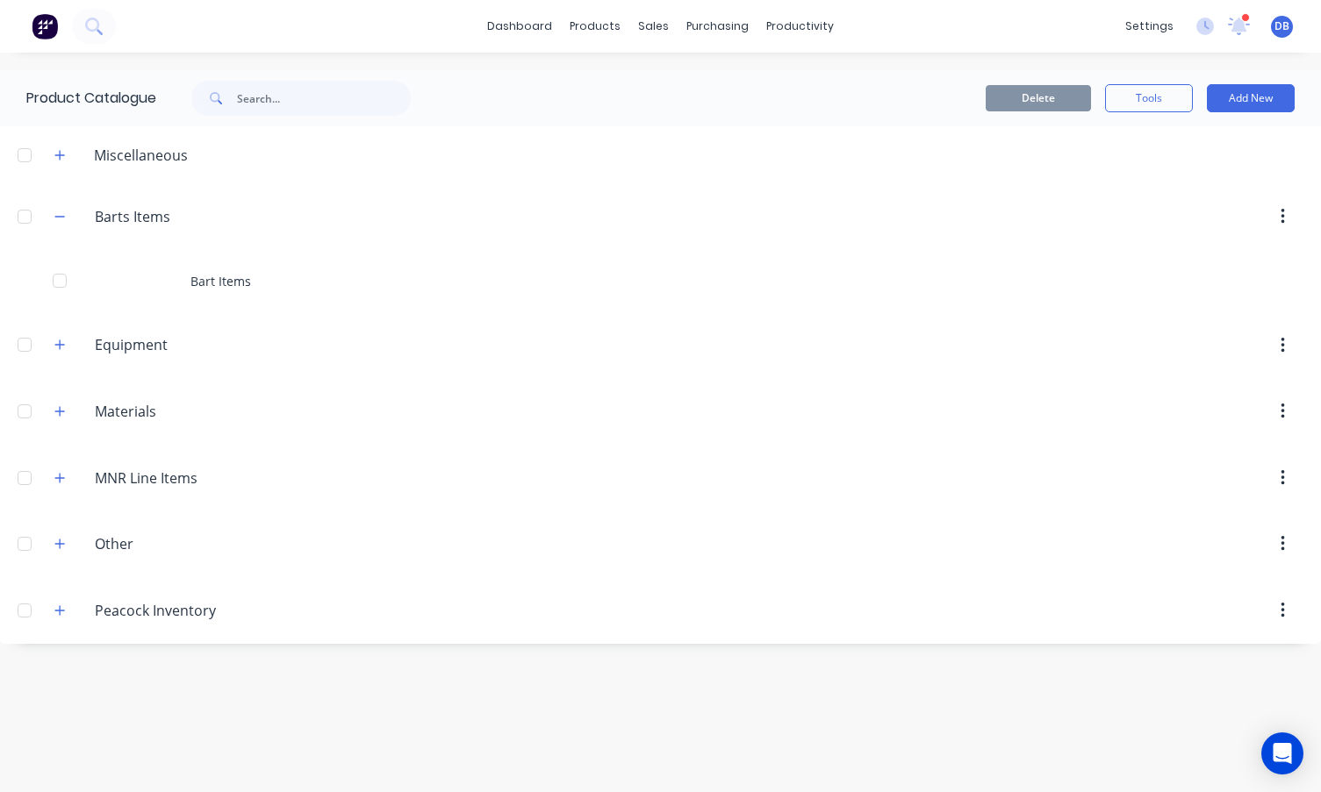
click at [76, 420] on div "Materials Materials" at bounding box center [178, 412] width 276 height 32
click at [68, 415] on button "button" at bounding box center [60, 411] width 22 height 22
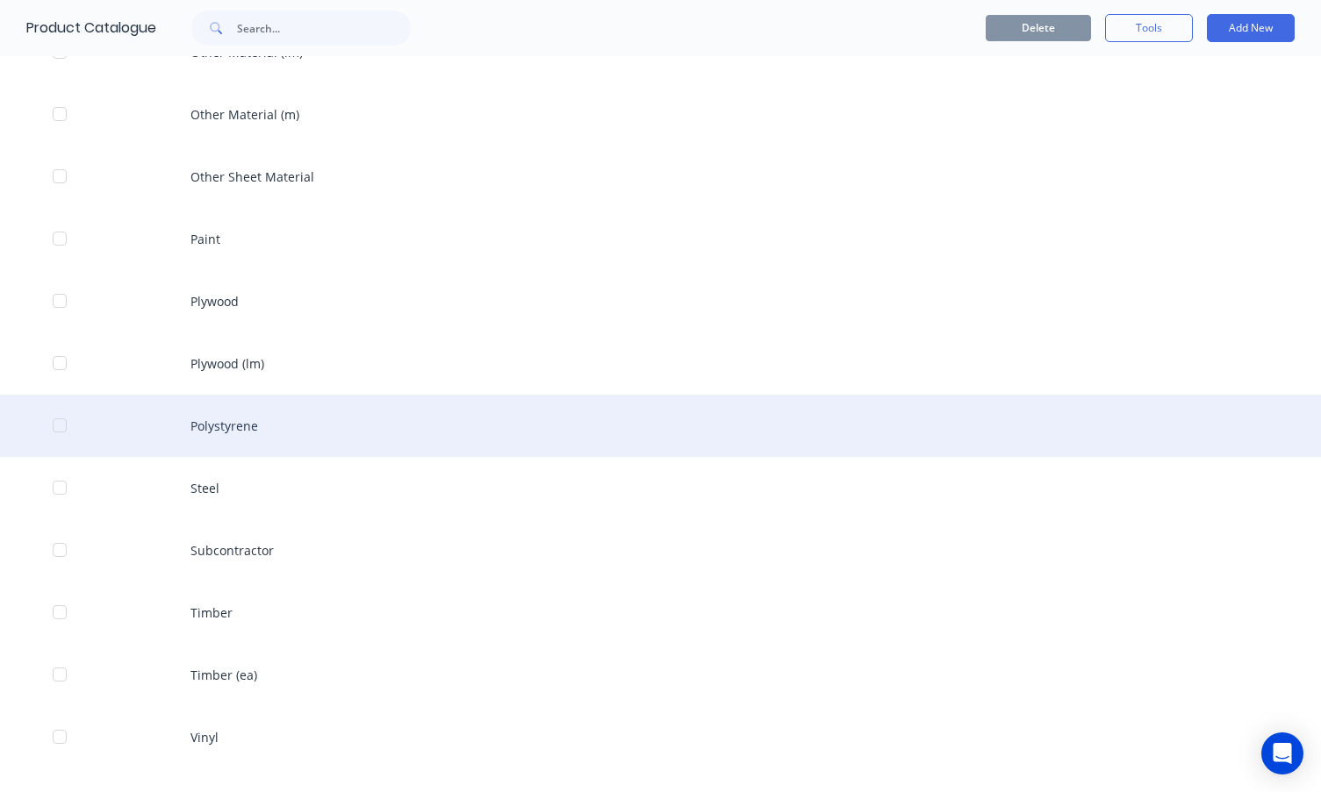
scroll to position [2362, 0]
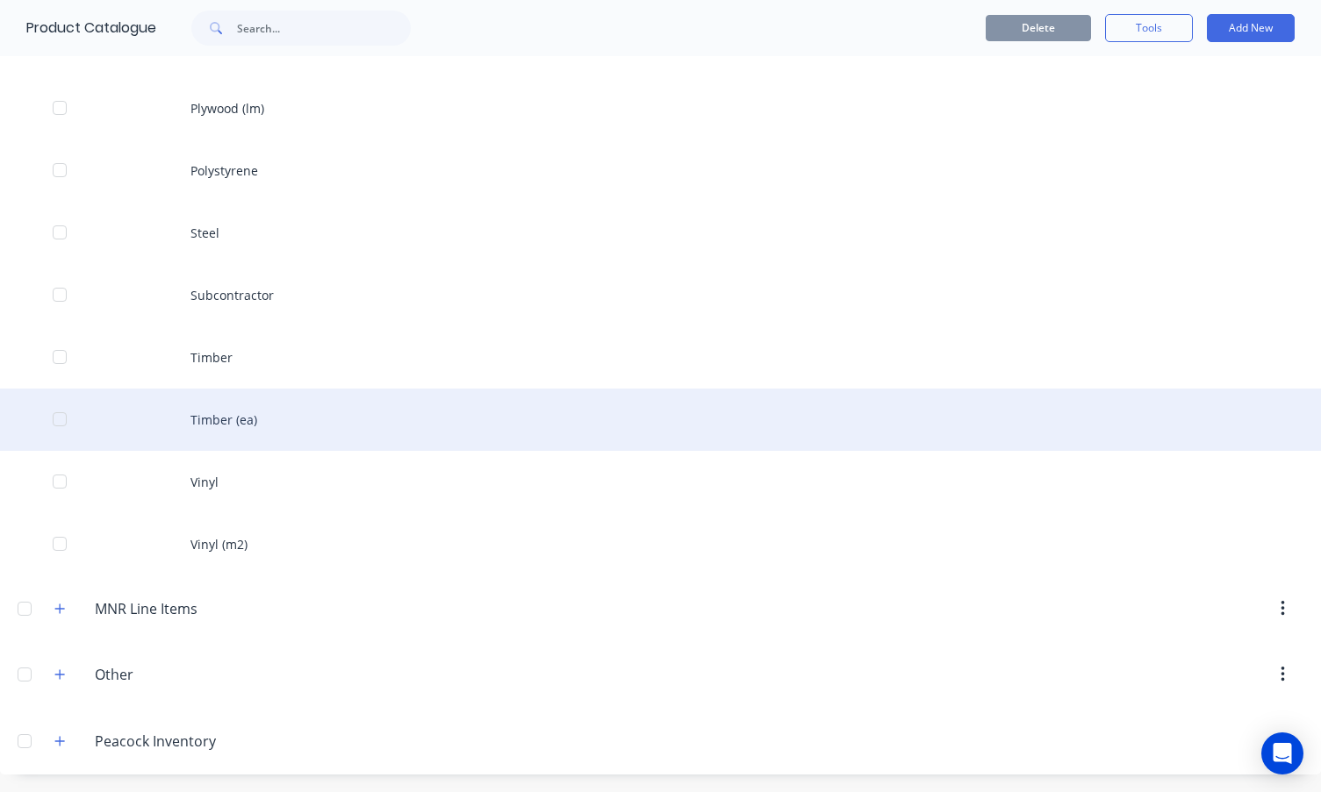
click at [309, 418] on div "Timber (ea)" at bounding box center [660, 420] width 1321 height 62
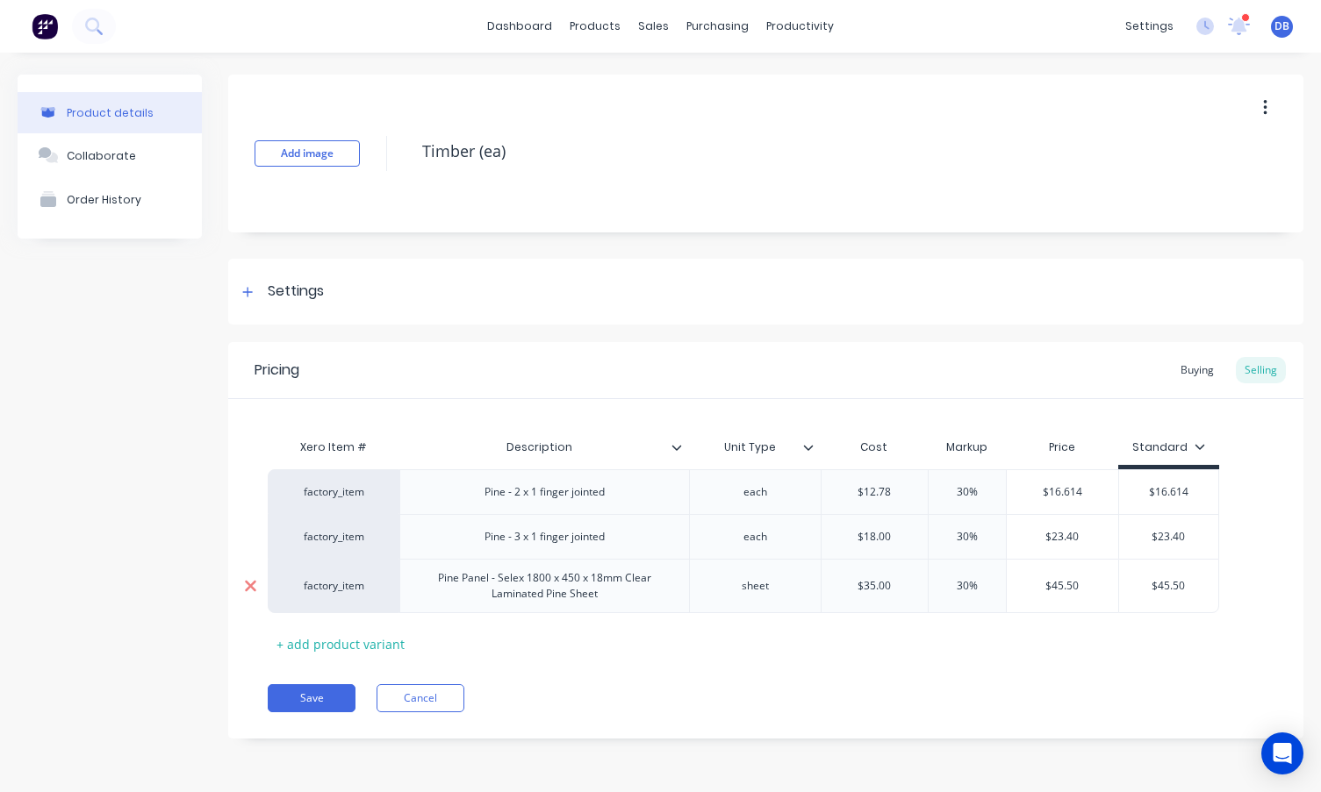
click at [254, 588] on icon at bounding box center [250, 586] width 13 height 18
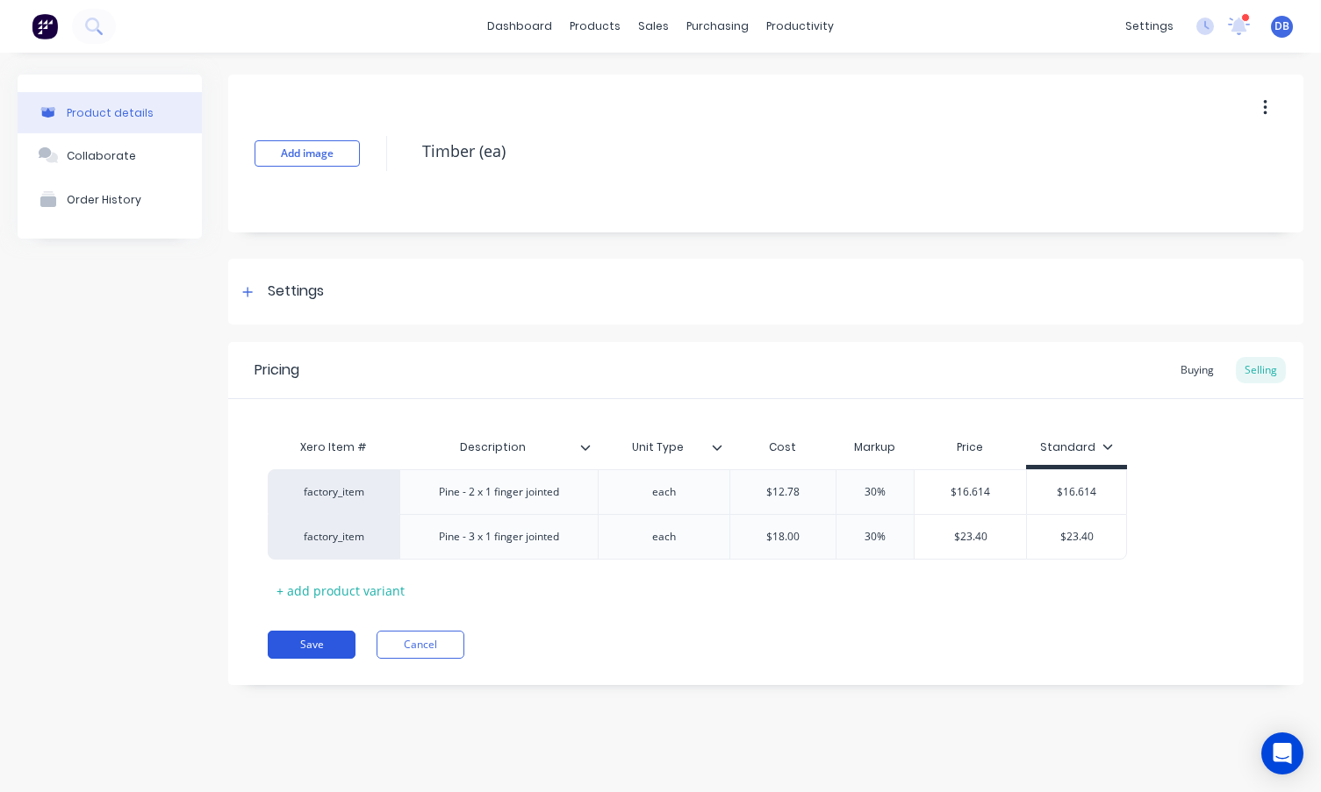
click at [333, 641] on button "Save" at bounding box center [312, 645] width 88 height 28
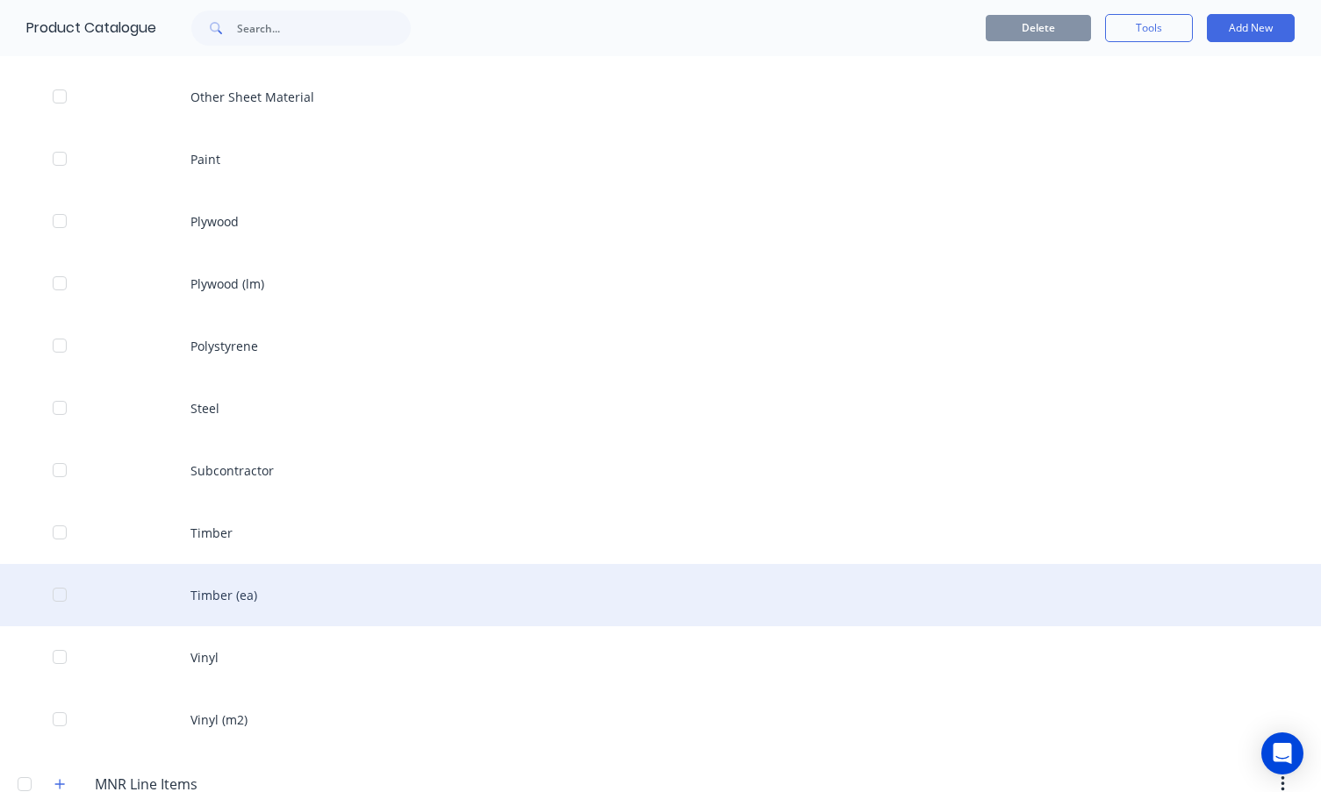
scroll to position [2274, 0]
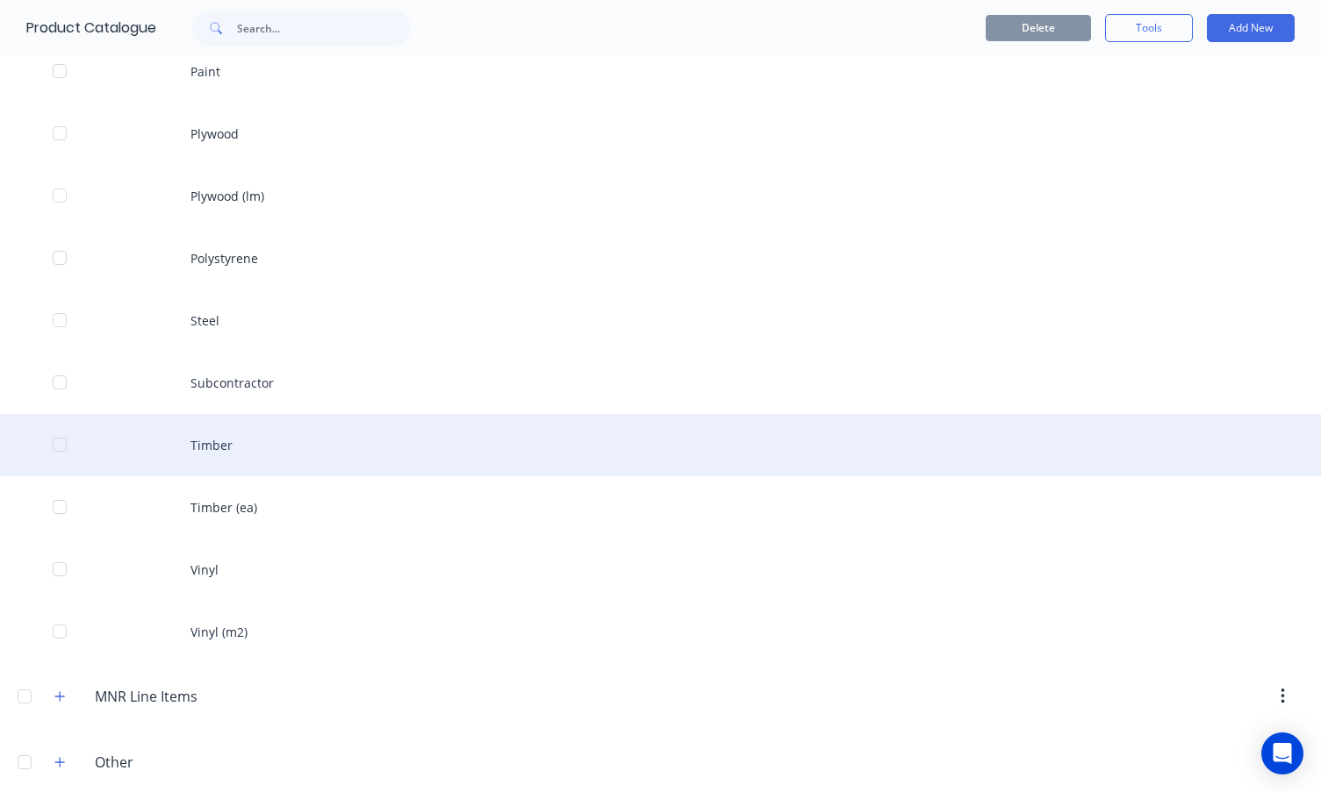
click at [288, 448] on div "Timber" at bounding box center [660, 445] width 1321 height 62
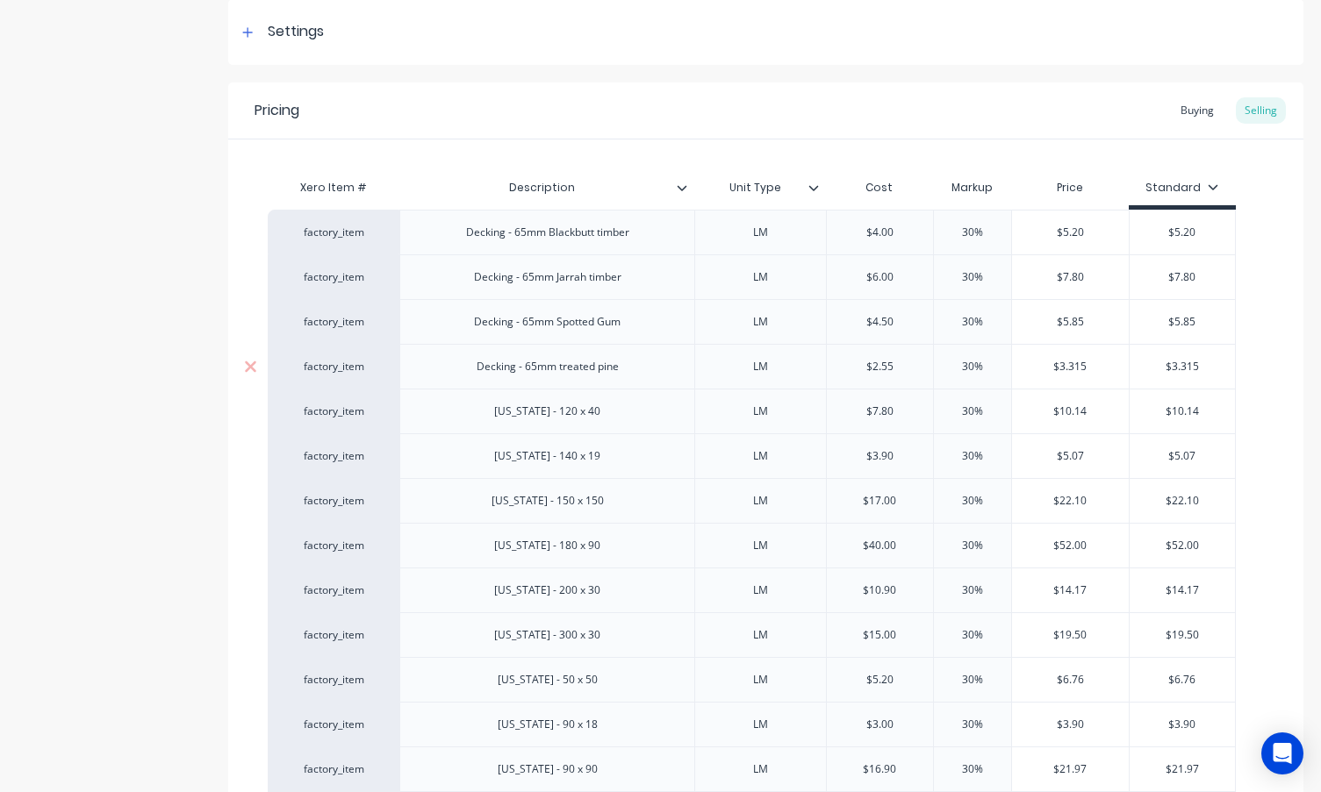
scroll to position [263, 0]
click at [256, 230] on icon at bounding box center [250, 229] width 13 height 18
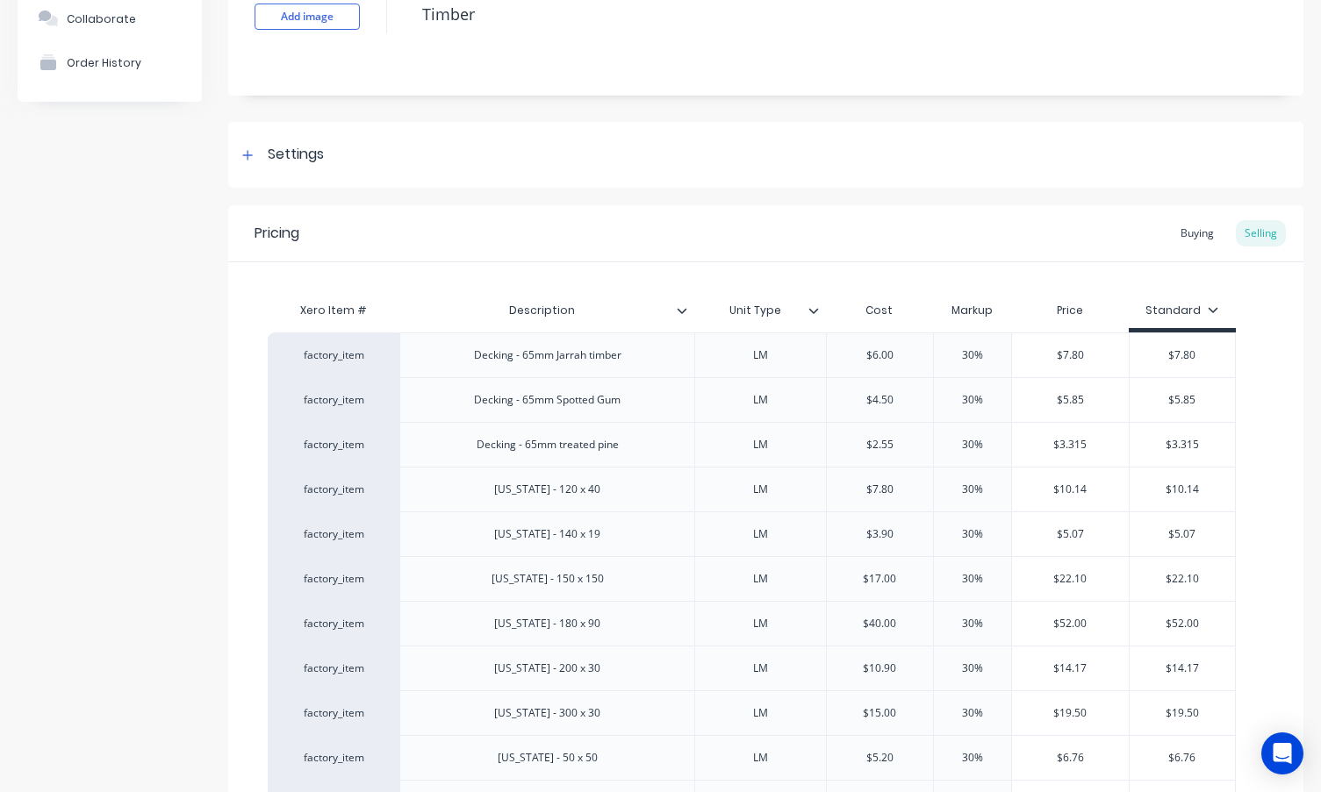
scroll to position [0, 0]
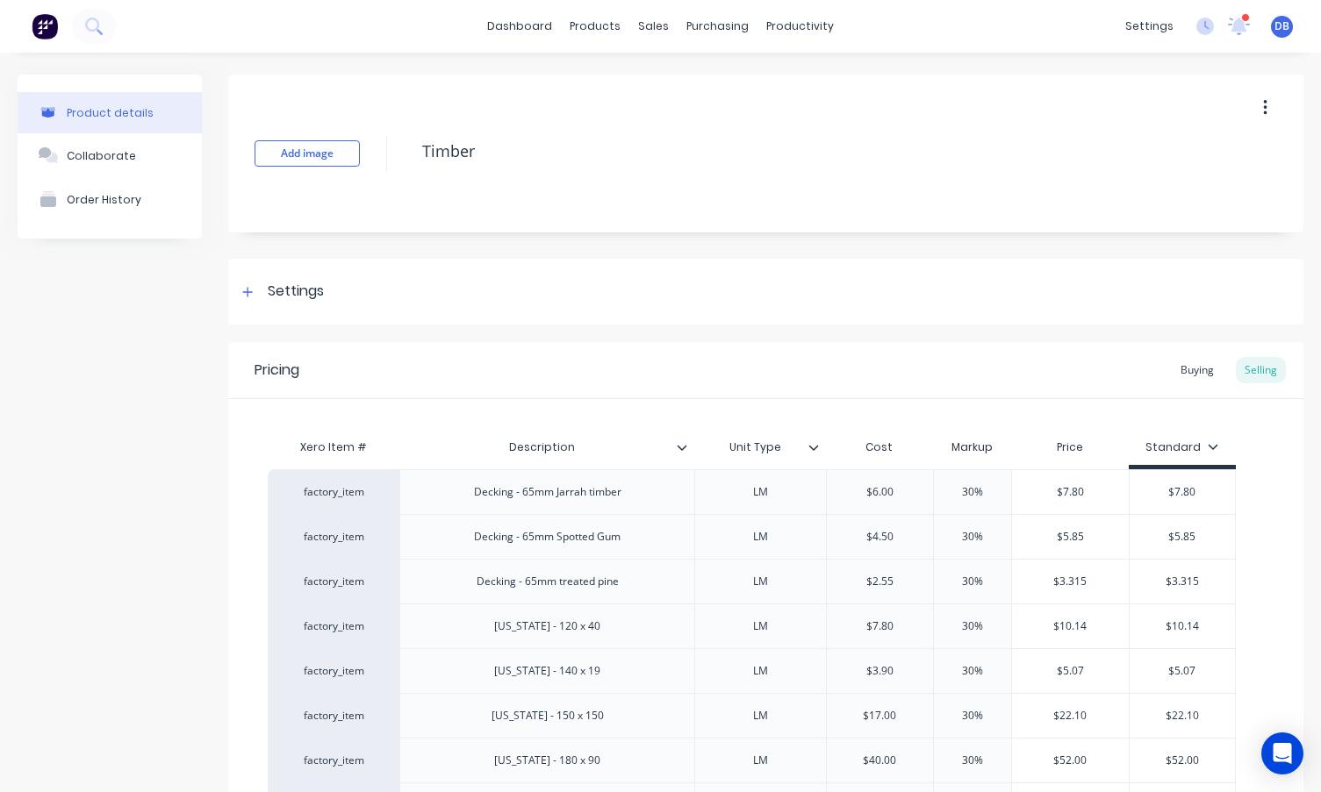
click at [1277, 106] on div "Add image Timber" at bounding box center [765, 154] width 1075 height 158
click at [1263, 108] on icon "button" at bounding box center [1265, 108] width 4 height 16
click at [1198, 193] on div "Delete" at bounding box center [1202, 188] width 135 height 25
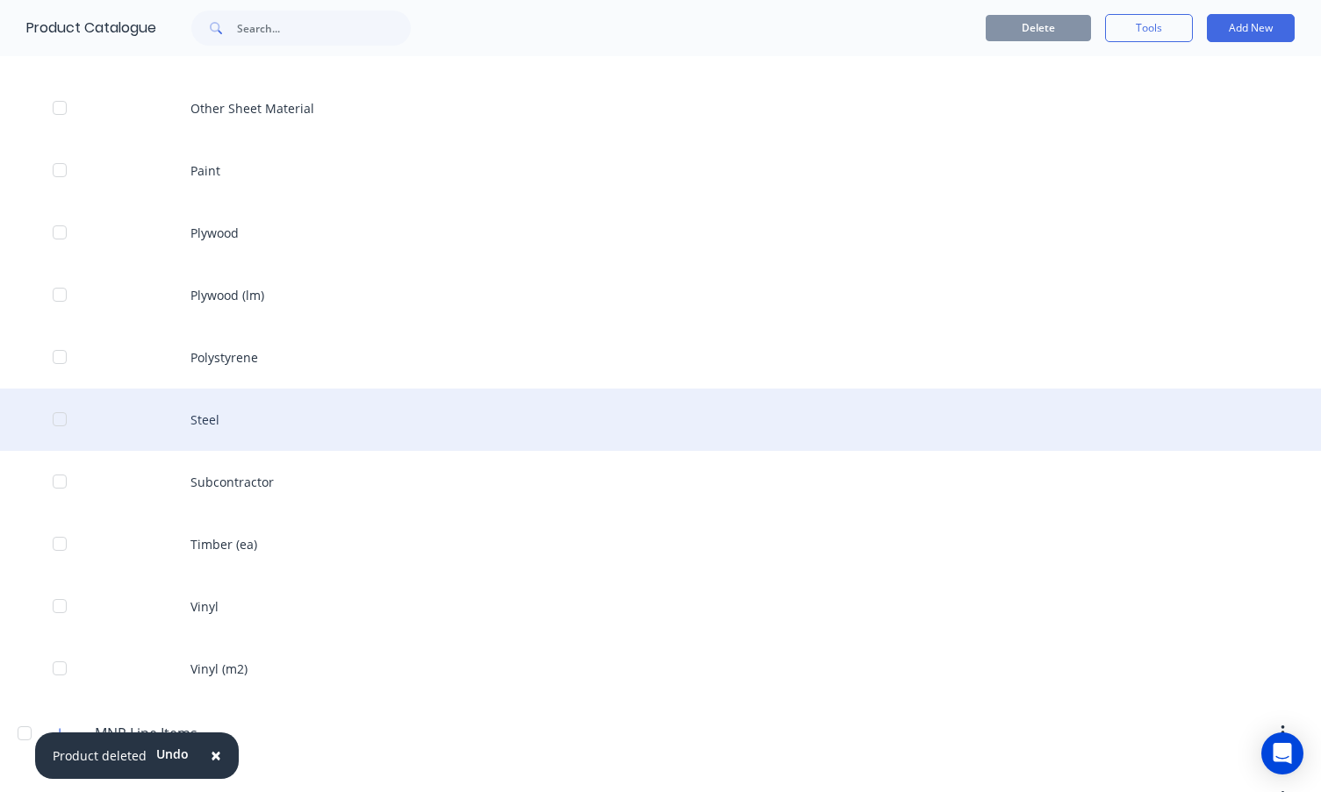
scroll to position [2299, 0]
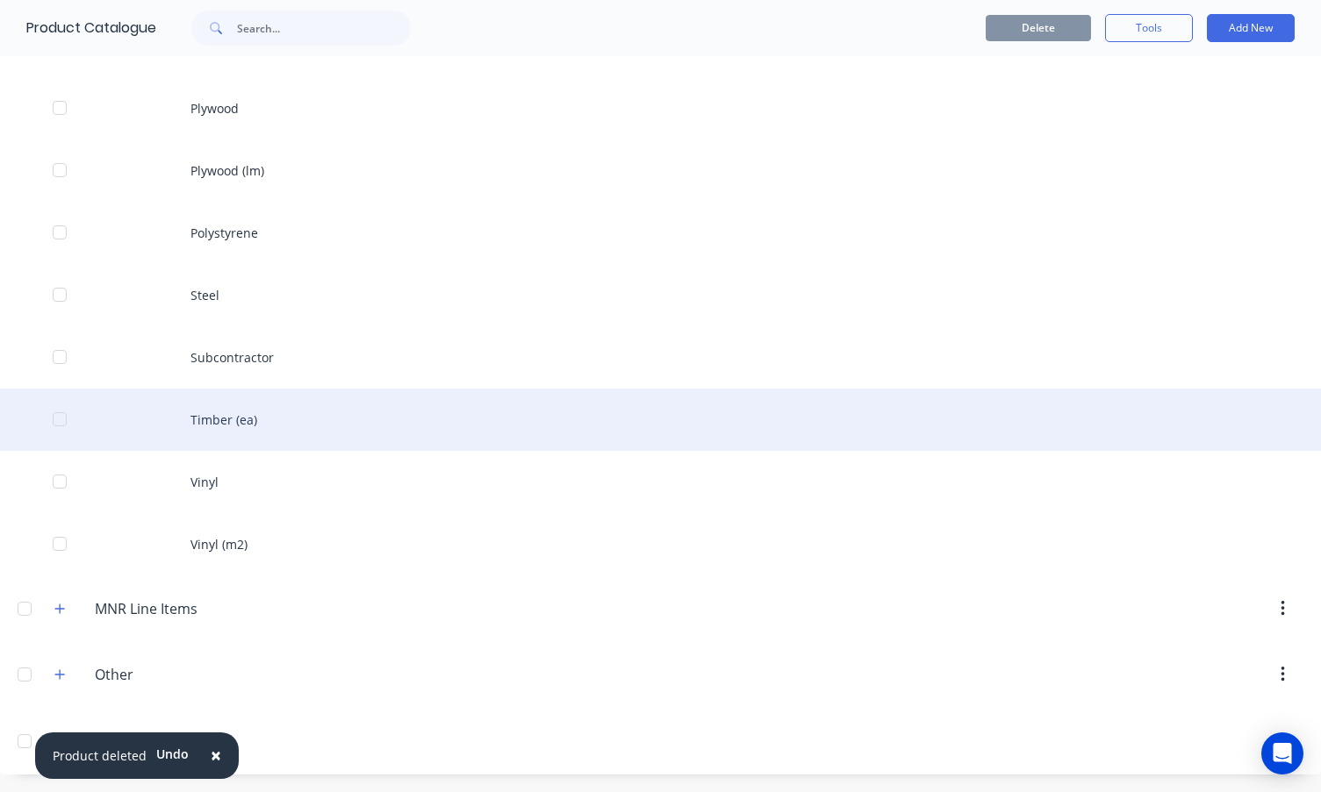
click at [295, 417] on div "Timber (ea)" at bounding box center [660, 420] width 1321 height 62
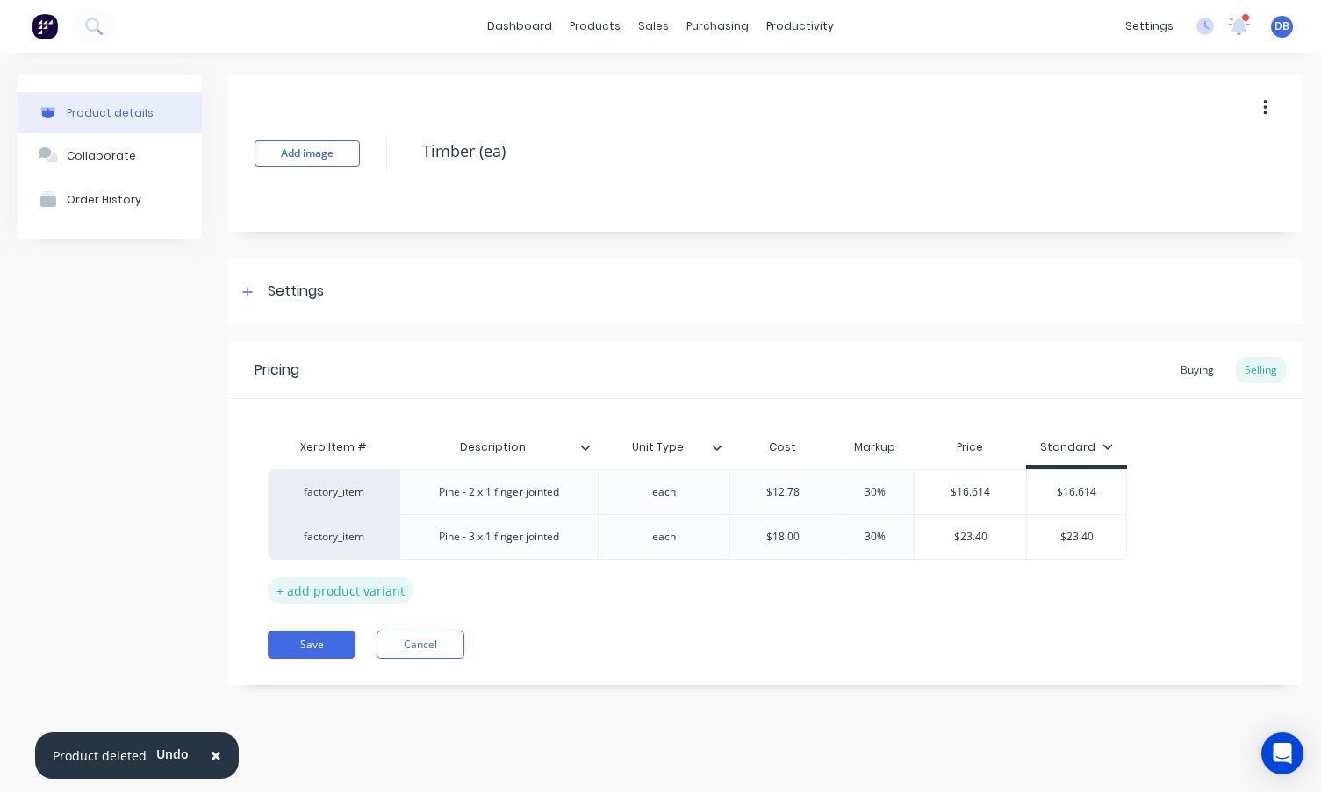
click at [362, 593] on div "+ add product variant" at bounding box center [341, 590] width 146 height 27
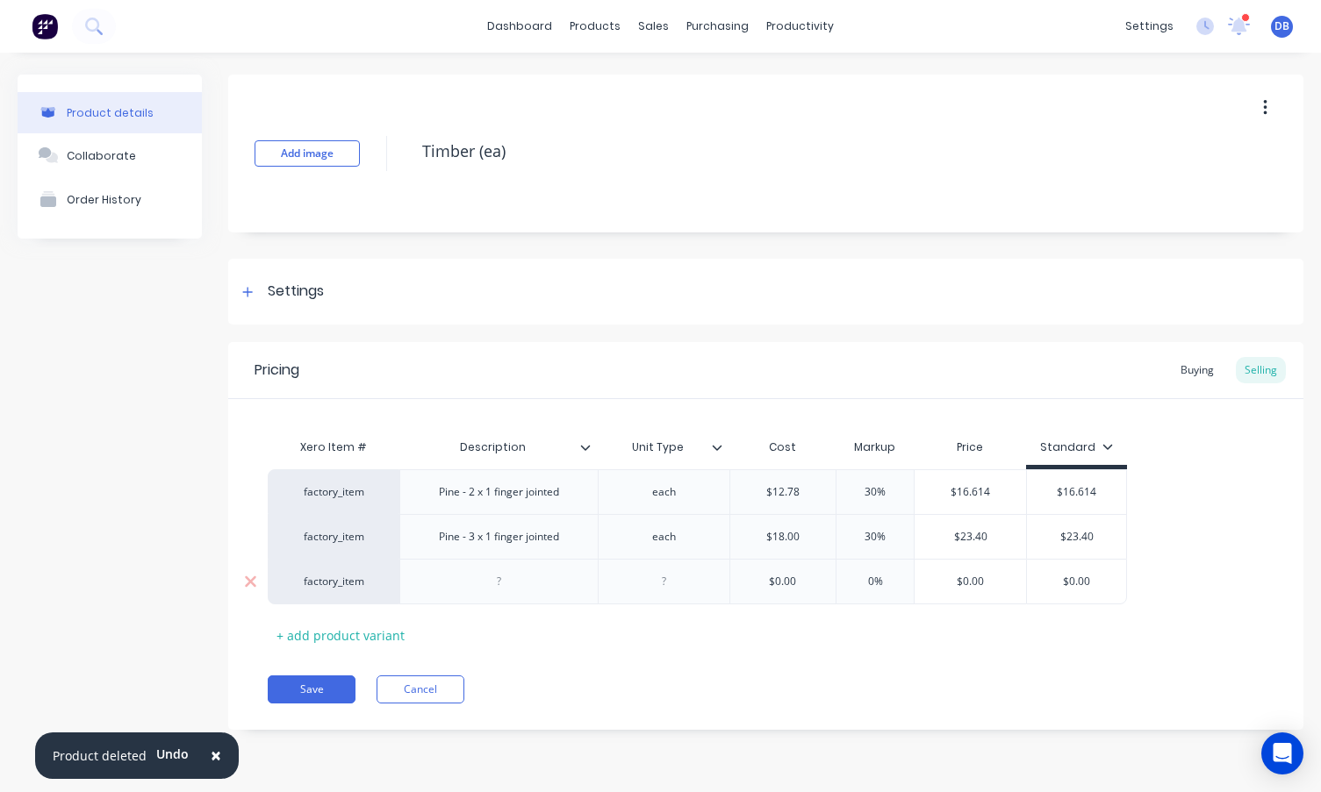
click at [501, 577] on div at bounding box center [499, 581] width 88 height 23
drag, startPoint x: 502, startPoint y: 586, endPoint x: 511, endPoint y: 587, distance: 8.8
click at [503, 586] on div "Pine" at bounding box center [499, 581] width 88 height 23
click at [520, 582] on div "Pine" at bounding box center [499, 581] width 88 height 23
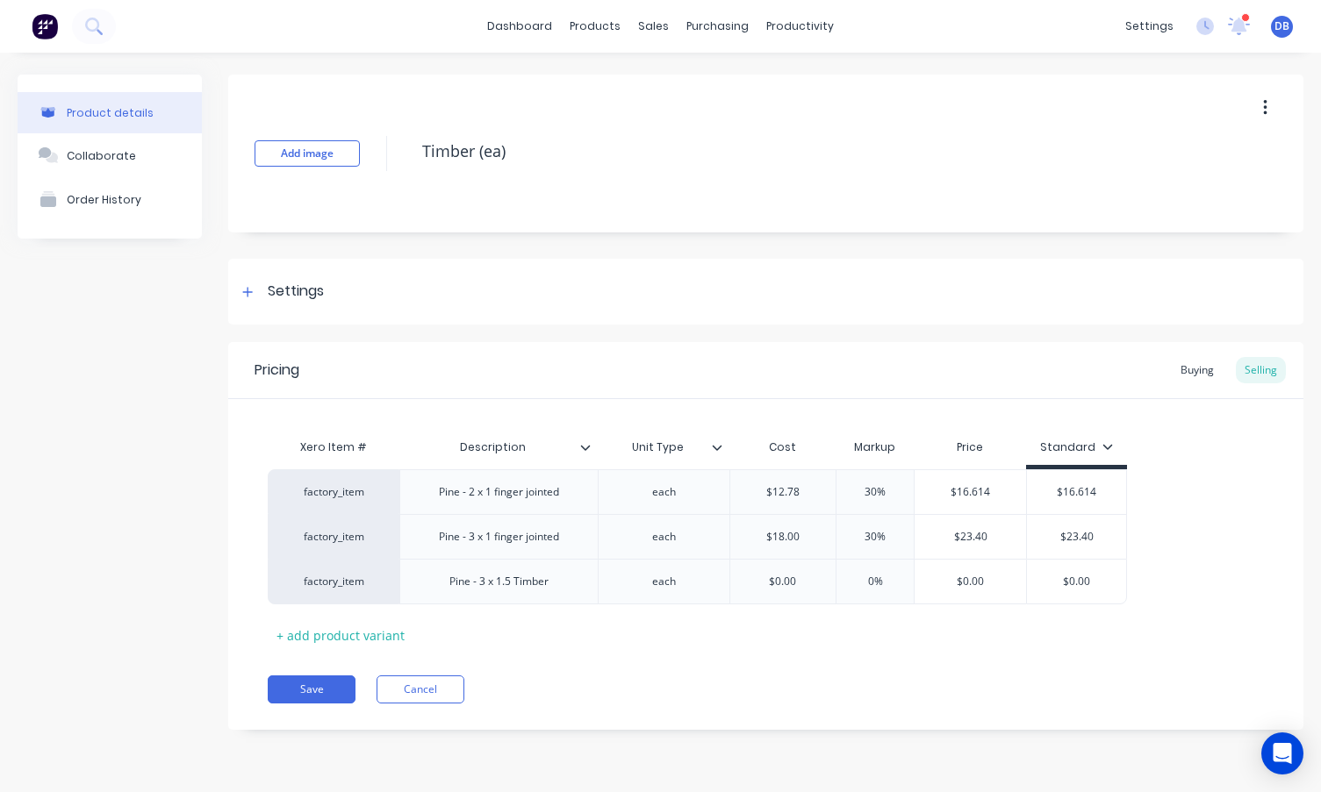
type input "$0.00"
type input "30%"
type input "$0.00"
click at [848, 591] on div "30%" at bounding box center [875, 582] width 88 height 44
click at [520, 634] on div "Xero Item # Description Unit Type Cost Markup Price Standard factory_item Pine …" at bounding box center [766, 539] width 996 height 219
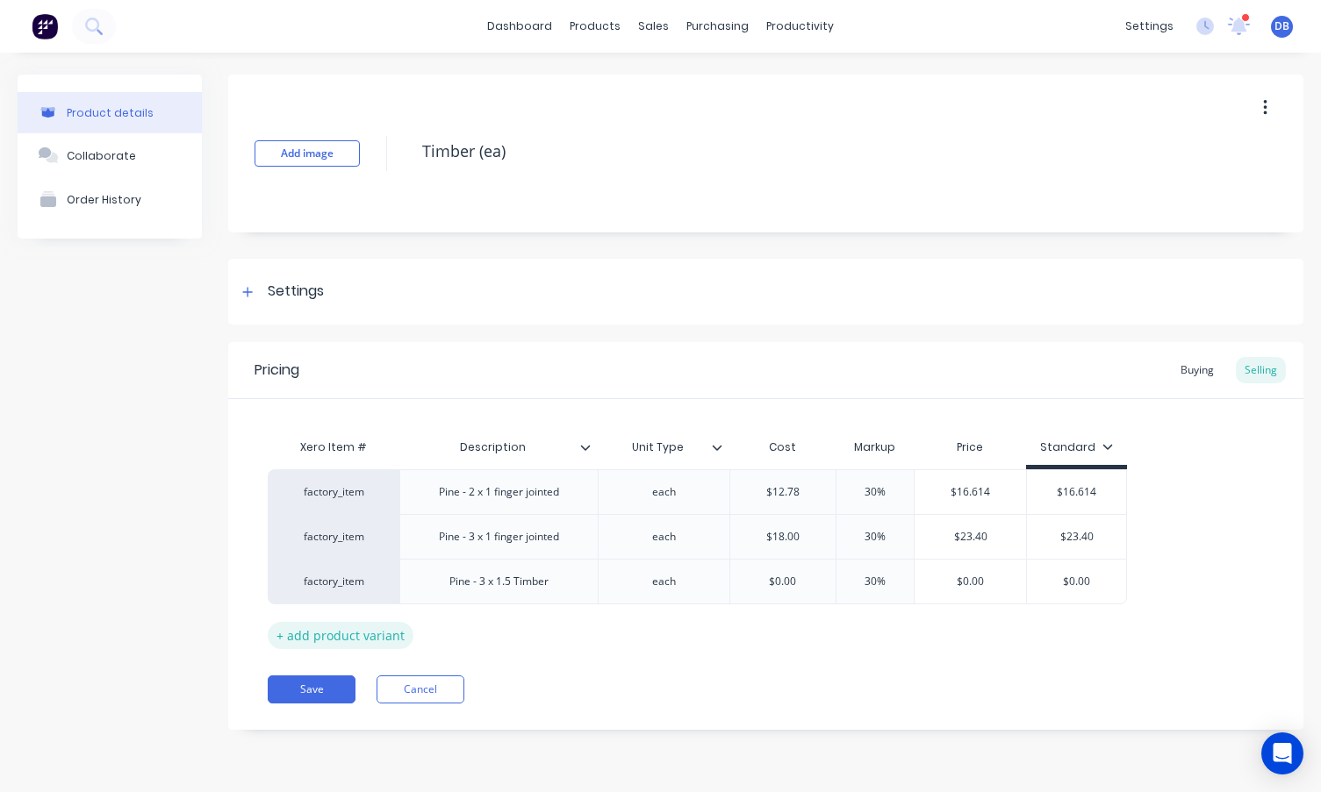
click at [376, 641] on div "+ add product variant" at bounding box center [341, 635] width 146 height 27
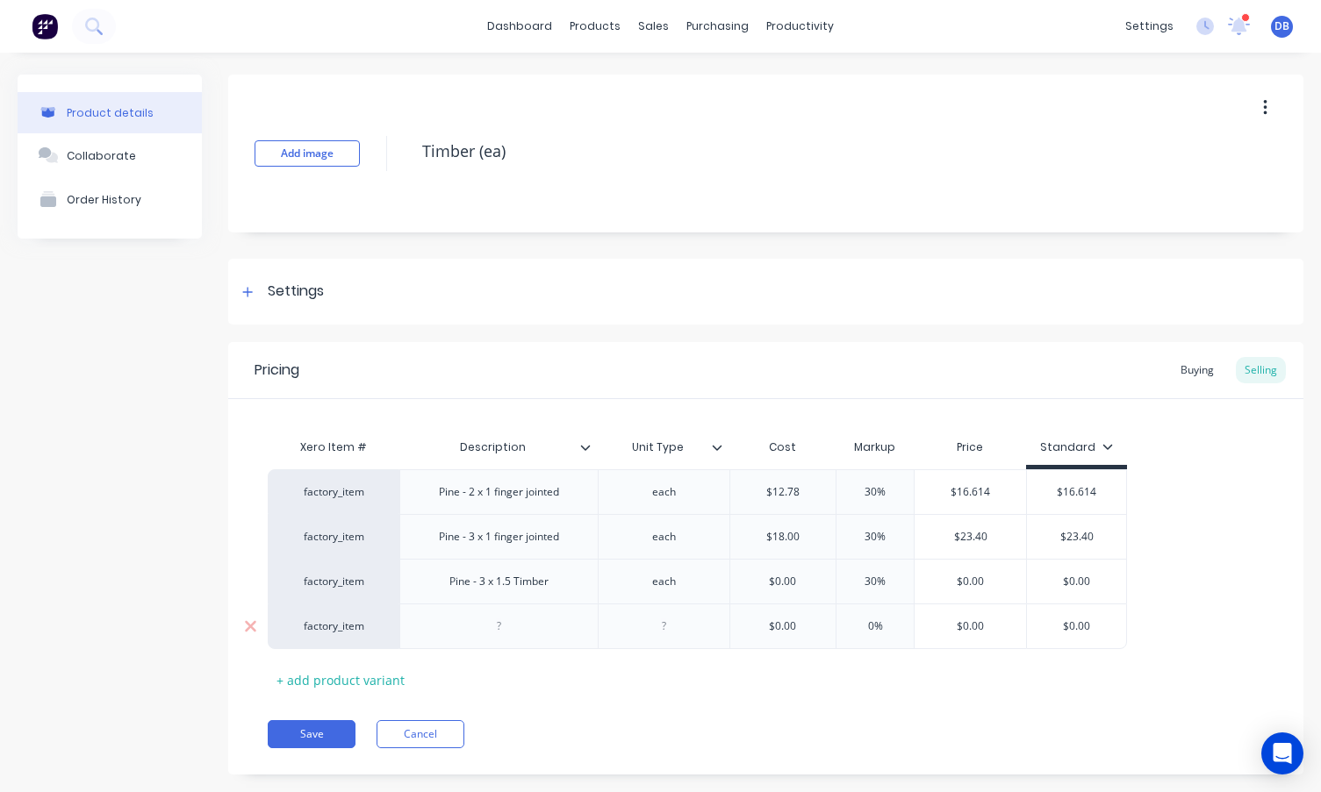
click at [520, 631] on div at bounding box center [499, 626] width 88 height 23
type input "$0.00"
click at [672, 562] on div "each" at bounding box center [664, 581] width 132 height 45
click at [656, 593] on div "each" at bounding box center [664, 581] width 132 height 45
click at [659, 588] on div "each" at bounding box center [664, 581] width 88 height 23
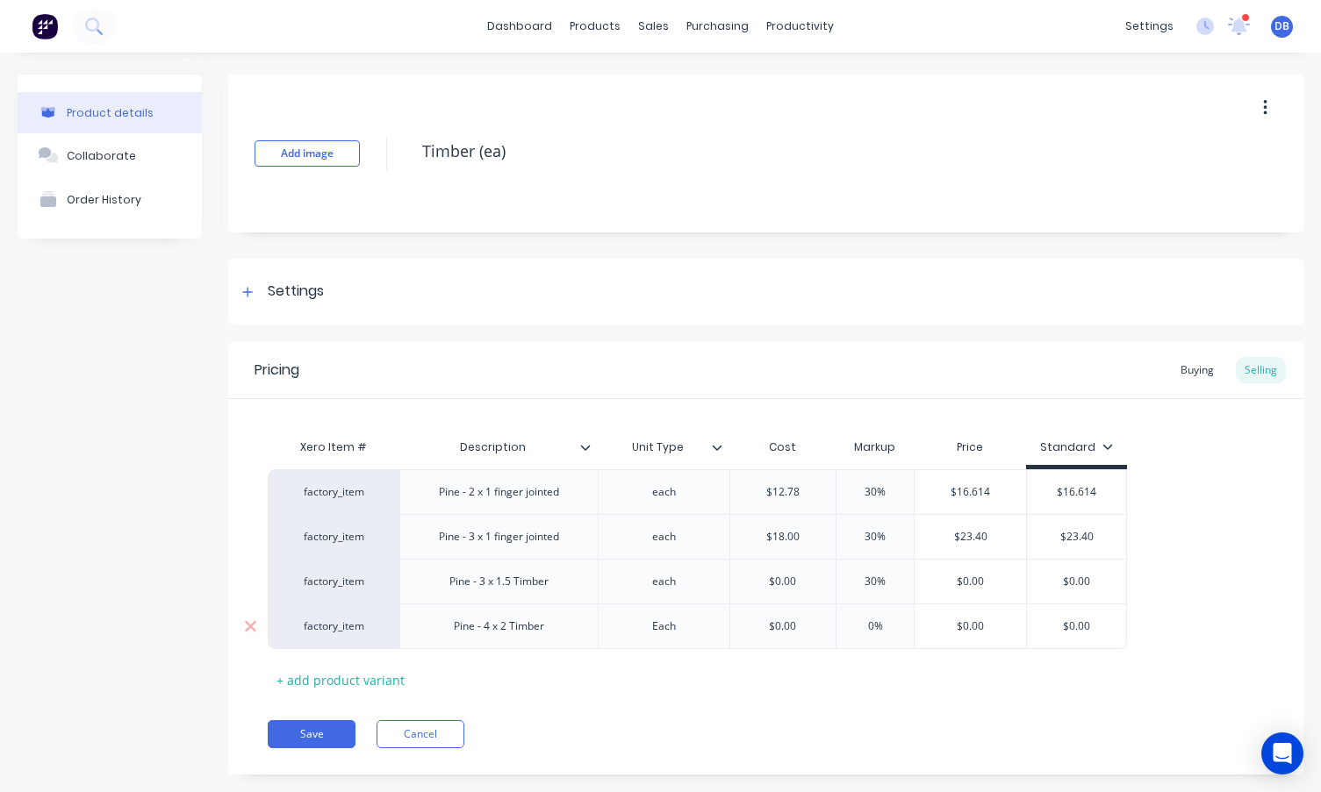
click at [658, 634] on div "Each" at bounding box center [664, 626] width 88 height 23
click at [865, 628] on input "0%" at bounding box center [875, 627] width 88 height 16
type input "30%"
type input "$0.00"
click at [935, 684] on div "Xero Item # Description Unit Type Cost Markup Price Standard factory_item Pine …" at bounding box center [766, 562] width 996 height 264
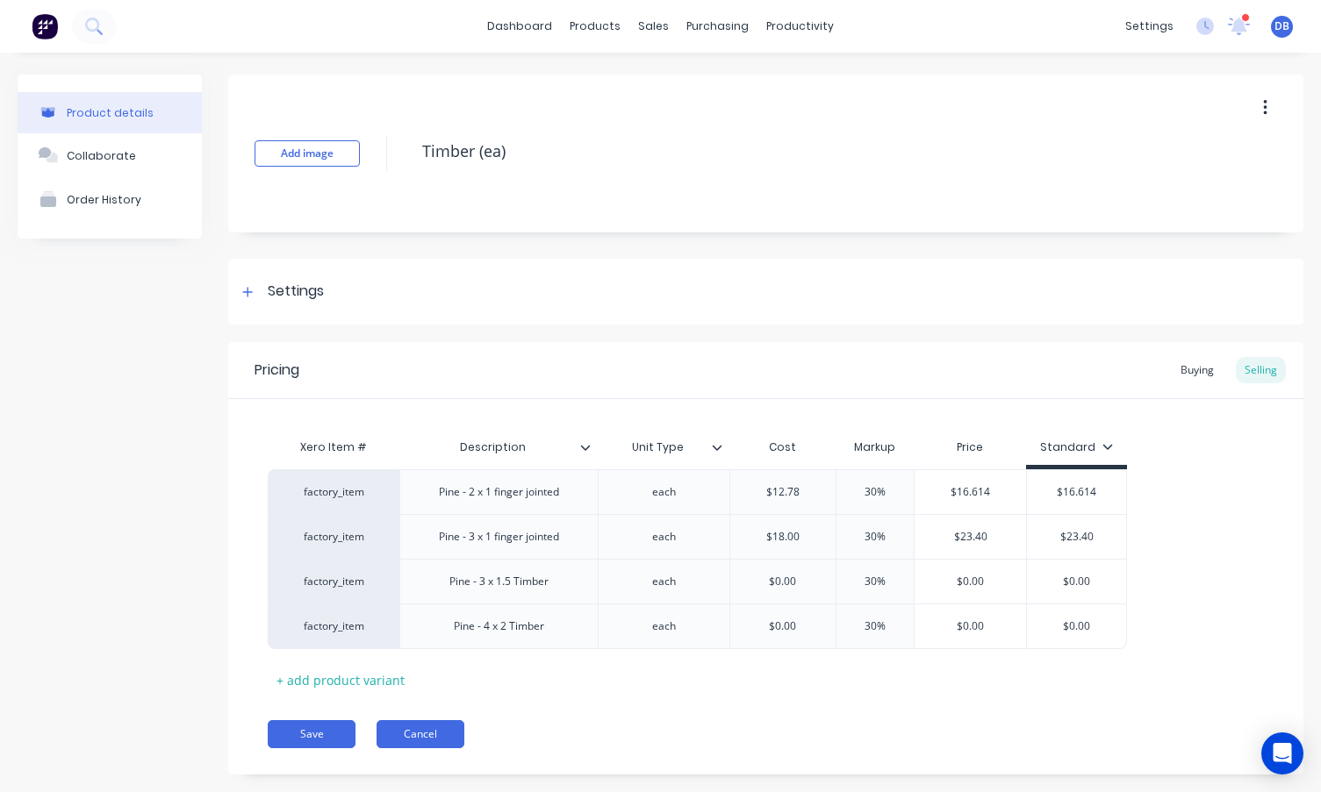
click at [296, 730] on button "Save" at bounding box center [312, 734] width 88 height 28
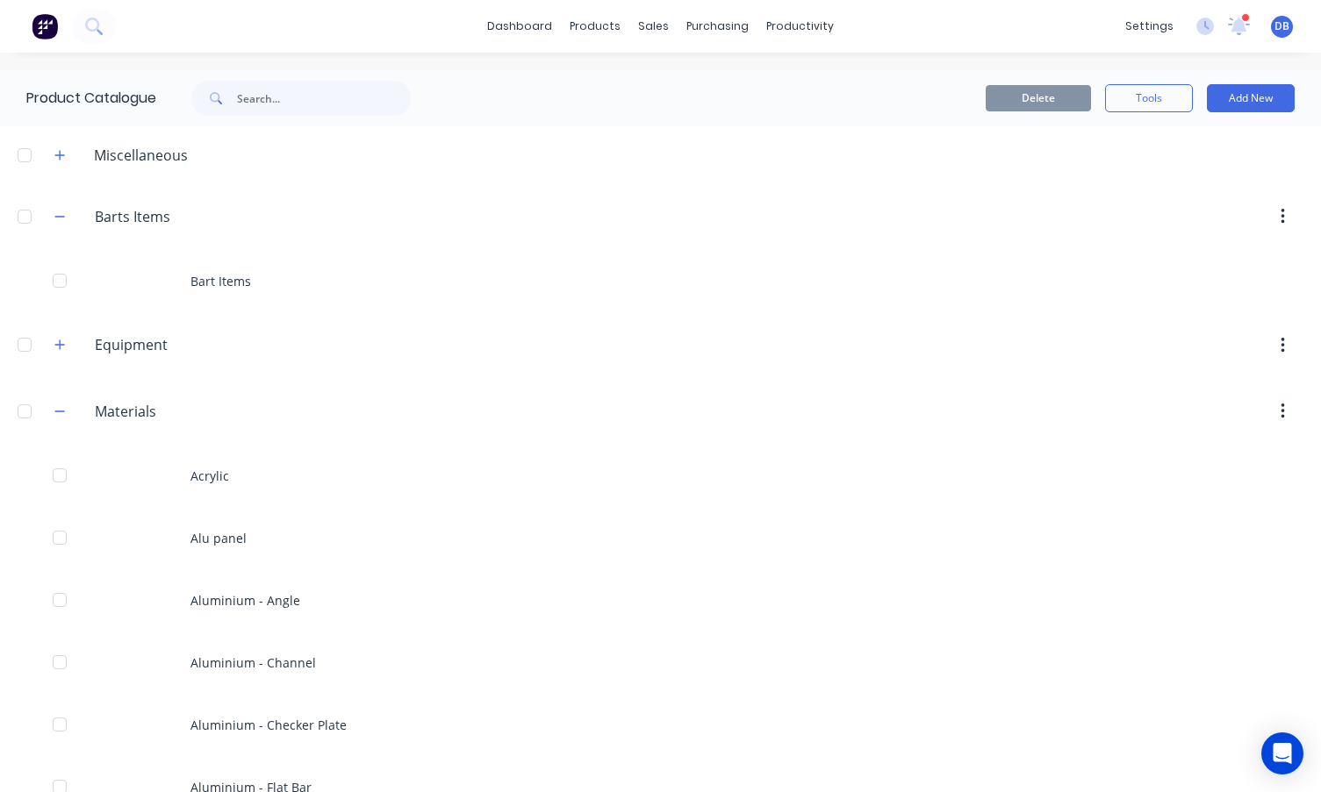
click at [902, 397] on div at bounding box center [809, 412] width 987 height 32
click at [907, 392] on header "Materials Materials" at bounding box center [660, 411] width 1321 height 67
click at [907, 385] on header "Materials Materials" at bounding box center [660, 411] width 1321 height 67
